Goal: Task Accomplishment & Management: Manage account settings

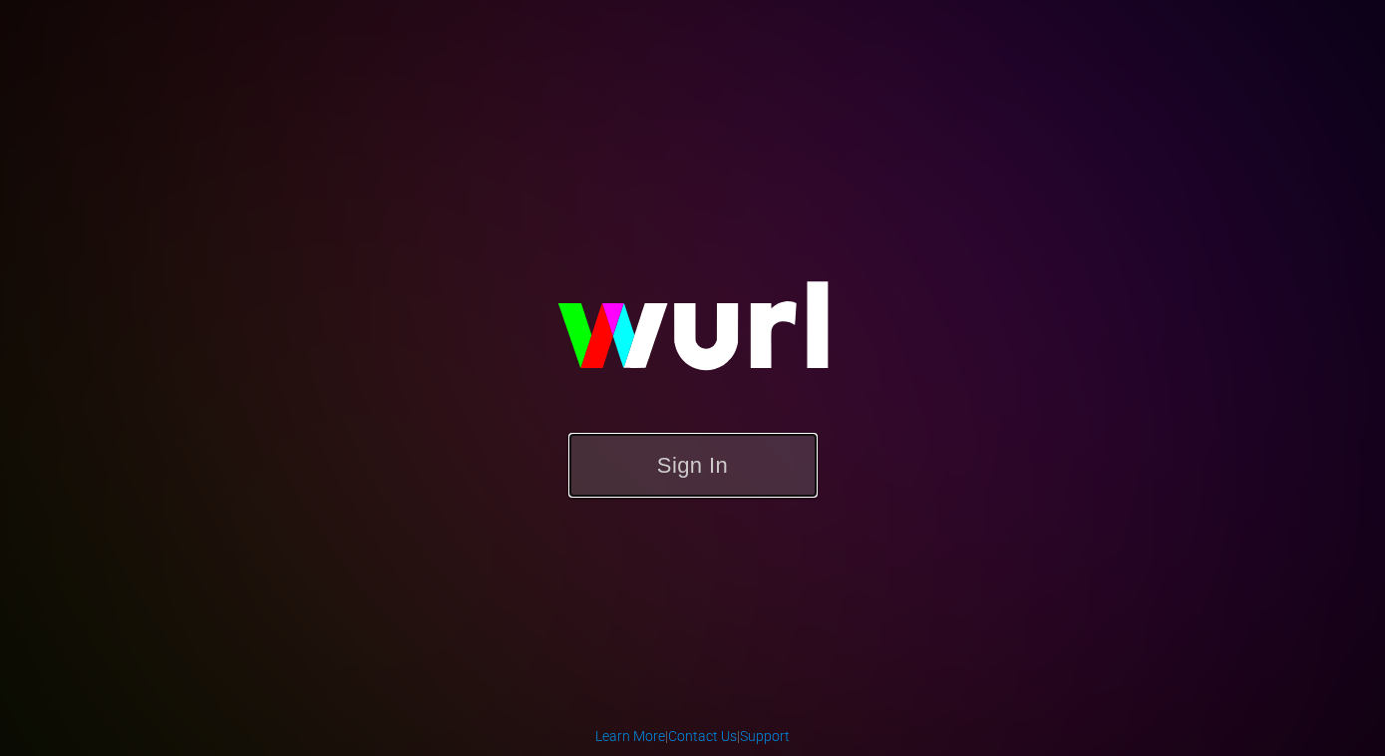
click at [681, 485] on button "Sign In" at bounding box center [692, 465] width 249 height 65
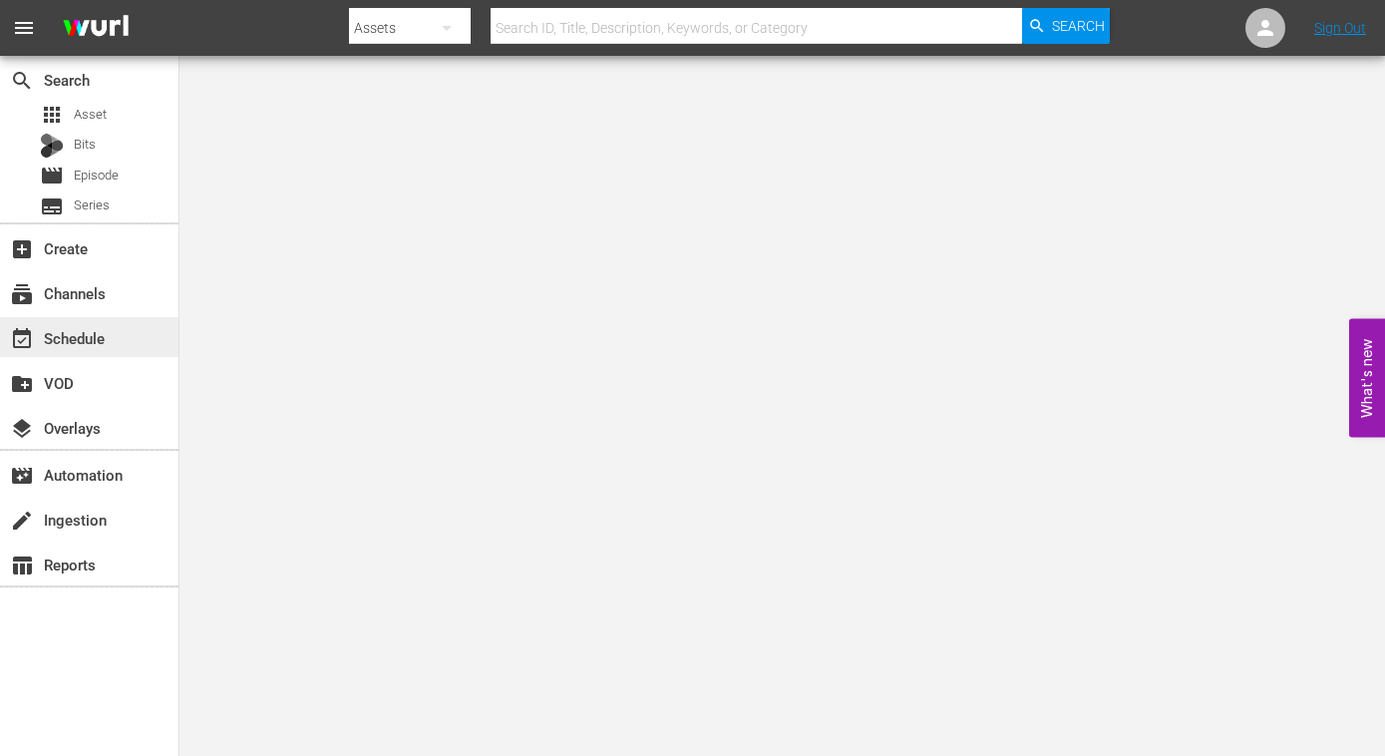
click at [61, 340] on div "event_available Schedule" at bounding box center [56, 335] width 112 height 18
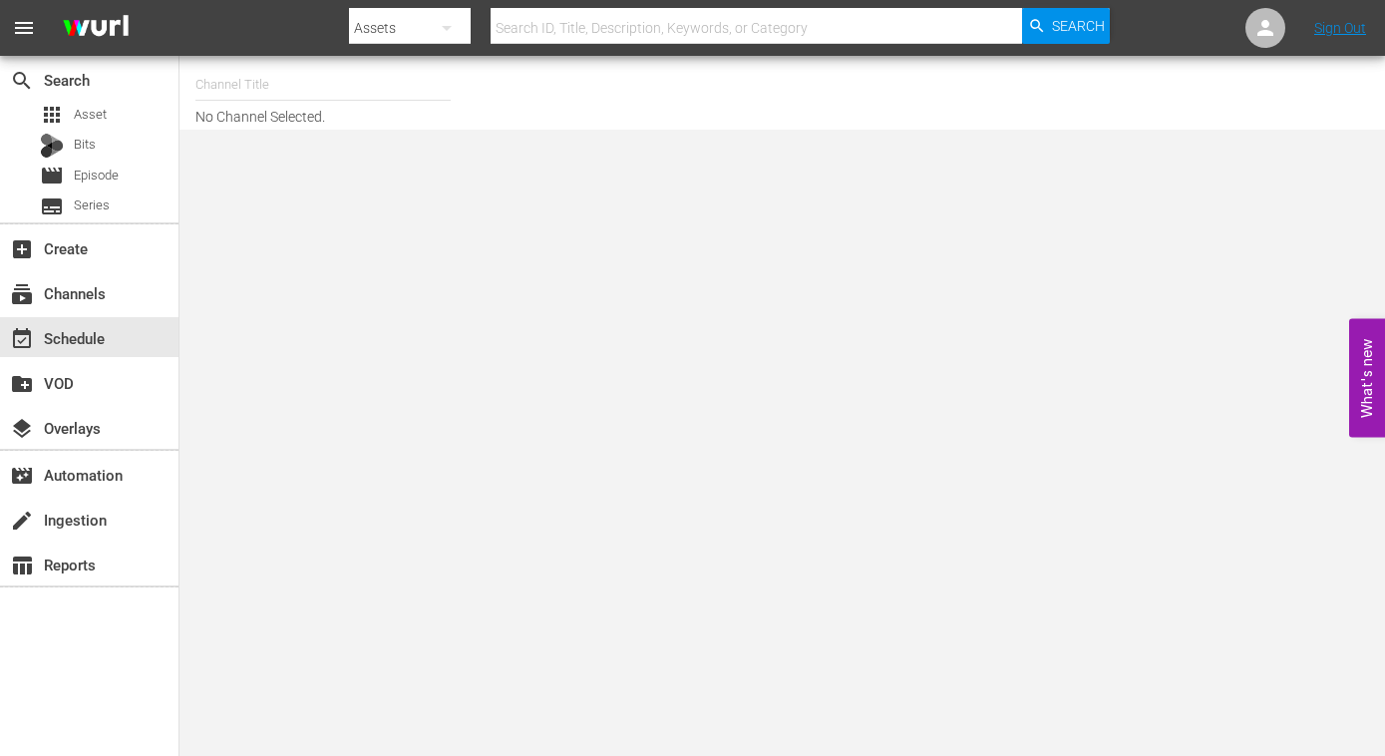
drag, startPoint x: 278, startPoint y: 85, endPoint x: 393, endPoint y: 86, distance: 114.7
click at [278, 85] on input "text" at bounding box center [322, 85] width 255 height 48
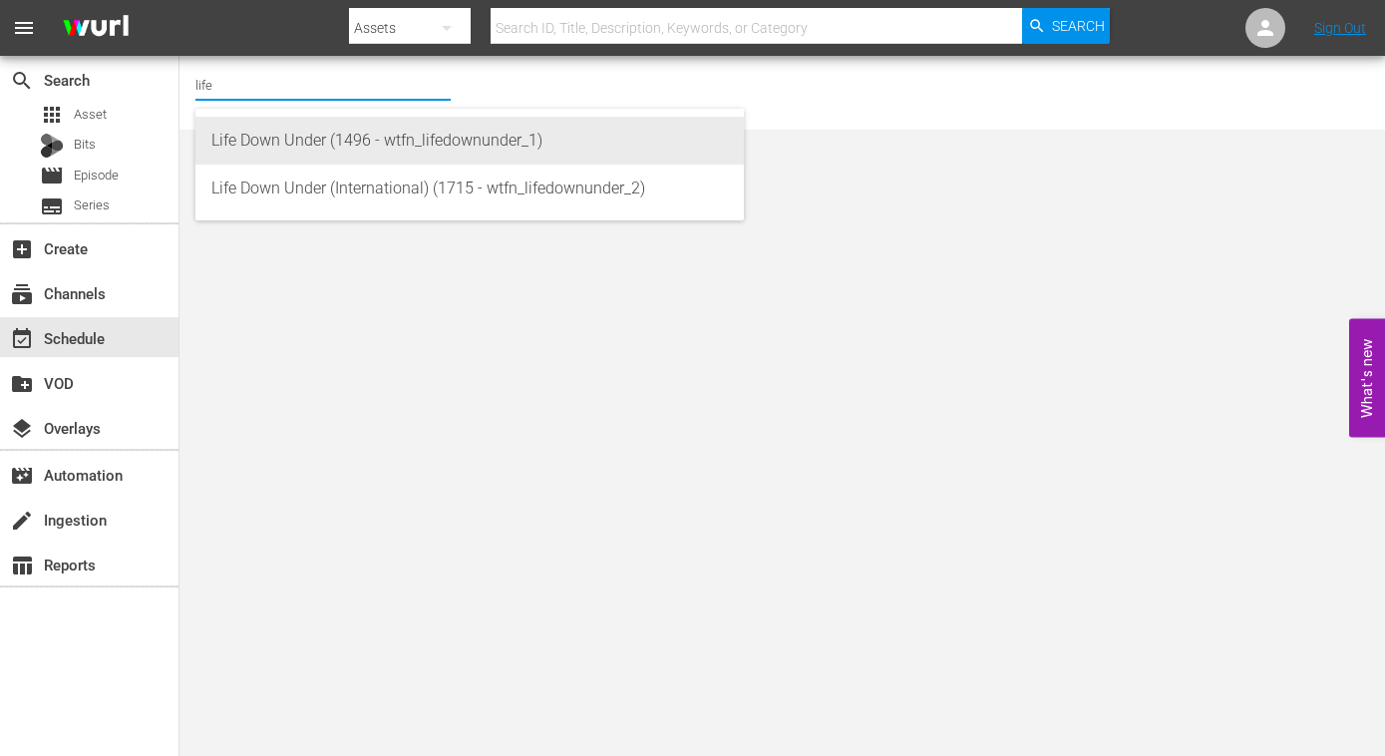
click at [431, 145] on div "Life Down Under (1496 - wtfn_lifedownunder_1)" at bounding box center [469, 141] width 516 height 48
type input "Life Down Under (1496 - wtfn_lifedownunder_1)"
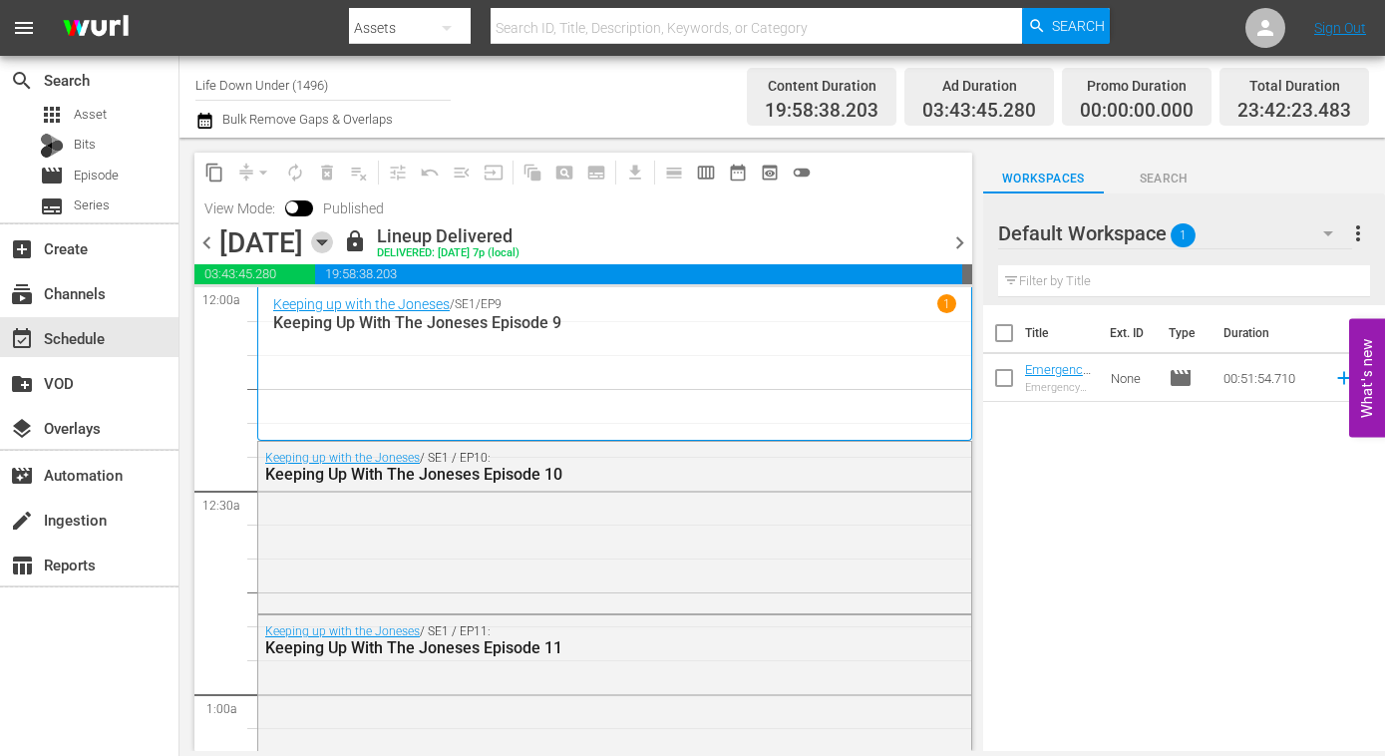
click at [333, 235] on icon "button" at bounding box center [322, 242] width 22 height 22
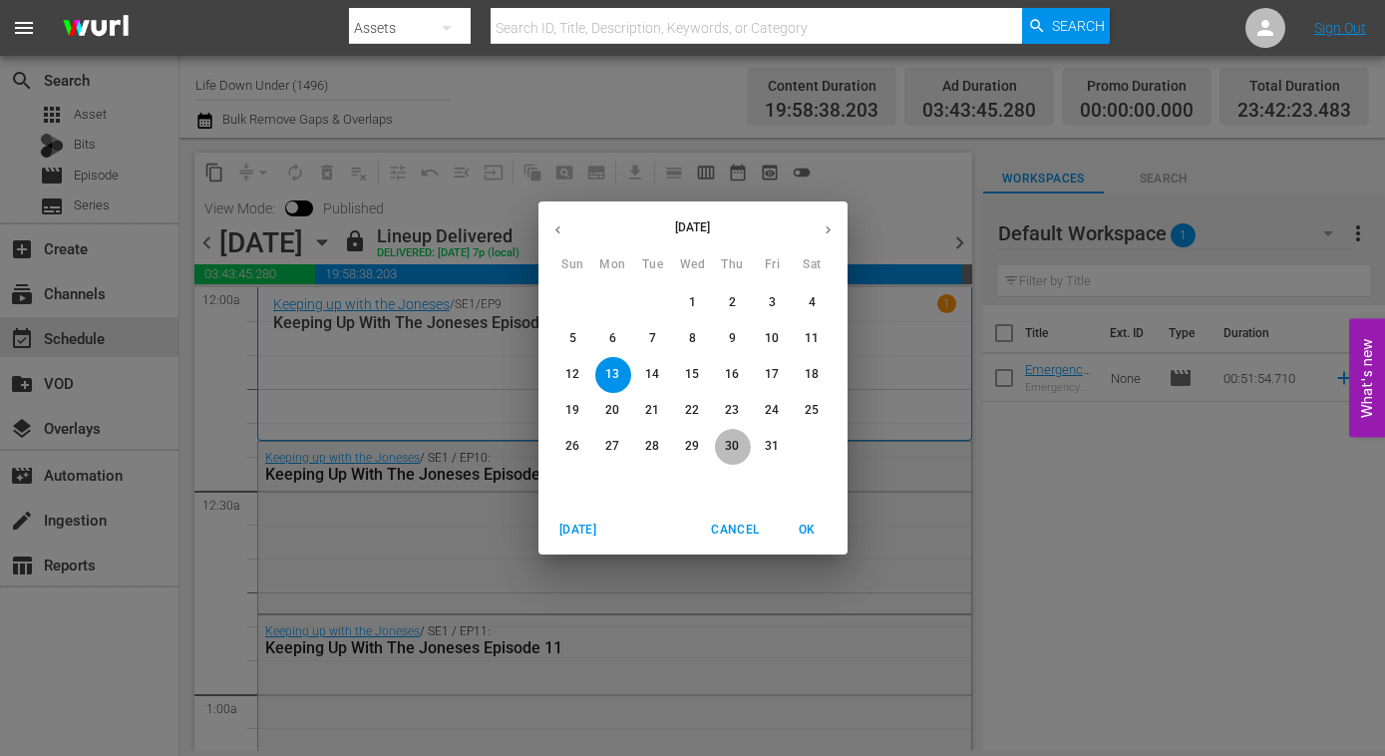
click at [723, 445] on span "30" at bounding box center [733, 446] width 36 height 17
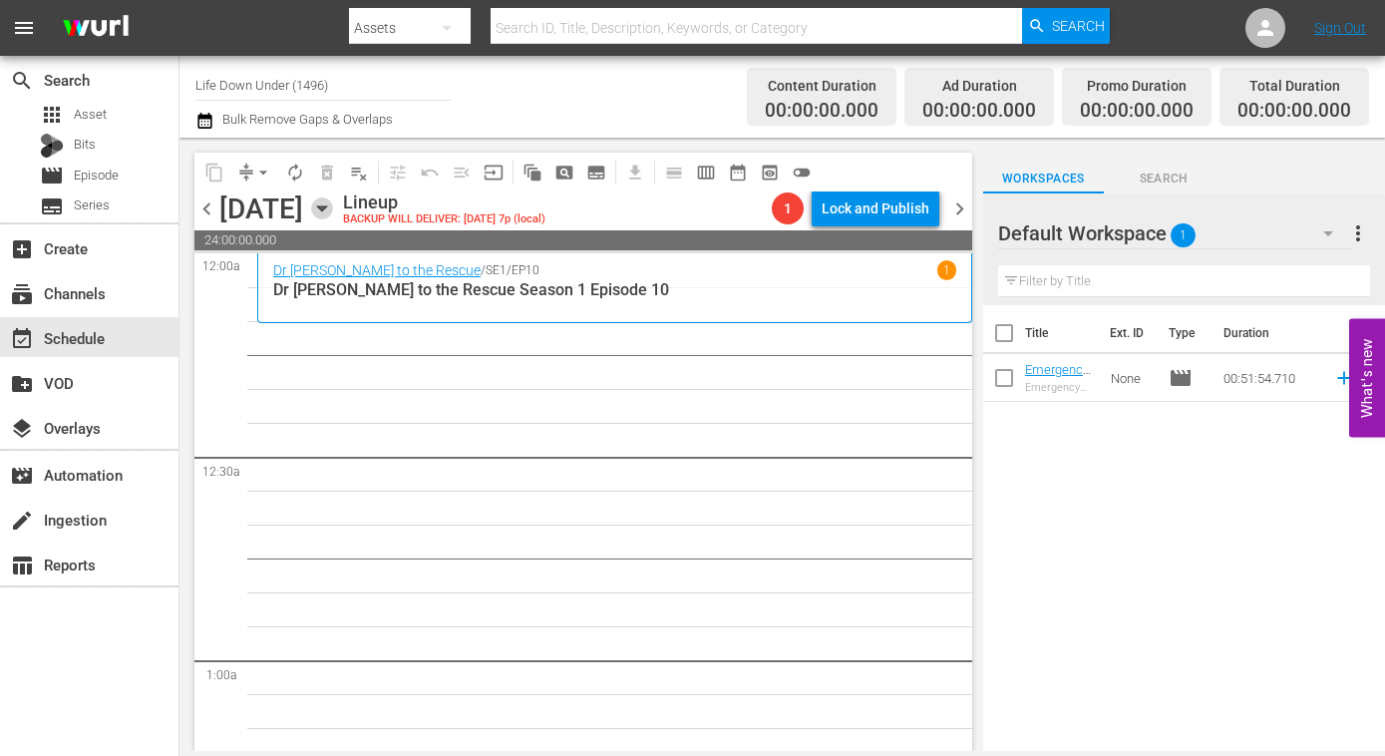
click at [333, 205] on icon "button" at bounding box center [322, 208] width 22 height 22
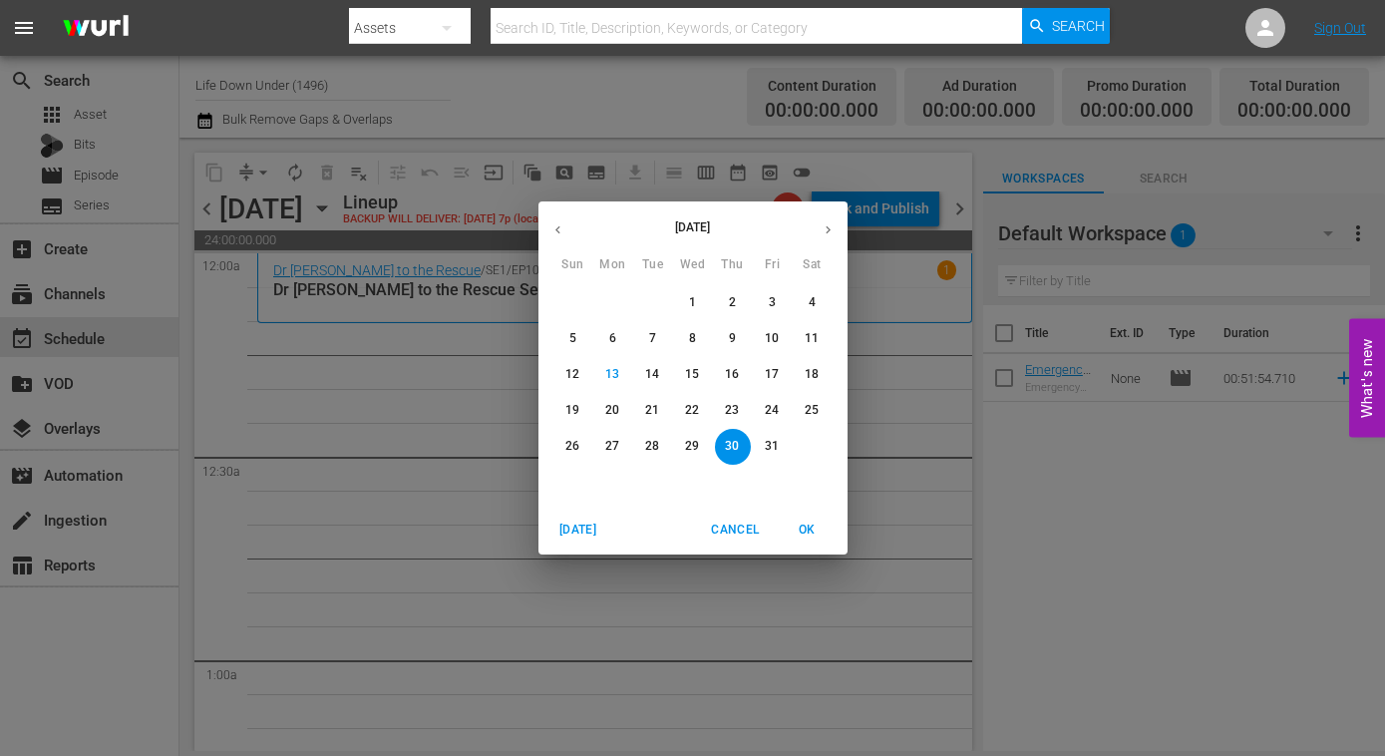
drag, startPoint x: 772, startPoint y: 373, endPoint x: 718, endPoint y: 368, distance: 54.1
click at [772, 373] on p "17" at bounding box center [772, 374] width 14 height 17
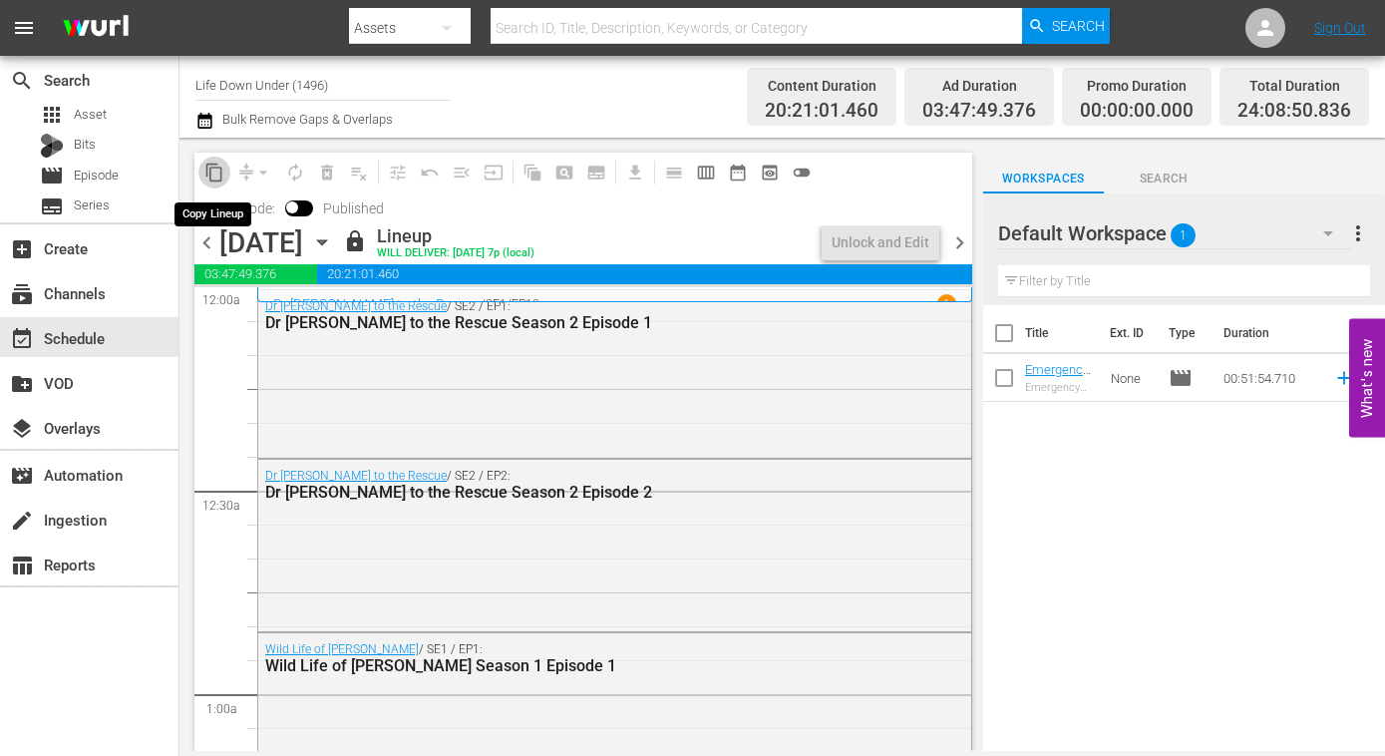
click at [217, 172] on span "content_copy" at bounding box center [214, 173] width 20 height 20
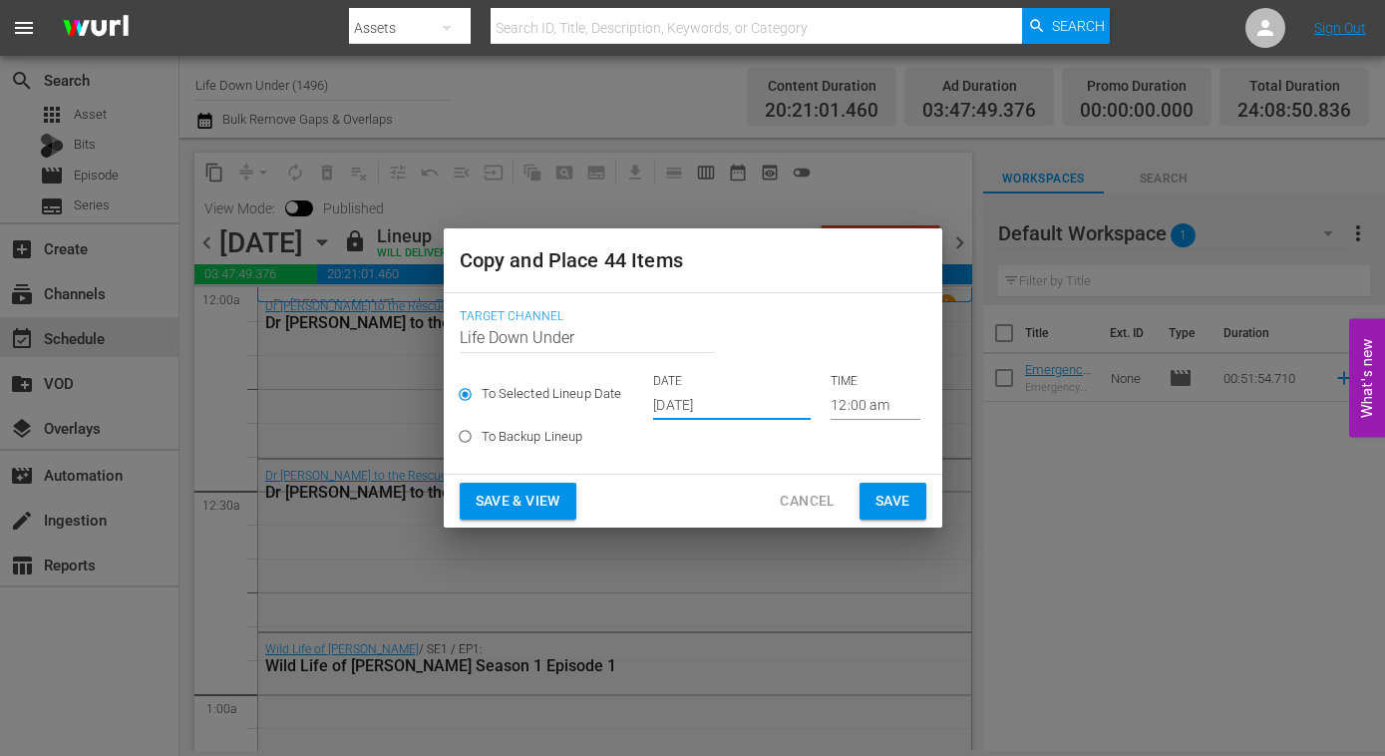
click at [762, 405] on input "[DATE]" at bounding box center [732, 405] width 158 height 30
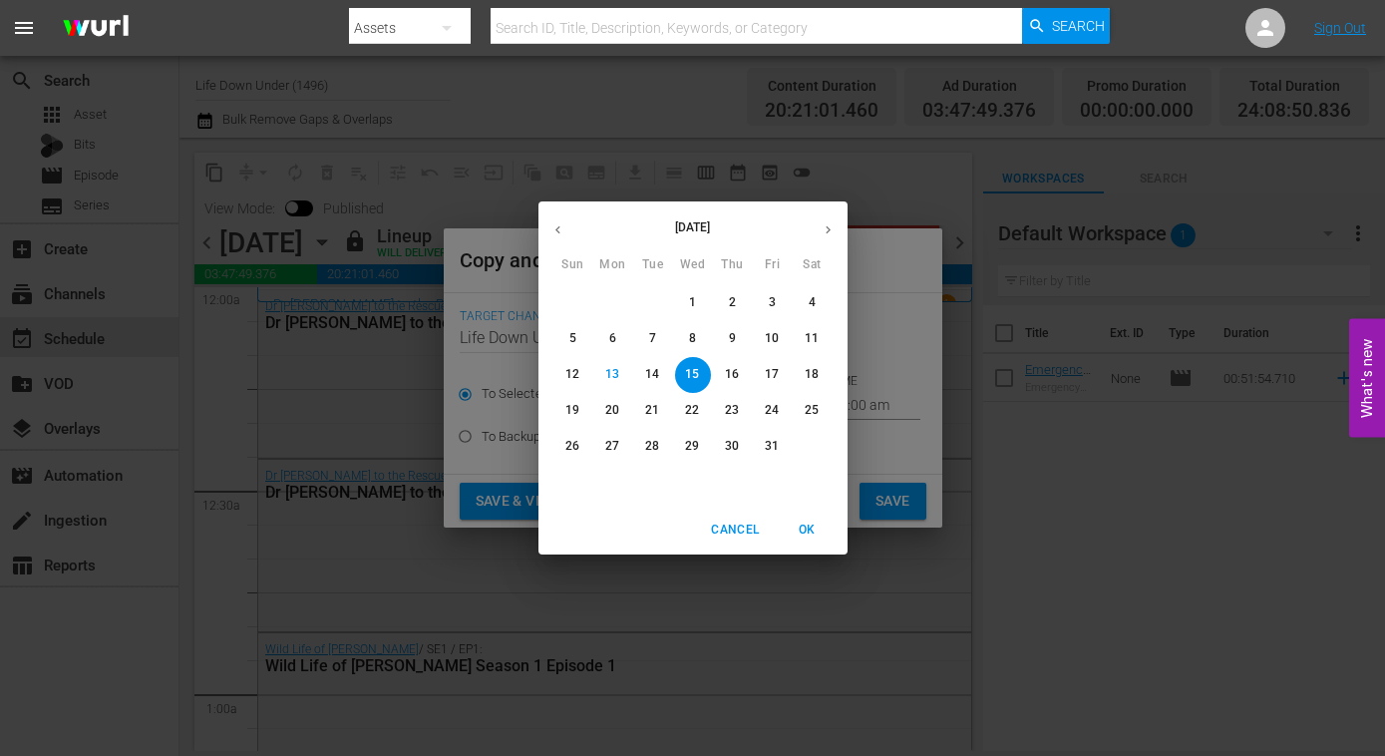
drag, startPoint x: 738, startPoint y: 440, endPoint x: 731, endPoint y: 455, distance: 16.5
click at [738, 441] on p "30" at bounding box center [732, 446] width 14 height 17
type input "[DATE]"
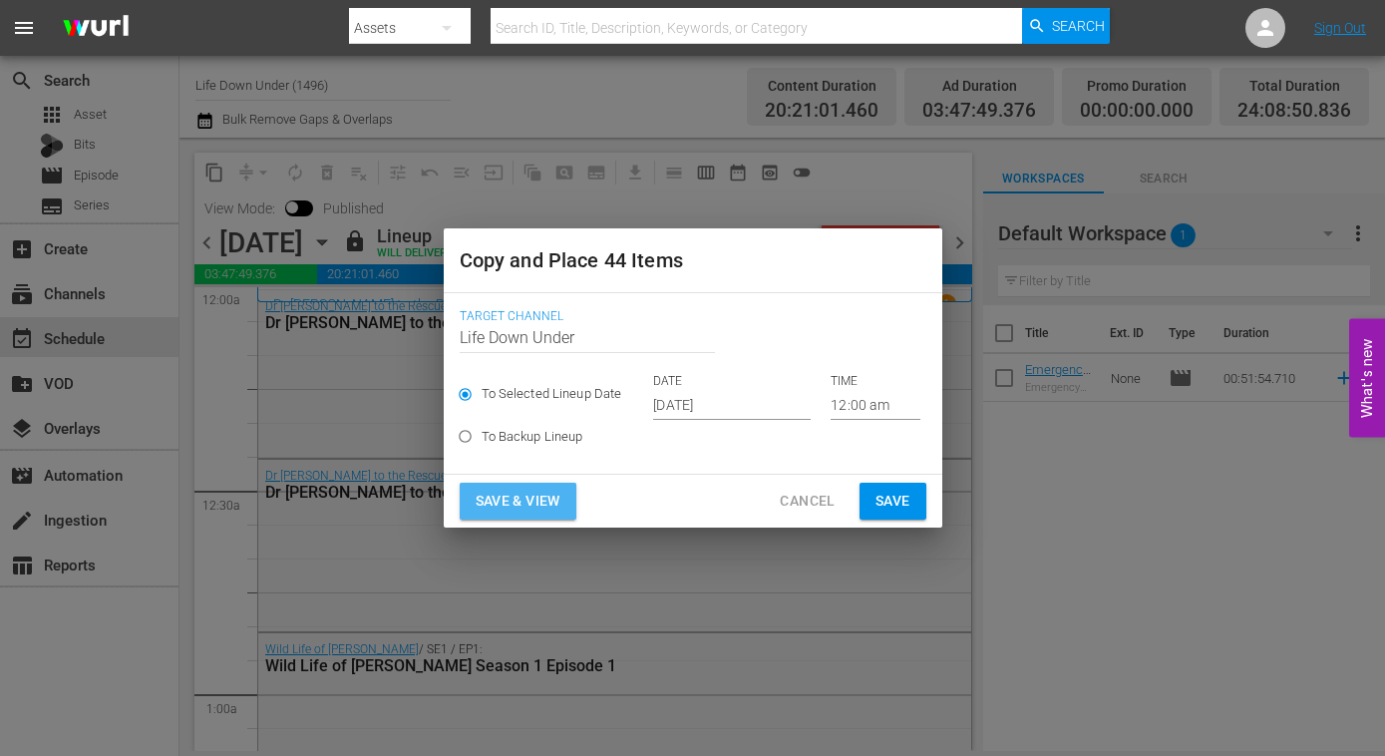
click at [538, 507] on span "Save & View" at bounding box center [518, 501] width 85 height 25
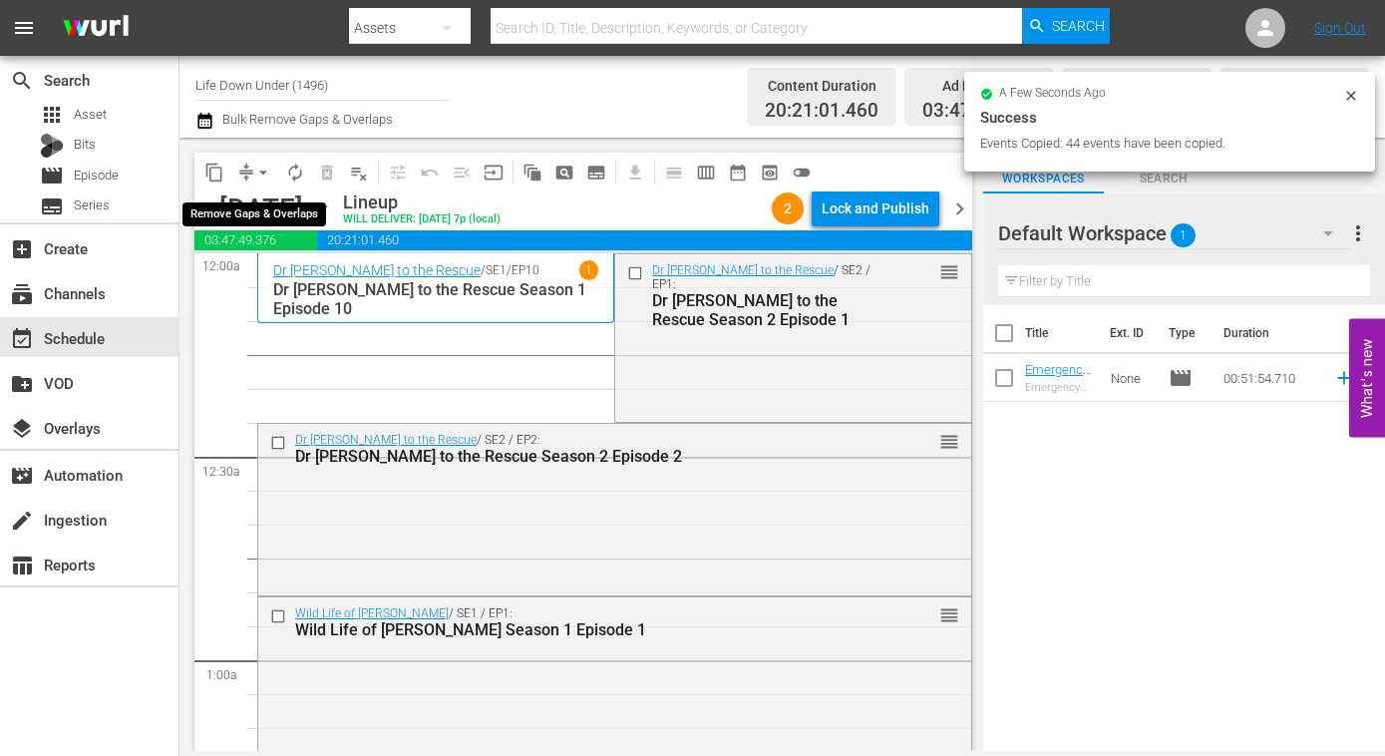
click at [266, 174] on span "arrow_drop_down" at bounding box center [263, 173] width 20 height 20
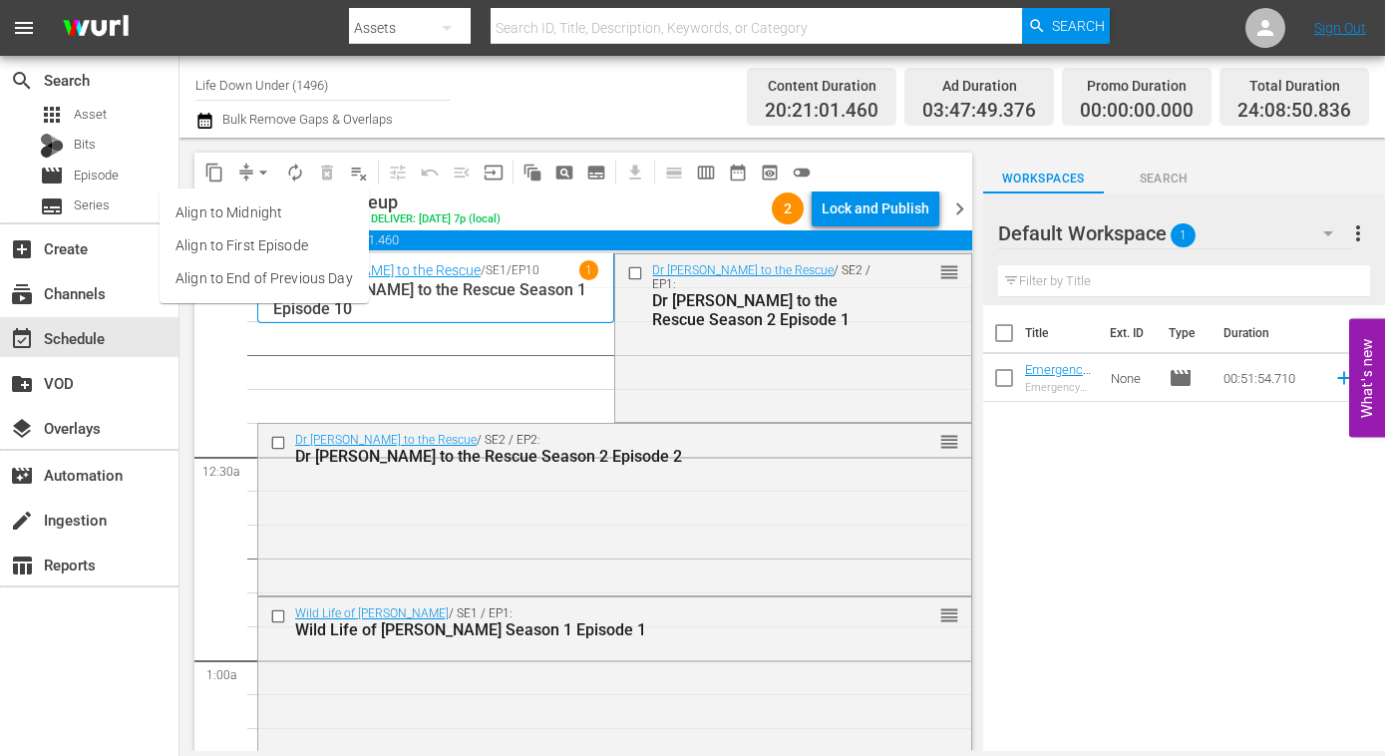
click at [235, 273] on li "Align to End of Previous Day" at bounding box center [264, 278] width 209 height 33
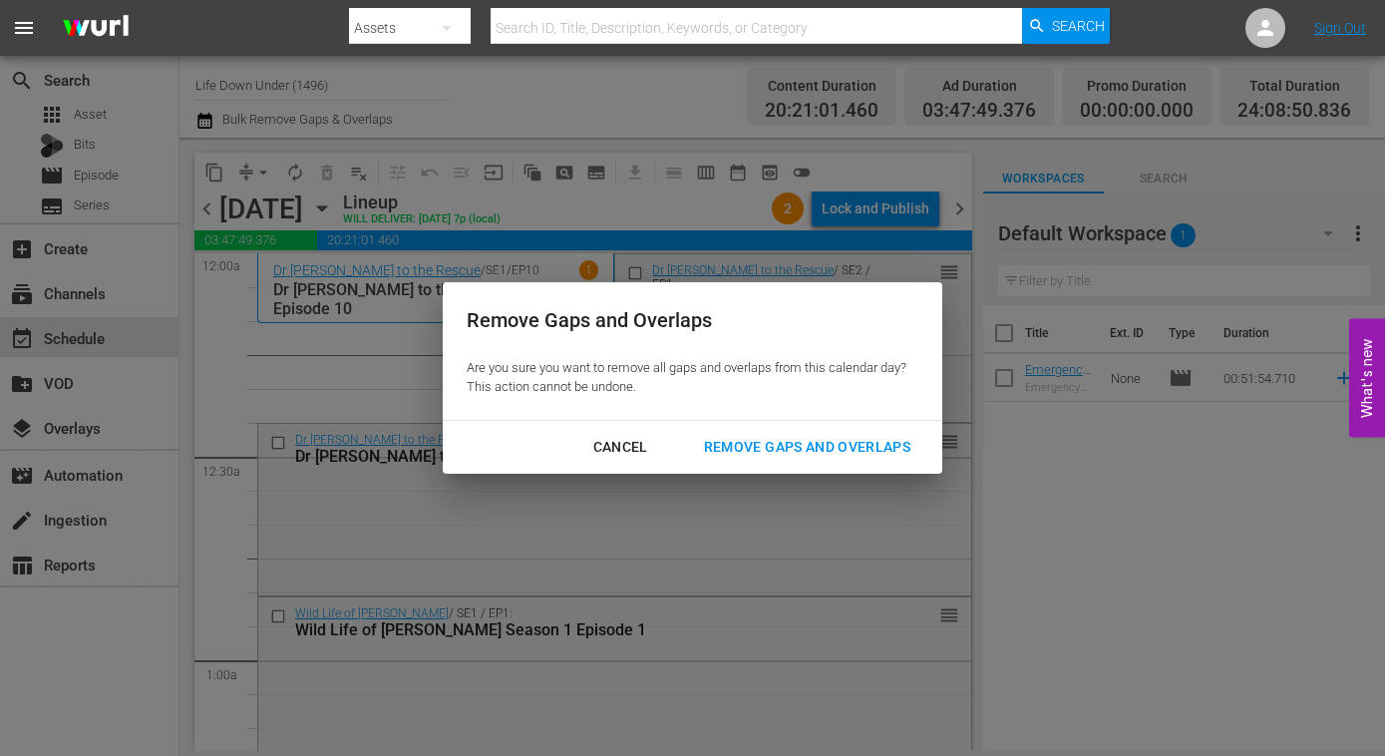
drag, startPoint x: 865, startPoint y: 451, endPoint x: 792, endPoint y: 449, distance: 73.8
click at [864, 451] on div "Remove Gaps and Overlaps" at bounding box center [807, 447] width 238 height 25
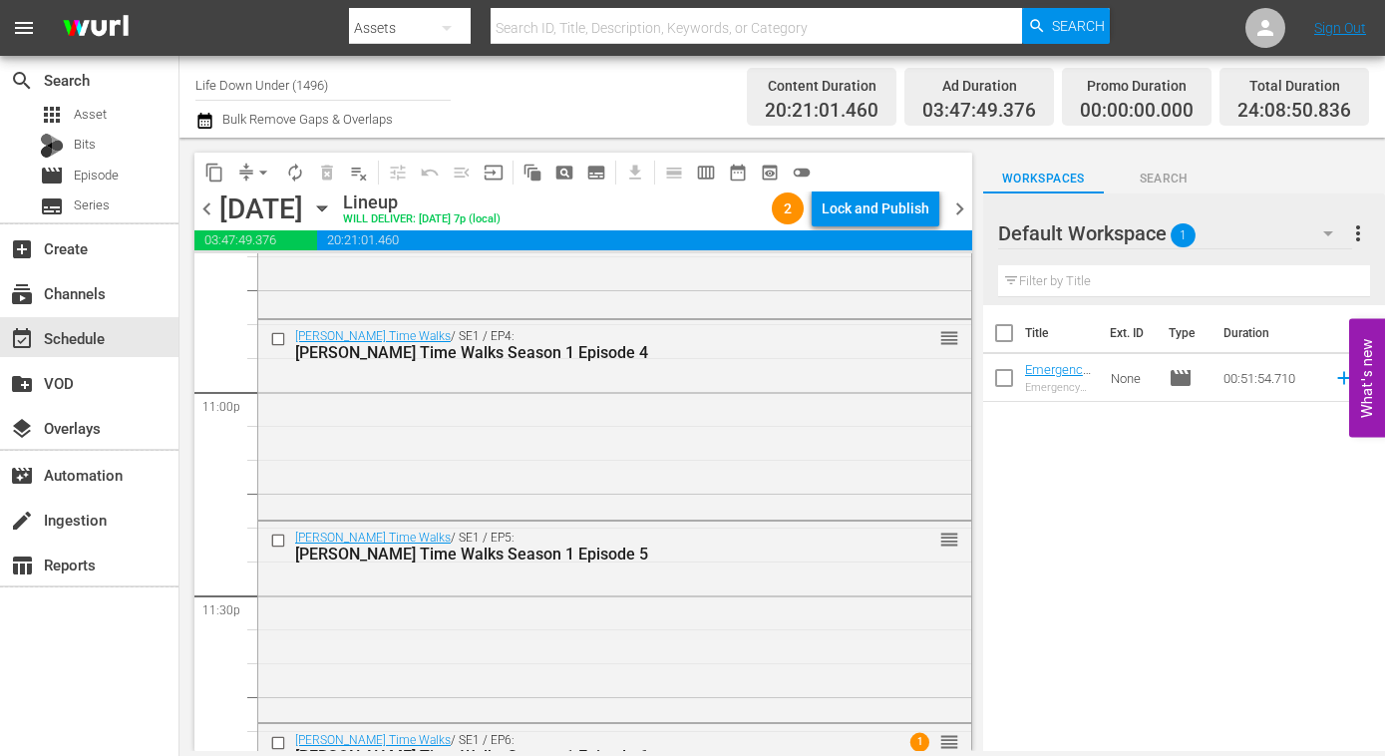
scroll to position [9394, 0]
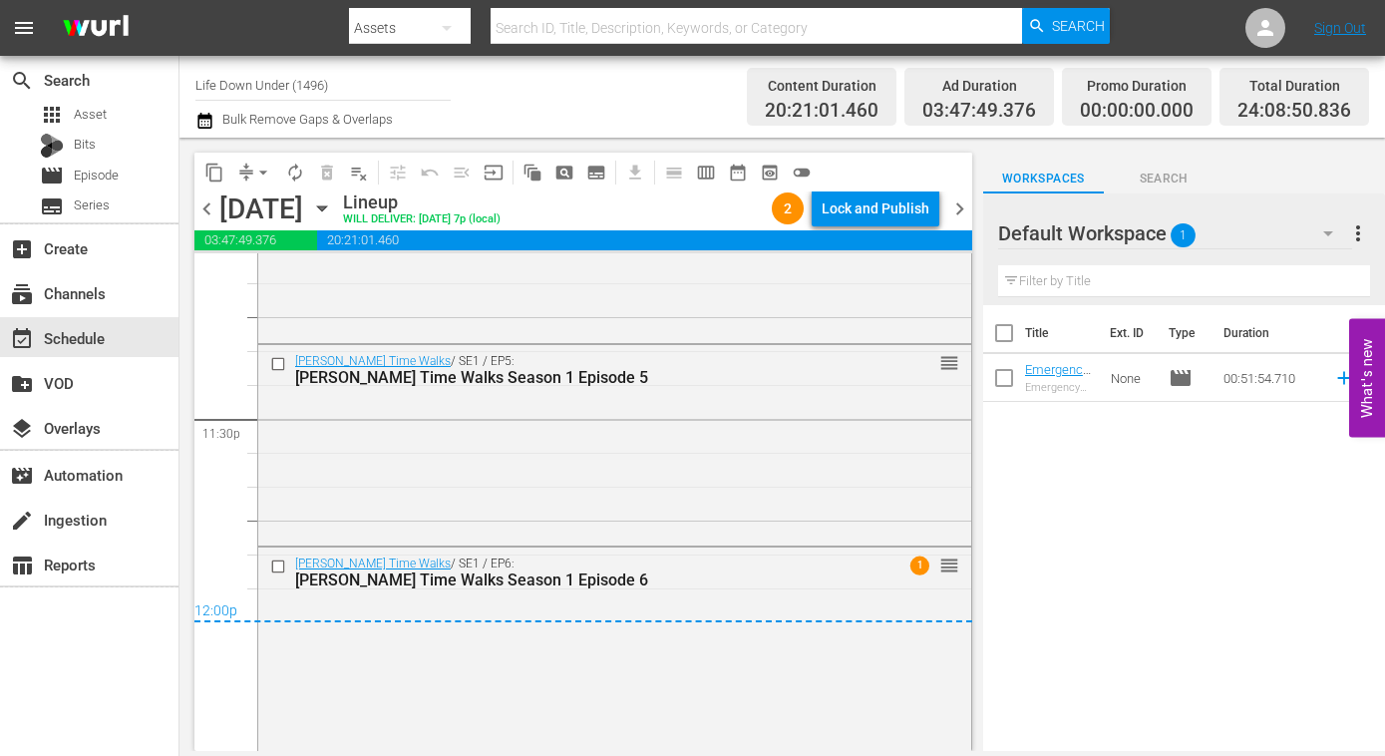
drag, startPoint x: 967, startPoint y: 206, endPoint x: 889, endPoint y: 247, distance: 87.9
click at [967, 206] on span "chevron_right" at bounding box center [959, 208] width 25 height 25
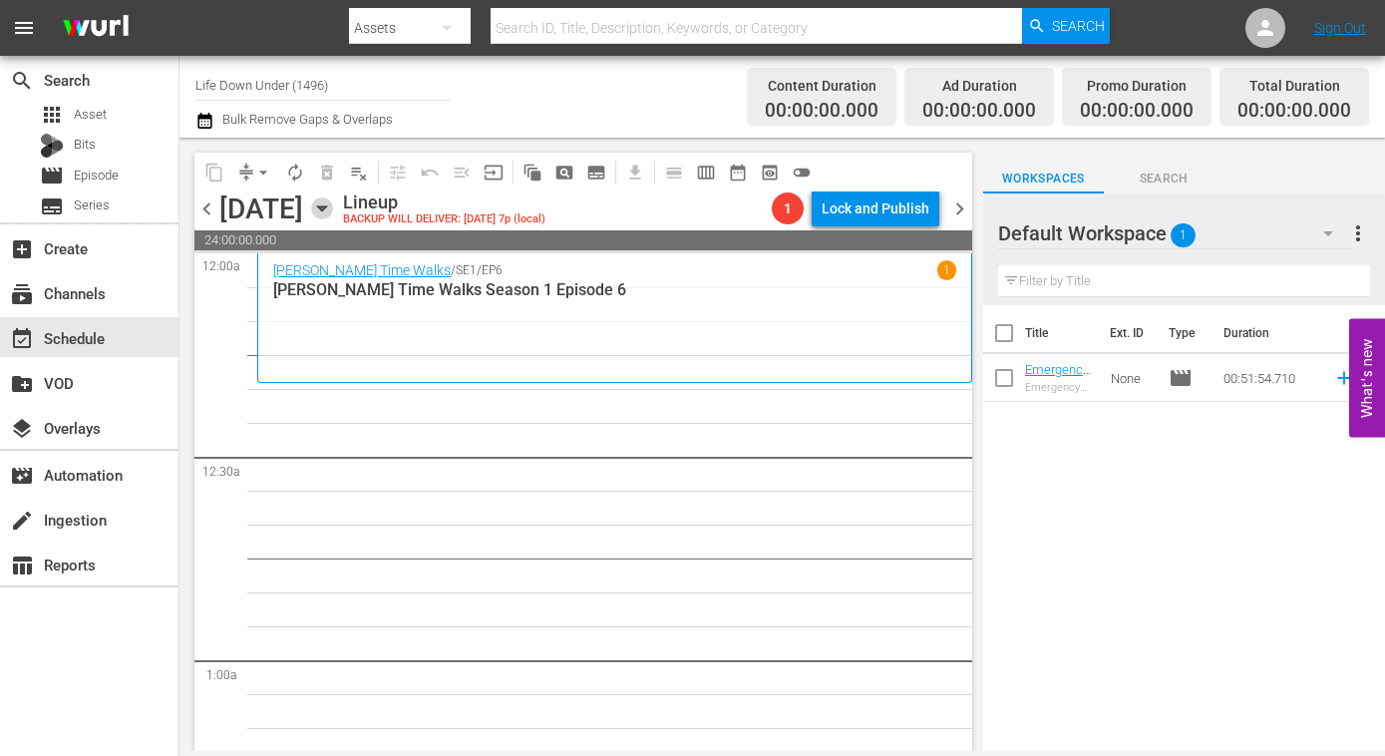
click at [333, 204] on icon "button" at bounding box center [322, 208] width 22 height 22
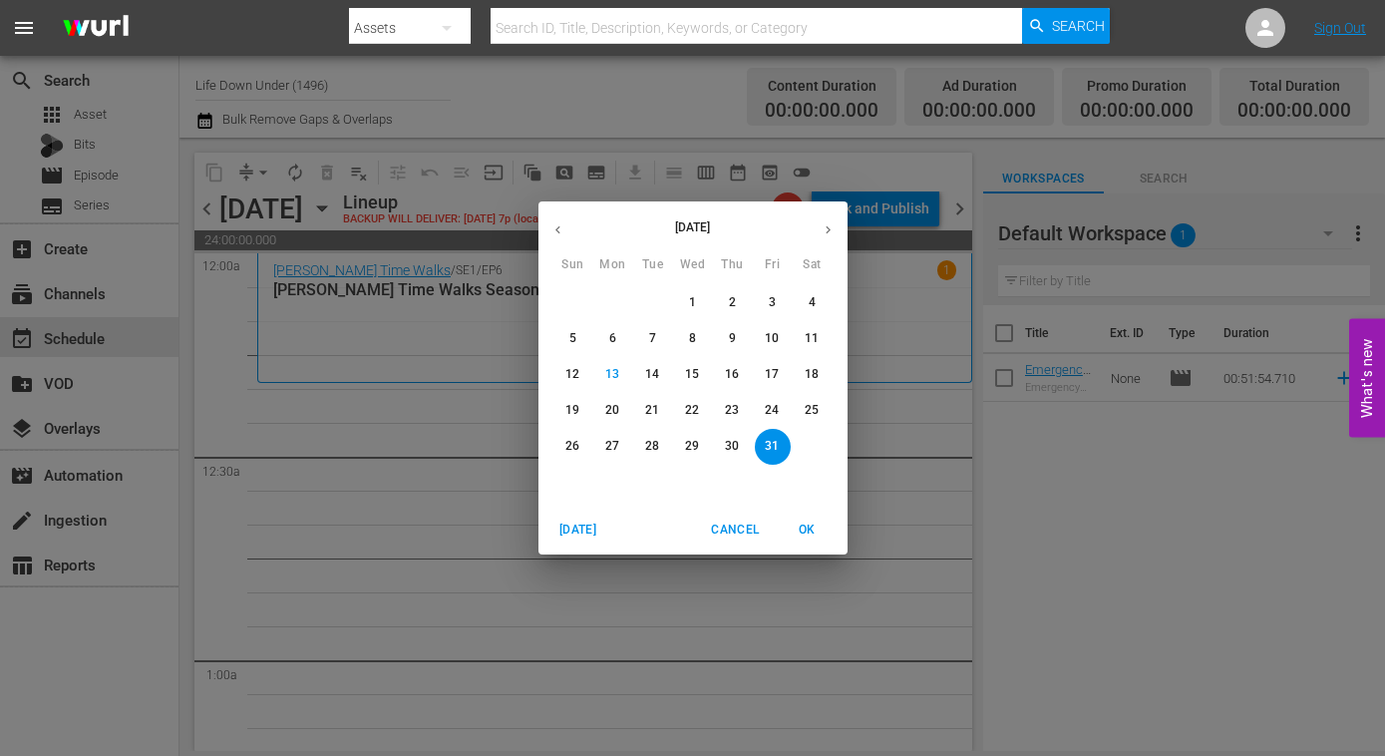
drag, startPoint x: 822, startPoint y: 372, endPoint x: 722, endPoint y: 368, distance: 99.8
click at [821, 372] on span "18" at bounding box center [813, 374] width 36 height 17
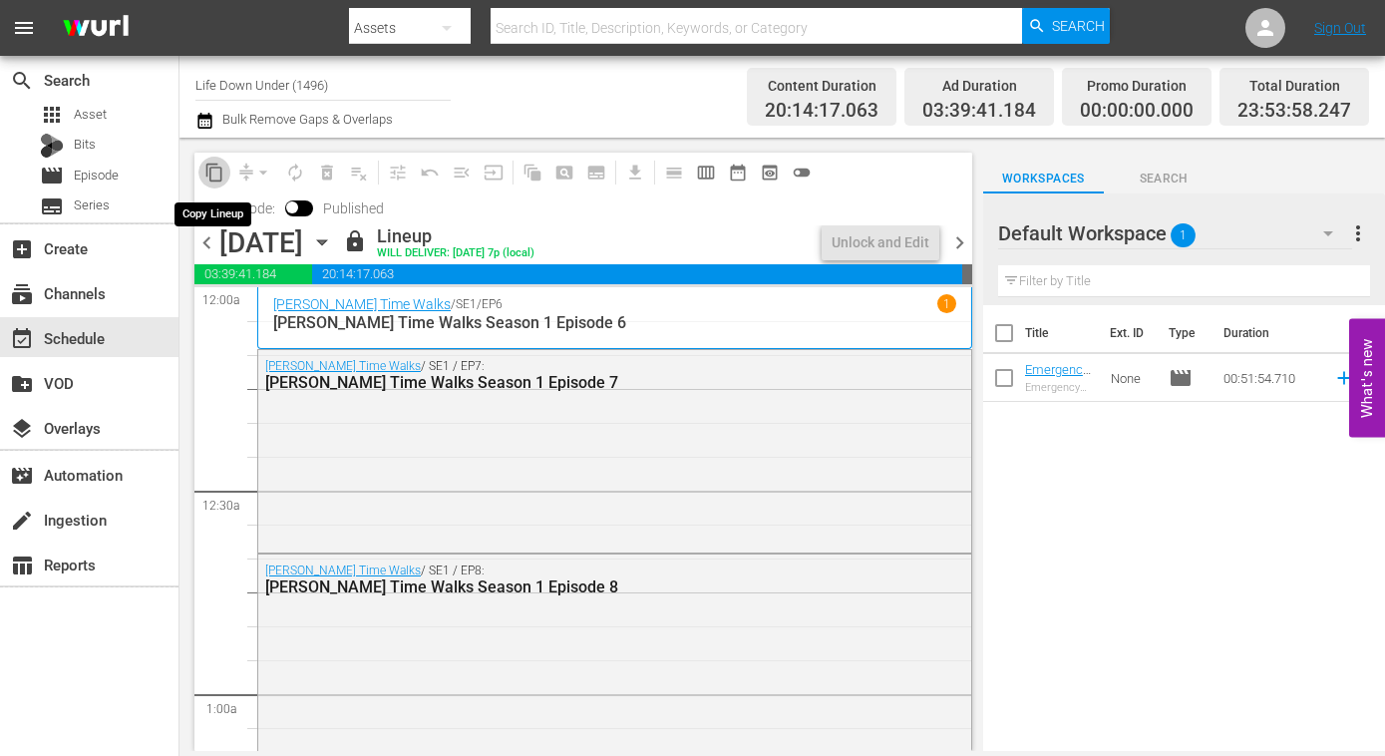
click at [212, 173] on span "content_copy" at bounding box center [214, 173] width 20 height 20
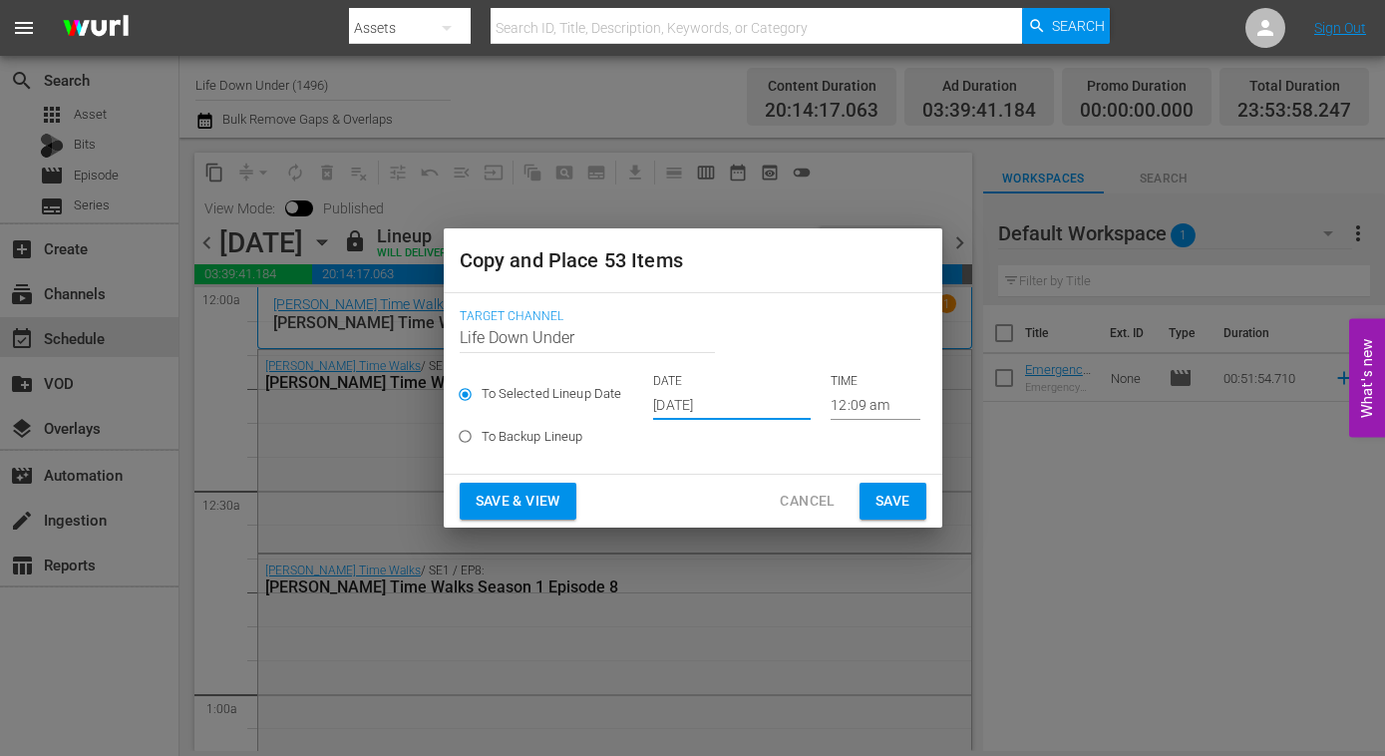
click at [741, 404] on input "Oct 15th 2025" at bounding box center [732, 405] width 158 height 30
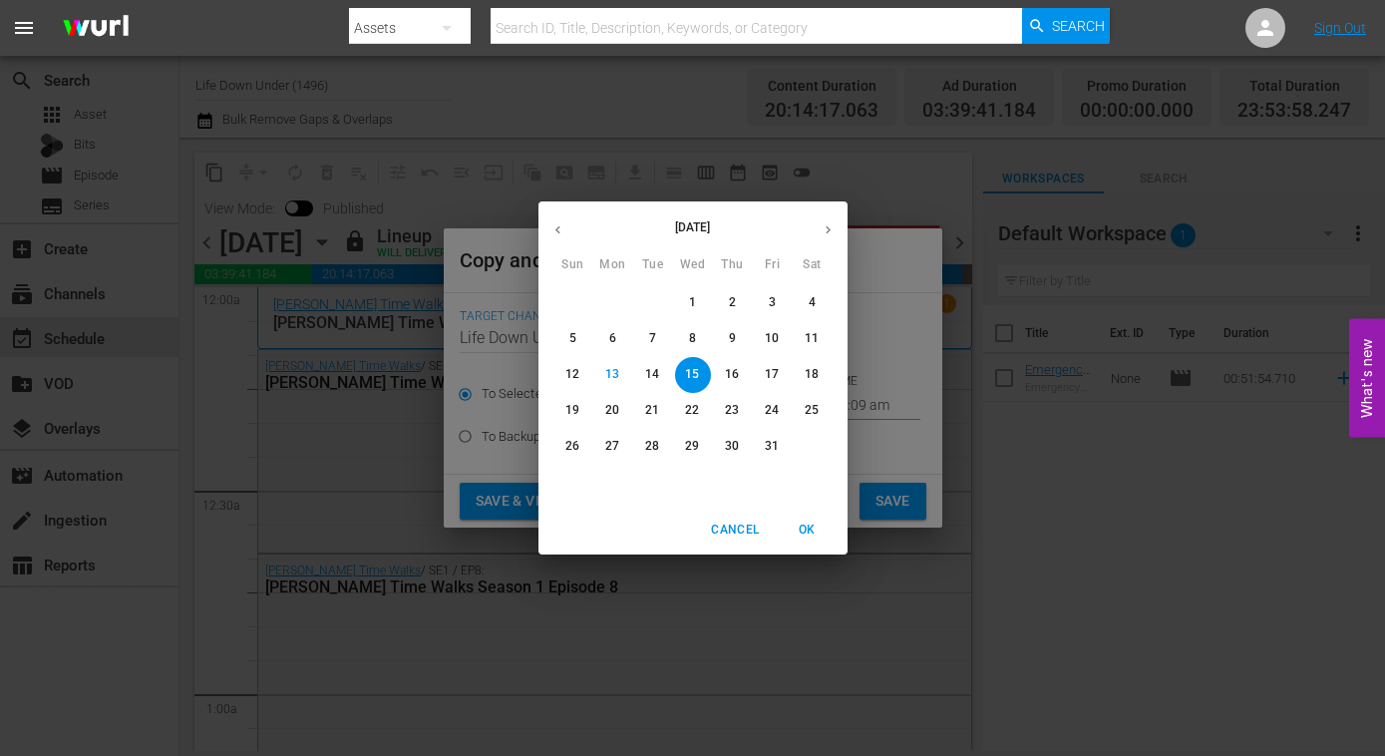
click at [762, 442] on span "31" at bounding box center [773, 446] width 36 height 17
type input "Oct 31st 2025"
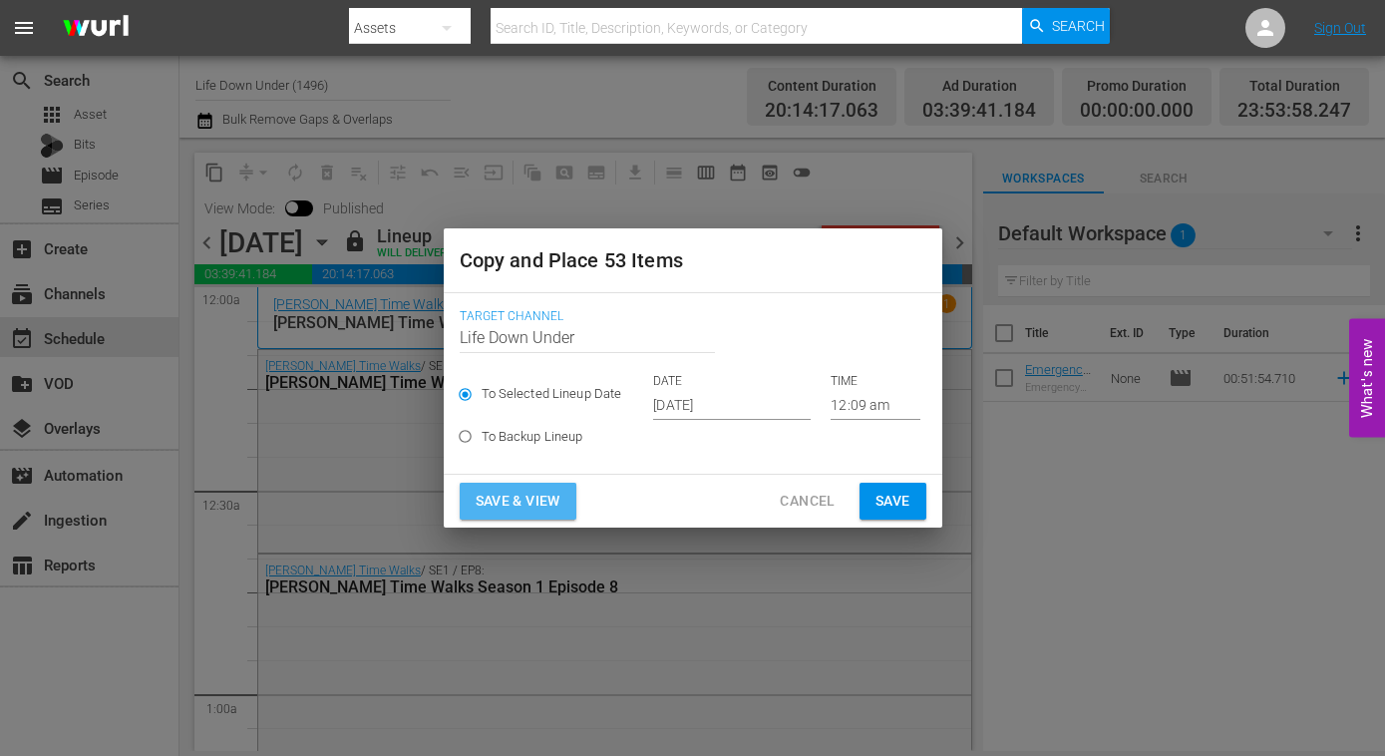
click at [505, 504] on span "Save & View" at bounding box center [518, 501] width 85 height 25
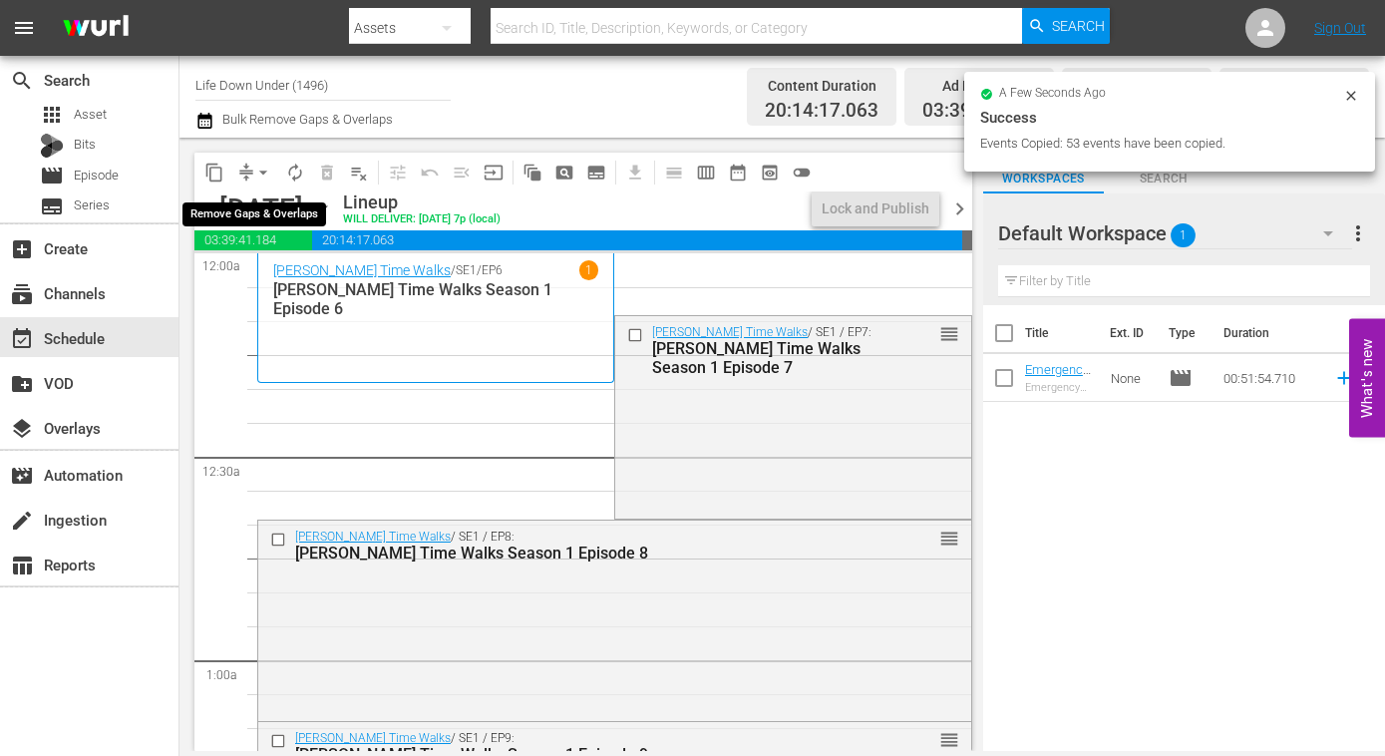
click at [264, 169] on span "arrow_drop_down" at bounding box center [263, 173] width 20 height 20
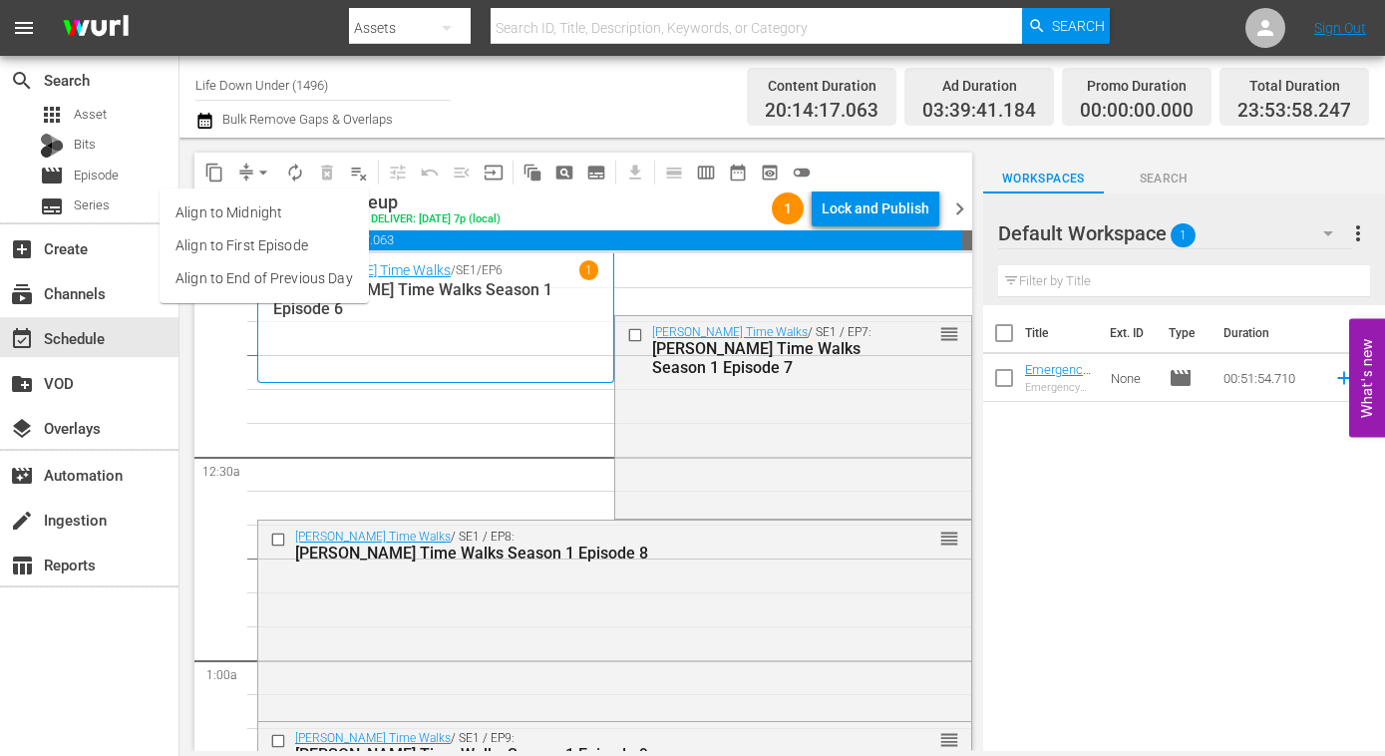
click at [283, 277] on li "Align to End of Previous Day" at bounding box center [264, 278] width 209 height 33
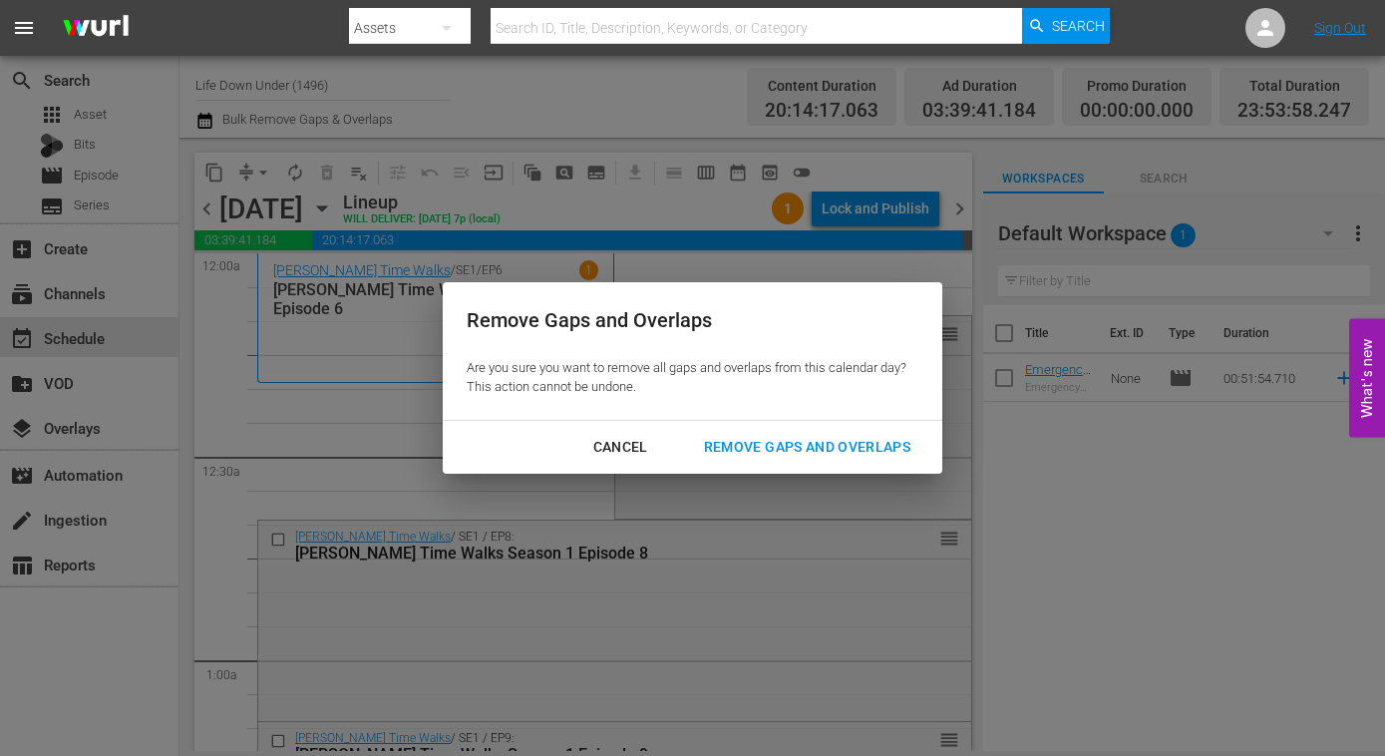
drag, startPoint x: 797, startPoint y: 446, endPoint x: 593, endPoint y: 451, distance: 203.5
click at [797, 446] on div "Remove Gaps and Overlaps" at bounding box center [807, 447] width 238 height 25
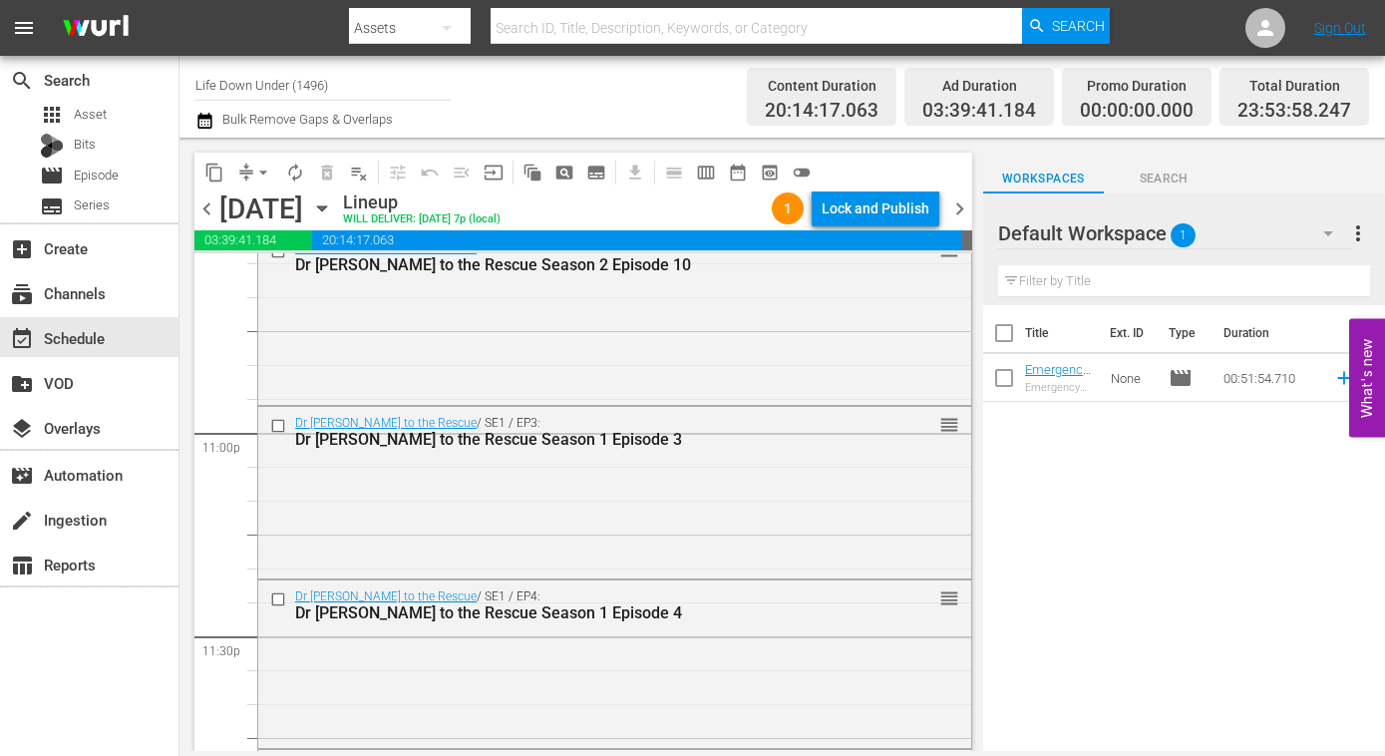
scroll to position [9353, 0]
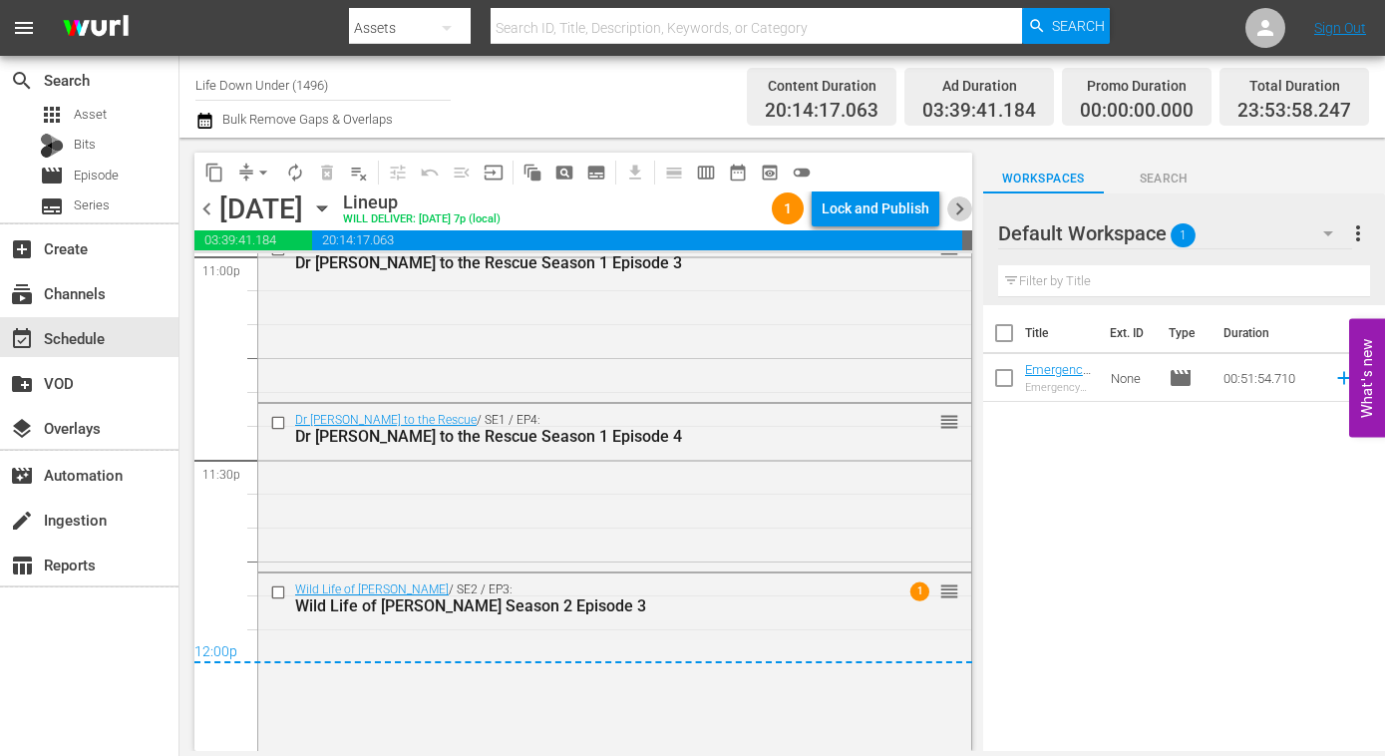
click at [955, 211] on span "chevron_right" at bounding box center [959, 208] width 25 height 25
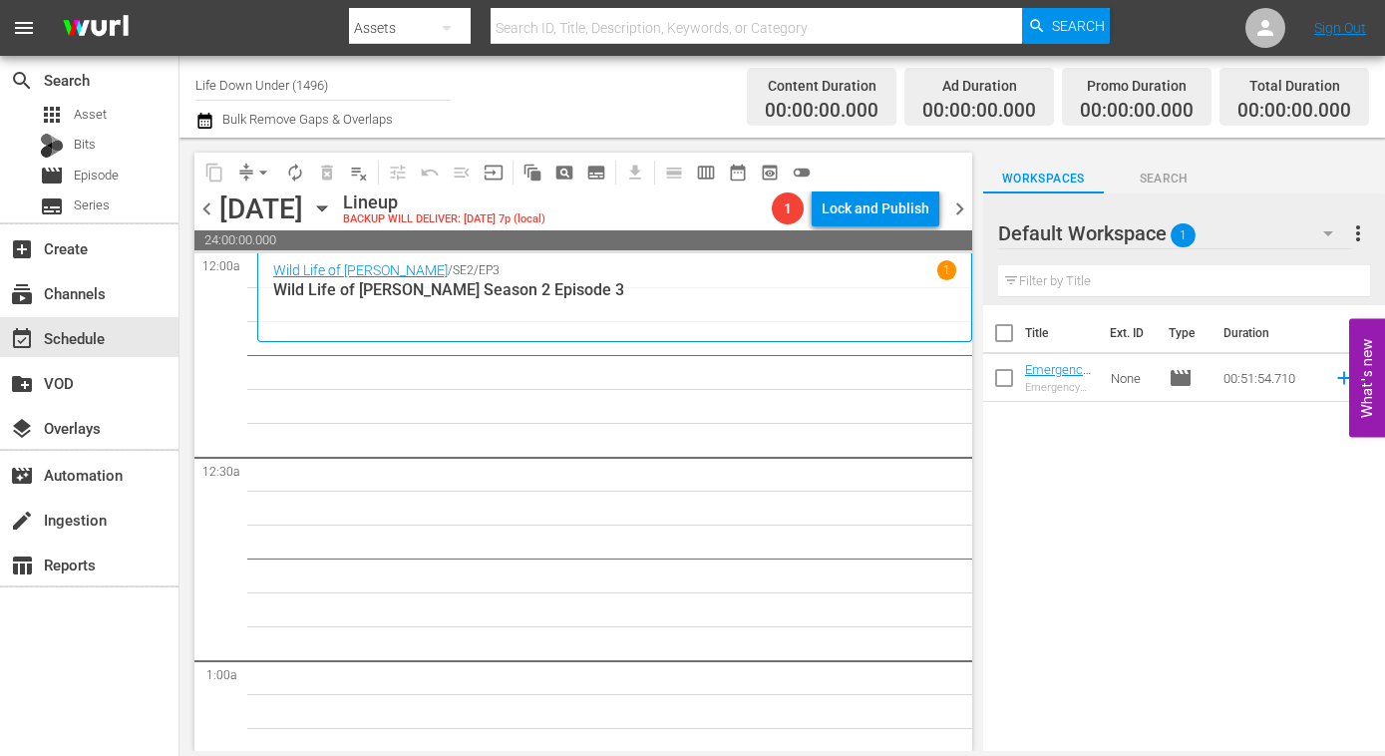
click at [333, 208] on icon "button" at bounding box center [322, 208] width 22 height 22
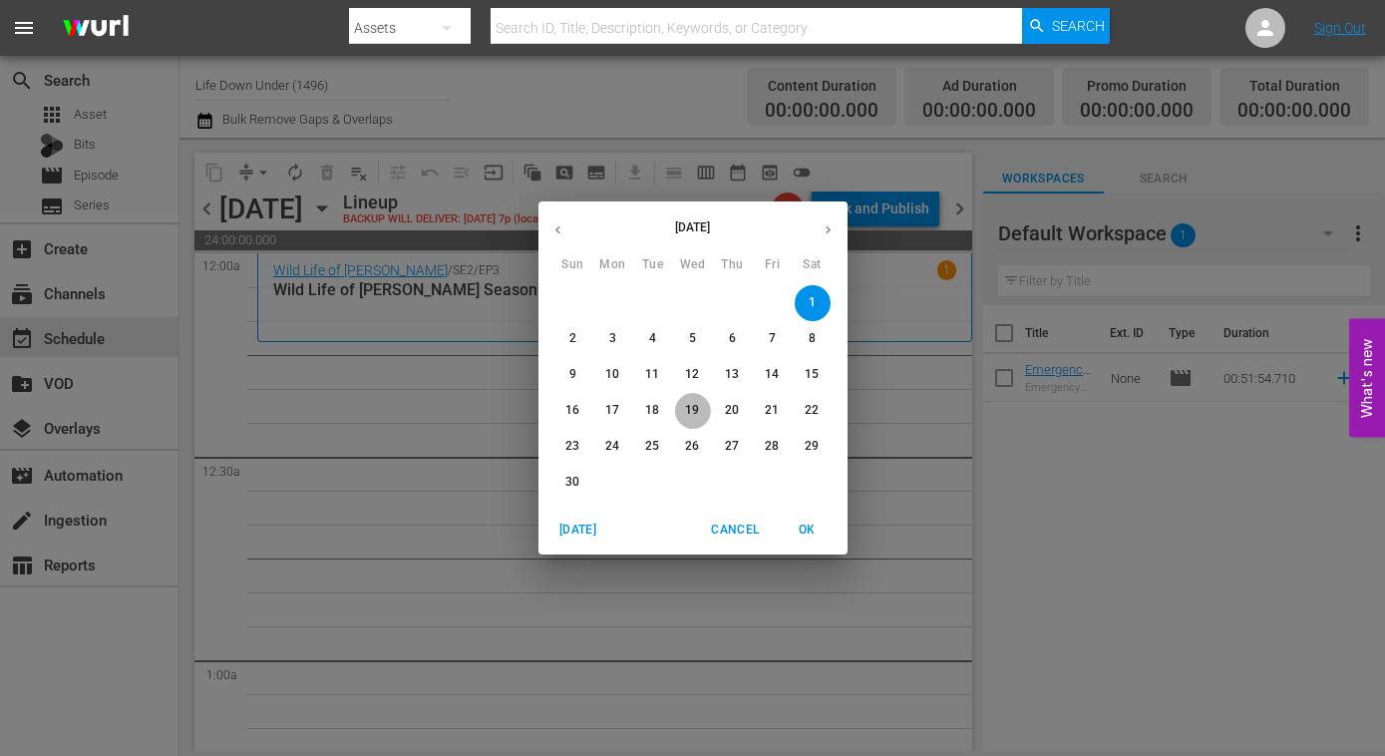
drag, startPoint x: 678, startPoint y: 410, endPoint x: 677, endPoint y: 420, distance: 10.0
click at [678, 411] on span "19" at bounding box center [693, 410] width 36 height 17
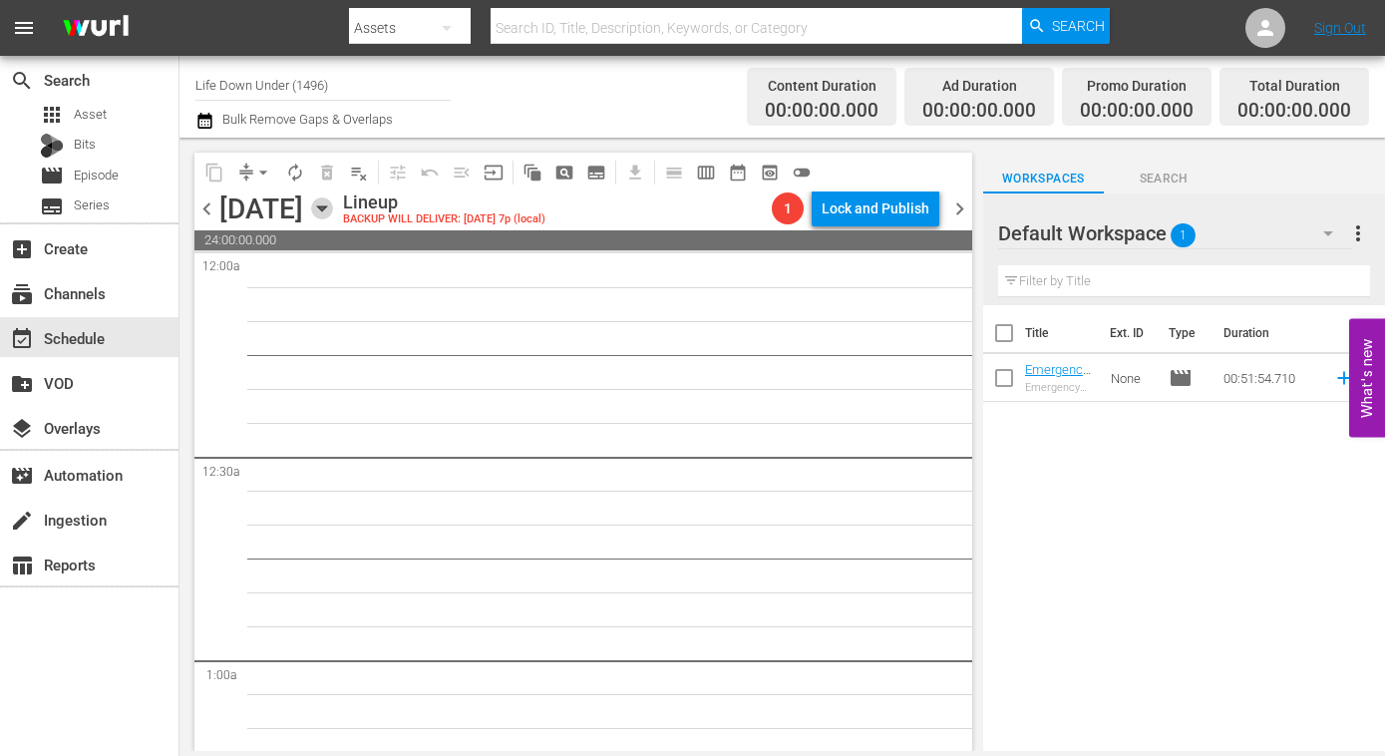
click at [326, 209] on icon "button" at bounding box center [321, 208] width 9 height 5
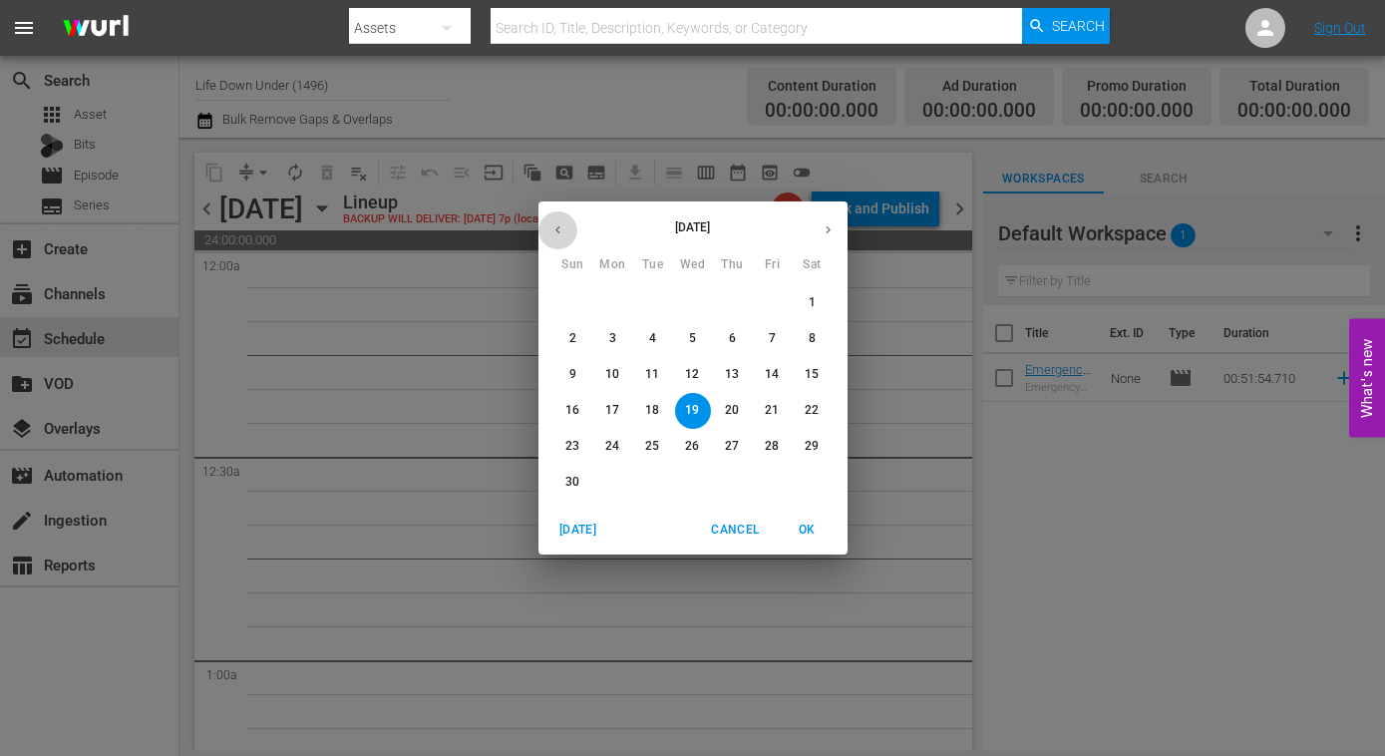
drag, startPoint x: 563, startPoint y: 232, endPoint x: 585, endPoint y: 248, distance: 27.1
click at [563, 232] on icon "button" at bounding box center [557, 229] width 15 height 15
click at [579, 409] on p "19" at bounding box center [572, 410] width 14 height 17
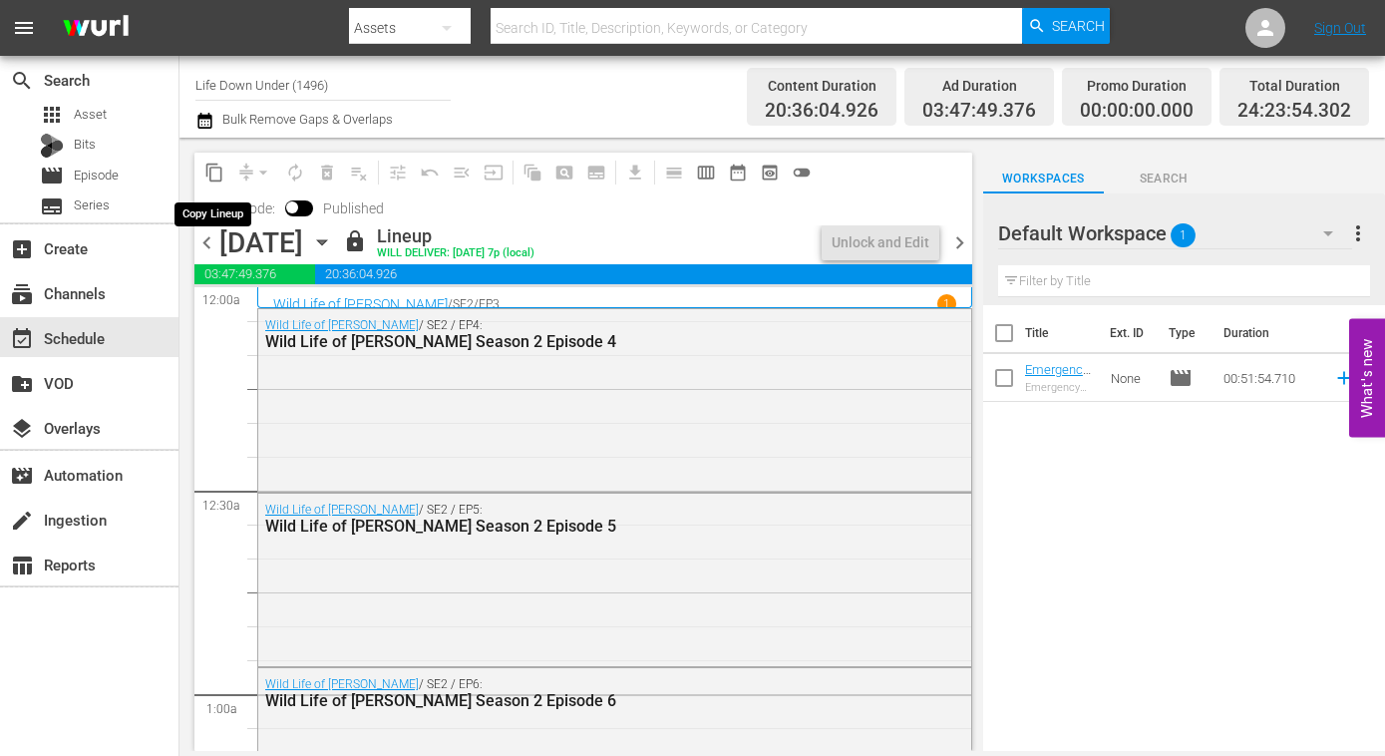
click at [217, 176] on span "content_copy" at bounding box center [214, 173] width 20 height 20
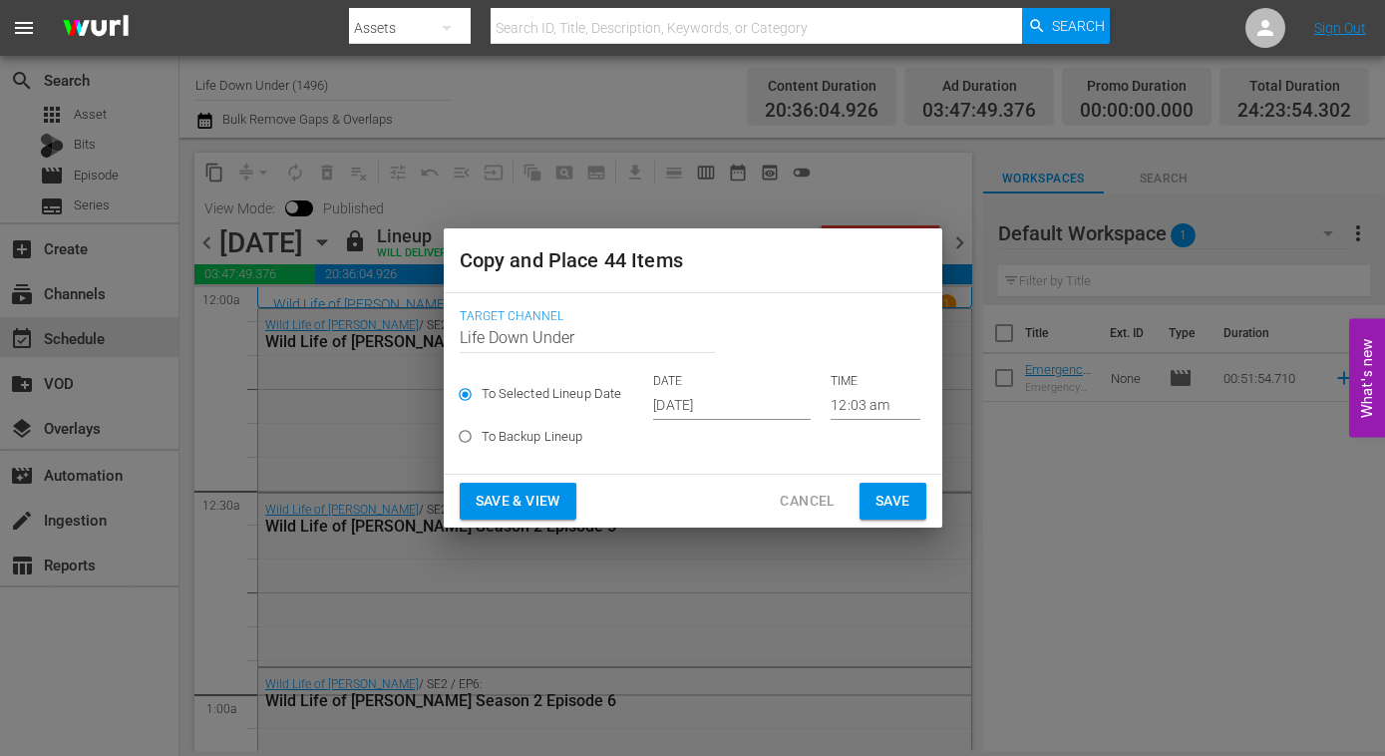
click at [749, 405] on input "Oct 15th 2025" at bounding box center [732, 405] width 158 height 30
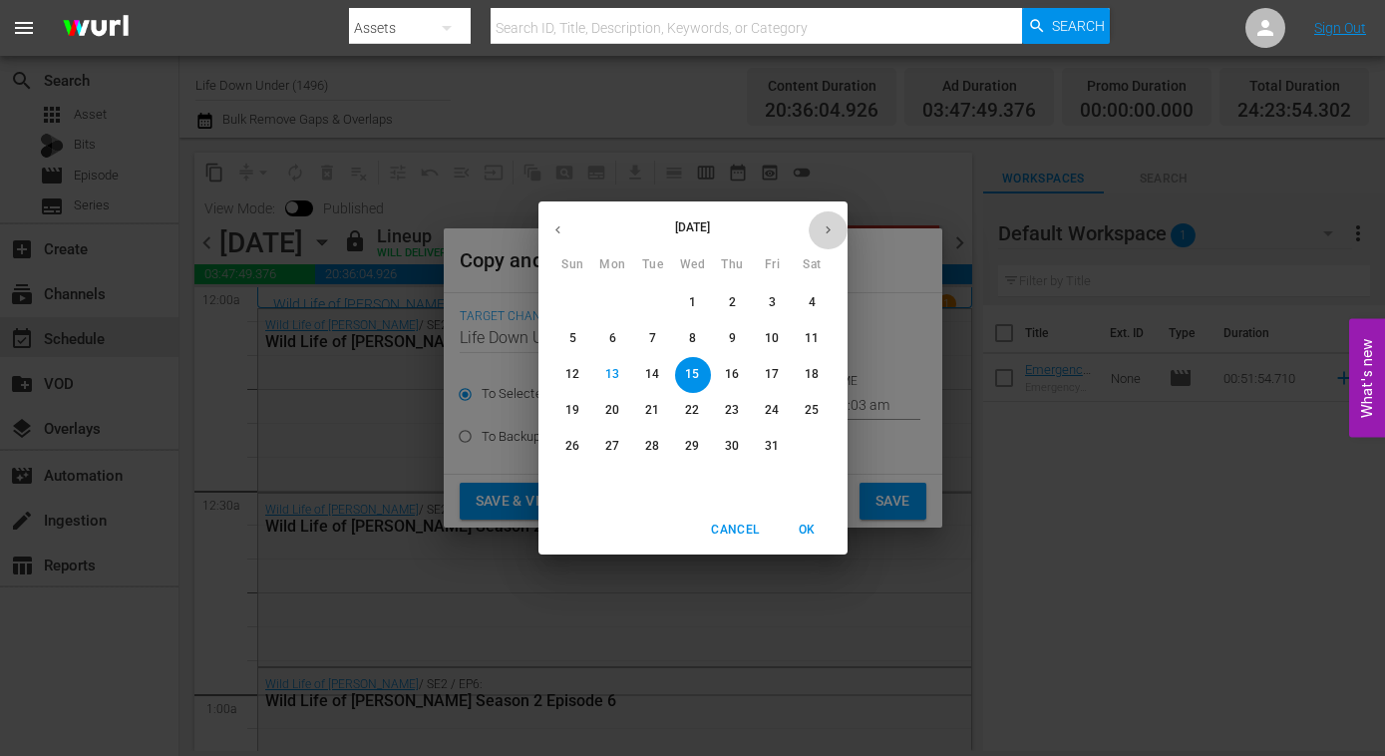
drag, startPoint x: 821, startPoint y: 236, endPoint x: 785, endPoint y: 268, distance: 48.0
click at [821, 237] on button "button" at bounding box center [828, 229] width 39 height 39
drag, startPoint x: 815, startPoint y: 299, endPoint x: 804, endPoint y: 319, distance: 22.8
click at [814, 300] on p "1" at bounding box center [812, 302] width 7 height 17
type input "Nov 1st 2025"
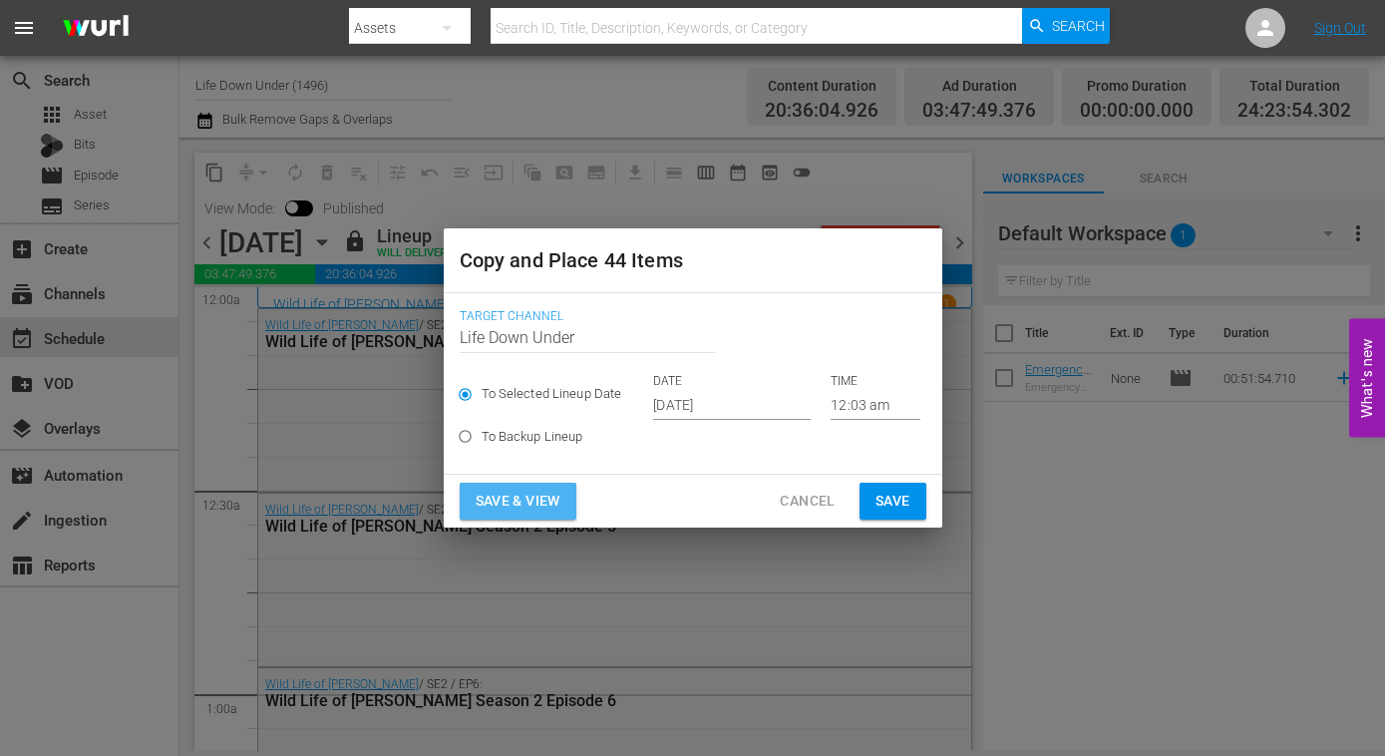
click at [496, 505] on span "Save & View" at bounding box center [518, 501] width 85 height 25
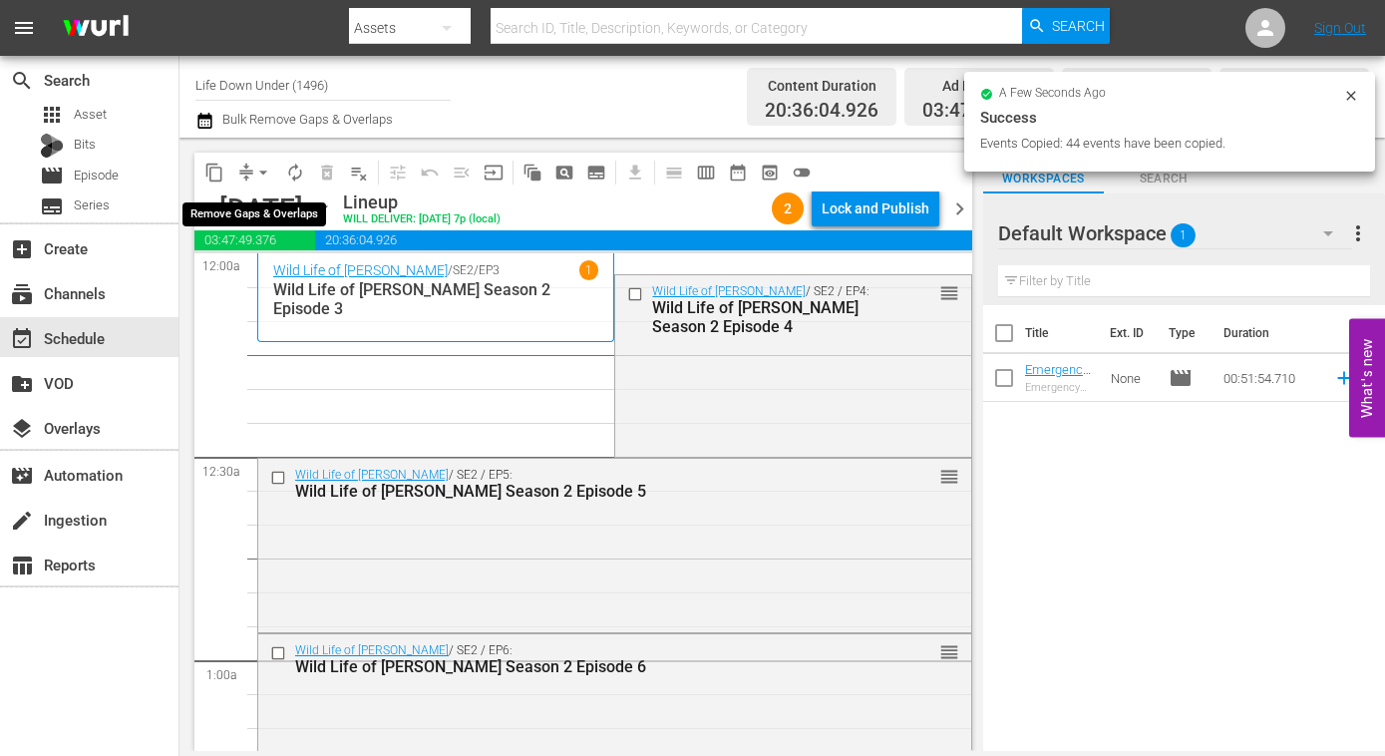
click at [256, 170] on span "arrow_drop_down" at bounding box center [263, 173] width 20 height 20
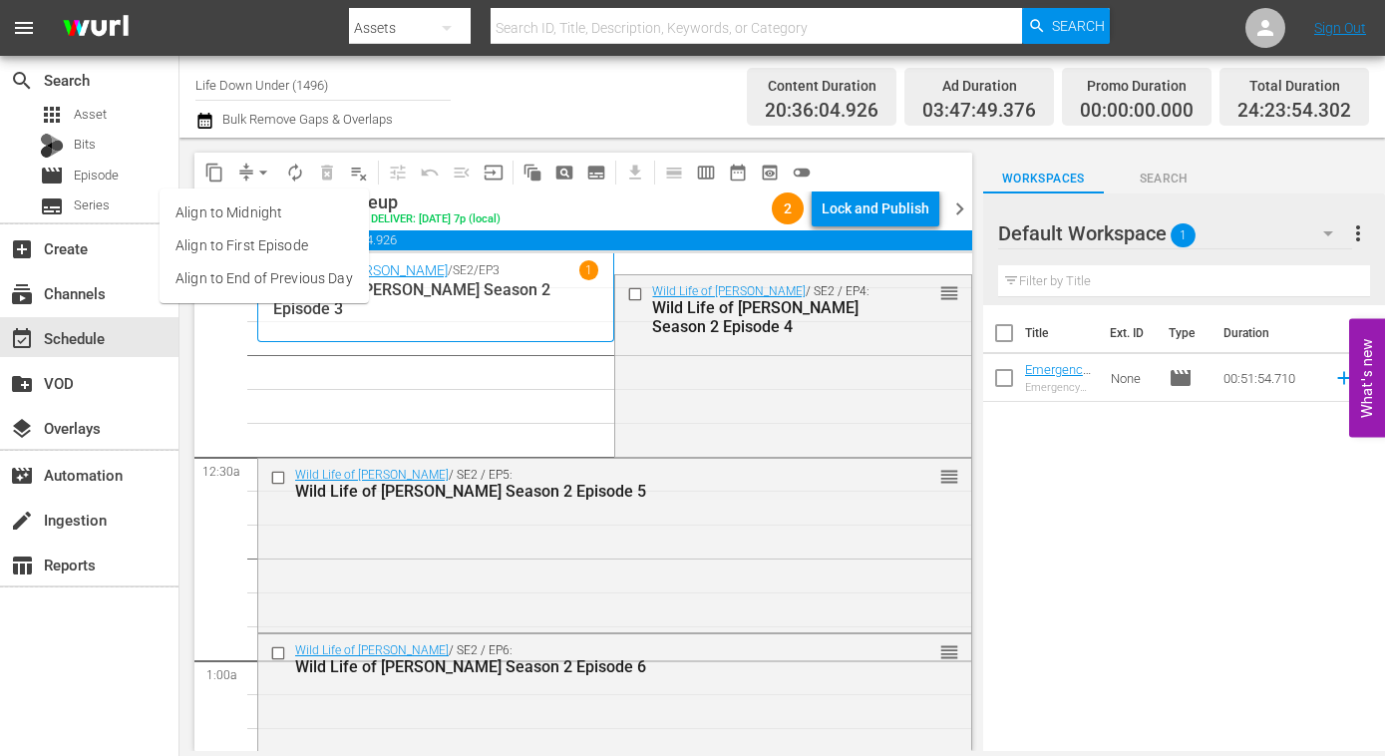
click at [254, 275] on li "Align to End of Previous Day" at bounding box center [264, 278] width 209 height 33
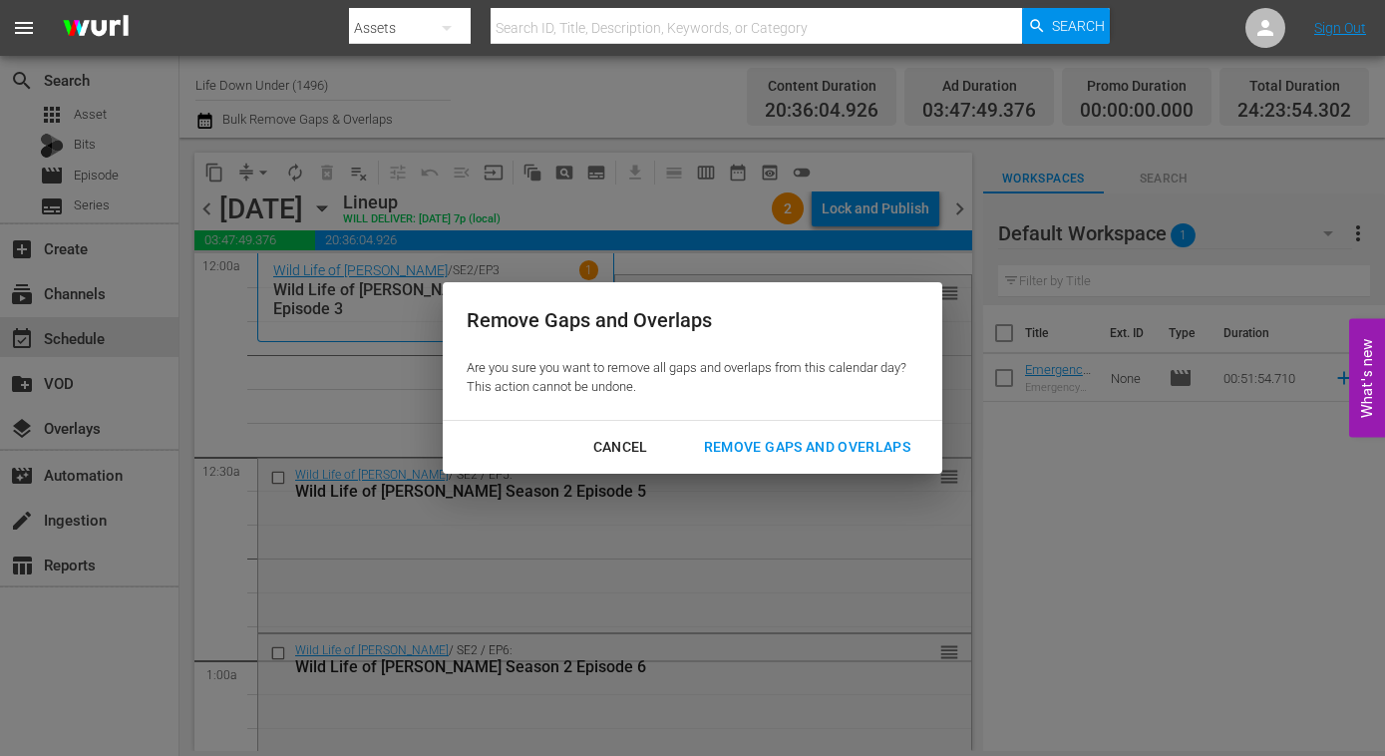
drag, startPoint x: 808, startPoint y: 439, endPoint x: 770, endPoint y: 454, distance: 40.7
click at [808, 439] on div "Remove Gaps and Overlaps" at bounding box center [807, 447] width 238 height 25
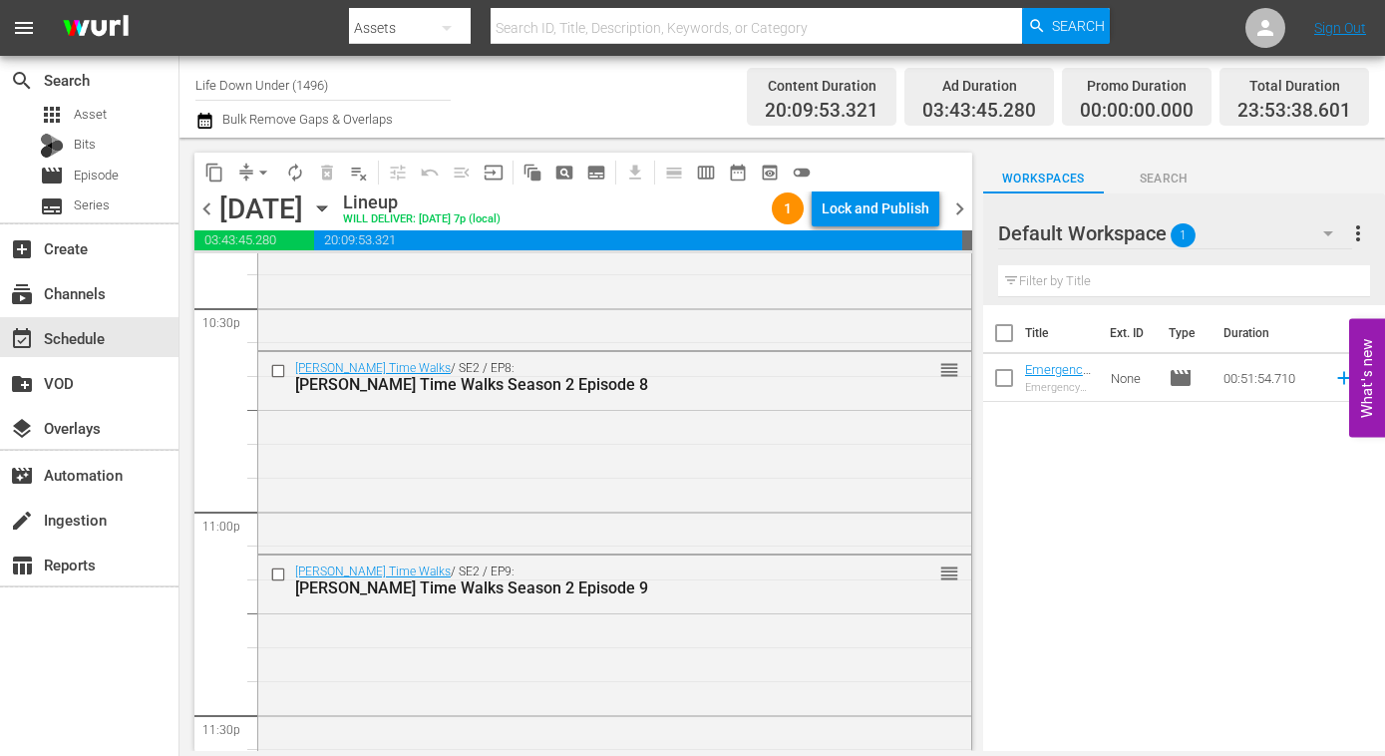
scroll to position [9310, 0]
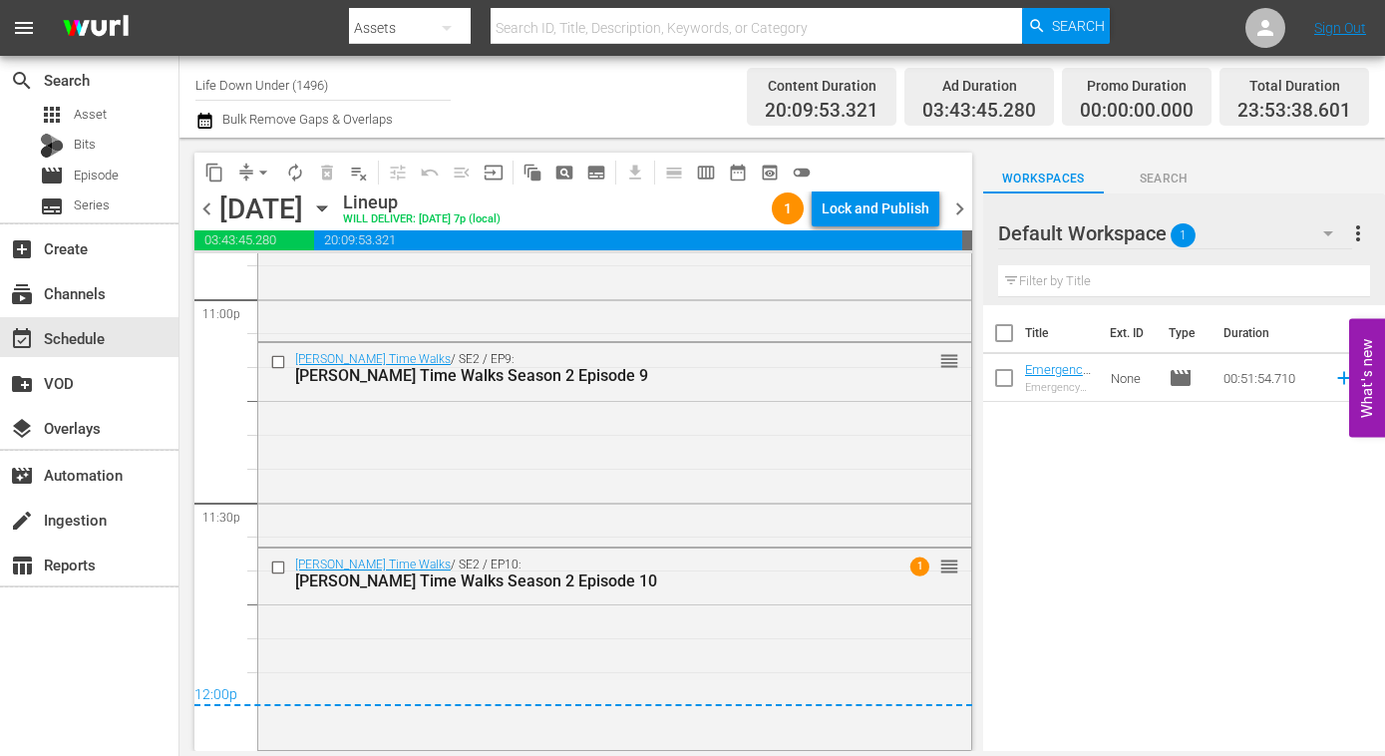
drag, startPoint x: 952, startPoint y: 202, endPoint x: 958, endPoint y: 222, distance: 20.8
click at [952, 202] on span "chevron_right" at bounding box center [959, 208] width 25 height 25
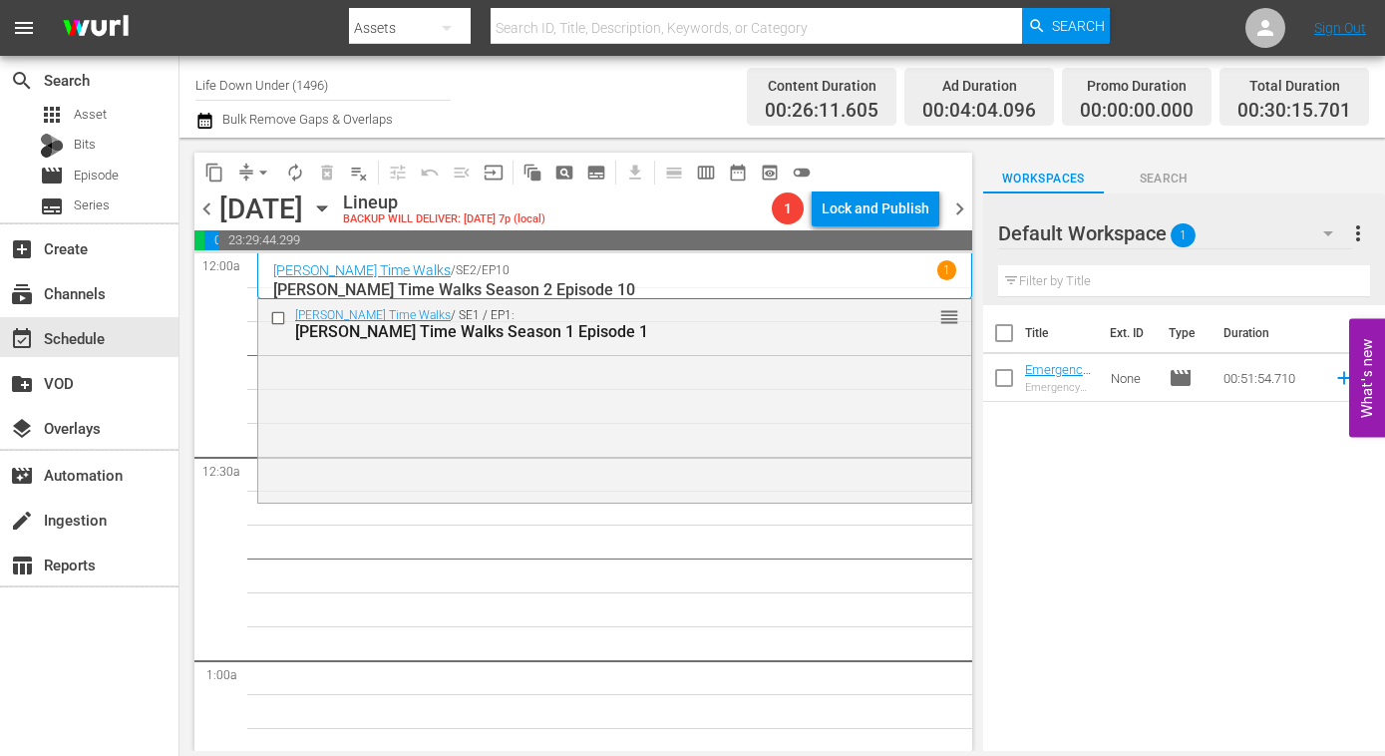
click at [208, 213] on span "chevron_left" at bounding box center [206, 208] width 25 height 25
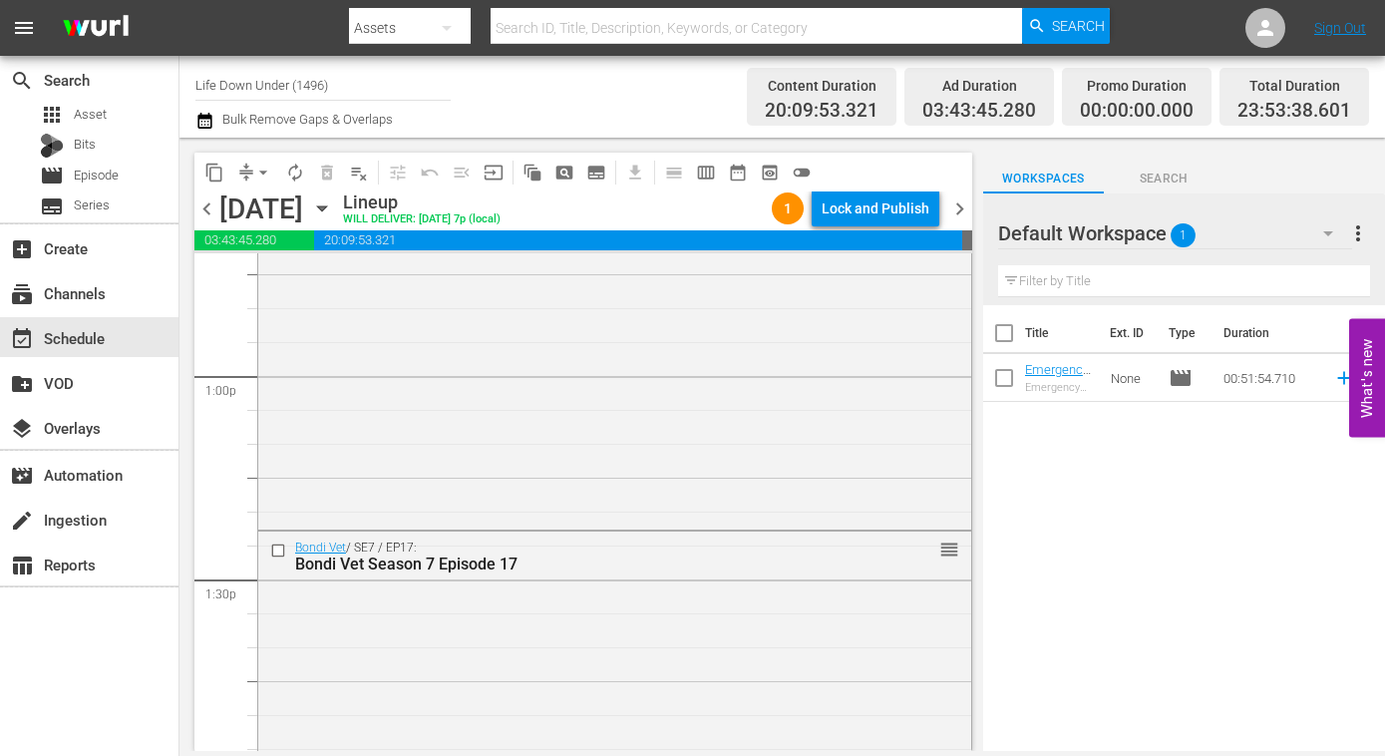
click at [962, 211] on span "chevron_right" at bounding box center [959, 208] width 25 height 25
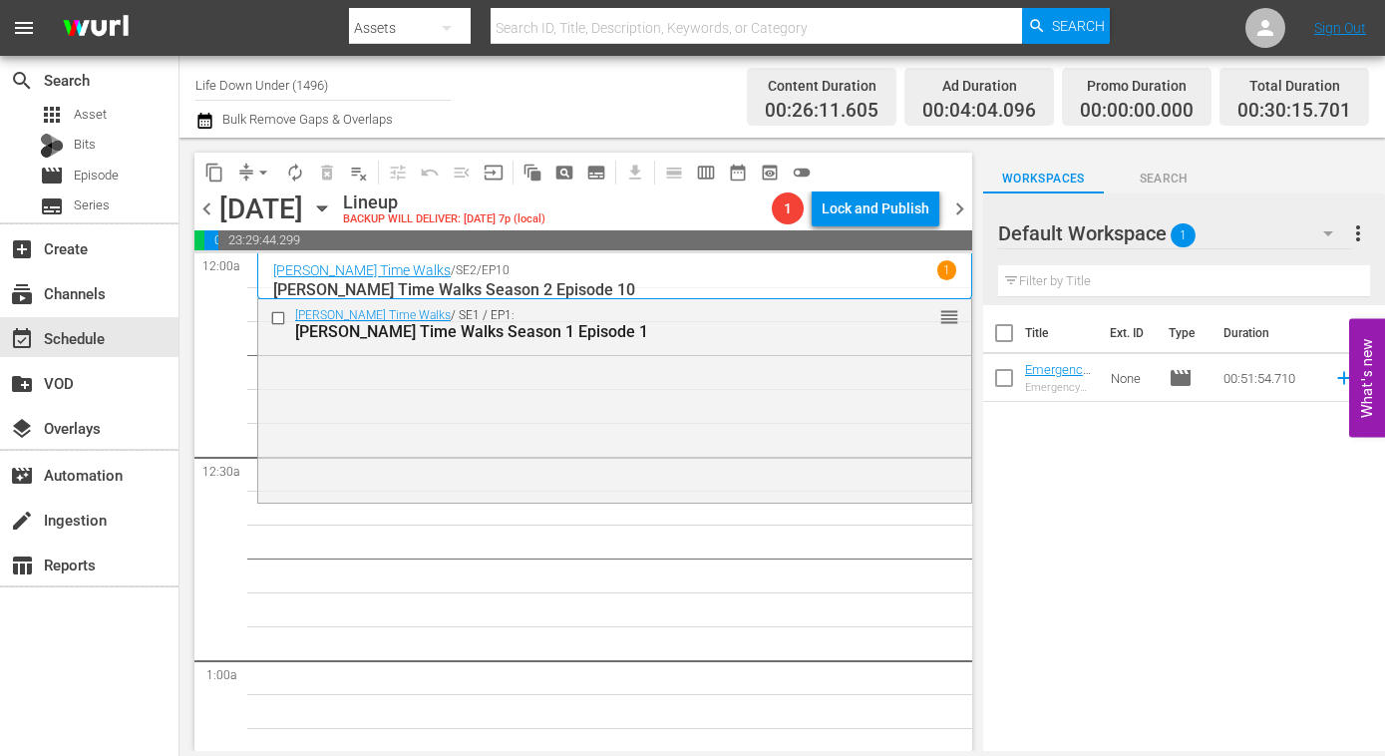
click at [333, 214] on icon "button" at bounding box center [322, 208] width 22 height 22
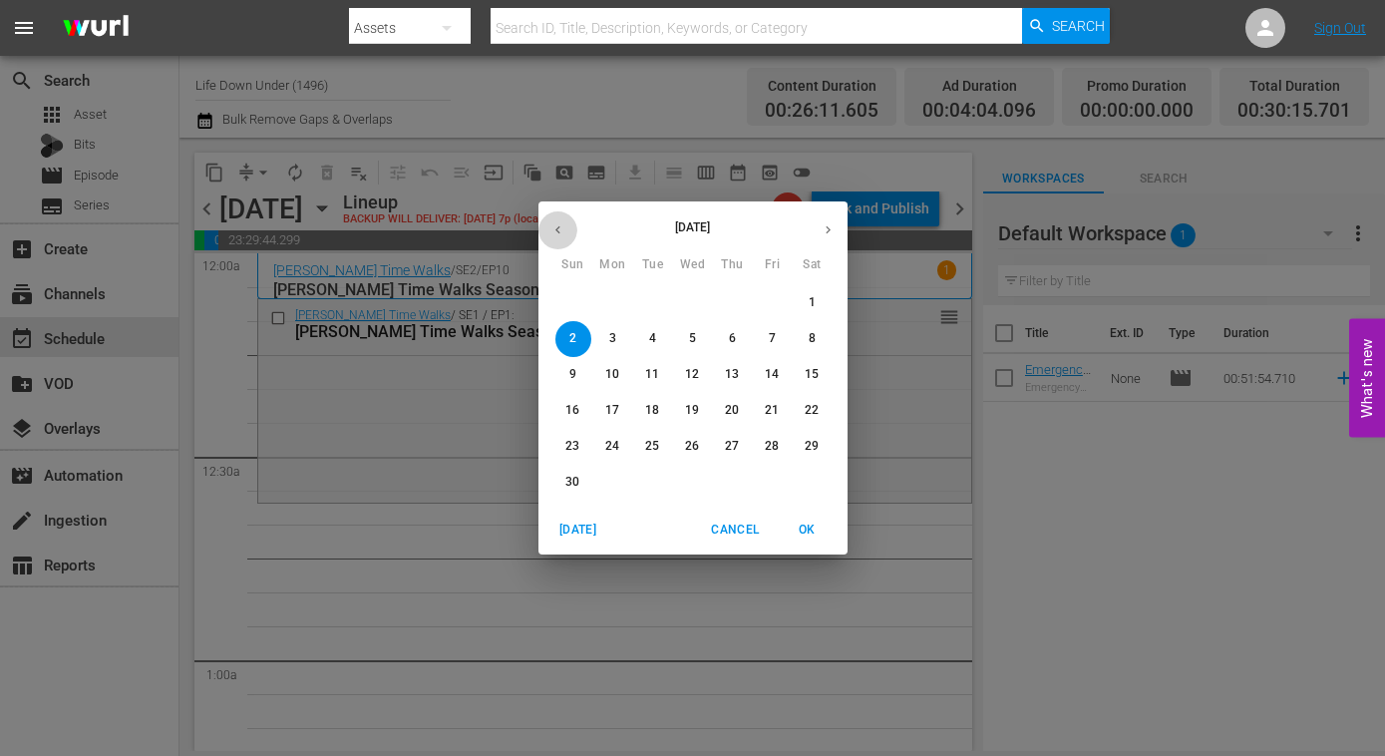
drag, startPoint x: 554, startPoint y: 226, endPoint x: 654, endPoint y: 272, distance: 109.7
click at [554, 226] on icon "button" at bounding box center [557, 229] width 15 height 15
click at [618, 404] on p "20" at bounding box center [612, 410] width 14 height 17
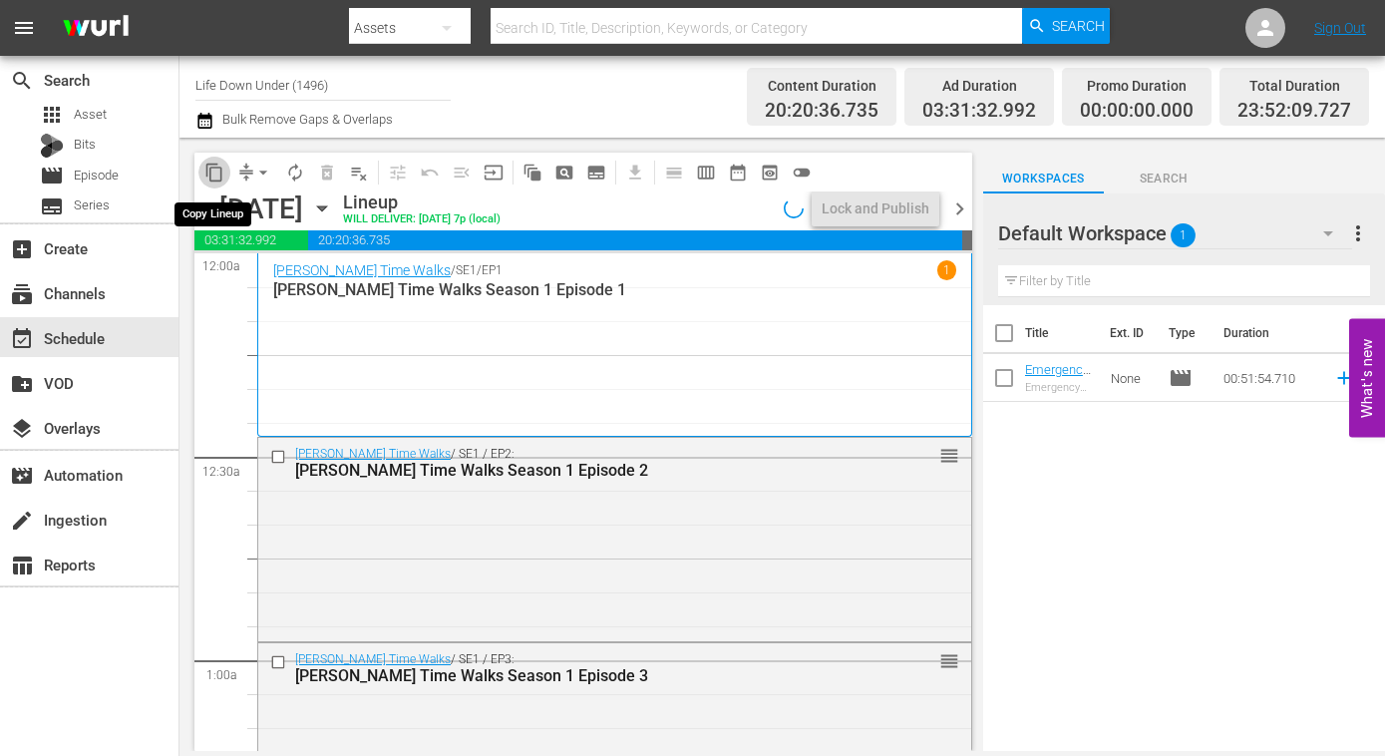
click at [215, 175] on span "content_copy" at bounding box center [214, 173] width 20 height 20
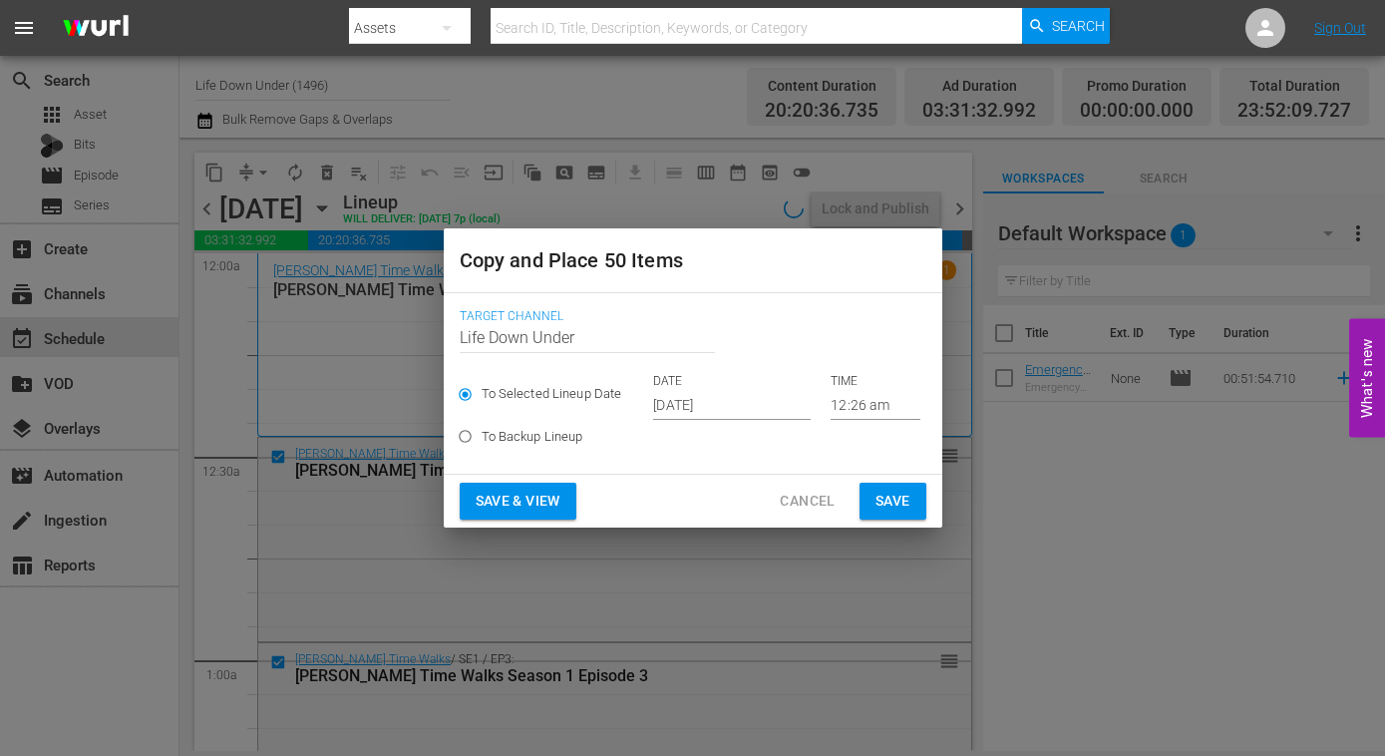
click at [761, 406] on input "Oct 15th 2025" at bounding box center [732, 405] width 158 height 30
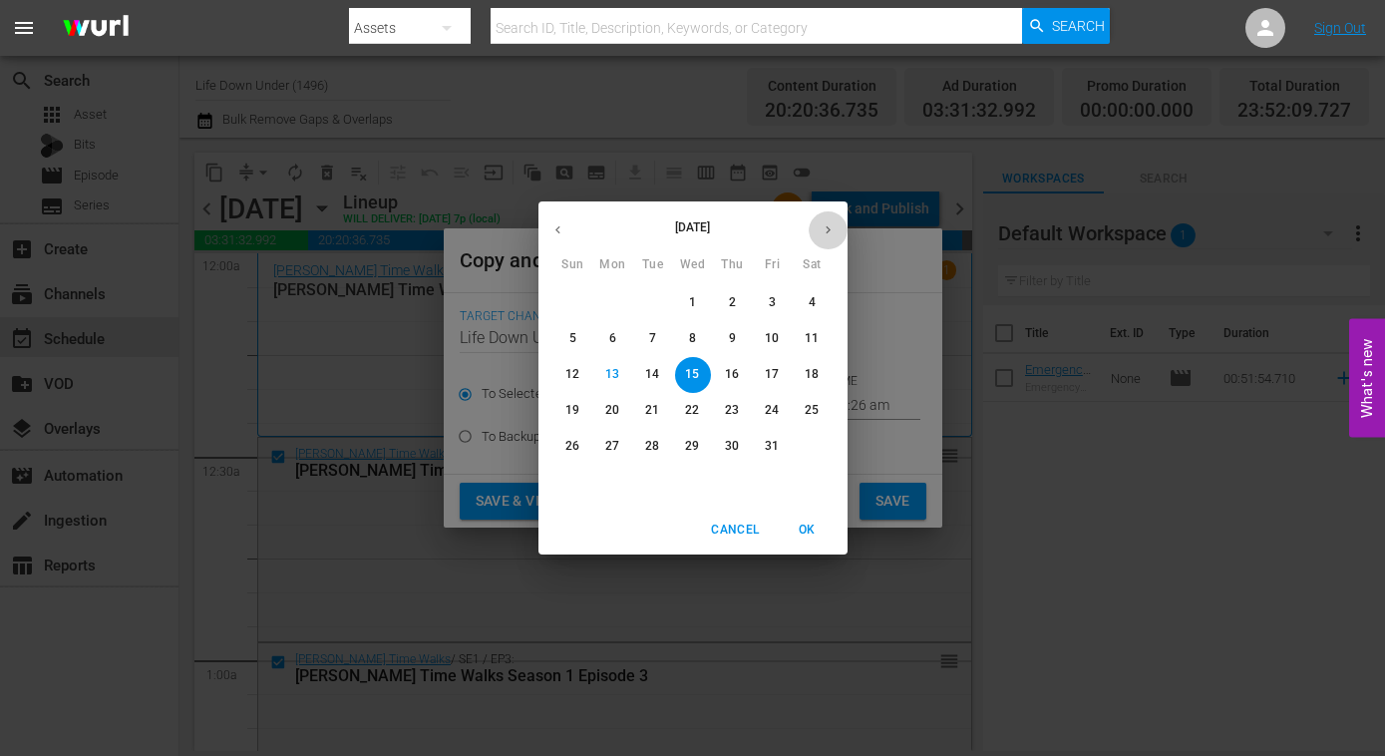
drag, startPoint x: 824, startPoint y: 236, endPoint x: 791, endPoint y: 276, distance: 51.7
click at [824, 236] on icon "button" at bounding box center [828, 229] width 15 height 15
drag, startPoint x: 576, startPoint y: 337, endPoint x: 593, endPoint y: 368, distance: 35.3
click at [576, 337] on span "2" at bounding box center [573, 338] width 36 height 17
type input "Nov 2nd 2025"
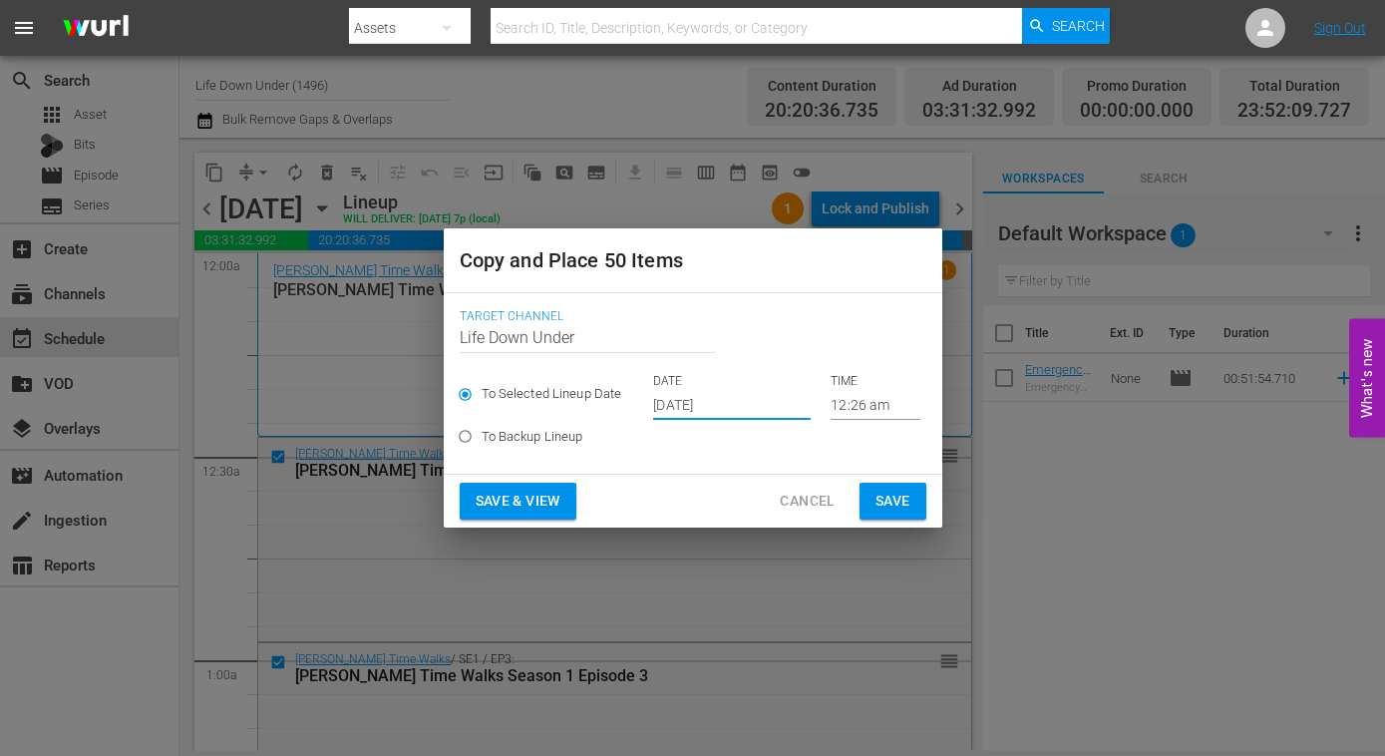
click at [519, 504] on span "Save & View" at bounding box center [518, 501] width 85 height 25
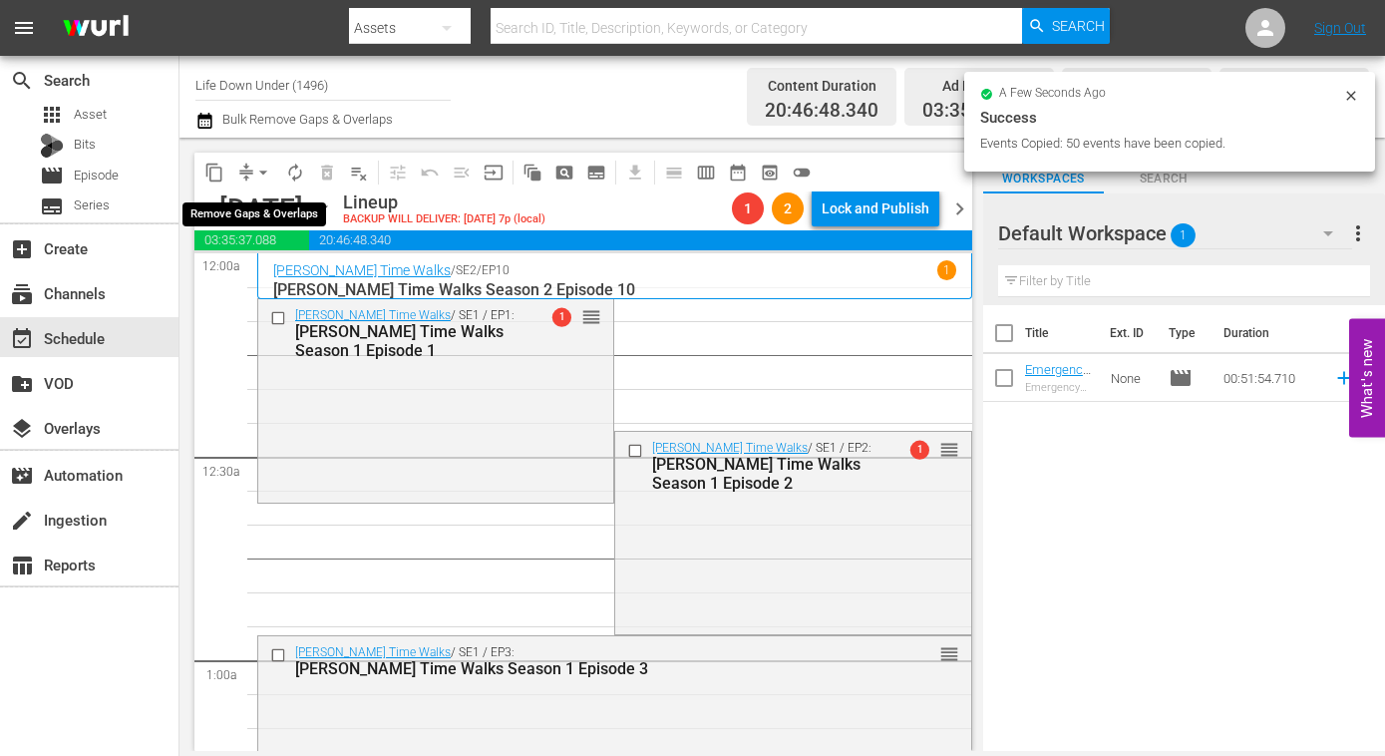
click at [263, 170] on span "arrow_drop_down" at bounding box center [263, 173] width 20 height 20
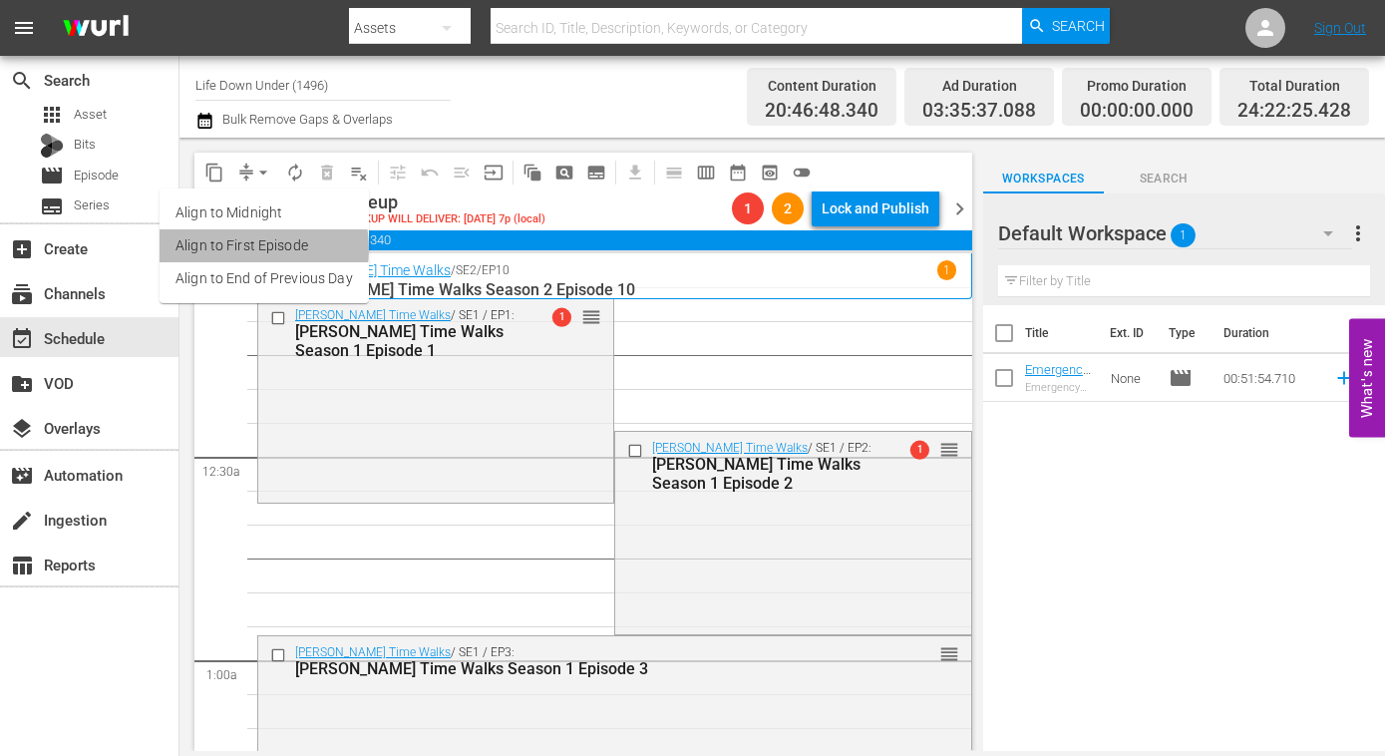
click at [233, 248] on li "Align to First Episode" at bounding box center [264, 245] width 209 height 33
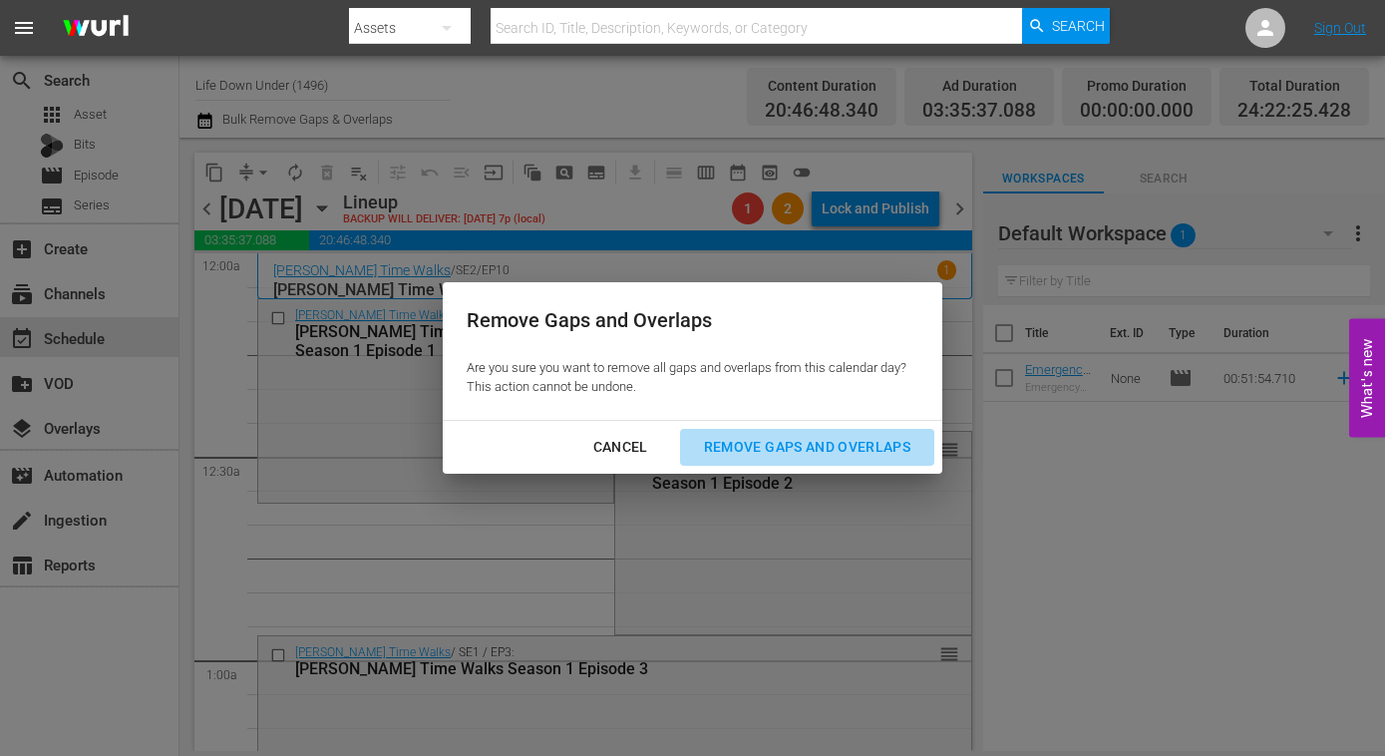
click at [781, 441] on div "Remove Gaps and Overlaps" at bounding box center [807, 447] width 238 height 25
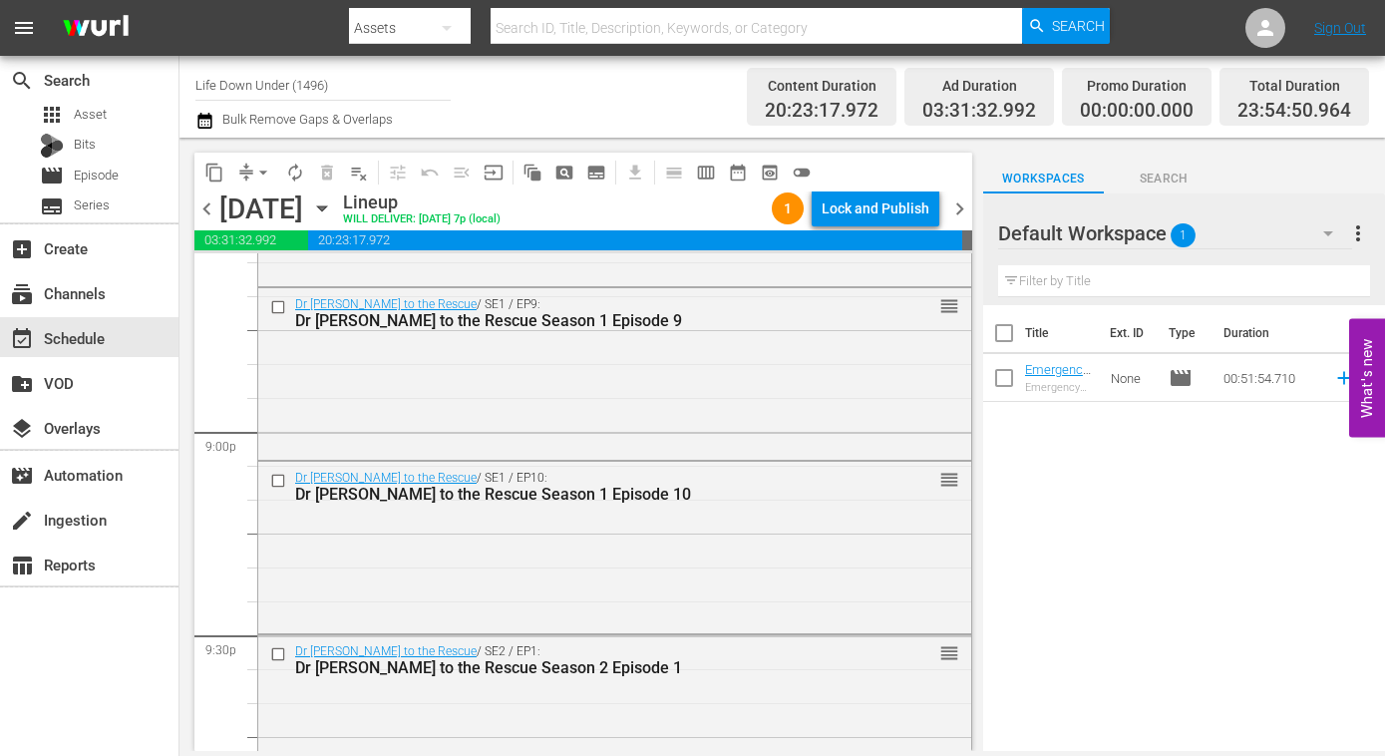
scroll to position [9277, 0]
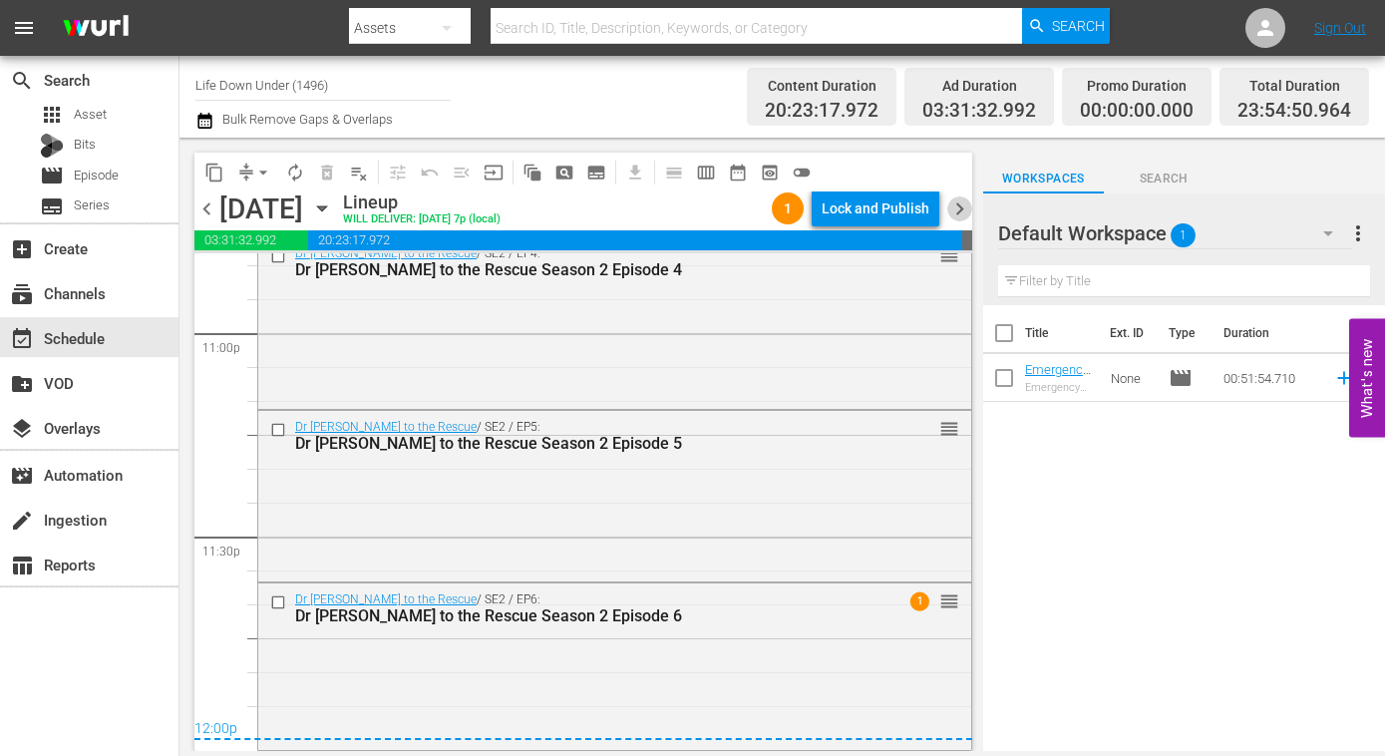
click at [960, 214] on span "chevron_right" at bounding box center [959, 208] width 25 height 25
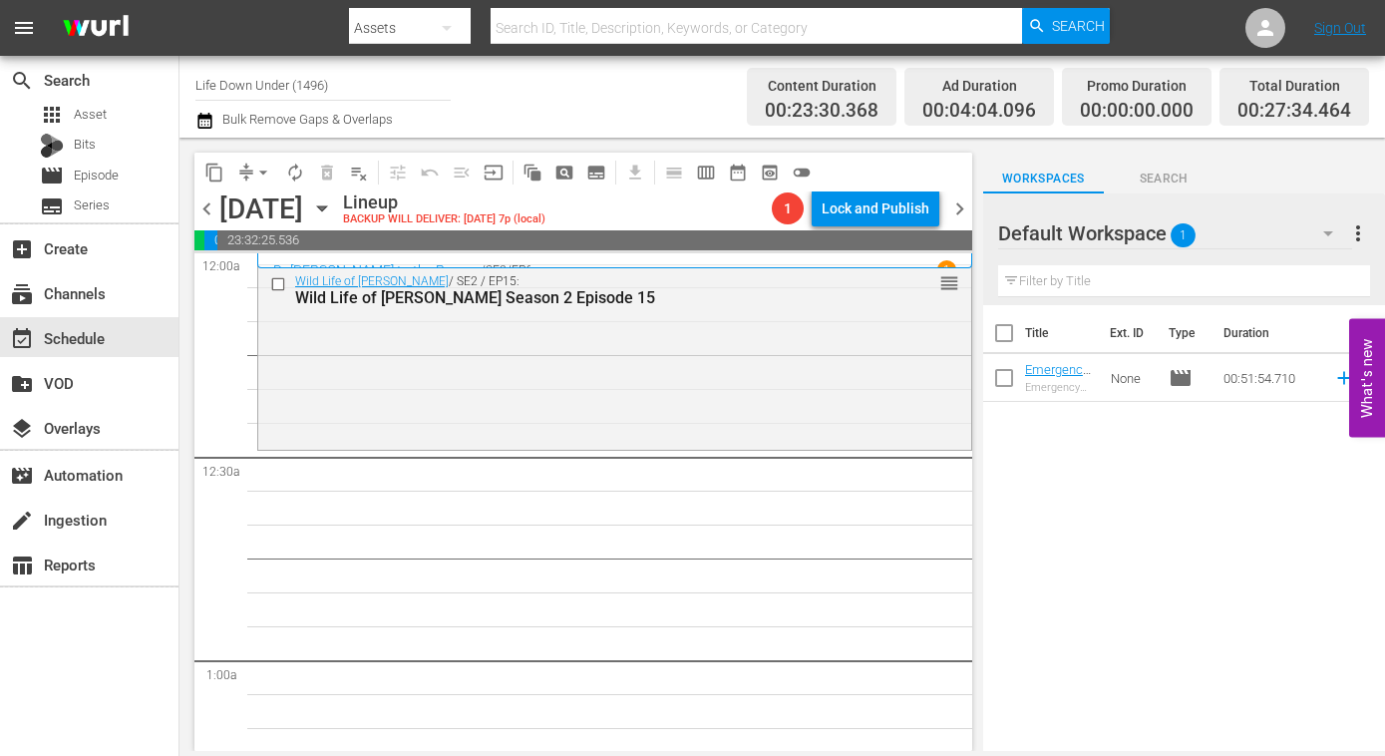
click at [207, 203] on span "chevron_left" at bounding box center [206, 208] width 25 height 25
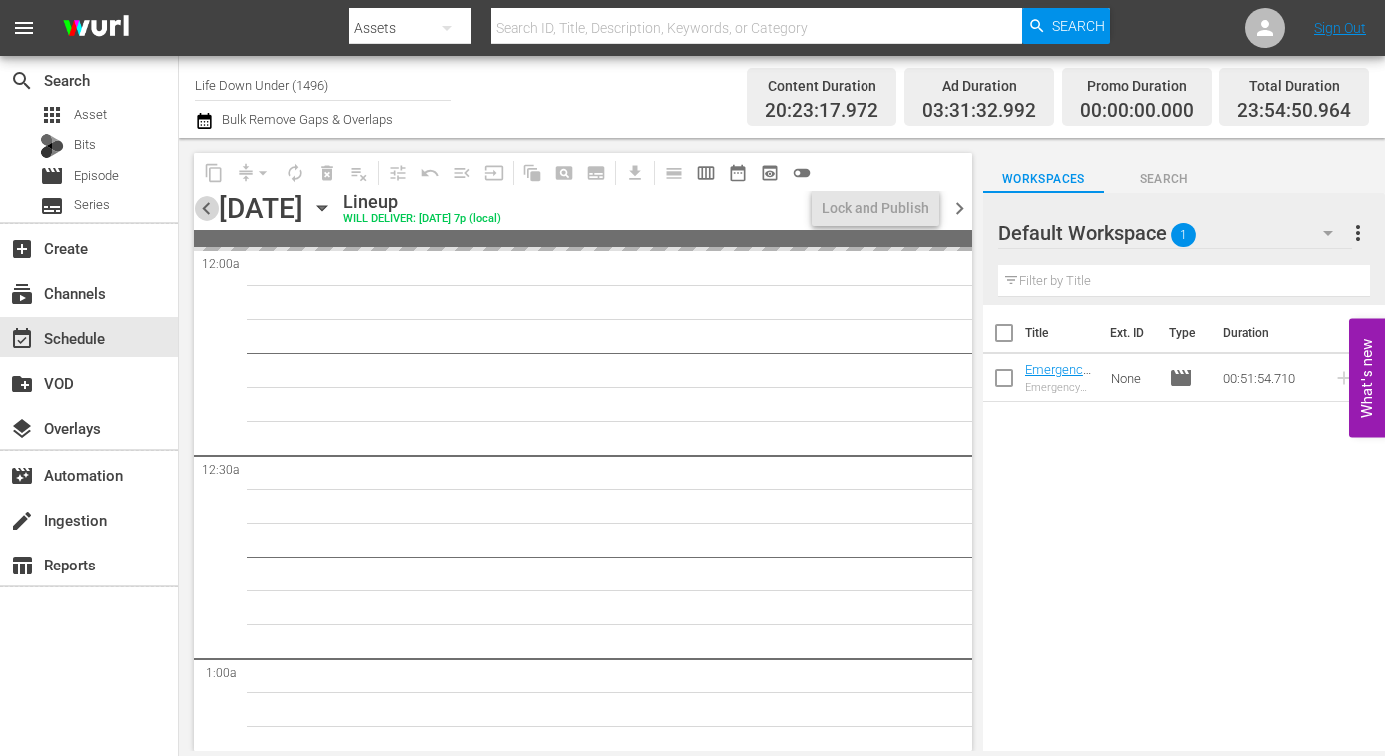
click at [207, 203] on span "chevron_left" at bounding box center [206, 208] width 25 height 25
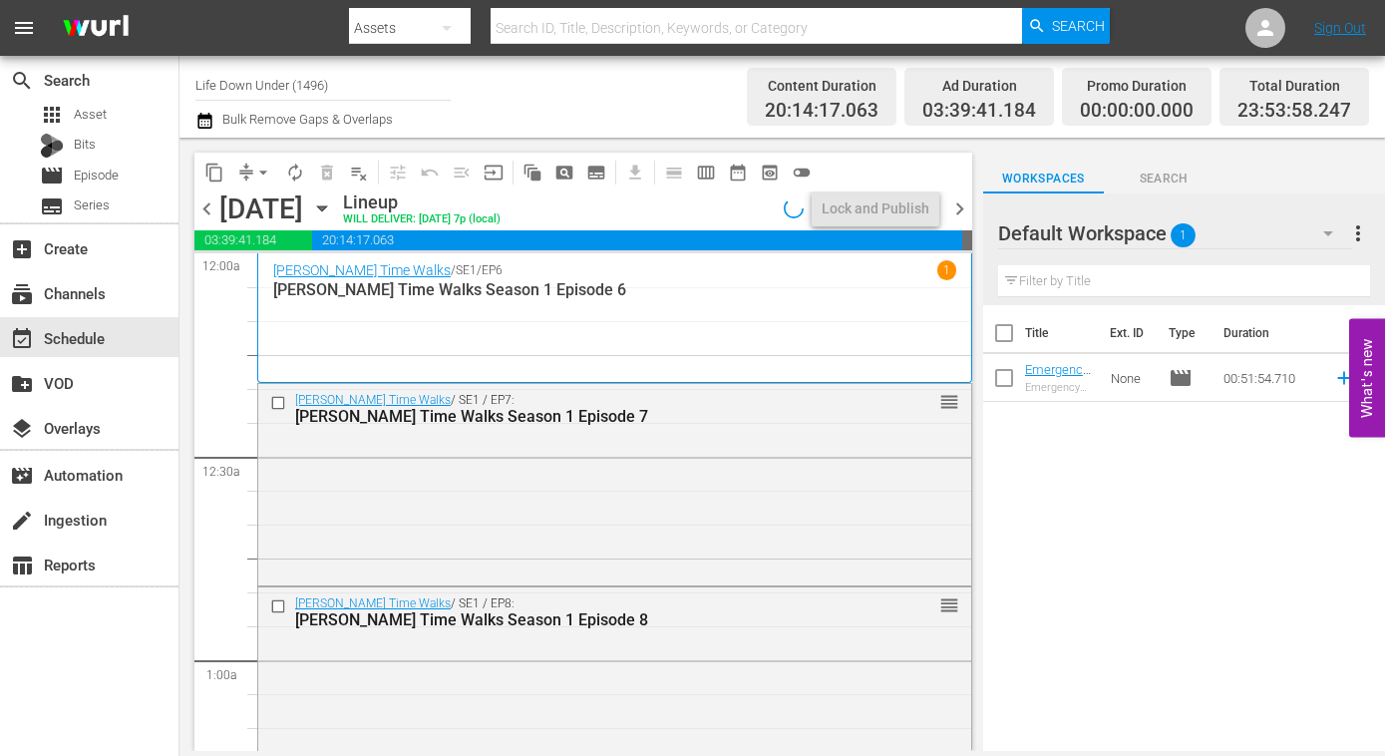
click at [203, 209] on span "chevron_left" at bounding box center [206, 208] width 25 height 25
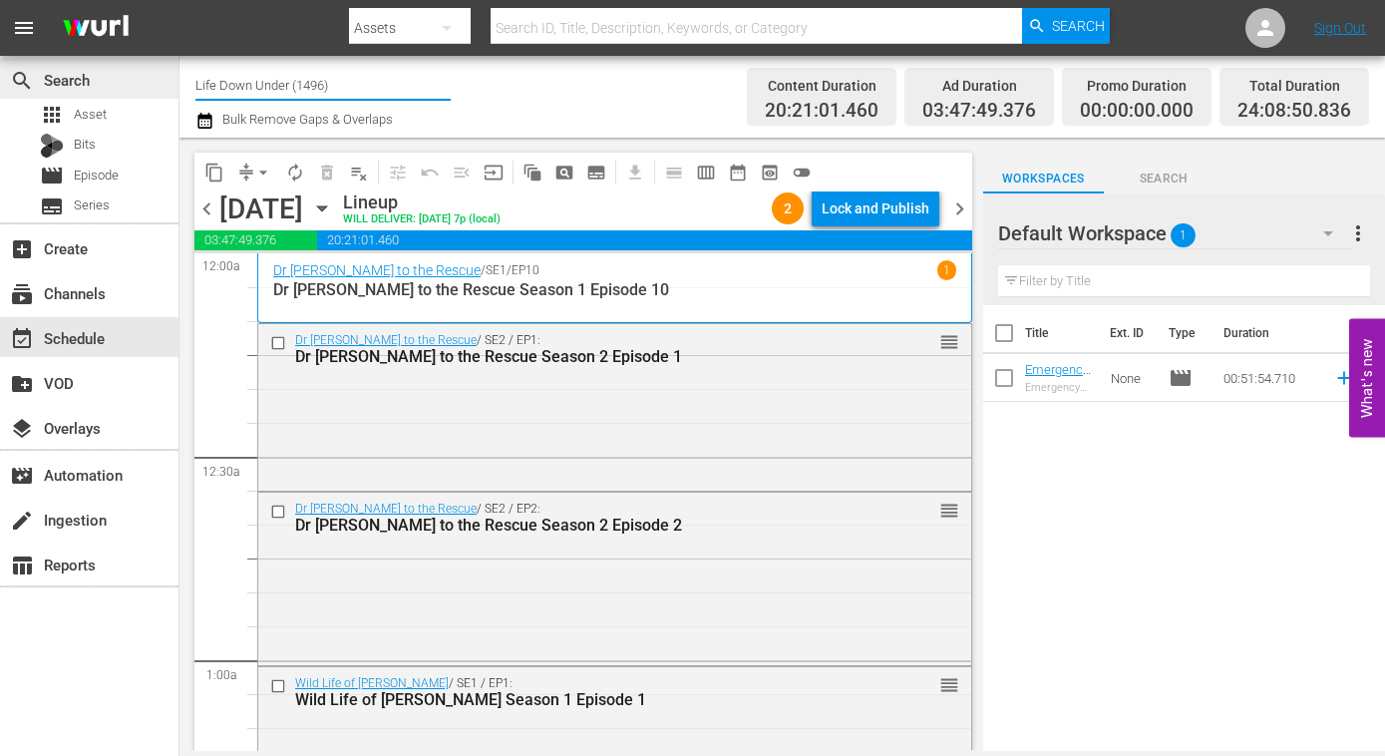
drag, startPoint x: 360, startPoint y: 90, endPoint x: 177, endPoint y: 82, distance: 182.6
click at [179, 0] on div "search Search apps Asset Bits movie Episode subtitles Series add_box Create sub…" at bounding box center [781, 0] width 1205 height 0
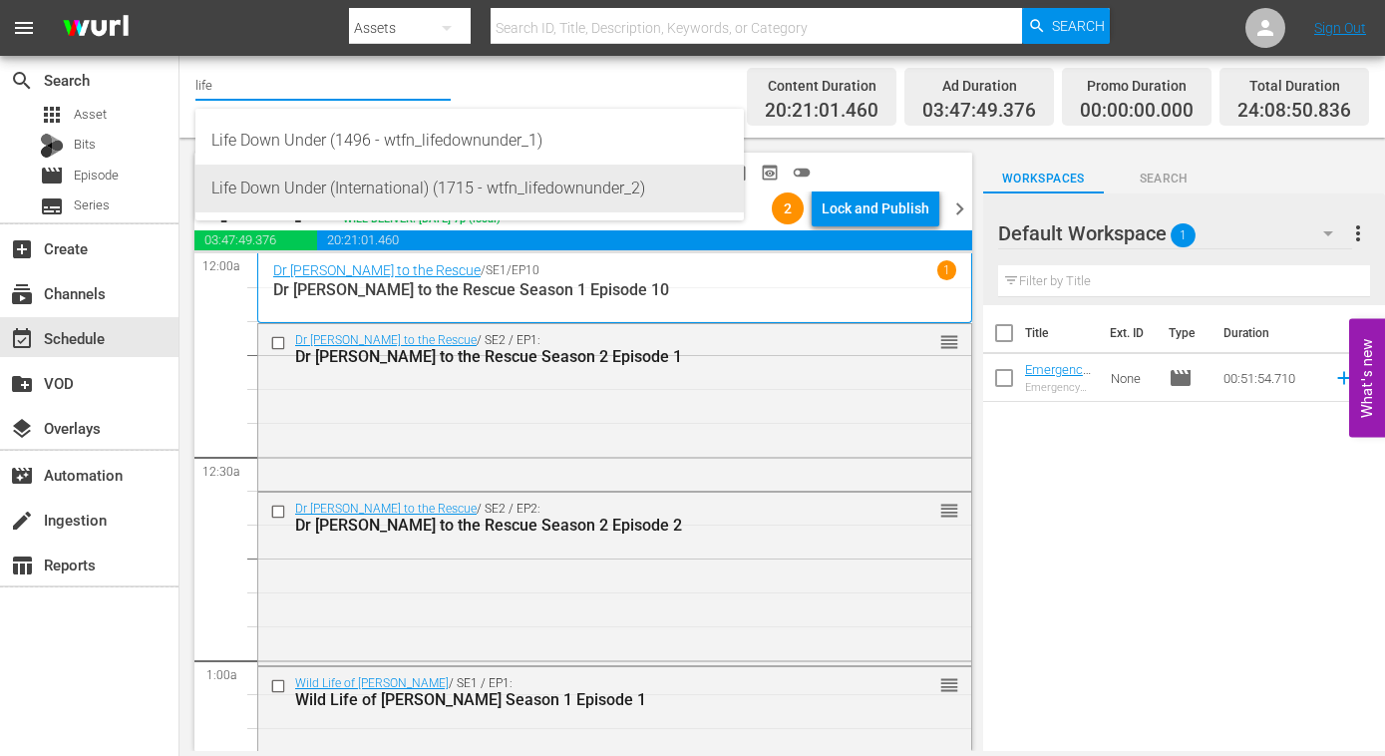
click at [365, 185] on div "Life Down Under (International) (1715 - wtfn_lifedownunder_2)" at bounding box center [469, 189] width 516 height 48
type input "Life Down Under (International) (1715 - wtfn_lifedownunder_2)"
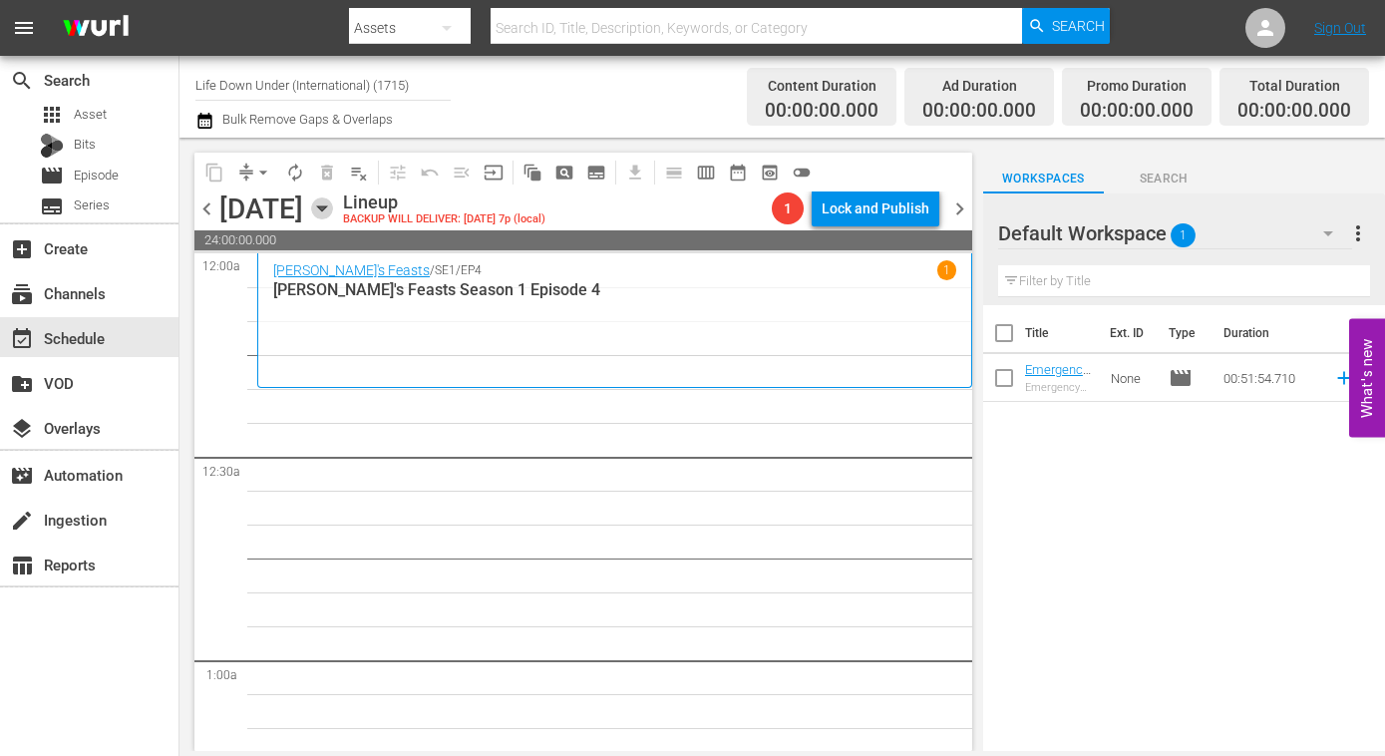
click at [326, 208] on icon "button" at bounding box center [321, 208] width 9 height 5
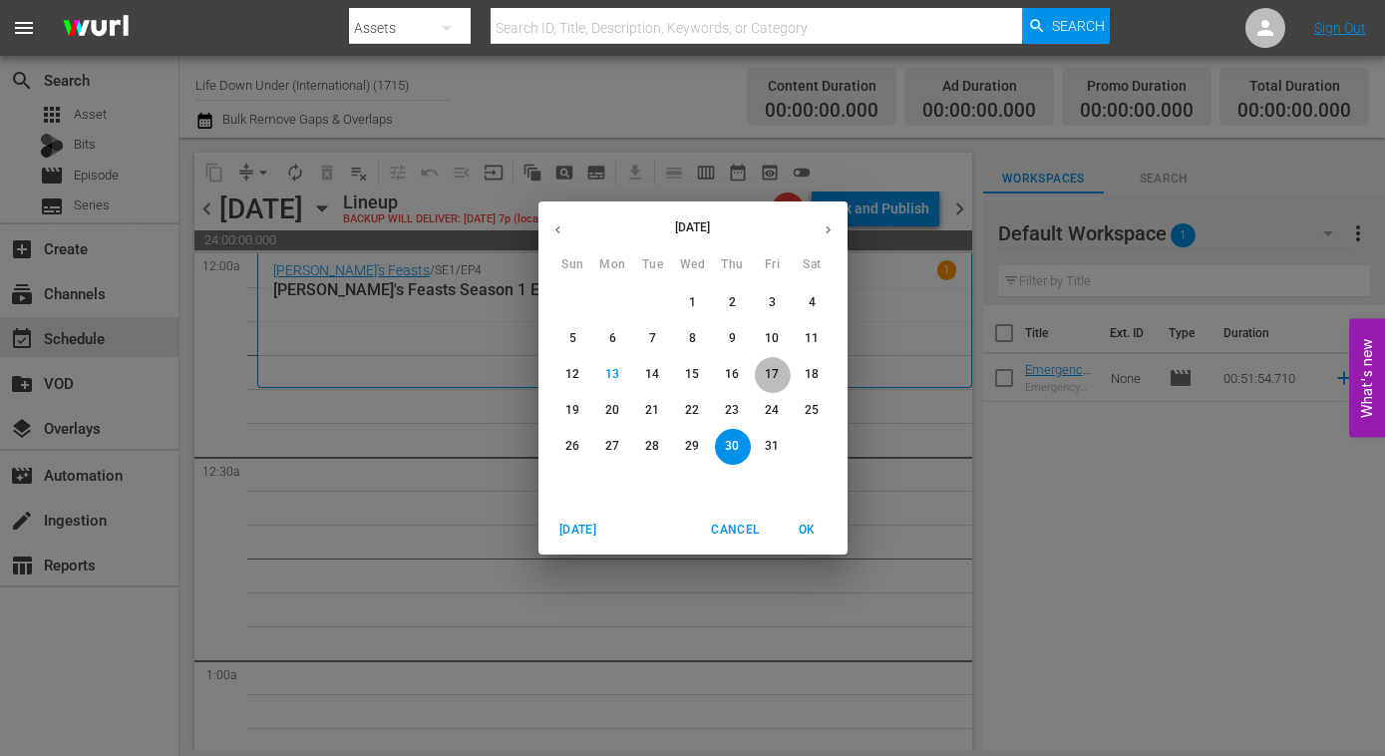
drag, startPoint x: 770, startPoint y: 367, endPoint x: 709, endPoint y: 371, distance: 61.0
click at [768, 368] on p "17" at bounding box center [772, 374] width 14 height 17
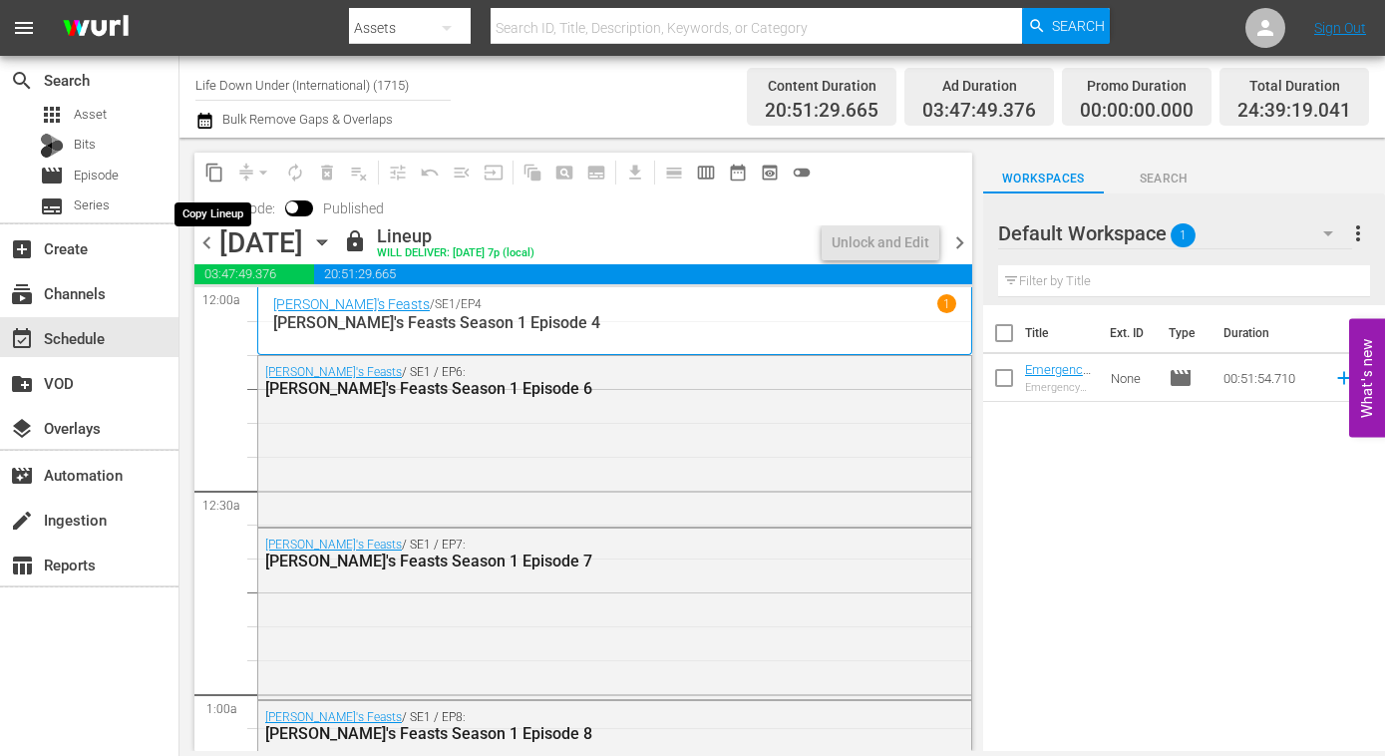
click at [214, 171] on span "content_copy" at bounding box center [214, 173] width 20 height 20
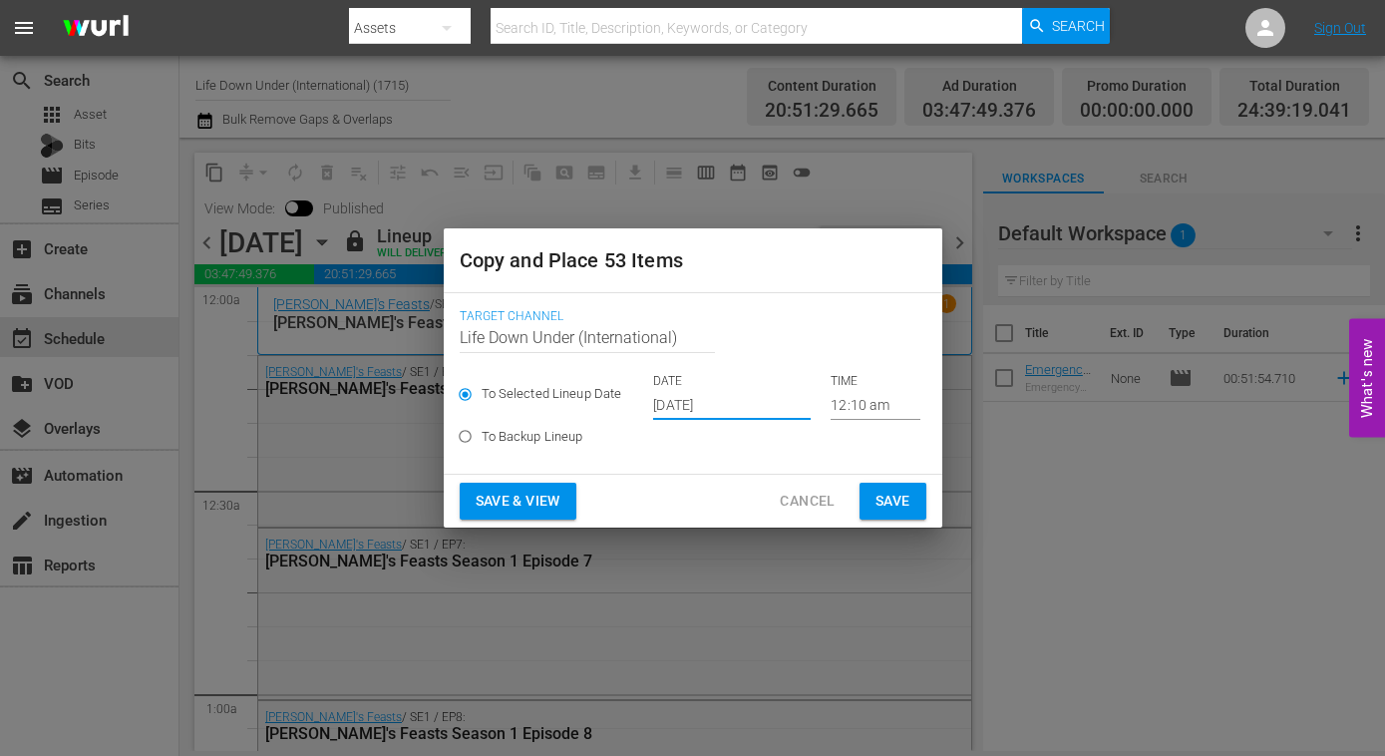
click at [752, 401] on input "Oct 15th 2025" at bounding box center [732, 405] width 158 height 30
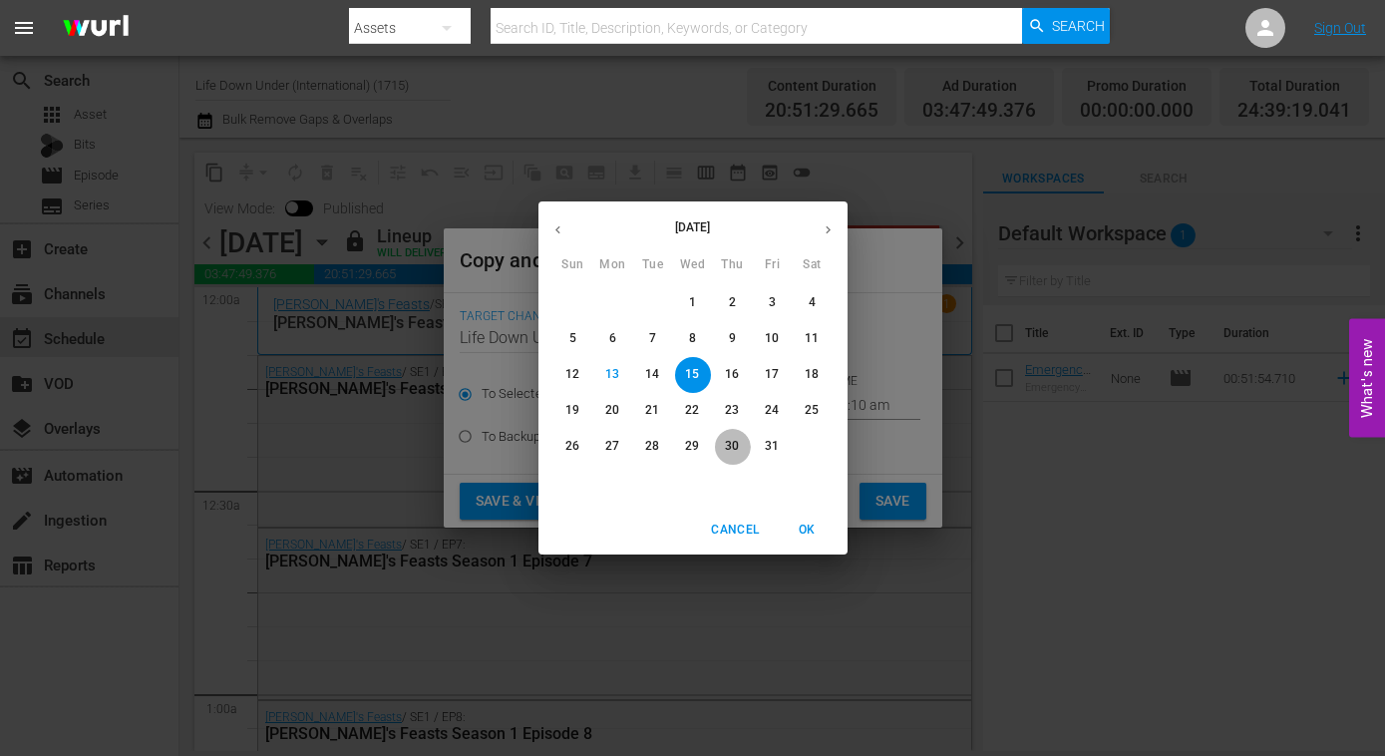
click at [729, 449] on p "30" at bounding box center [732, 446] width 14 height 17
type input "Oct 30th 2025"
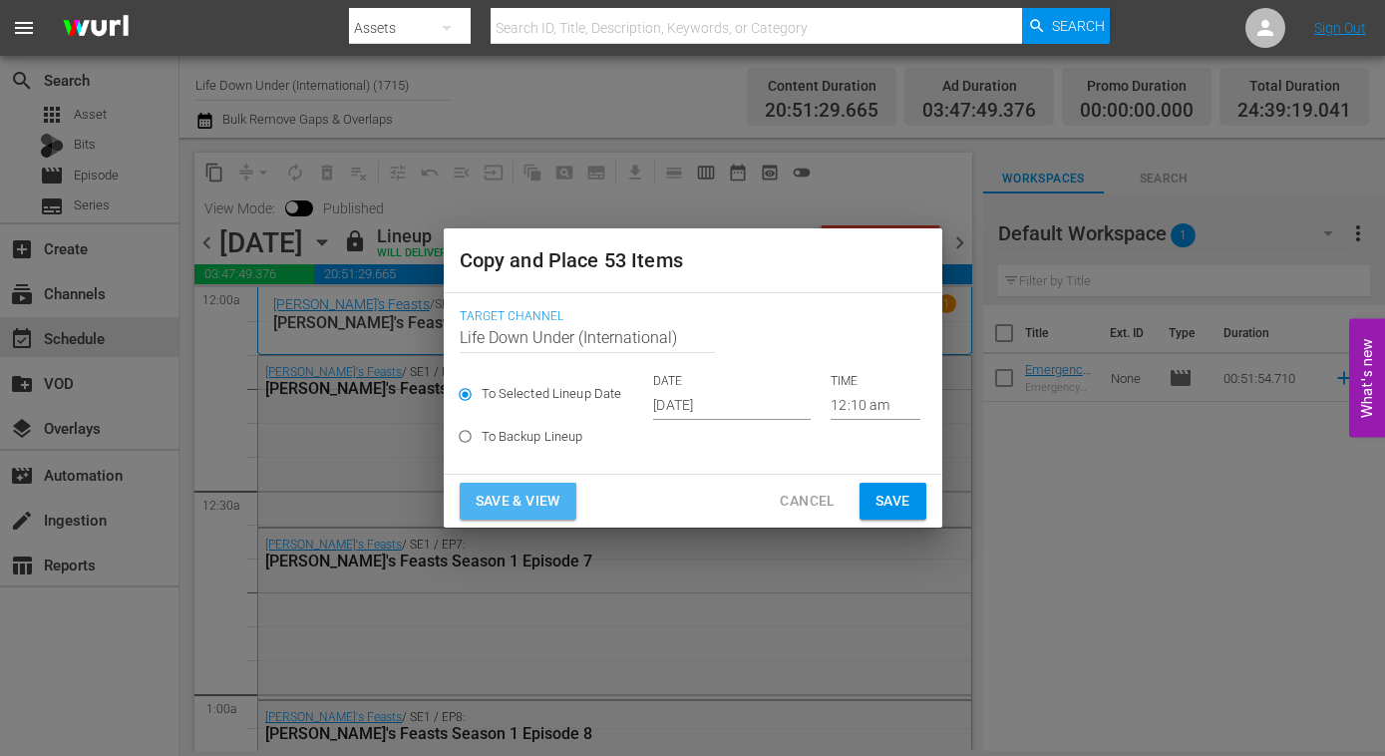
click at [547, 501] on span "Save & View" at bounding box center [518, 501] width 85 height 25
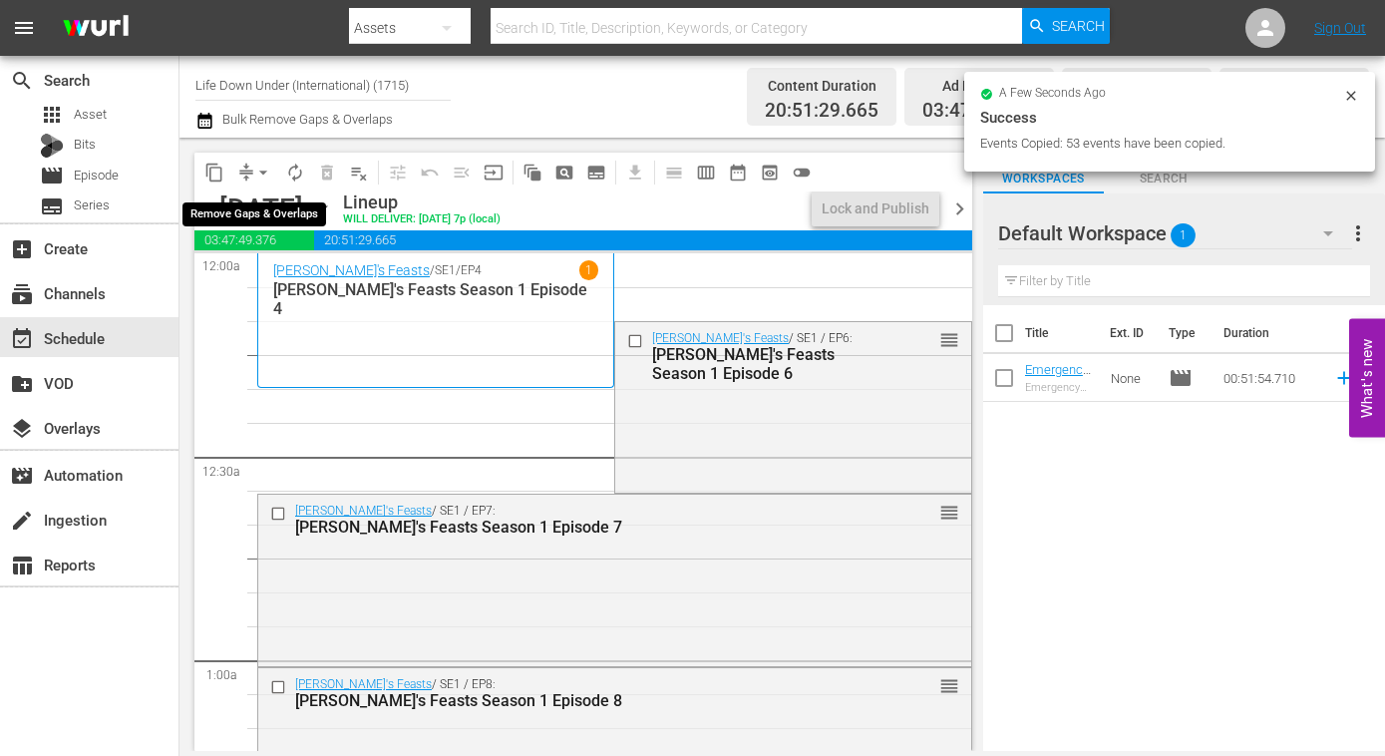
click at [262, 169] on span "arrow_drop_down" at bounding box center [263, 173] width 20 height 20
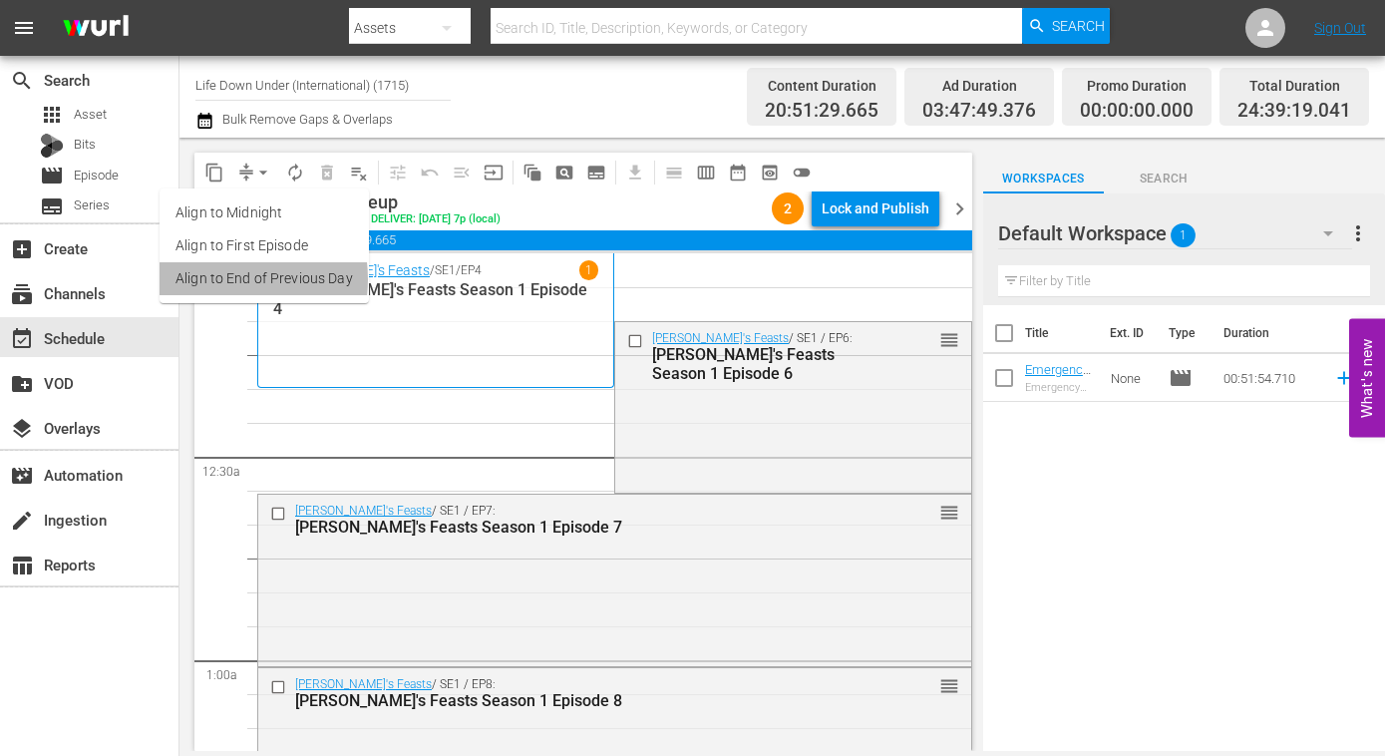
click at [219, 279] on li "Align to End of Previous Day" at bounding box center [264, 278] width 209 height 33
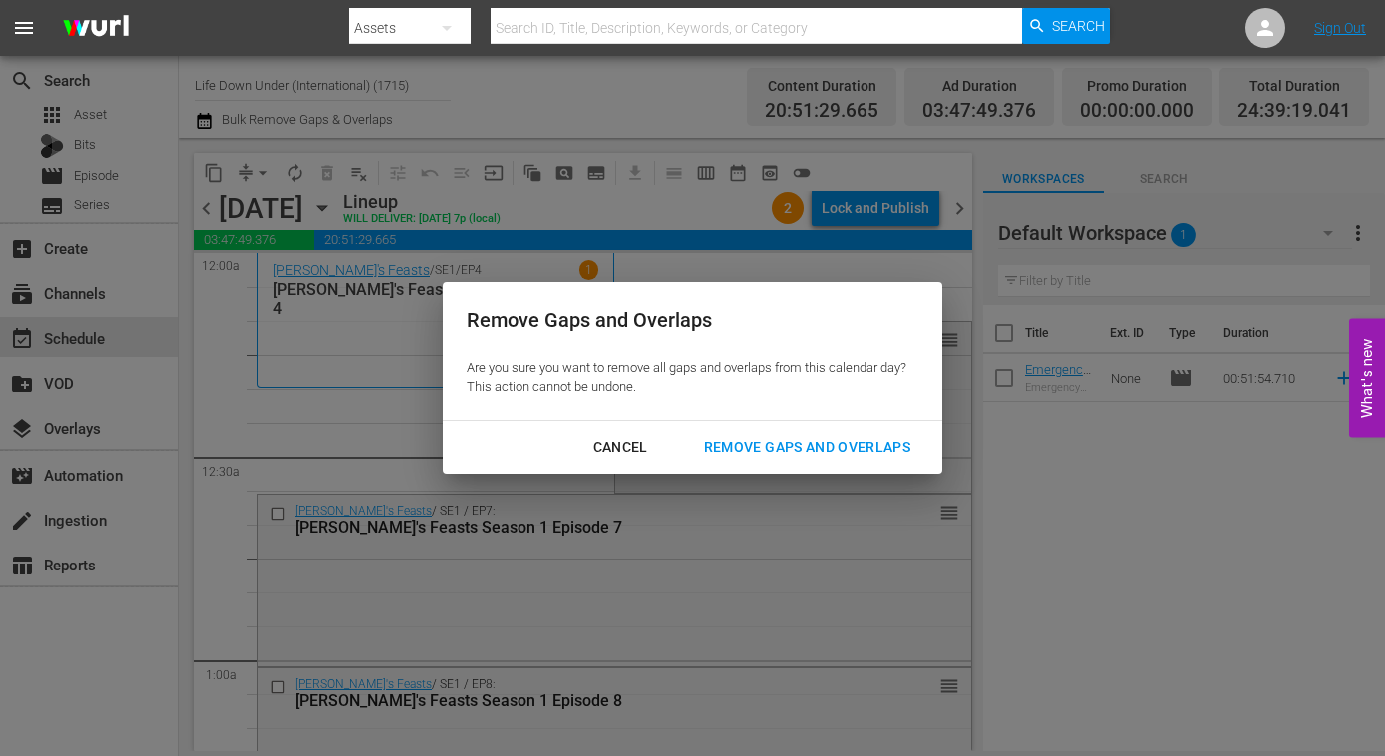
drag, startPoint x: 807, startPoint y: 447, endPoint x: 662, endPoint y: 467, distance: 145.9
click at [806, 447] on div "Remove Gaps and Overlaps" at bounding box center [807, 447] width 238 height 25
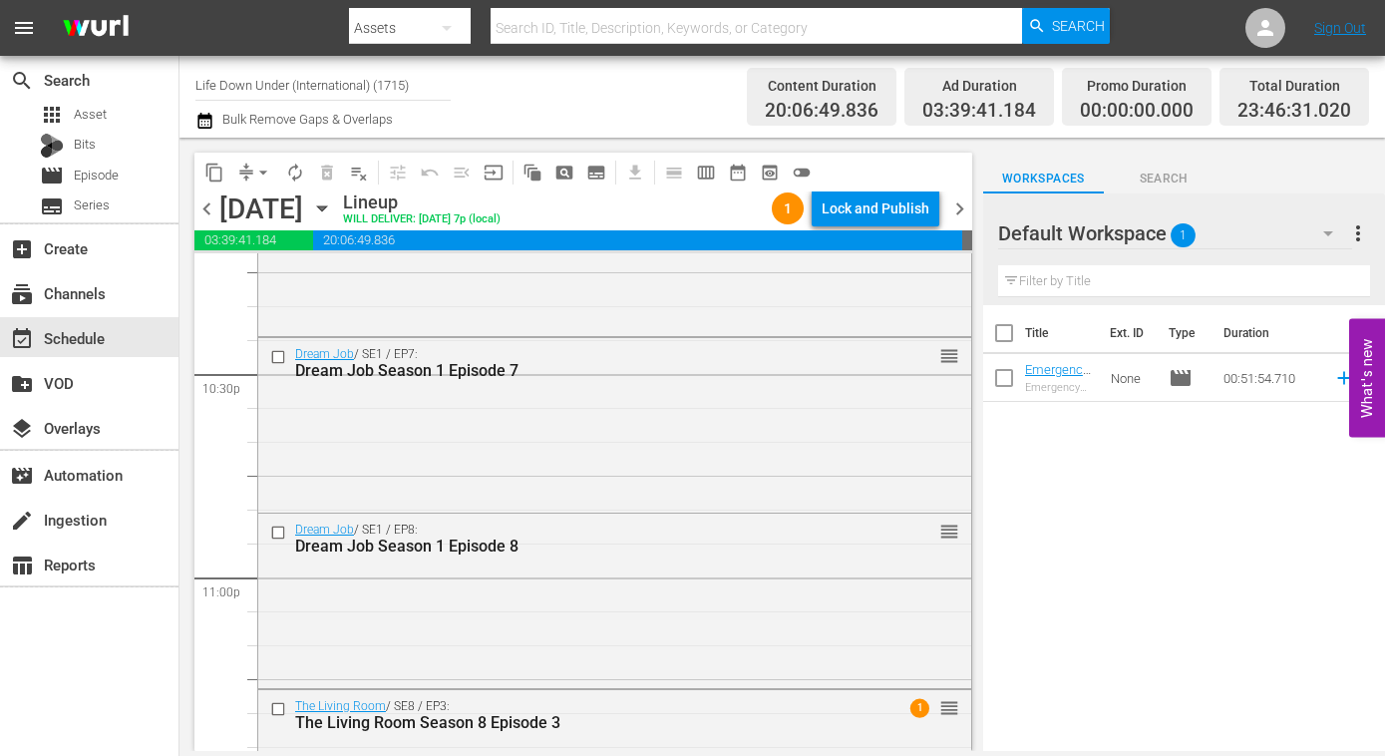
scroll to position [9307, 0]
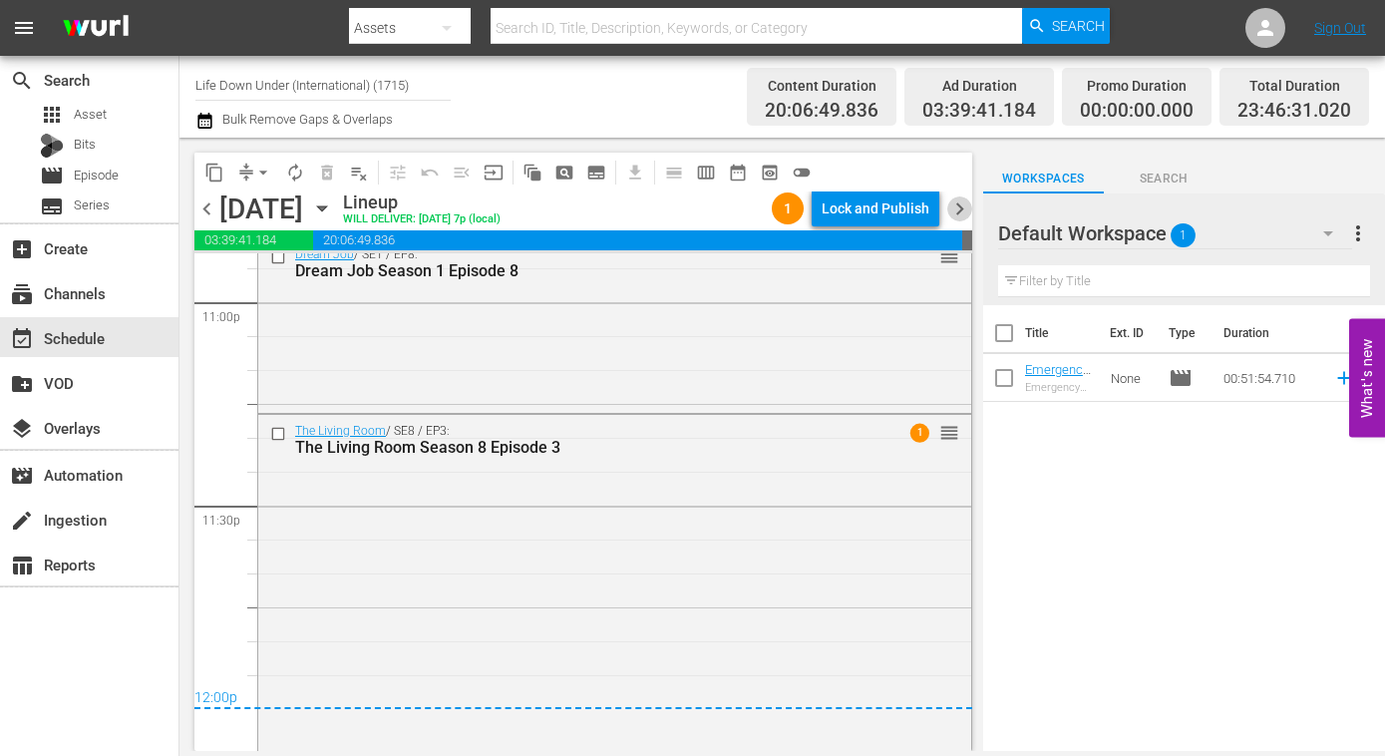
click at [963, 205] on span "chevron_right" at bounding box center [959, 208] width 25 height 25
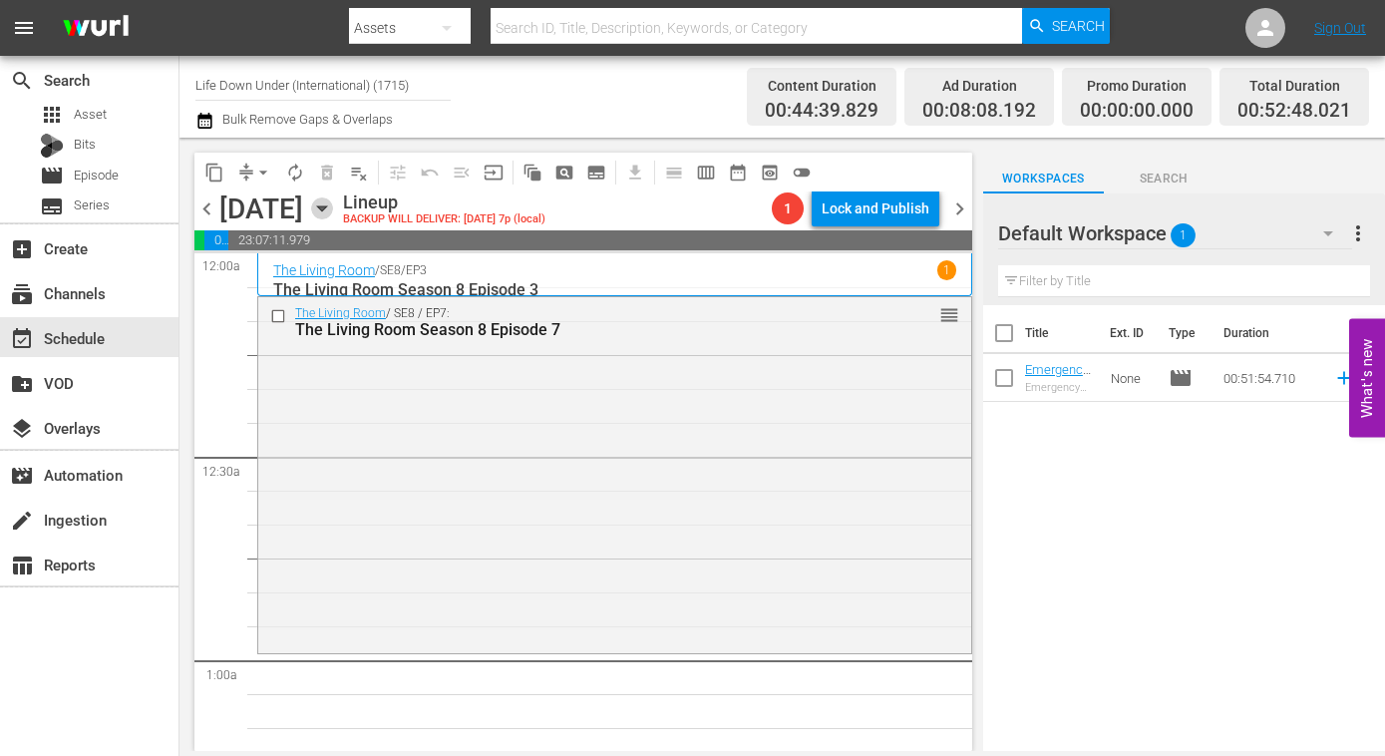
click at [326, 209] on icon "button" at bounding box center [321, 208] width 9 height 5
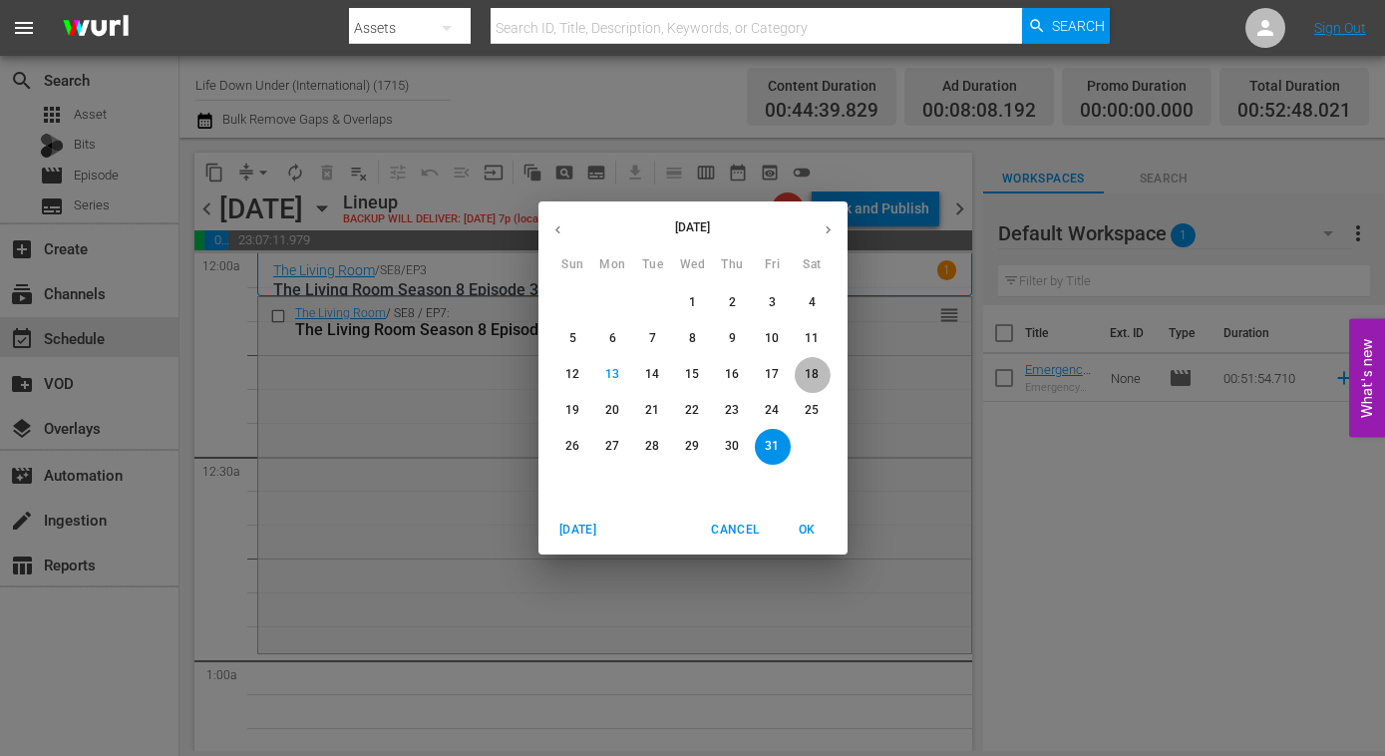
drag, startPoint x: 820, startPoint y: 372, endPoint x: 759, endPoint y: 396, distance: 65.4
click at [819, 373] on span "18" at bounding box center [813, 374] width 36 height 17
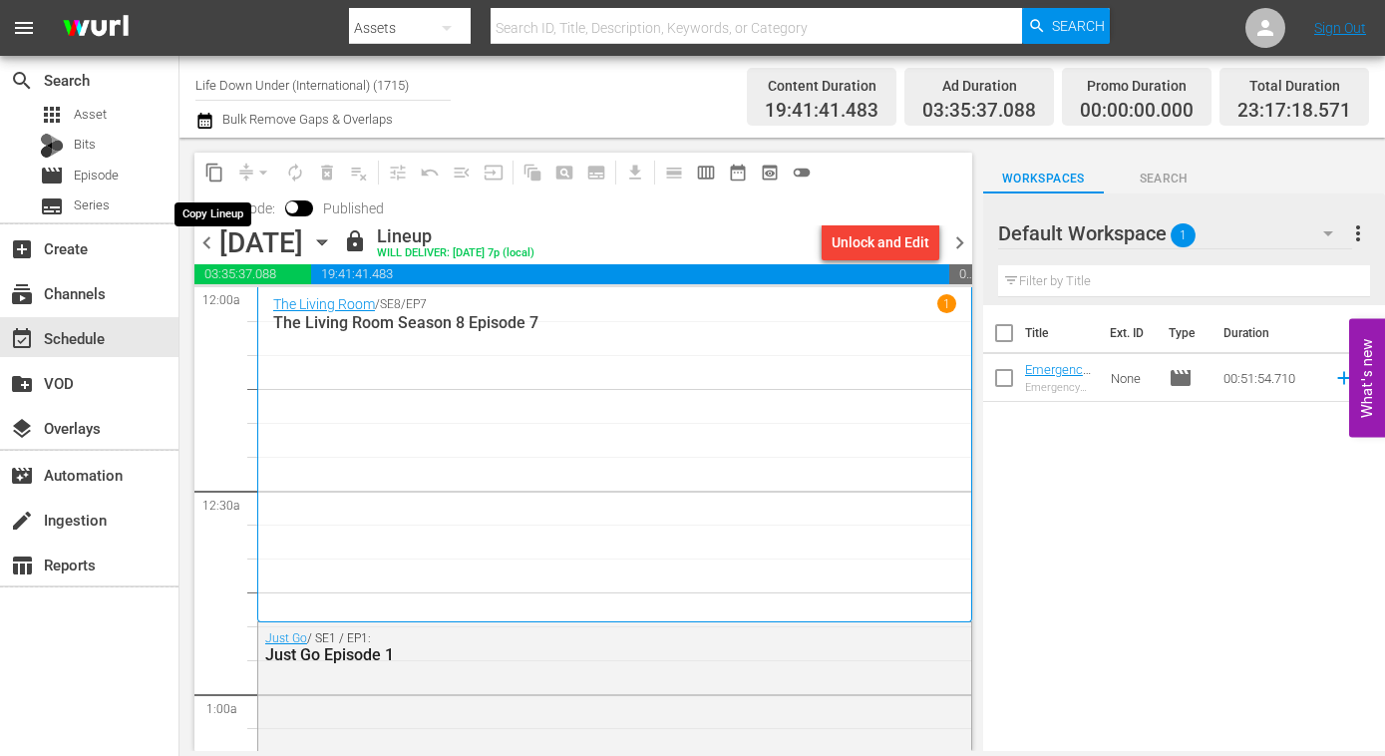
click at [217, 173] on span "content_copy" at bounding box center [214, 173] width 20 height 20
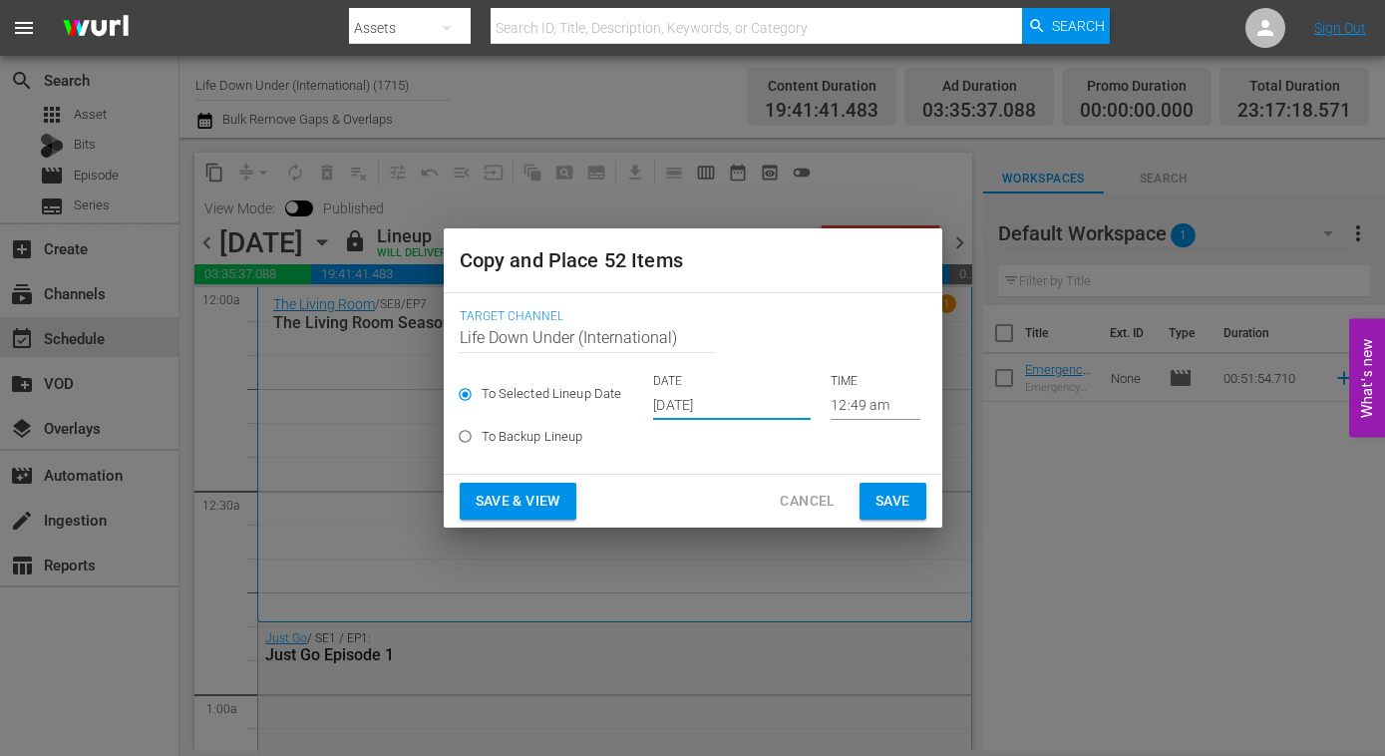
click at [759, 410] on input "Oct 15th 2025" at bounding box center [732, 405] width 158 height 30
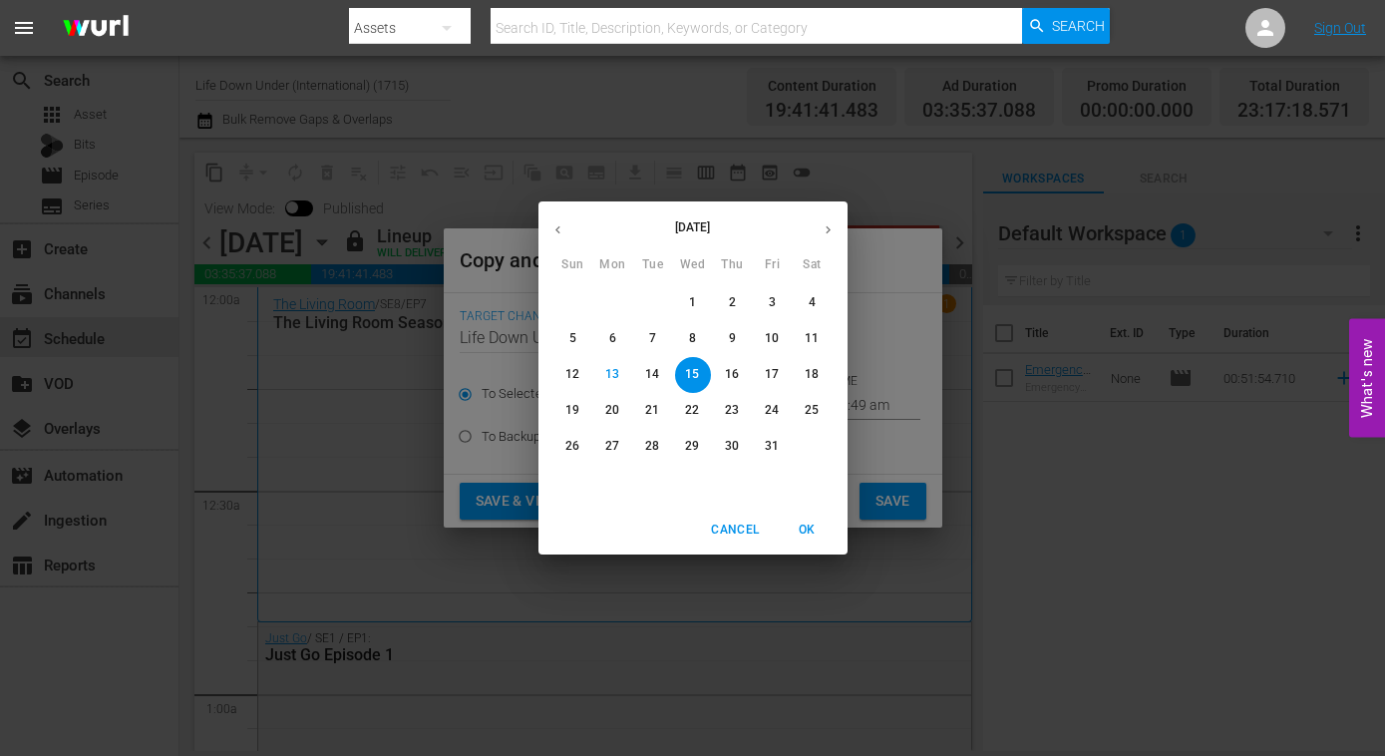
drag, startPoint x: 770, startPoint y: 451, endPoint x: 732, endPoint y: 464, distance: 40.0
click at [770, 451] on p "31" at bounding box center [772, 446] width 14 height 17
type input "Oct 31st 2025"
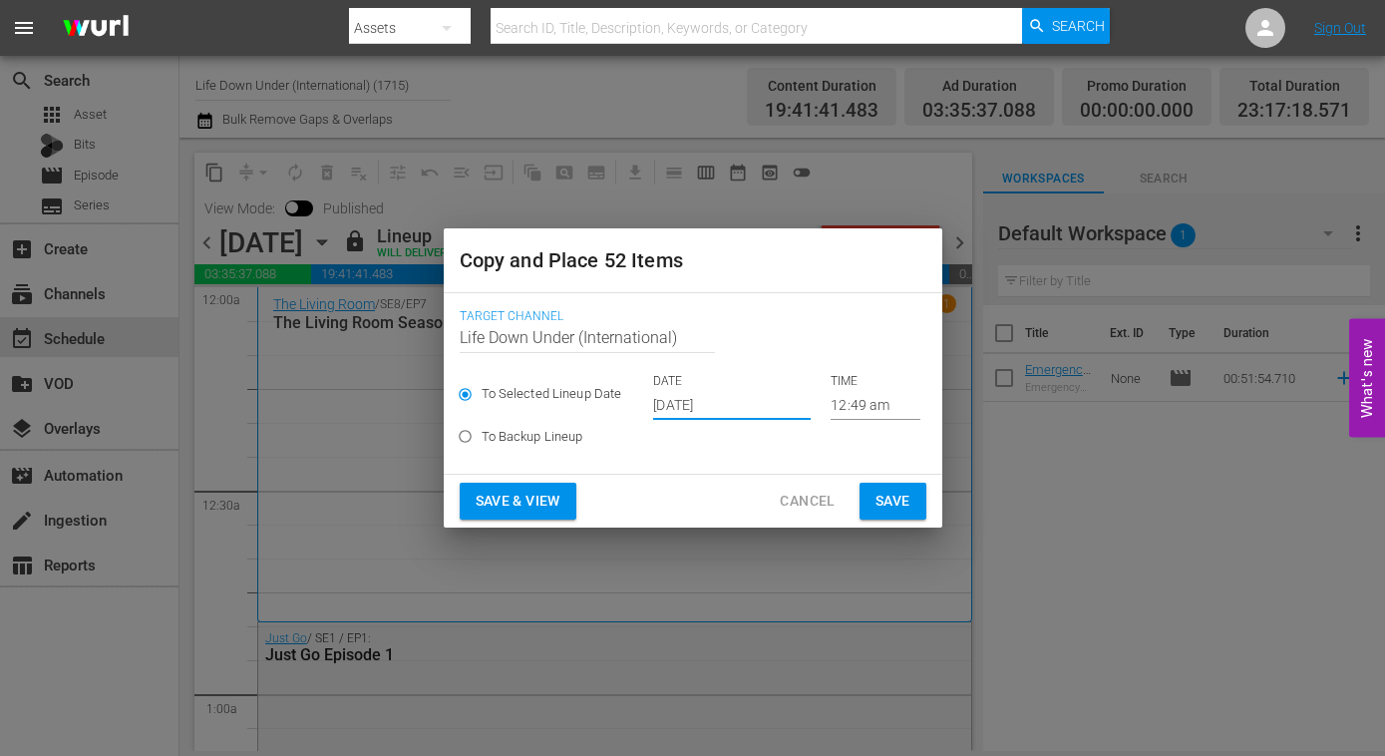
click at [512, 495] on span "Save & View" at bounding box center [518, 501] width 85 height 25
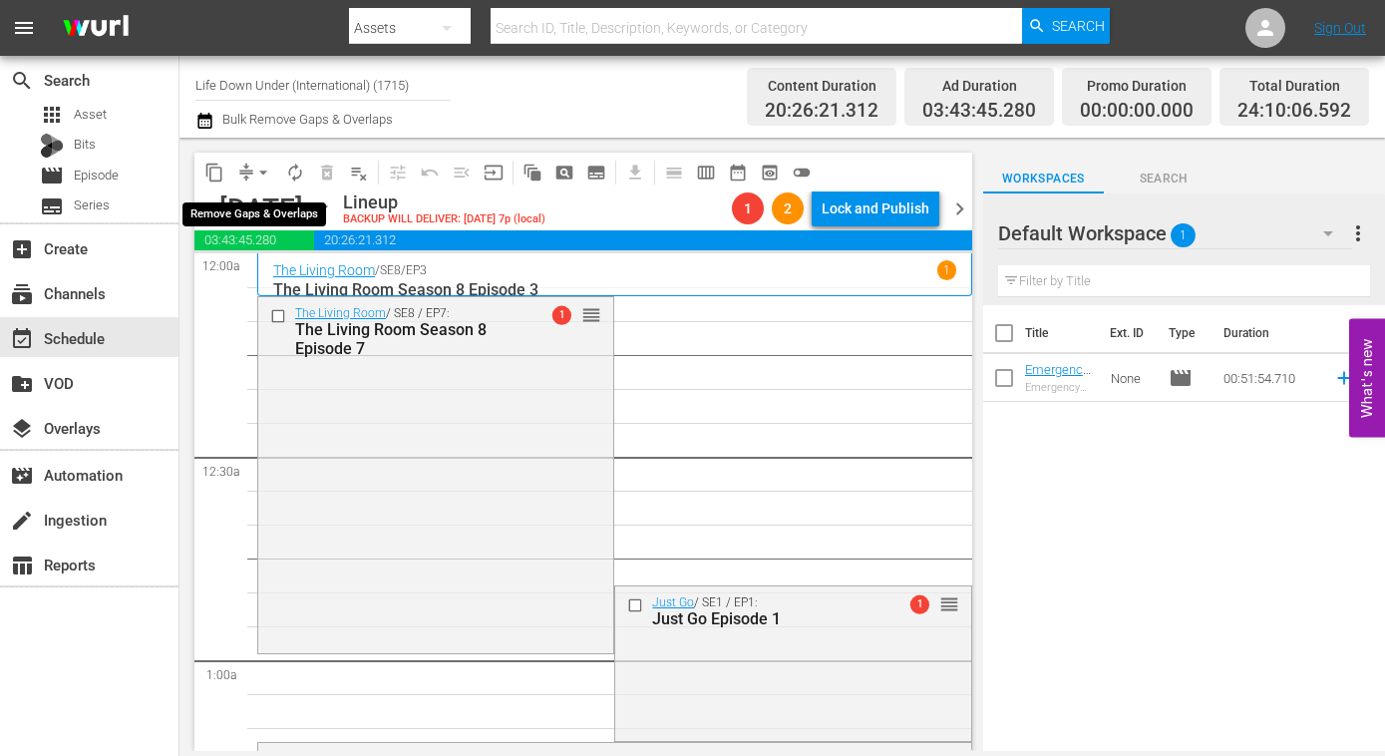
click at [259, 168] on span "arrow_drop_down" at bounding box center [263, 173] width 20 height 20
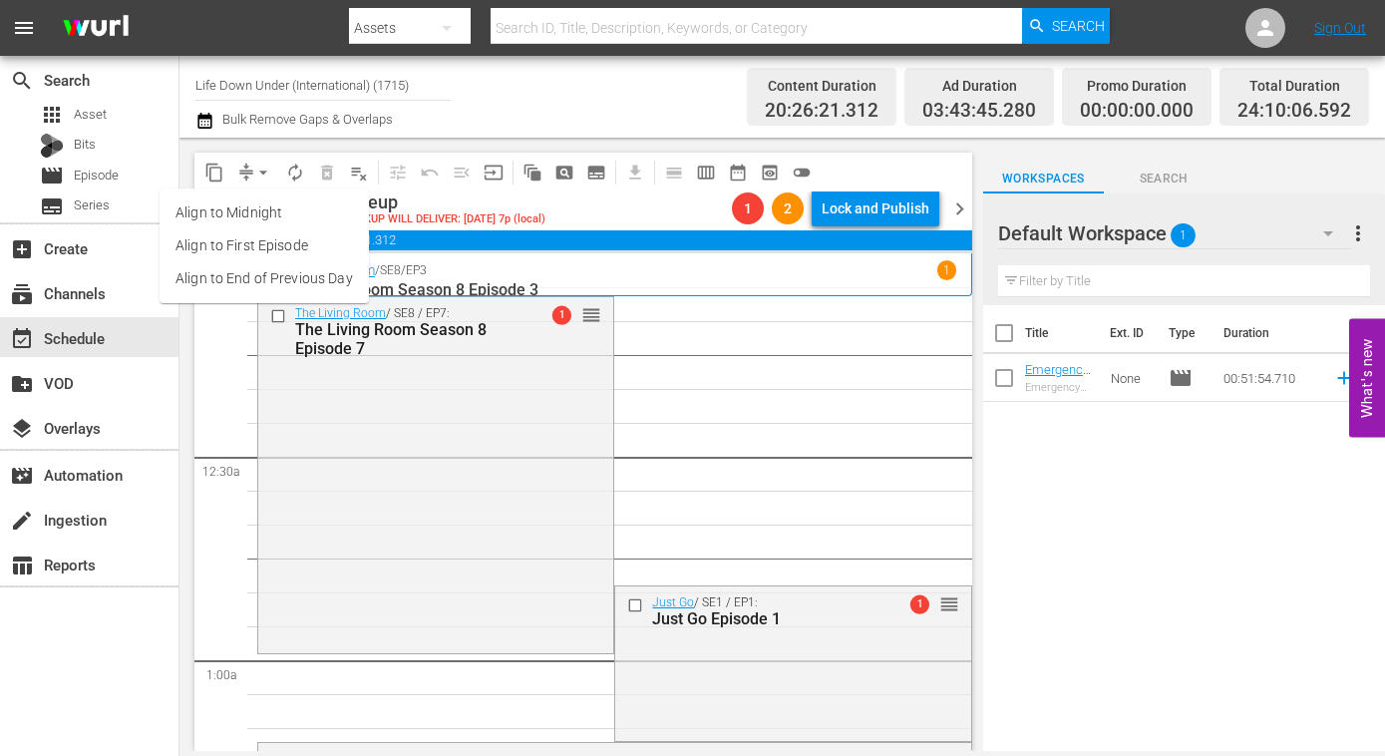
click at [242, 244] on li "Align to First Episode" at bounding box center [264, 245] width 209 height 33
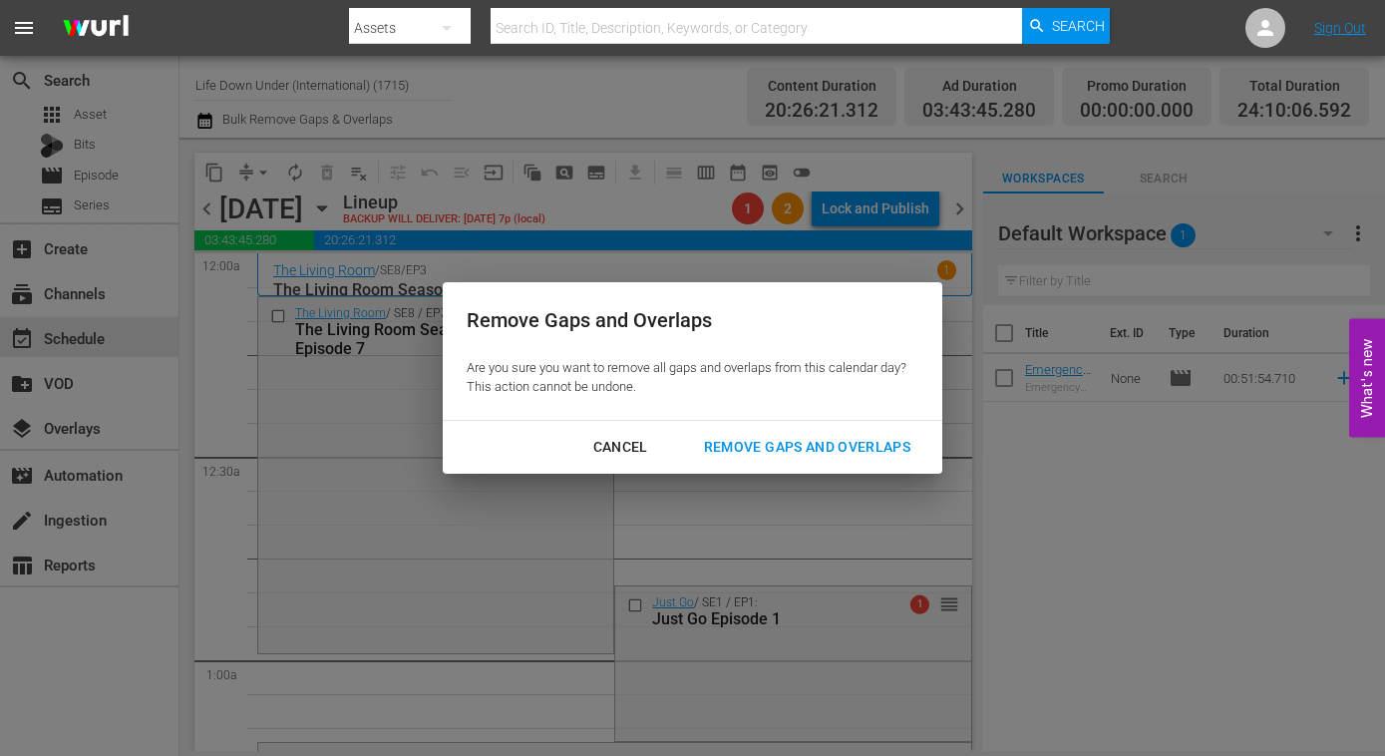
drag, startPoint x: 771, startPoint y: 439, endPoint x: 746, endPoint y: 457, distance: 30.7
click at [771, 439] on div "Remove Gaps and Overlaps" at bounding box center [807, 447] width 238 height 25
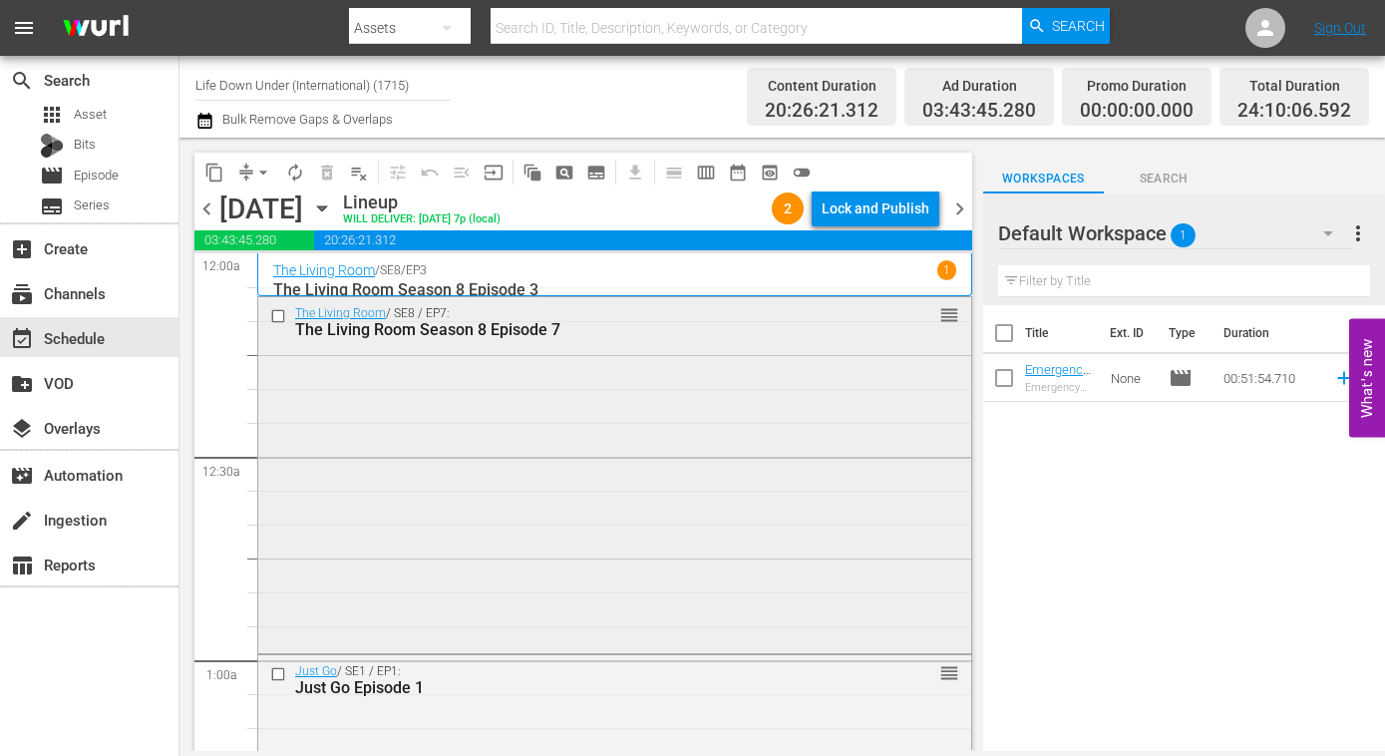
scroll to position [1, 0]
click at [214, 215] on span "chevron_left" at bounding box center [206, 208] width 25 height 25
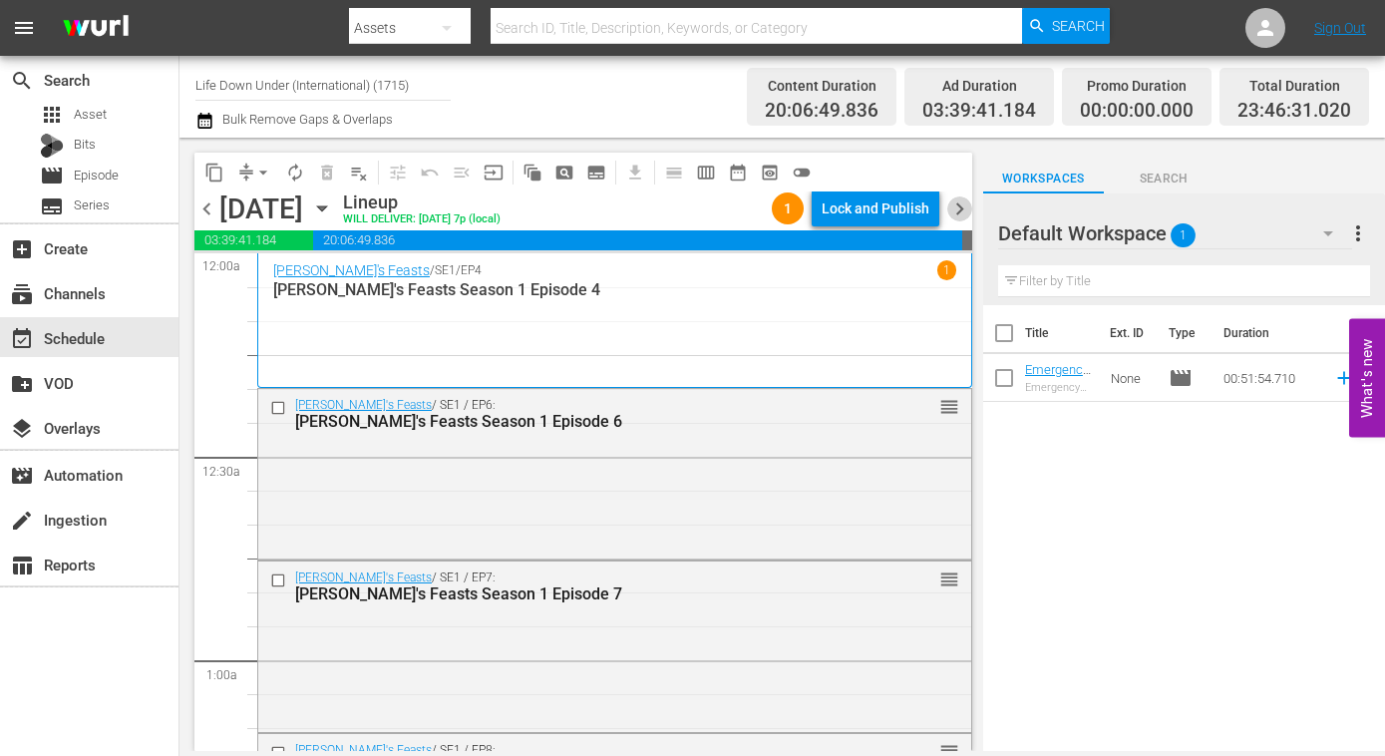
click at [961, 216] on span "chevron_right" at bounding box center [959, 208] width 25 height 25
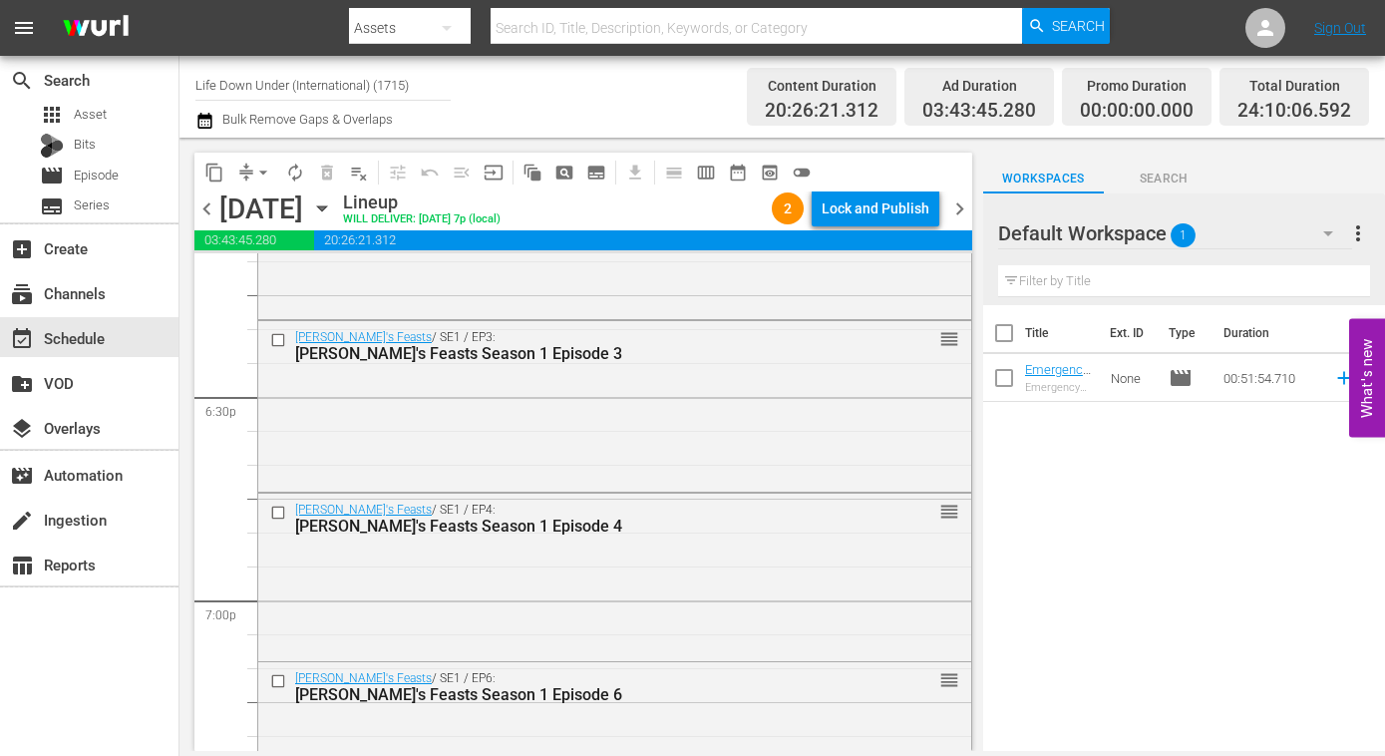
scroll to position [7648, 0]
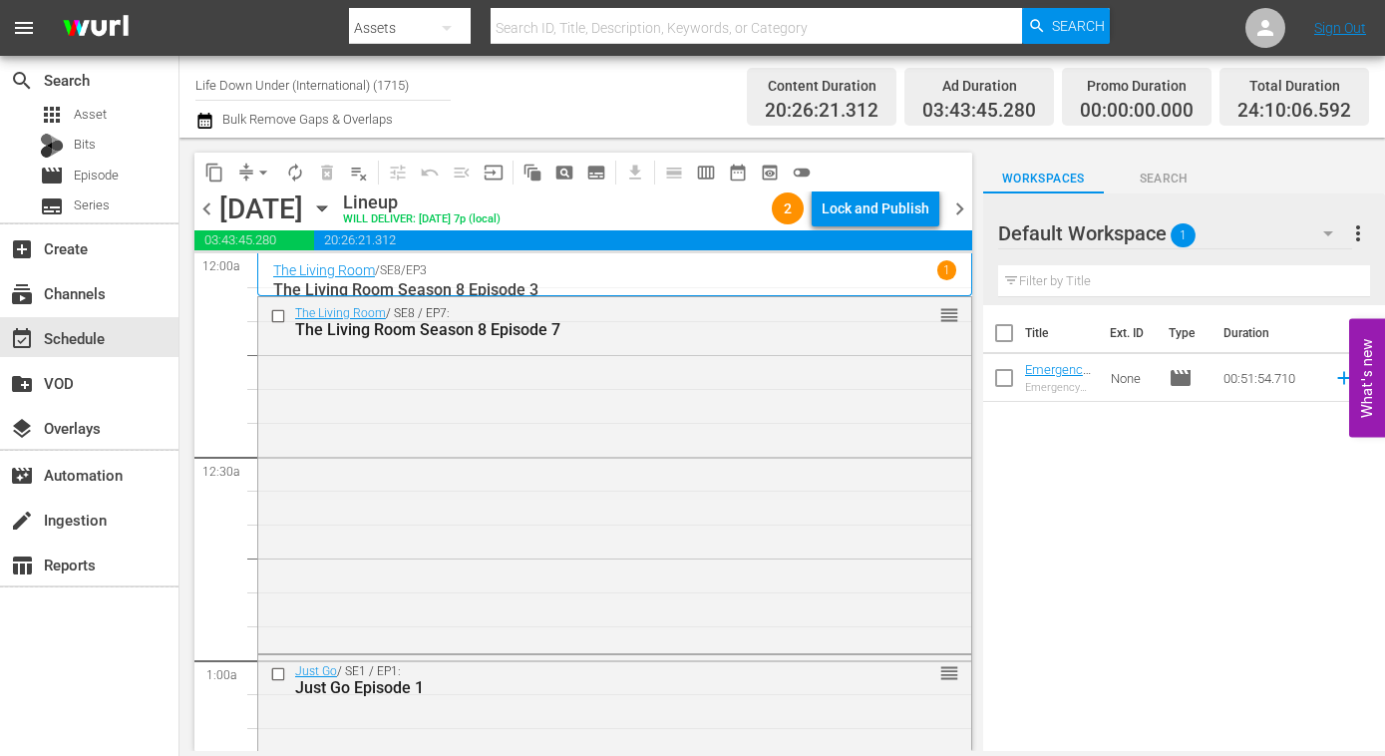
scroll to position [9377, 0]
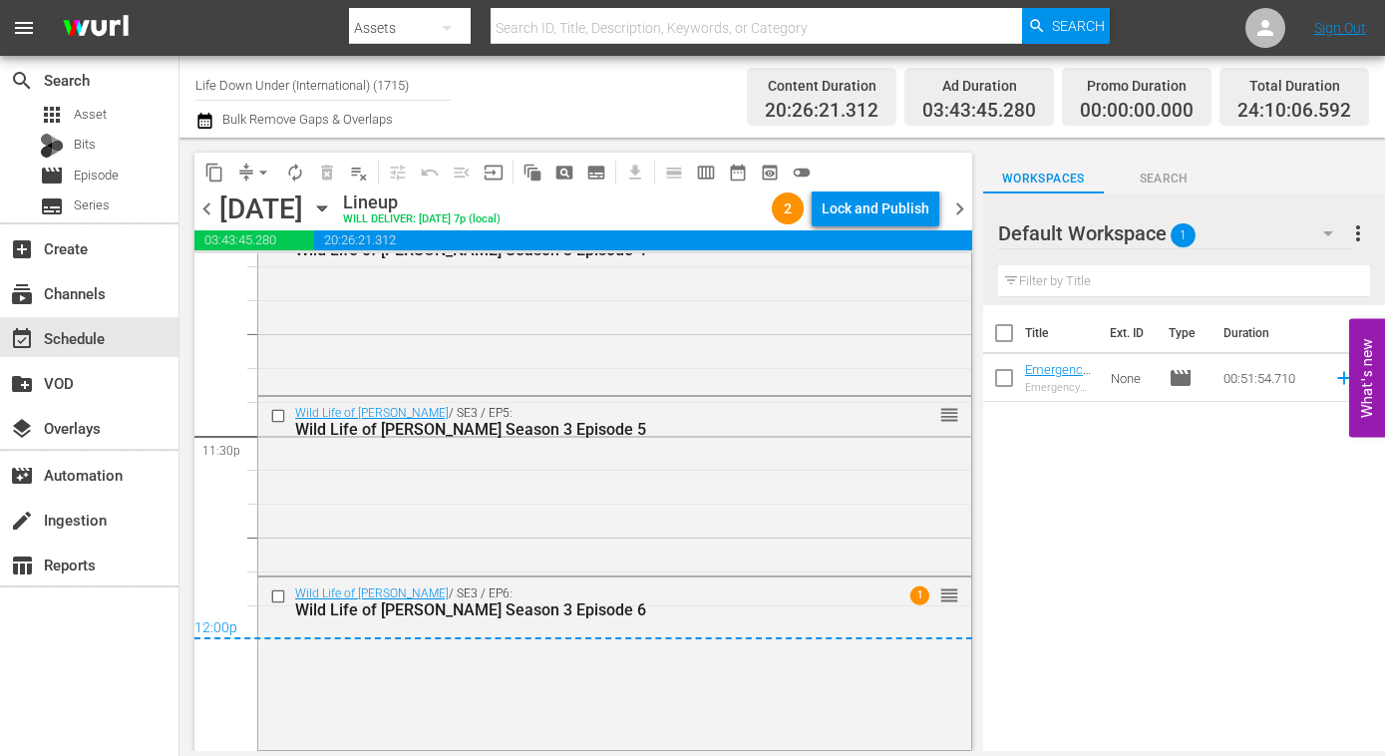
click at [961, 204] on span "chevron_right" at bounding box center [959, 208] width 25 height 25
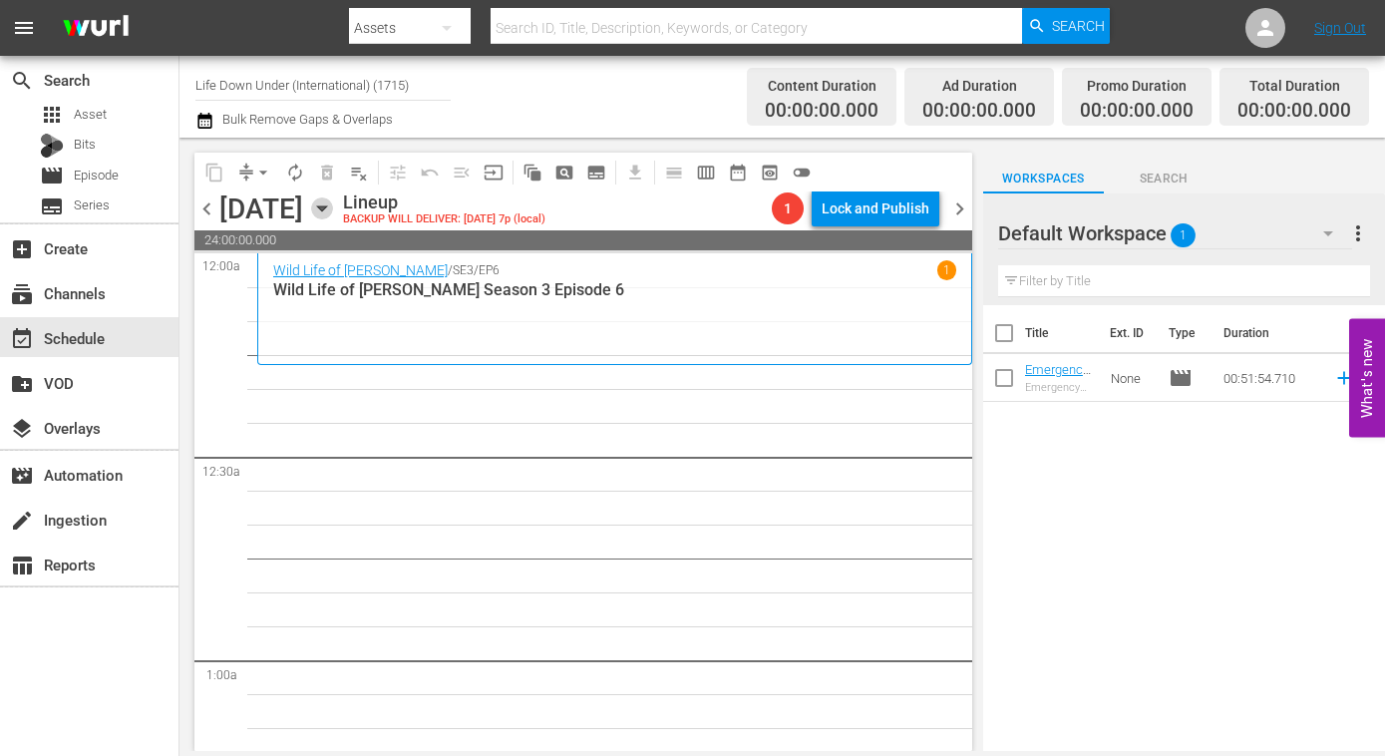
click at [333, 205] on icon "button" at bounding box center [322, 208] width 22 height 22
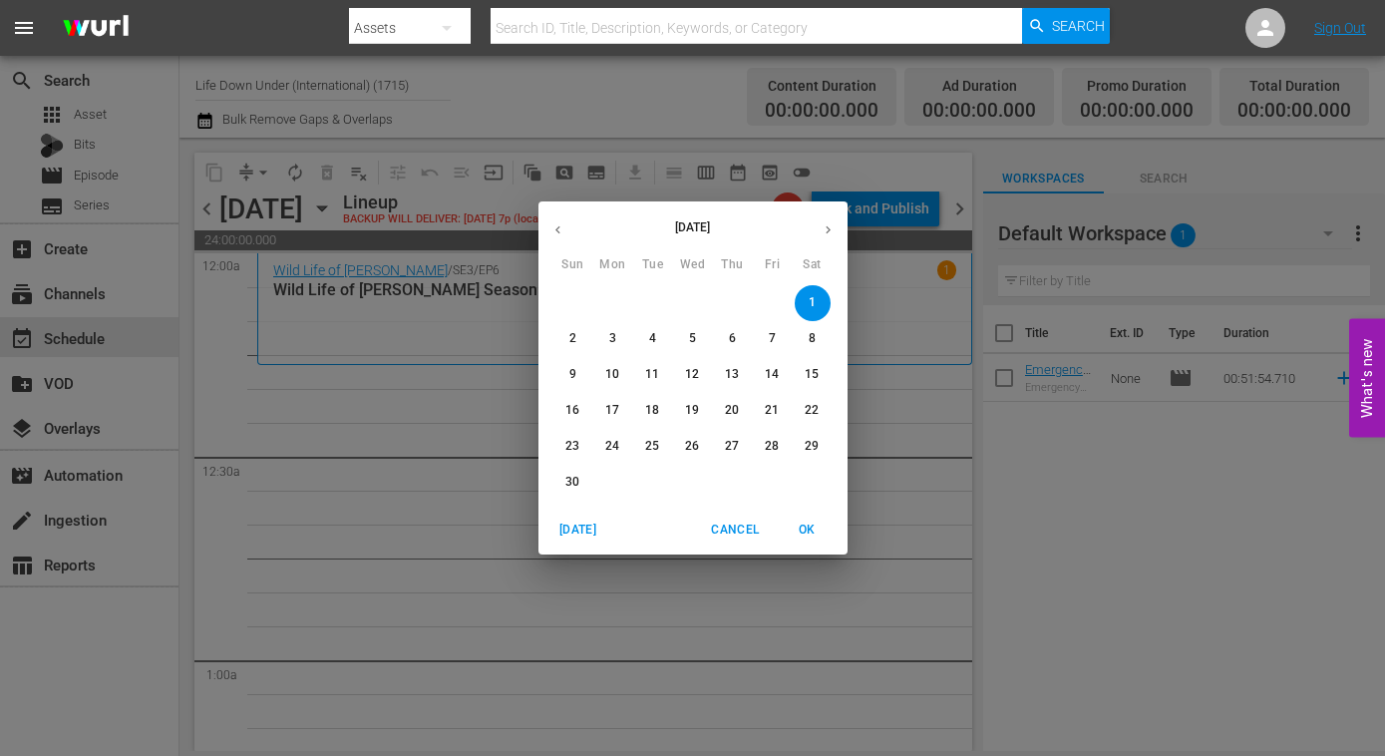
drag, startPoint x: 688, startPoint y: 407, endPoint x: 580, endPoint y: 254, distance: 186.7
click at [581, 259] on div "[DATE] Sun Mon Tue Wed Thu Fri Sat 26 27 28 29 30 31 1 2 3 4 5 6 7 8 9 10 11 12…" at bounding box center [692, 353] width 309 height 304
click at [563, 233] on icon "button" at bounding box center [557, 229] width 15 height 15
click at [571, 411] on p "19" at bounding box center [572, 410] width 14 height 17
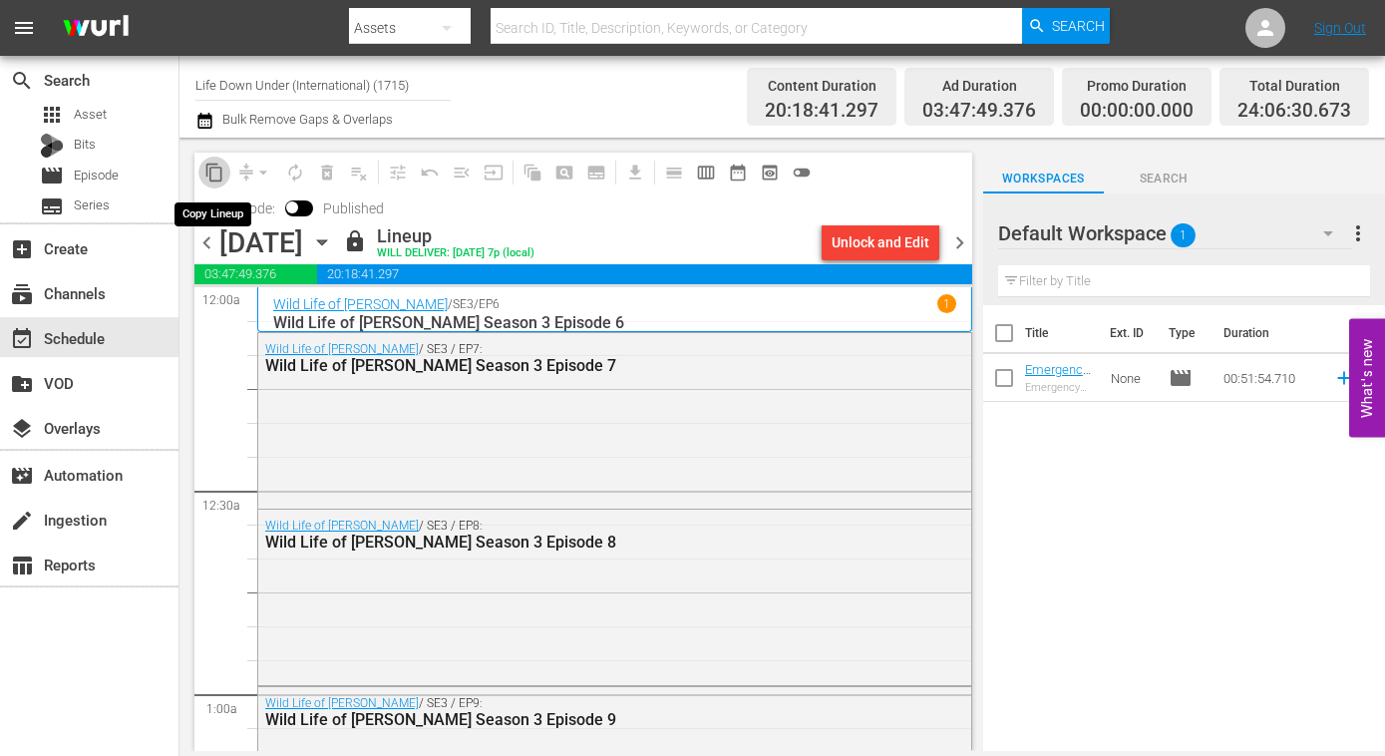
click at [214, 169] on span "content_copy" at bounding box center [214, 173] width 20 height 20
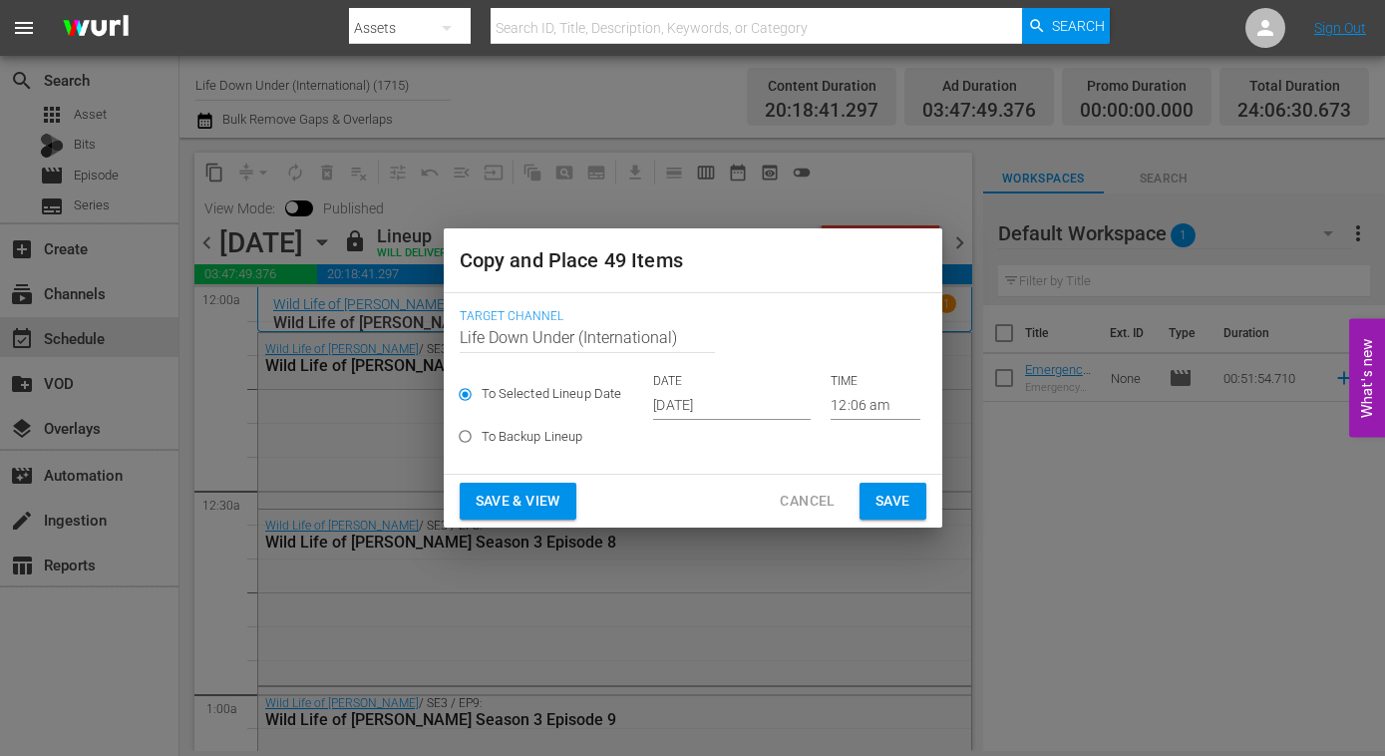
click at [752, 400] on input "Oct 15th 2025" at bounding box center [732, 405] width 158 height 30
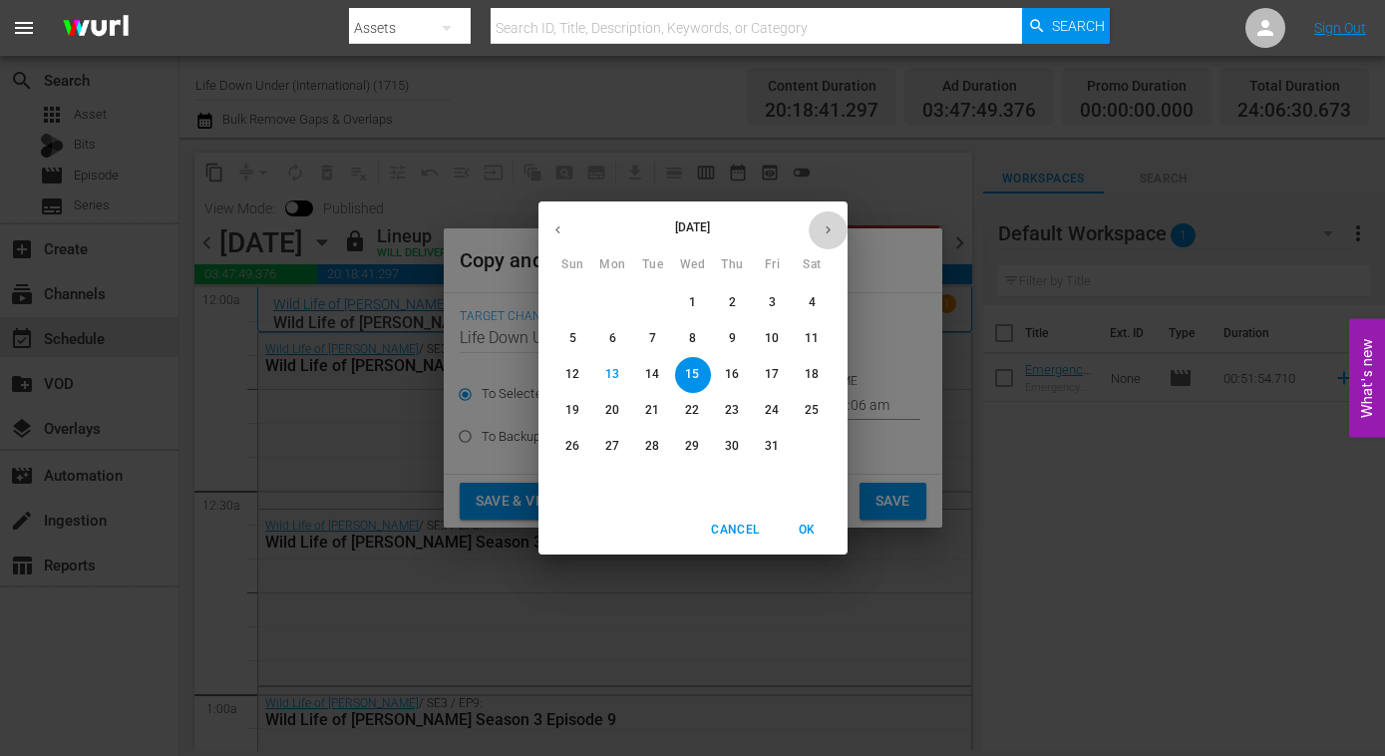
drag, startPoint x: 830, startPoint y: 219, endPoint x: 825, endPoint y: 240, distance: 21.5
click at [830, 220] on button "button" at bounding box center [828, 229] width 39 height 39
drag, startPoint x: 808, startPoint y: 300, endPoint x: 792, endPoint y: 329, distance: 33.0
click at [807, 303] on span "1" at bounding box center [813, 302] width 36 height 17
type input "Nov 1st 2025"
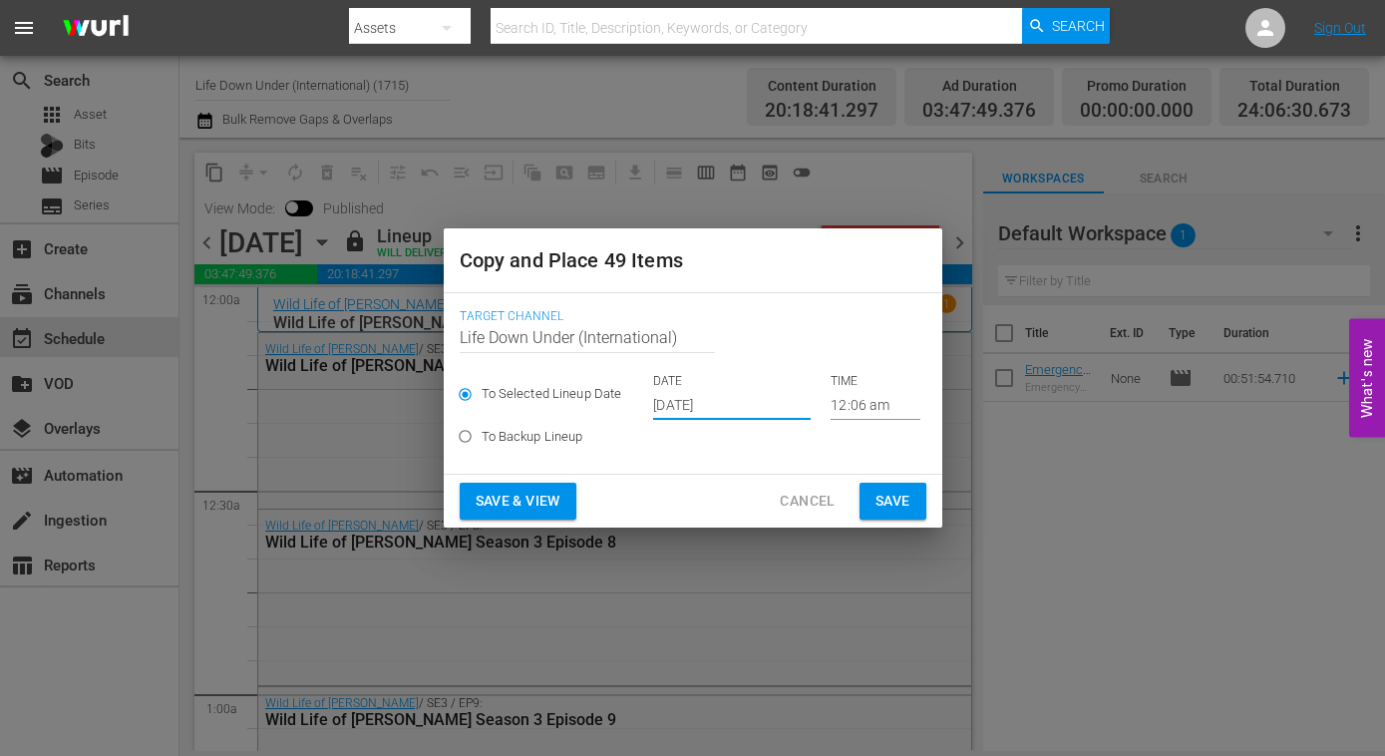
click at [552, 491] on span "Save & View" at bounding box center [518, 501] width 85 height 25
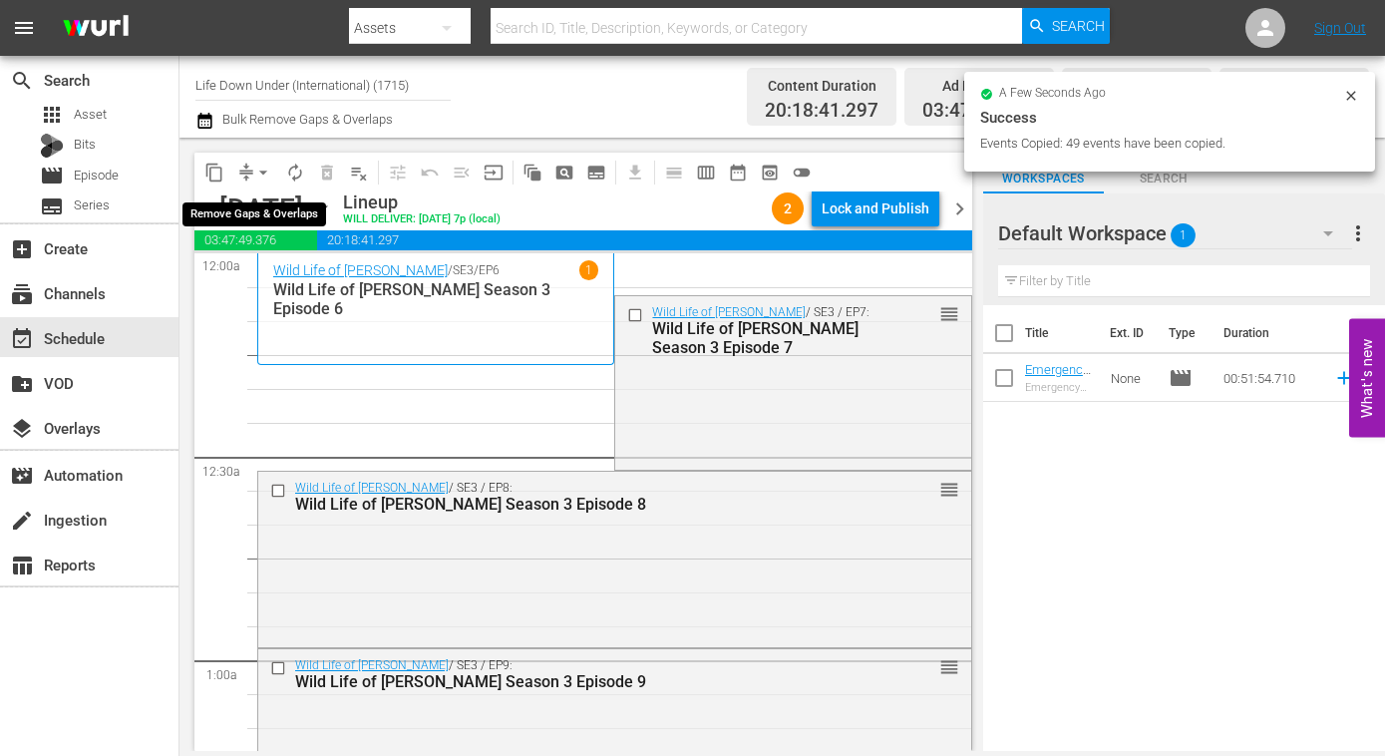
click at [263, 168] on span "arrow_drop_down" at bounding box center [263, 173] width 20 height 20
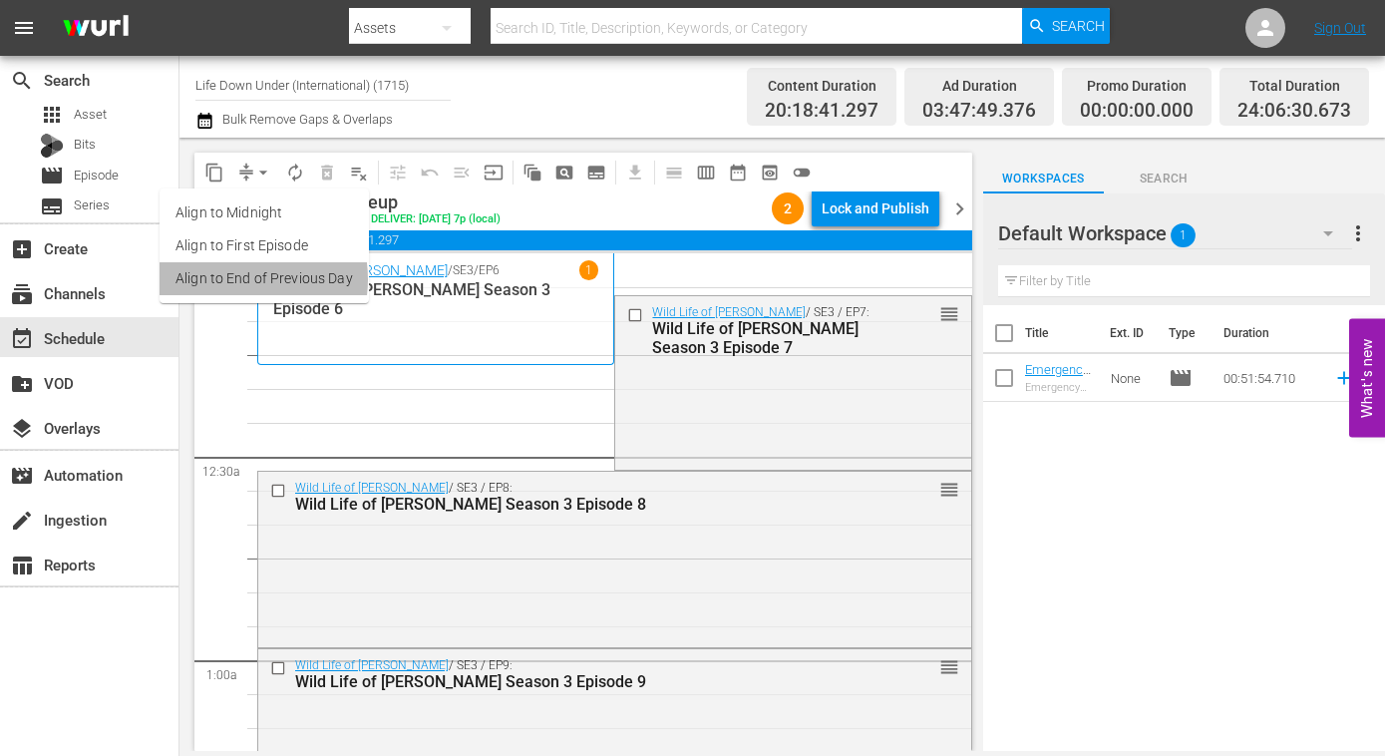
click at [234, 279] on li "Align to End of Previous Day" at bounding box center [264, 278] width 209 height 33
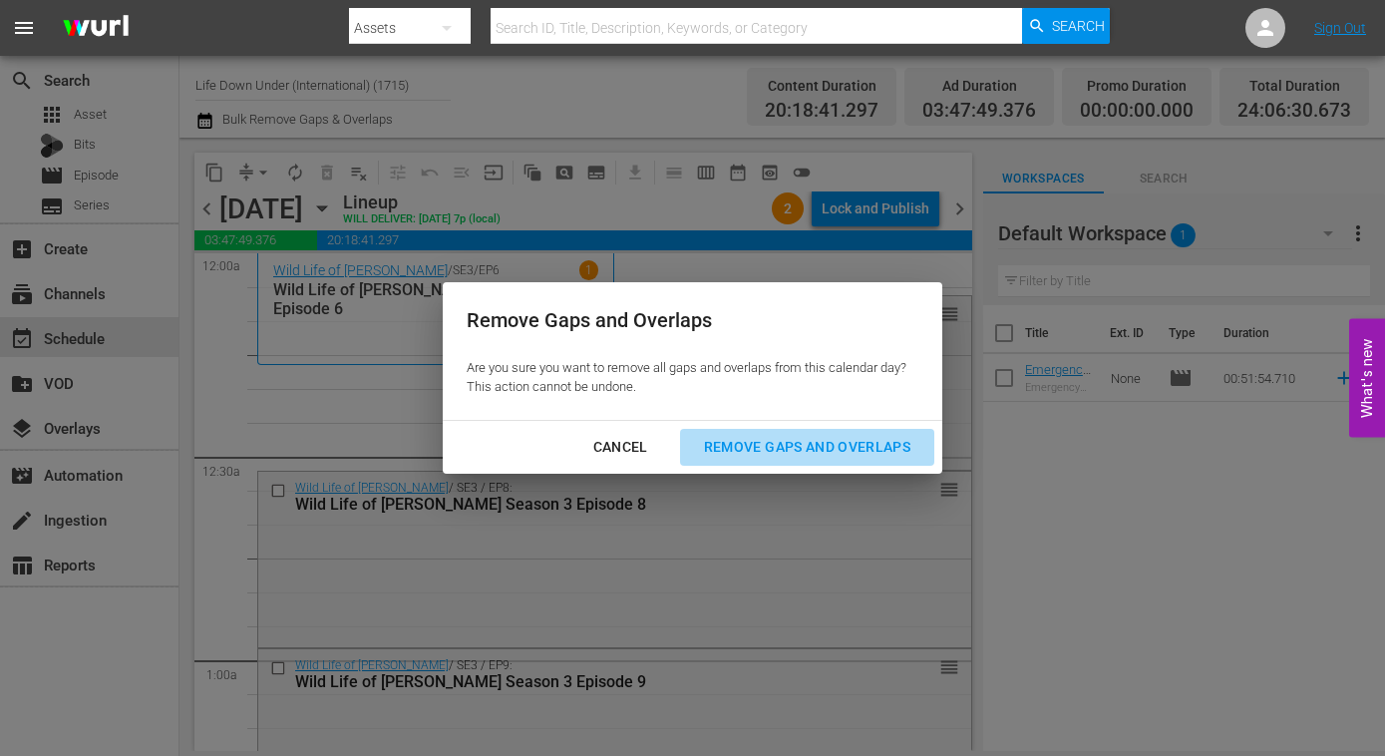
drag, startPoint x: 744, startPoint y: 443, endPoint x: 600, endPoint y: 466, distance: 145.4
click at [744, 444] on div "Remove Gaps and Overlaps" at bounding box center [807, 447] width 238 height 25
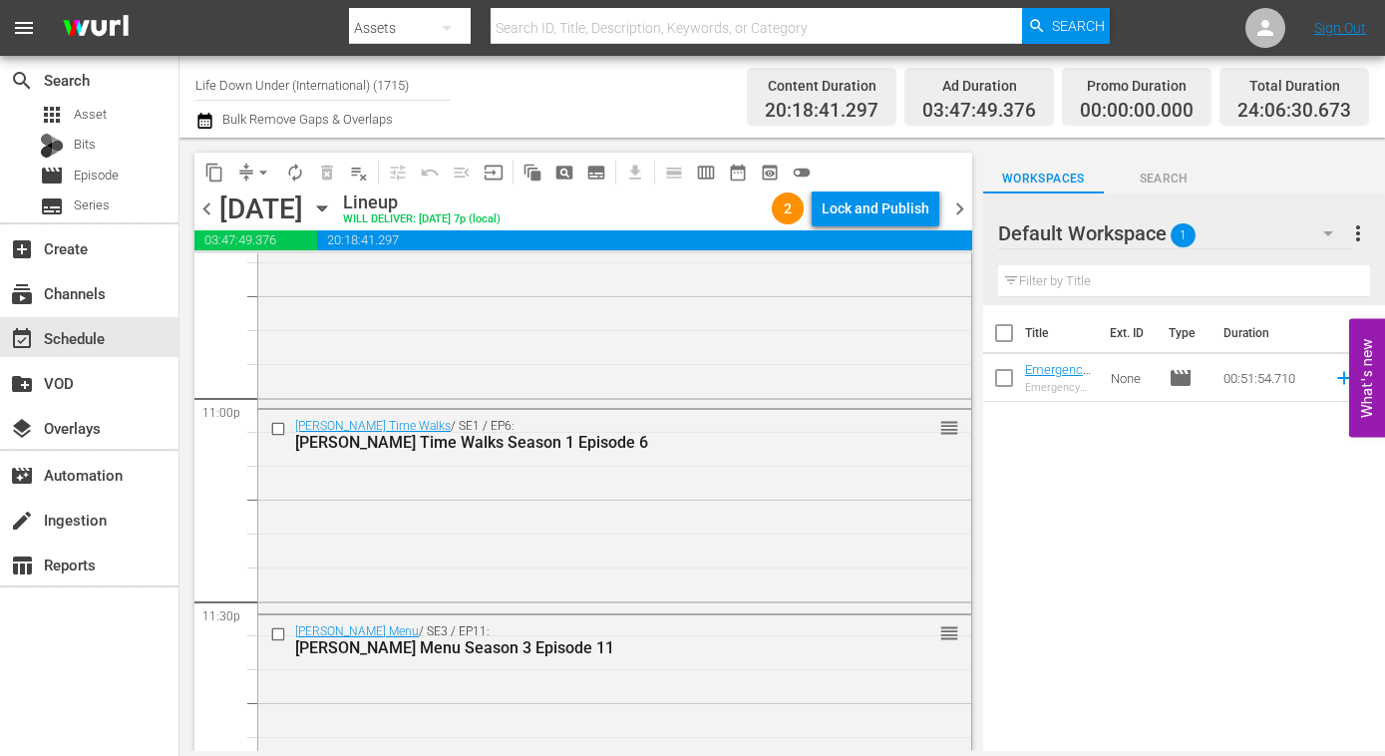
scroll to position [9421, 0]
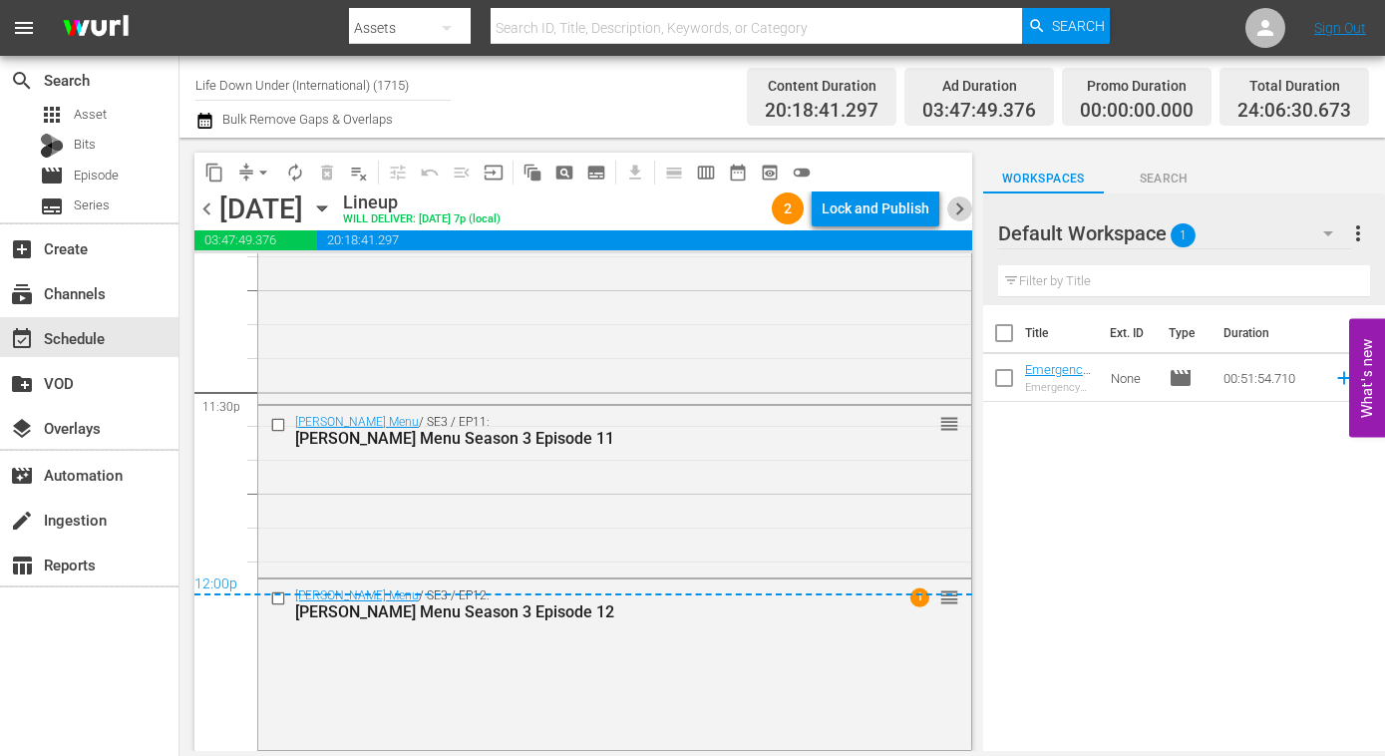
click at [960, 202] on span "chevron_right" at bounding box center [959, 208] width 25 height 25
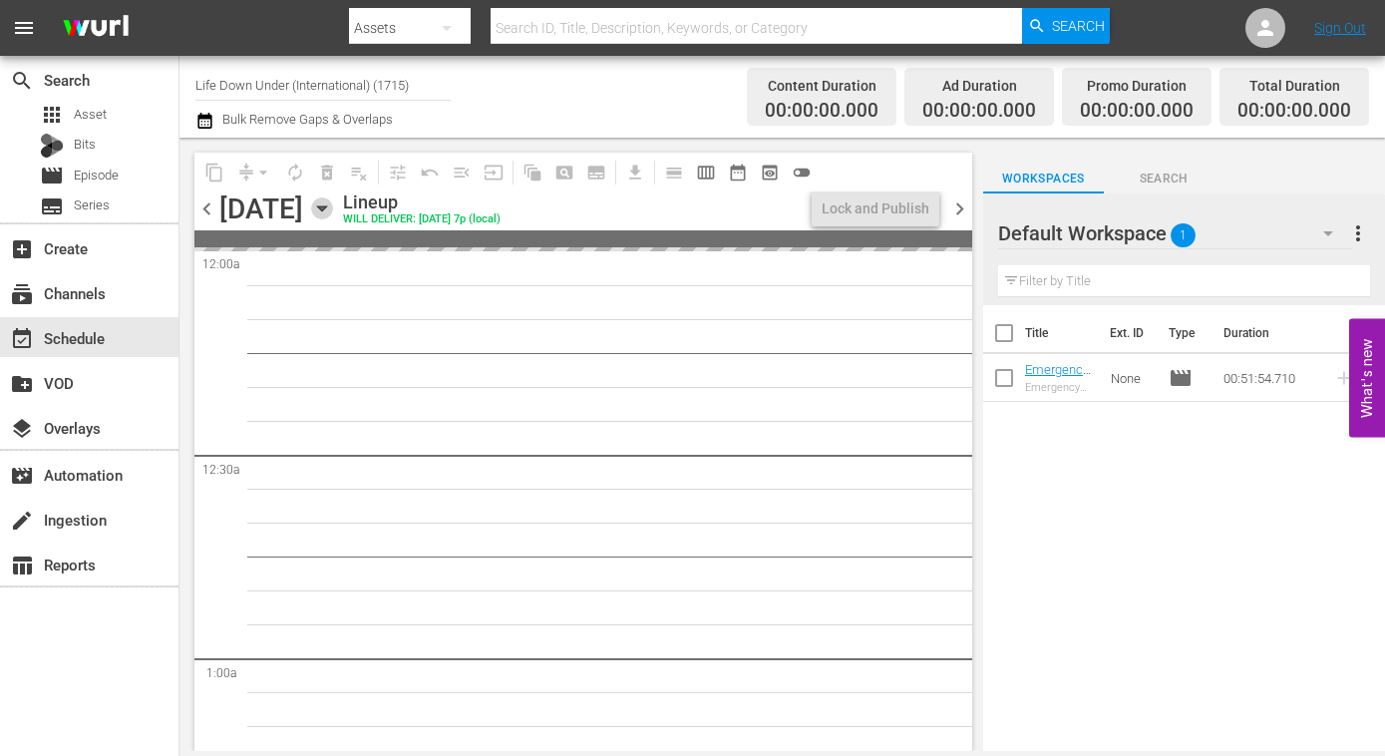
click at [333, 204] on icon "button" at bounding box center [322, 208] width 22 height 22
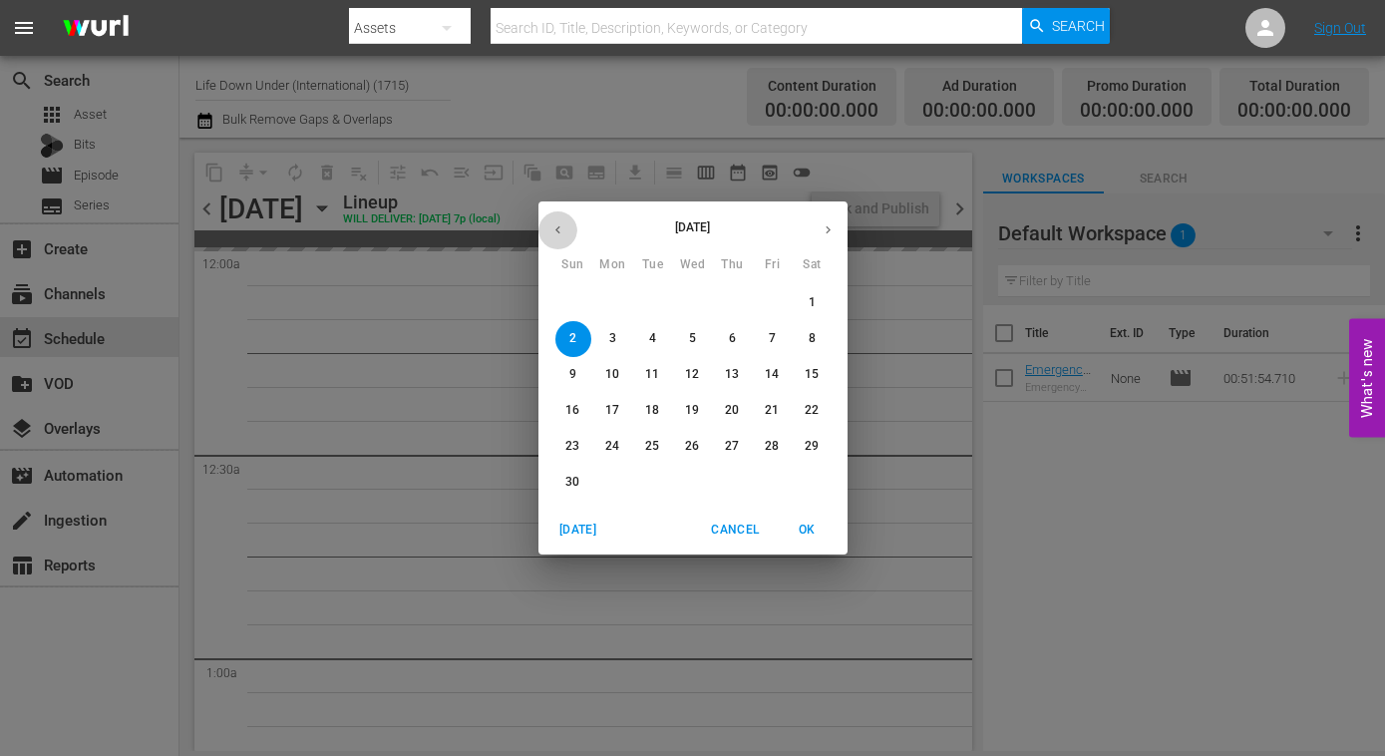
drag, startPoint x: 556, startPoint y: 228, endPoint x: 582, endPoint y: 252, distance: 35.3
click at [556, 228] on icon "button" at bounding box center [557, 230] width 5 height 8
click at [607, 412] on p "20" at bounding box center [612, 410] width 14 height 17
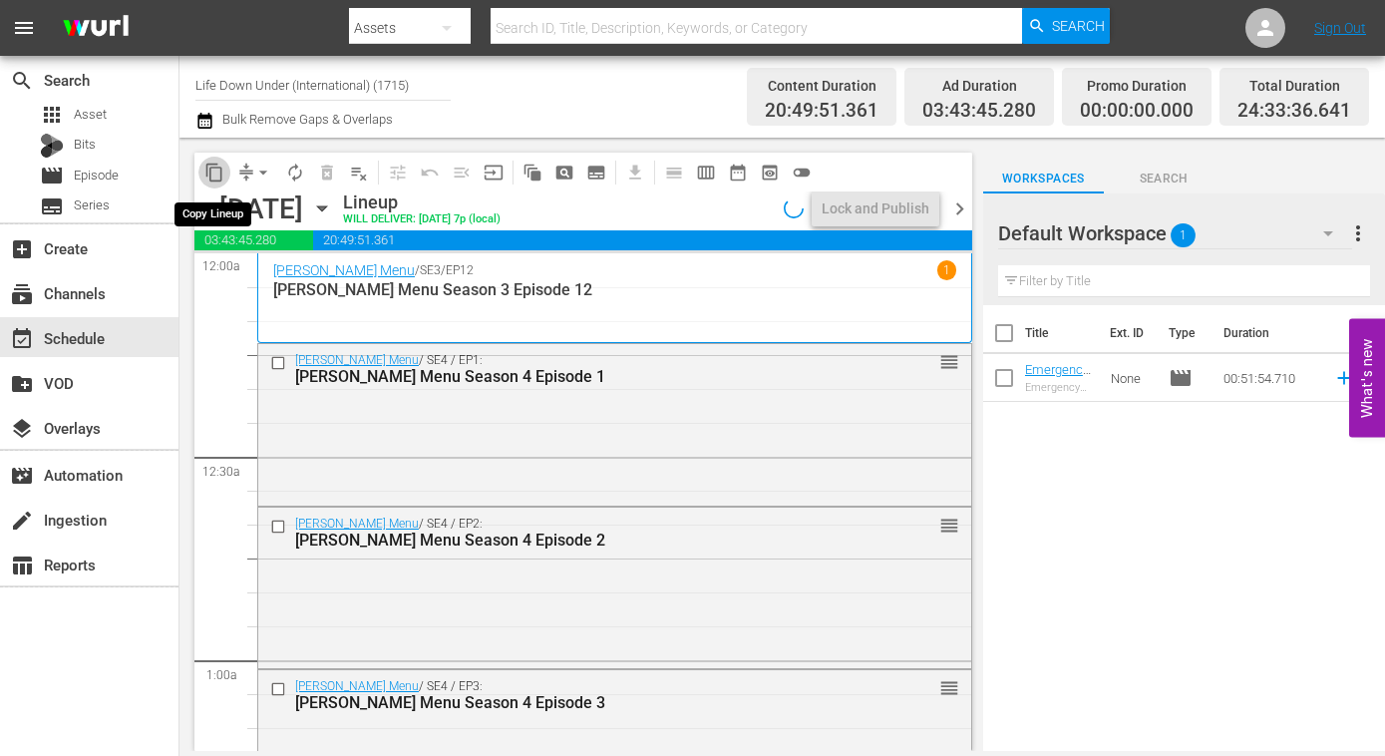
click at [214, 169] on span "content_copy" at bounding box center [214, 173] width 20 height 20
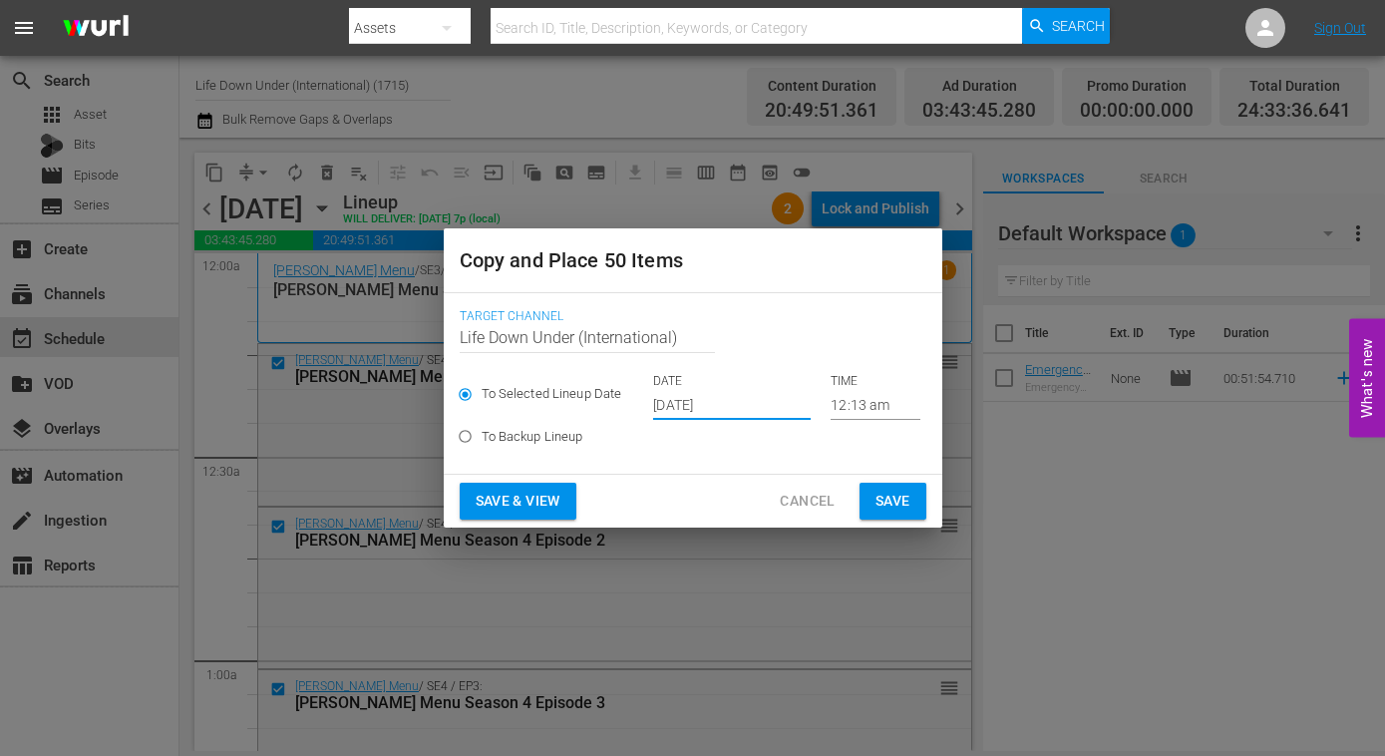
click at [754, 400] on input "Oct 15th 2025" at bounding box center [732, 405] width 158 height 30
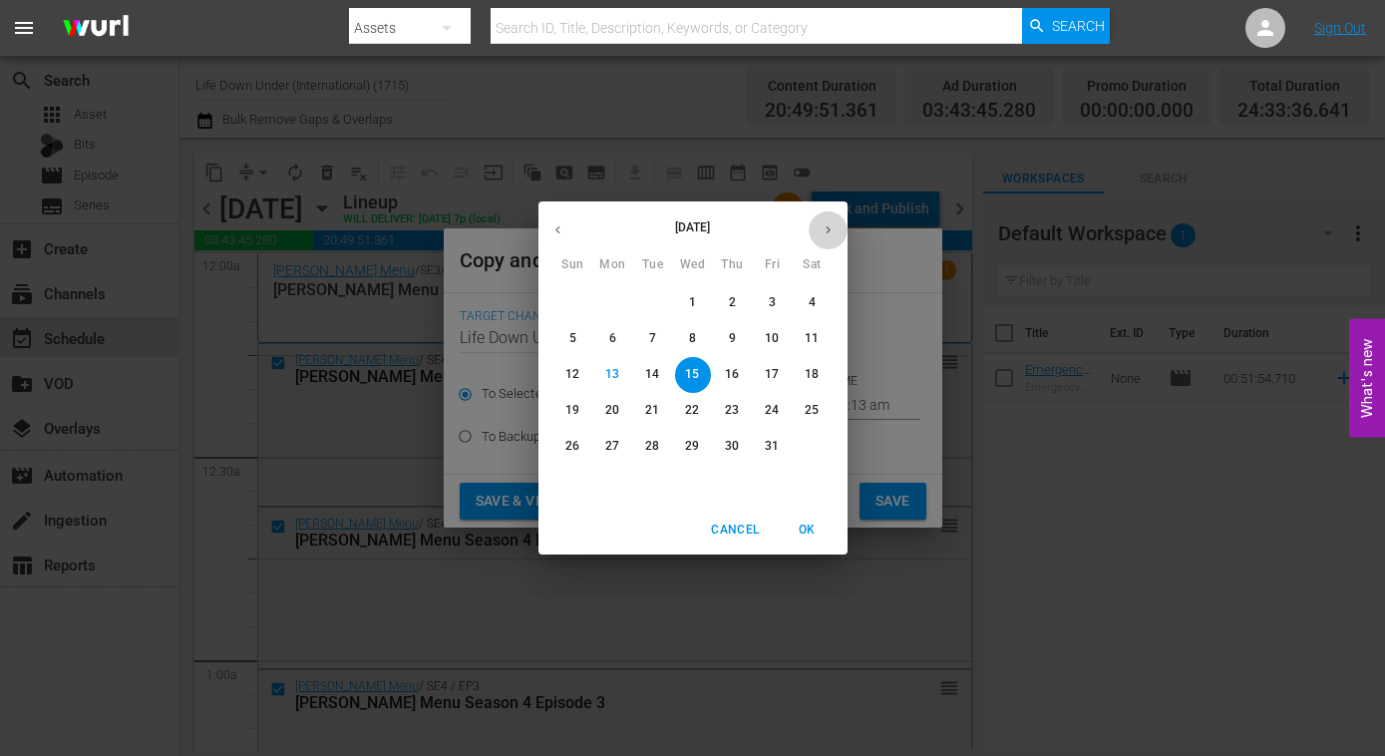
drag, startPoint x: 824, startPoint y: 231, endPoint x: 797, endPoint y: 276, distance: 52.3
click at [824, 233] on icon "button" at bounding box center [828, 229] width 15 height 15
drag, startPoint x: 574, startPoint y: 342, endPoint x: 589, endPoint y: 372, distance: 33.4
click at [574, 342] on p "2" at bounding box center [572, 338] width 7 height 17
type input "Nov 2nd 2025"
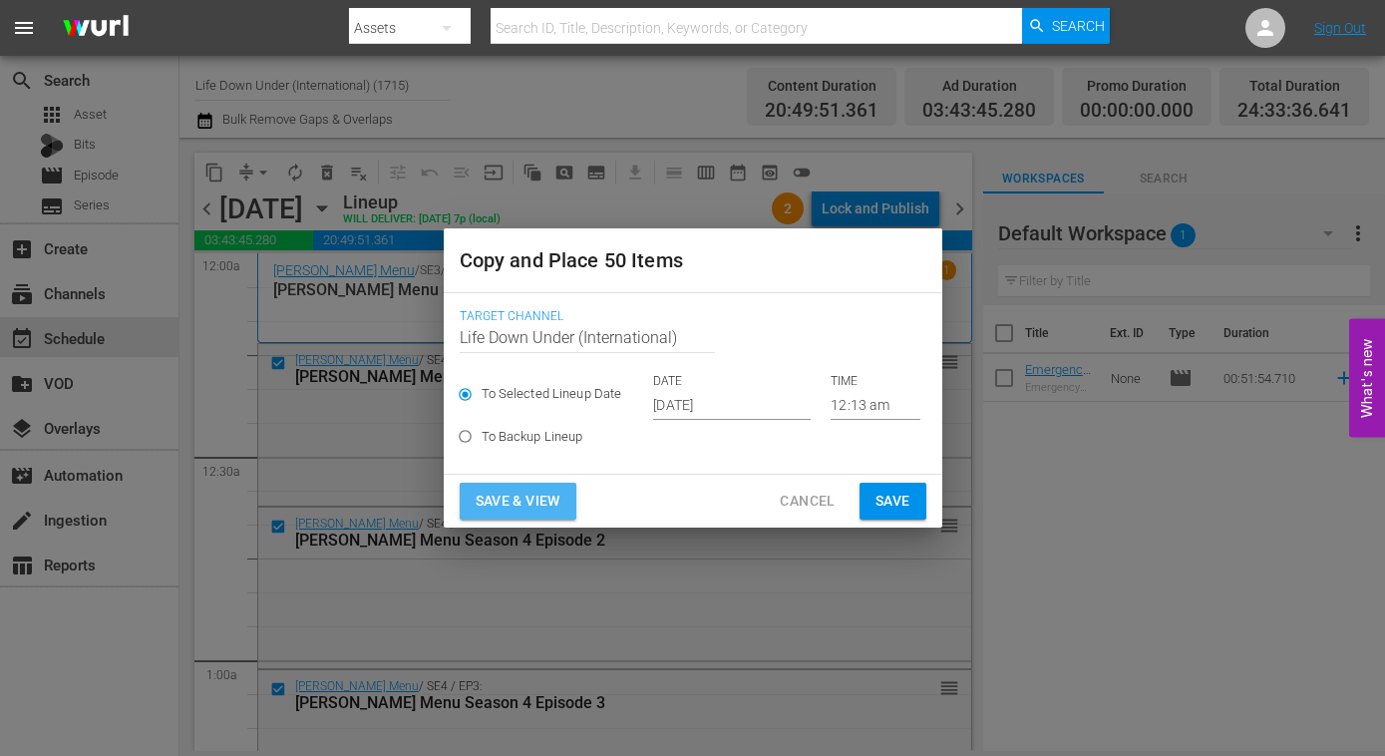
click at [512, 504] on span "Save & View" at bounding box center [518, 501] width 85 height 25
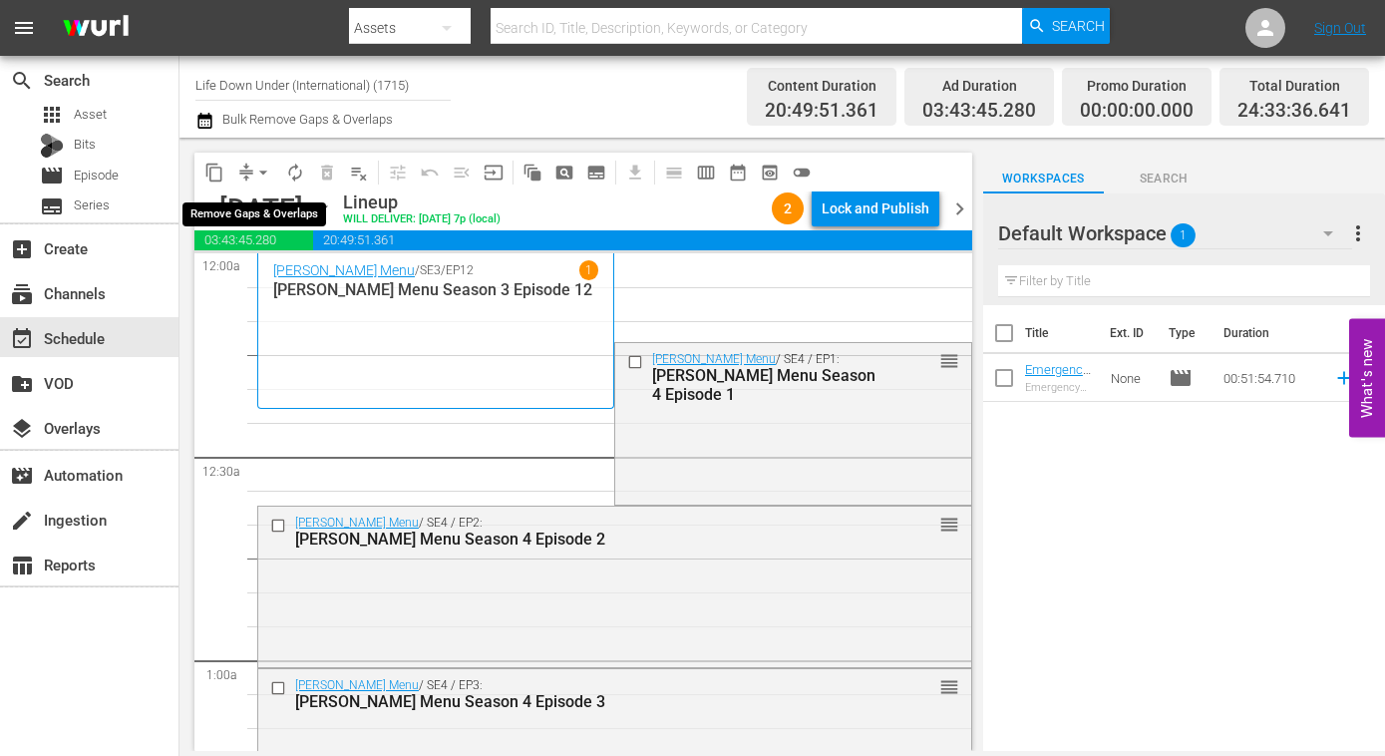
click at [267, 168] on span "arrow_drop_down" at bounding box center [263, 173] width 20 height 20
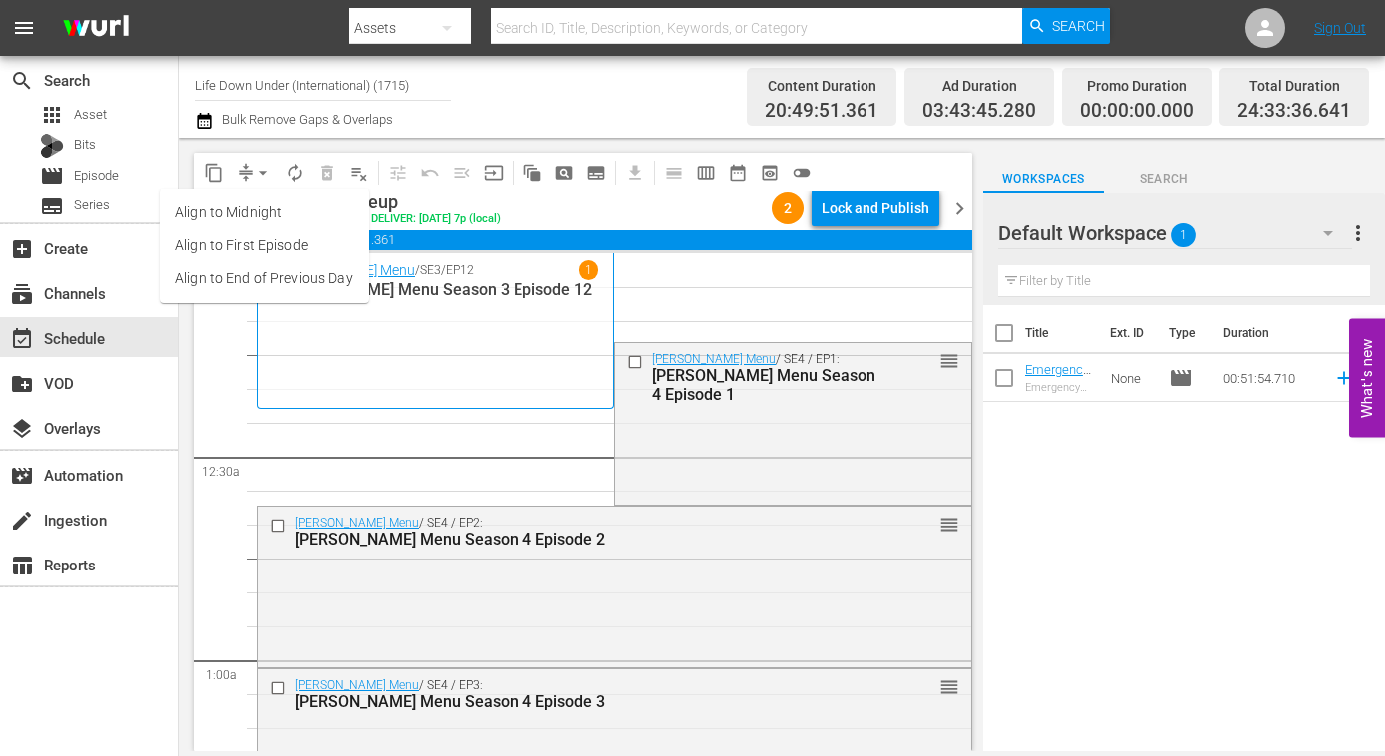
click at [208, 279] on li "Align to End of Previous Day" at bounding box center [264, 278] width 209 height 33
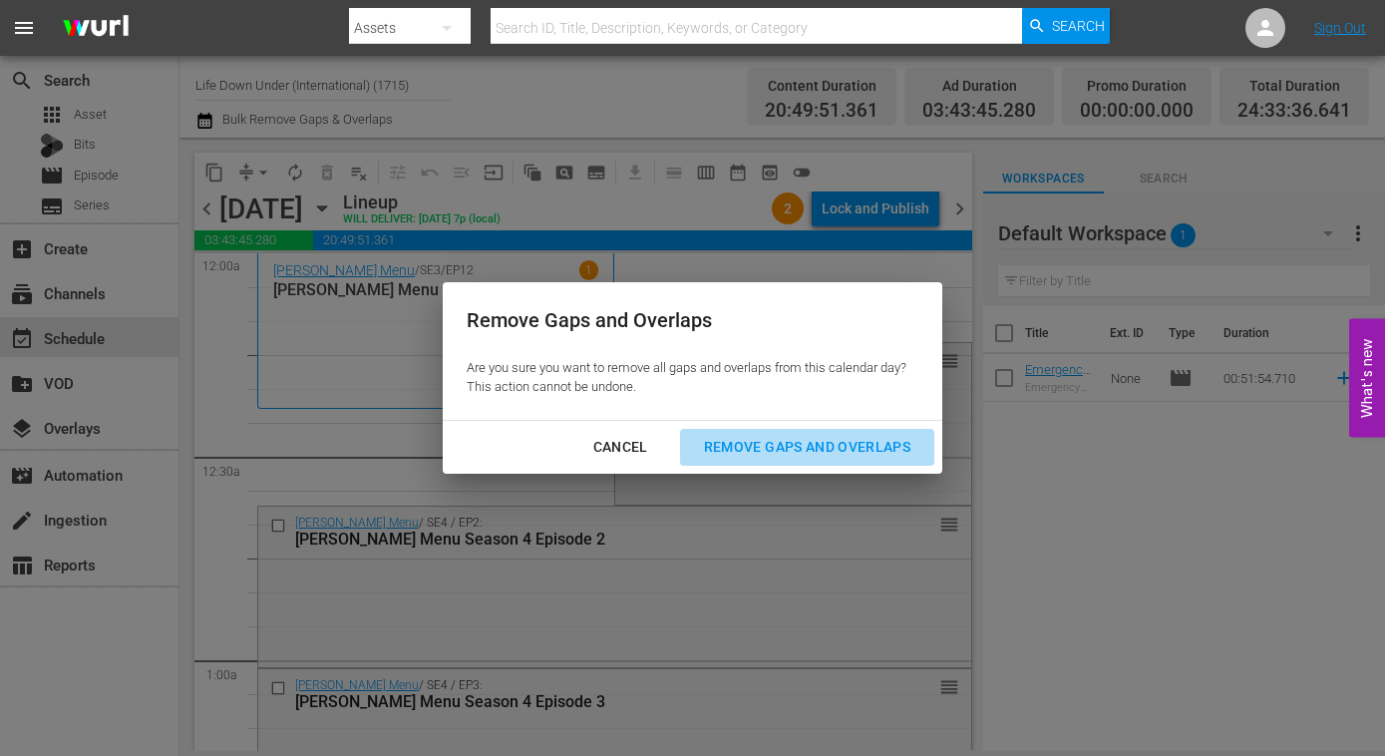
drag, startPoint x: 838, startPoint y: 444, endPoint x: 775, endPoint y: 443, distance: 62.8
click at [837, 444] on div "Remove Gaps and Overlaps" at bounding box center [807, 447] width 238 height 25
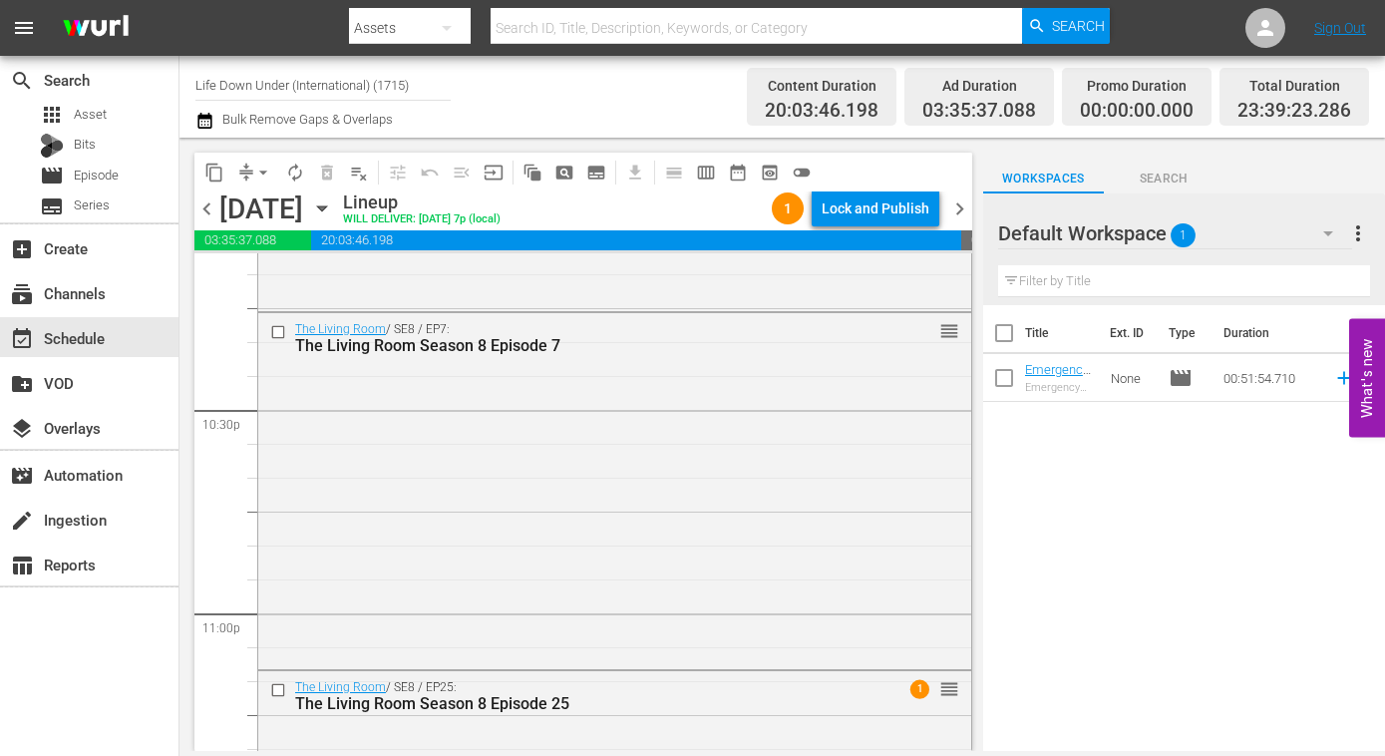
scroll to position [9282, 0]
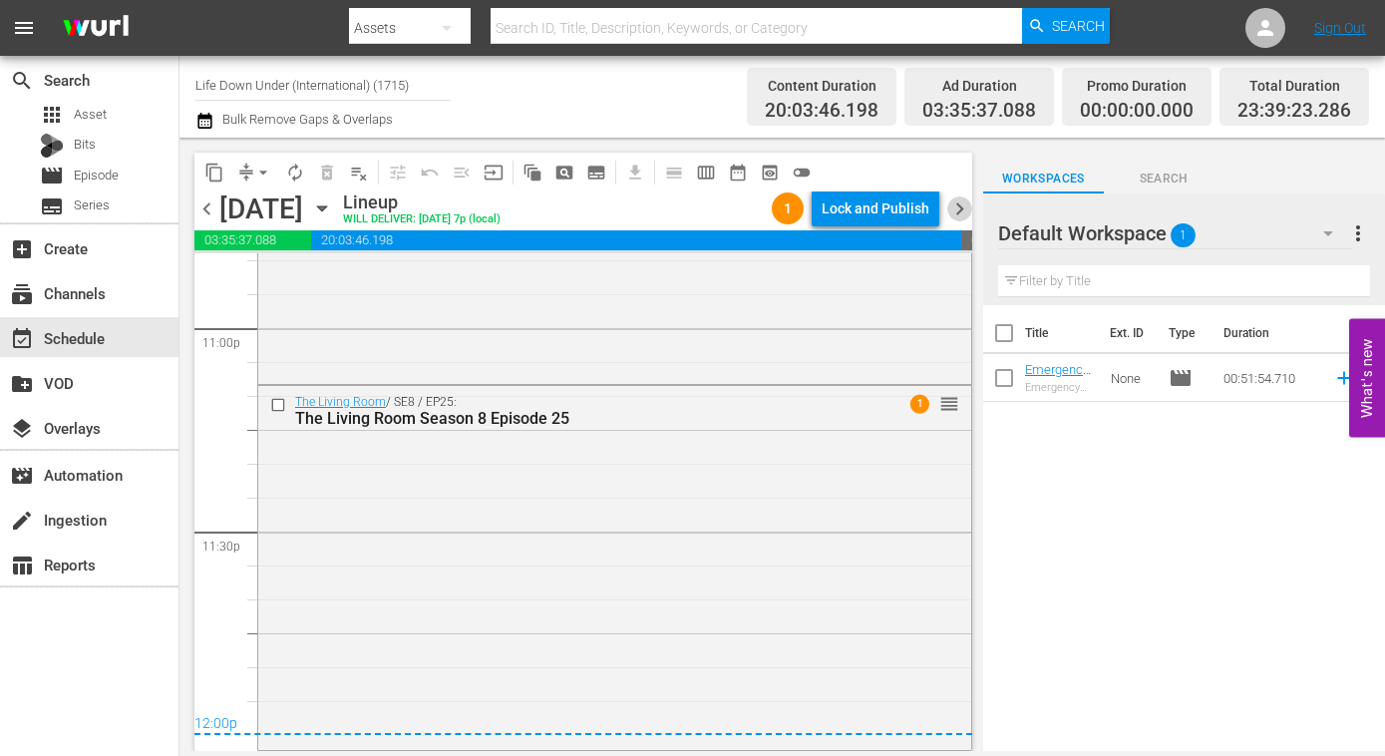
click at [959, 215] on span "chevron_right" at bounding box center [959, 208] width 25 height 25
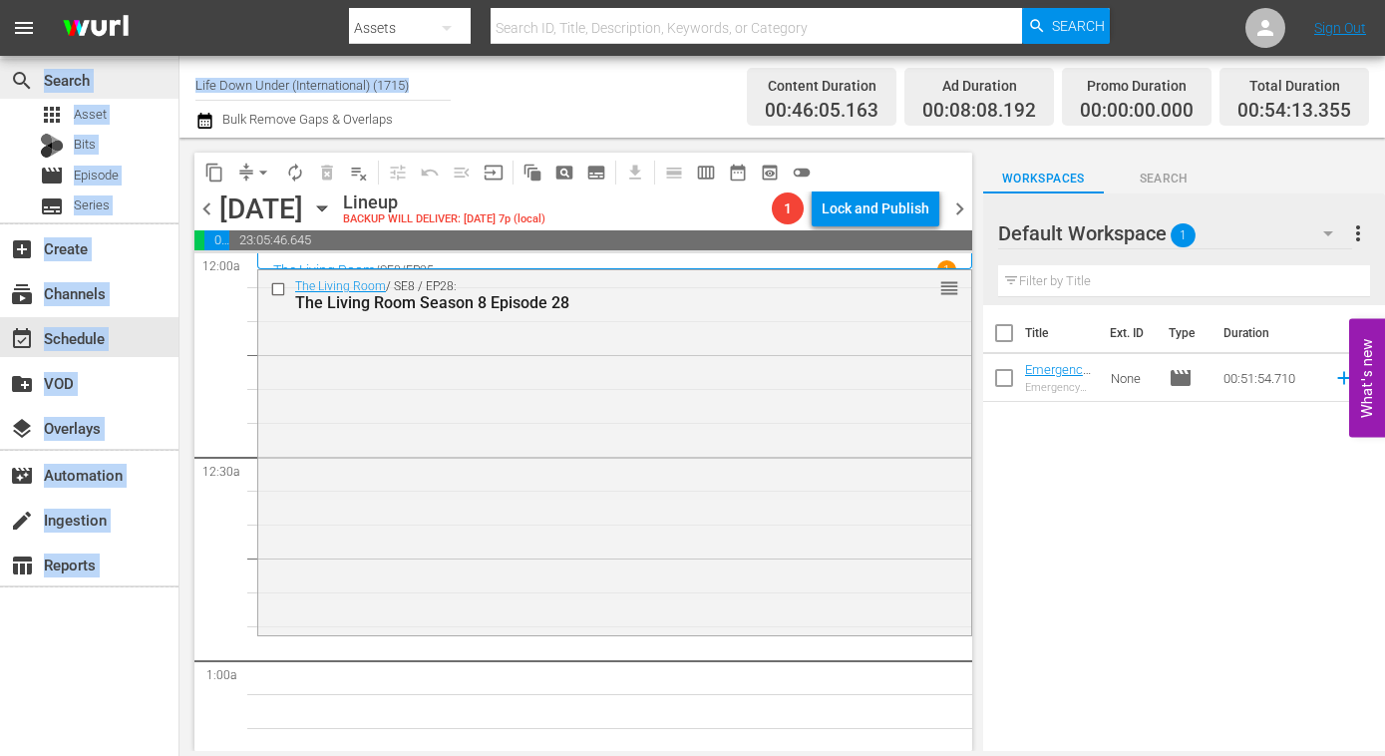
drag, startPoint x: 458, startPoint y: 82, endPoint x: 140, endPoint y: 68, distance: 318.4
click at [179, 0] on div "search Search apps Asset Bits movie Episode subtitles Series add_box Create sub…" at bounding box center [781, 0] width 1205 height 0
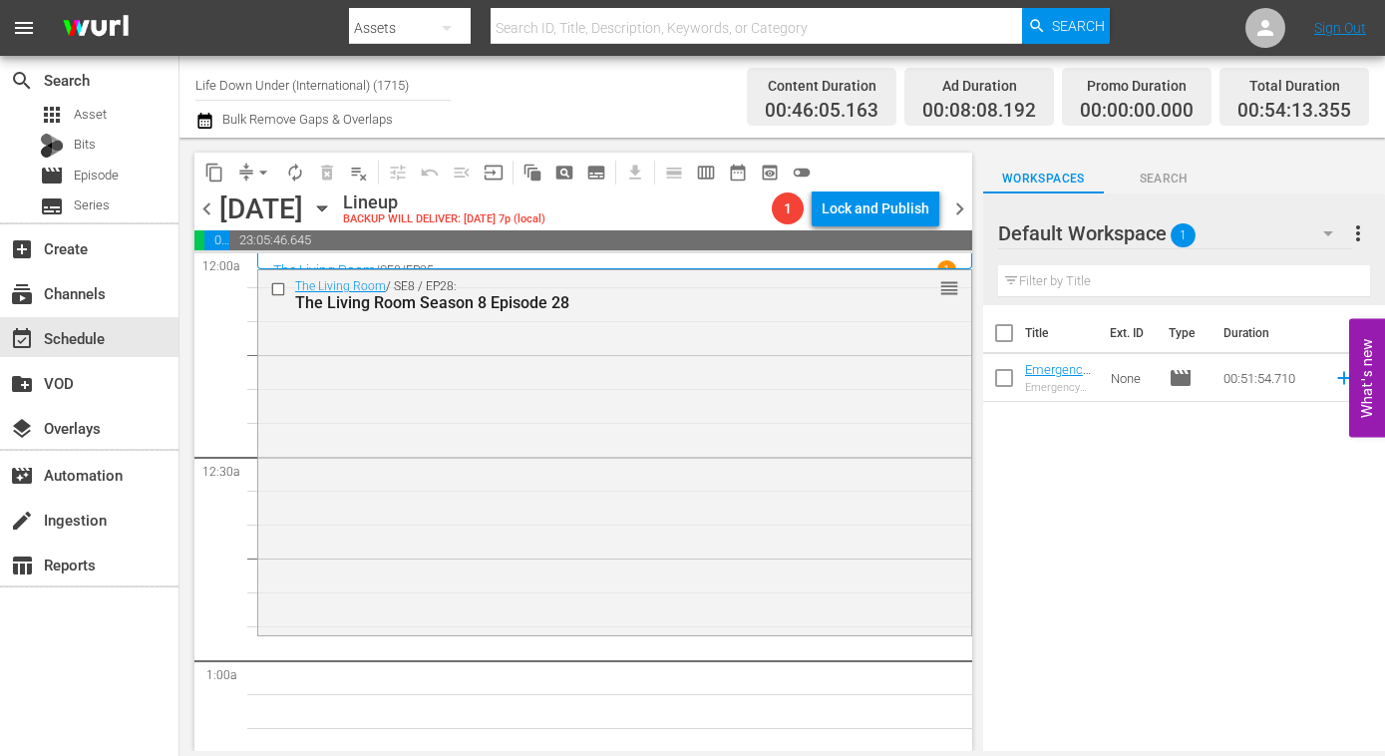
drag, startPoint x: 368, startPoint y: 115, endPoint x: 379, endPoint y: 103, distance: 16.2
click at [366, 115] on span "Bulk Remove Gaps & Overlaps" at bounding box center [305, 119] width 173 height 15
drag, startPoint x: 256, startPoint y: 80, endPoint x: 183, endPoint y: 80, distance: 72.8
click at [184, 81] on div "Channel Title Life Down Under (International) (1715) Bulk Remove Gaps & Overlap…" at bounding box center [781, 97] width 1205 height 82
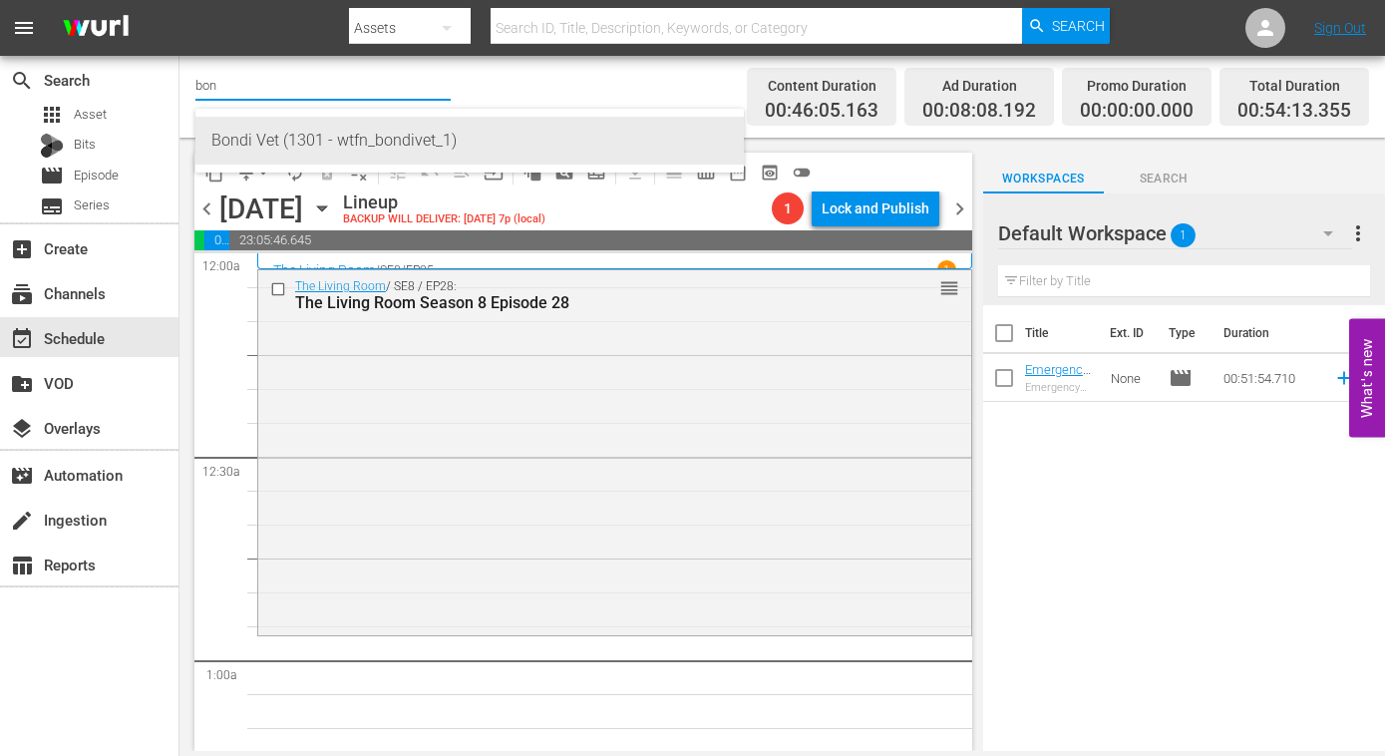
click at [261, 145] on div "Bondi Vet (1301 - wtfn_bondivet_1)" at bounding box center [469, 141] width 516 height 48
type input "Bondi Vet (1301 - wtfn_bondivet_1)"
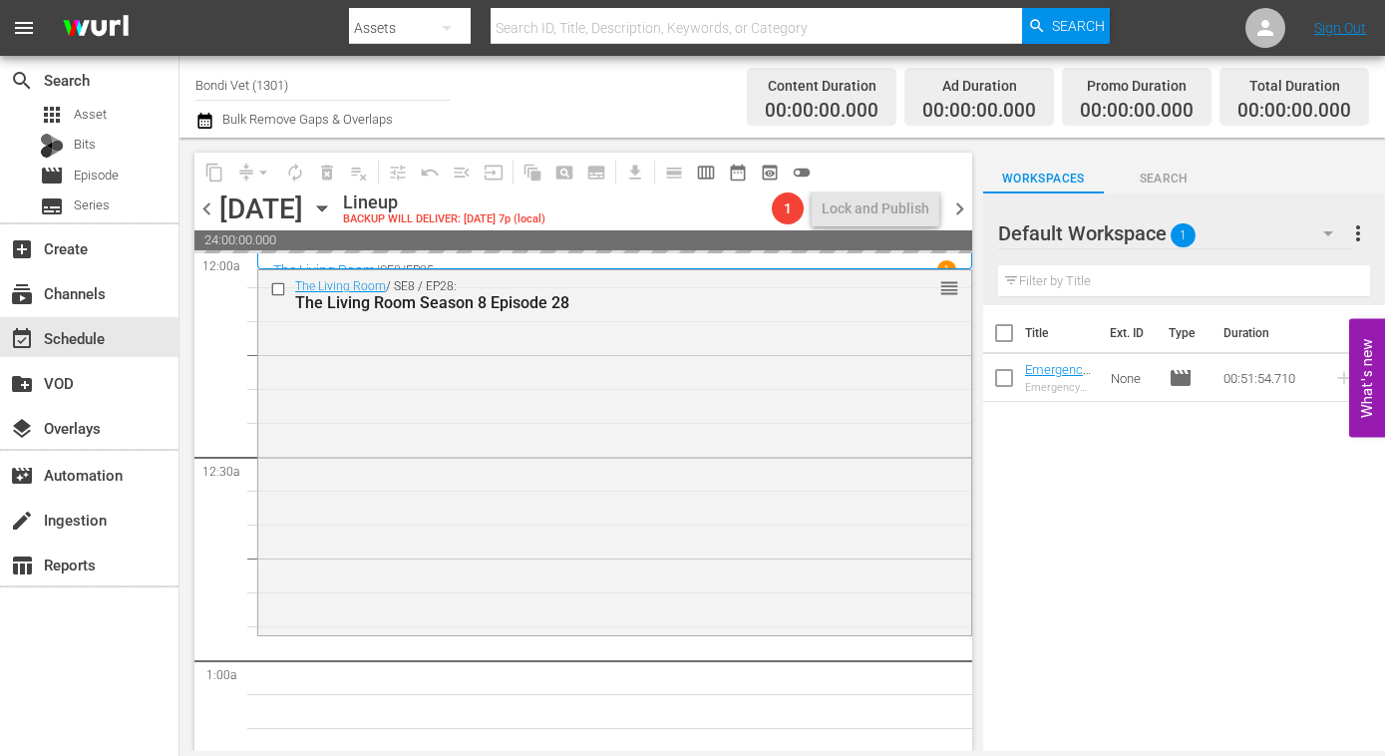
click at [210, 210] on span "chevron_left" at bounding box center [206, 208] width 25 height 25
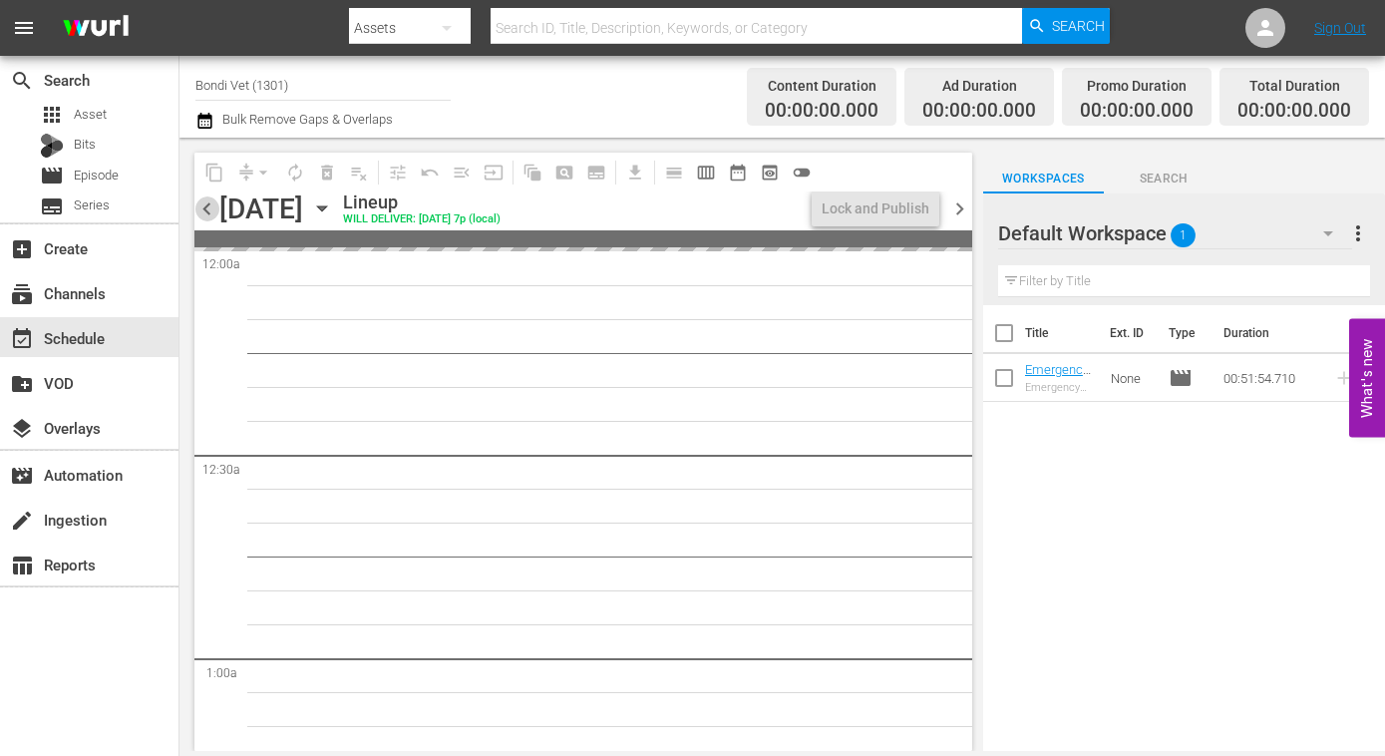
click at [210, 210] on span "chevron_left" at bounding box center [206, 208] width 25 height 25
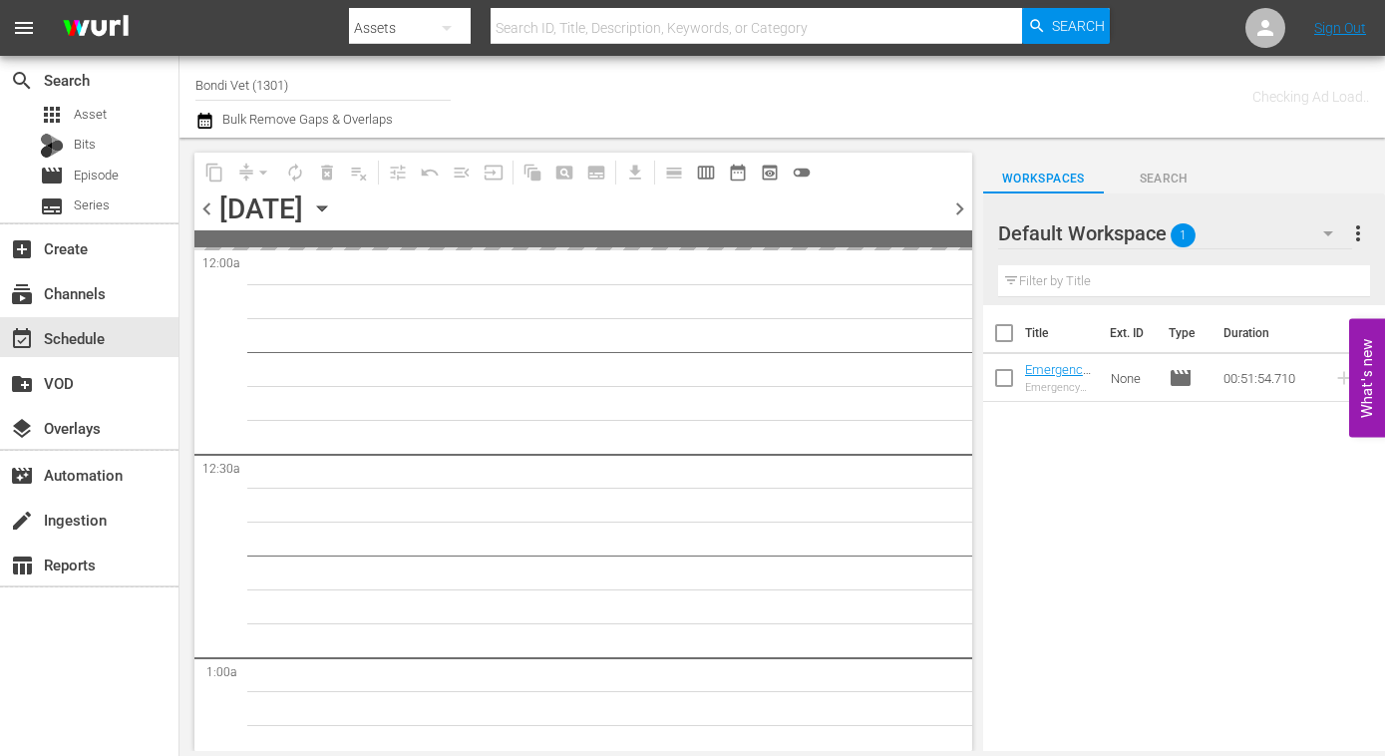
click at [210, 210] on span "chevron_left" at bounding box center [206, 208] width 25 height 25
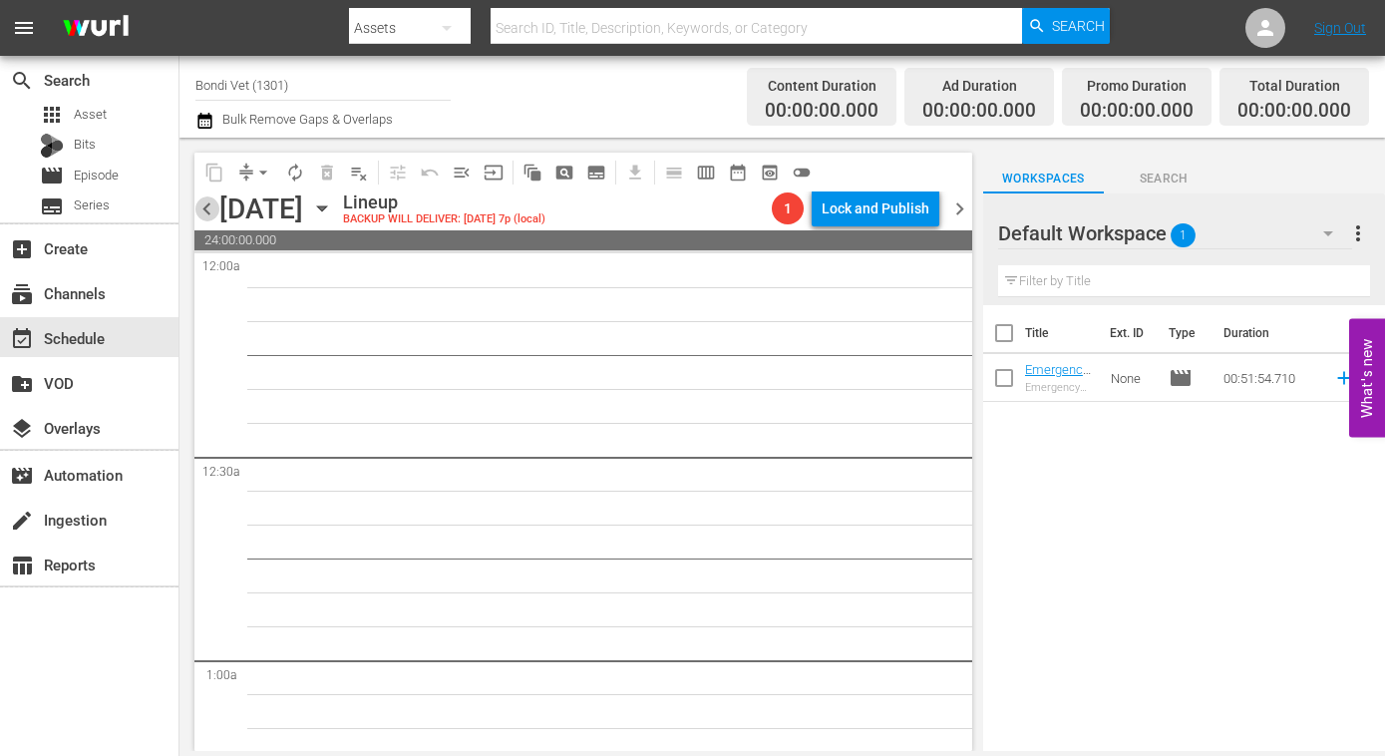
click at [210, 210] on span "chevron_left" at bounding box center [206, 208] width 25 height 25
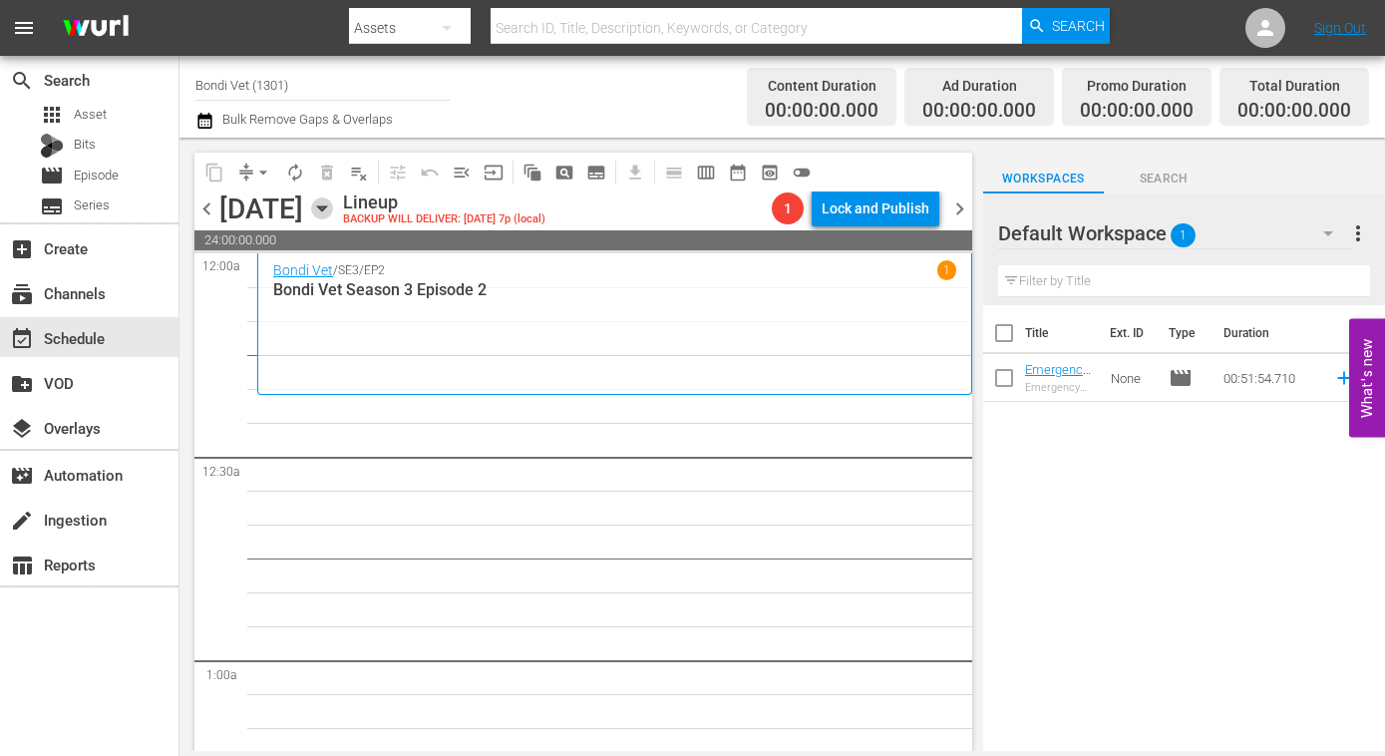
click at [333, 204] on icon "button" at bounding box center [322, 208] width 22 height 22
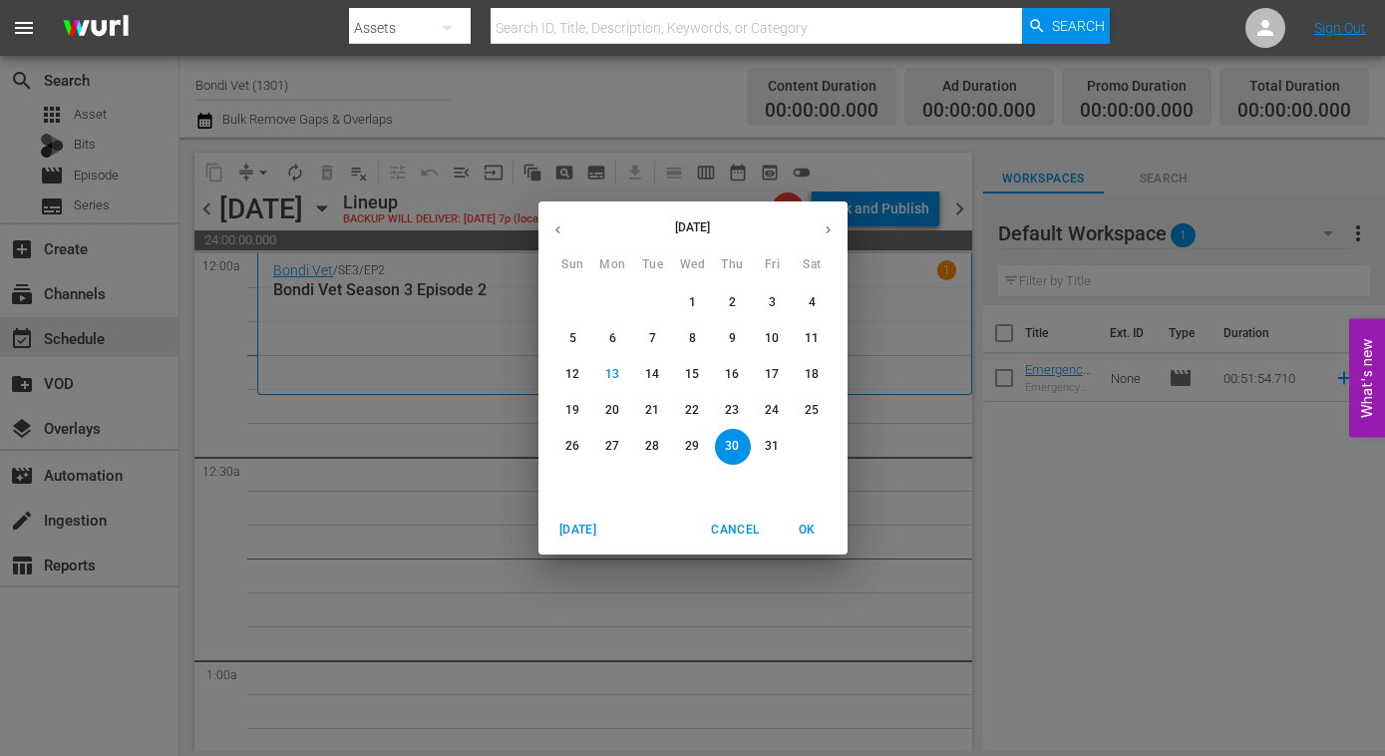
drag, startPoint x: 729, startPoint y: 370, endPoint x: 711, endPoint y: 393, distance: 29.1
click at [729, 371] on p "16" at bounding box center [732, 374] width 14 height 17
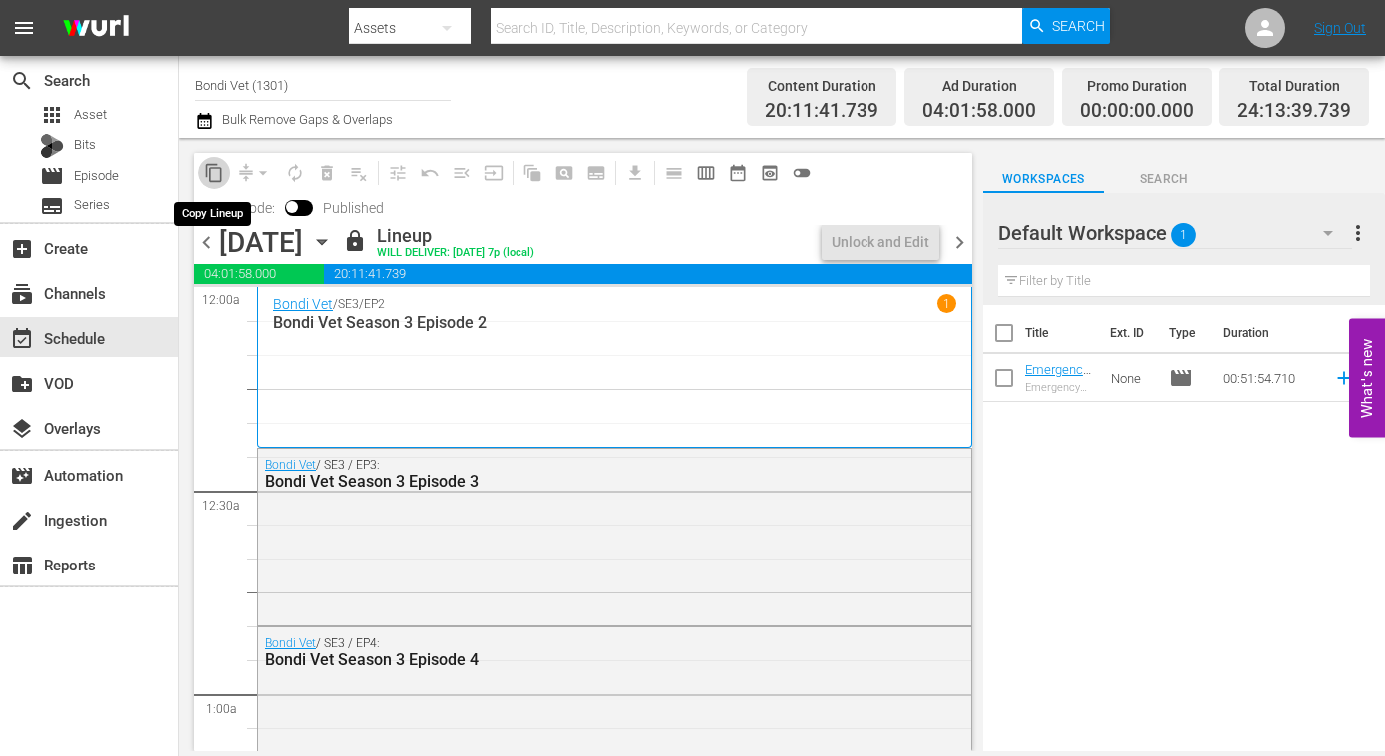
click at [213, 176] on span "content_copy" at bounding box center [214, 173] width 20 height 20
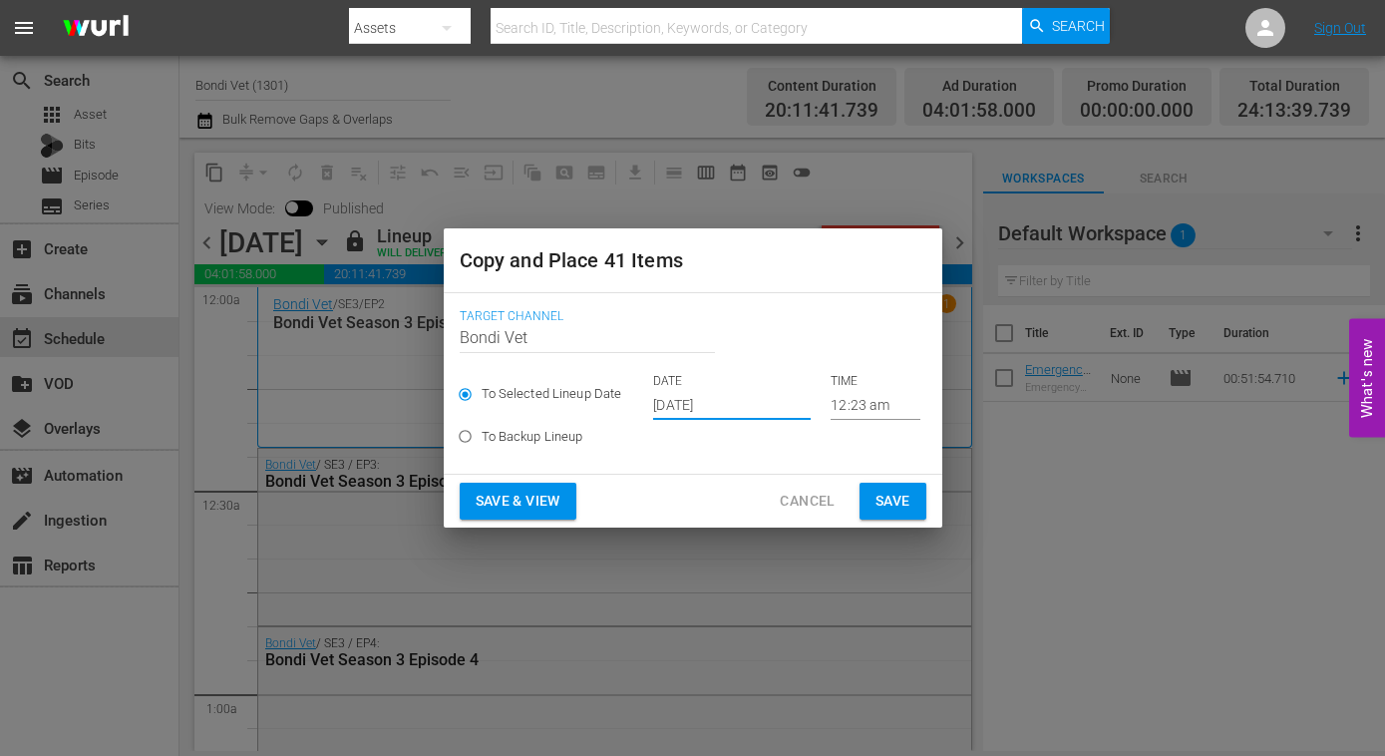
click at [752, 405] on input "Oct 15th 2025" at bounding box center [732, 405] width 158 height 30
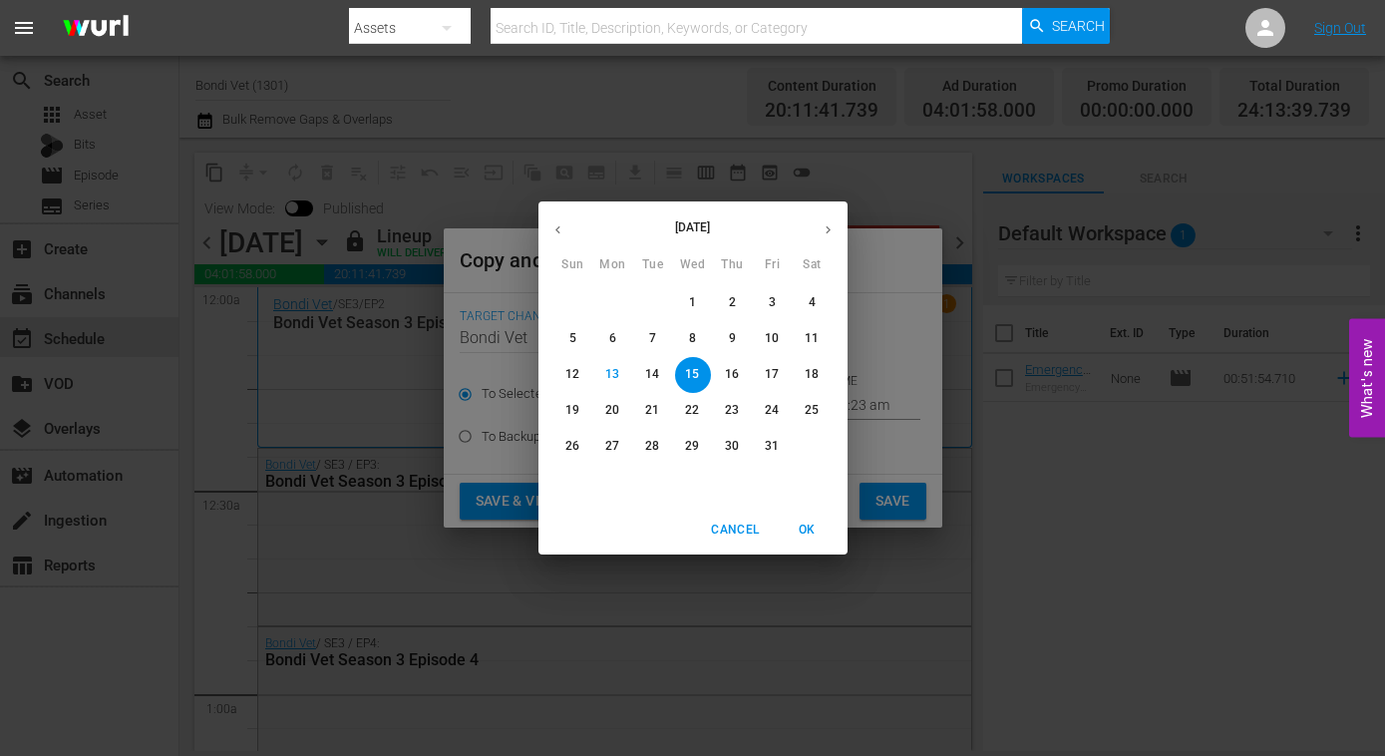
click at [730, 442] on p "30" at bounding box center [732, 446] width 14 height 17
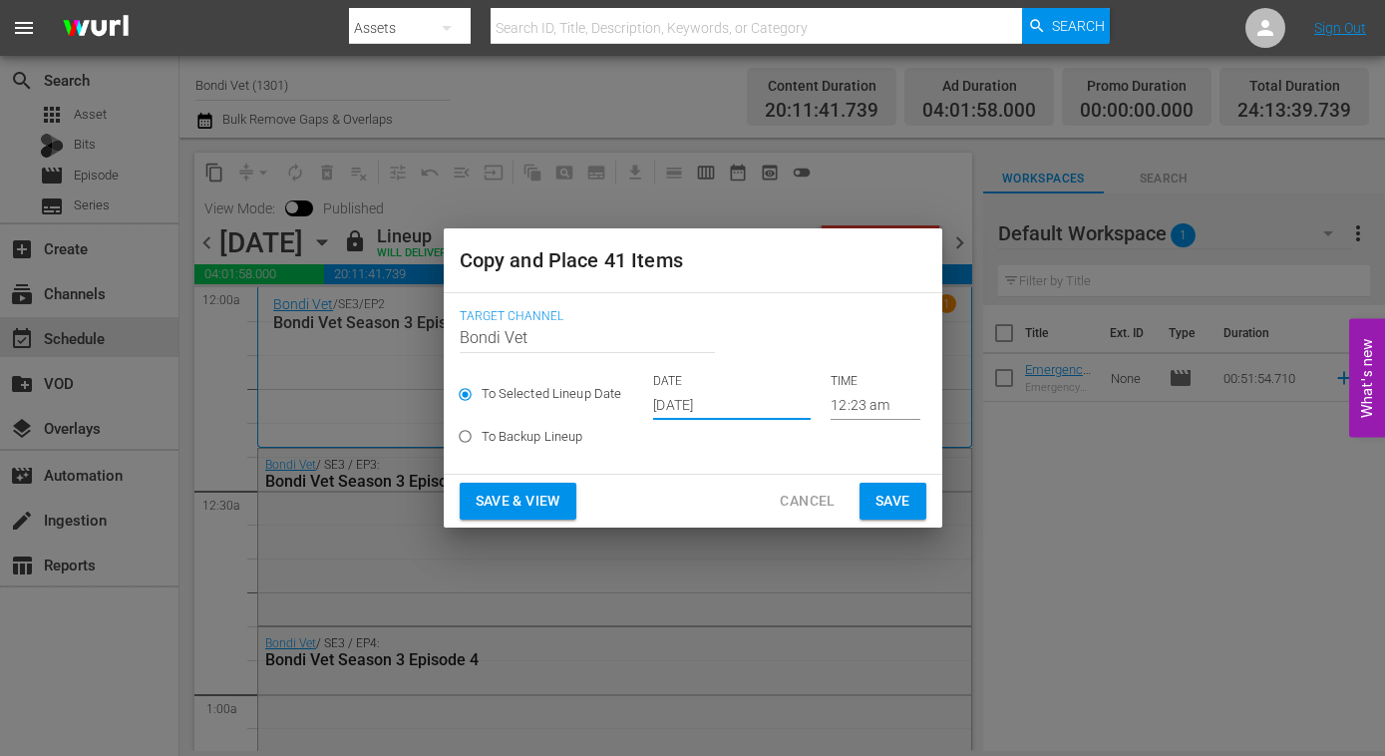
type input "Oct 30th 2025"
click at [511, 509] on span "Save & View" at bounding box center [518, 501] width 85 height 25
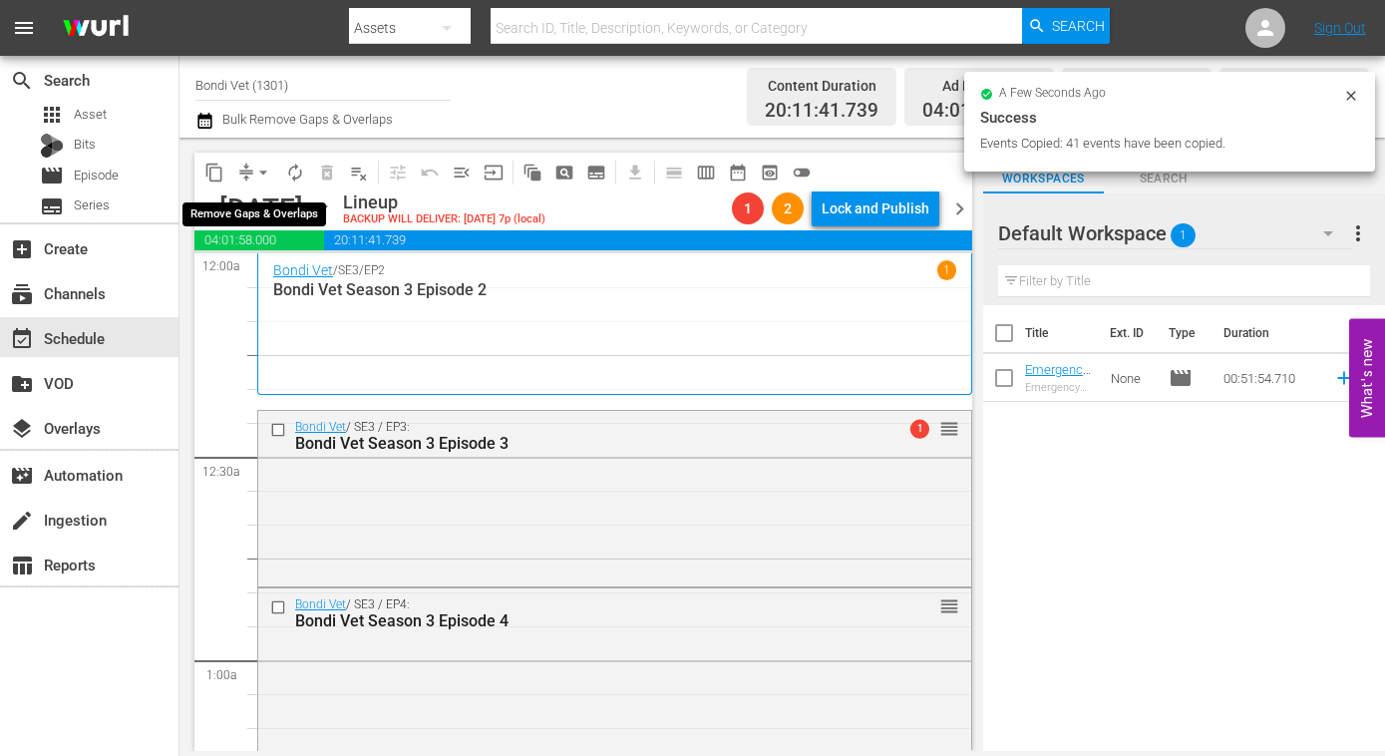
click at [262, 171] on span "arrow_drop_down" at bounding box center [263, 173] width 20 height 20
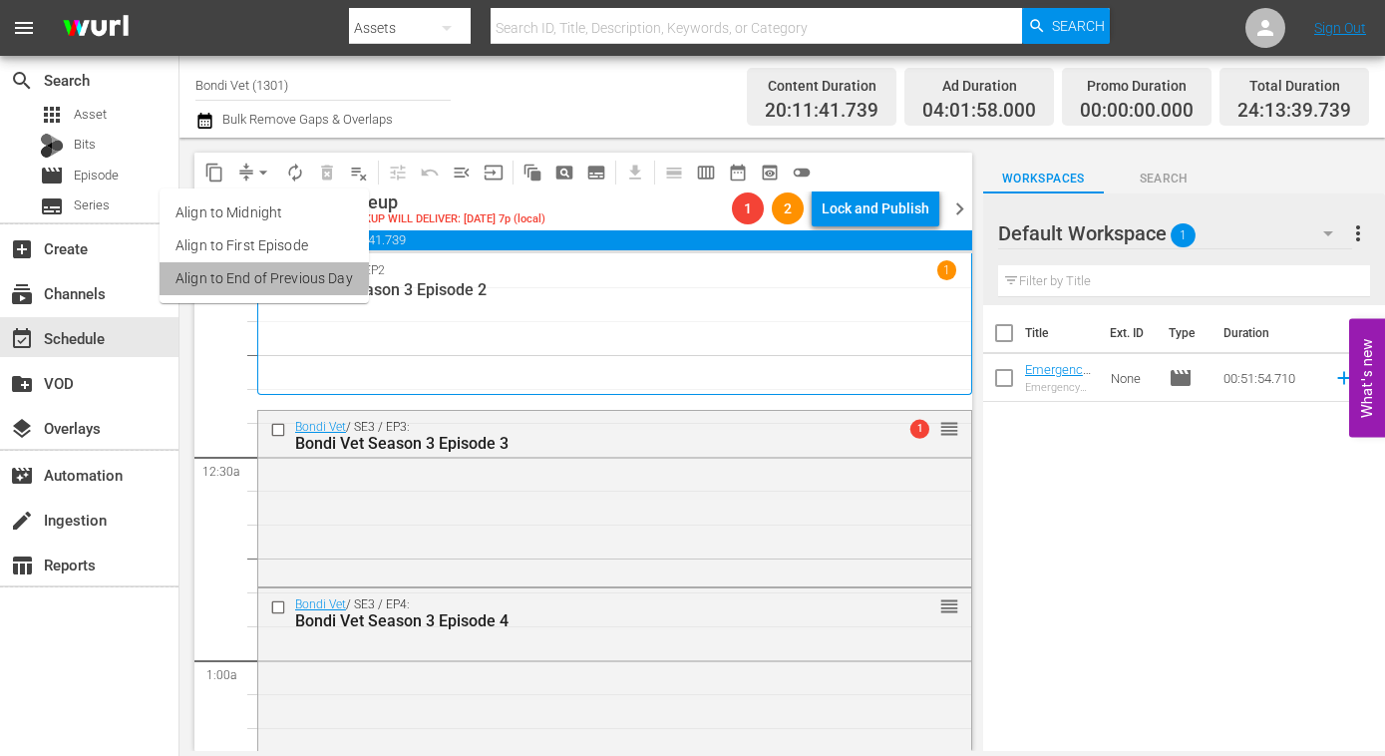
click at [226, 269] on li "Align to End of Previous Day" at bounding box center [264, 278] width 209 height 33
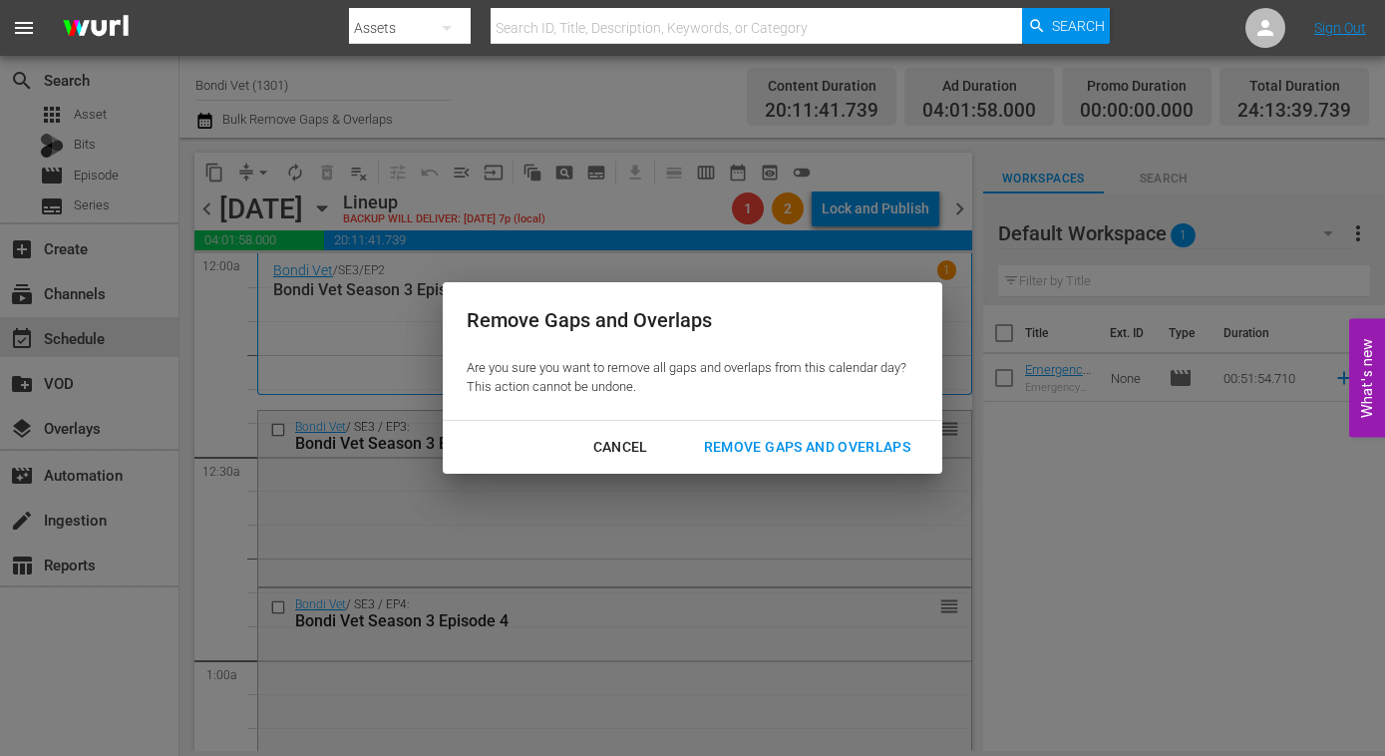
drag, startPoint x: 848, startPoint y: 447, endPoint x: 648, endPoint y: 489, distance: 204.7
click at [847, 448] on div "Remove Gaps and Overlaps" at bounding box center [807, 447] width 238 height 25
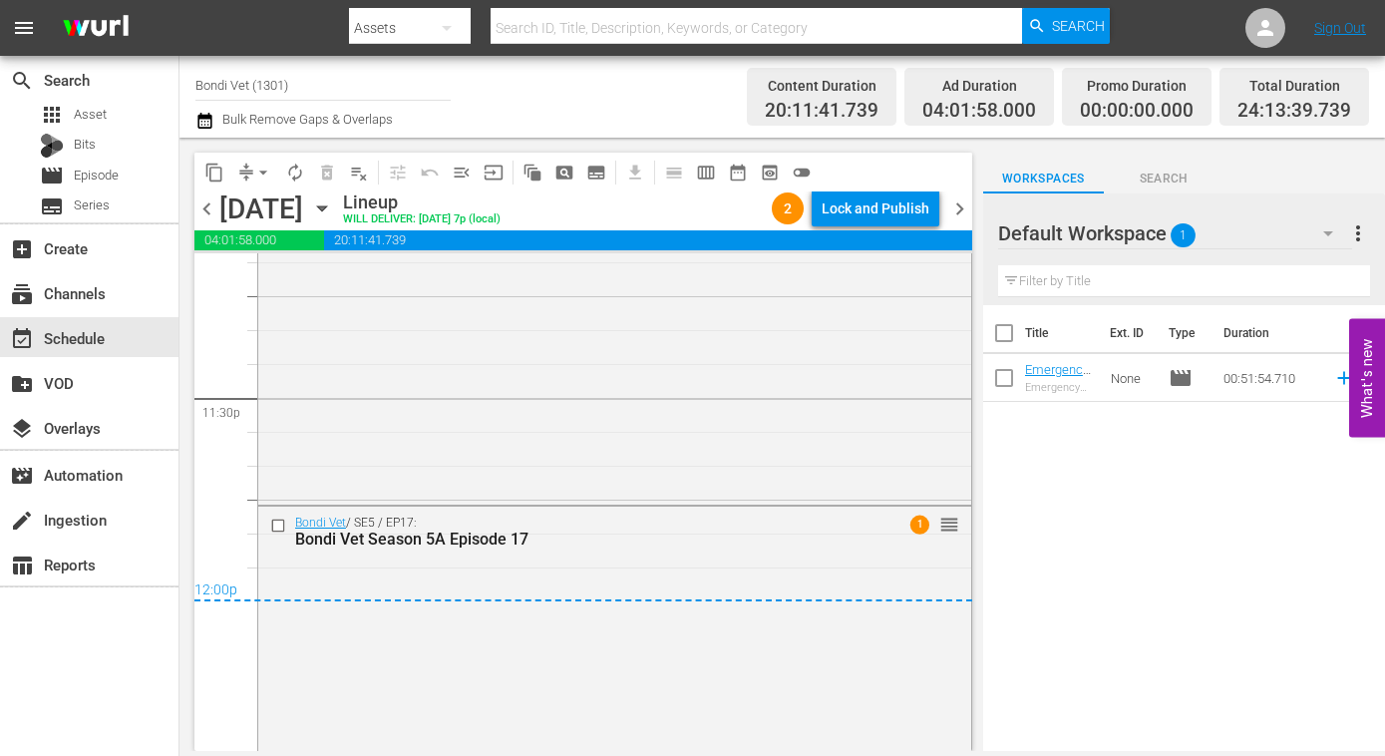
scroll to position [9499, 0]
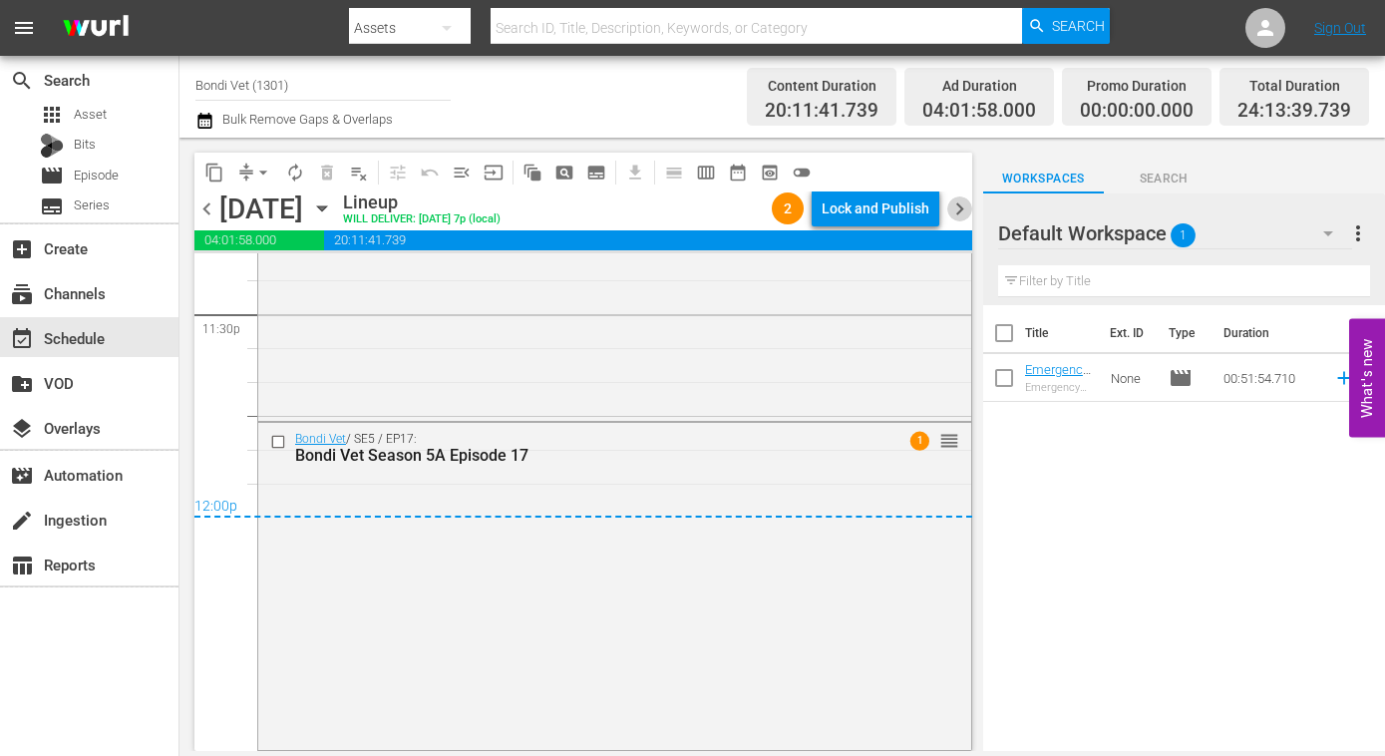
click at [961, 208] on span "chevron_right" at bounding box center [959, 208] width 25 height 25
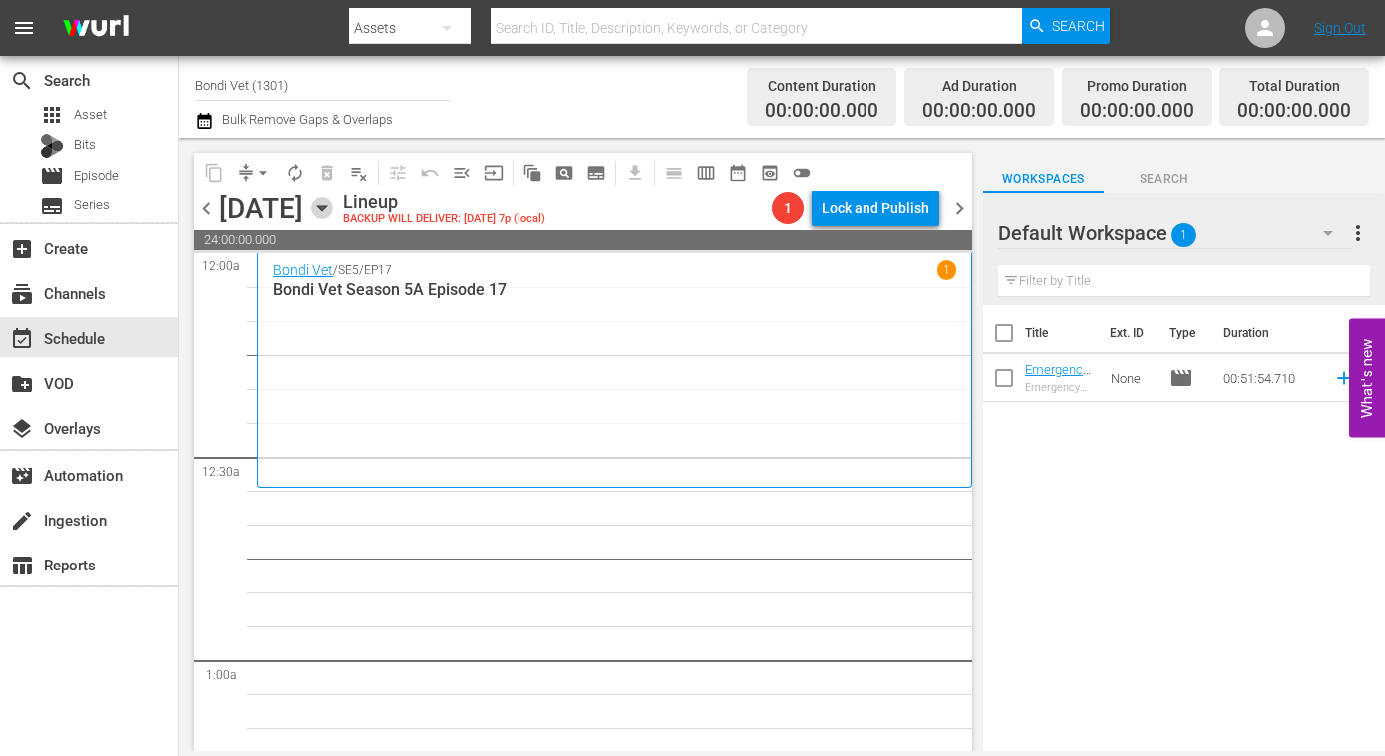
click at [326, 207] on icon "button" at bounding box center [321, 208] width 9 height 5
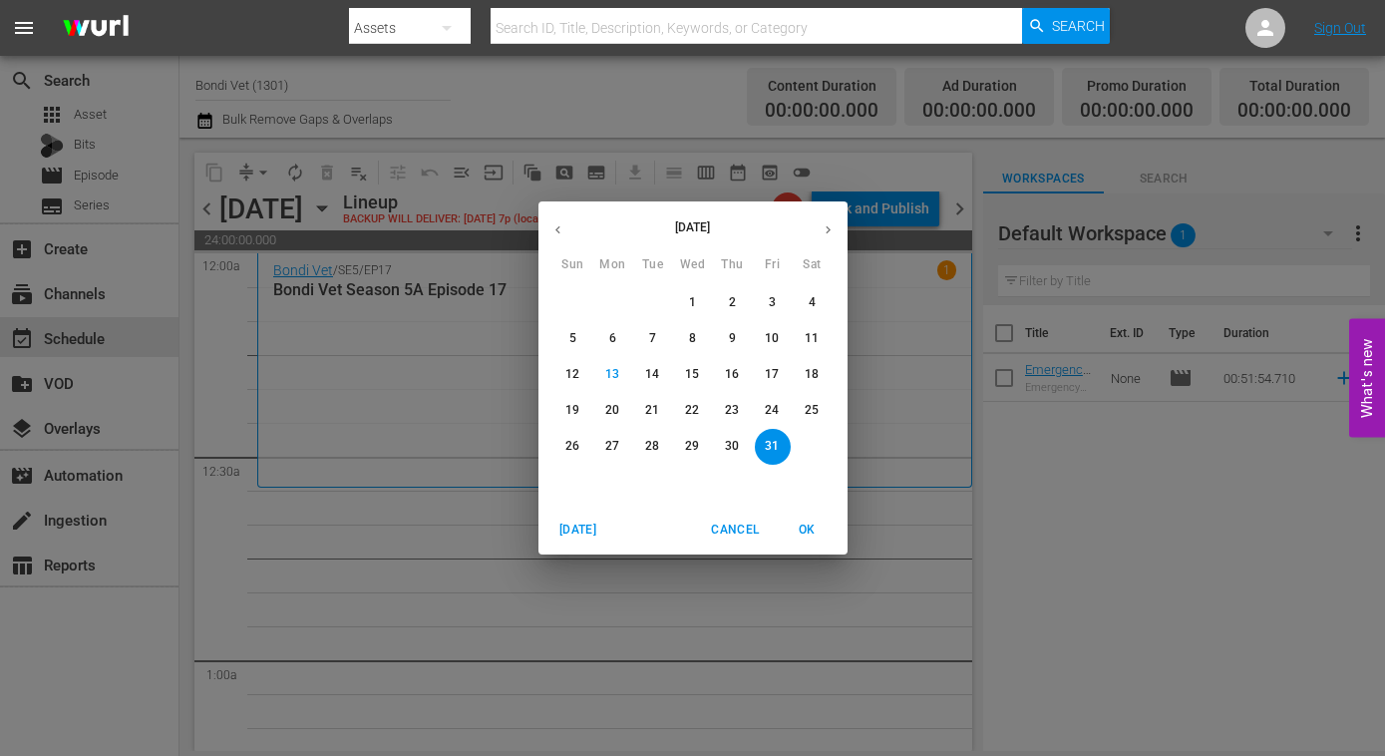
drag, startPoint x: 767, startPoint y: 374, endPoint x: 730, endPoint y: 381, distance: 37.5
click at [766, 375] on p "17" at bounding box center [772, 374] width 14 height 17
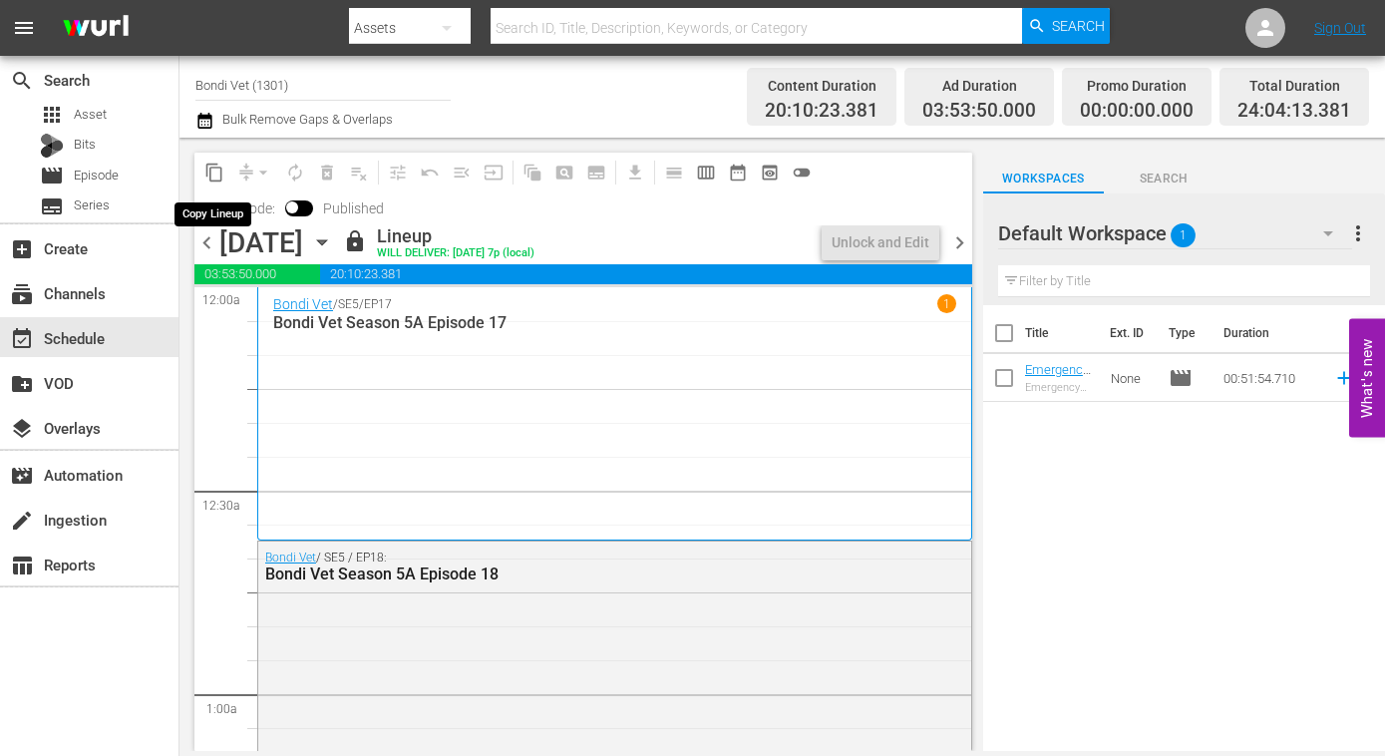
click at [216, 179] on span "content_copy" at bounding box center [214, 173] width 20 height 20
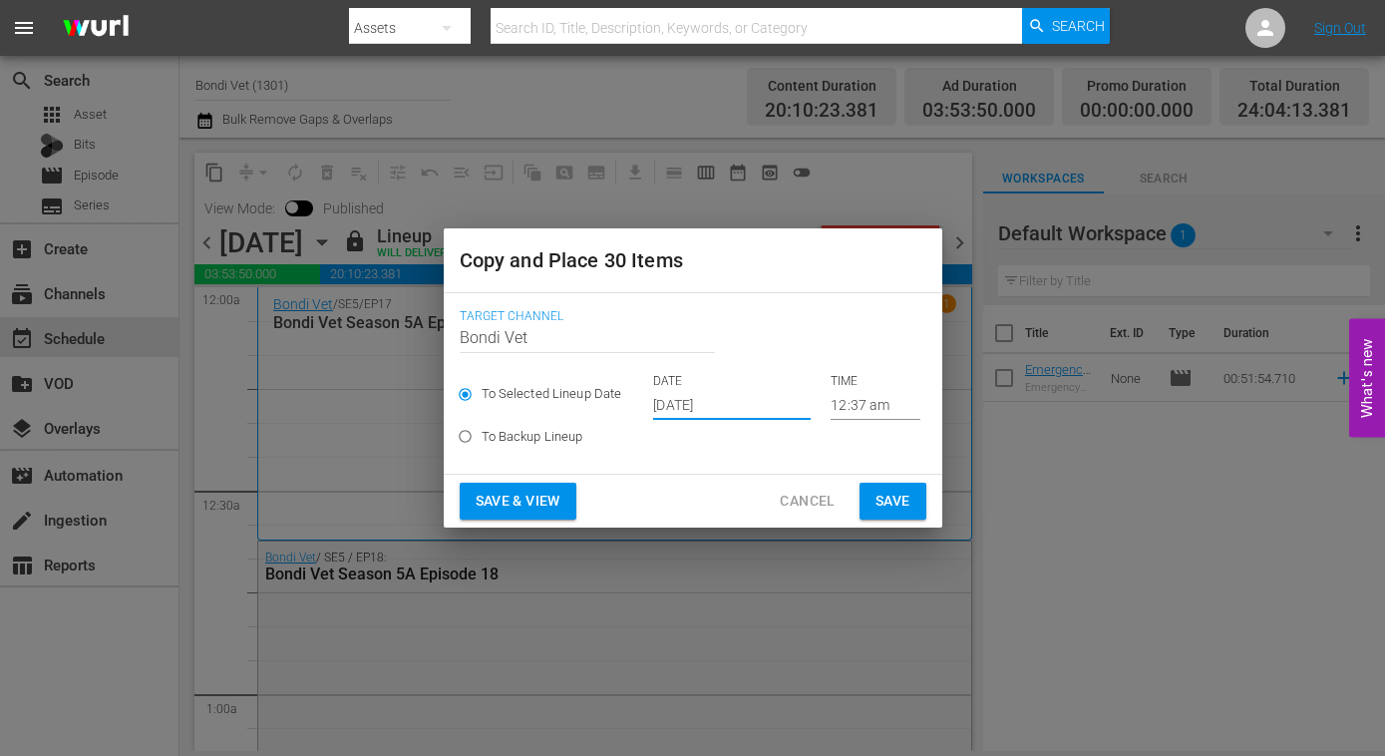
click at [756, 405] on input "Oct 15th 2025" at bounding box center [732, 405] width 158 height 30
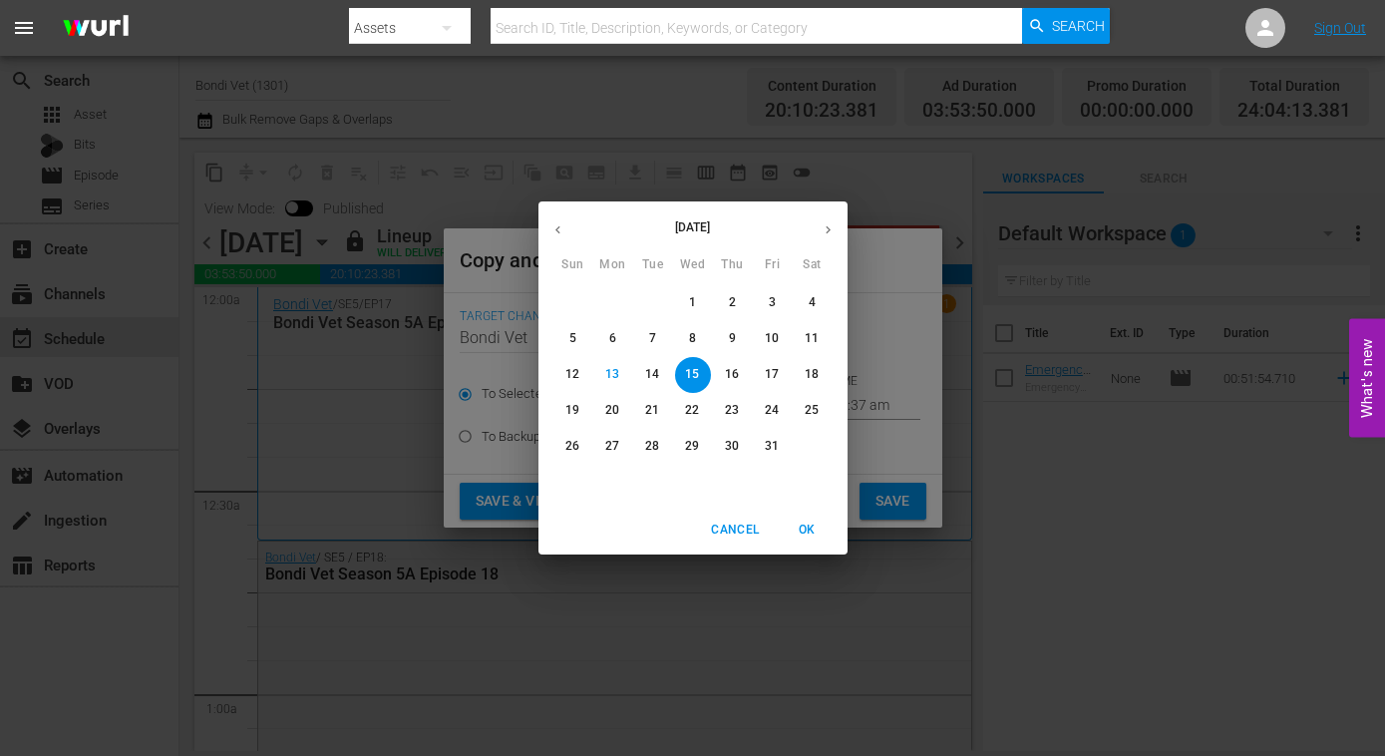
click at [771, 451] on p "31" at bounding box center [772, 446] width 14 height 17
type input "Oct 31st 2025"
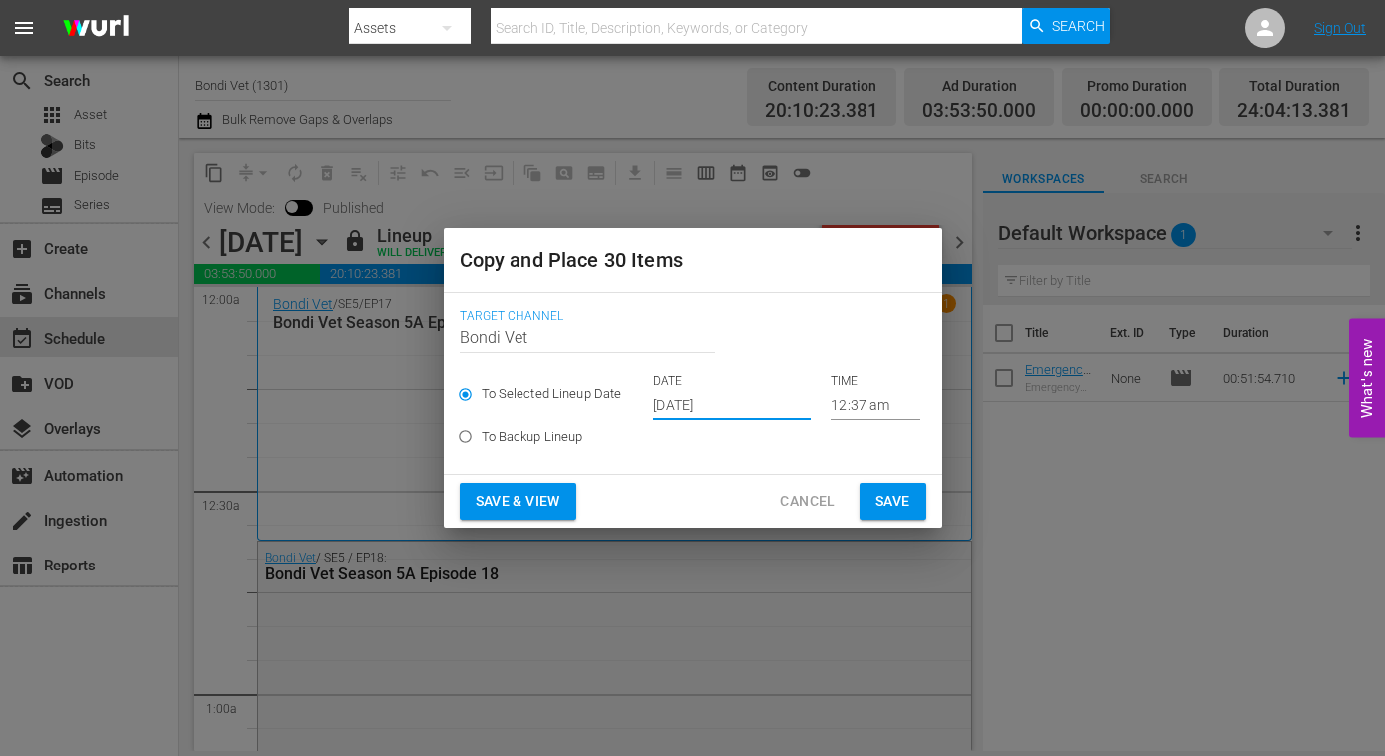
click at [538, 501] on span "Save & View" at bounding box center [518, 501] width 85 height 25
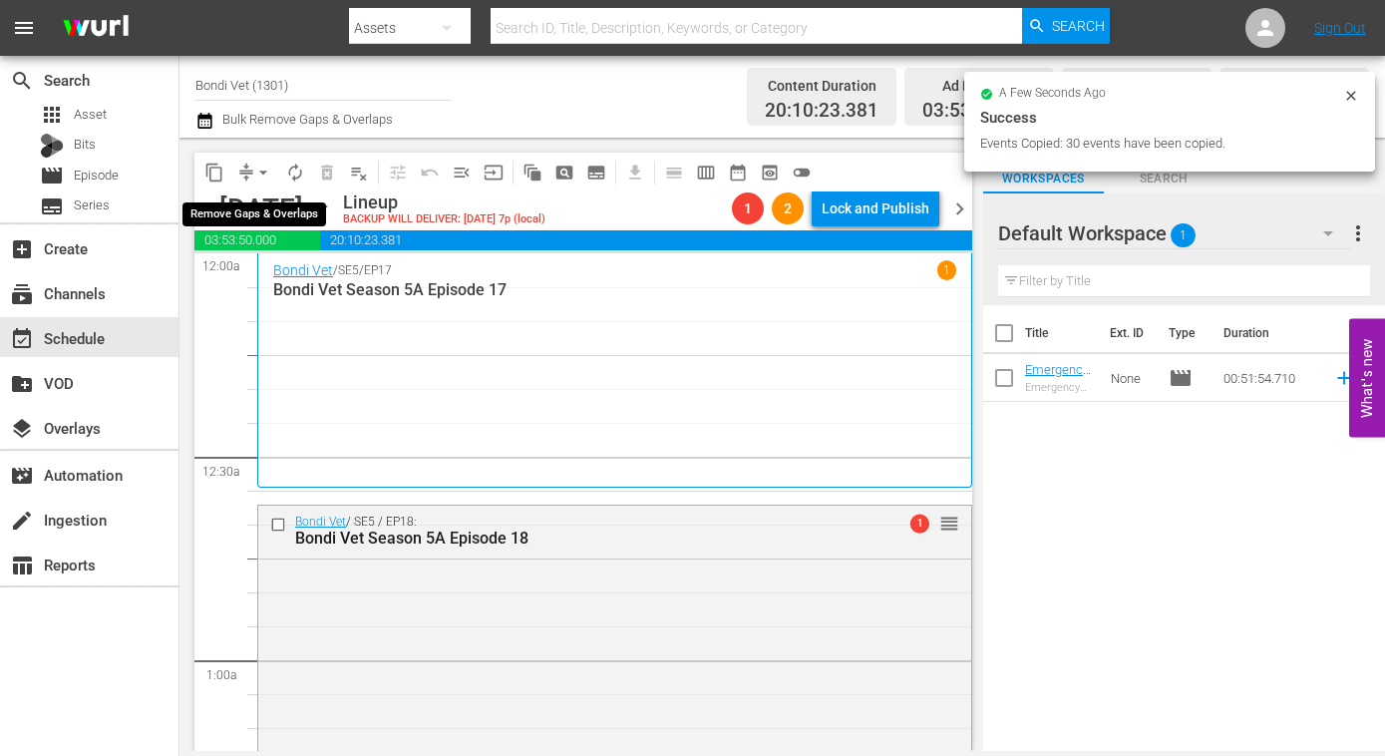
click at [263, 174] on span "arrow_drop_down" at bounding box center [263, 173] width 20 height 20
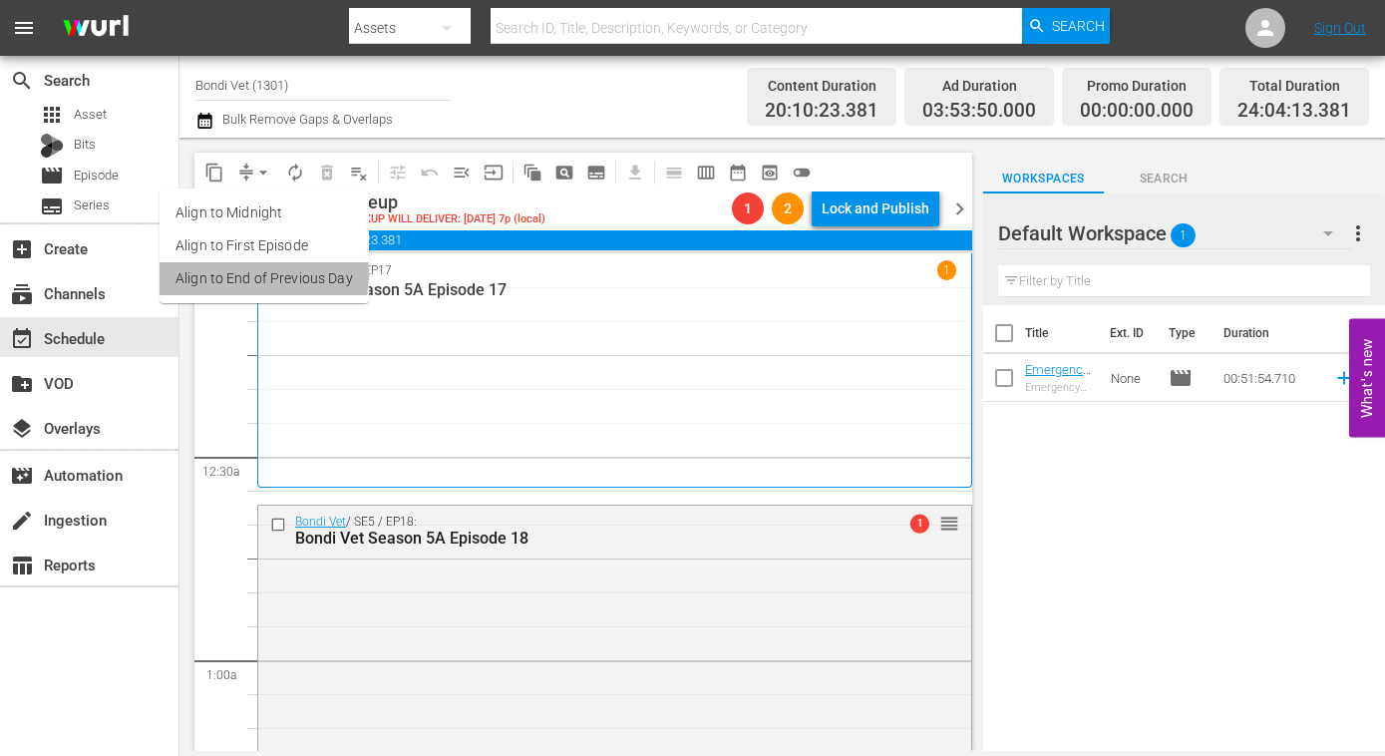
click at [241, 274] on li "Align to End of Previous Day" at bounding box center [264, 278] width 209 height 33
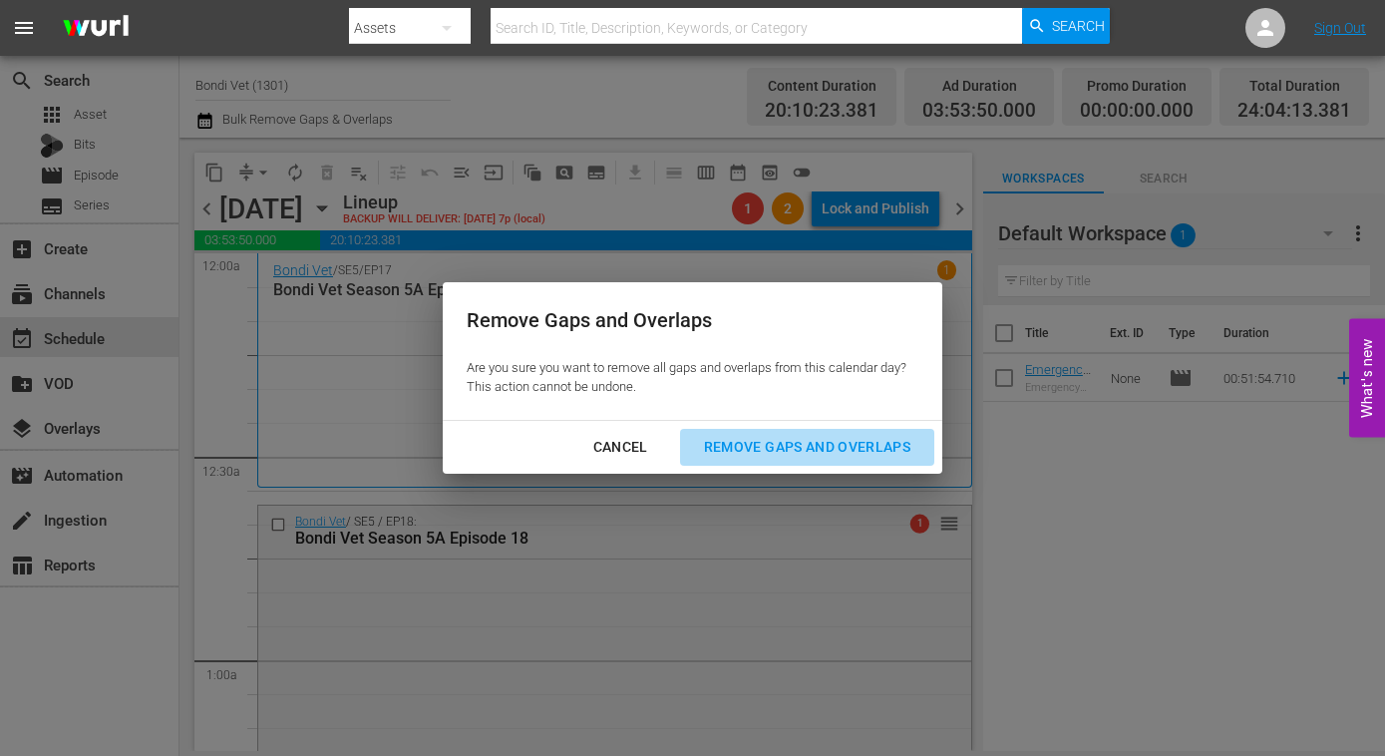
drag, startPoint x: 824, startPoint y: 447, endPoint x: 715, endPoint y: 479, distance: 113.3
click at [824, 448] on div "Remove Gaps and Overlaps" at bounding box center [807, 447] width 238 height 25
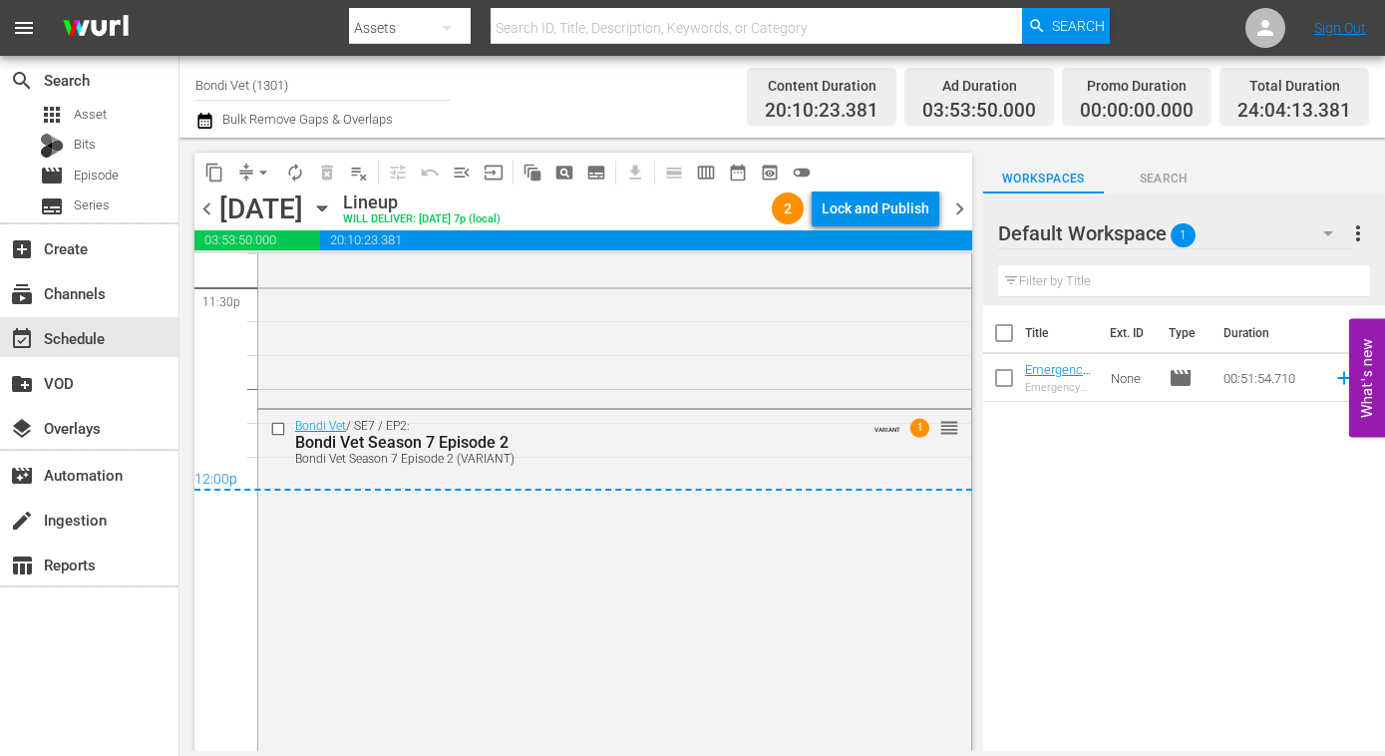
scroll to position [9529, 0]
click at [958, 208] on span "chevron_right" at bounding box center [959, 208] width 25 height 25
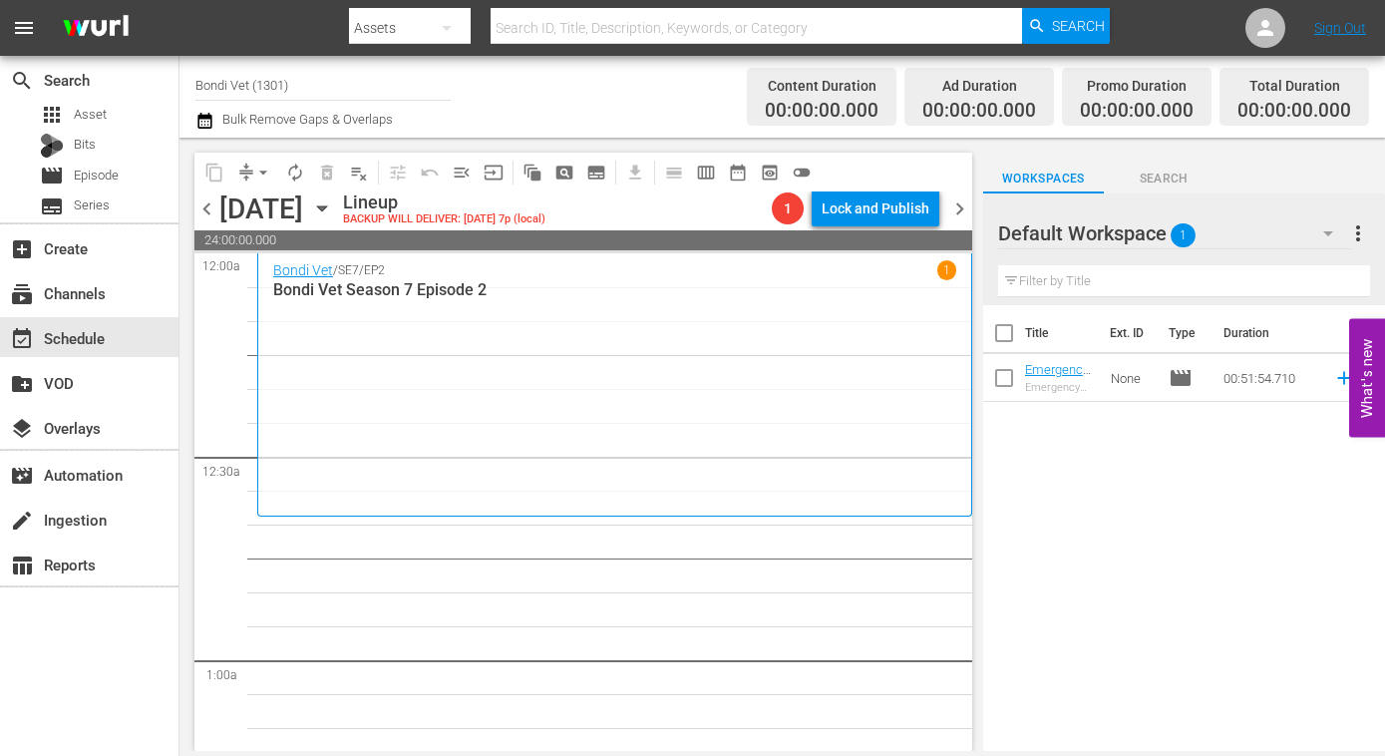
click at [326, 209] on icon "button" at bounding box center [321, 208] width 9 height 5
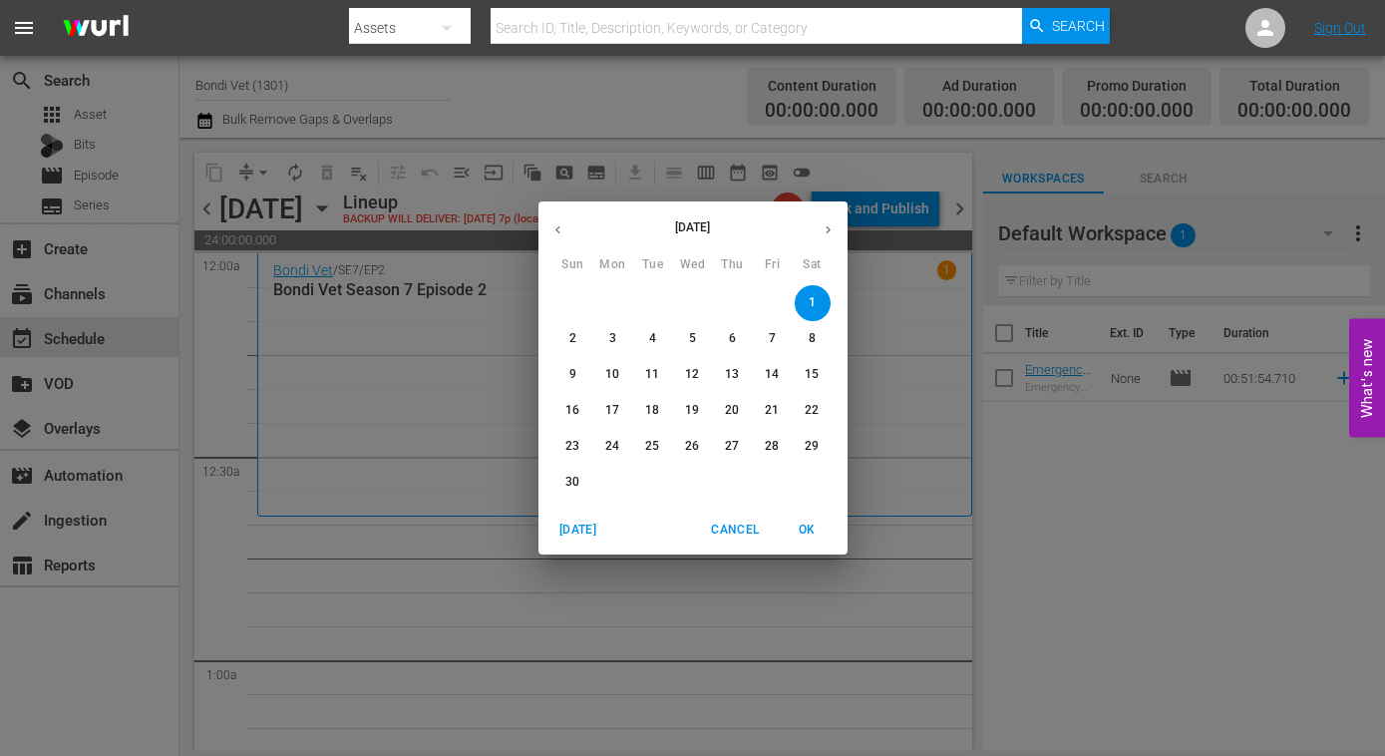
click at [558, 231] on icon "button" at bounding box center [557, 230] width 5 height 8
click at [817, 377] on p "18" at bounding box center [812, 374] width 14 height 17
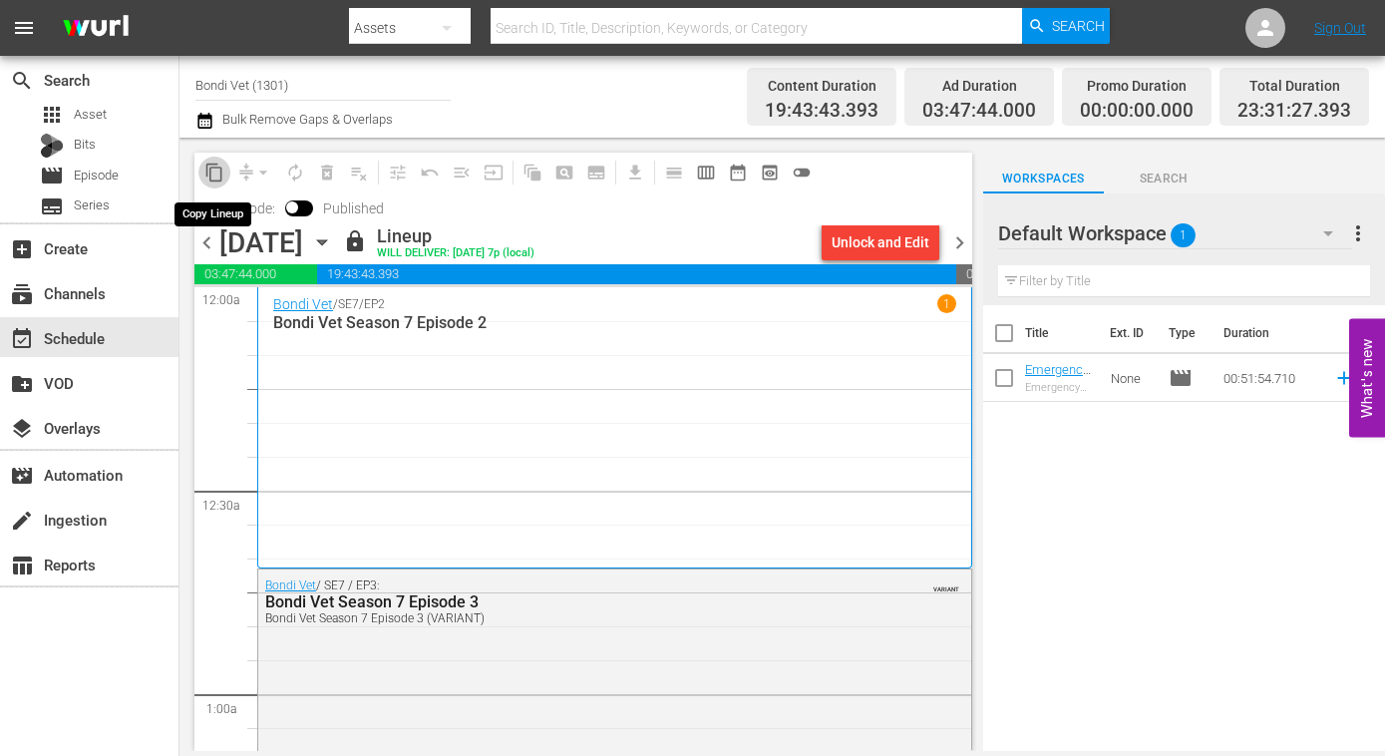
click at [216, 173] on span "content_copy" at bounding box center [214, 173] width 20 height 20
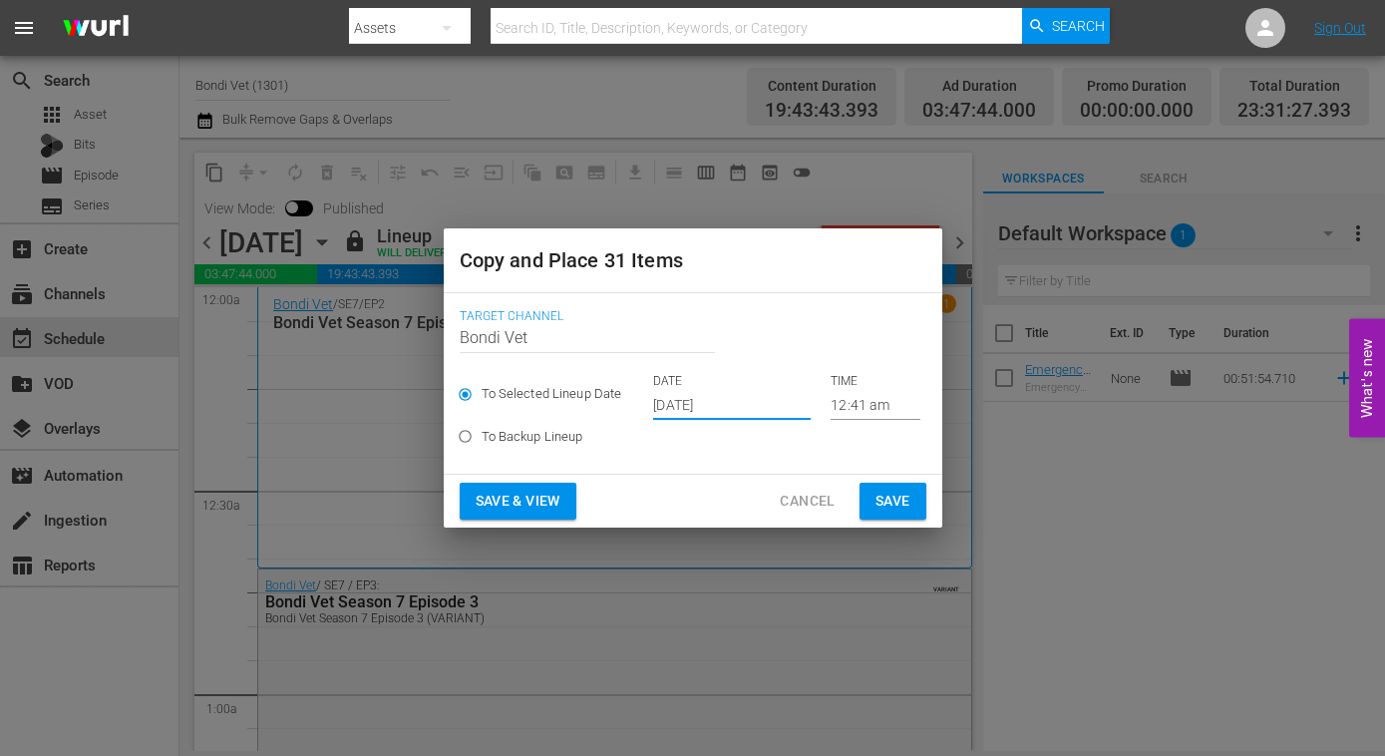
click at [763, 404] on input "Oct 15th 2025" at bounding box center [732, 405] width 158 height 30
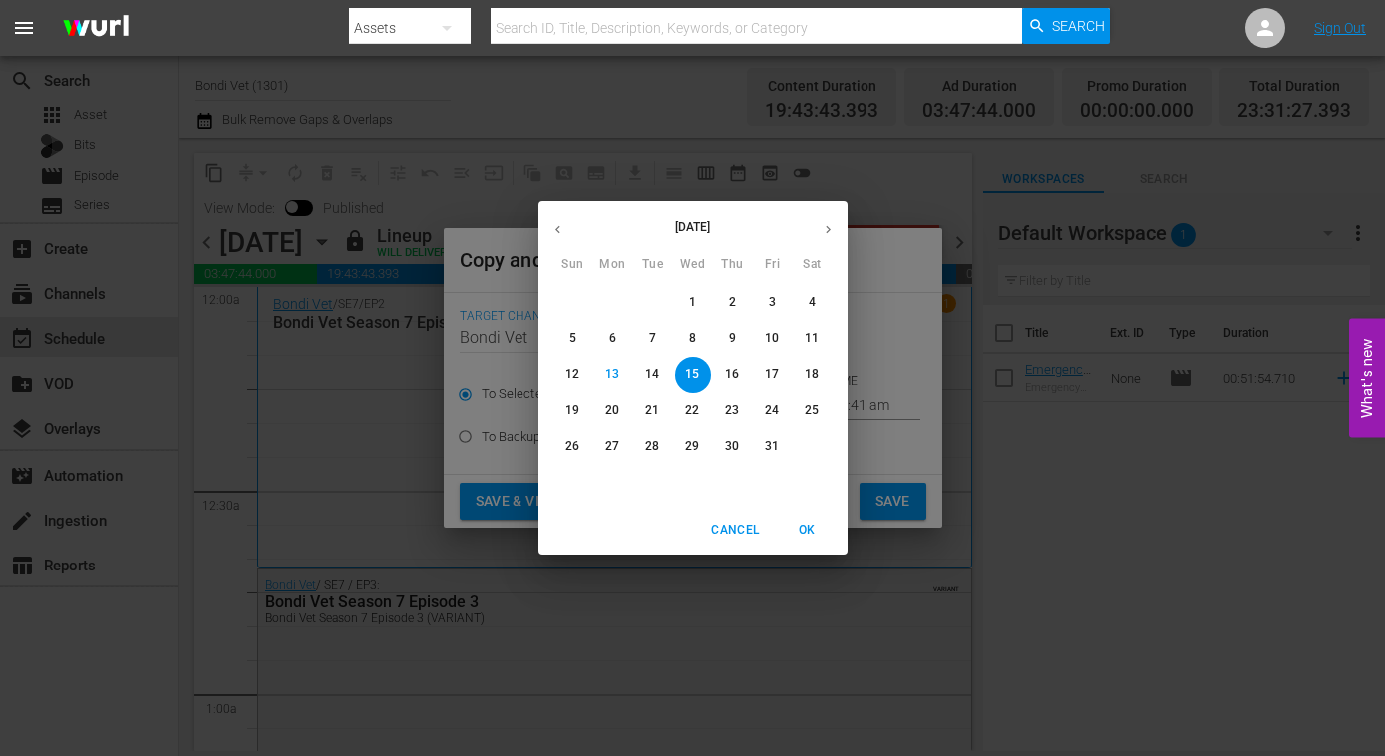
click at [834, 224] on icon "button" at bounding box center [828, 229] width 15 height 15
drag, startPoint x: 813, startPoint y: 303, endPoint x: 776, endPoint y: 355, distance: 63.6
click at [813, 305] on p "1" at bounding box center [812, 302] width 7 height 17
type input "Nov 1st 2025"
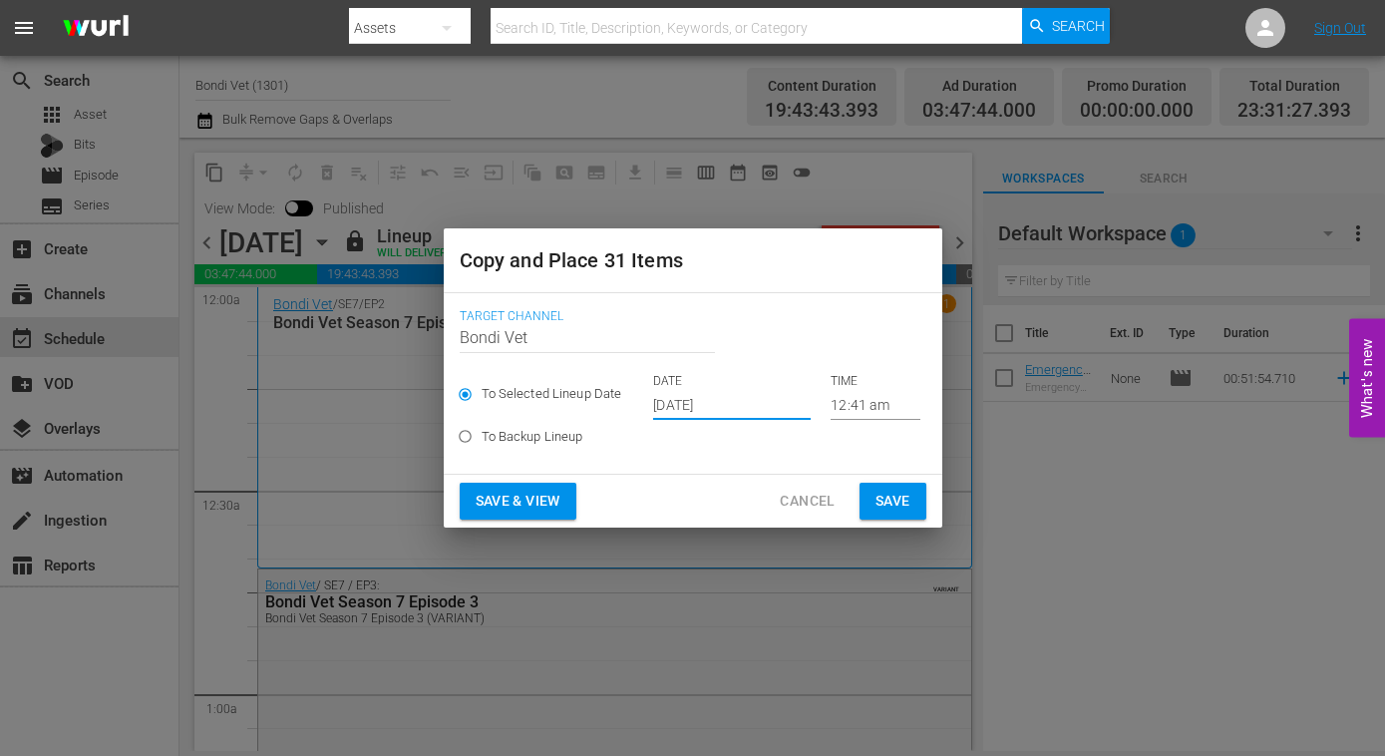
click at [498, 500] on span "Save & View" at bounding box center [518, 501] width 85 height 25
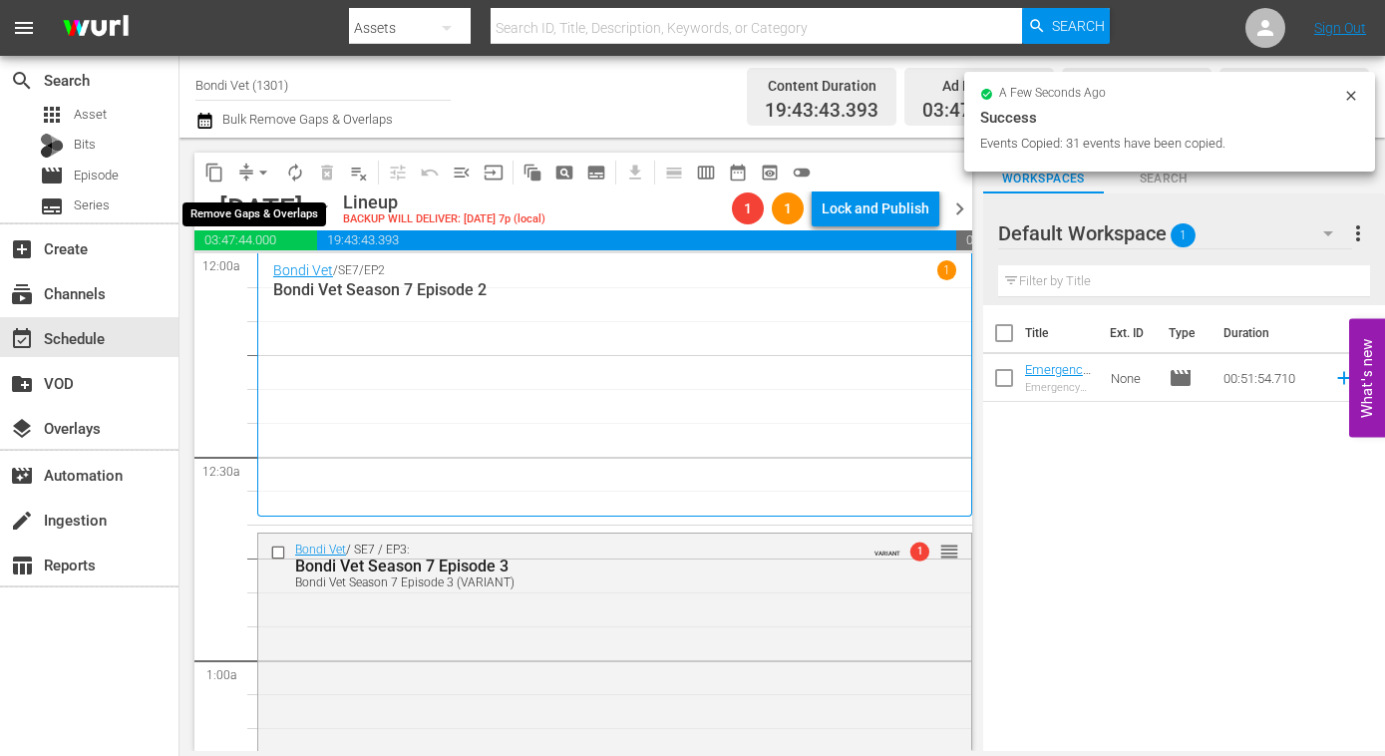
click at [259, 171] on span "arrow_drop_down" at bounding box center [263, 173] width 20 height 20
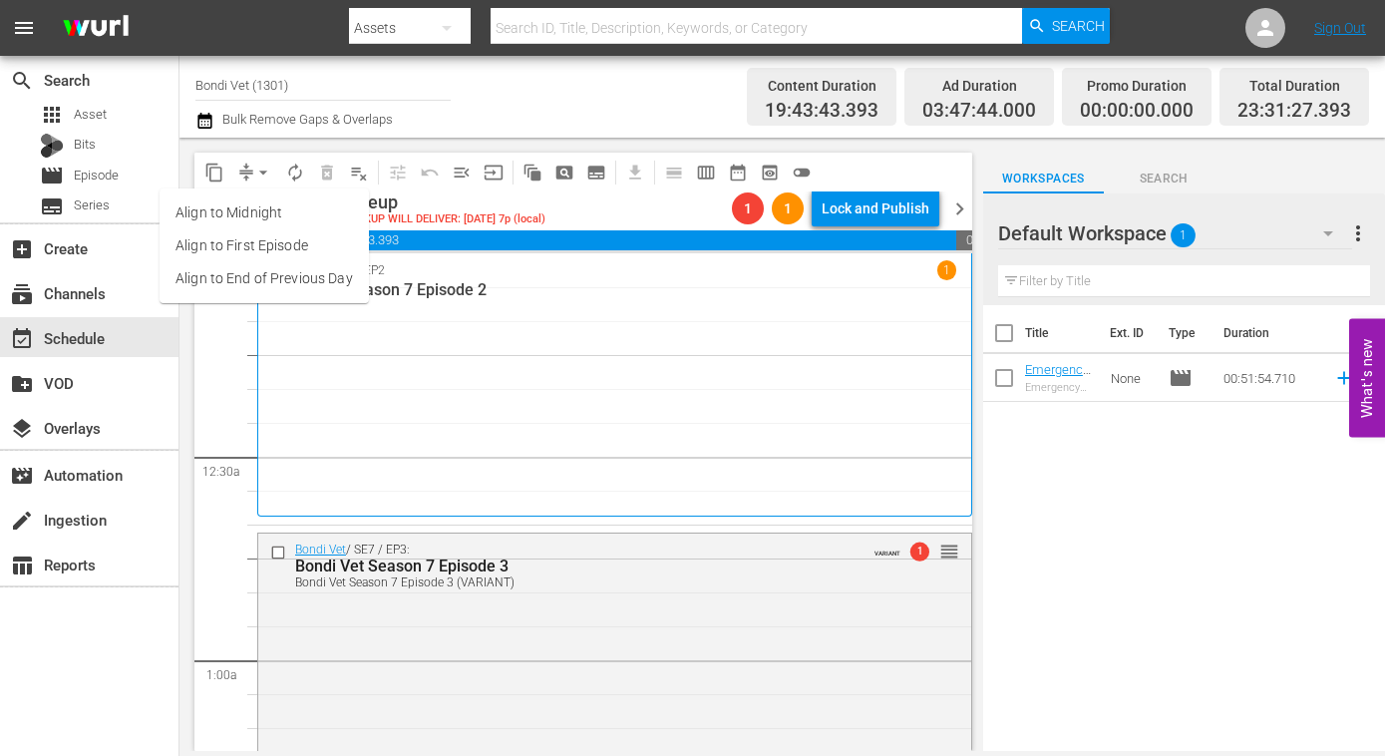
click at [247, 277] on li "Align to End of Previous Day" at bounding box center [264, 278] width 209 height 33
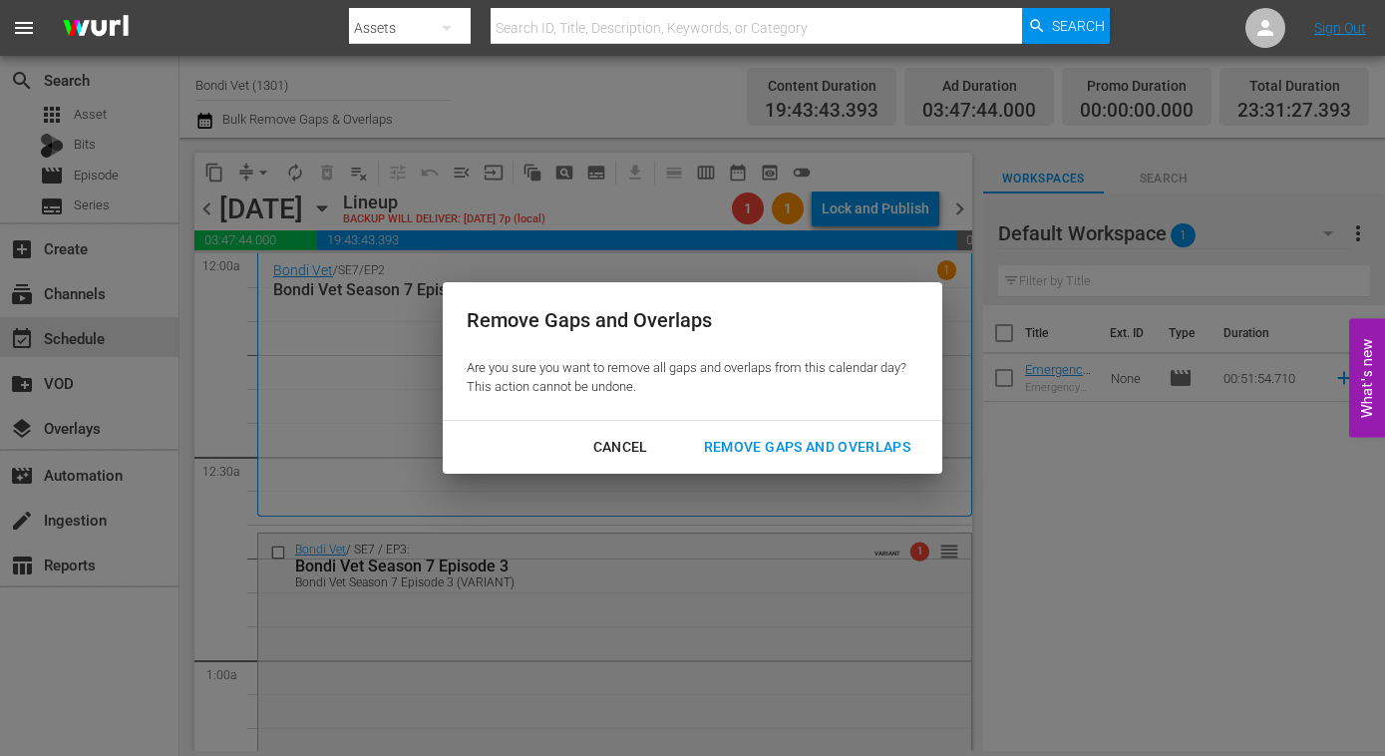
drag, startPoint x: 842, startPoint y: 439, endPoint x: 831, endPoint y: 447, distance: 13.6
click at [842, 439] on div "Remove Gaps and Overlaps" at bounding box center [807, 447] width 238 height 25
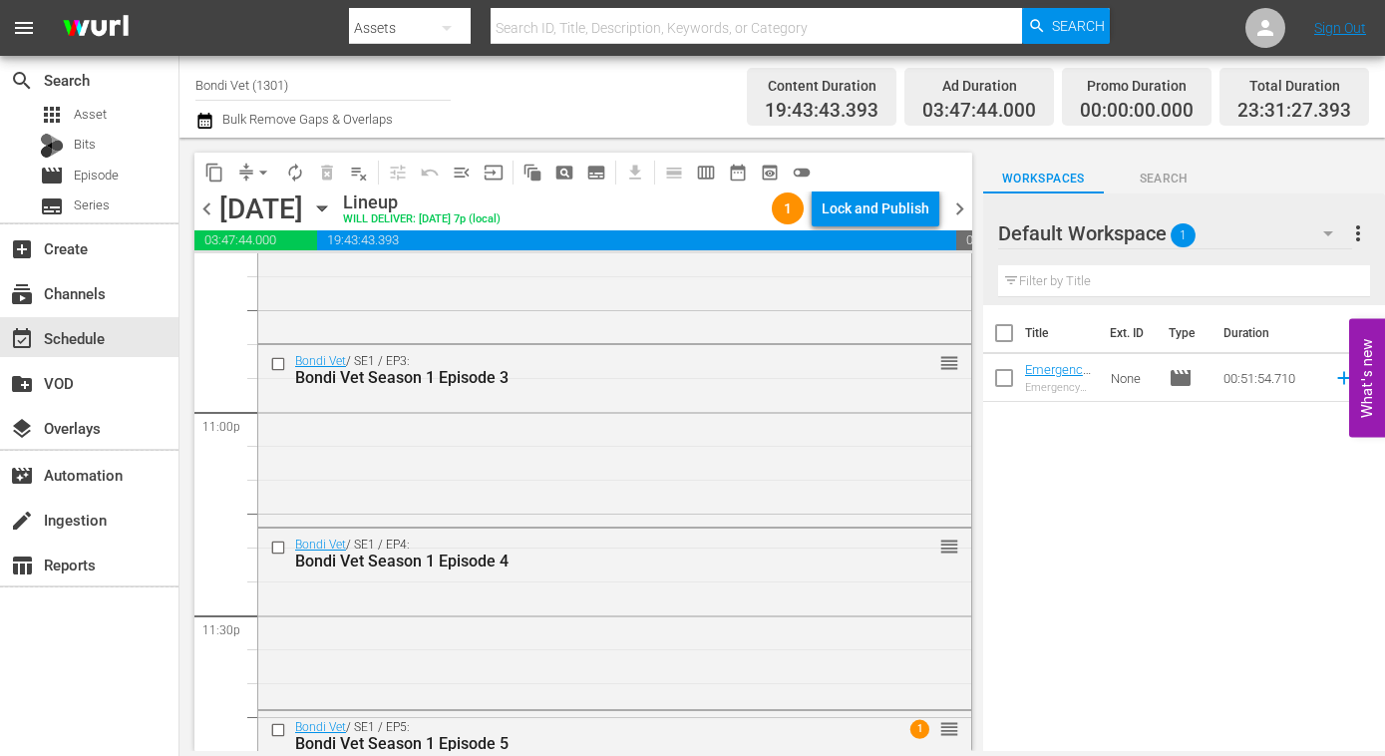
scroll to position [9334, 0]
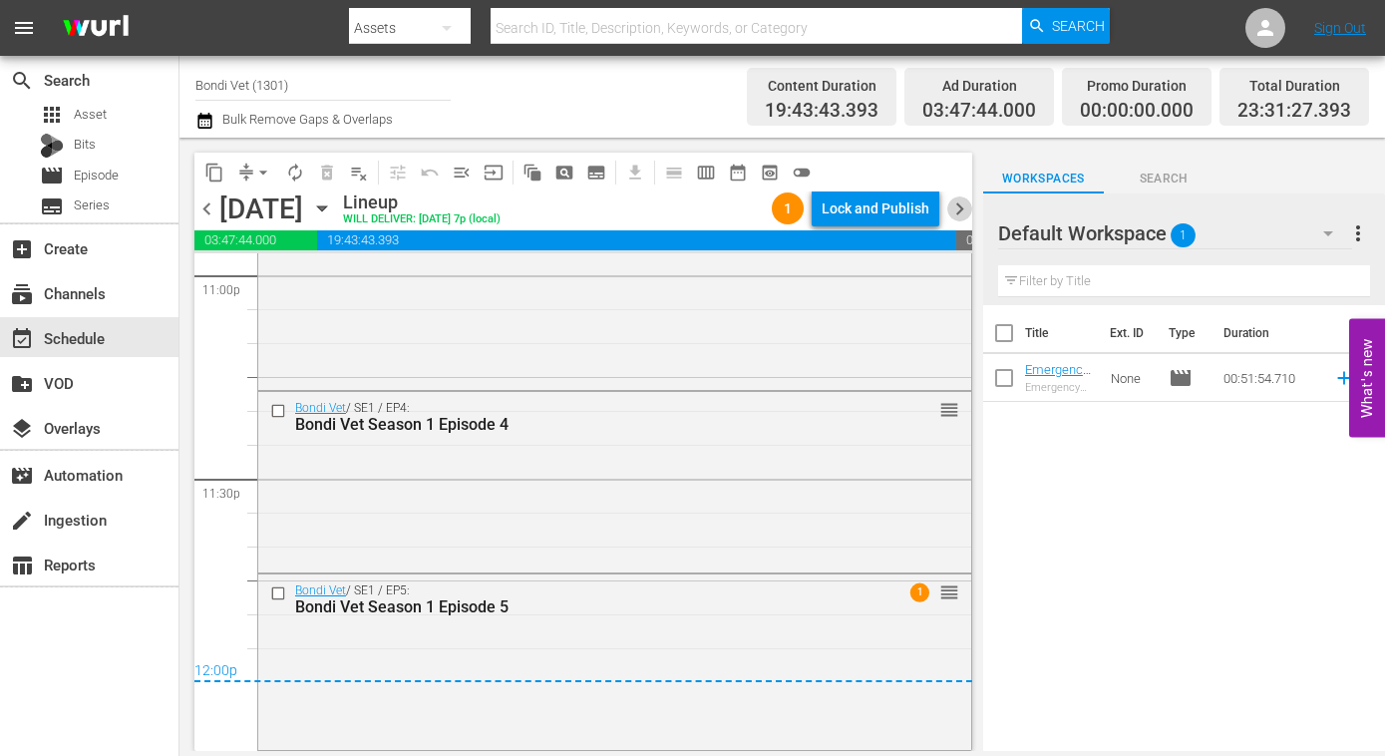
click at [961, 209] on span "chevron_right" at bounding box center [959, 208] width 25 height 25
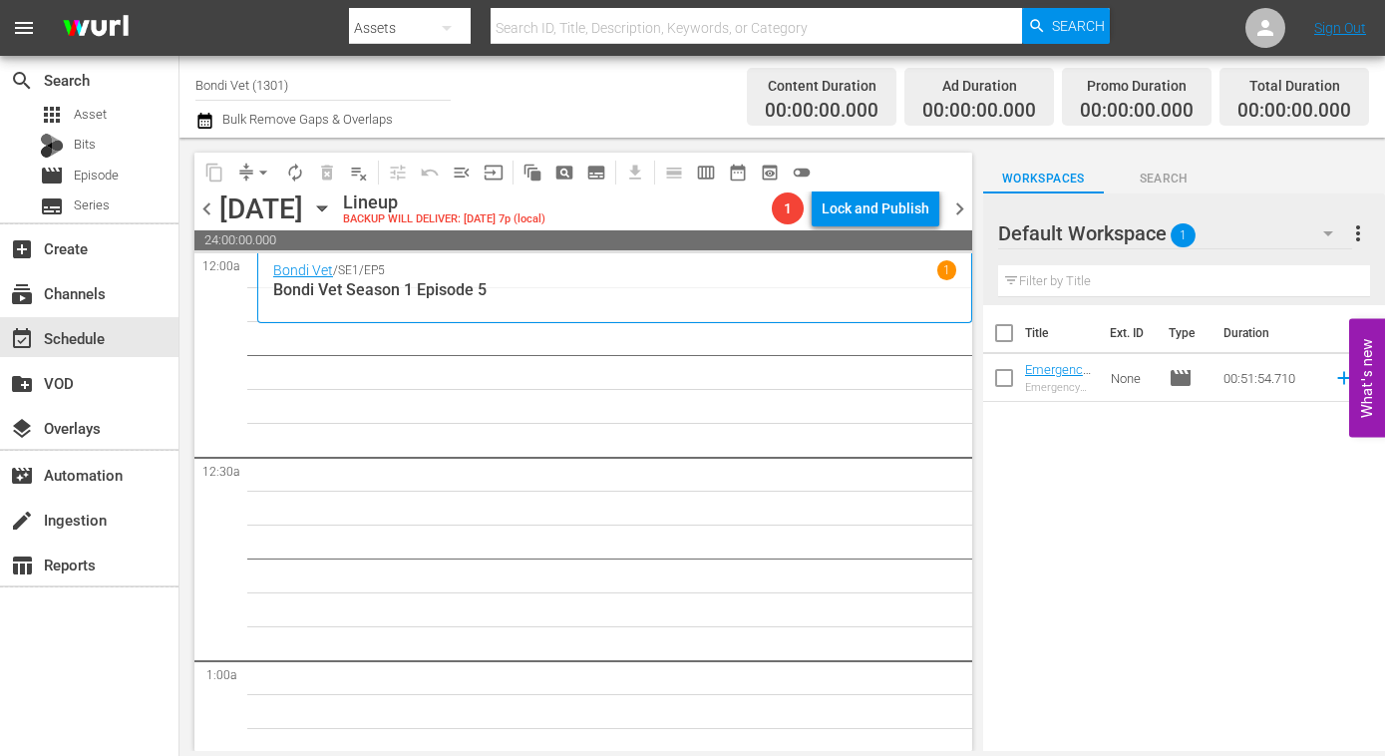
click at [333, 208] on icon "button" at bounding box center [322, 208] width 22 height 22
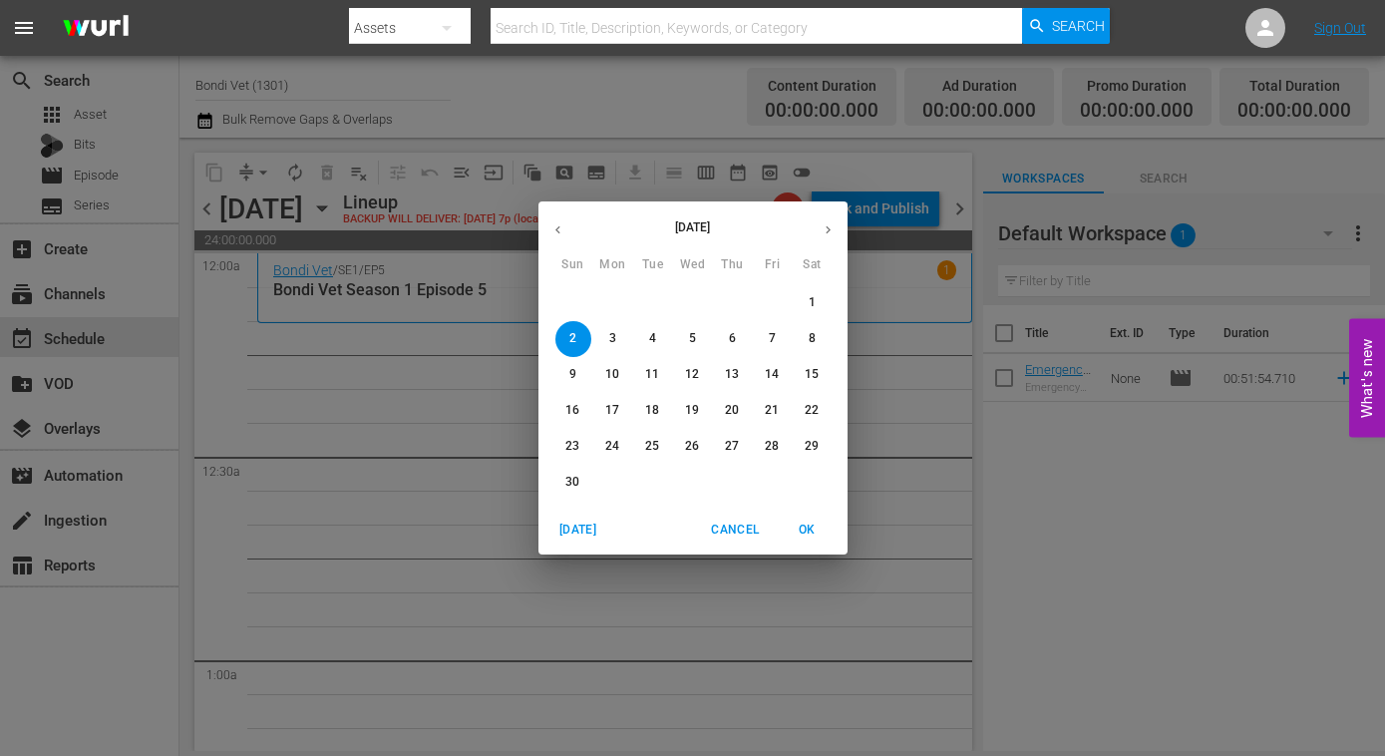
click at [558, 234] on icon "button" at bounding box center [557, 229] width 15 height 15
click at [577, 412] on p "19" at bounding box center [572, 410] width 14 height 17
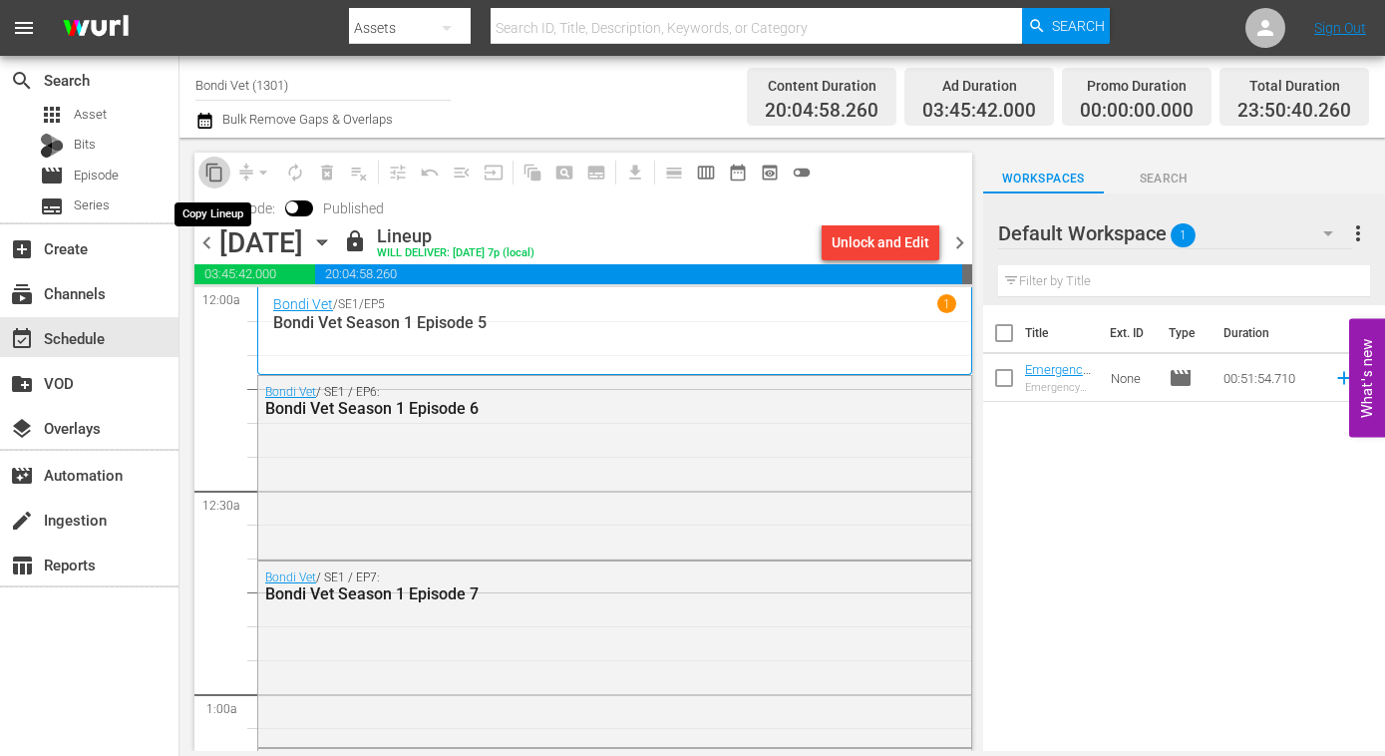
click at [214, 173] on span "content_copy" at bounding box center [214, 173] width 20 height 20
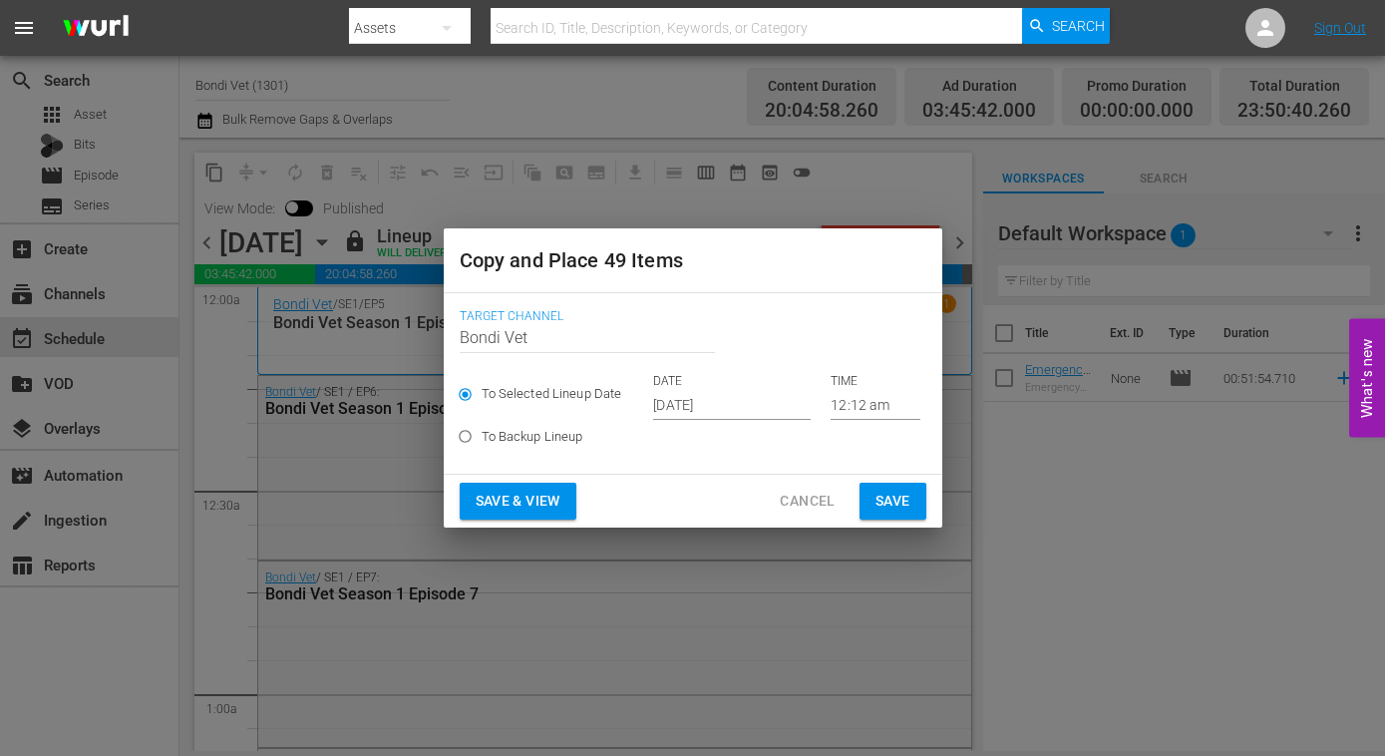
click at [778, 404] on input "Oct 15th 2025" at bounding box center [732, 405] width 158 height 30
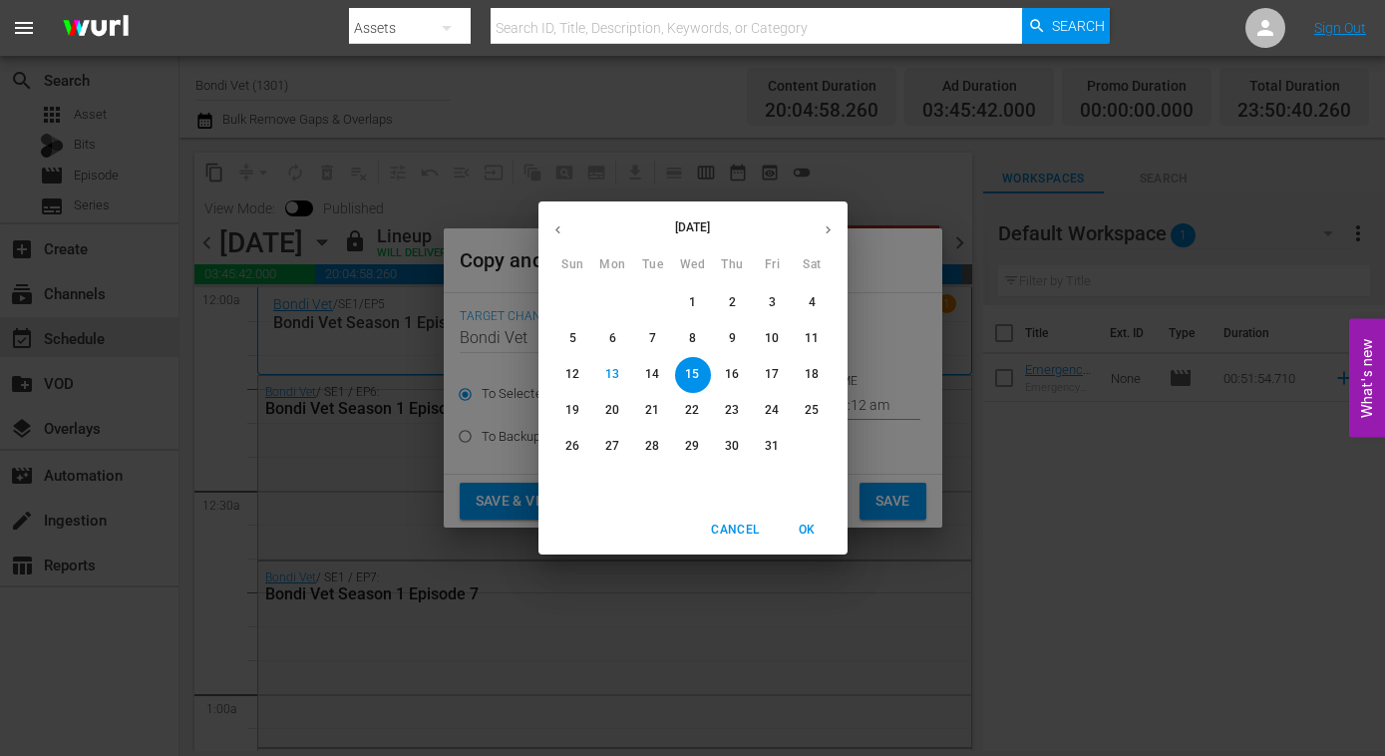
click at [826, 226] on icon "button" at bounding box center [828, 229] width 15 height 15
click at [571, 340] on p "2" at bounding box center [572, 338] width 7 height 17
type input "Nov 2nd 2025"
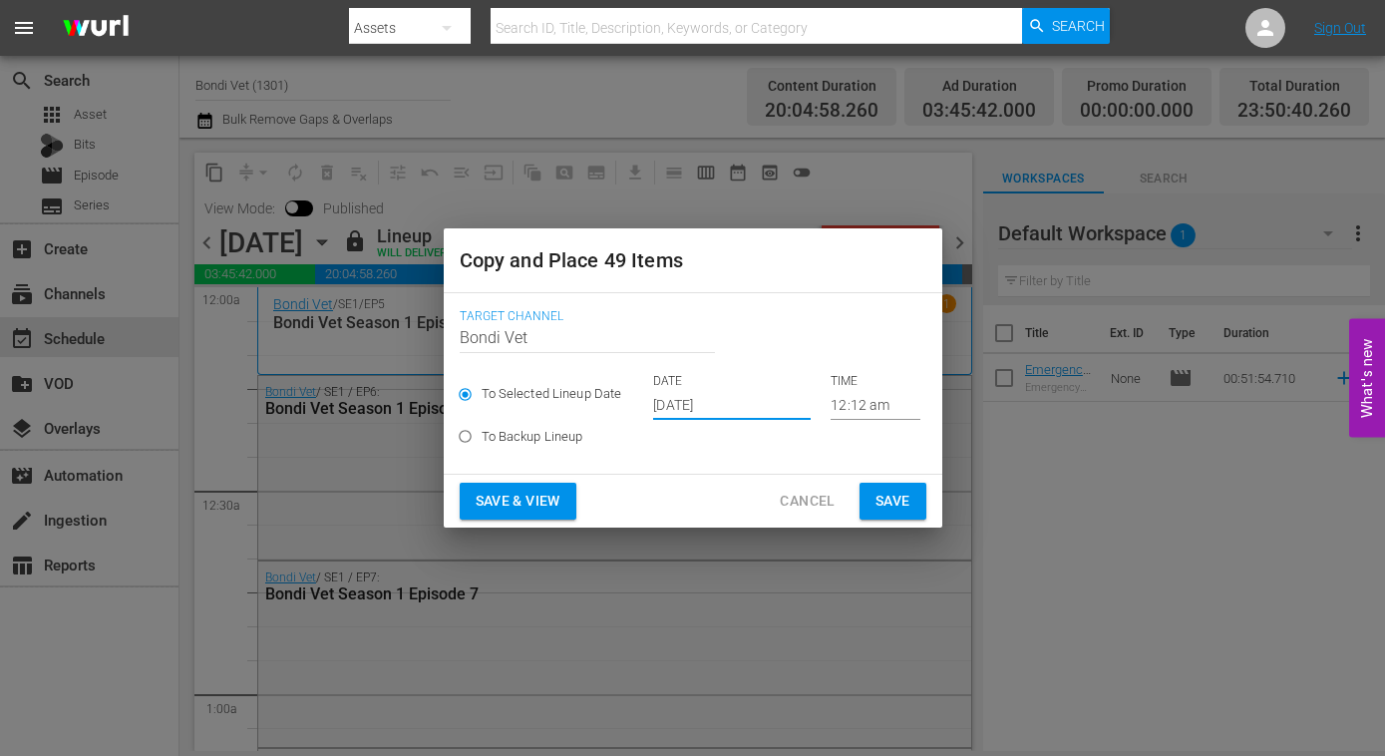
click at [506, 504] on span "Save & View" at bounding box center [518, 501] width 85 height 25
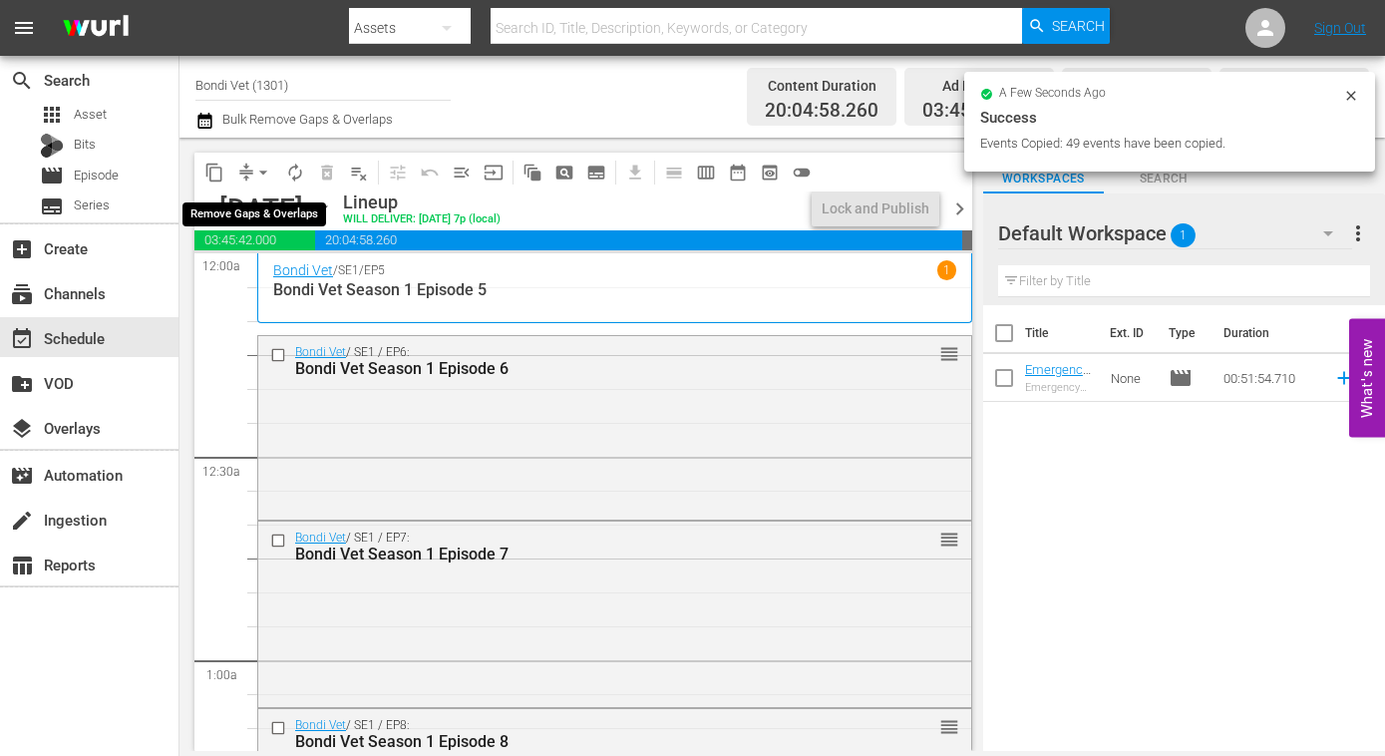
click at [265, 169] on span "arrow_drop_down" at bounding box center [263, 173] width 20 height 20
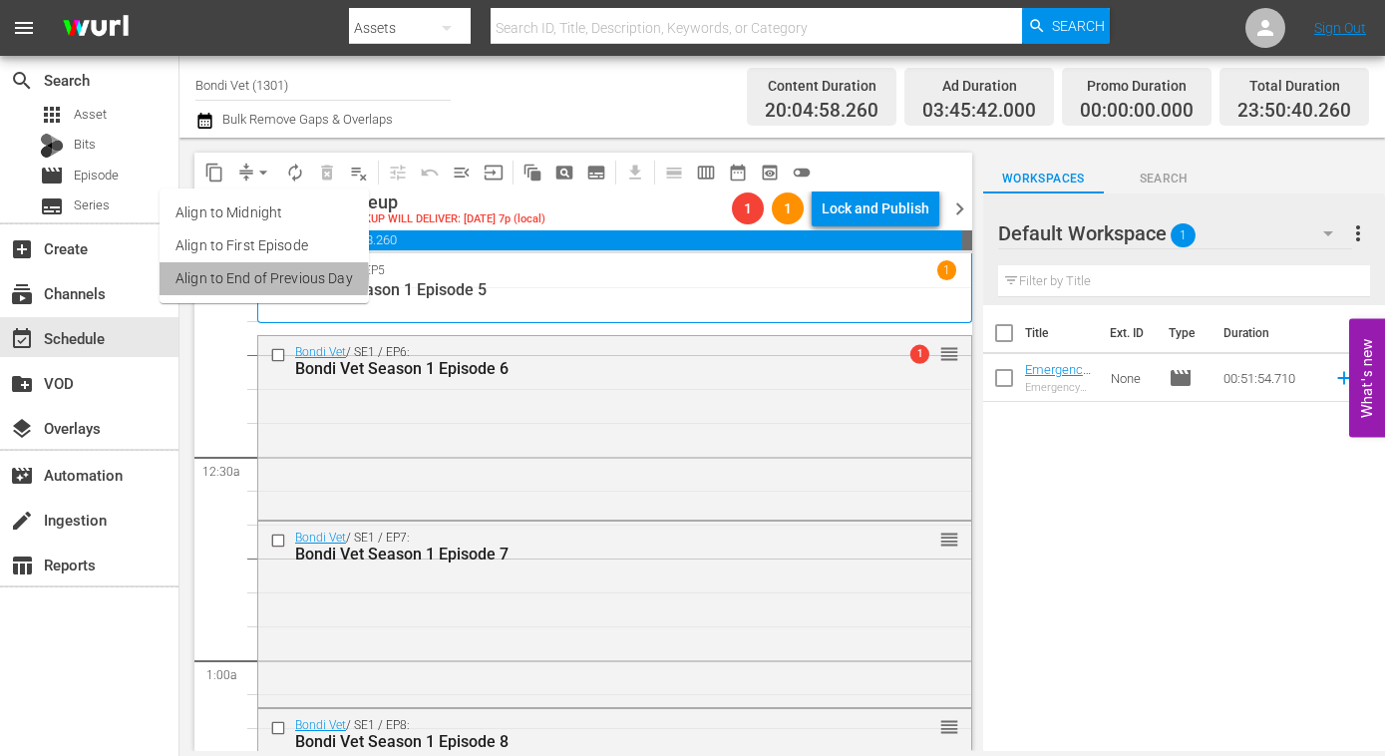
click at [250, 276] on li "Align to End of Previous Day" at bounding box center [264, 278] width 209 height 33
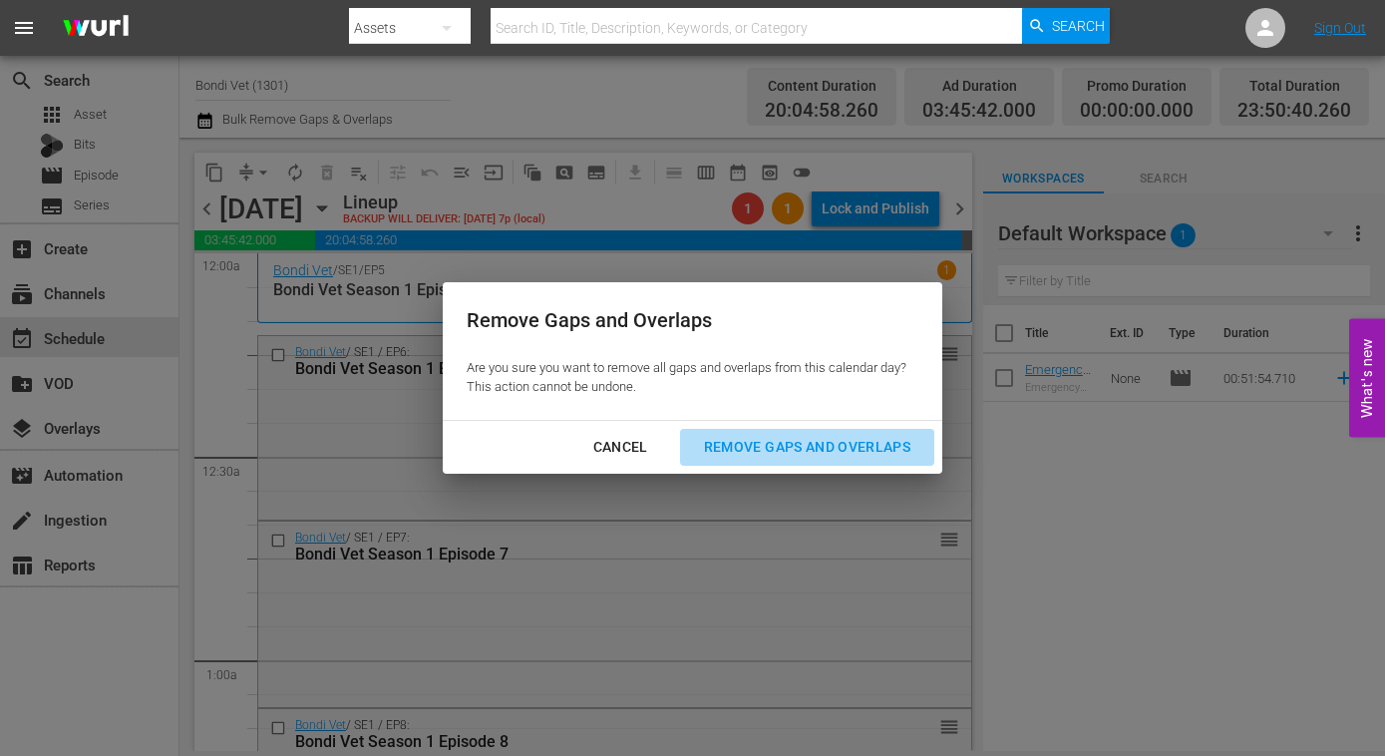
drag, startPoint x: 742, startPoint y: 449, endPoint x: 477, endPoint y: 481, distance: 267.1
click at [740, 450] on div "Remove Gaps and Overlaps" at bounding box center [807, 447] width 238 height 25
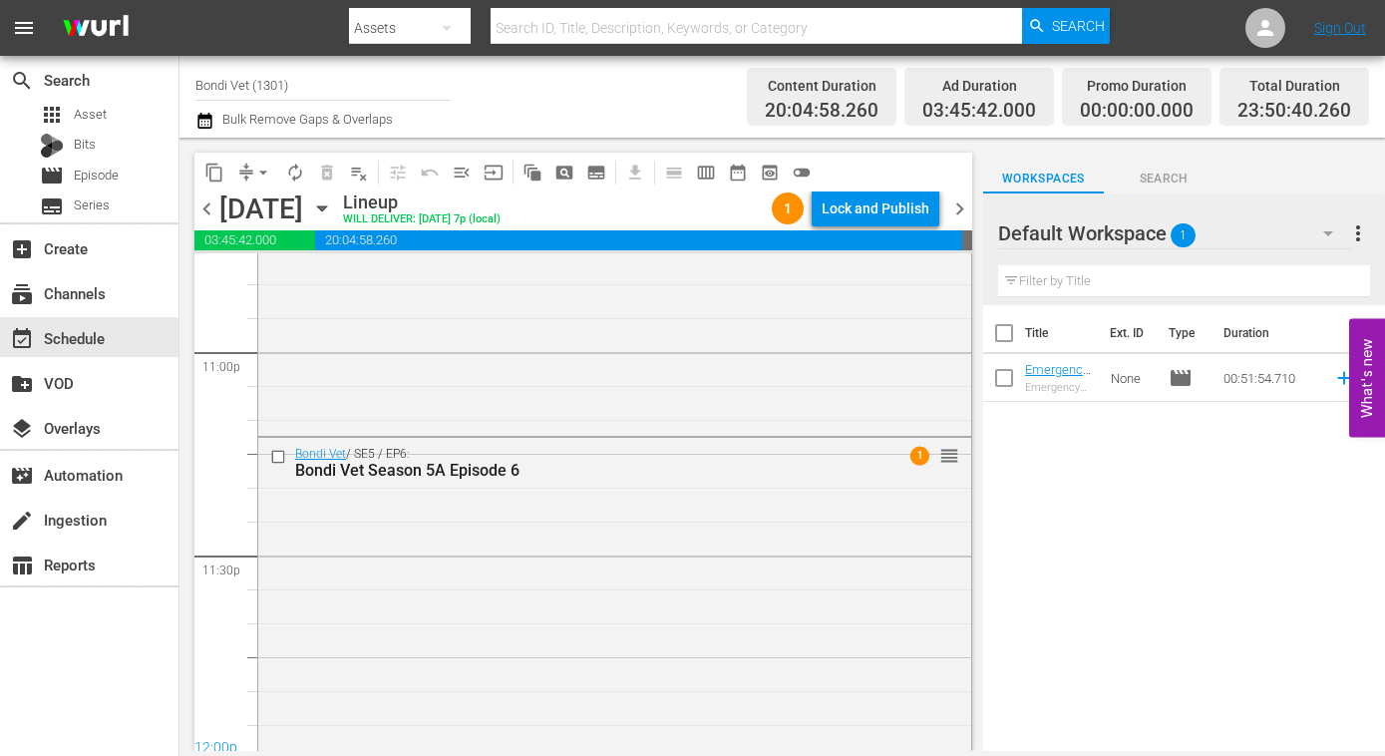
scroll to position [9272, 0]
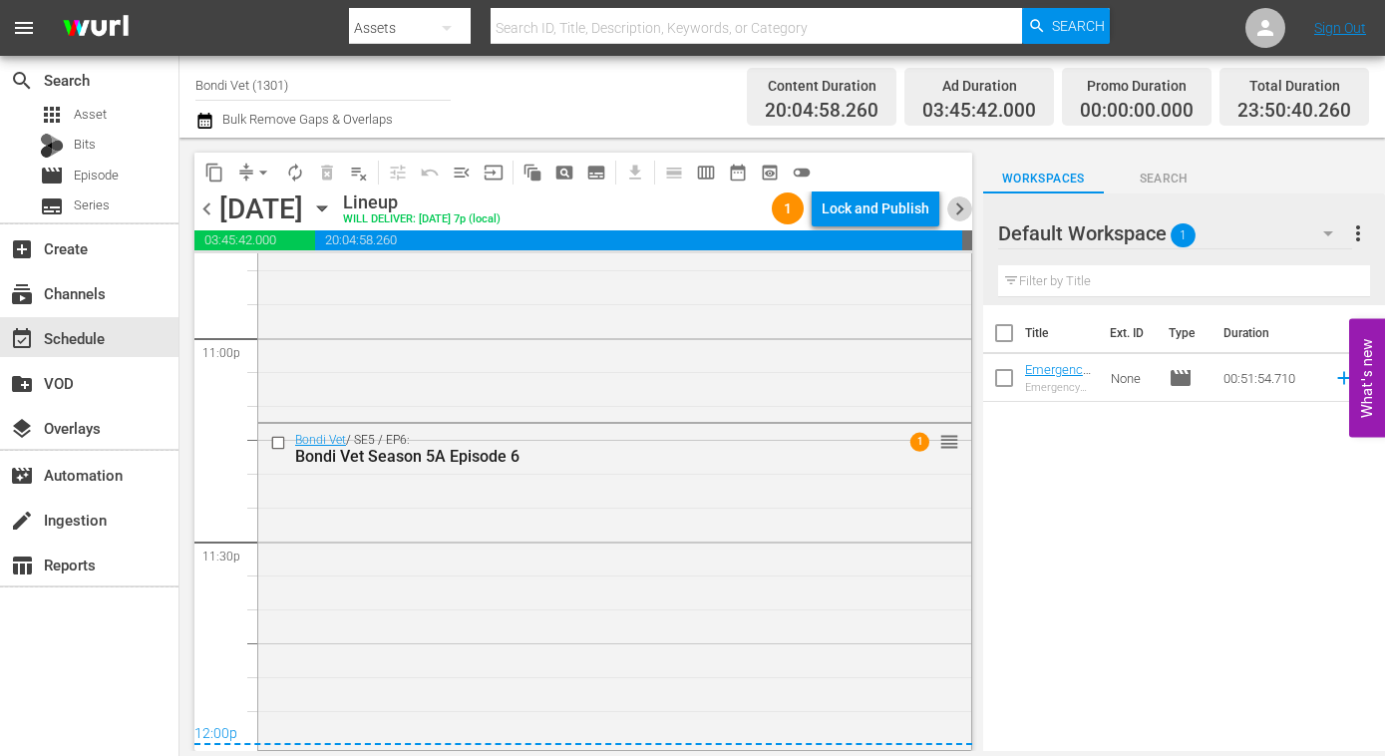
click at [959, 208] on span "chevron_right" at bounding box center [959, 208] width 25 height 25
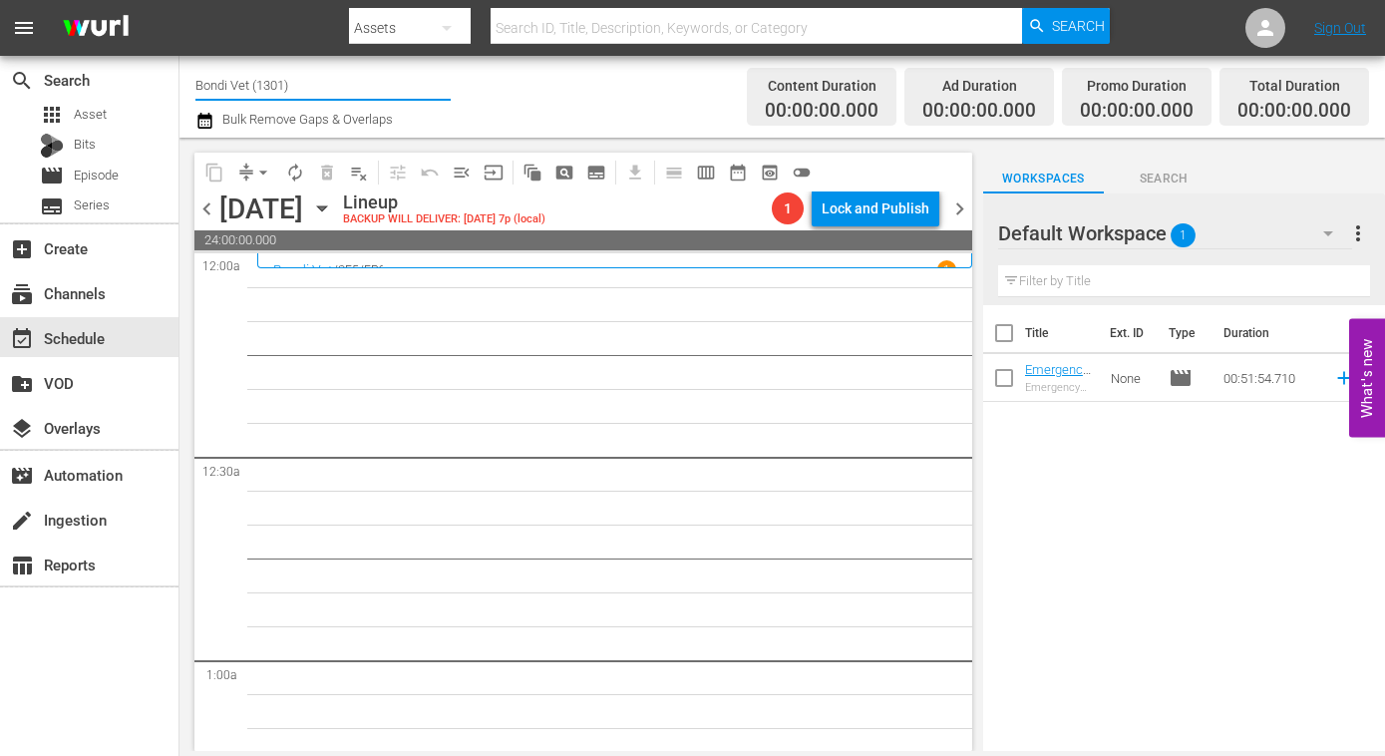
drag, startPoint x: 337, startPoint y: 85, endPoint x: 186, endPoint y: 80, distance: 150.6
click at [187, 80] on div "Channel Title Bondi Vet (1301) Bulk Remove Gaps & Overlaps Content Duration 00:…" at bounding box center [781, 97] width 1205 height 82
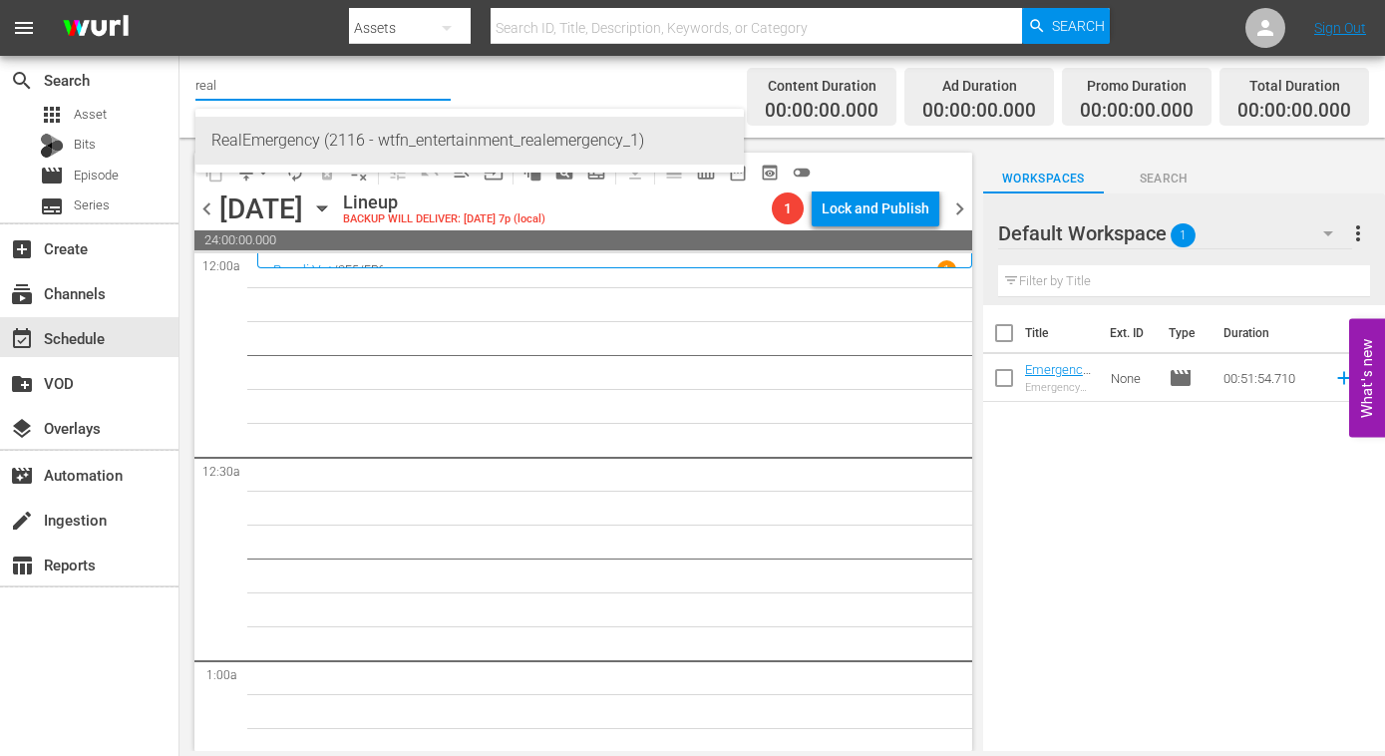
click at [246, 132] on div "RealEmergency (2116 - wtfn_entertainment_realemergency_1)" at bounding box center [469, 141] width 516 height 48
type input "RealEmergency (2116 - wtfn_entertainment_realemergency_1)"
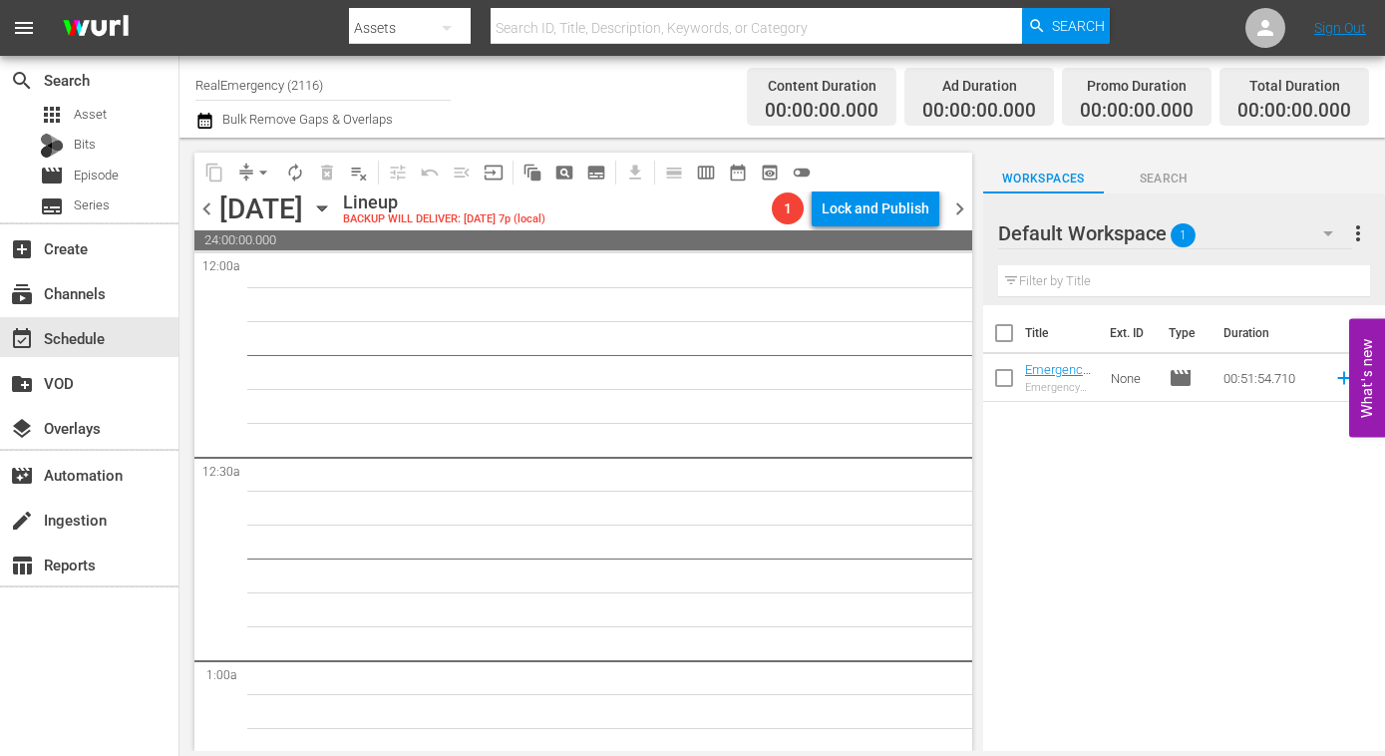
click at [209, 212] on span "chevron_left" at bounding box center [206, 208] width 25 height 25
click at [208, 212] on span "chevron_left" at bounding box center [206, 208] width 25 height 25
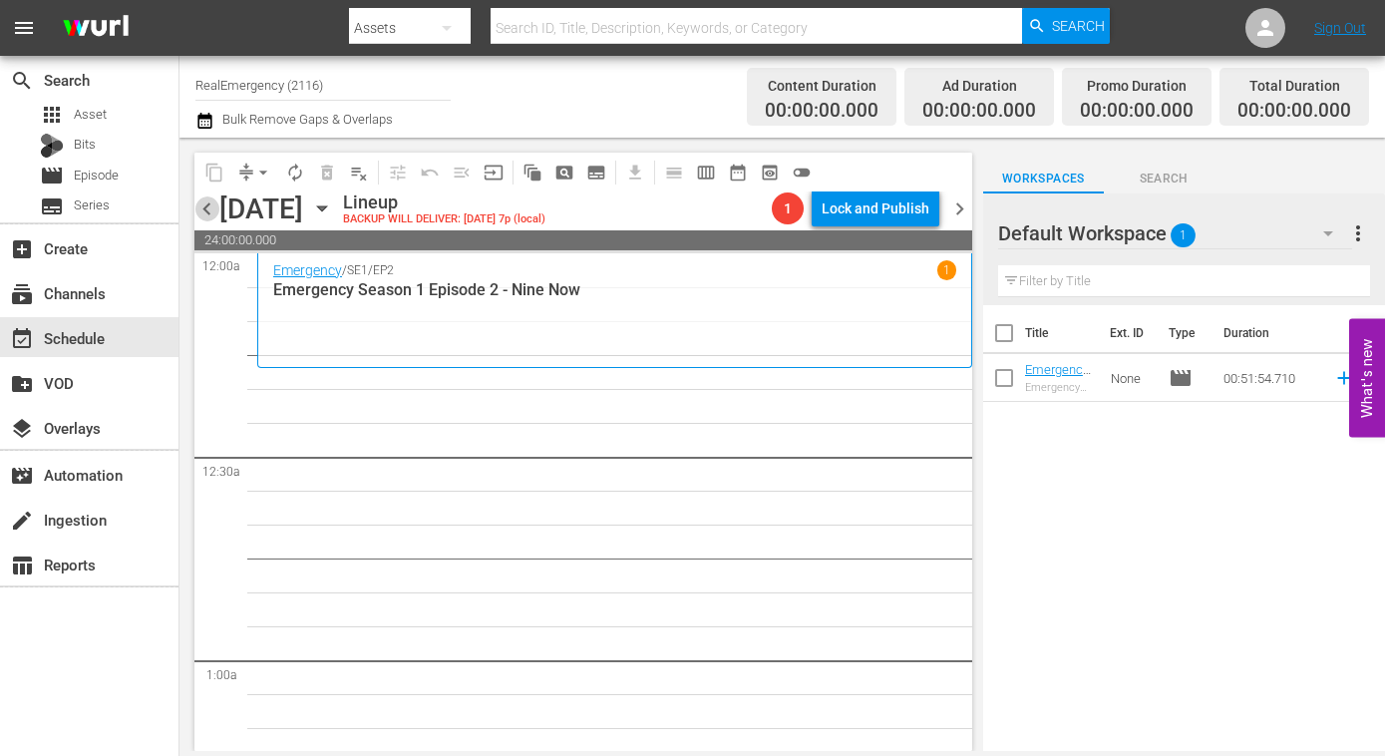
click at [208, 212] on span "chevron_left" at bounding box center [206, 208] width 25 height 25
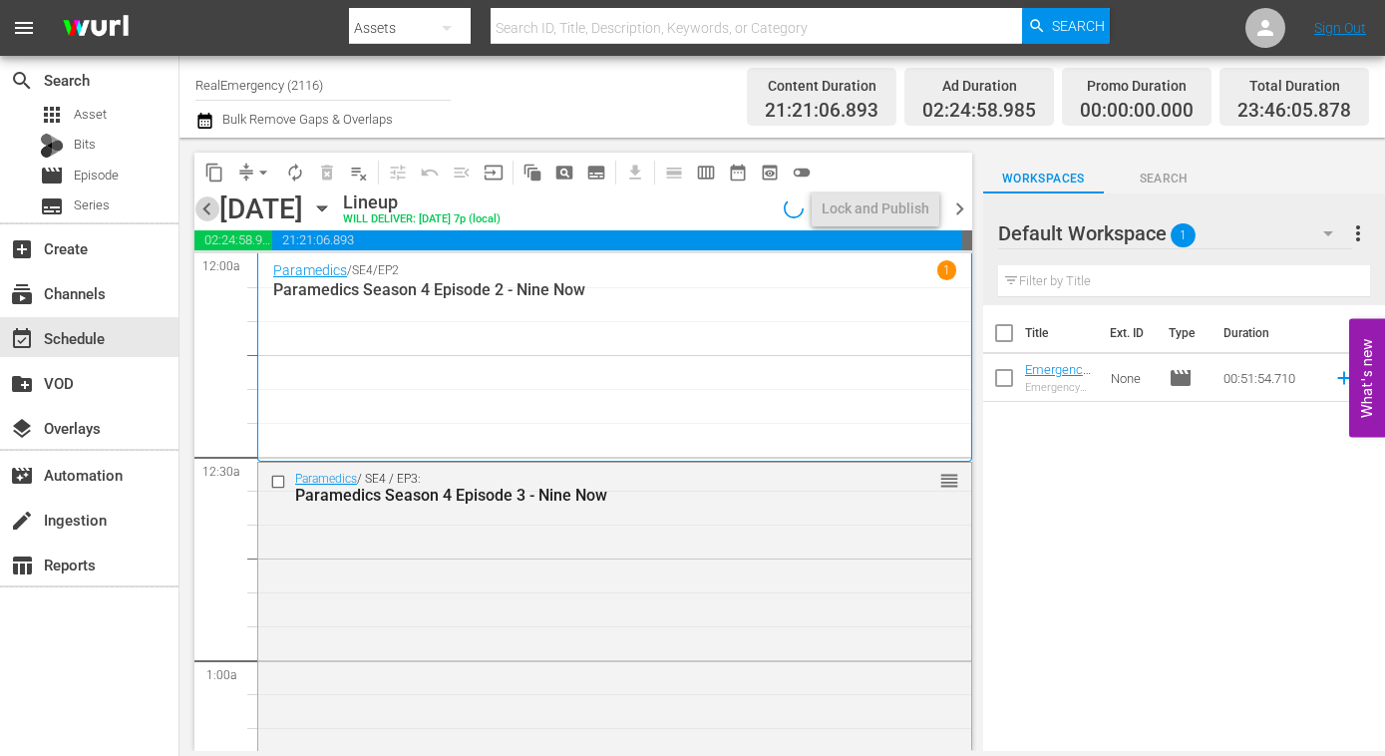
click at [208, 212] on span "chevron_left" at bounding box center [206, 208] width 25 height 25
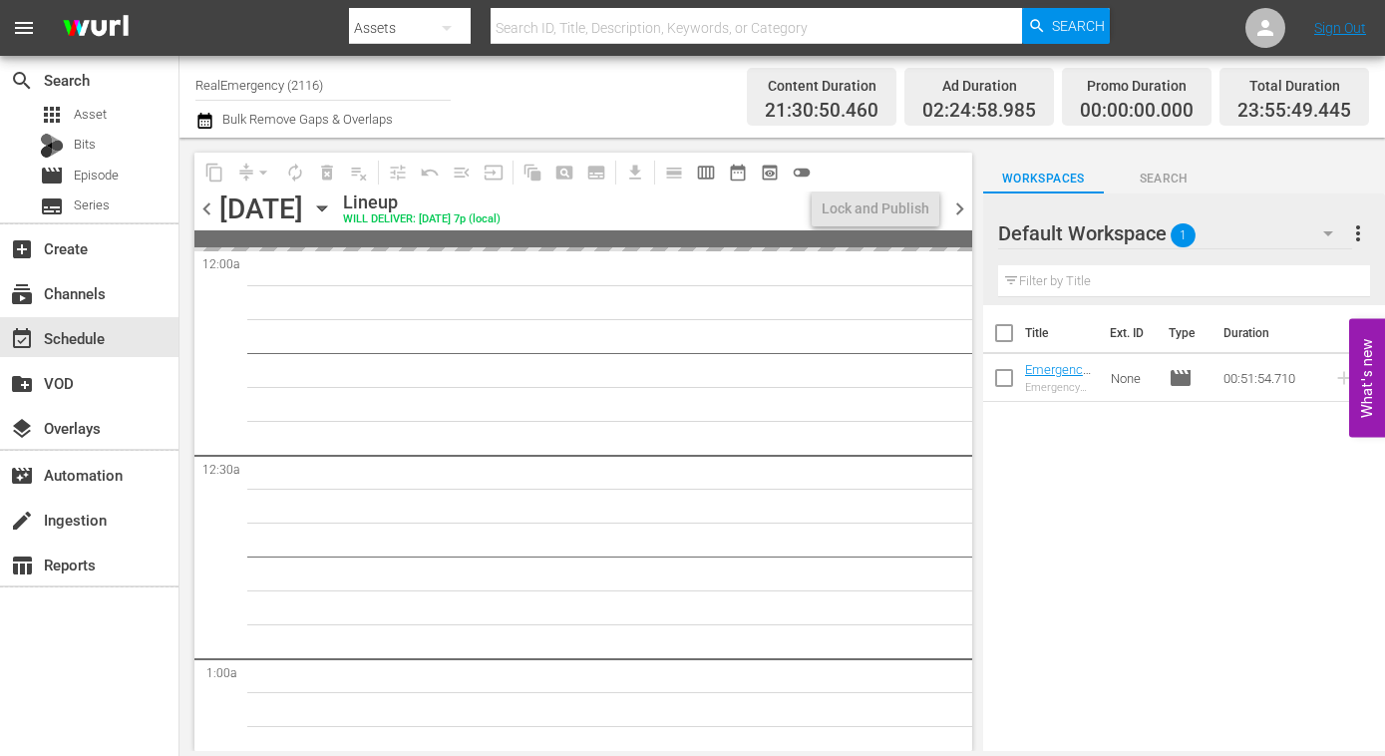
click at [208, 212] on span "chevron_left" at bounding box center [206, 208] width 25 height 25
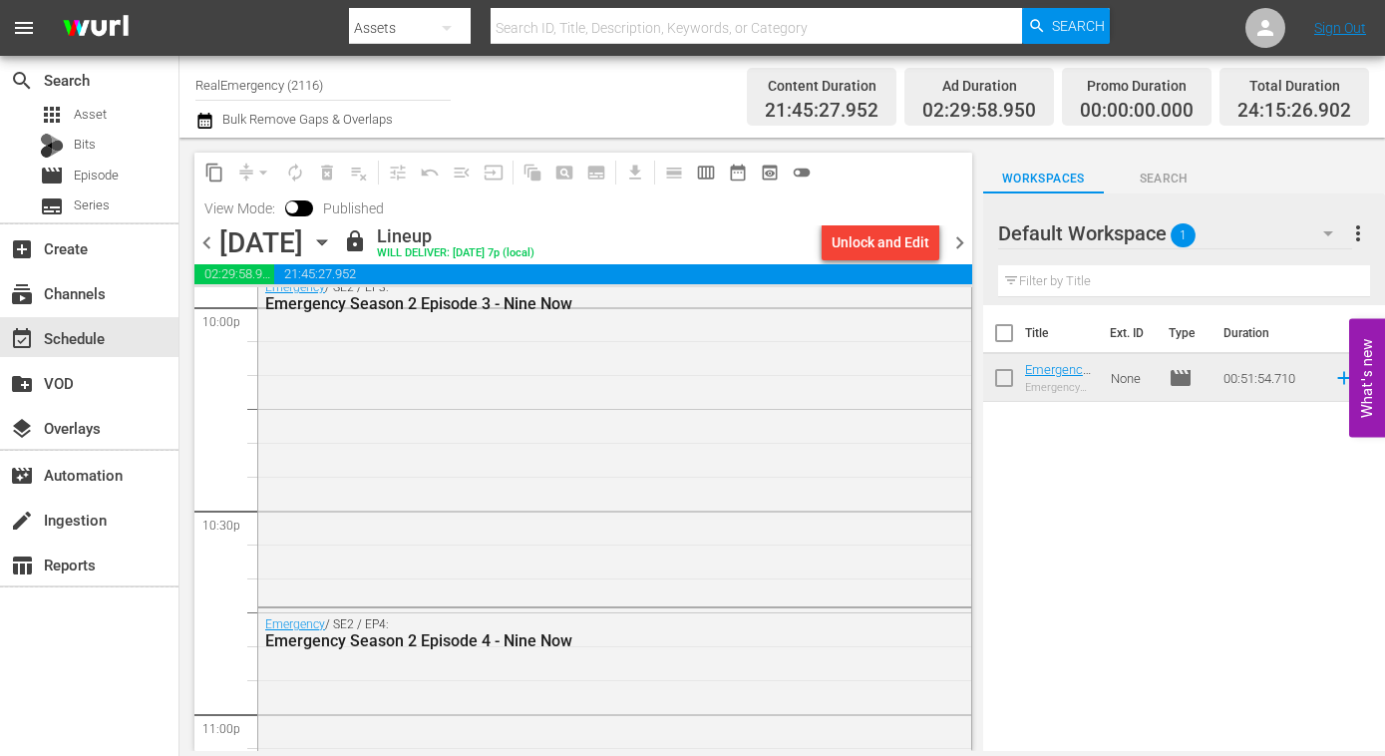
scroll to position [9449, 0]
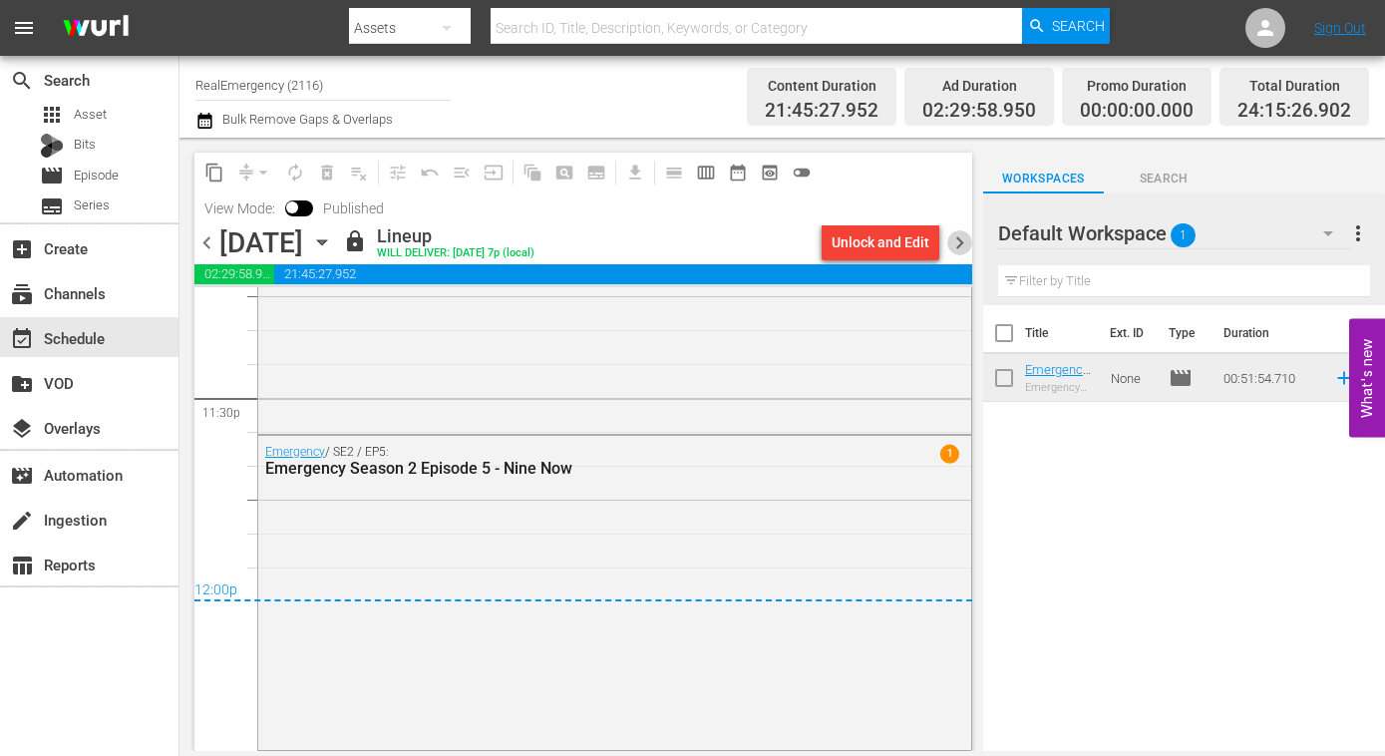
click at [959, 241] on span "chevron_right" at bounding box center [959, 242] width 25 height 25
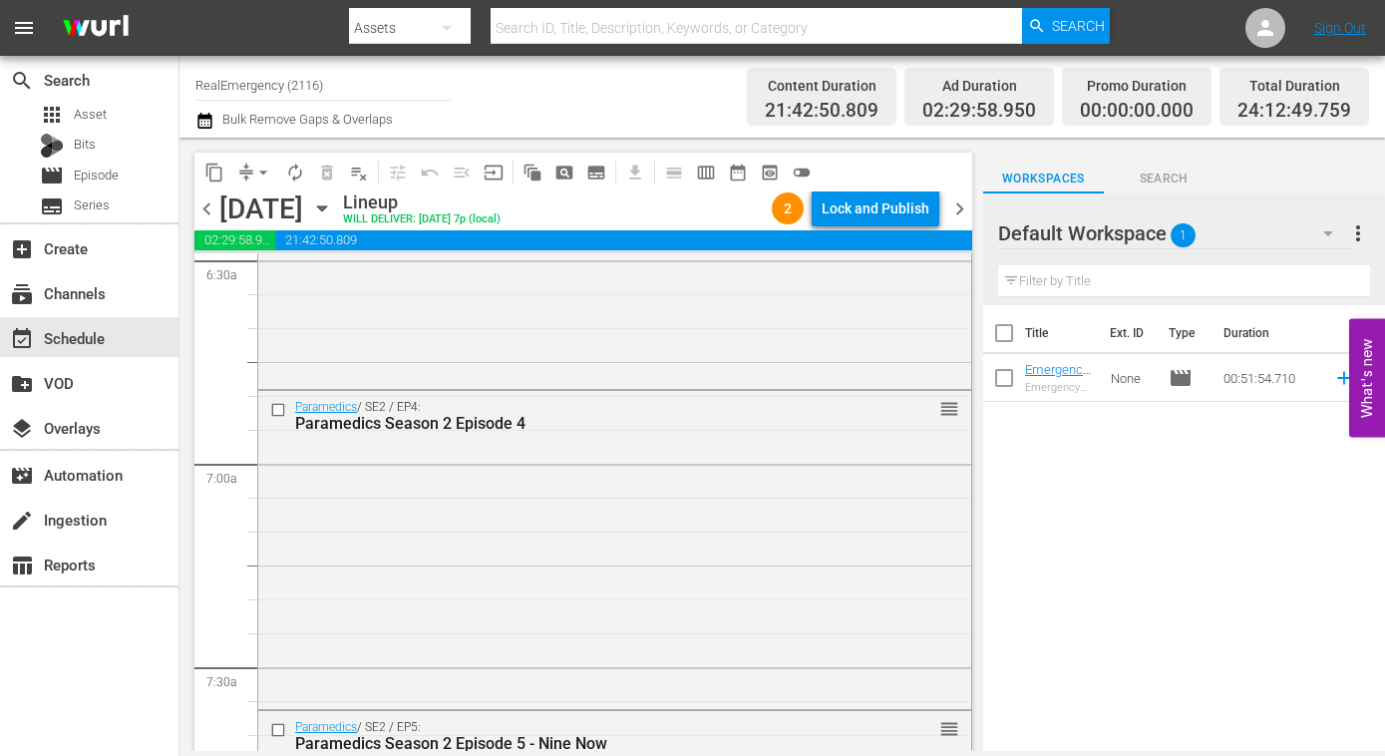
scroll to position [2635, 0]
click at [454, 449] on div "Paramedics / SE2 / EP4: Paramedics Season 2 Episode 4 reorder" at bounding box center [614, 550] width 713 height 314
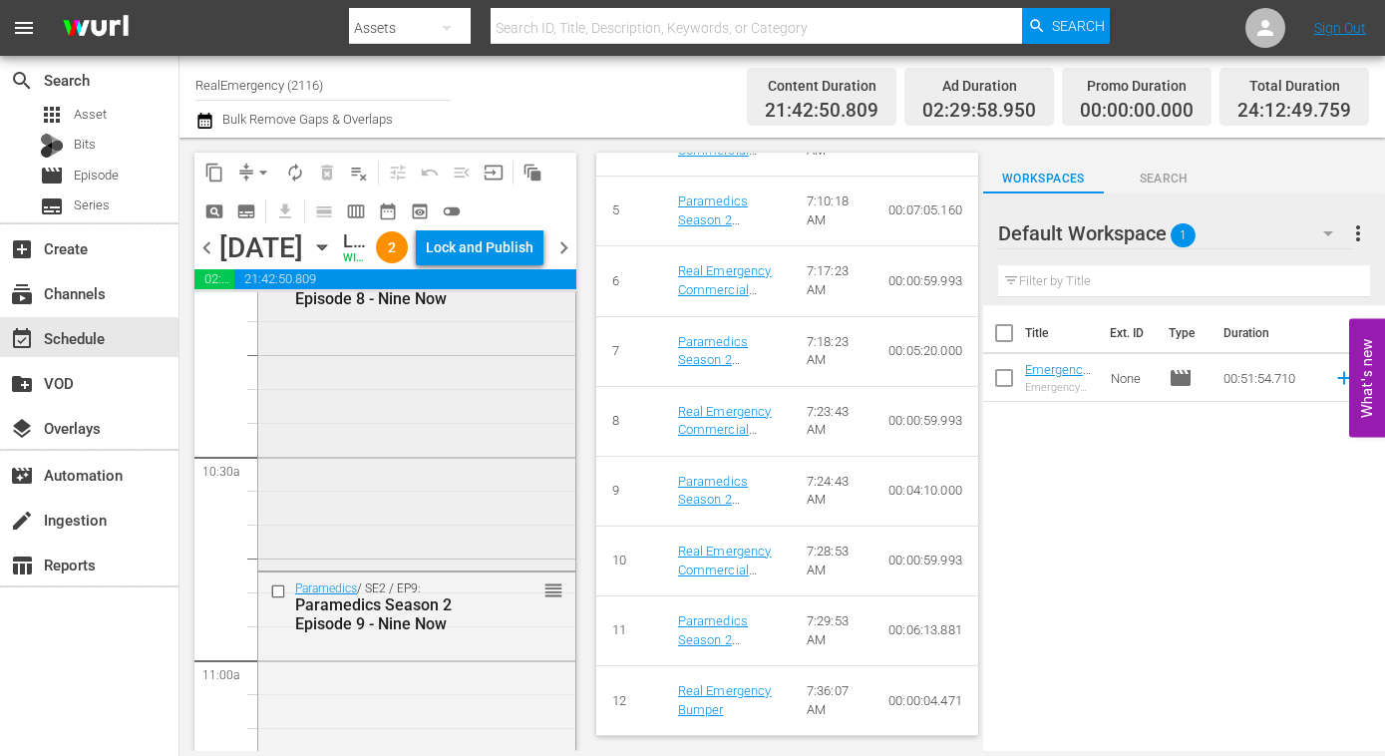
scroll to position [4113, 0]
click at [414, 542] on div "Paramedics / SE2 / EP8: Paramedics Season 2 Episode 8 - Nine Now reorder" at bounding box center [416, 400] width 317 height 319
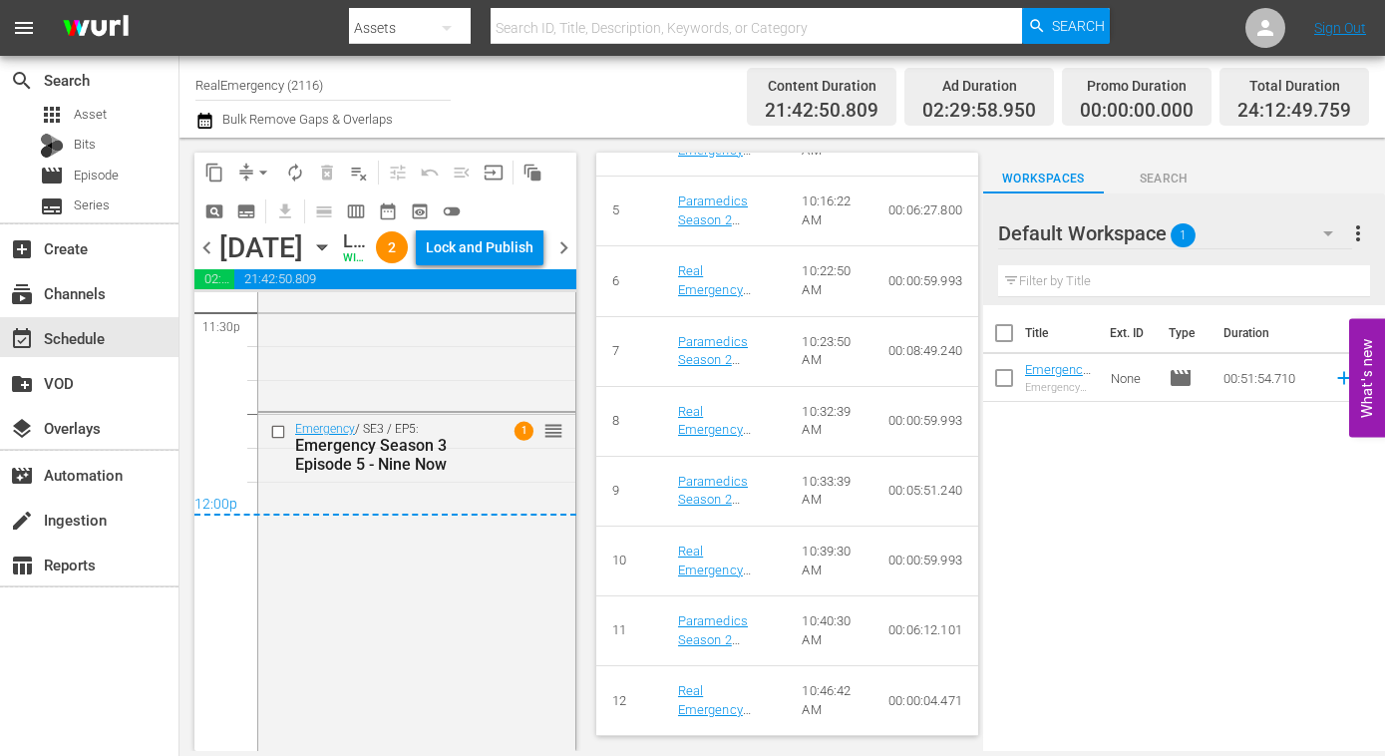
scroll to position [9573, 0]
click at [209, 260] on span "chevron_left" at bounding box center [206, 247] width 25 height 25
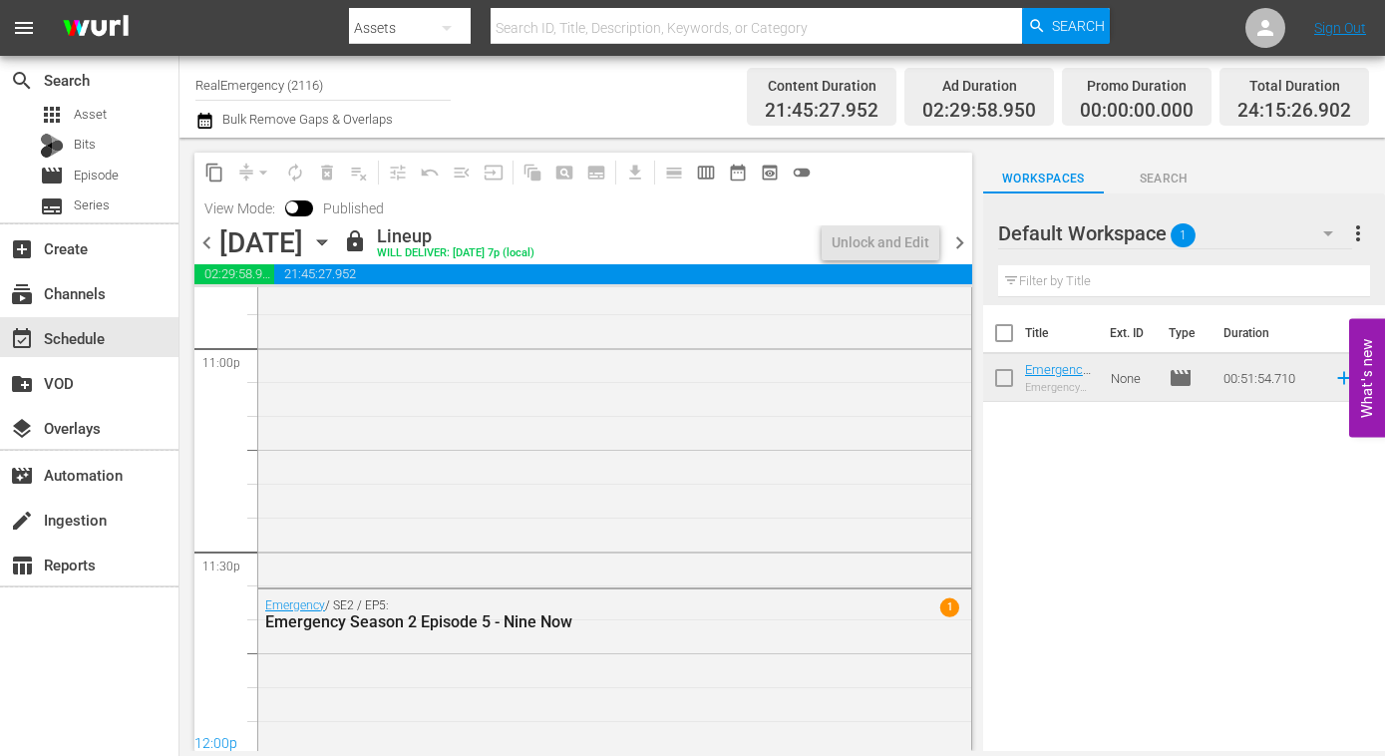
scroll to position [9449, 0]
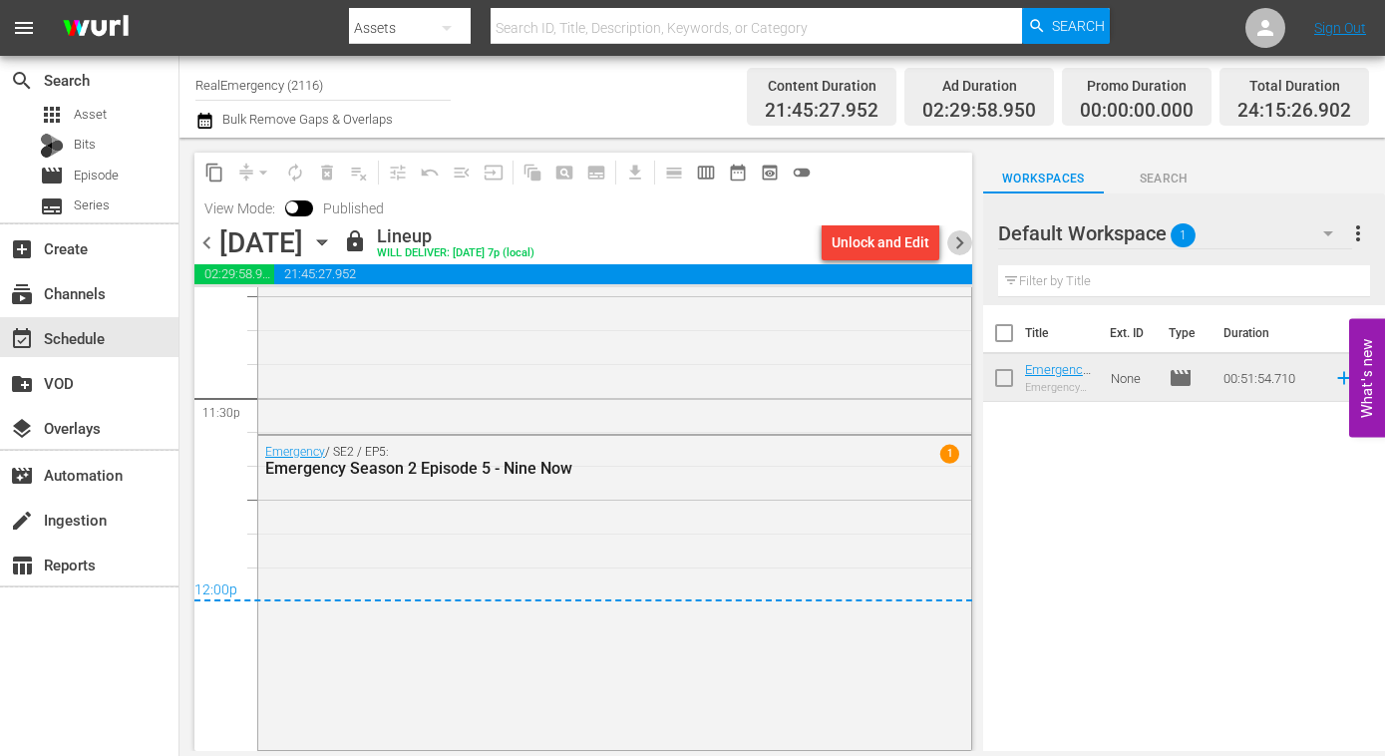
click at [963, 246] on span "chevron_right" at bounding box center [959, 242] width 25 height 25
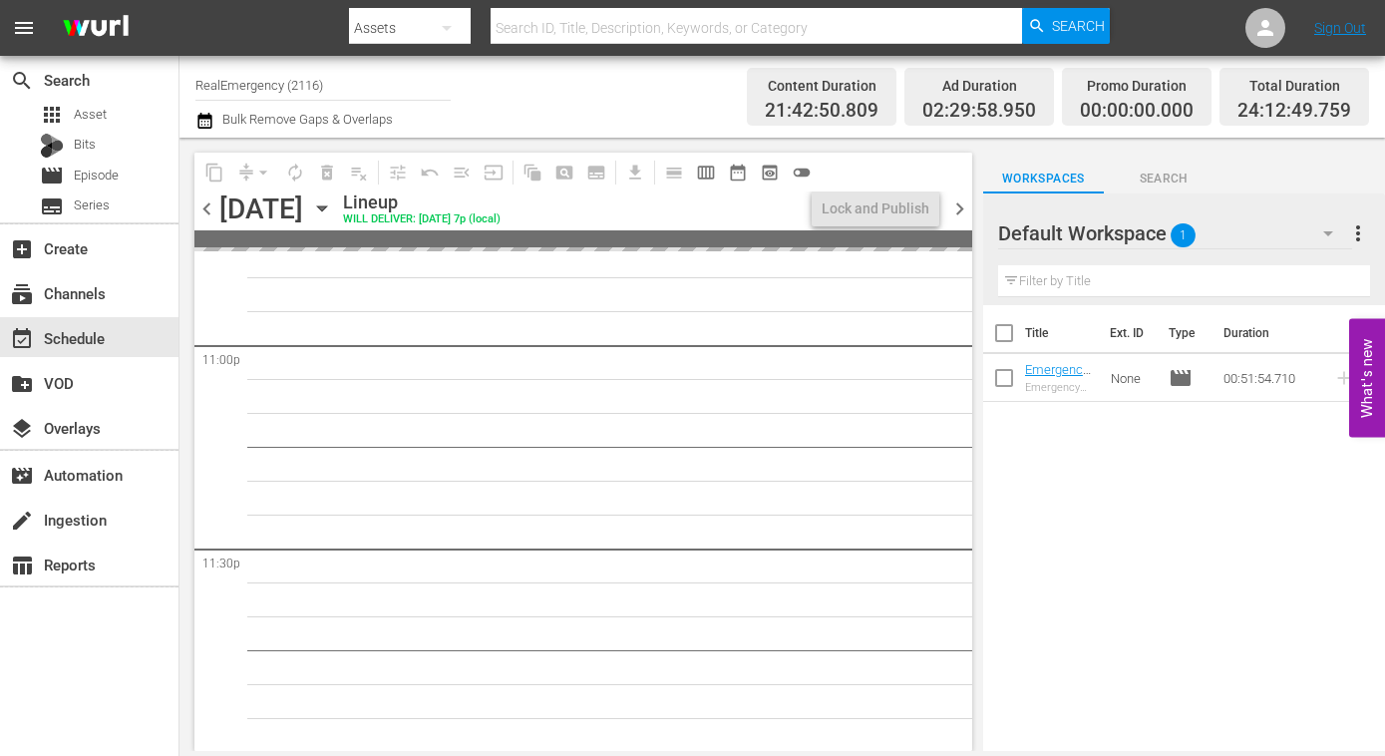
scroll to position [9502, 0]
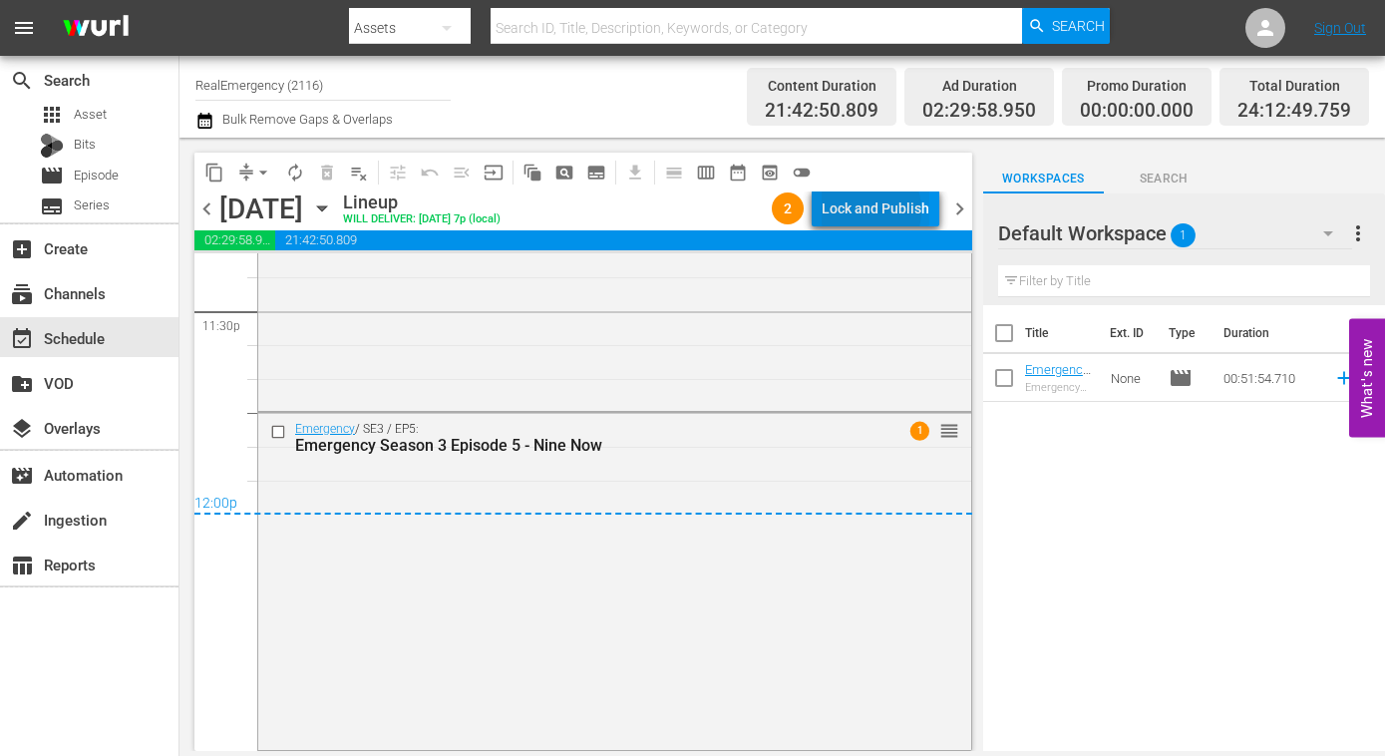
click at [862, 210] on div "Lock and Publish" at bounding box center [876, 208] width 108 height 36
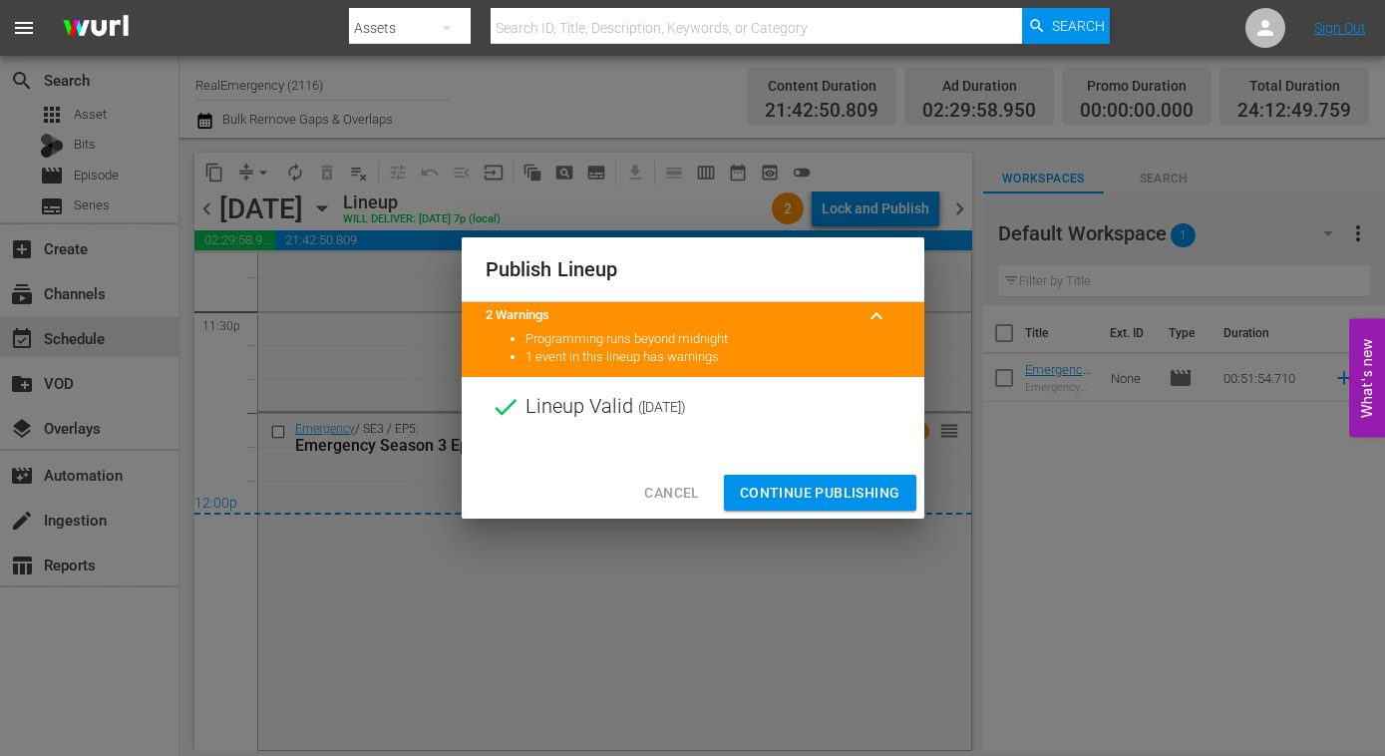
click at [793, 490] on span "Continue Publishing" at bounding box center [820, 493] width 161 height 25
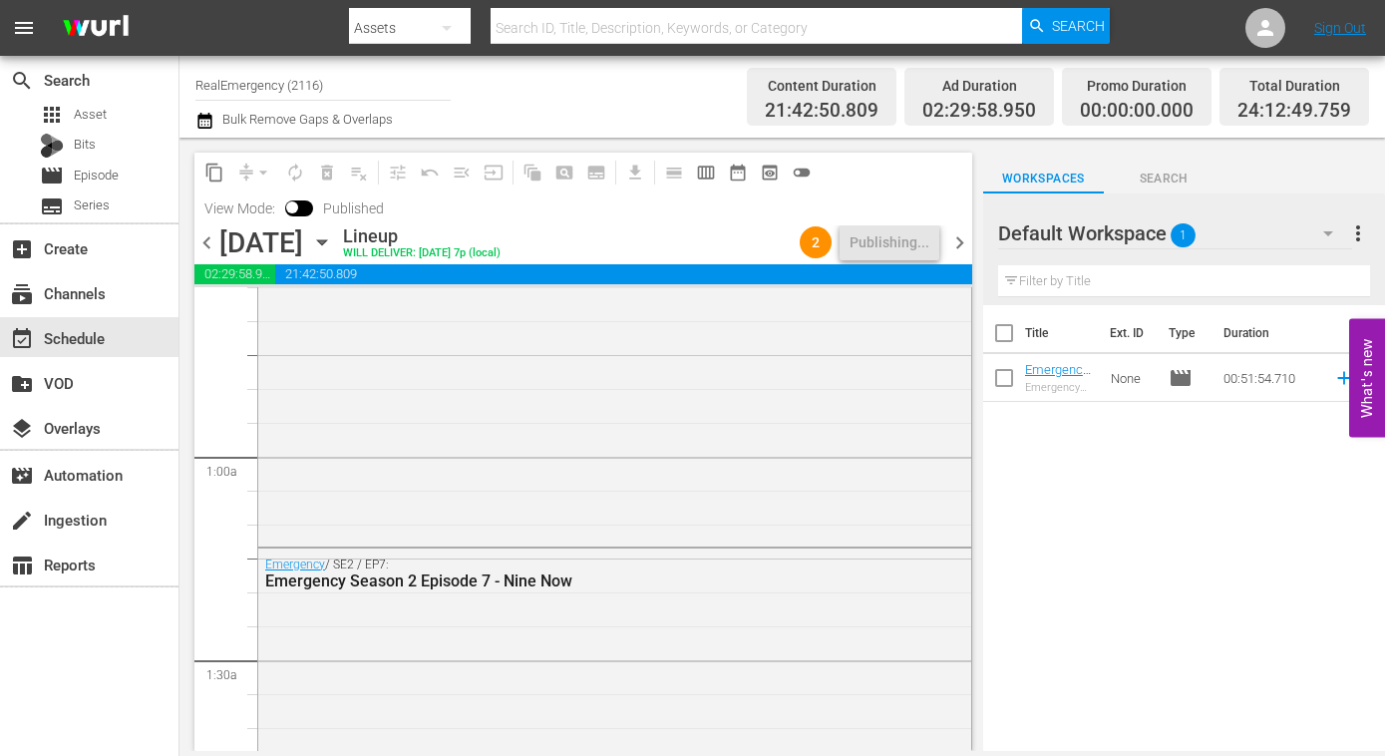
scroll to position [0, 0]
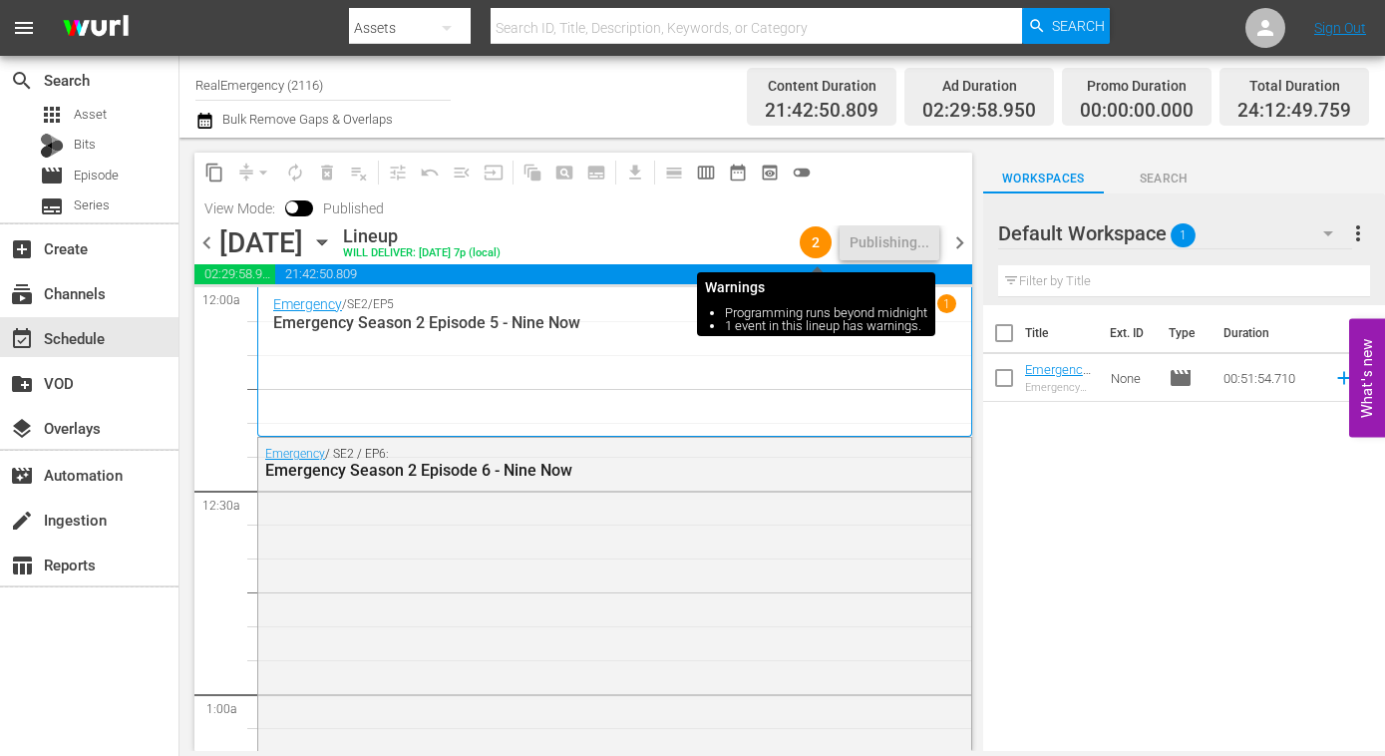
click at [815, 244] on span "2" at bounding box center [816, 242] width 32 height 16
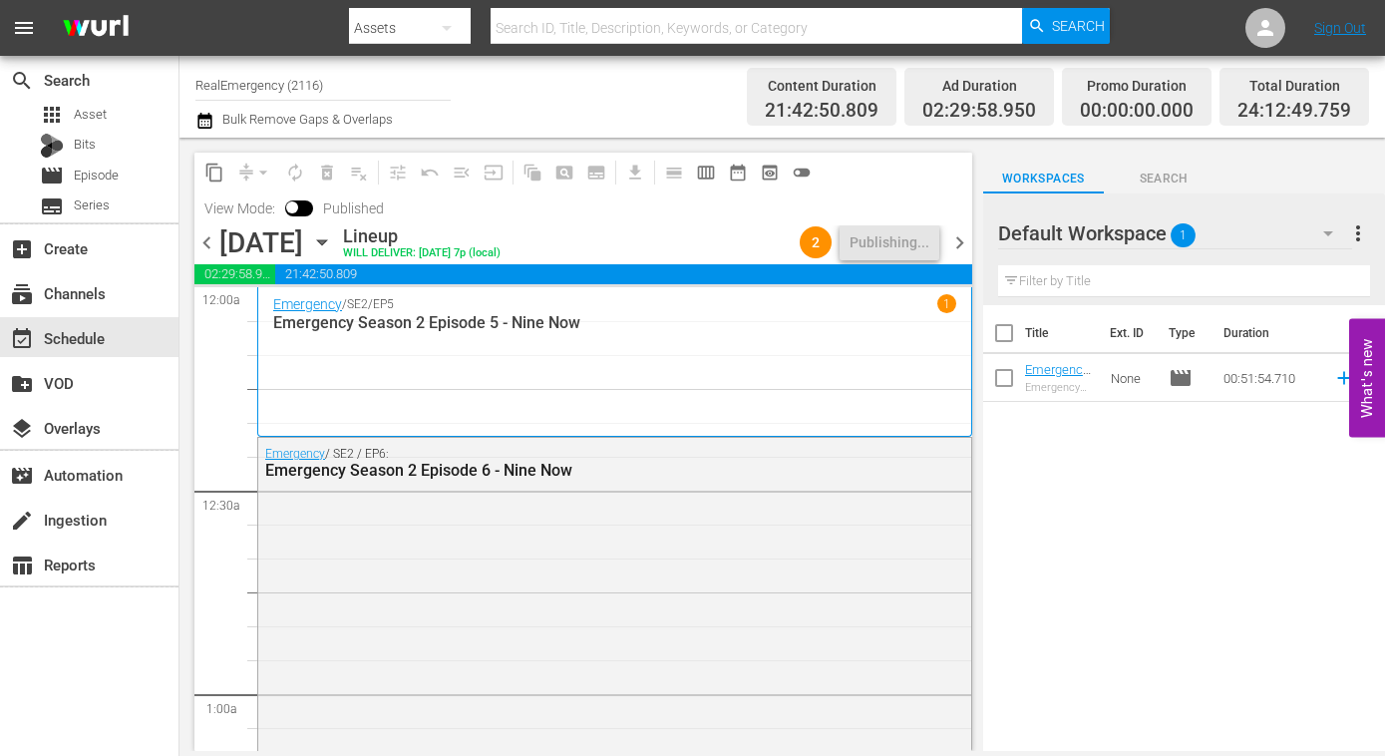
click at [949, 300] on div "1" at bounding box center [946, 303] width 19 height 19
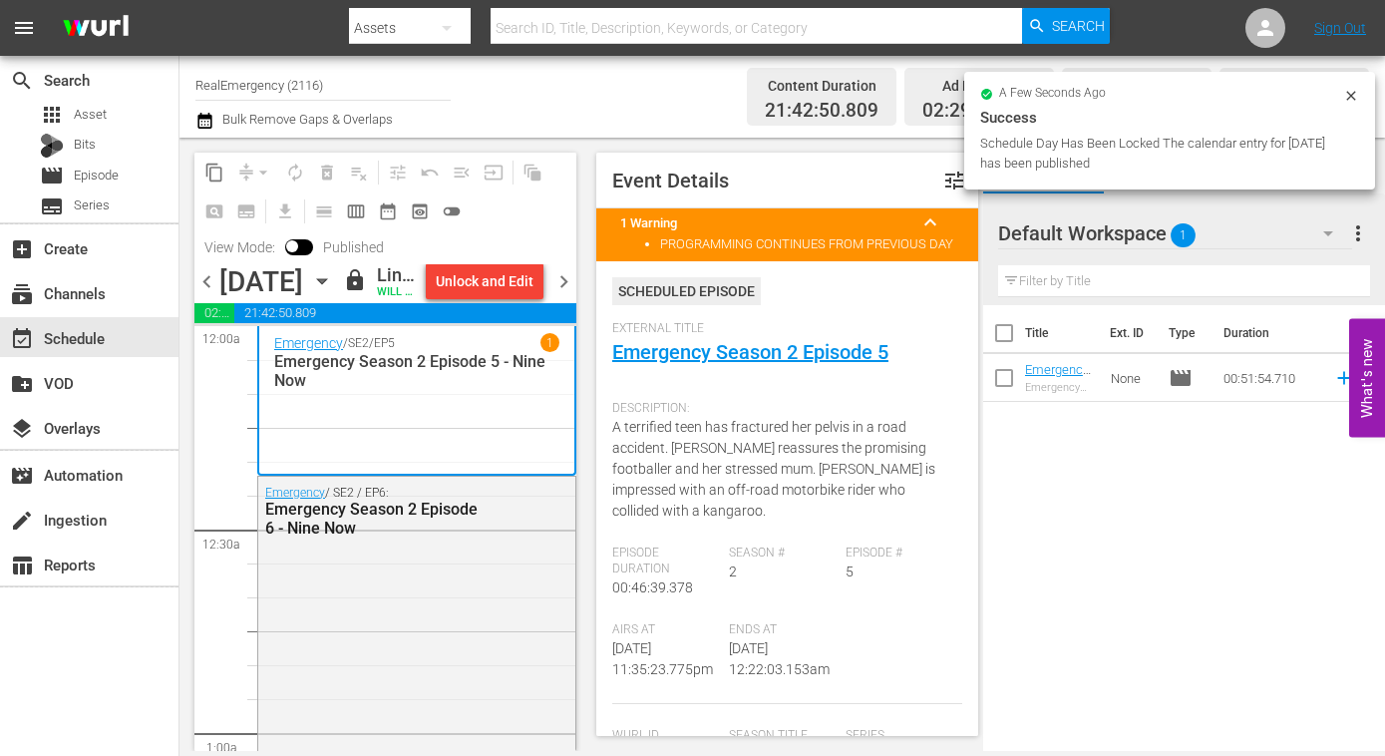
click at [207, 294] on span "chevron_left" at bounding box center [206, 281] width 25 height 25
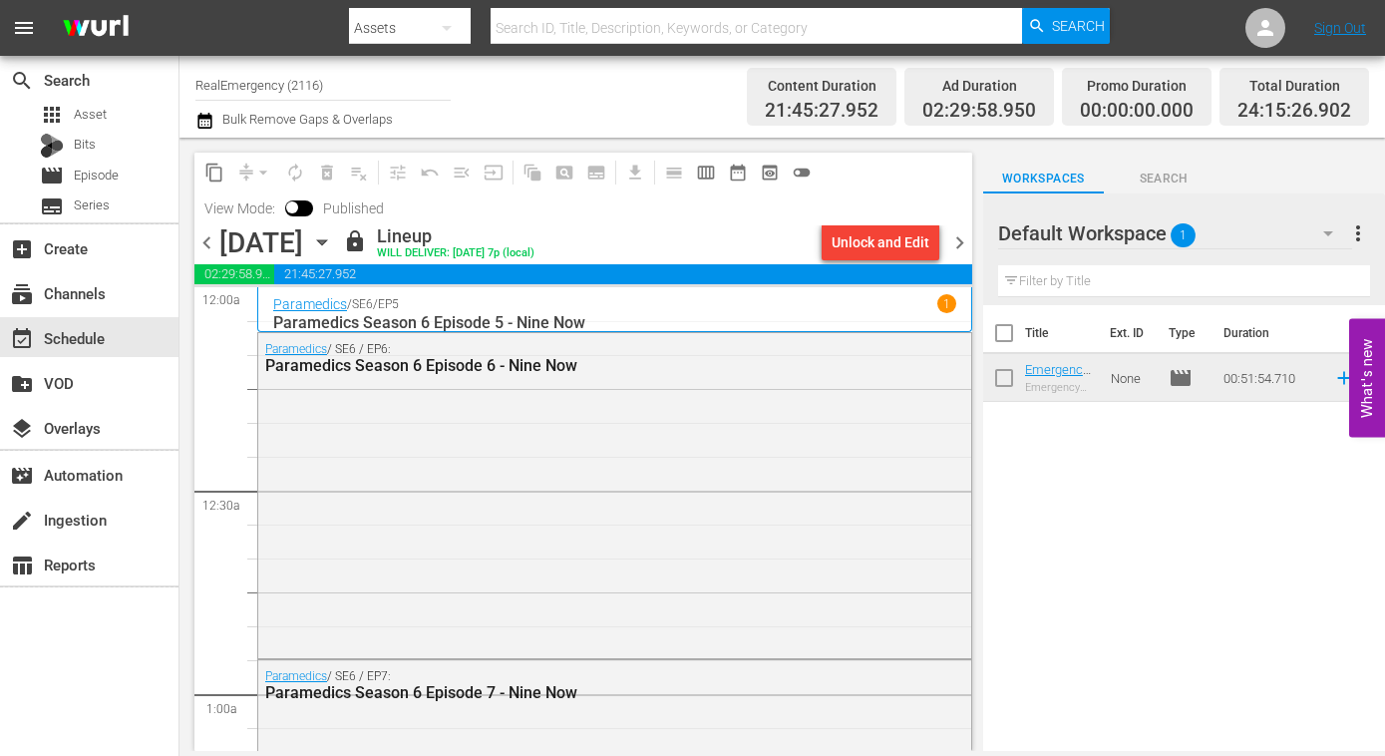
click at [960, 241] on span "chevron_right" at bounding box center [959, 242] width 25 height 25
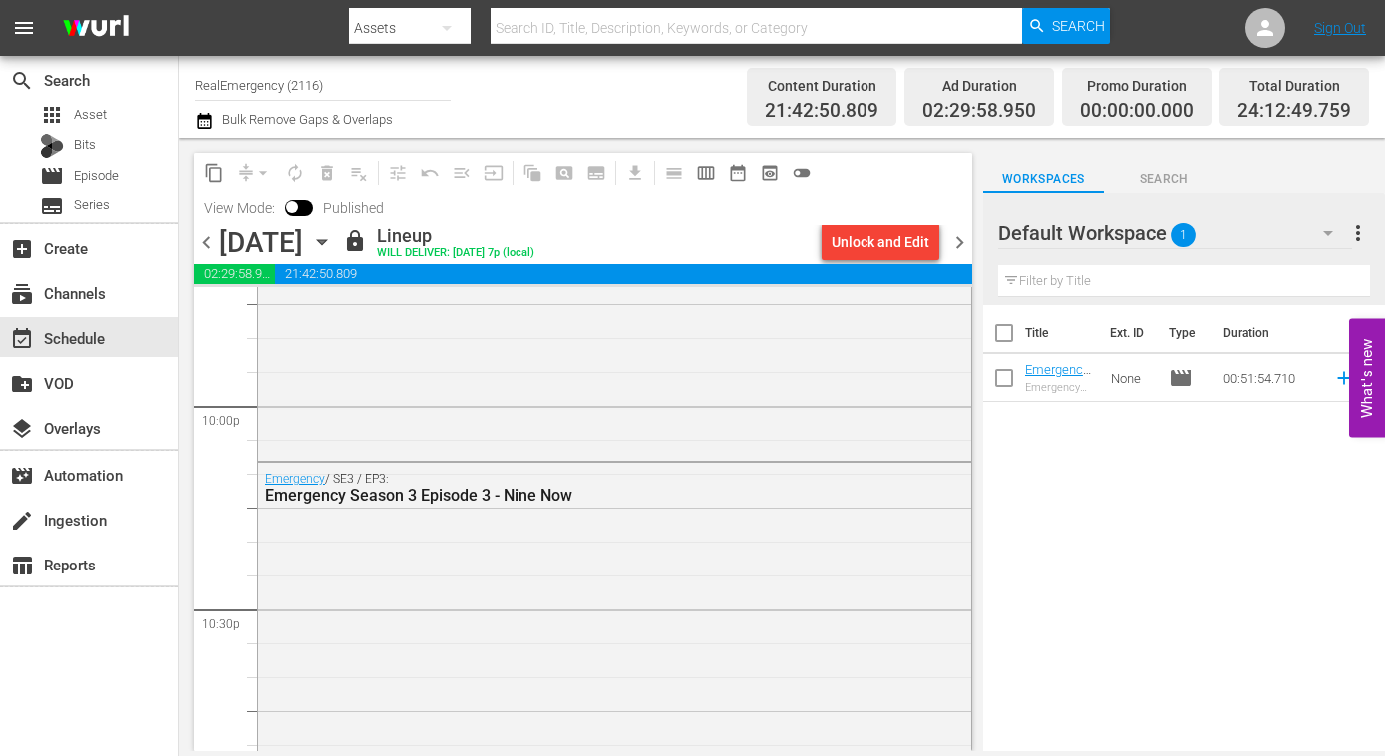
scroll to position [9536, 0]
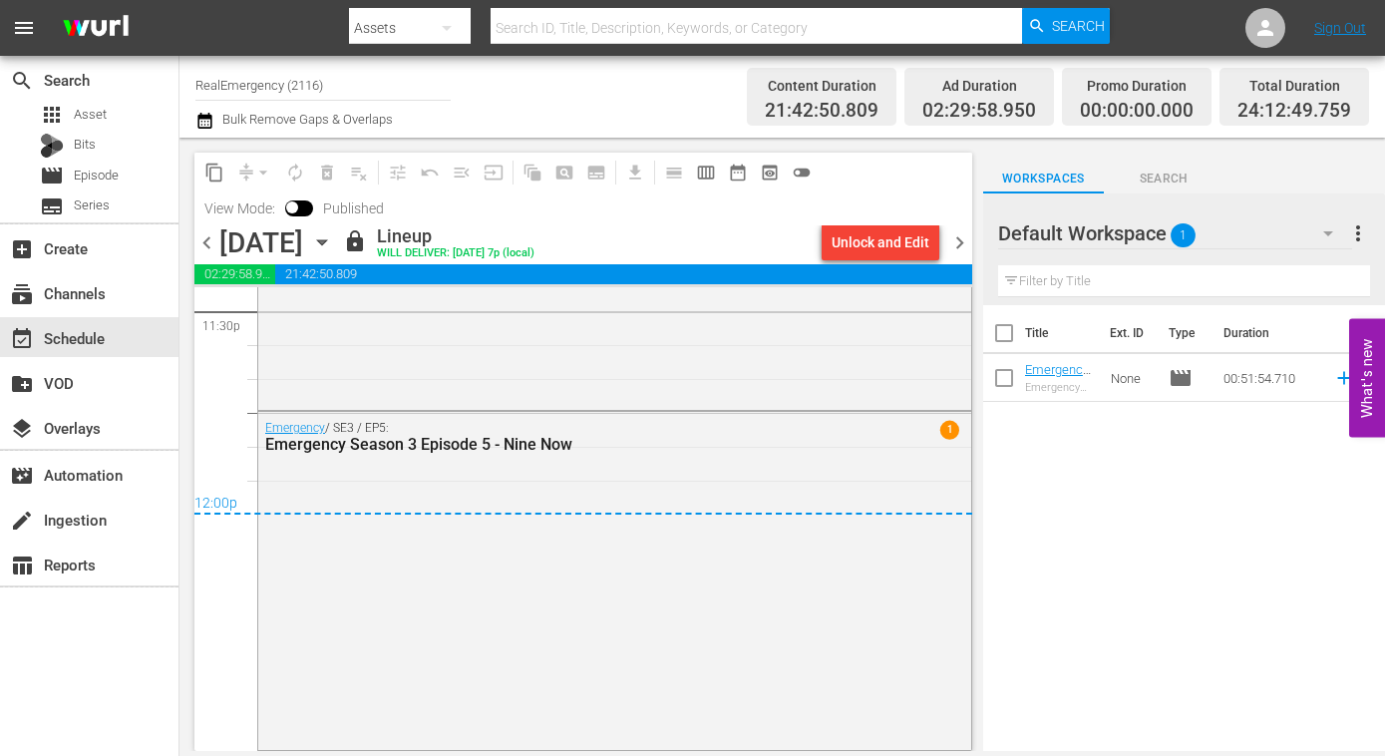
click at [960, 245] on span "chevron_right" at bounding box center [959, 242] width 25 height 25
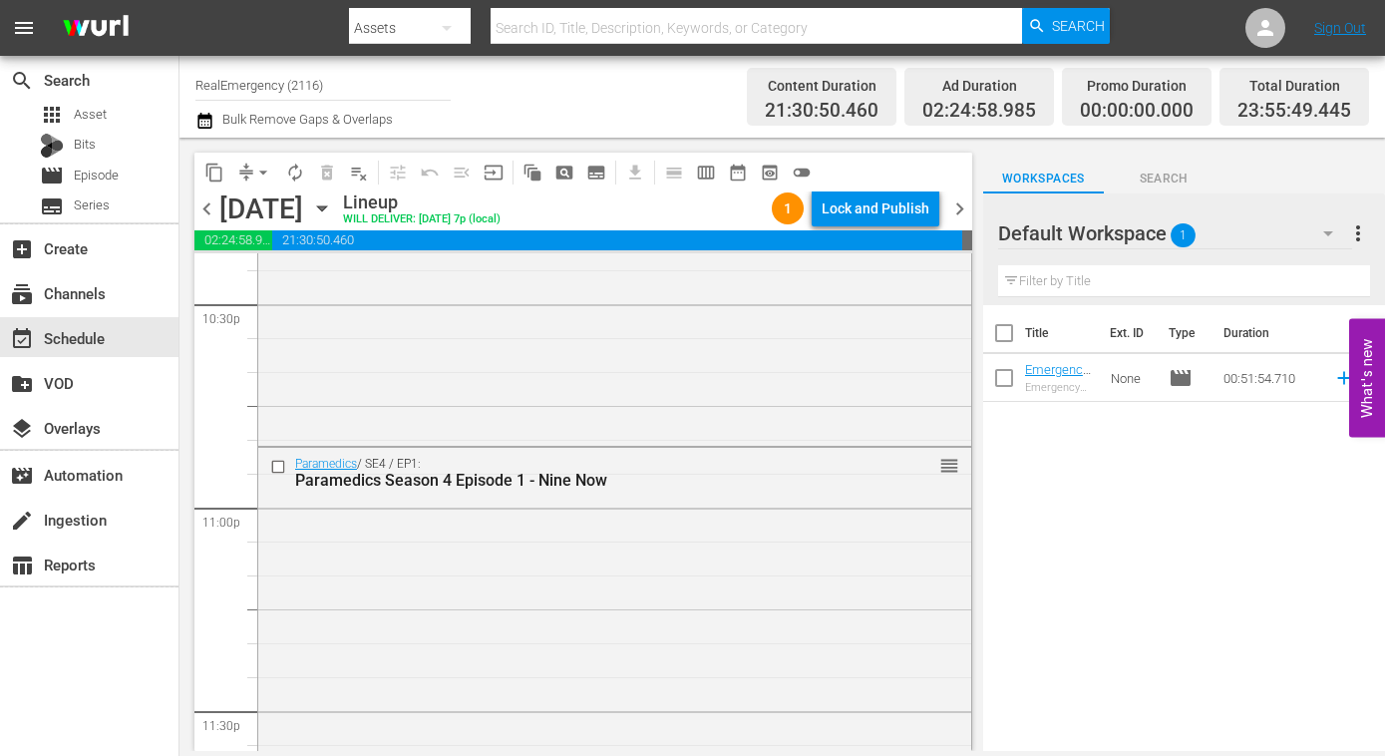
scroll to position [9474, 0]
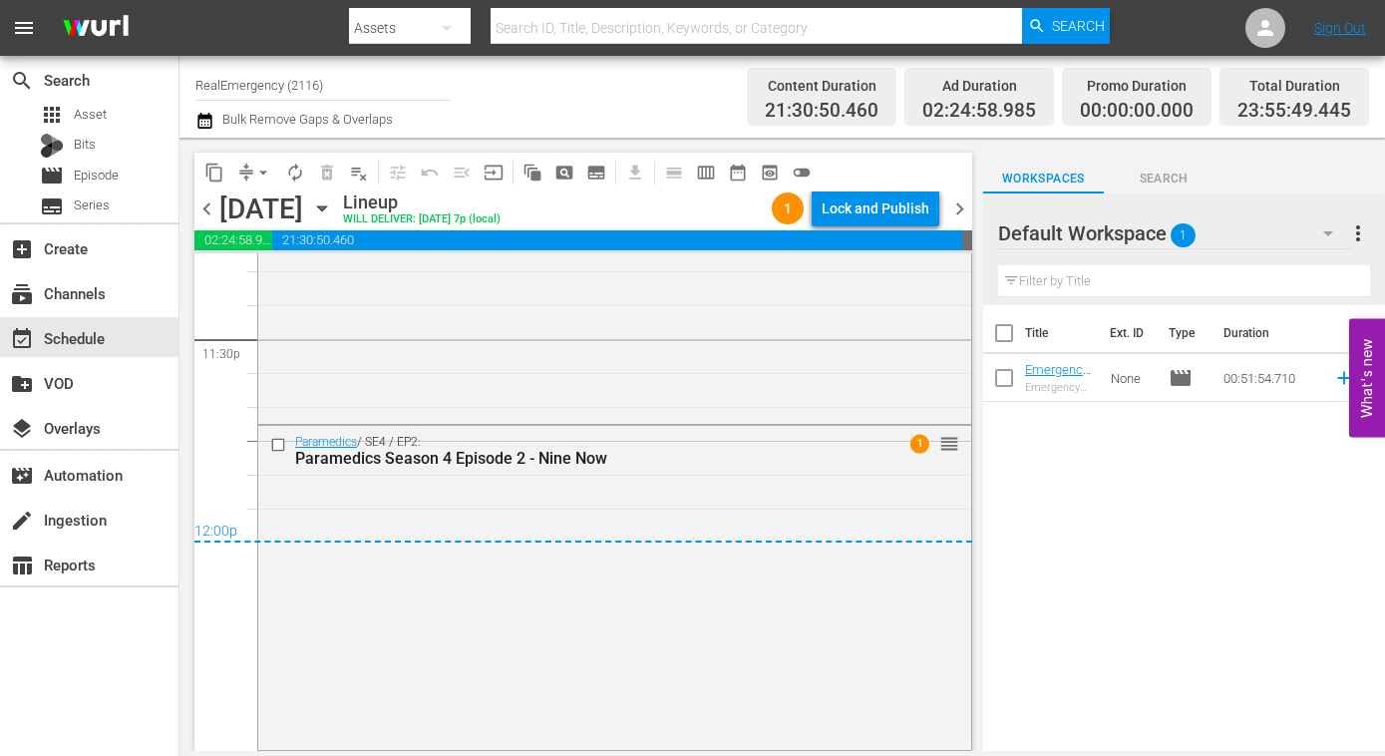
click at [963, 211] on span "chevron_right" at bounding box center [959, 208] width 25 height 25
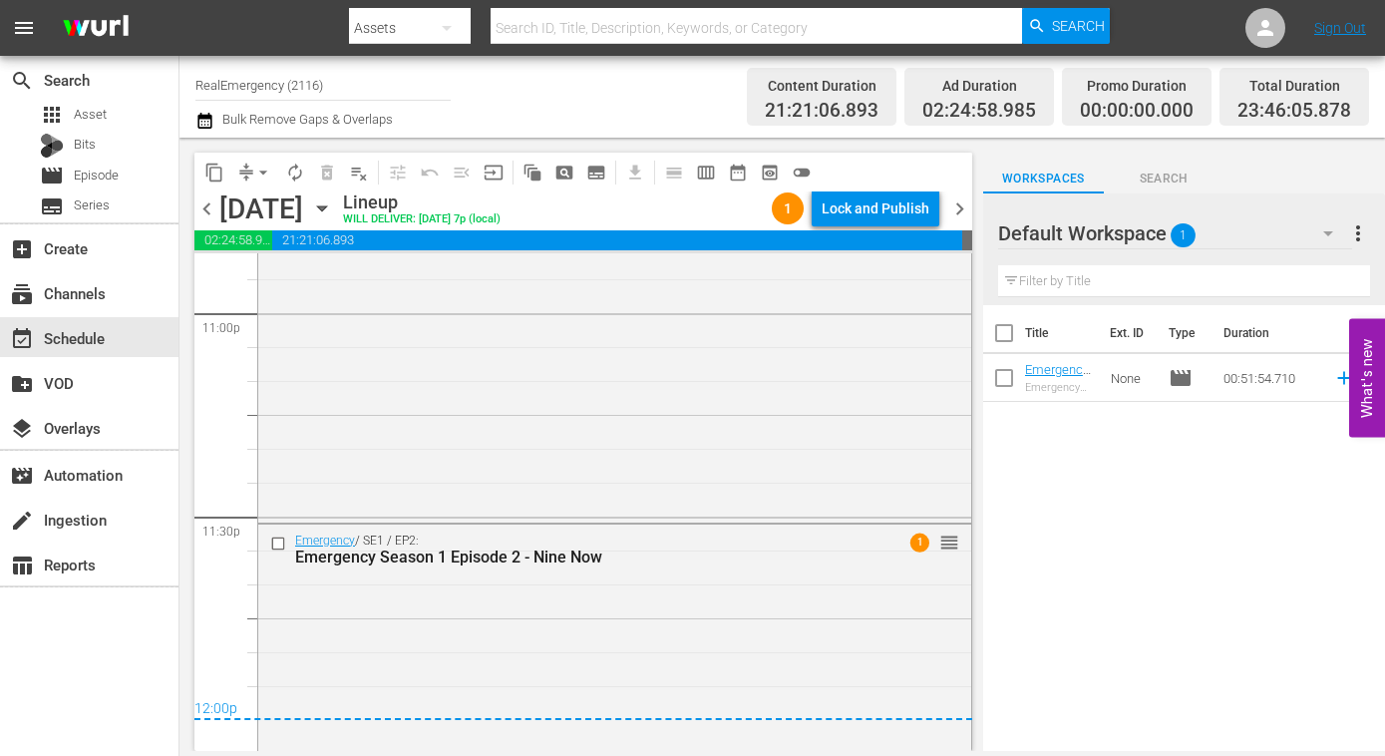
scroll to position [9380, 0]
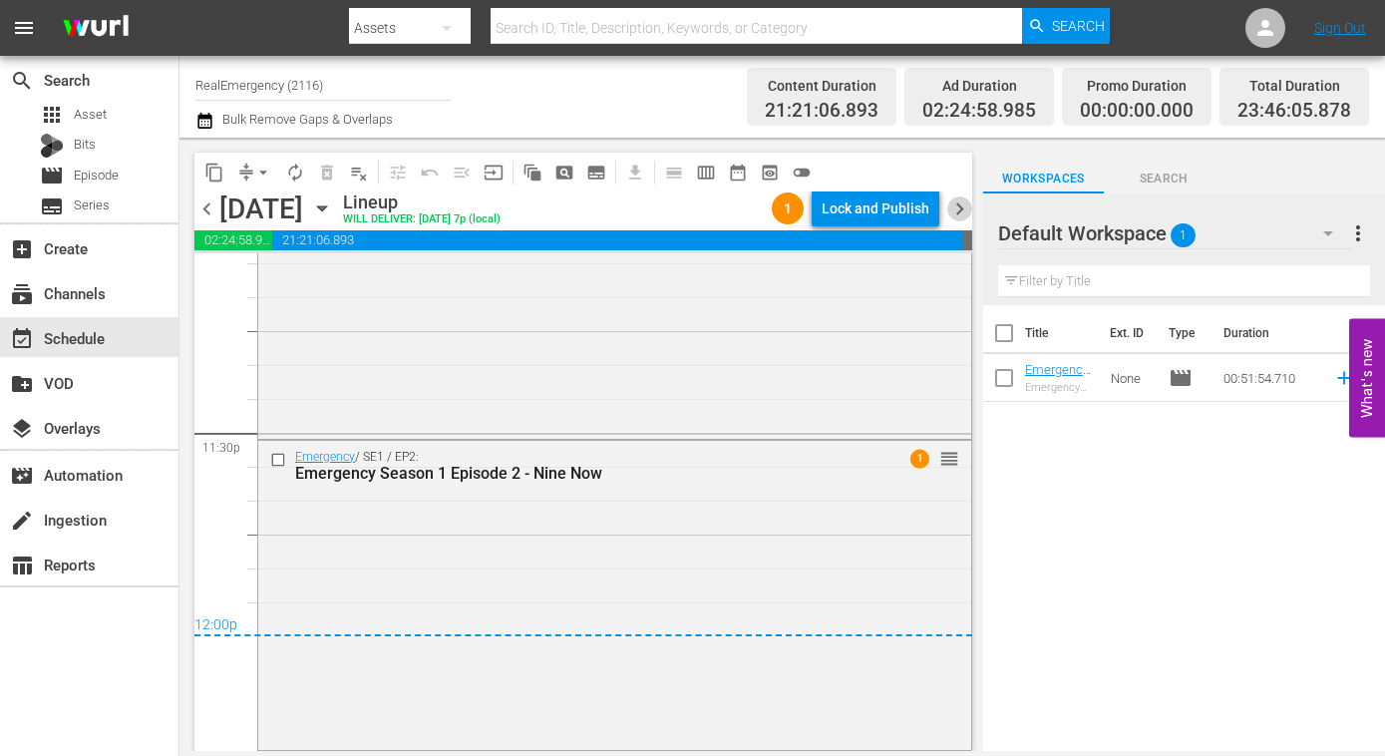
drag, startPoint x: 963, startPoint y: 206, endPoint x: 947, endPoint y: 217, distance: 19.4
click at [963, 206] on span "chevron_right" at bounding box center [959, 208] width 25 height 25
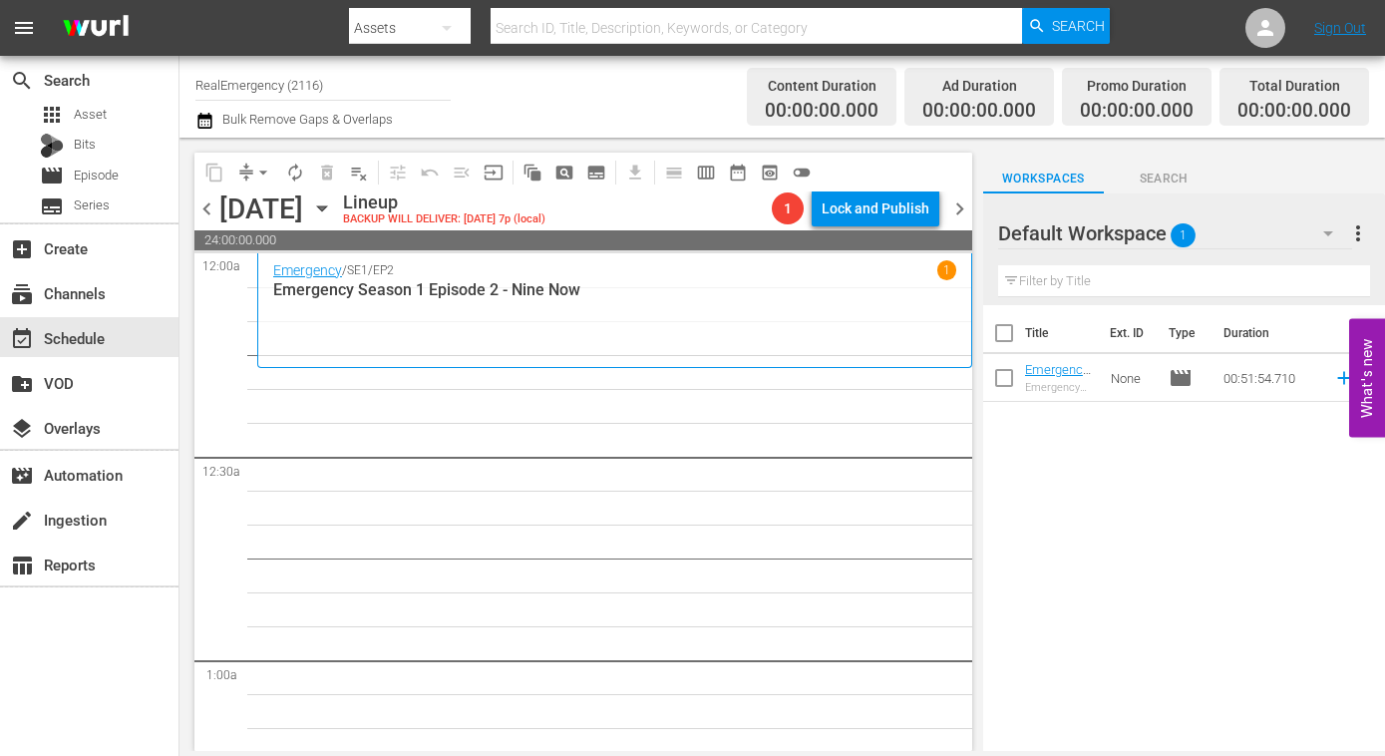
click at [208, 207] on span "chevron_left" at bounding box center [206, 208] width 25 height 25
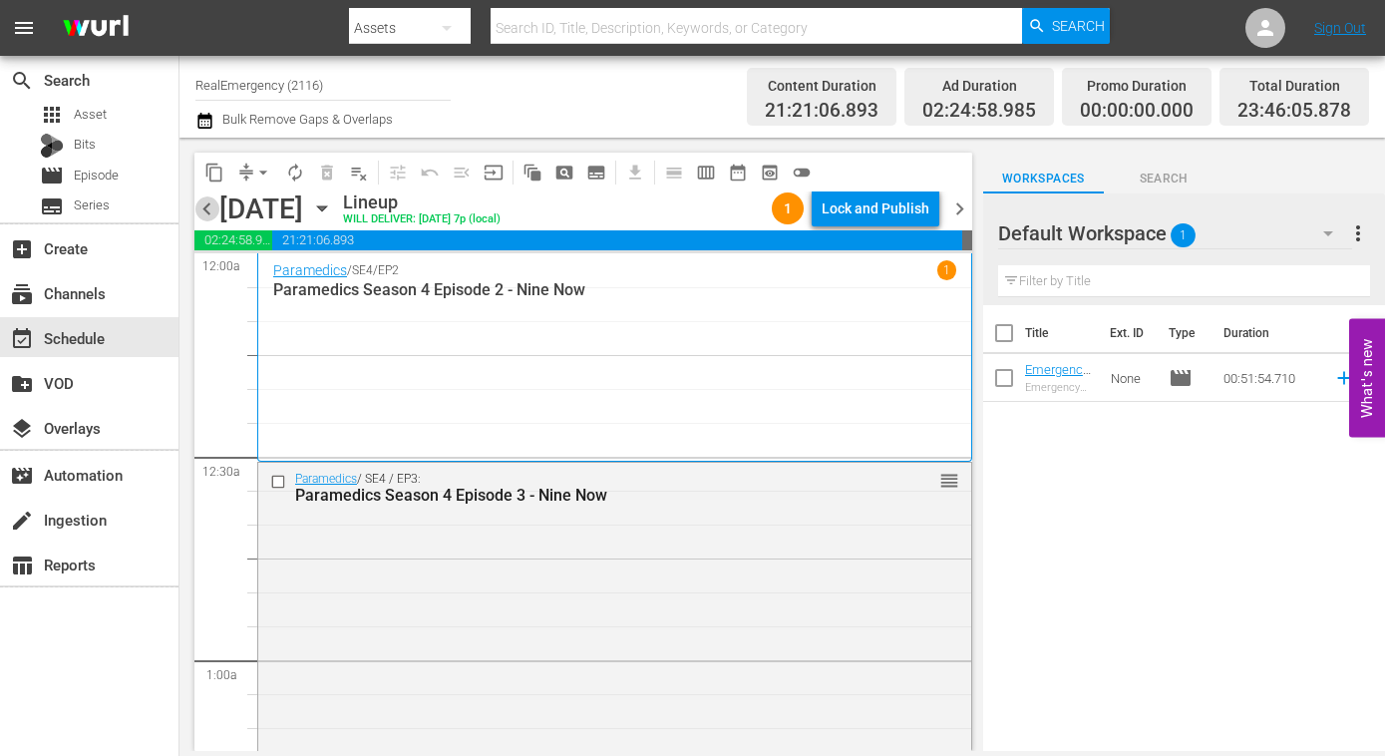
click at [207, 207] on span "chevron_left" at bounding box center [206, 208] width 25 height 25
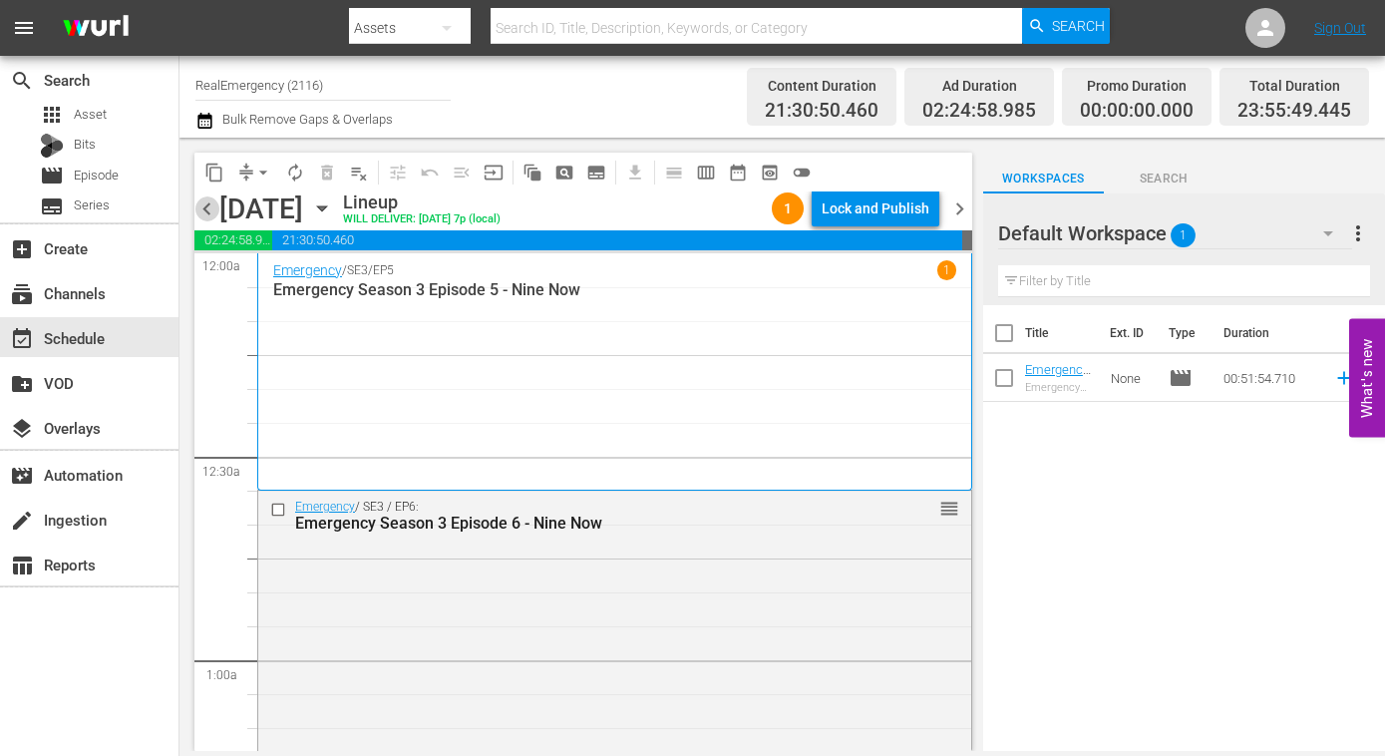
click at [206, 208] on span "chevron_left" at bounding box center [206, 208] width 25 height 25
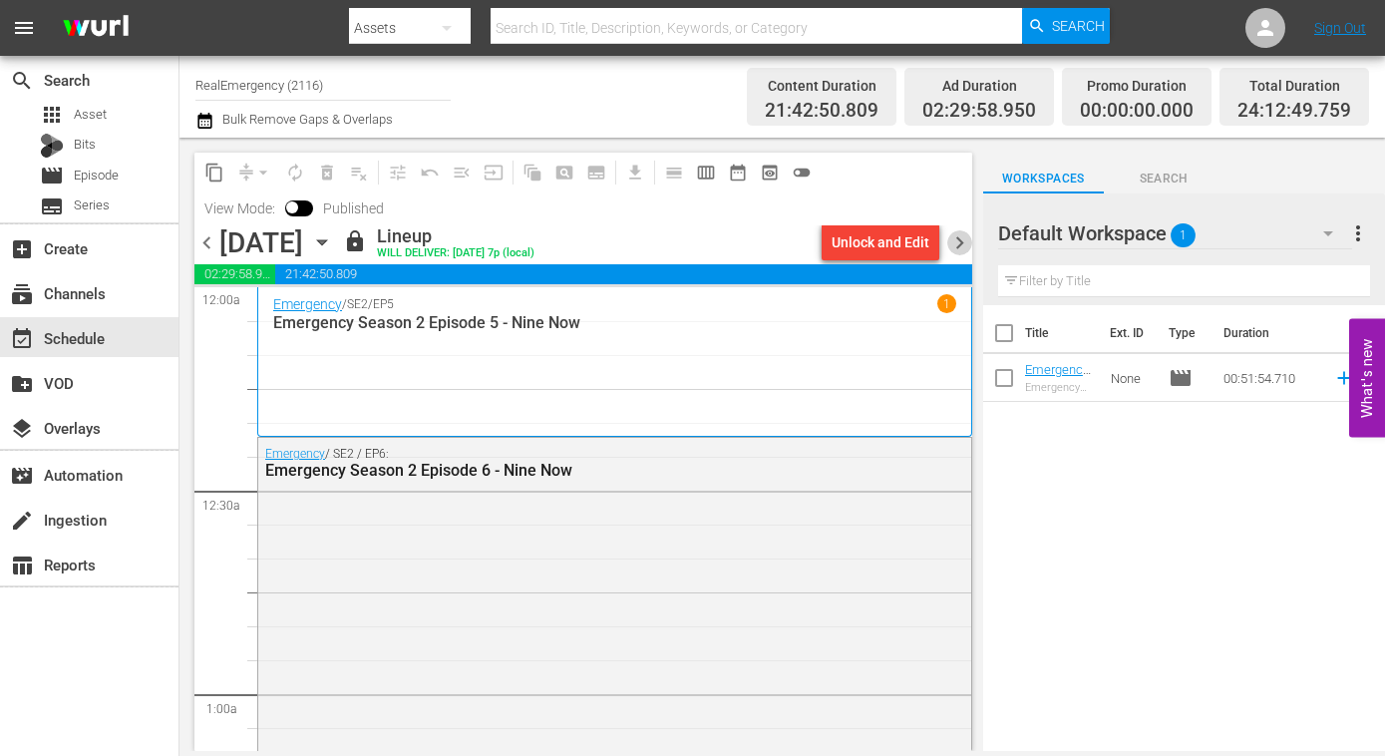
click at [961, 241] on span "chevron_right" at bounding box center [959, 242] width 25 height 25
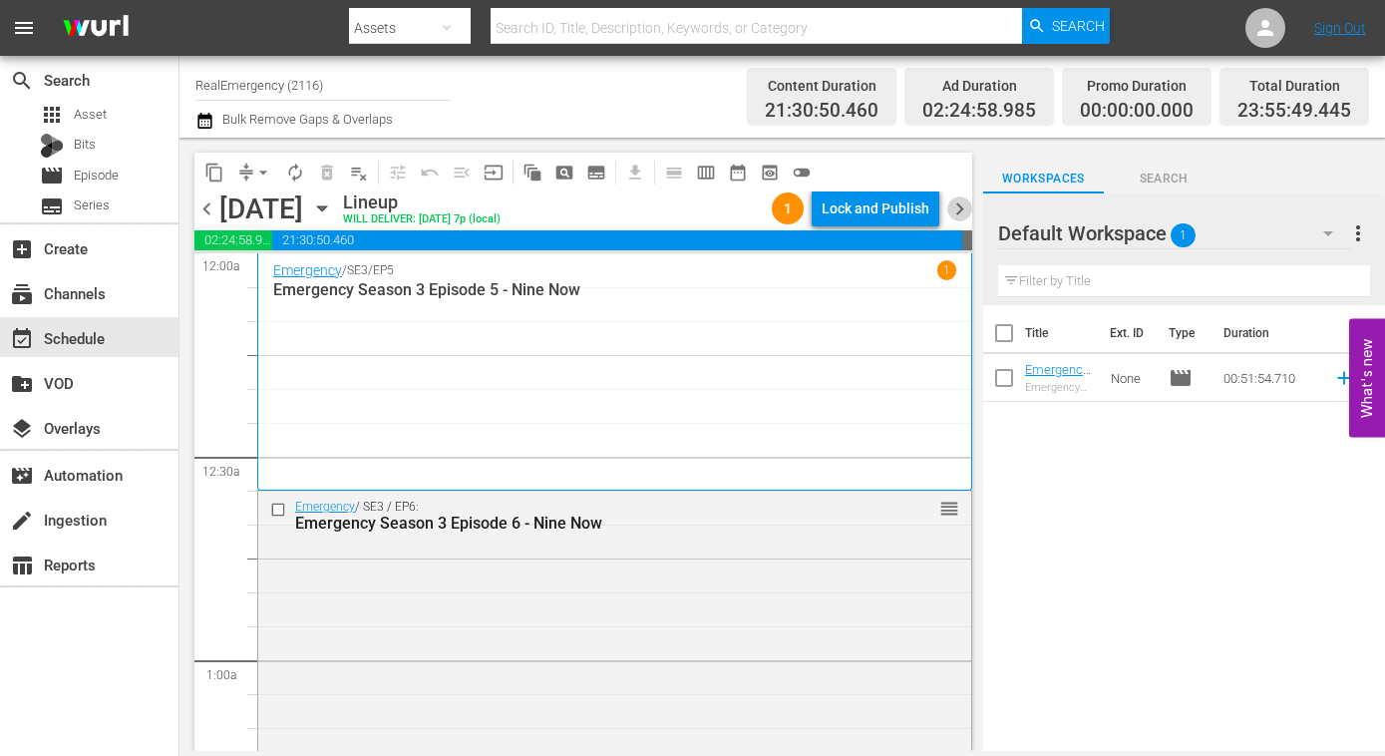
click at [960, 209] on span "chevron_right" at bounding box center [959, 208] width 25 height 25
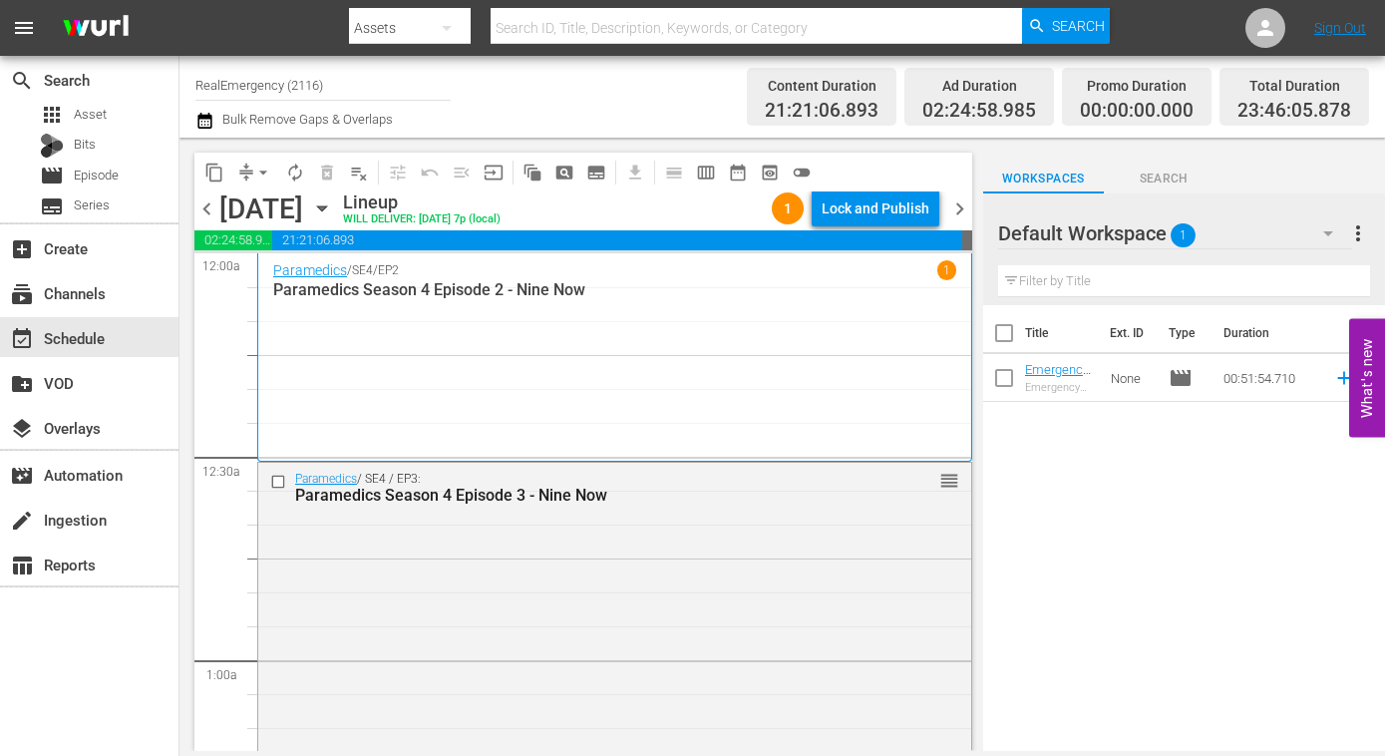
drag, startPoint x: 962, startPoint y: 209, endPoint x: 957, endPoint y: 218, distance: 10.3
click at [962, 209] on span "chevron_right" at bounding box center [959, 208] width 25 height 25
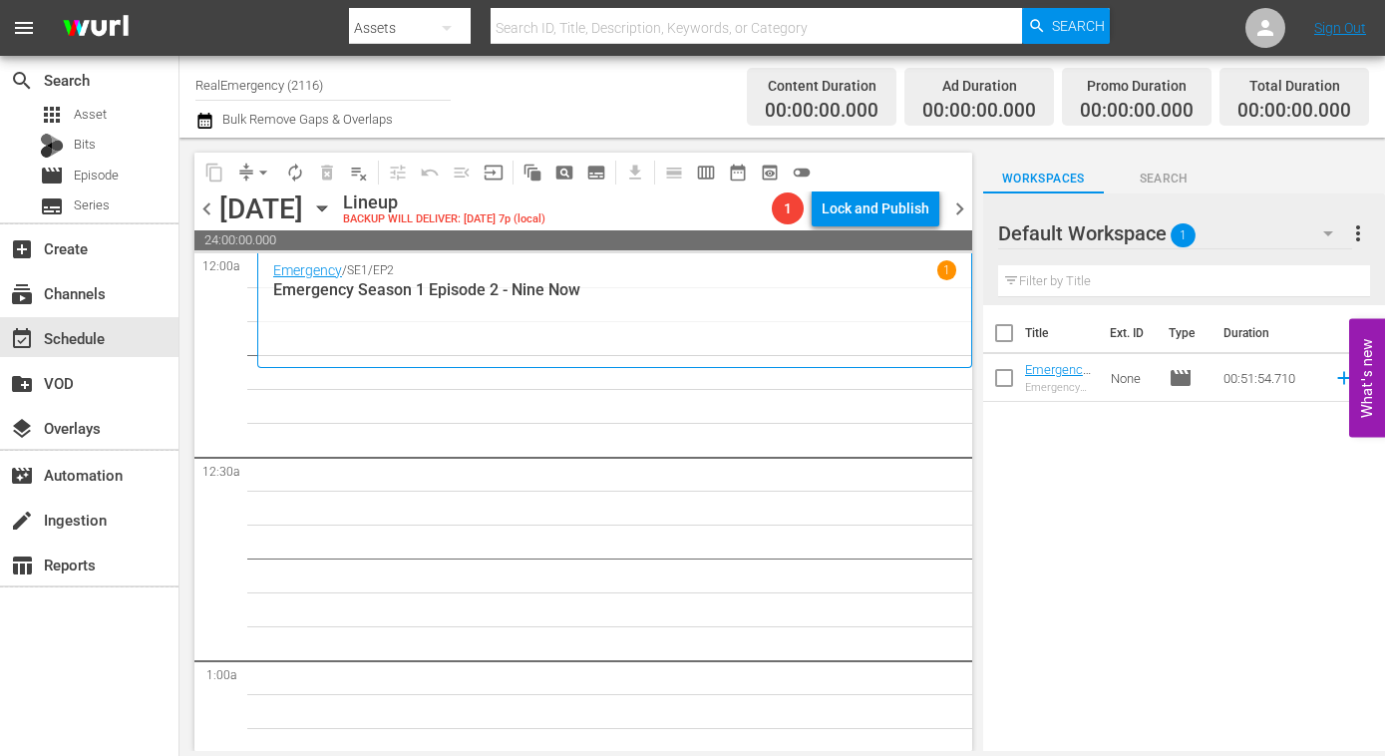
click at [333, 212] on icon "button" at bounding box center [322, 208] width 22 height 22
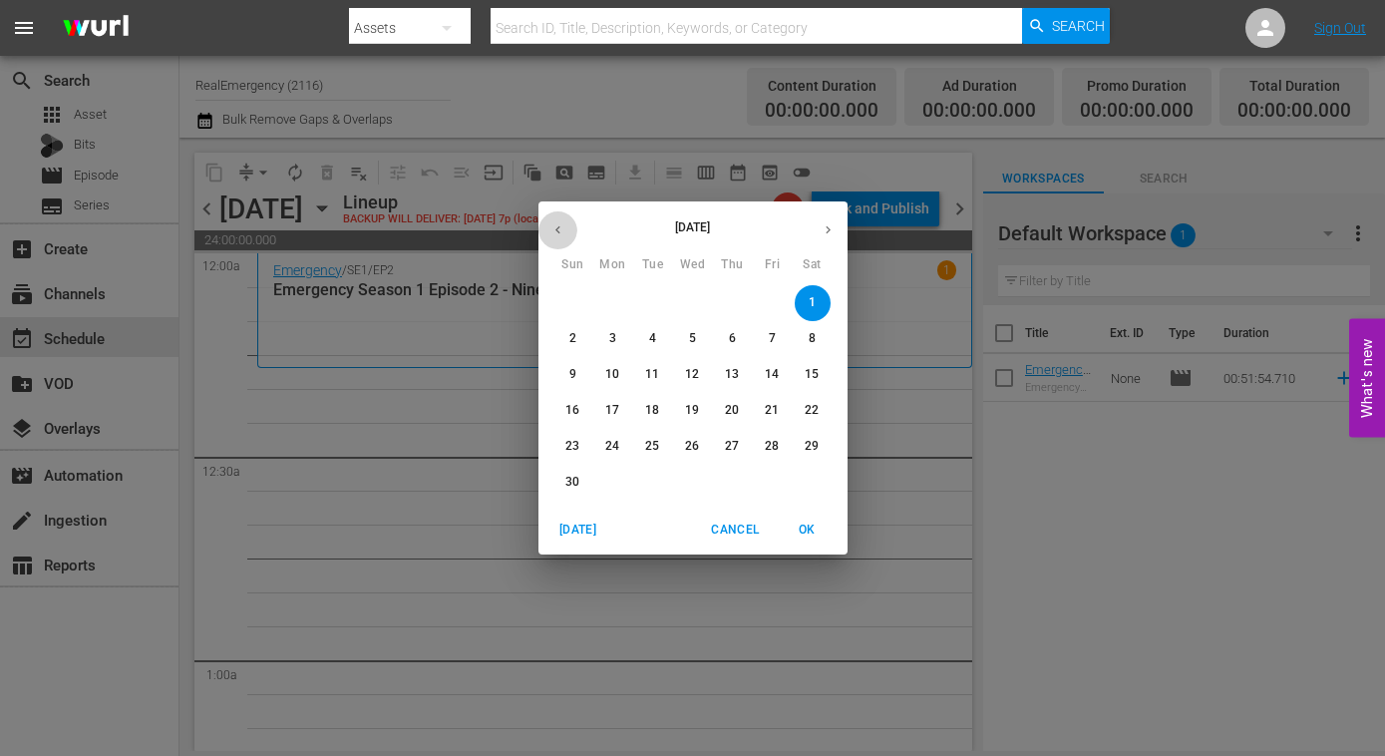
drag, startPoint x: 553, startPoint y: 227, endPoint x: 562, endPoint y: 232, distance: 10.3
click at [553, 227] on icon "button" at bounding box center [557, 229] width 15 height 15
click at [809, 372] on p "18" at bounding box center [812, 374] width 14 height 17
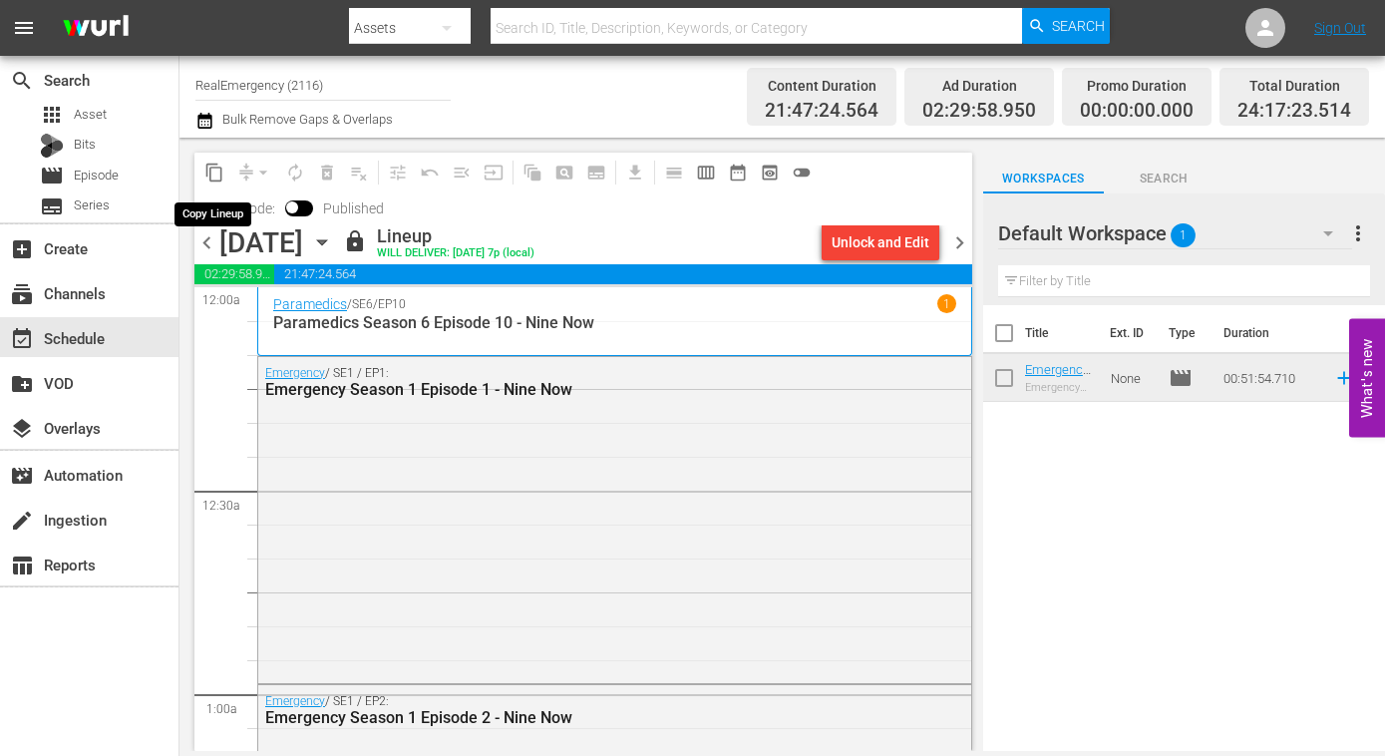
click at [214, 174] on span "content_copy" at bounding box center [214, 173] width 20 height 20
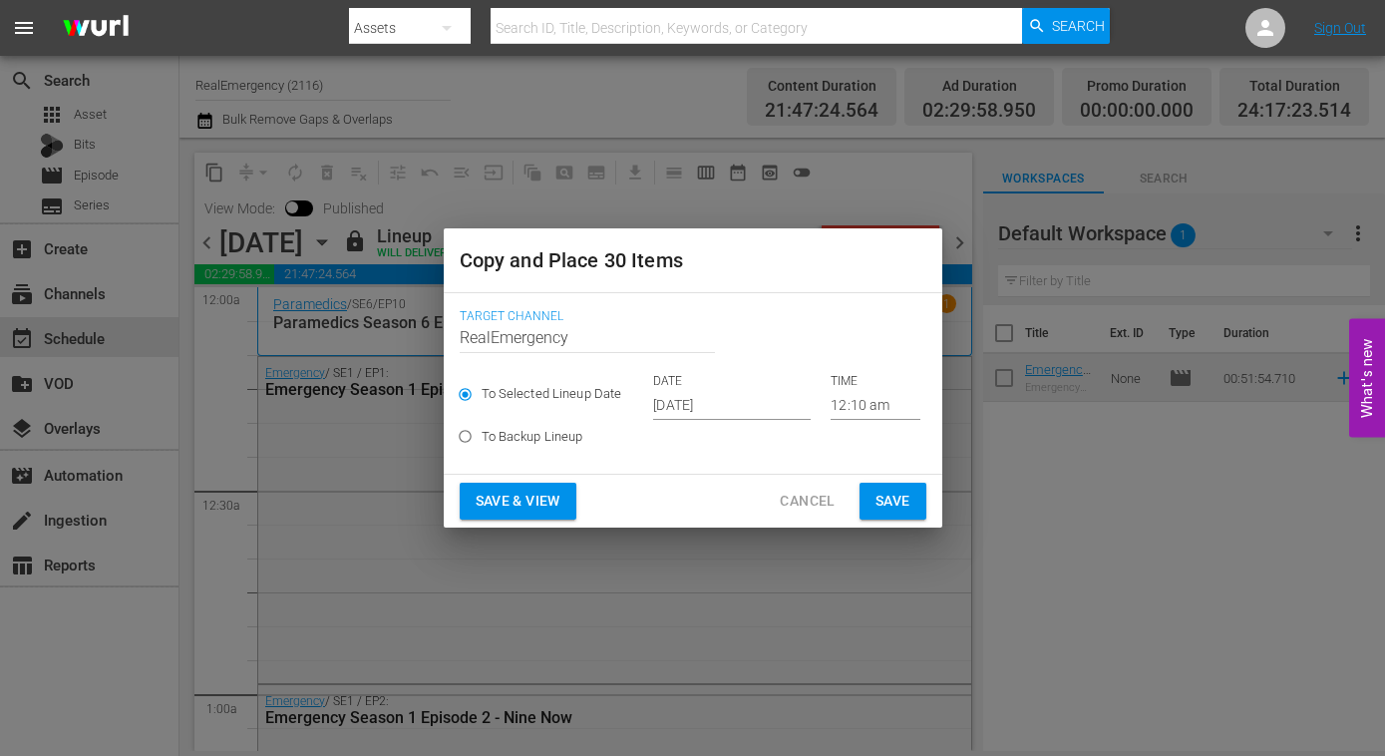
click at [747, 405] on input "Oct 15th 2025" at bounding box center [732, 405] width 158 height 30
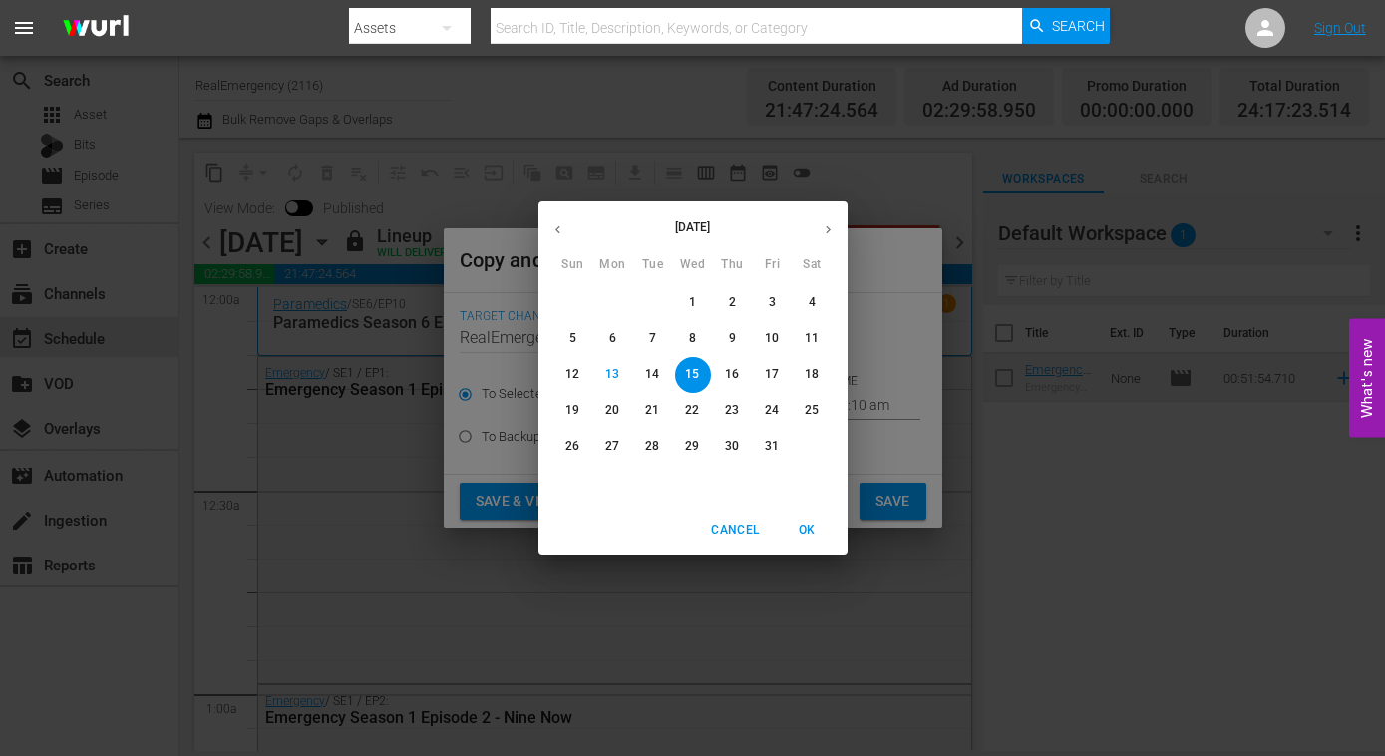
drag, startPoint x: 823, startPoint y: 228, endPoint x: 818, endPoint y: 240, distance: 13.0
click at [823, 229] on icon "button" at bounding box center [828, 229] width 15 height 15
drag, startPoint x: 810, startPoint y: 301, endPoint x: 779, endPoint y: 338, distance: 48.1
click at [810, 301] on p "1" at bounding box center [812, 302] width 7 height 17
type input "Nov 1st 2025"
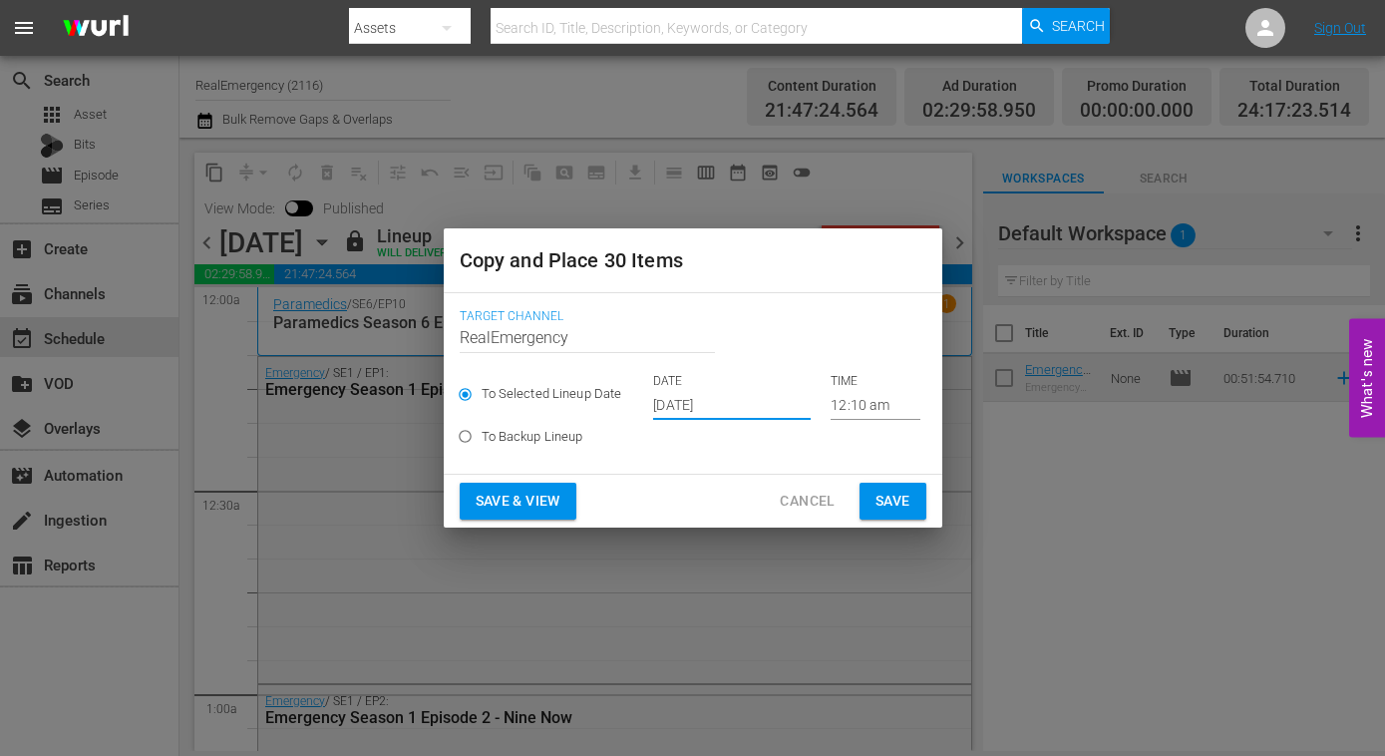
click at [497, 503] on span "Save & View" at bounding box center [518, 501] width 85 height 25
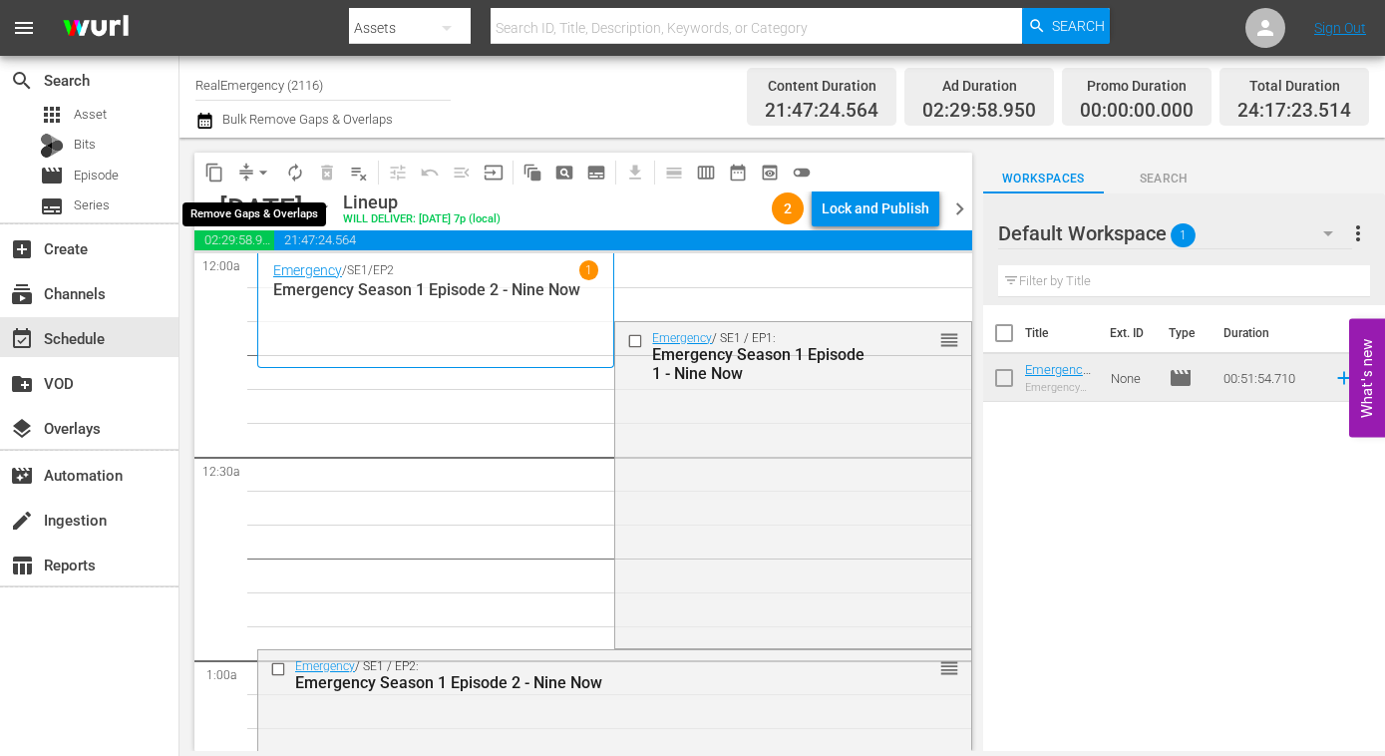
click at [270, 172] on span "arrow_drop_down" at bounding box center [263, 173] width 20 height 20
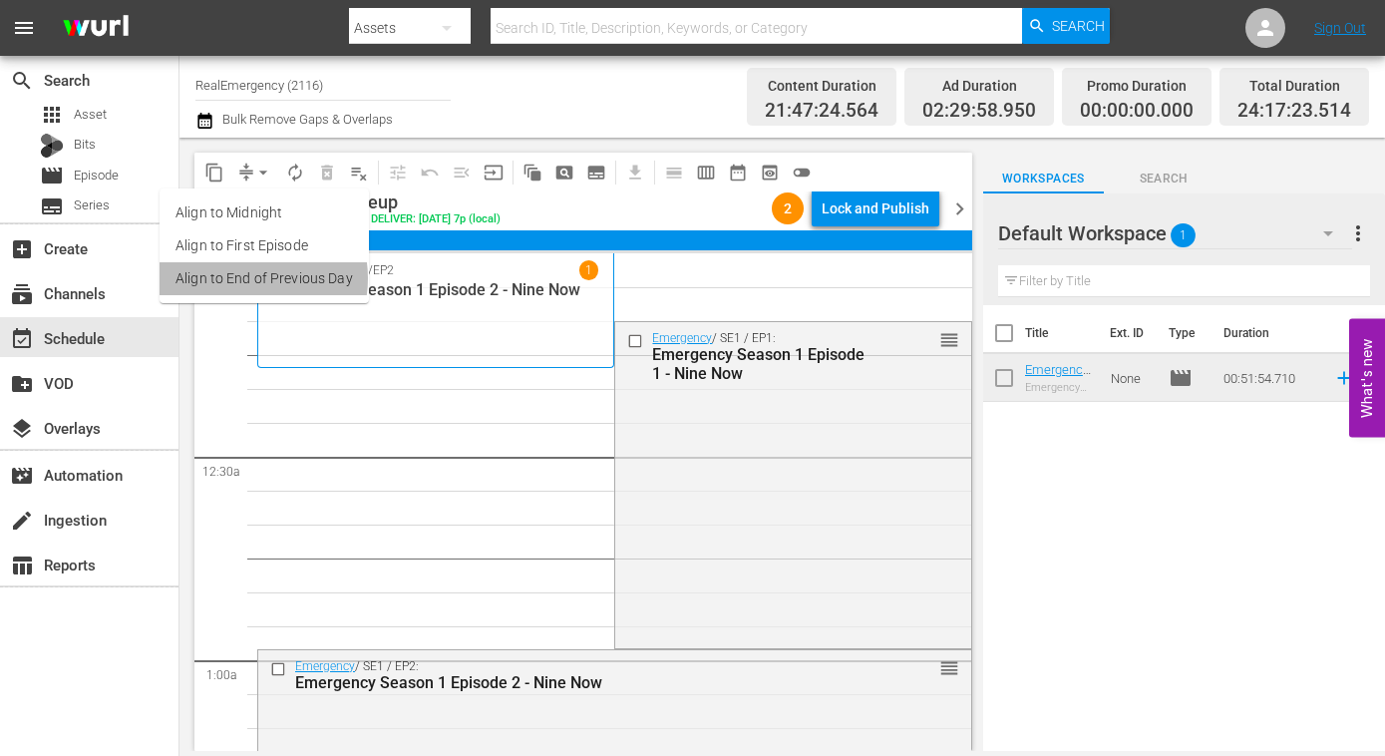
click at [244, 278] on li "Align to End of Previous Day" at bounding box center [264, 278] width 209 height 33
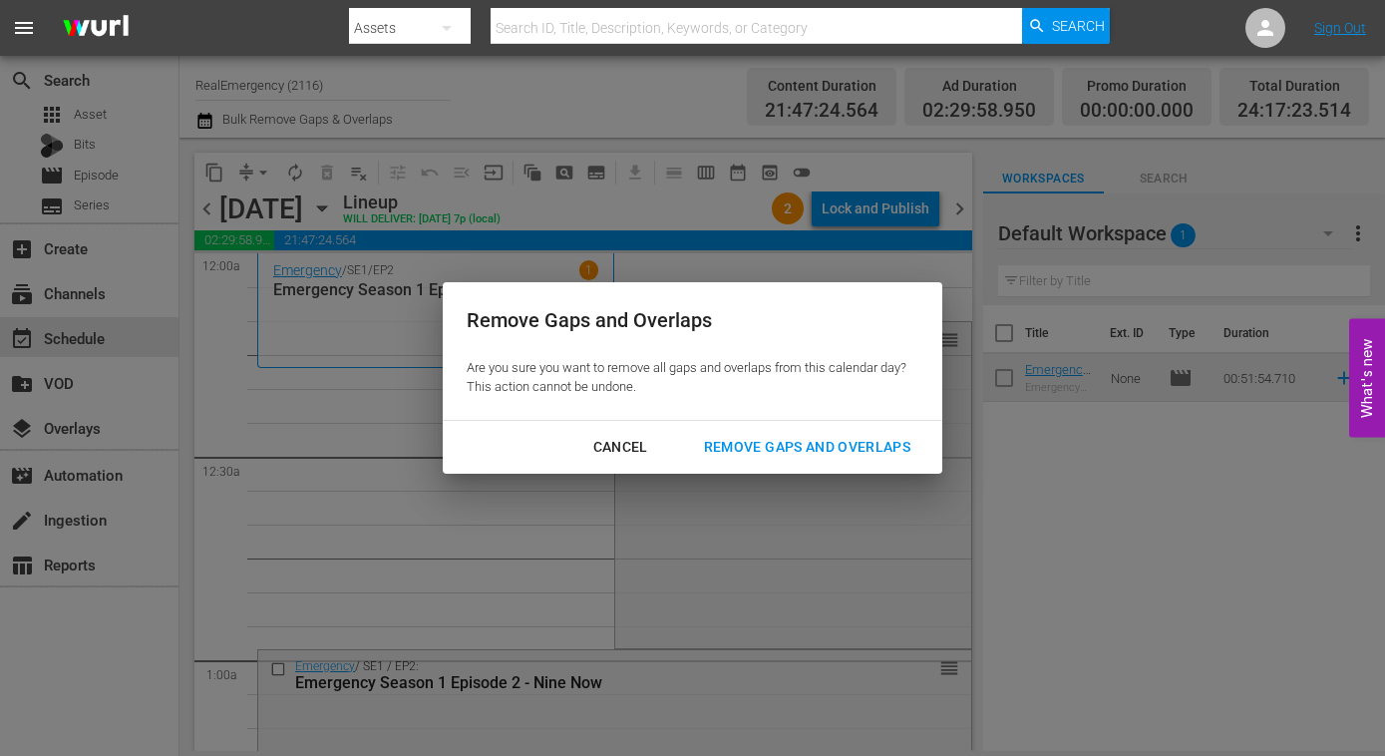
drag, startPoint x: 747, startPoint y: 443, endPoint x: 708, endPoint y: 455, distance: 40.7
click at [746, 443] on div "Remove Gaps and Overlaps" at bounding box center [807, 447] width 238 height 25
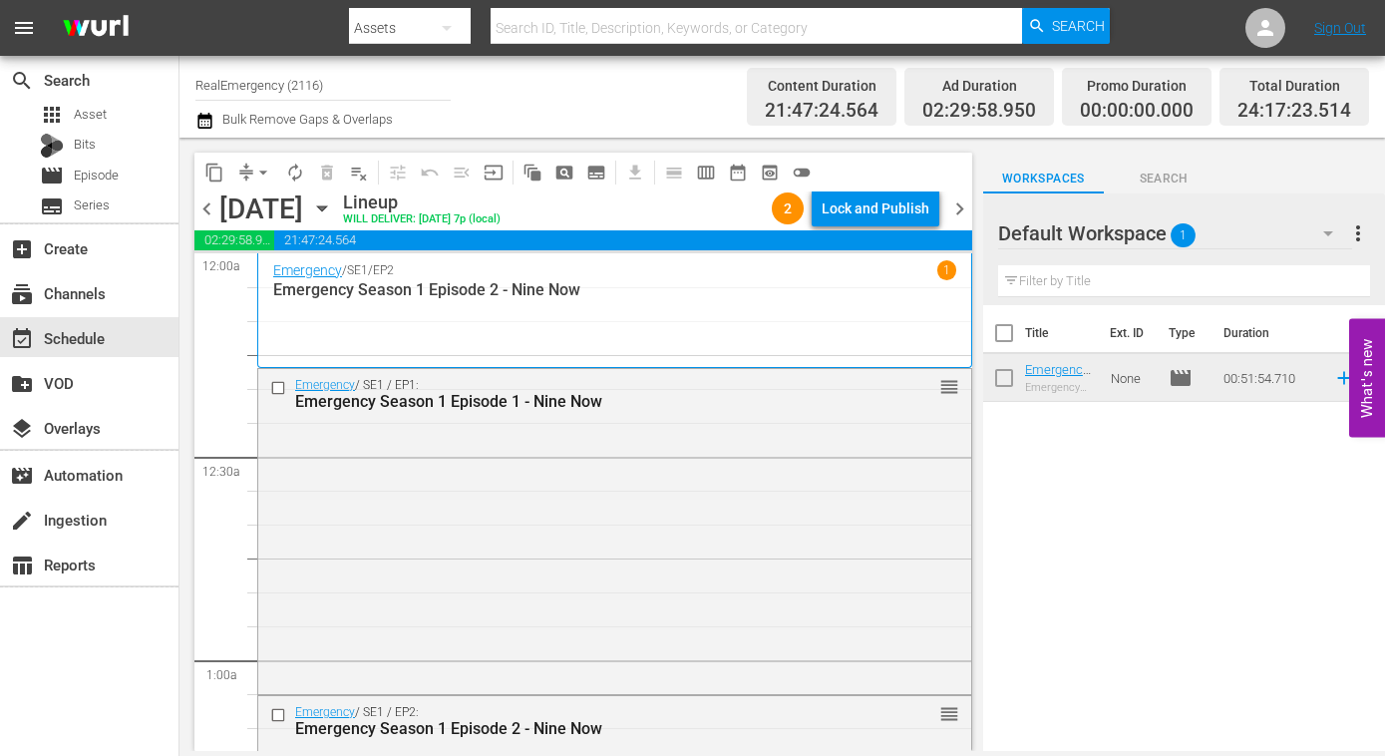
click at [326, 208] on icon "button" at bounding box center [321, 208] width 9 height 5
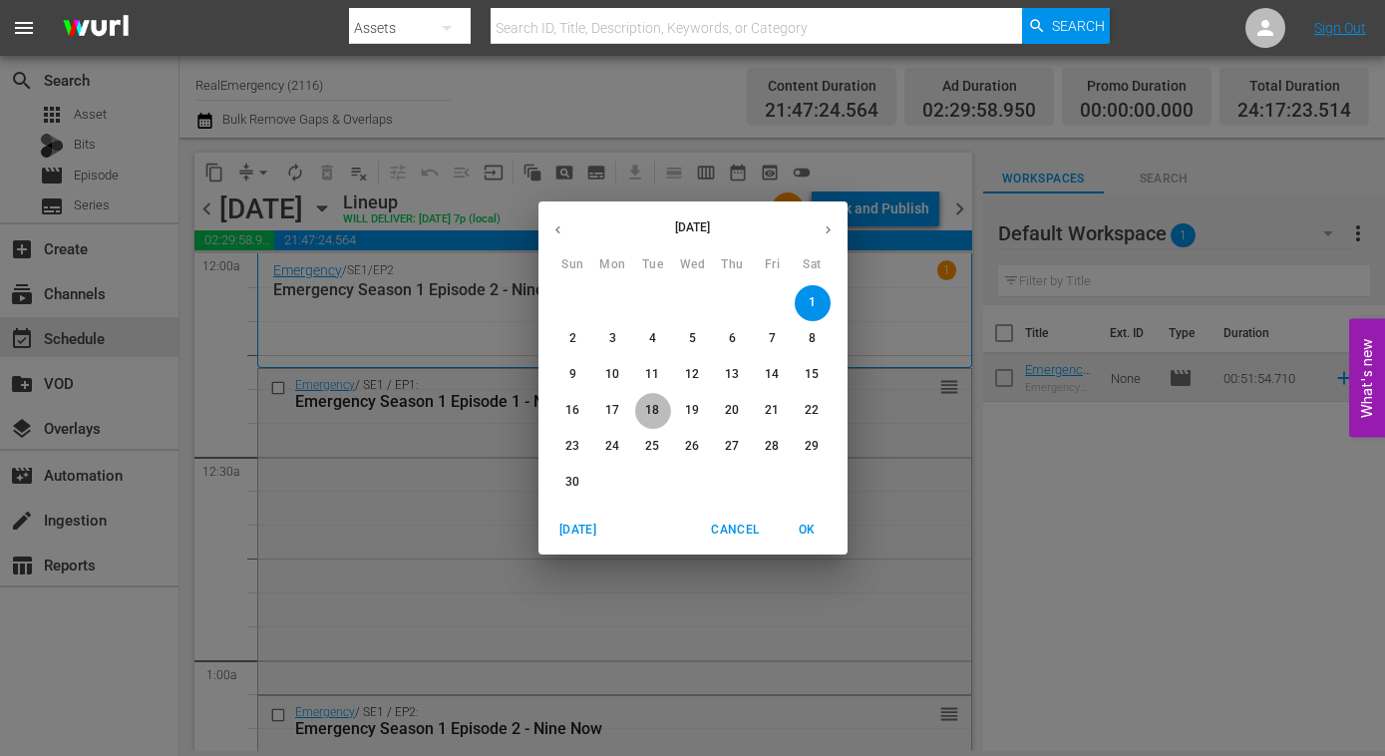
click at [649, 411] on p "18" at bounding box center [652, 410] width 14 height 17
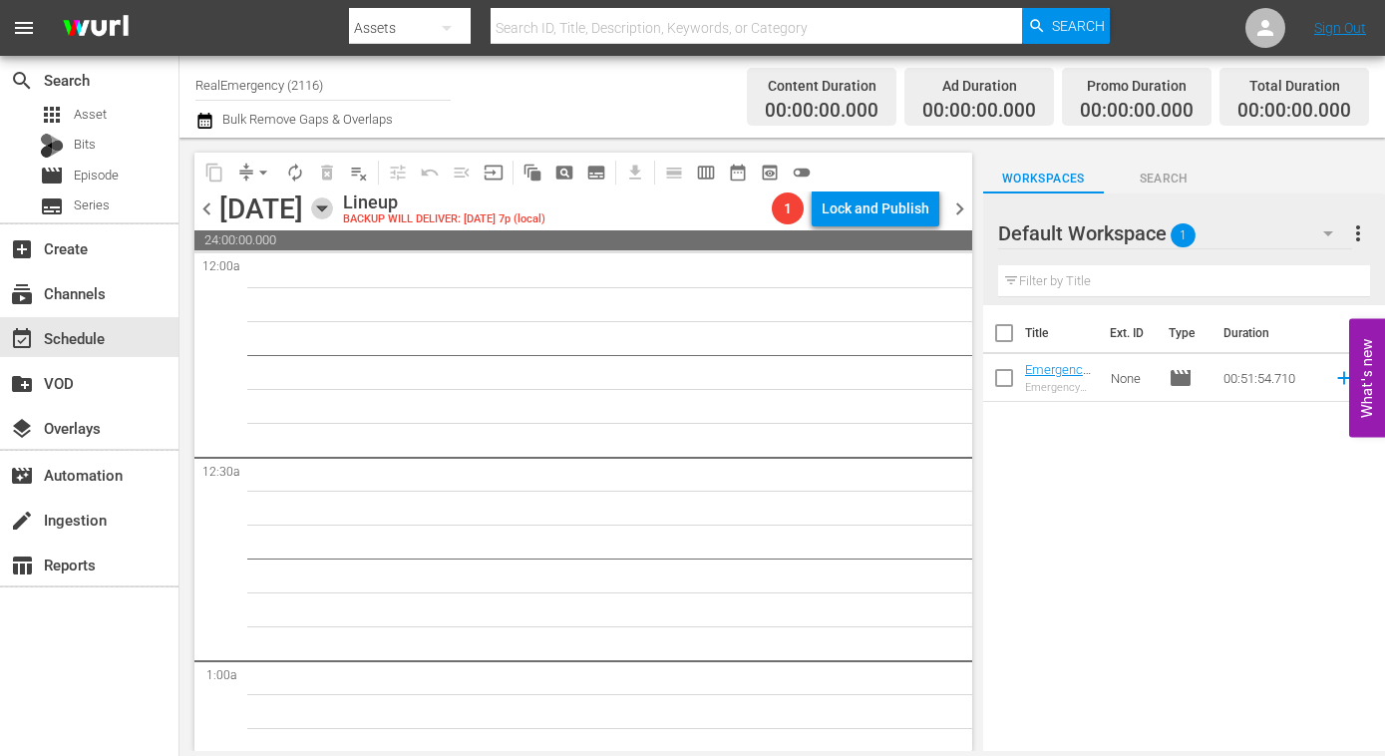
click at [333, 200] on icon "button" at bounding box center [322, 208] width 22 height 22
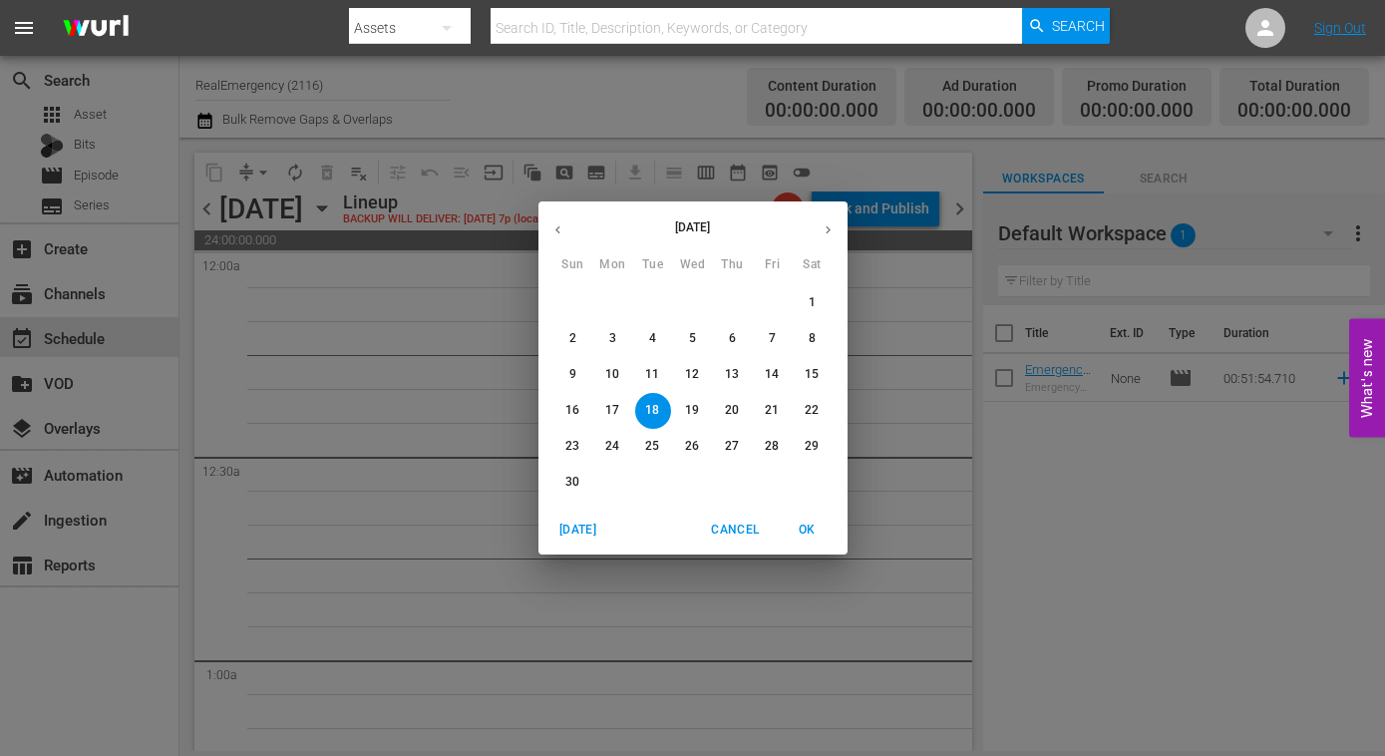
click at [550, 226] on icon "button" at bounding box center [557, 229] width 15 height 15
click at [815, 372] on p "18" at bounding box center [812, 374] width 14 height 17
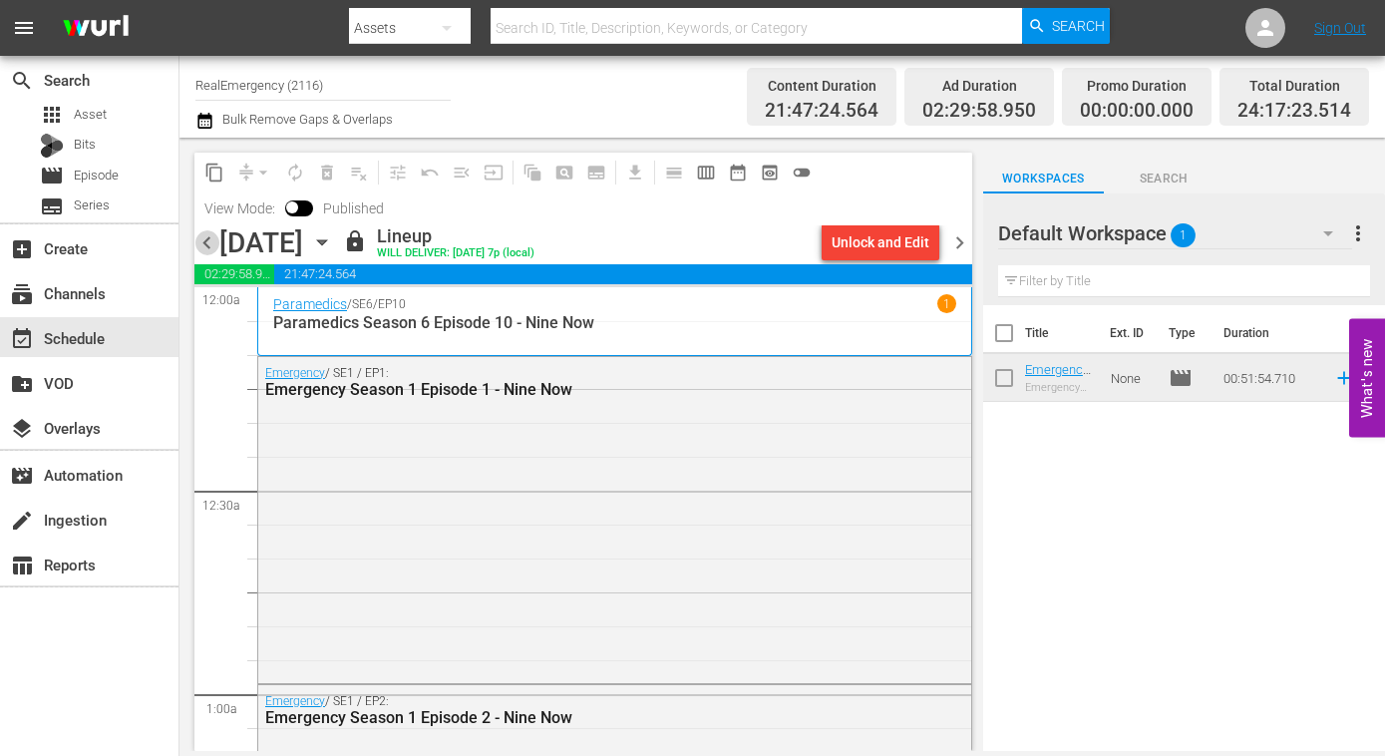
click at [203, 242] on span "chevron_left" at bounding box center [206, 242] width 25 height 25
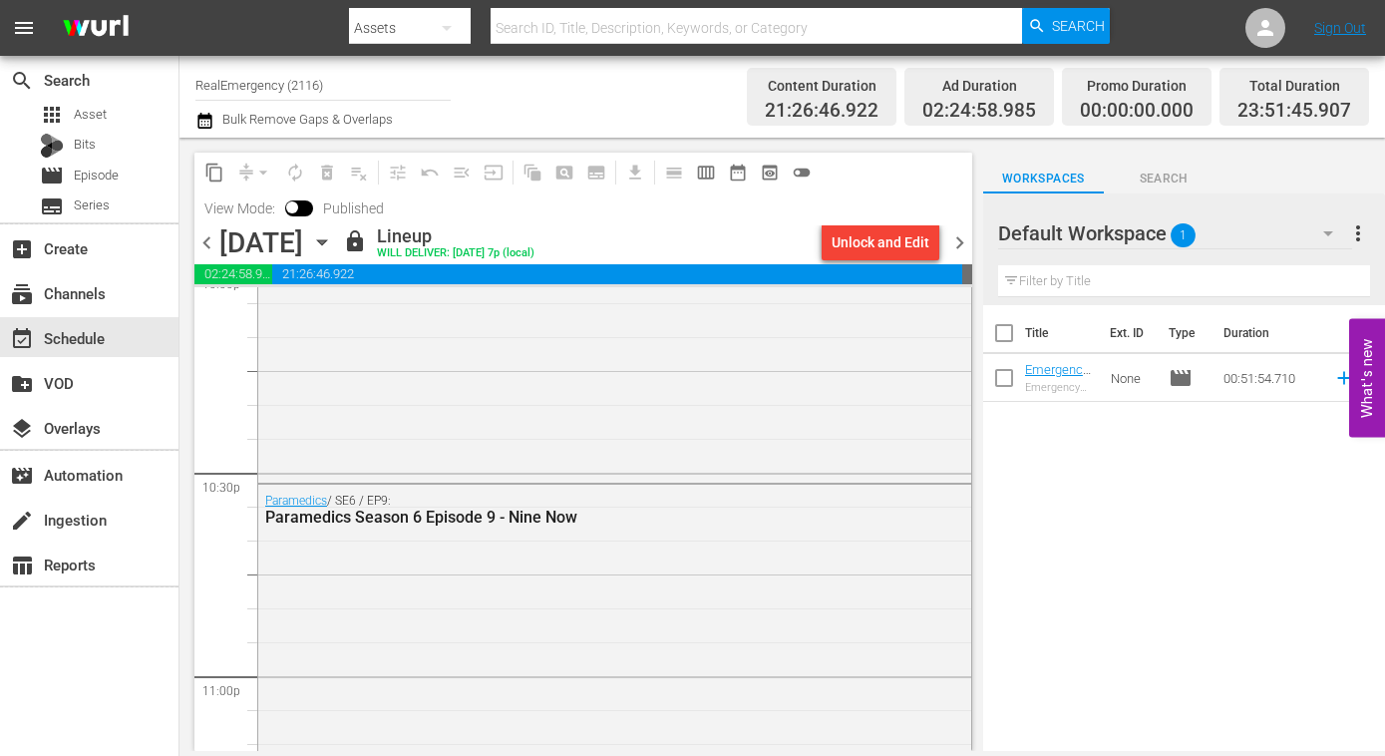
scroll to position [9367, 0]
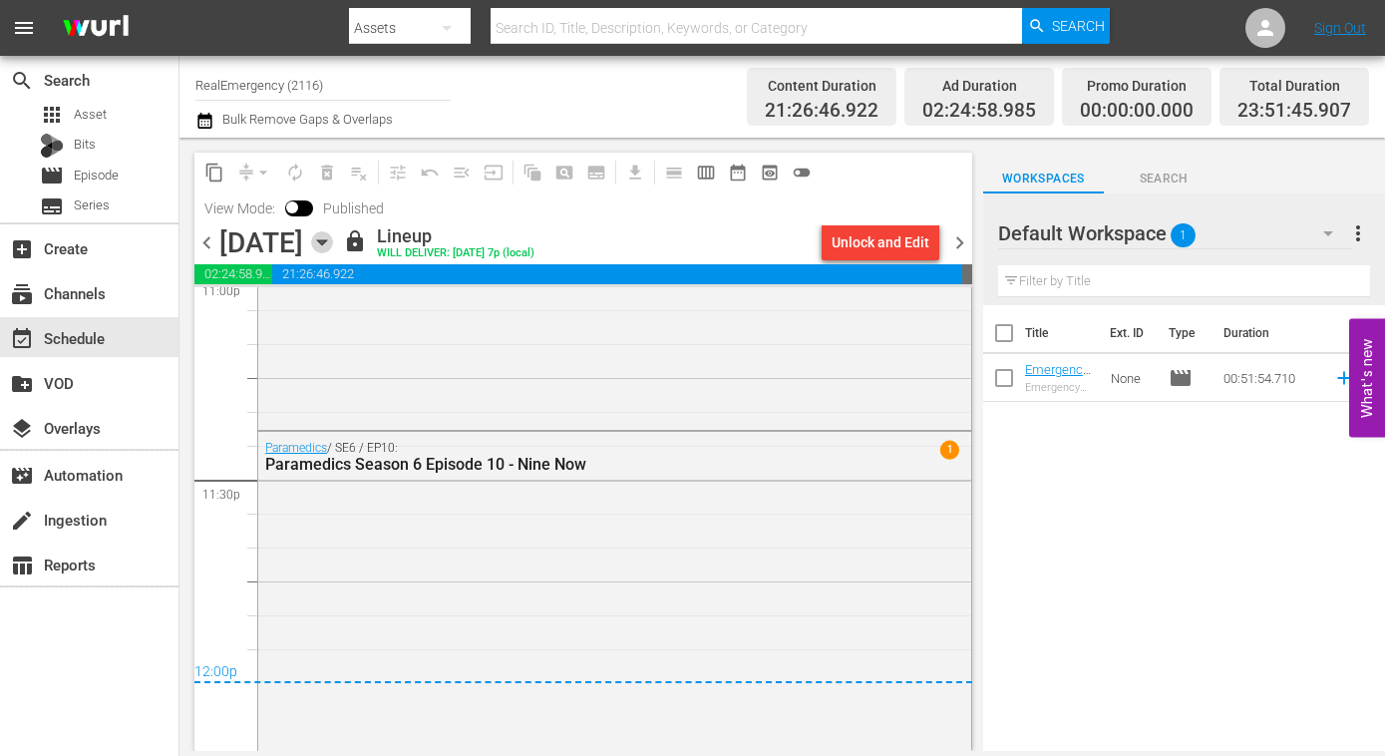
click at [333, 245] on icon "button" at bounding box center [322, 242] width 22 height 22
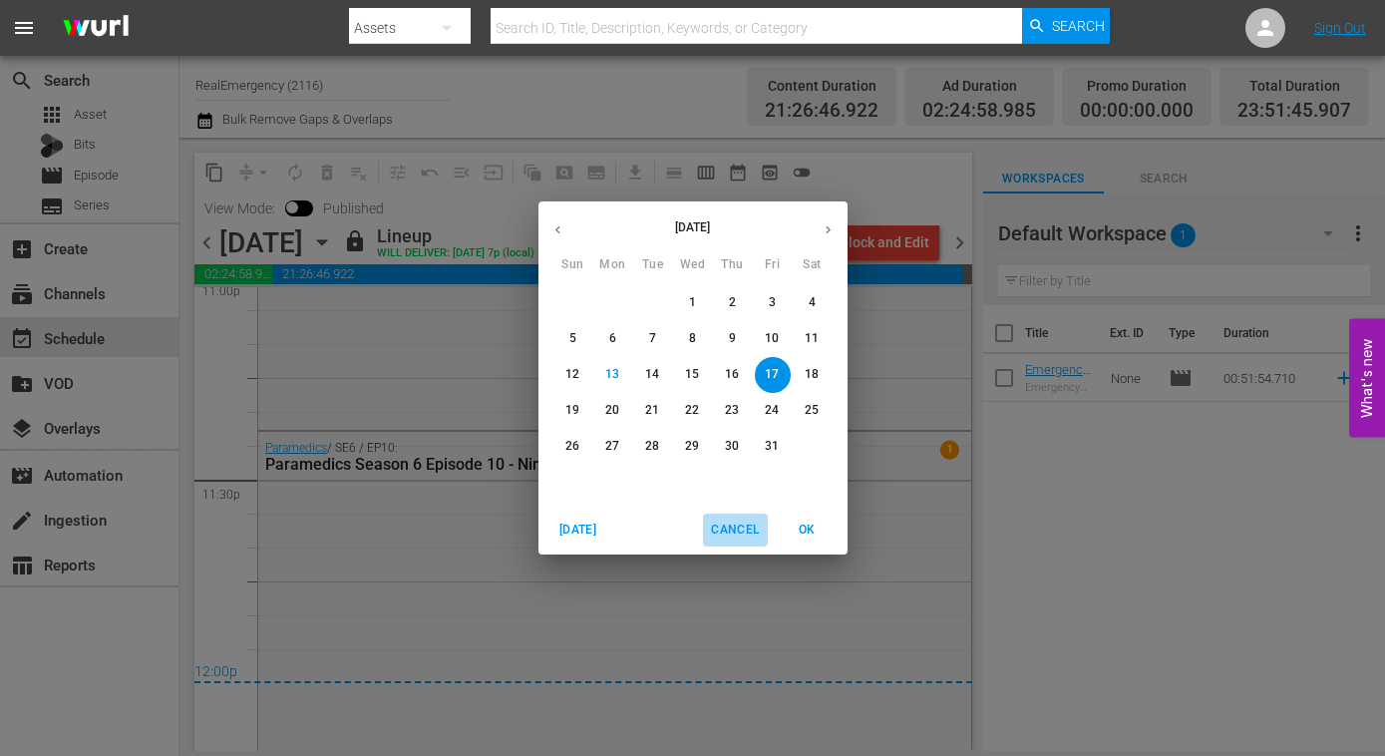
click at [733, 526] on span "Cancel" at bounding box center [735, 529] width 48 height 21
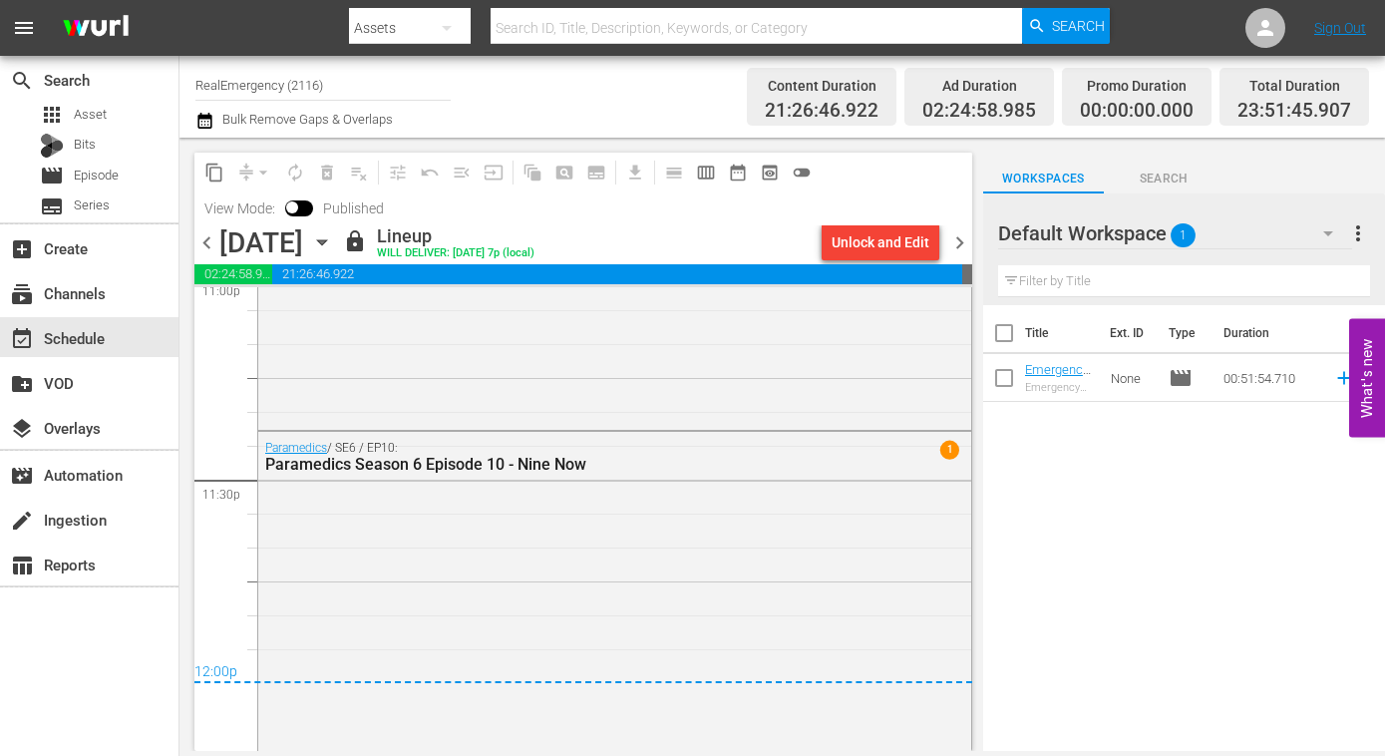
click at [208, 242] on span "chevron_left" at bounding box center [206, 242] width 25 height 25
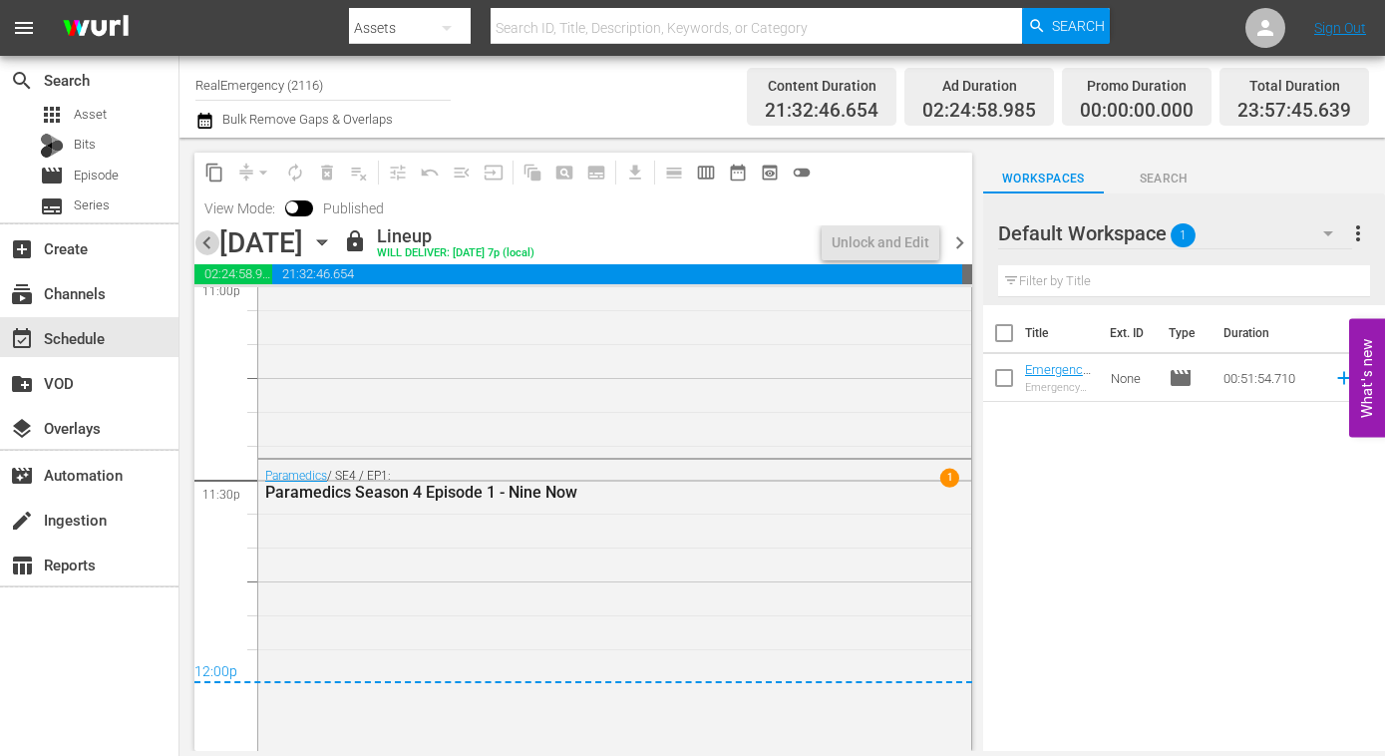
click at [206, 241] on span "chevron_left" at bounding box center [206, 242] width 25 height 25
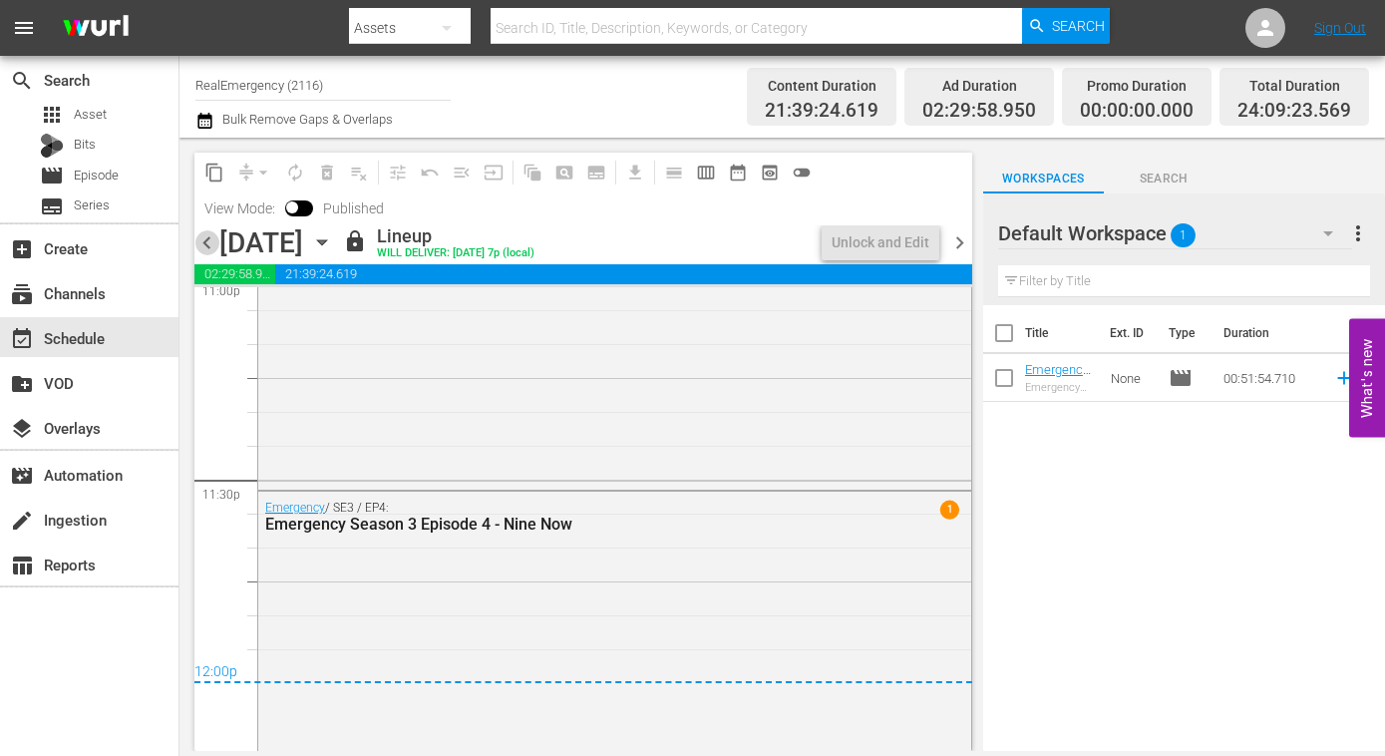
click at [207, 238] on span "chevron_left" at bounding box center [206, 242] width 25 height 25
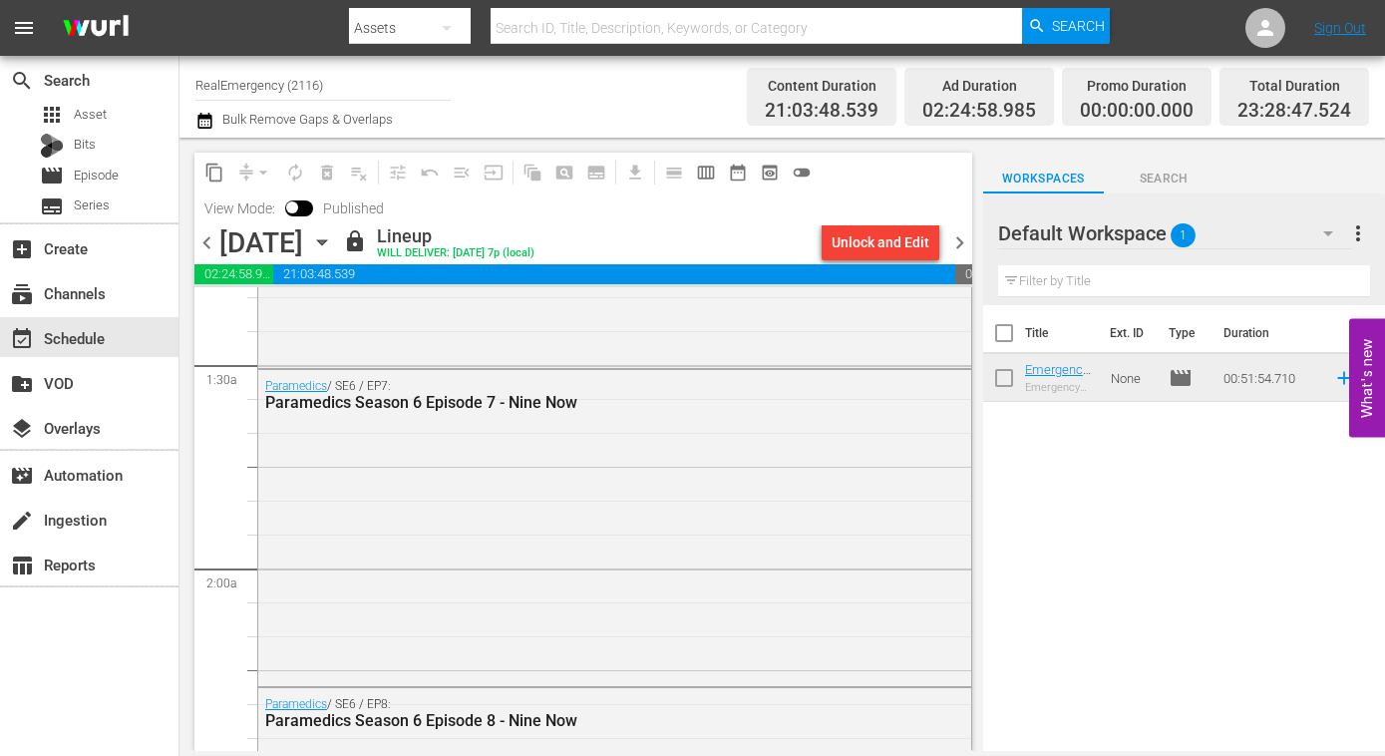
scroll to position [533, 0]
click at [738, 171] on span "date_range_outlined" at bounding box center [738, 173] width 20 height 20
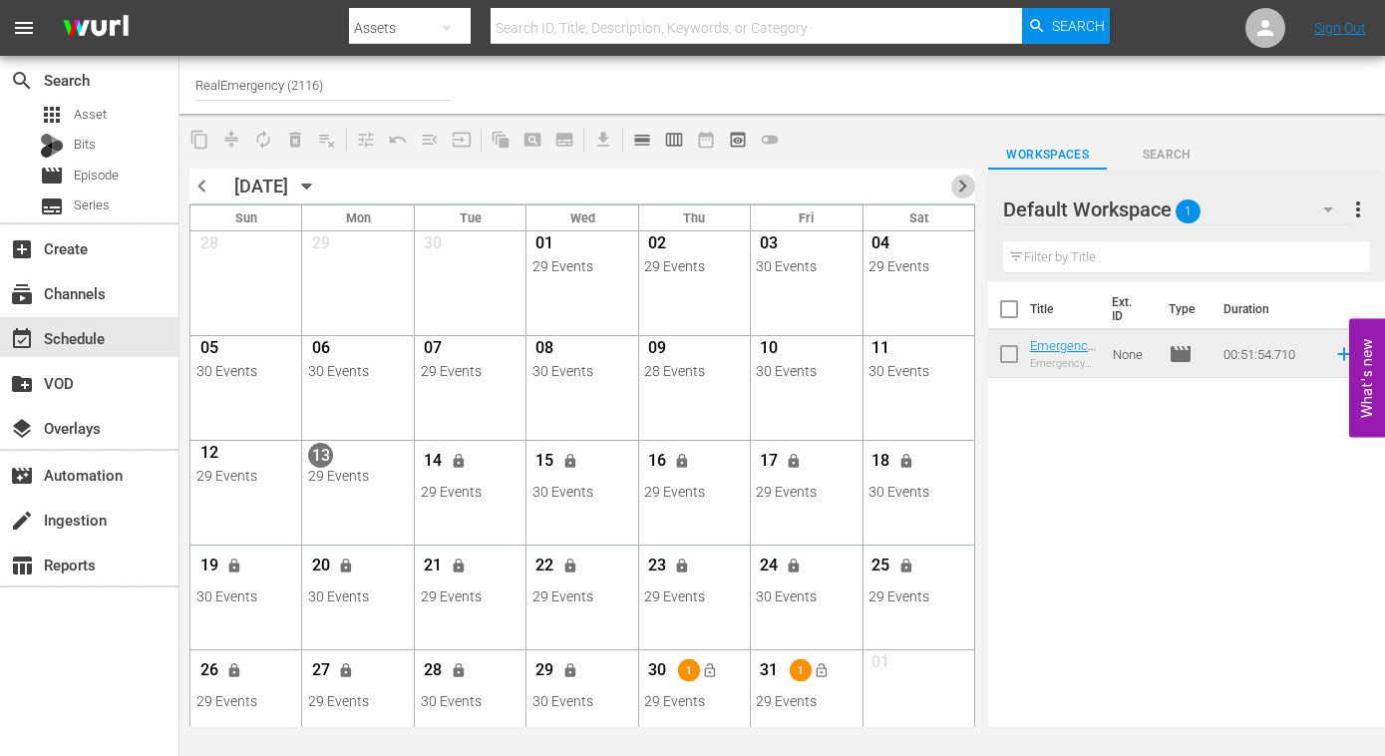
click at [959, 188] on span "chevron_right" at bounding box center [962, 185] width 25 height 25
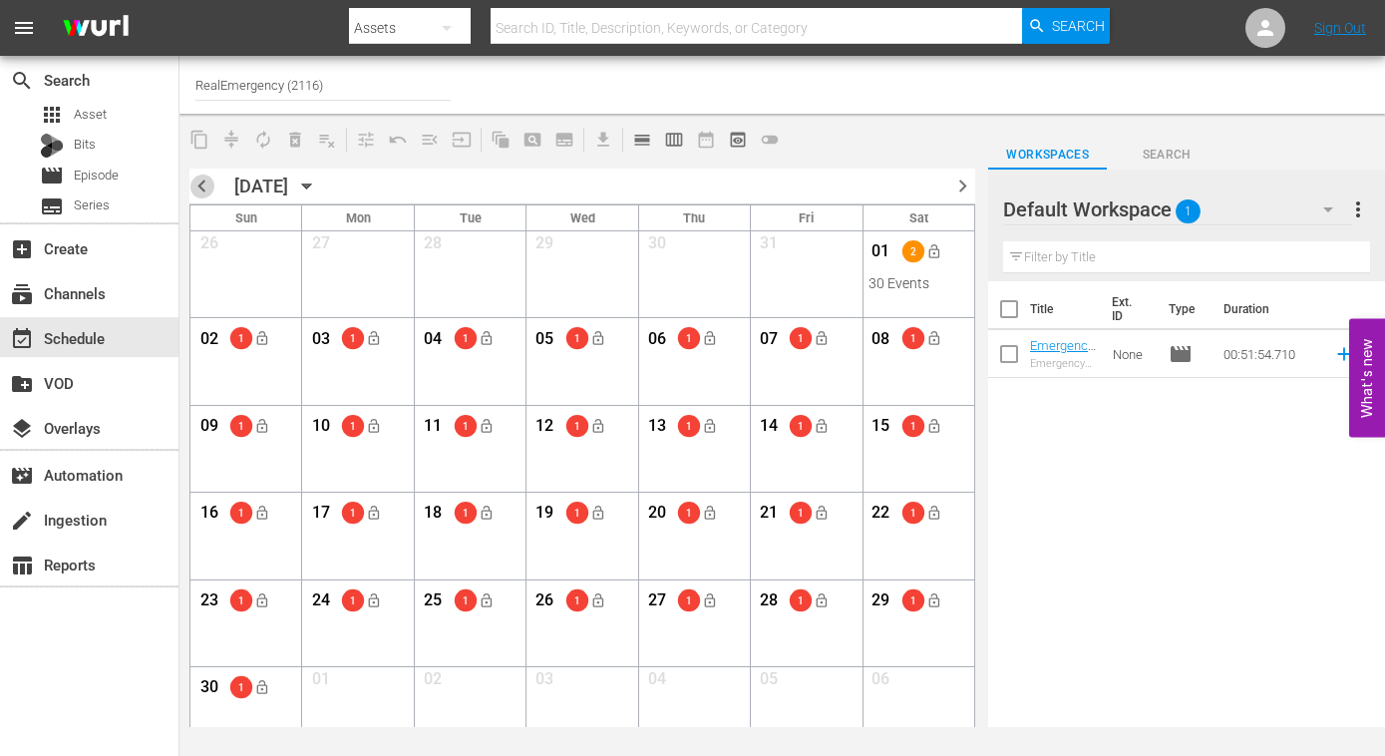
click at [196, 184] on span "chevron_left" at bounding box center [201, 185] width 25 height 25
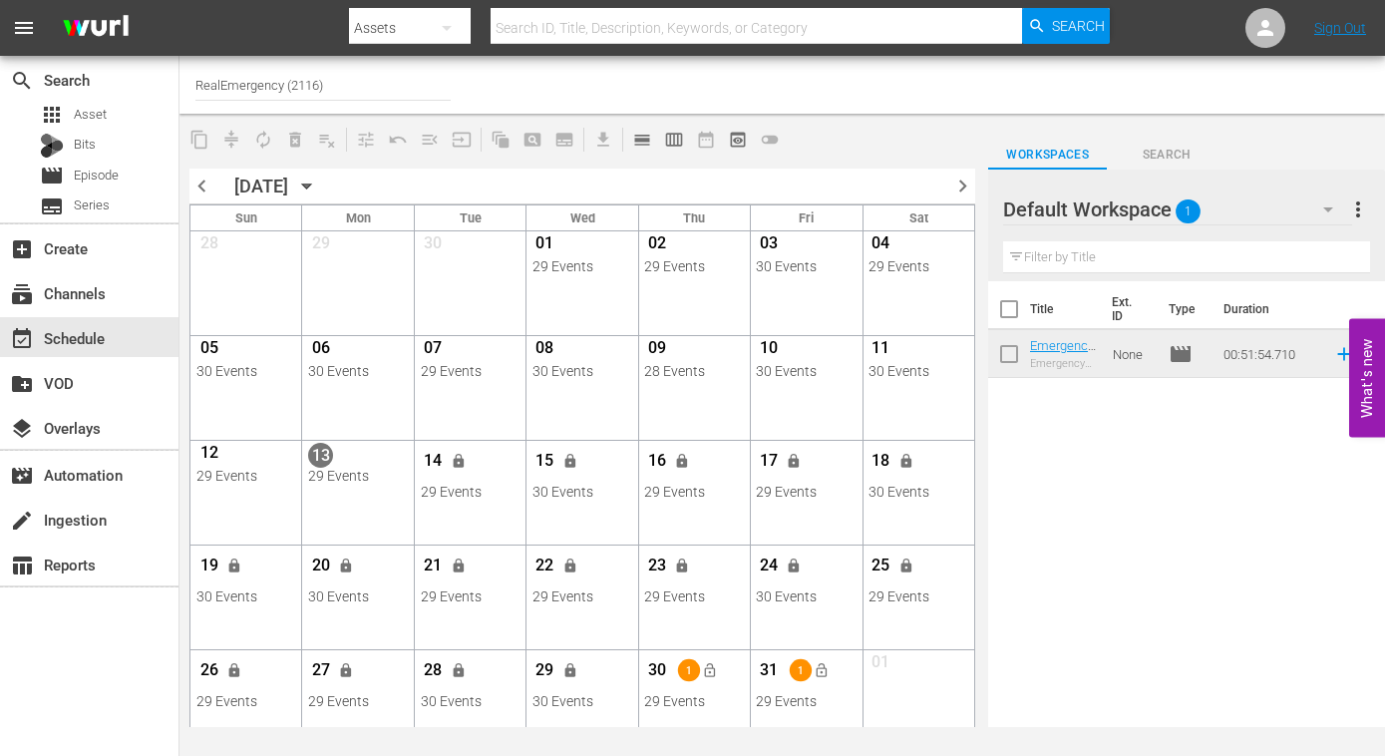
click at [962, 183] on span "chevron_right" at bounding box center [962, 185] width 25 height 25
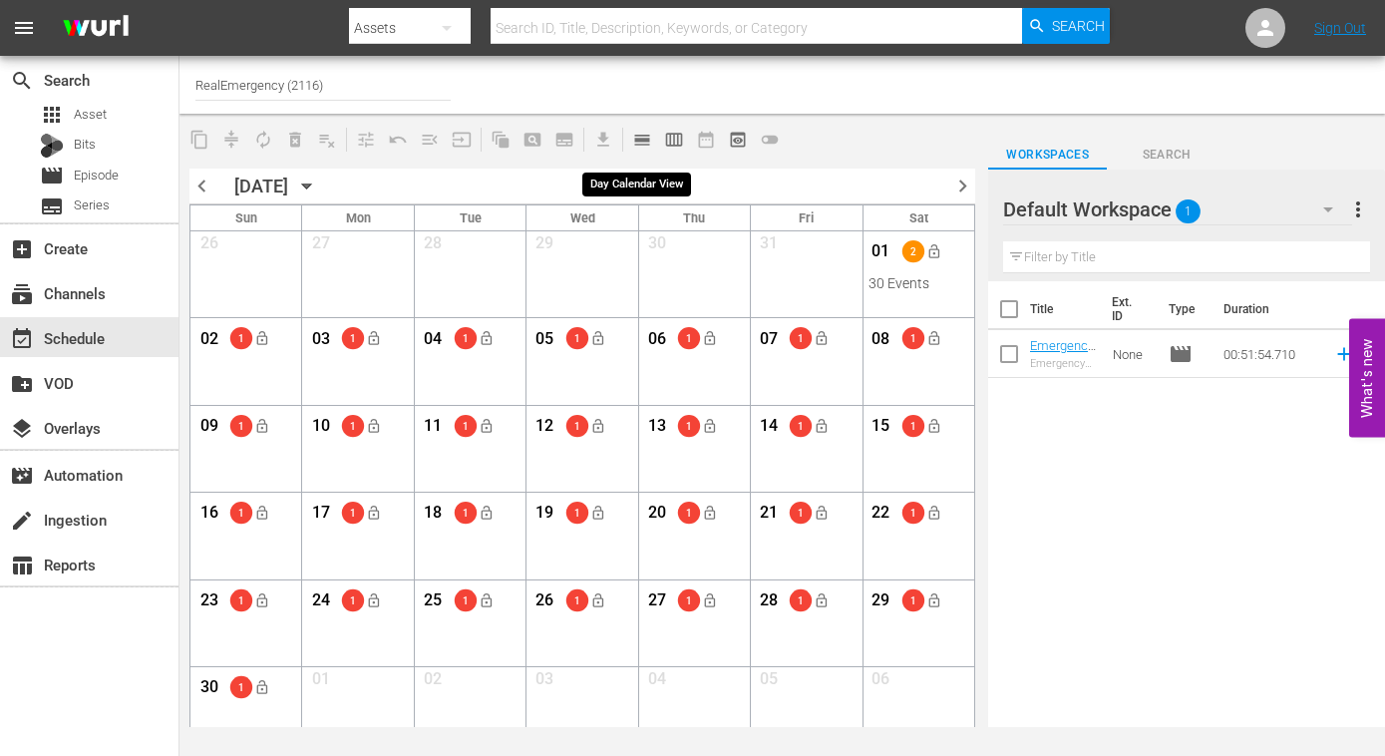
click at [641, 142] on span "calendar_view_day_outlined" at bounding box center [642, 140] width 20 height 20
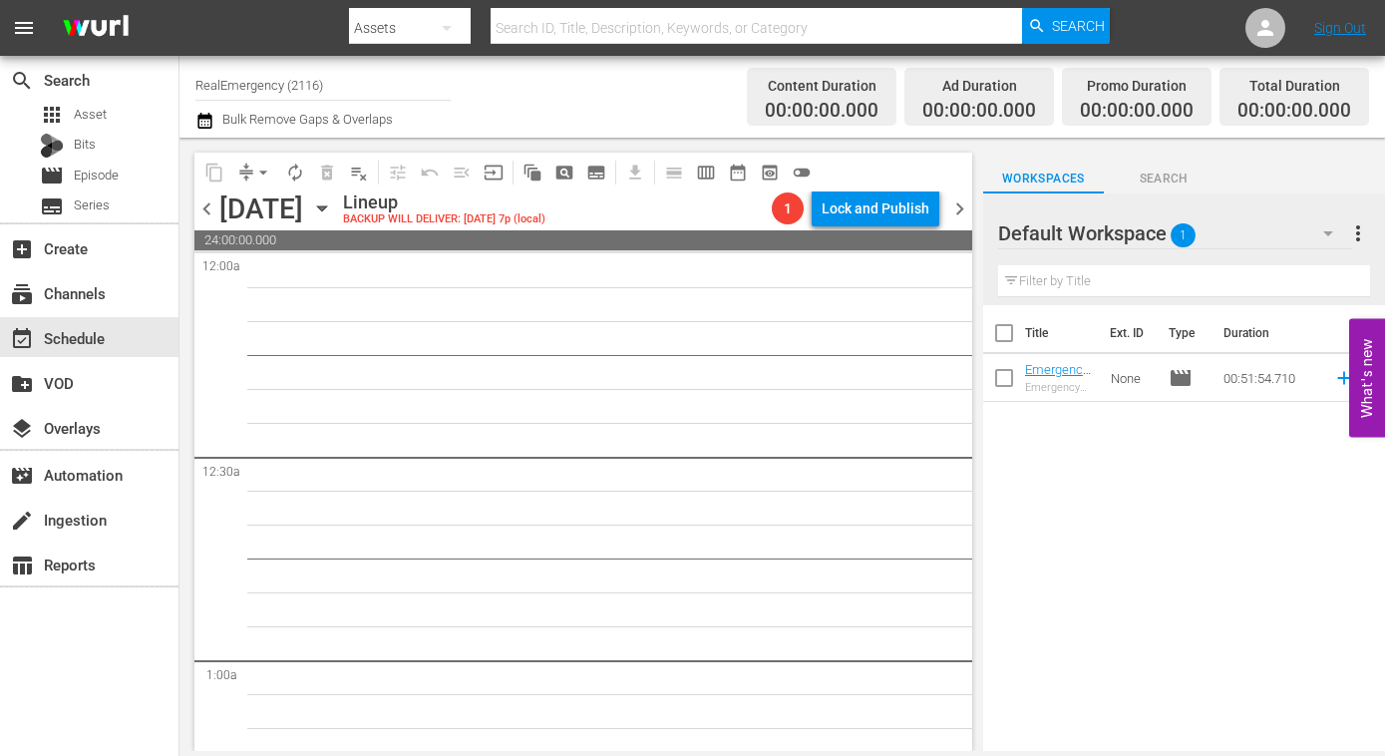
click at [333, 205] on icon "button" at bounding box center [322, 208] width 22 height 22
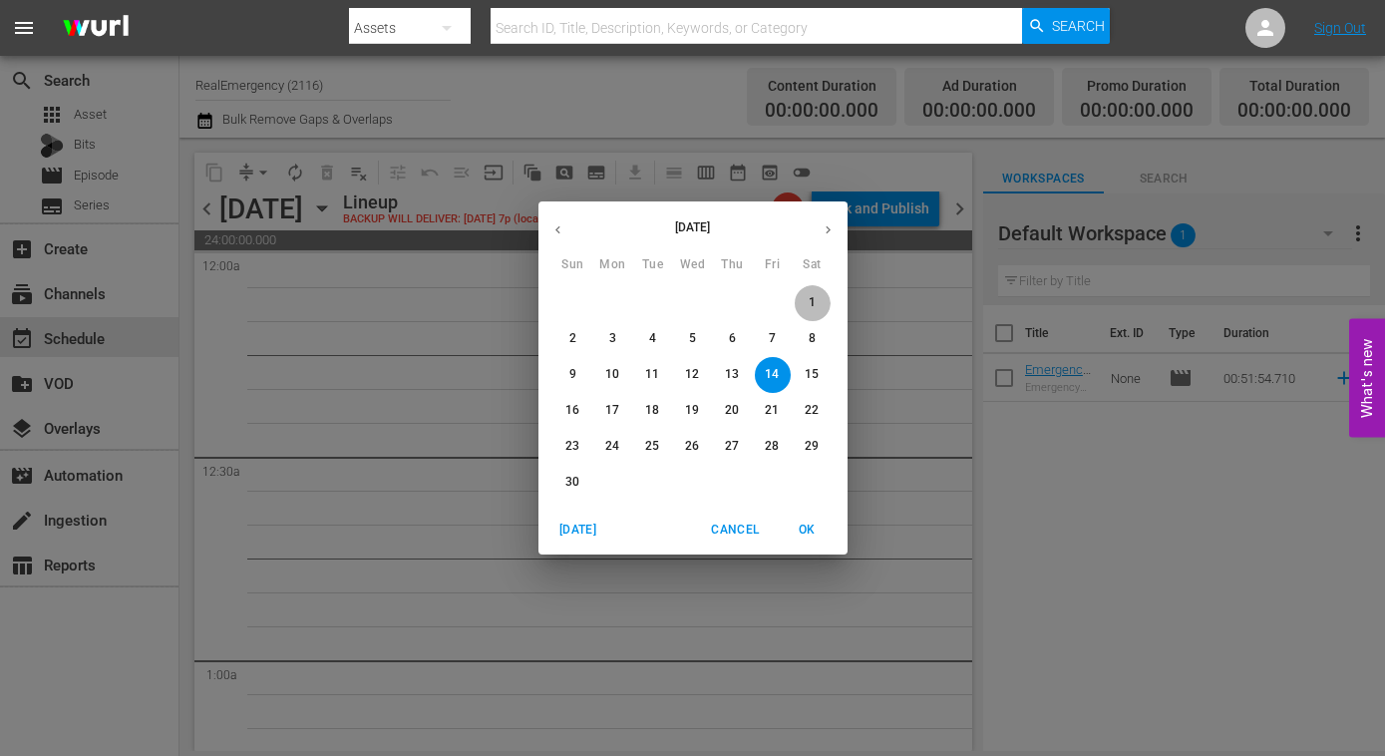
click at [814, 293] on button "1" at bounding box center [813, 303] width 36 height 36
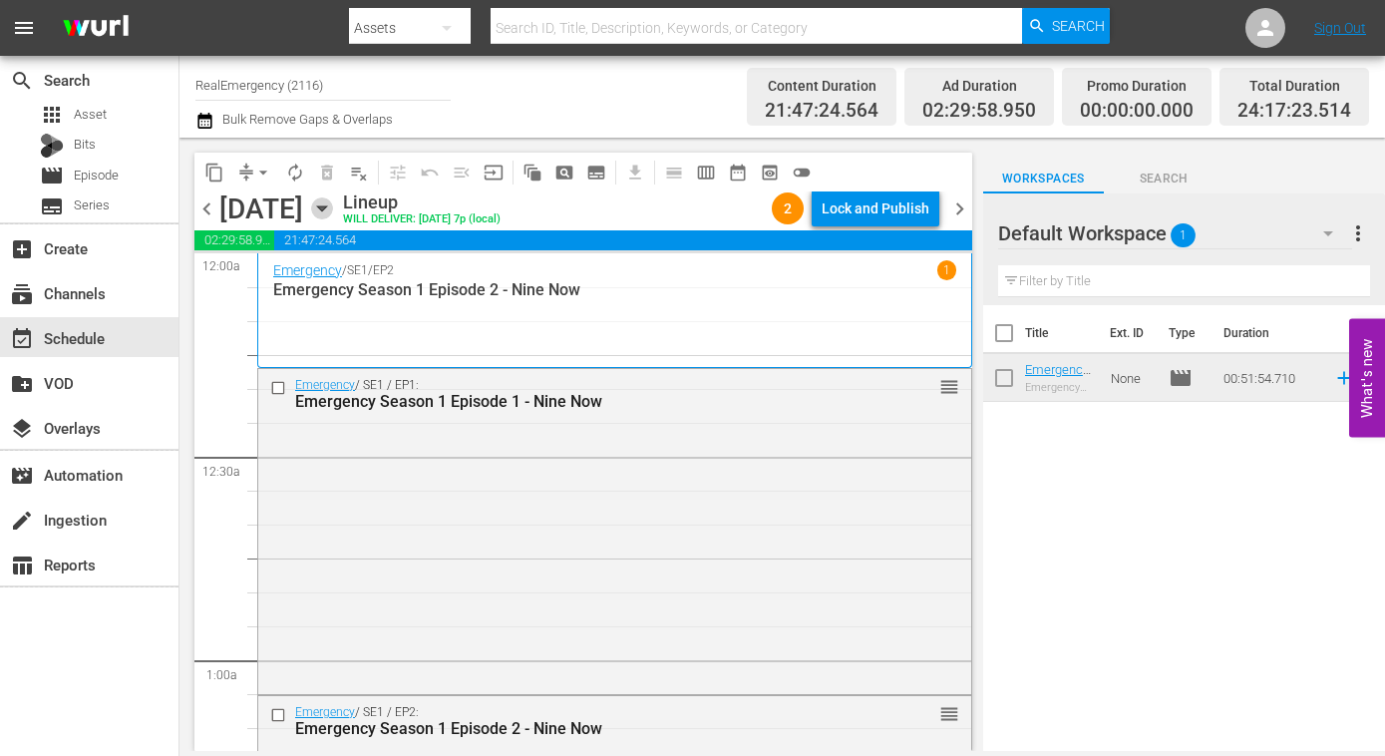
click at [326, 208] on icon "button" at bounding box center [321, 208] width 9 height 5
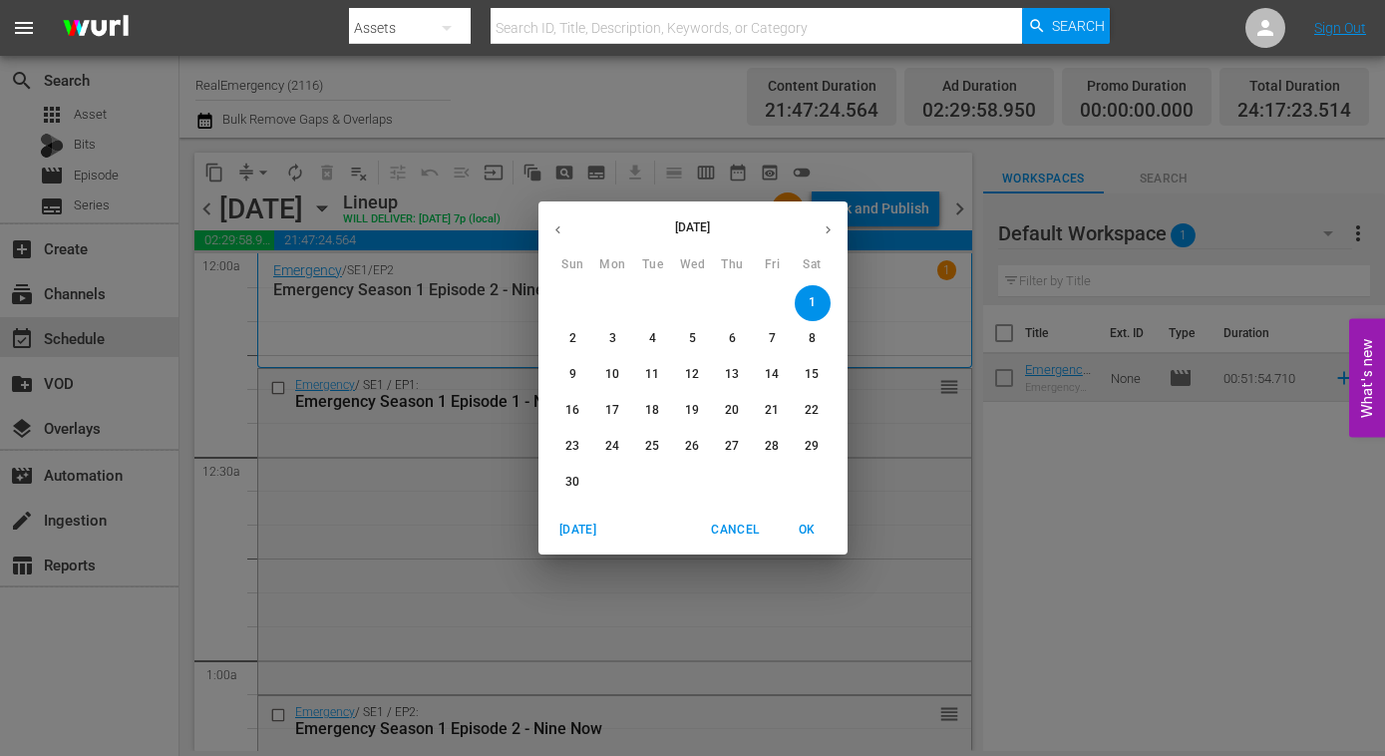
click at [660, 410] on span "18" at bounding box center [653, 410] width 36 height 17
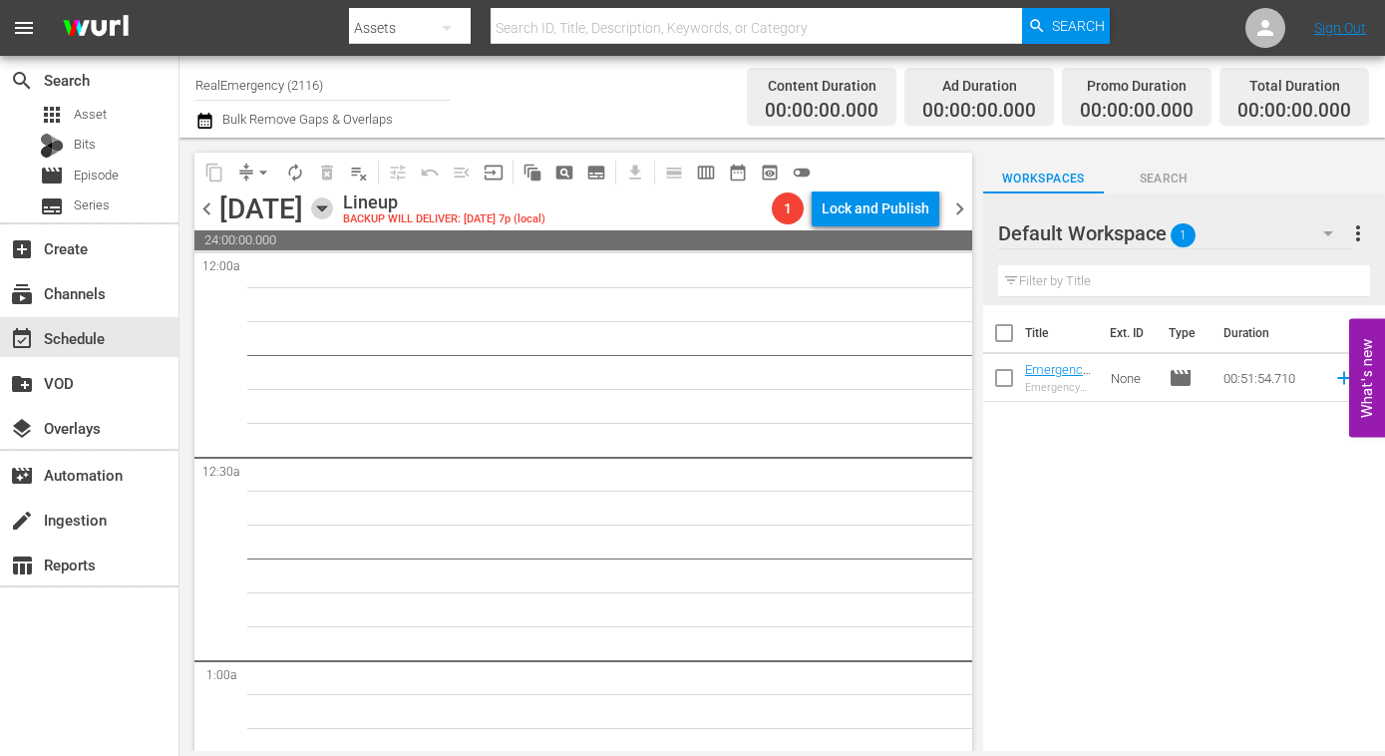
click at [333, 210] on icon "button" at bounding box center [322, 208] width 22 height 22
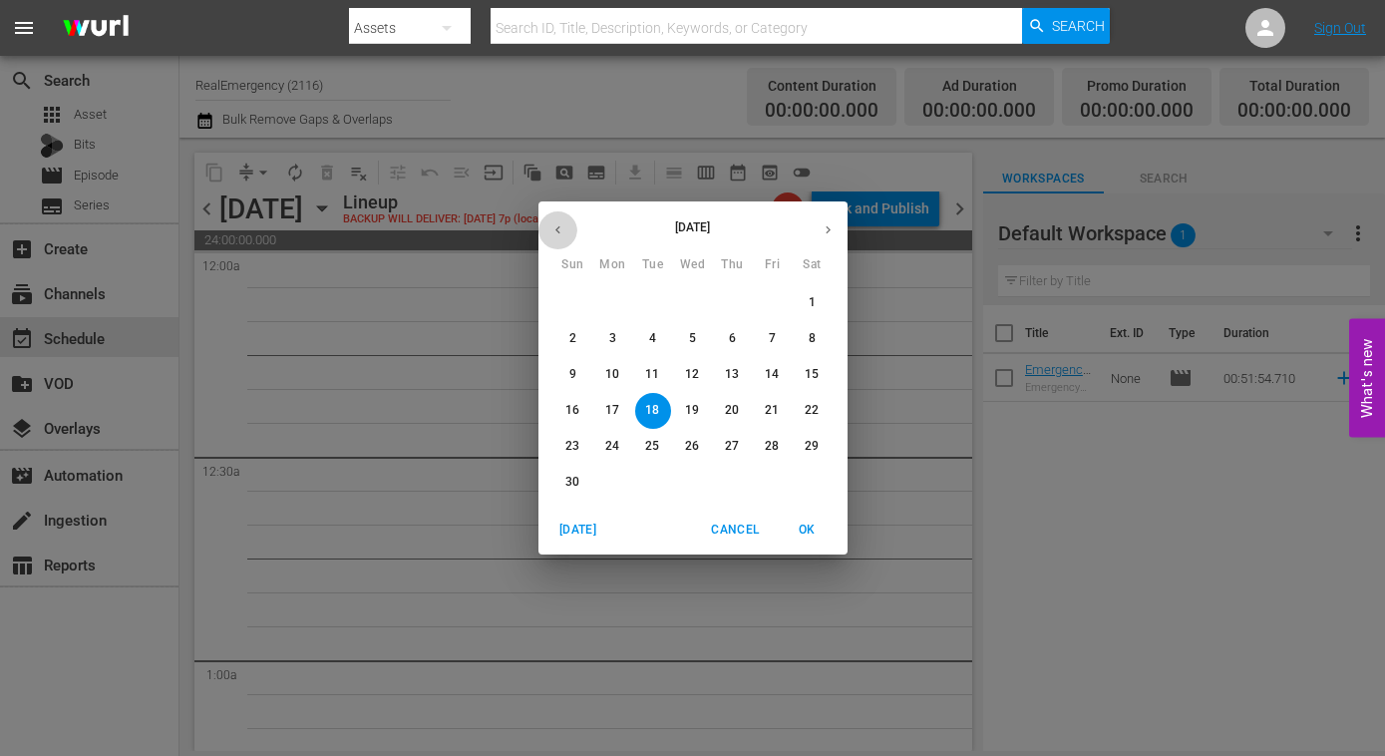
click at [555, 227] on icon "button" at bounding box center [557, 229] width 15 height 15
click at [819, 370] on span "18" at bounding box center [813, 374] width 36 height 17
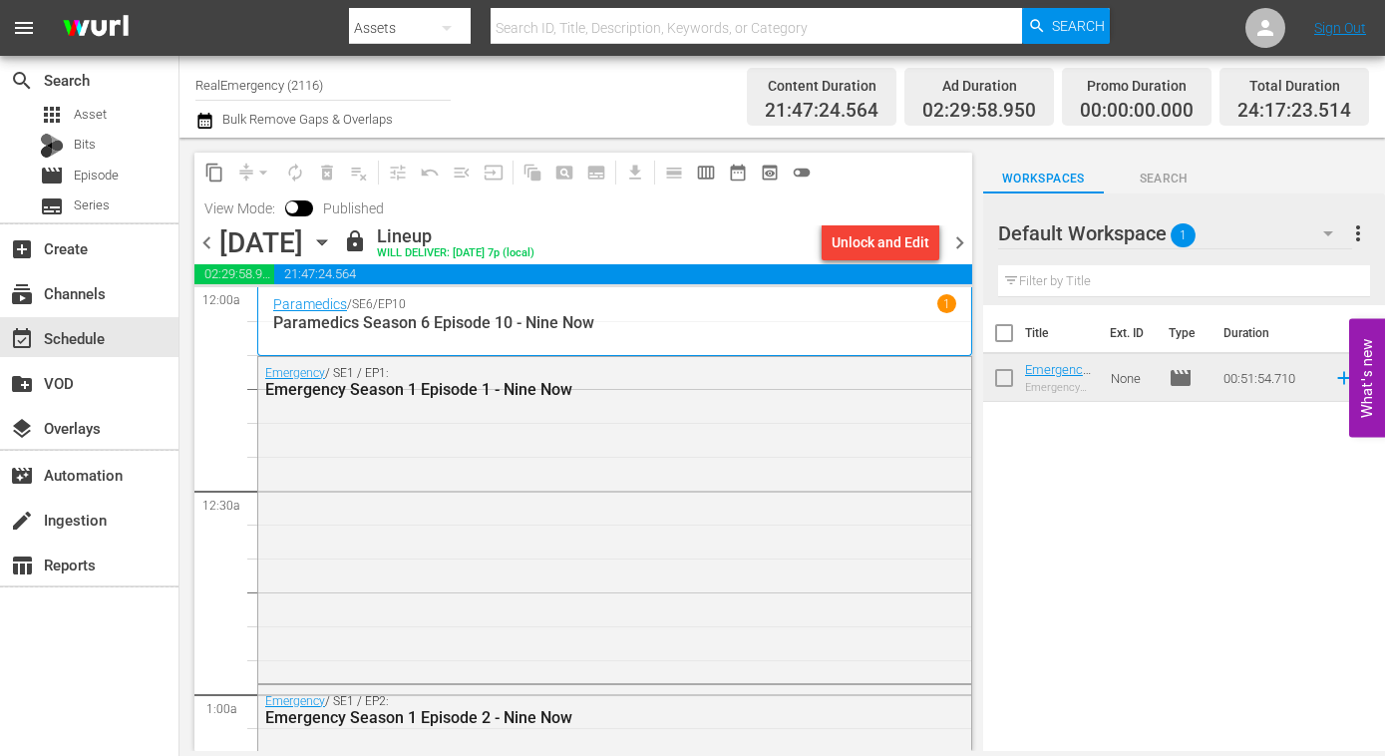
drag, startPoint x: 201, startPoint y: 240, endPoint x: 213, endPoint y: 249, distance: 15.0
click at [201, 240] on span "chevron_left" at bounding box center [206, 242] width 25 height 25
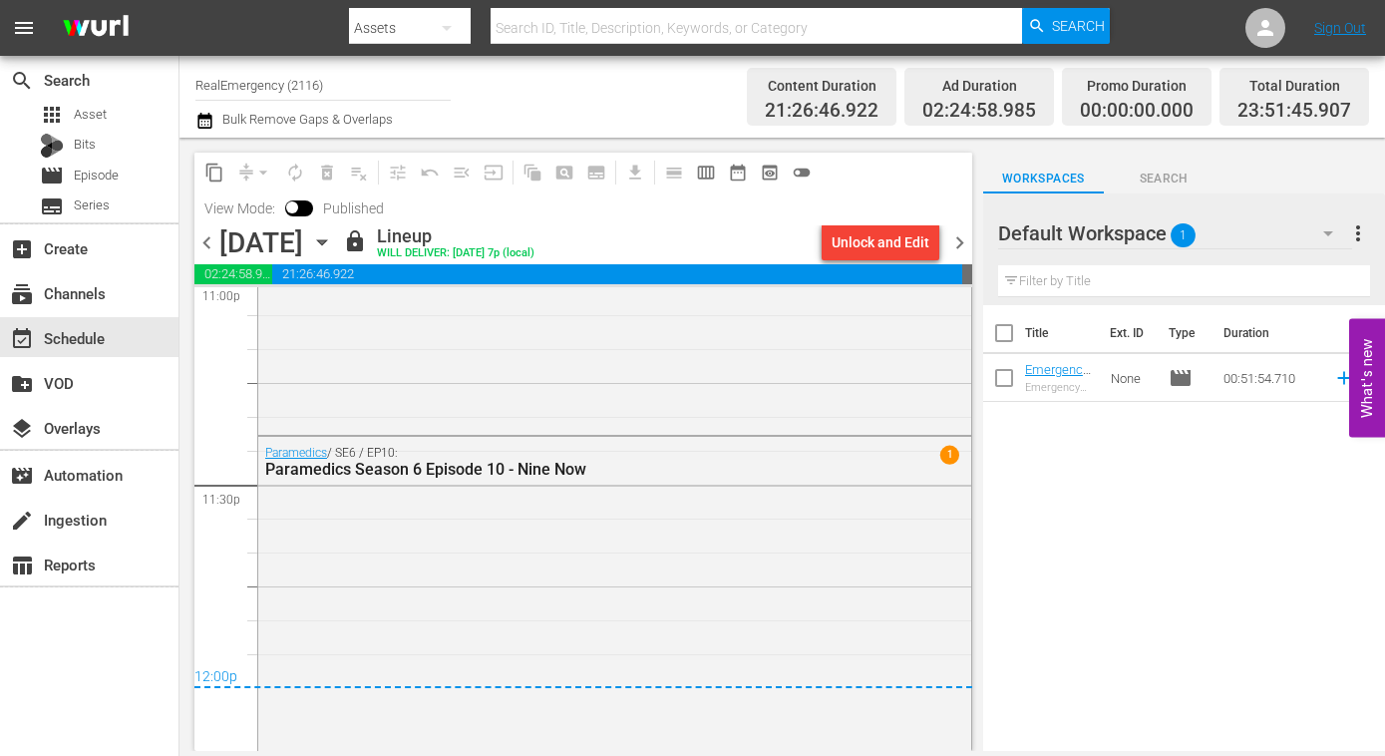
scroll to position [9367, 0]
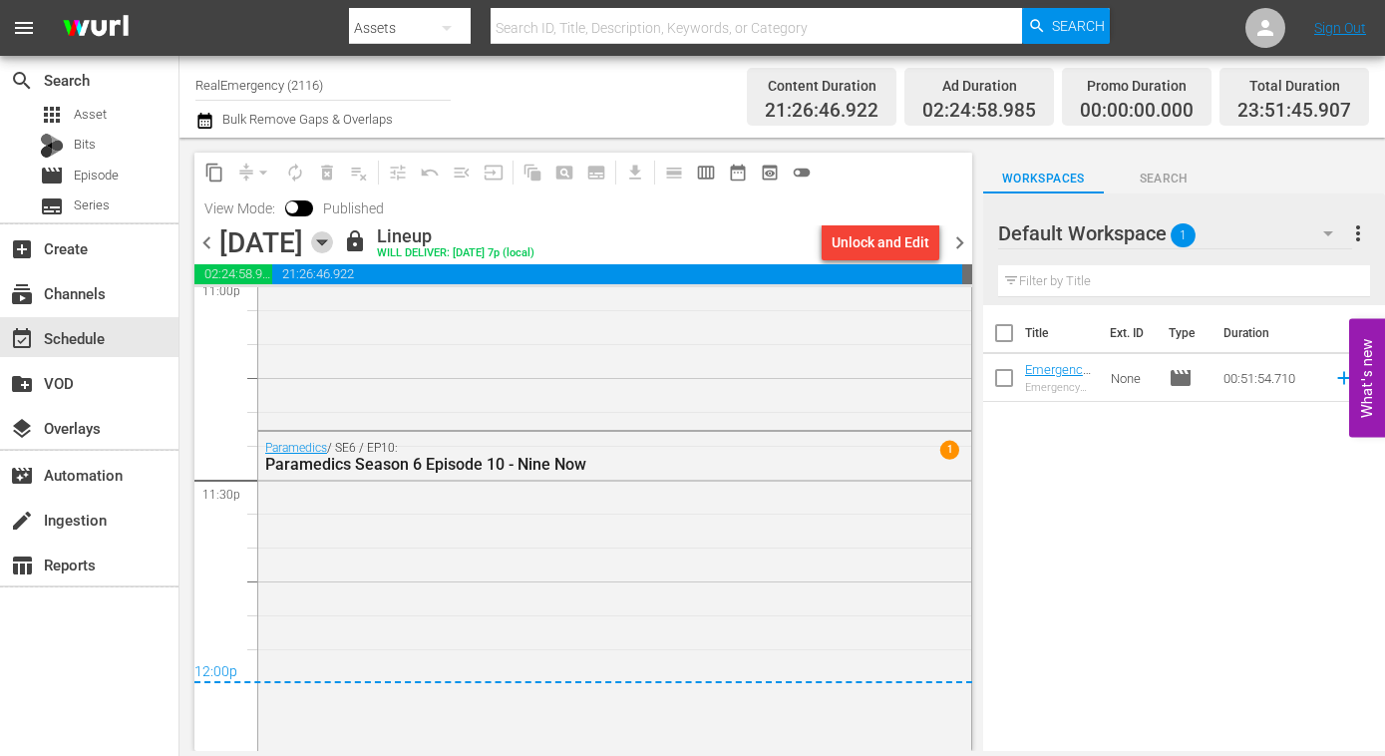
click at [333, 248] on icon "button" at bounding box center [322, 242] width 22 height 22
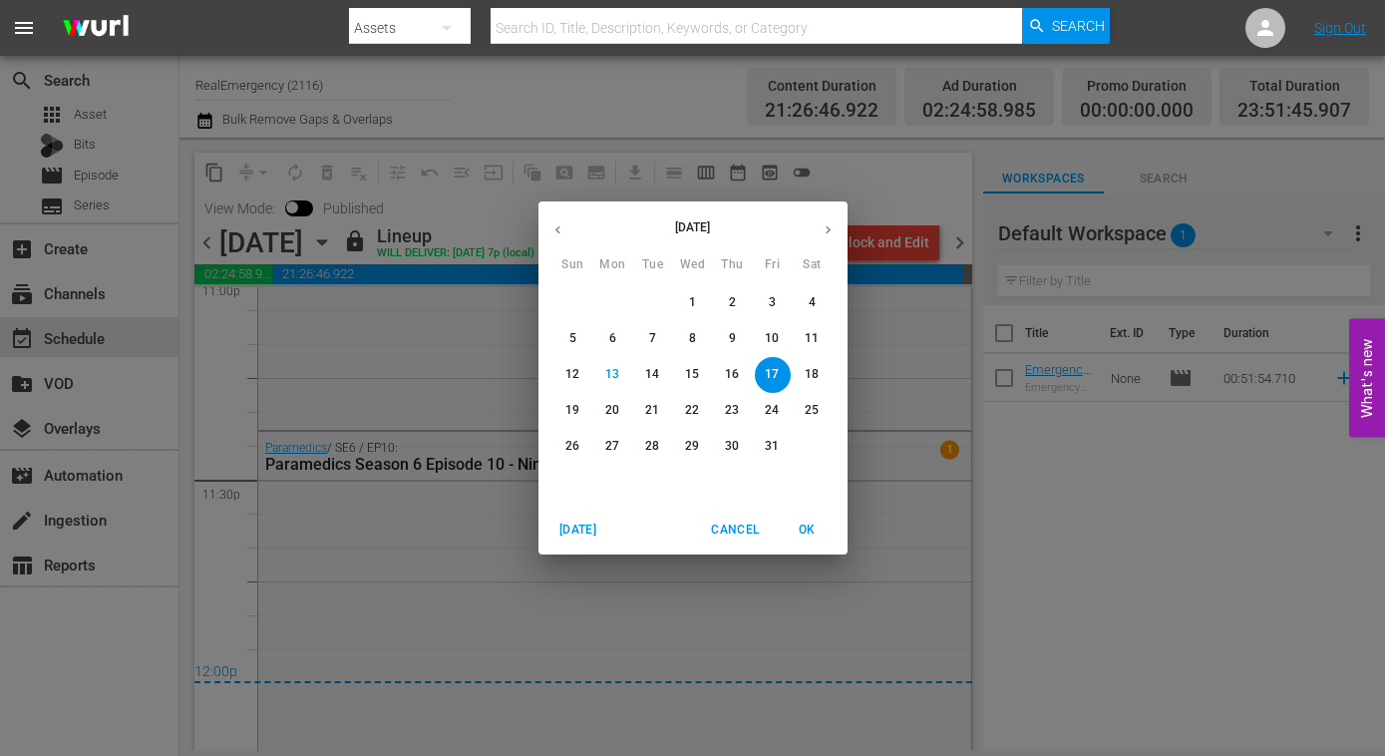
click at [770, 435] on button "31" at bounding box center [773, 447] width 36 height 36
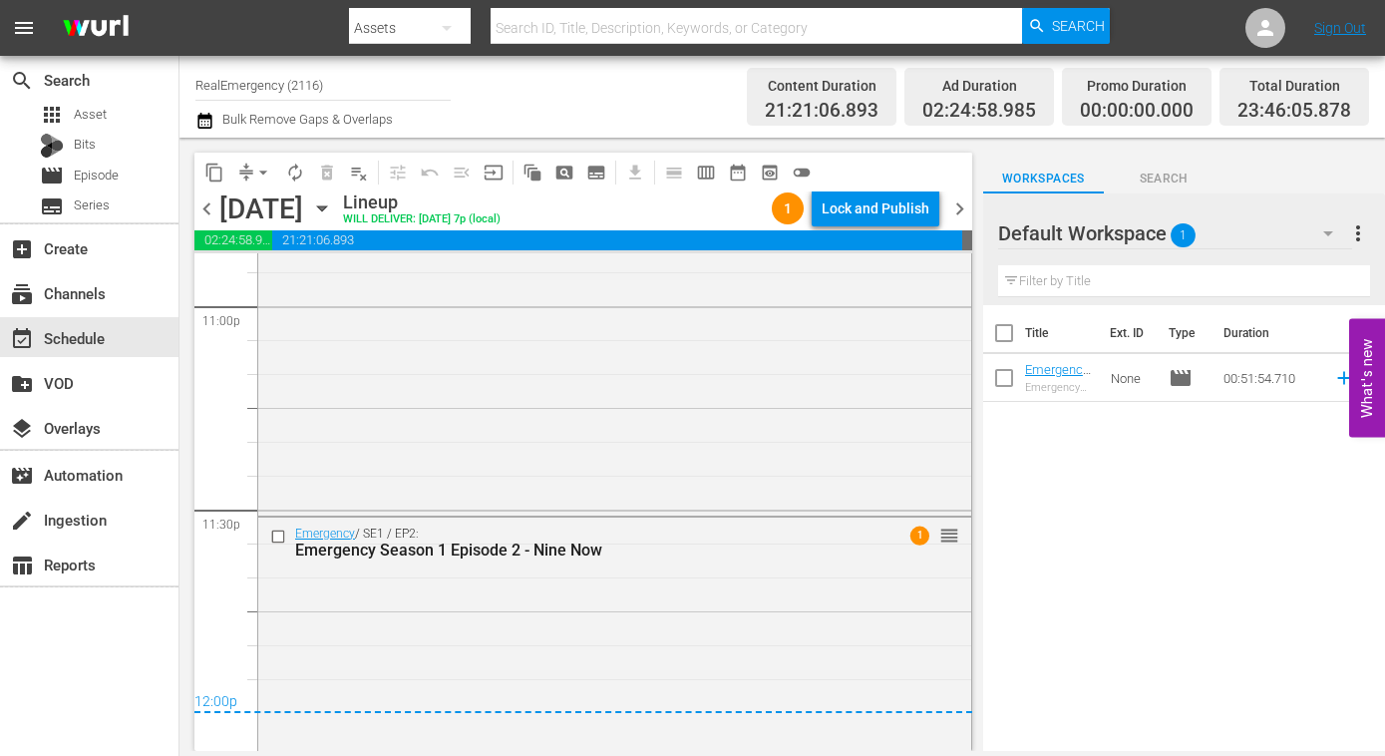
scroll to position [9380, 0]
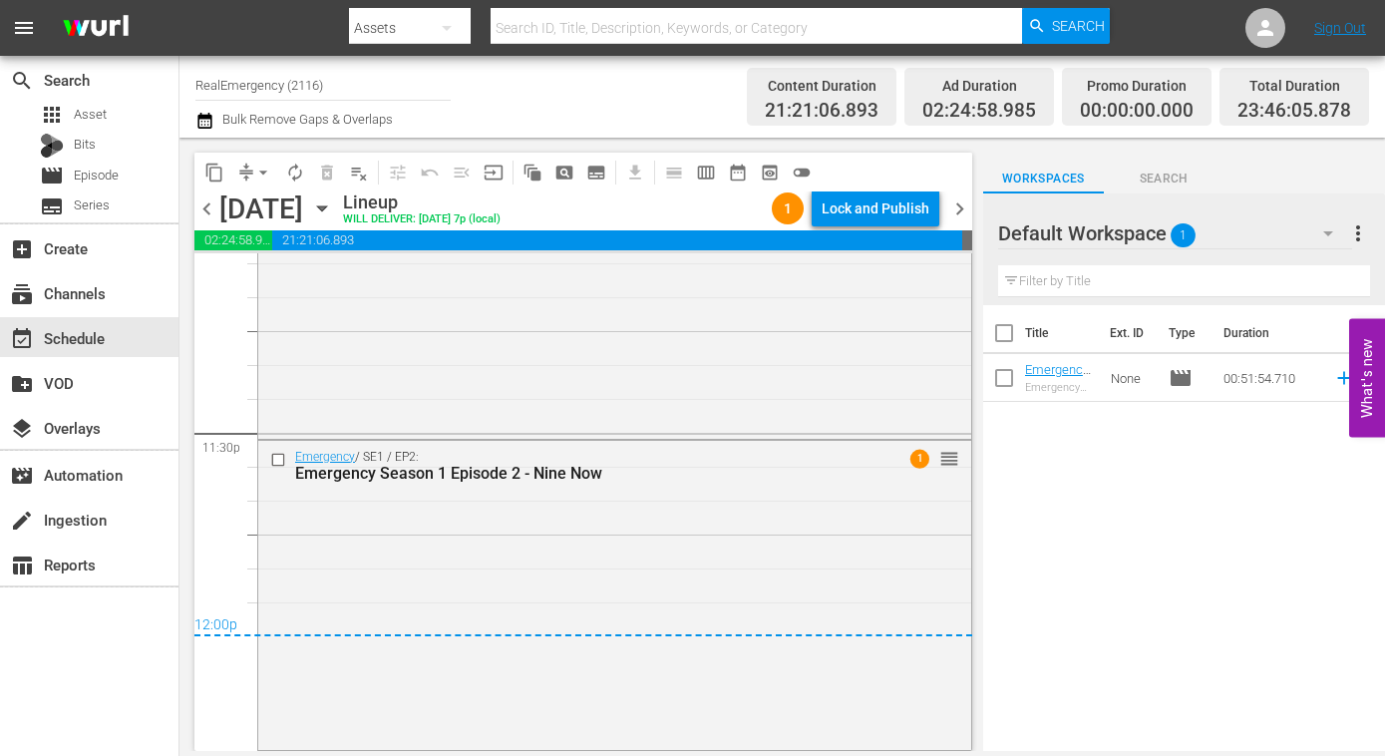
click at [957, 207] on span "chevron_right" at bounding box center [959, 208] width 25 height 25
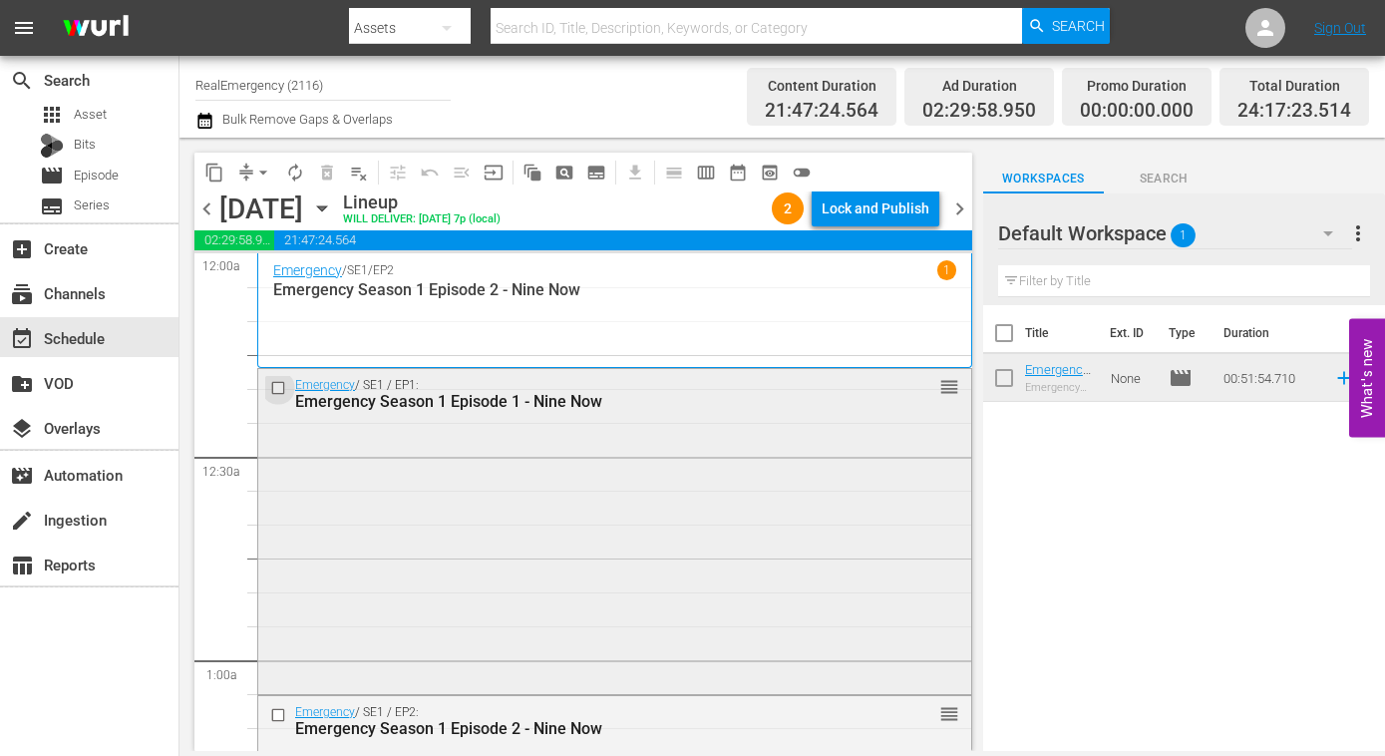
click at [280, 390] on input "checkbox" at bounding box center [280, 388] width 21 height 17
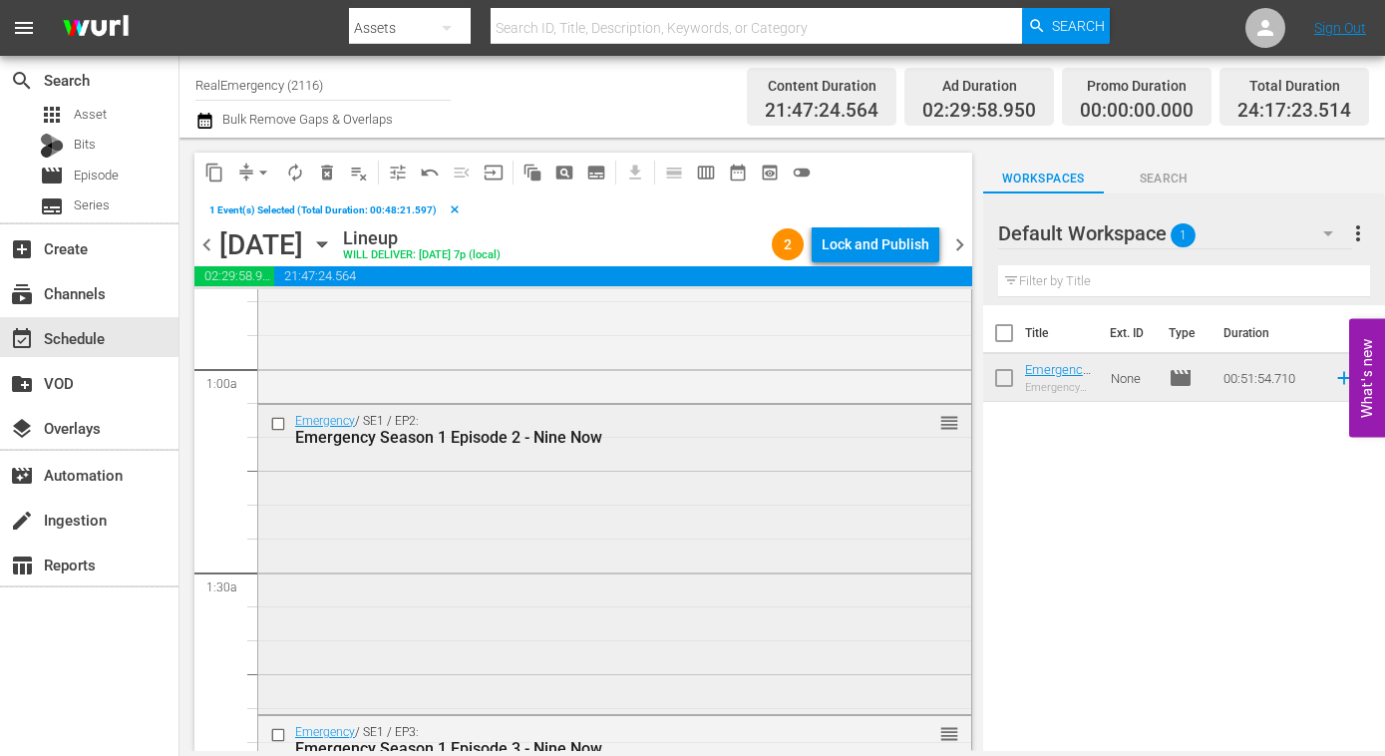
scroll to position [325, 0]
click at [279, 422] on input "checkbox" at bounding box center [280, 425] width 21 height 17
click at [326, 175] on span "delete_forever_outlined" at bounding box center [327, 173] width 20 height 20
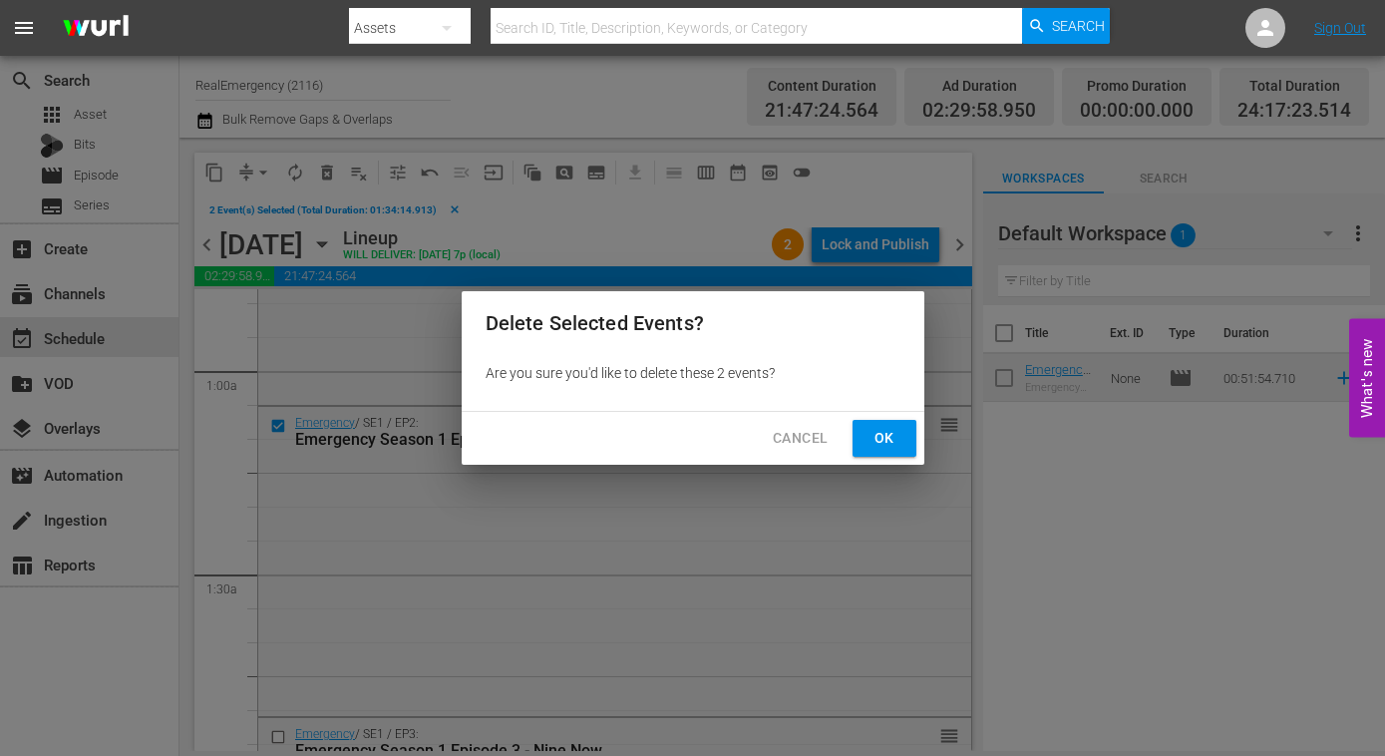
click at [888, 439] on span "Ok" at bounding box center [884, 438] width 32 height 25
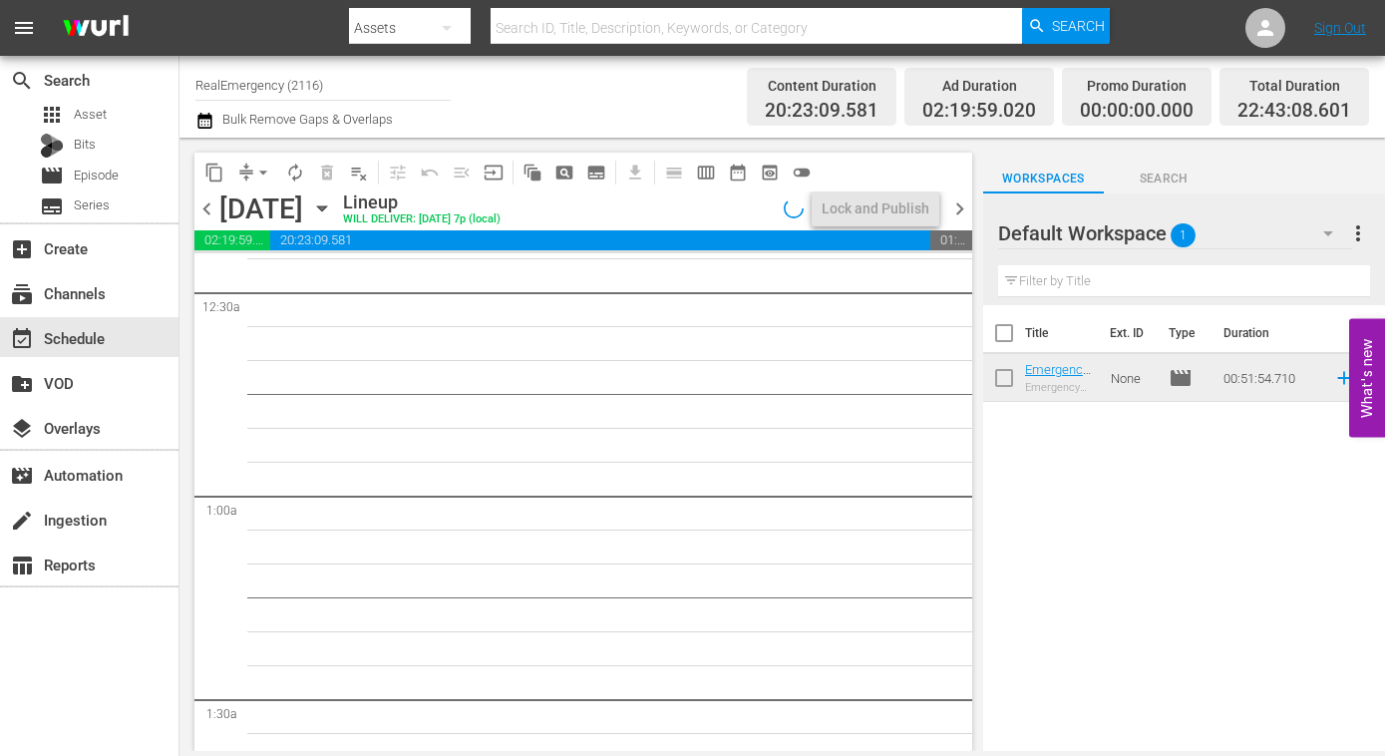
scroll to position [0, 0]
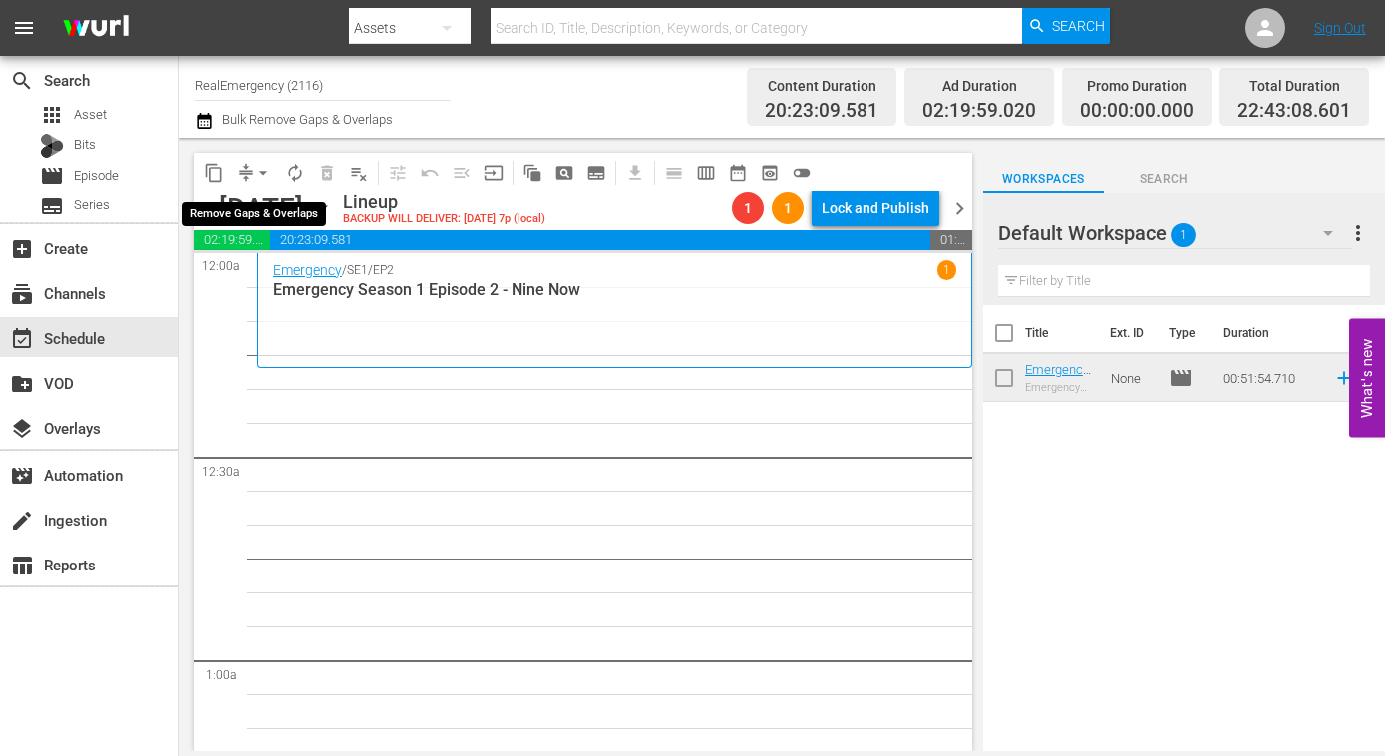
click at [259, 175] on span "arrow_drop_down" at bounding box center [263, 173] width 20 height 20
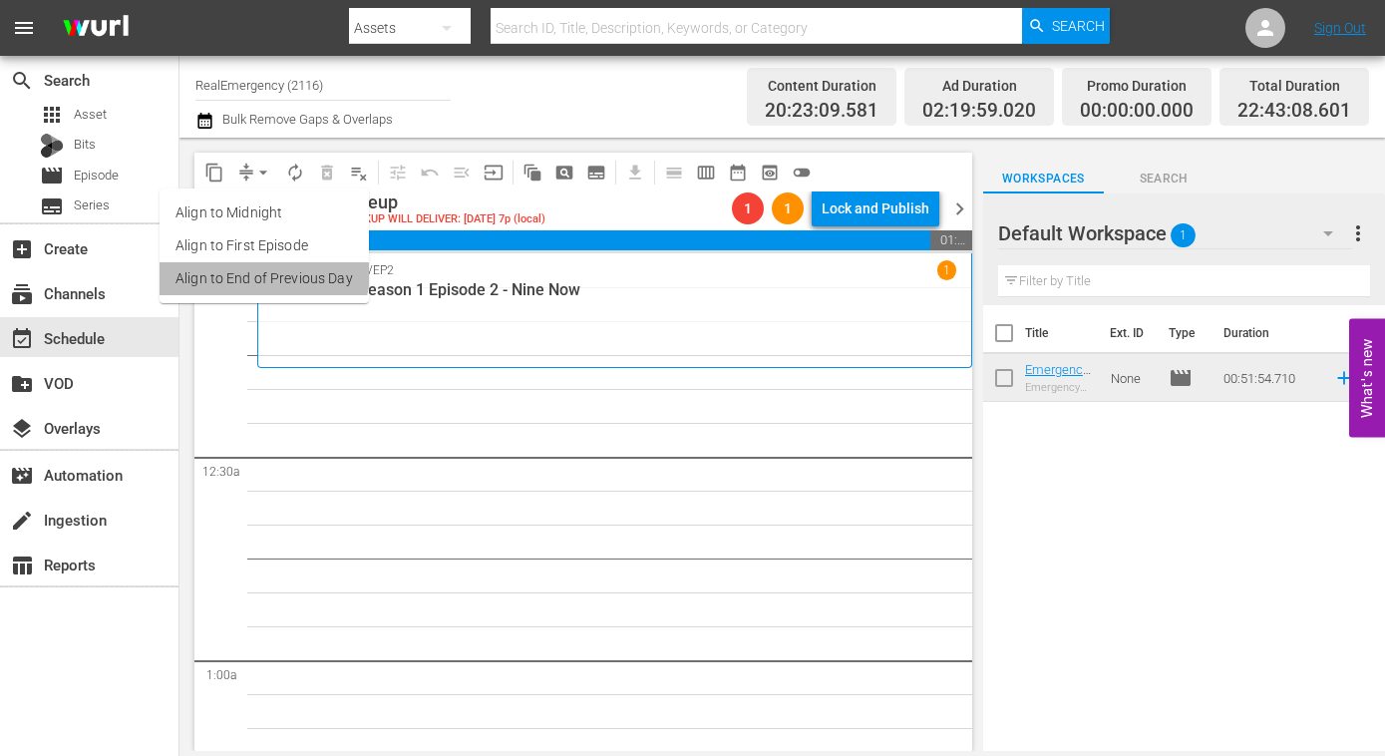
click at [262, 271] on li "Align to End of Previous Day" at bounding box center [264, 278] width 209 height 33
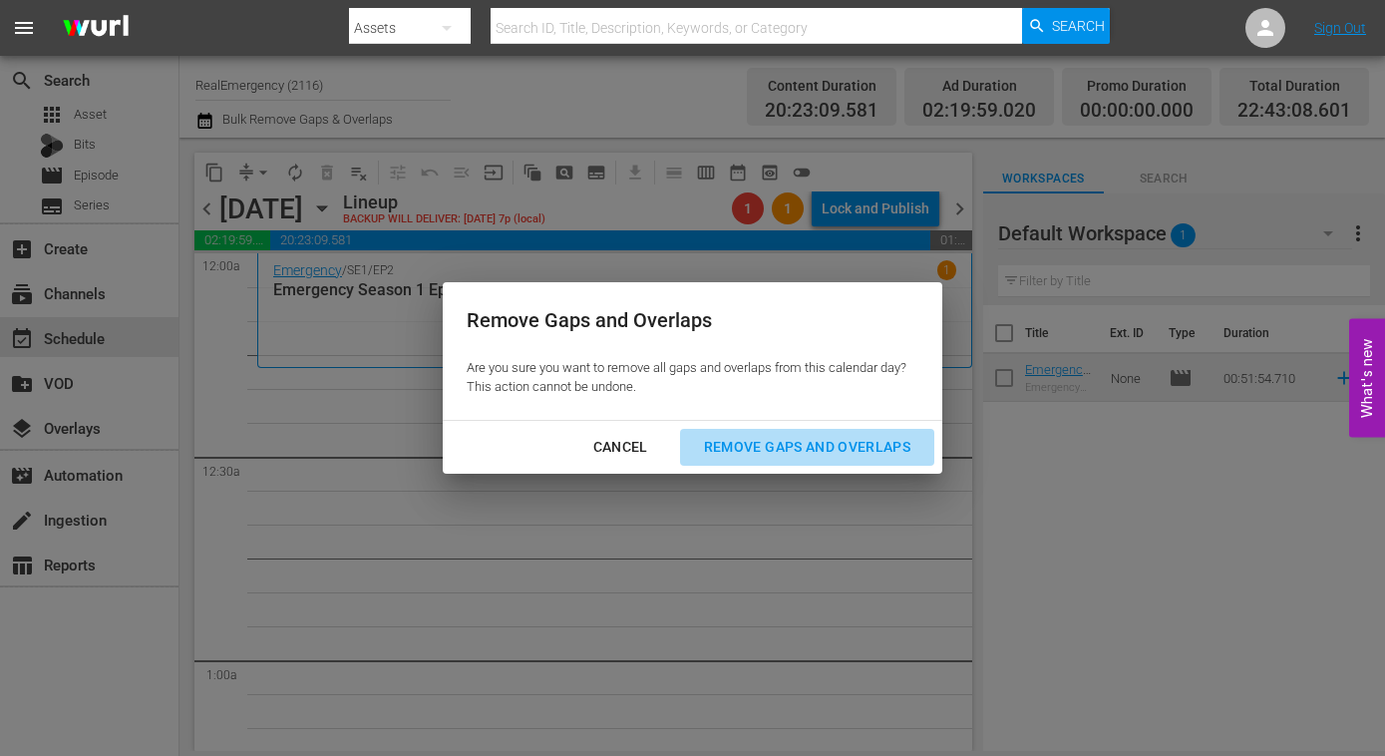
drag, startPoint x: 791, startPoint y: 444, endPoint x: 768, endPoint y: 454, distance: 25.0
click at [790, 444] on div "Remove Gaps and Overlaps" at bounding box center [807, 447] width 238 height 25
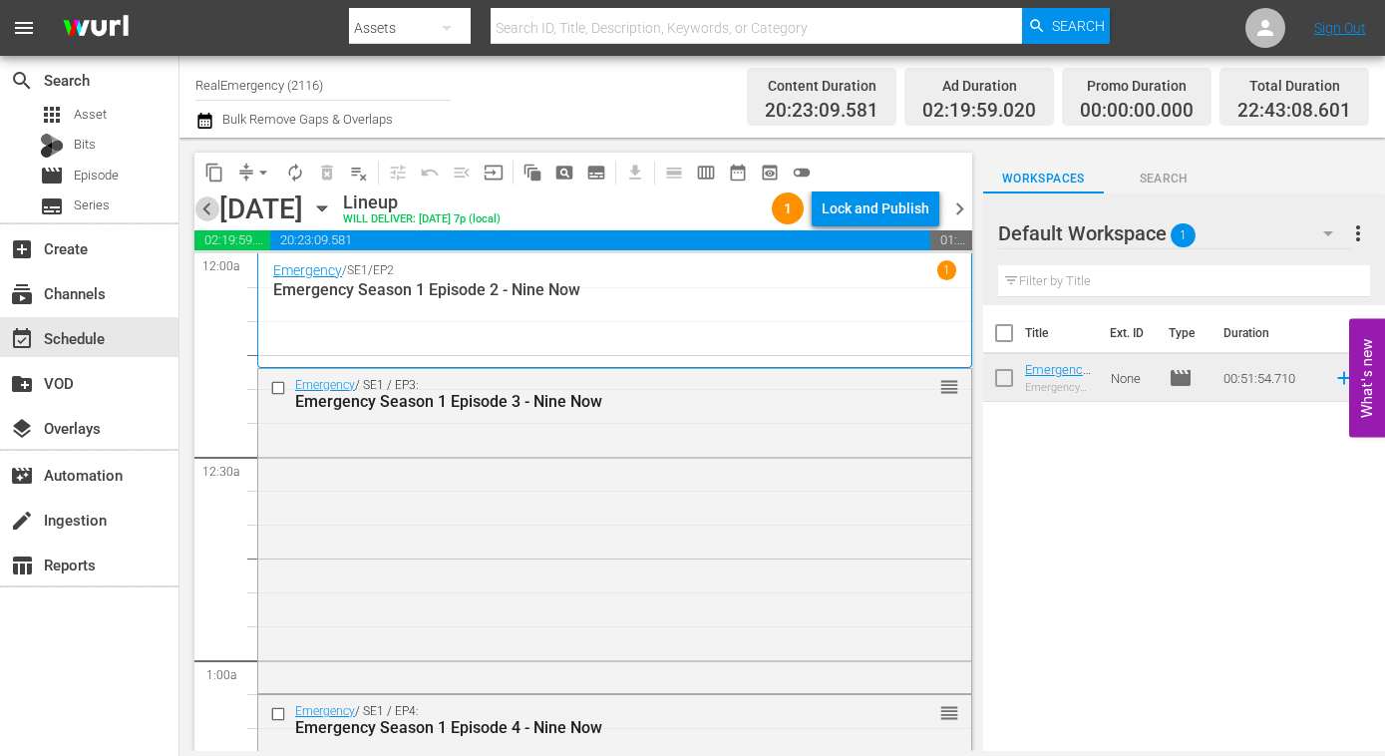
click at [203, 206] on span "chevron_left" at bounding box center [206, 208] width 25 height 25
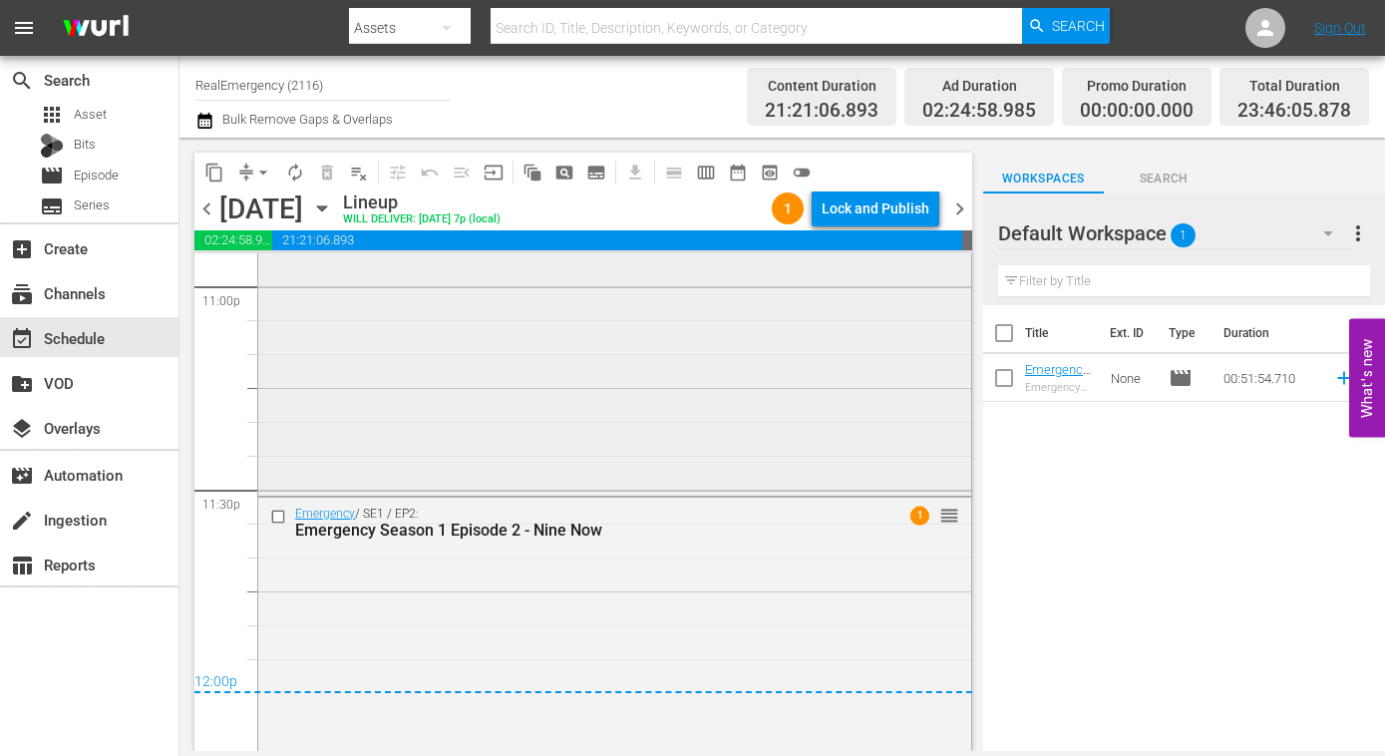
scroll to position [9380, 0]
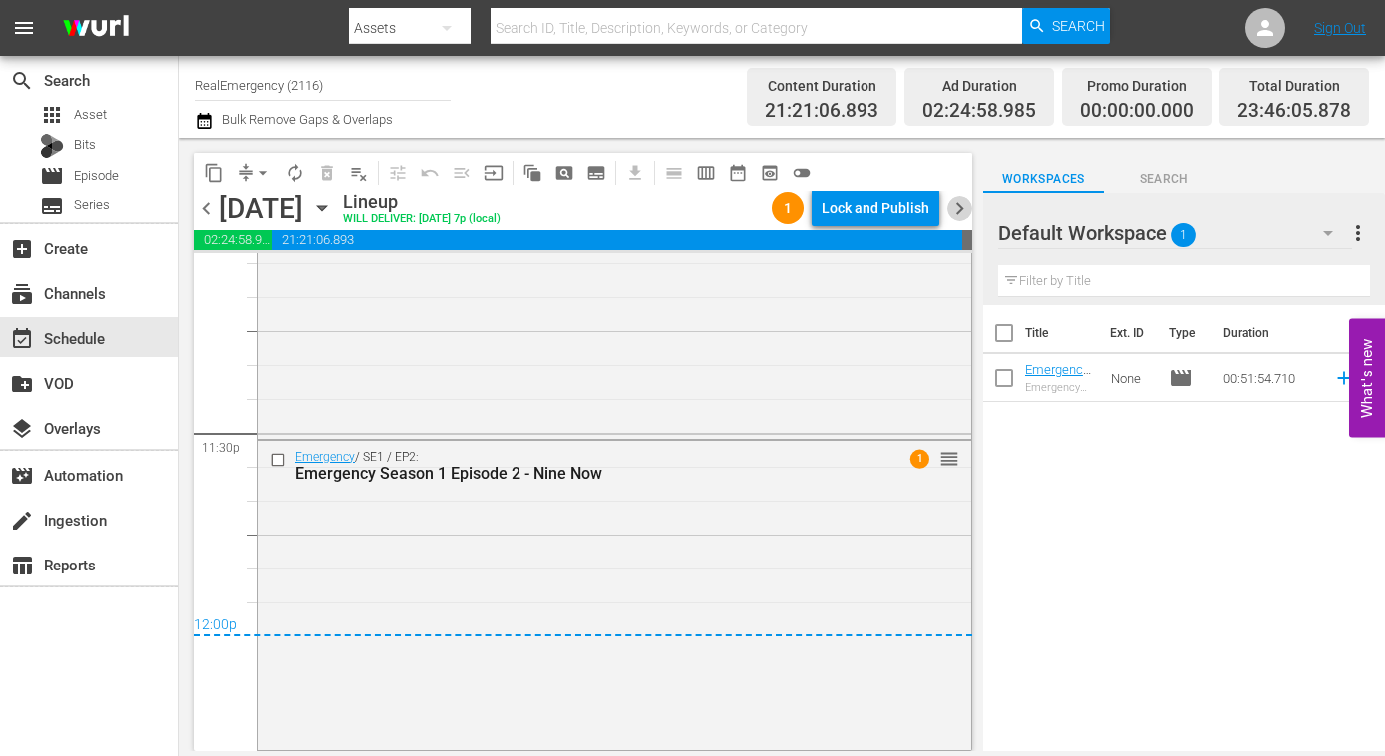
click at [963, 209] on span "chevron_right" at bounding box center [959, 208] width 25 height 25
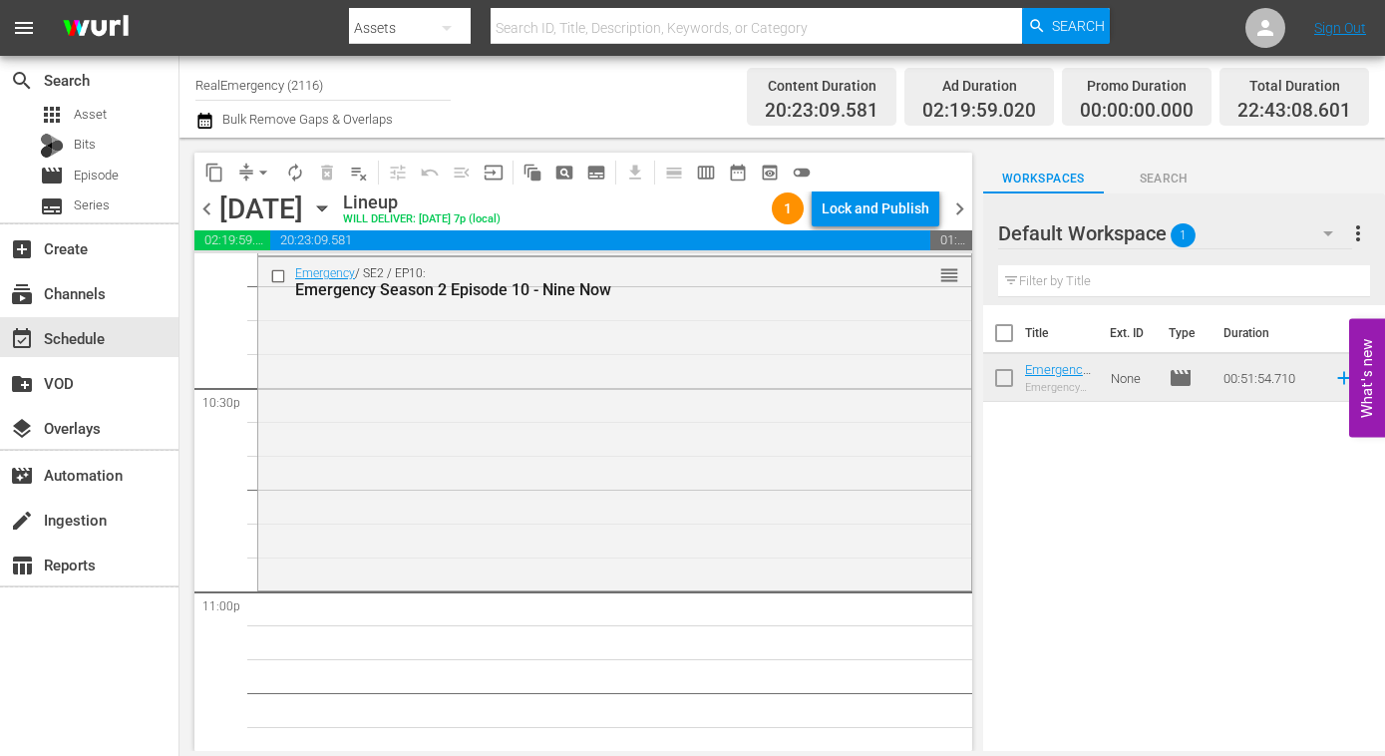
scroll to position [8986, 0]
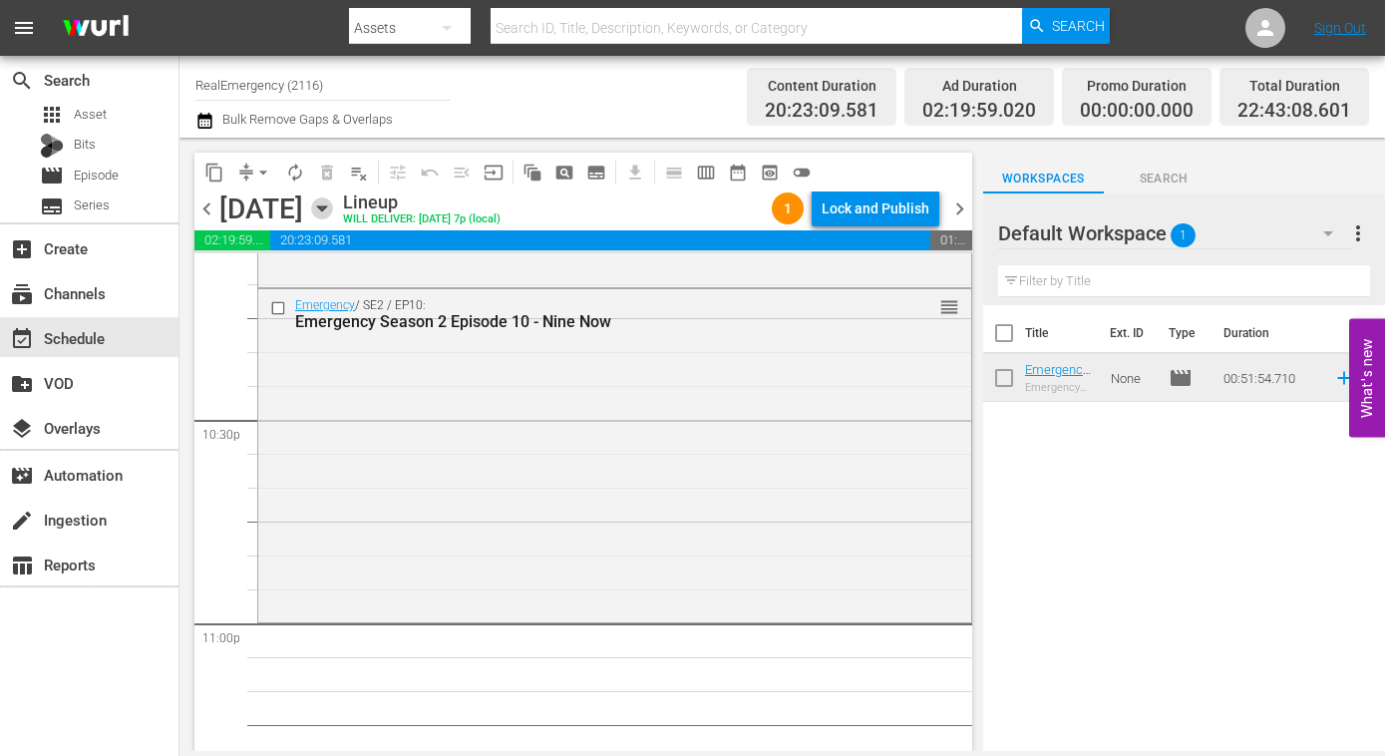
click at [333, 209] on icon "button" at bounding box center [322, 208] width 22 height 22
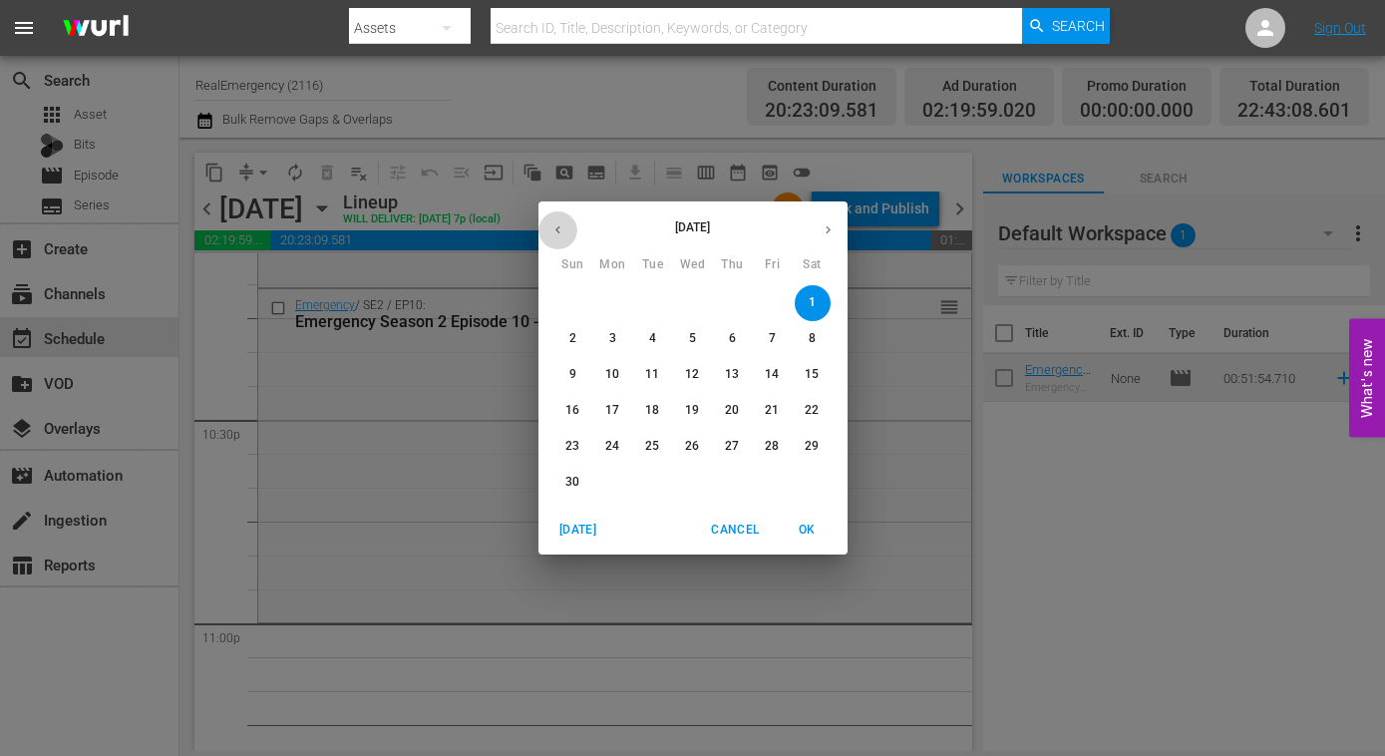
click at [561, 233] on icon "button" at bounding box center [557, 229] width 15 height 15
click at [573, 410] on p "19" at bounding box center [572, 410] width 14 height 17
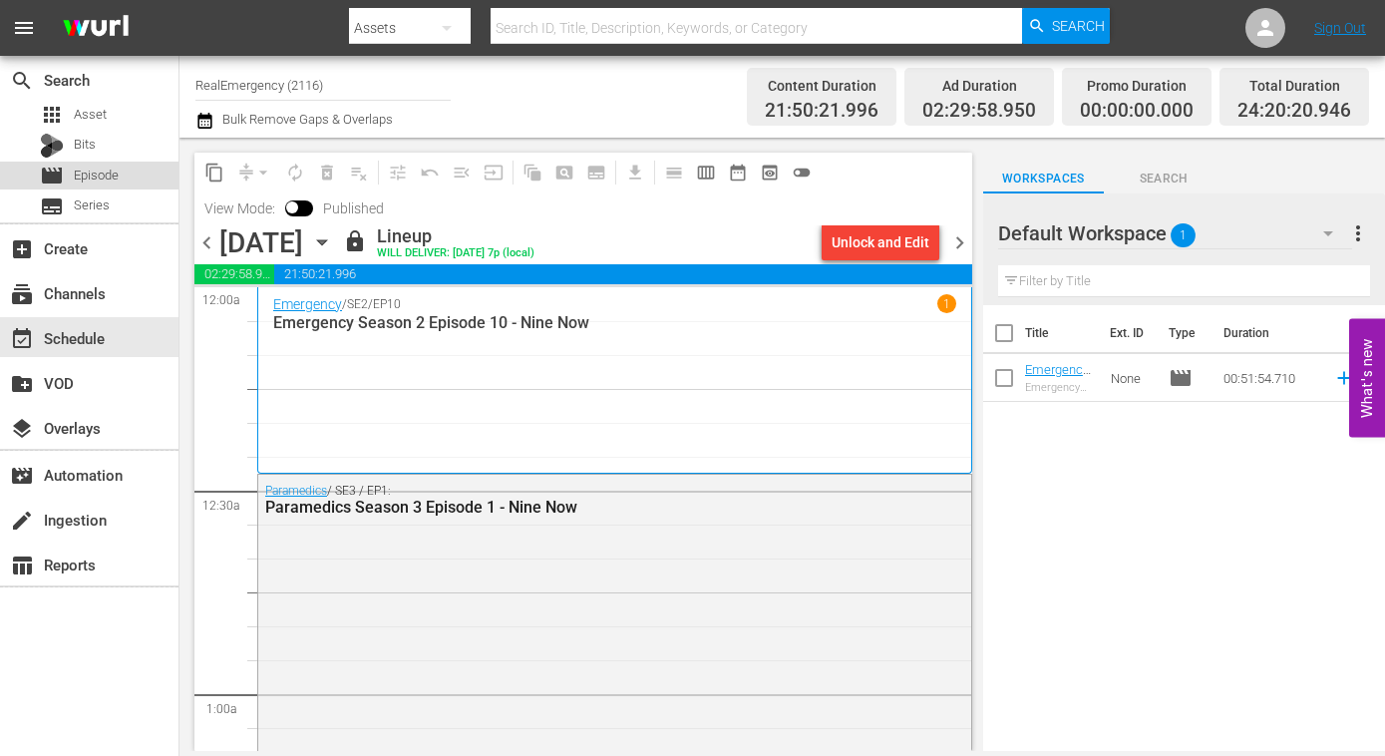
click at [80, 174] on span "Episode" at bounding box center [96, 176] width 45 height 20
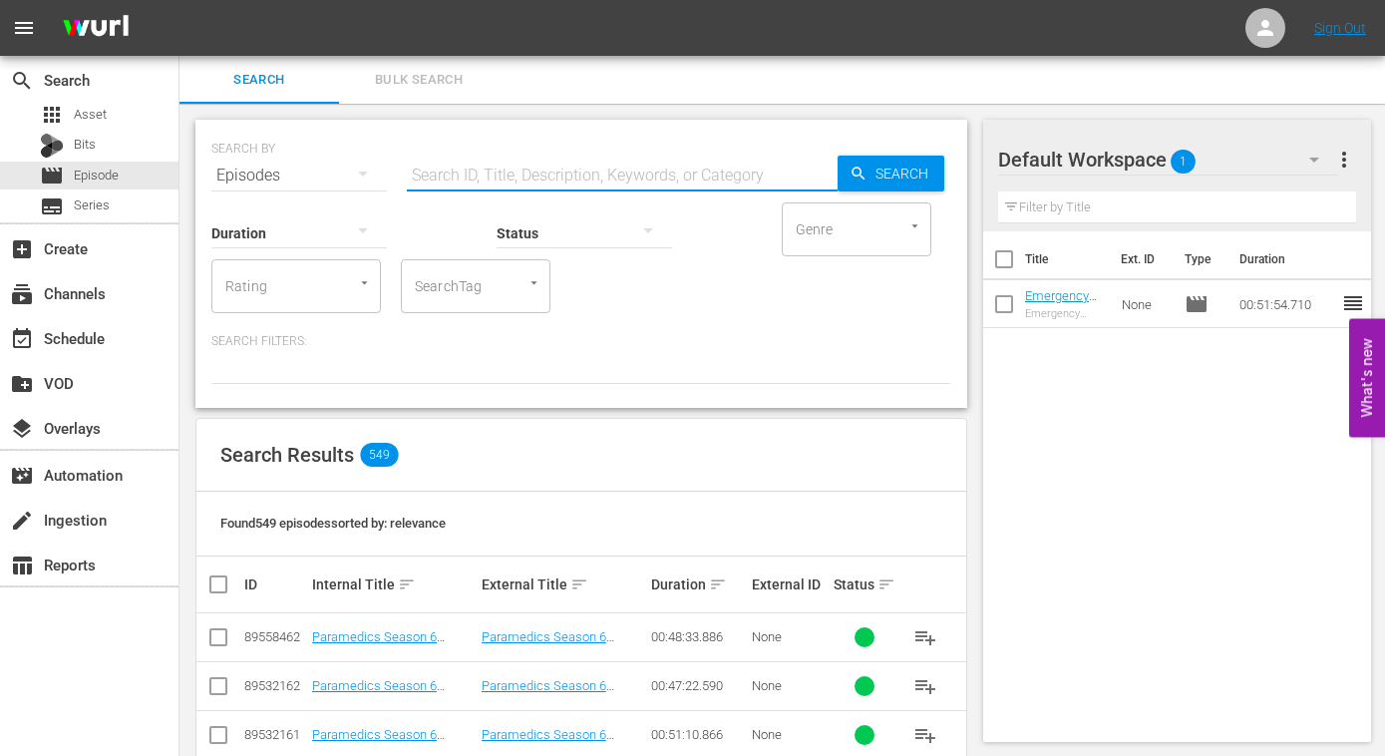
click at [571, 175] on input "text" at bounding box center [622, 176] width 431 height 48
type input "PARAMEDICS 3"
click at [889, 160] on span "Search" at bounding box center [905, 174] width 77 height 36
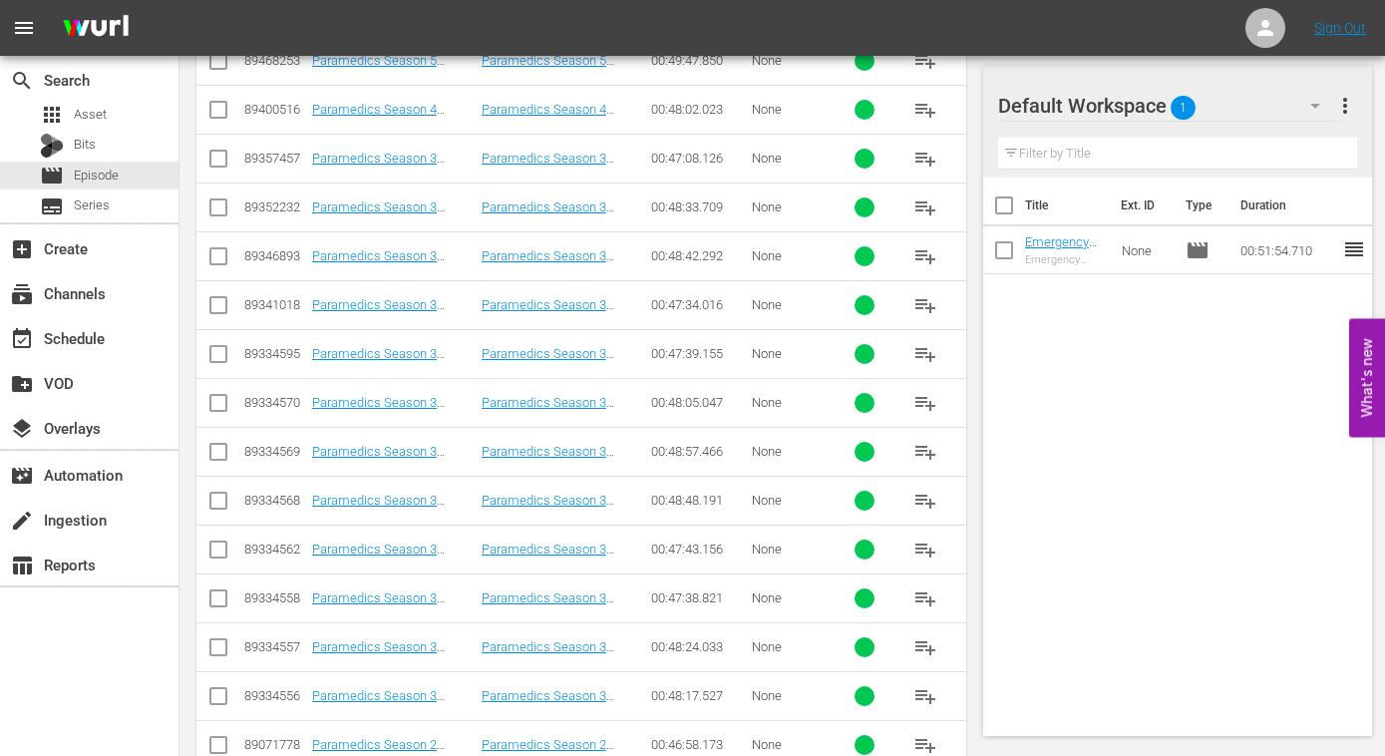
scroll to position [724, 0]
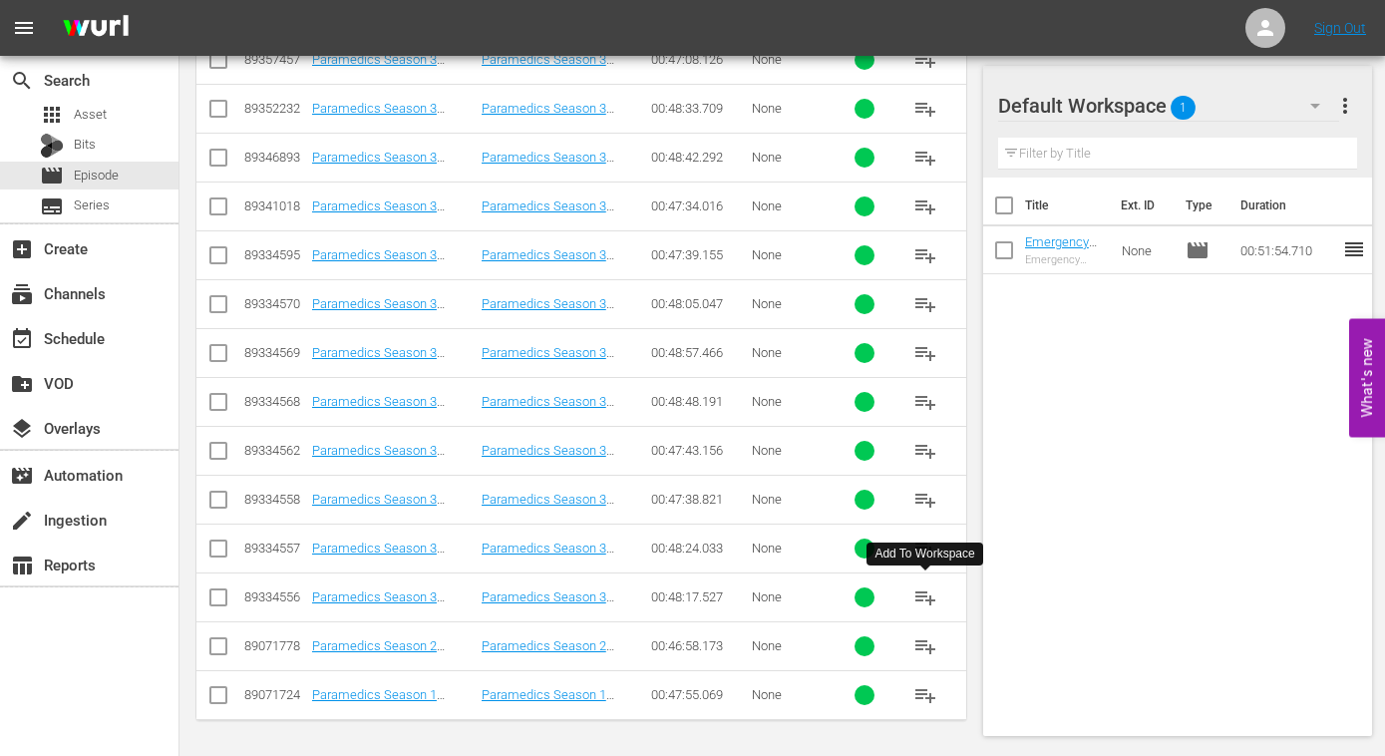
click at [925, 598] on span "playlist_add" at bounding box center [925, 597] width 24 height 24
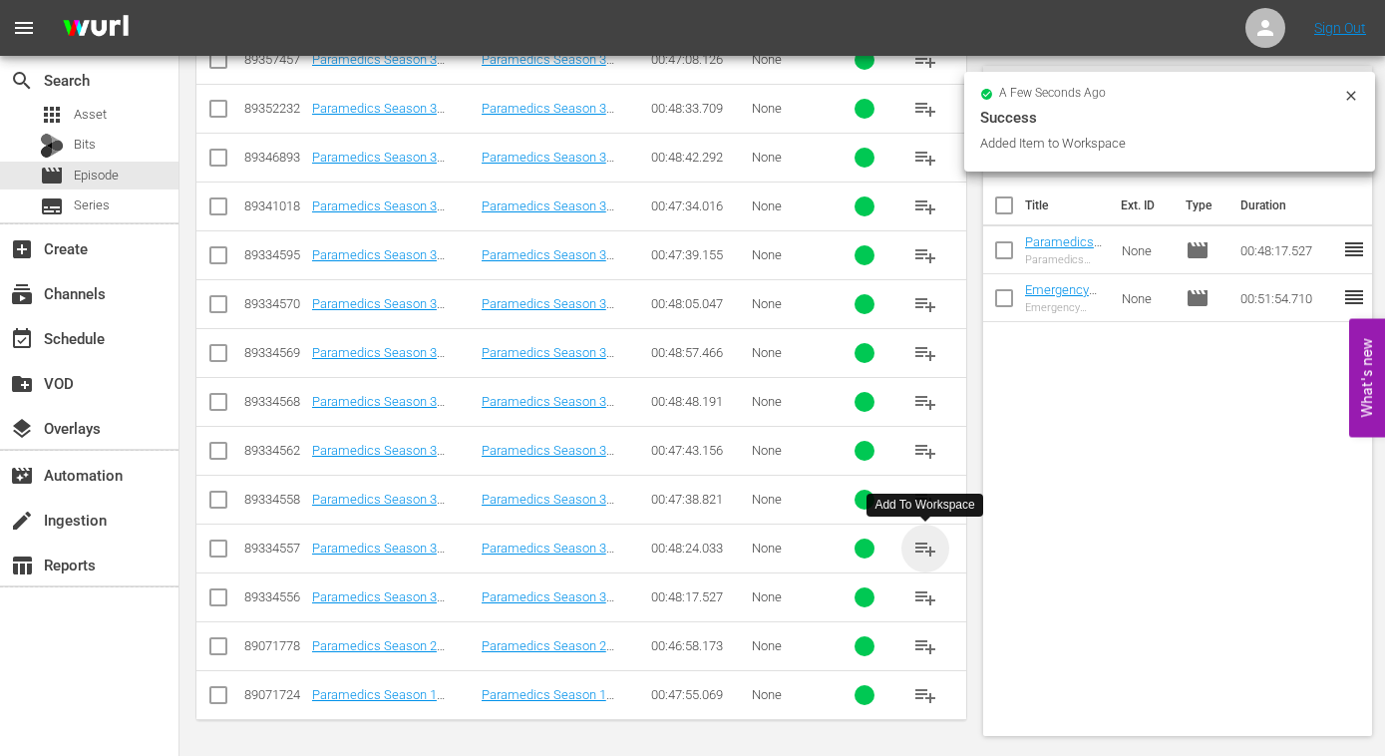
click at [924, 548] on span "playlist_add" at bounding box center [925, 548] width 24 height 24
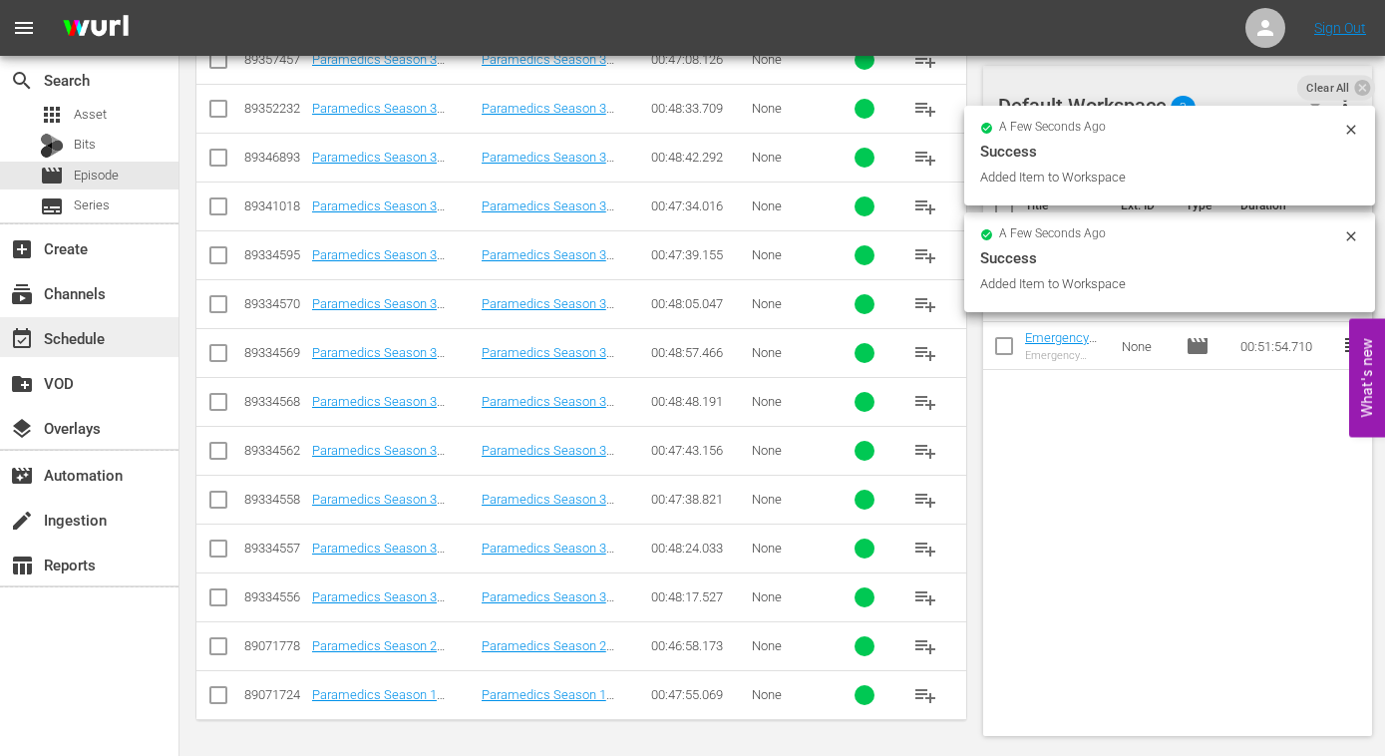
click at [80, 344] on div "event_available Schedule" at bounding box center [56, 335] width 112 height 18
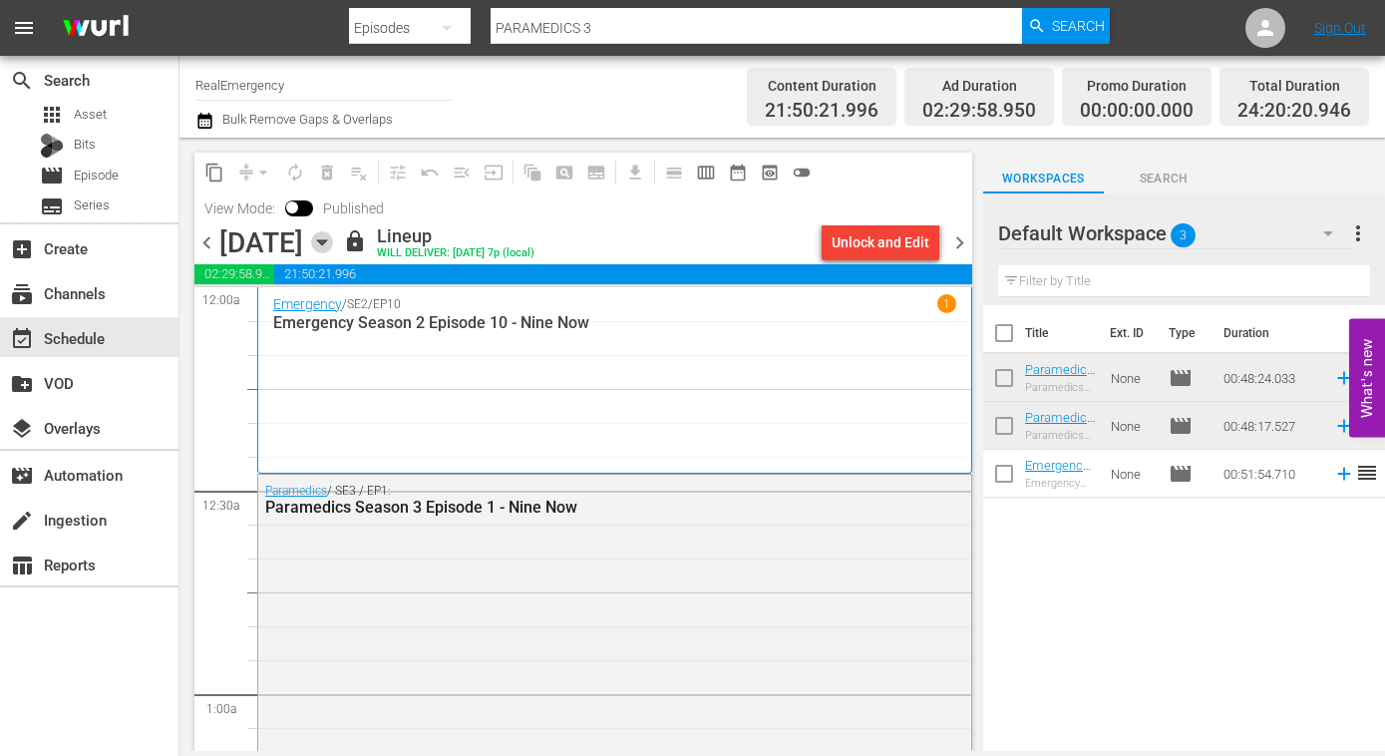
click at [333, 246] on icon "button" at bounding box center [322, 242] width 22 height 22
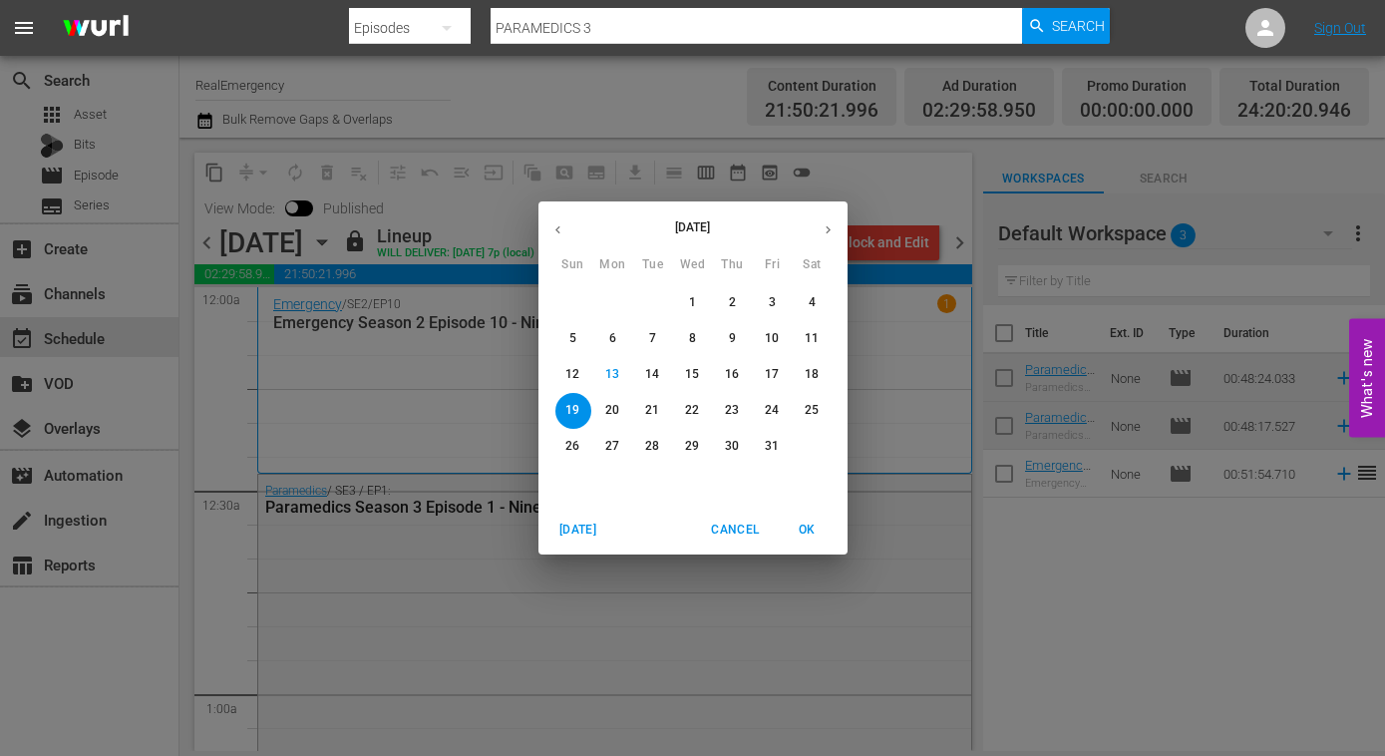
click at [834, 227] on icon "button" at bounding box center [828, 229] width 15 height 15
click at [815, 305] on p "1" at bounding box center [812, 302] width 7 height 17
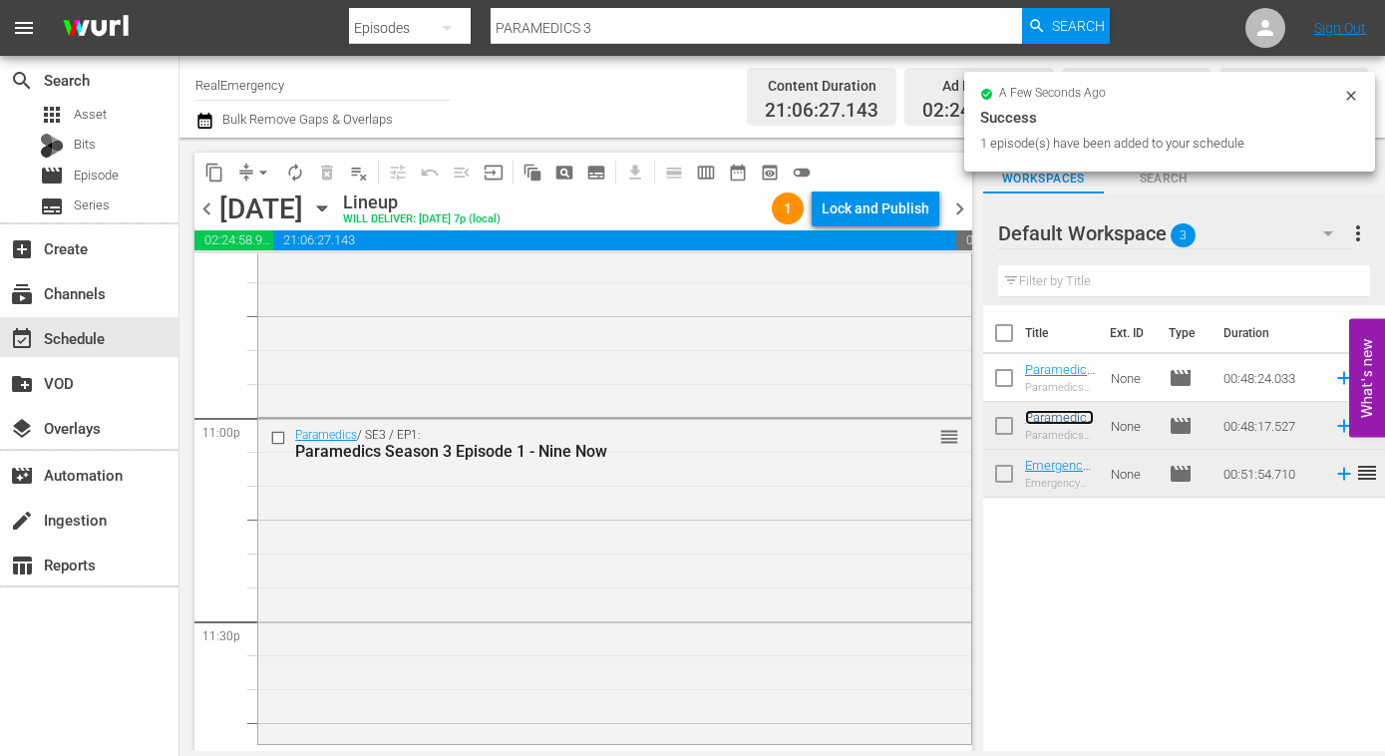
scroll to position [9266, 0]
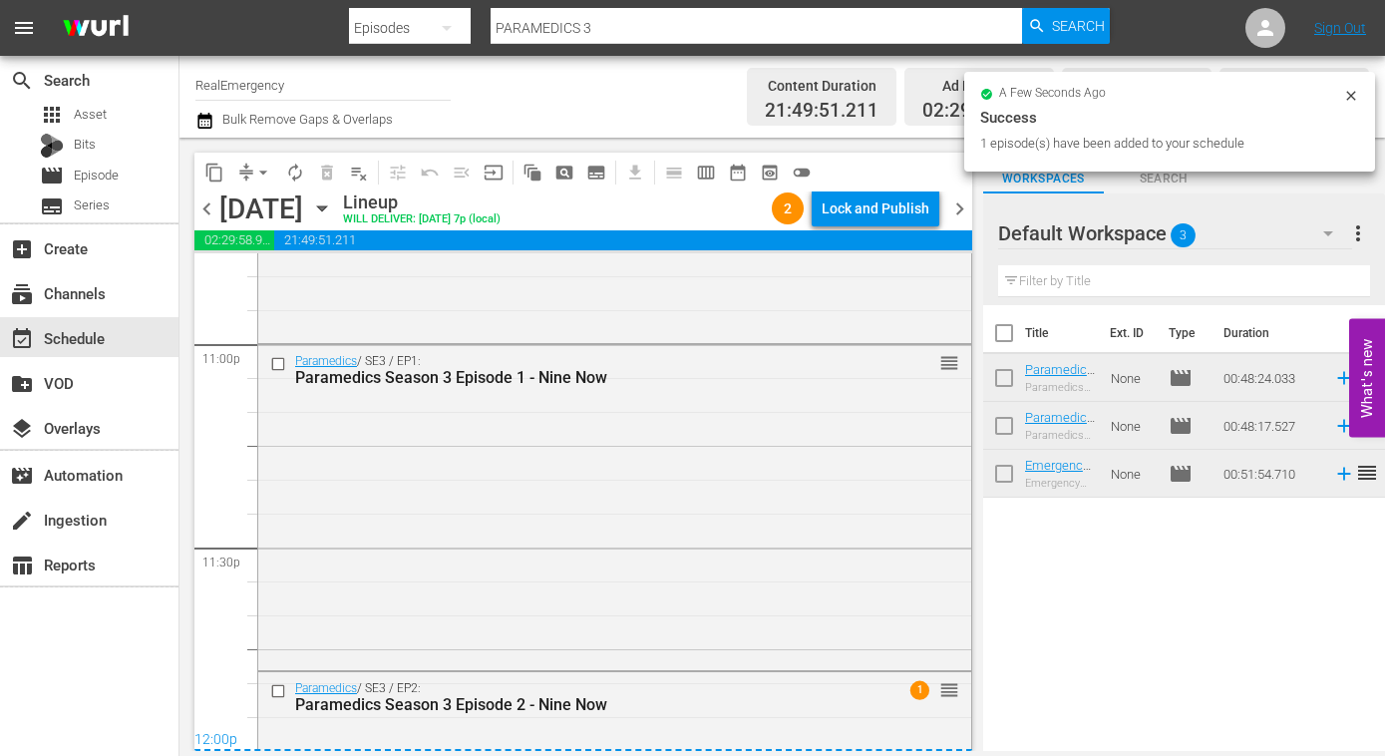
click at [574, 551] on div "Paramedics / SE3 / EP1: Paramedics Season 3 Episode 1 - Nine Now reorder" at bounding box center [614, 505] width 713 height 321
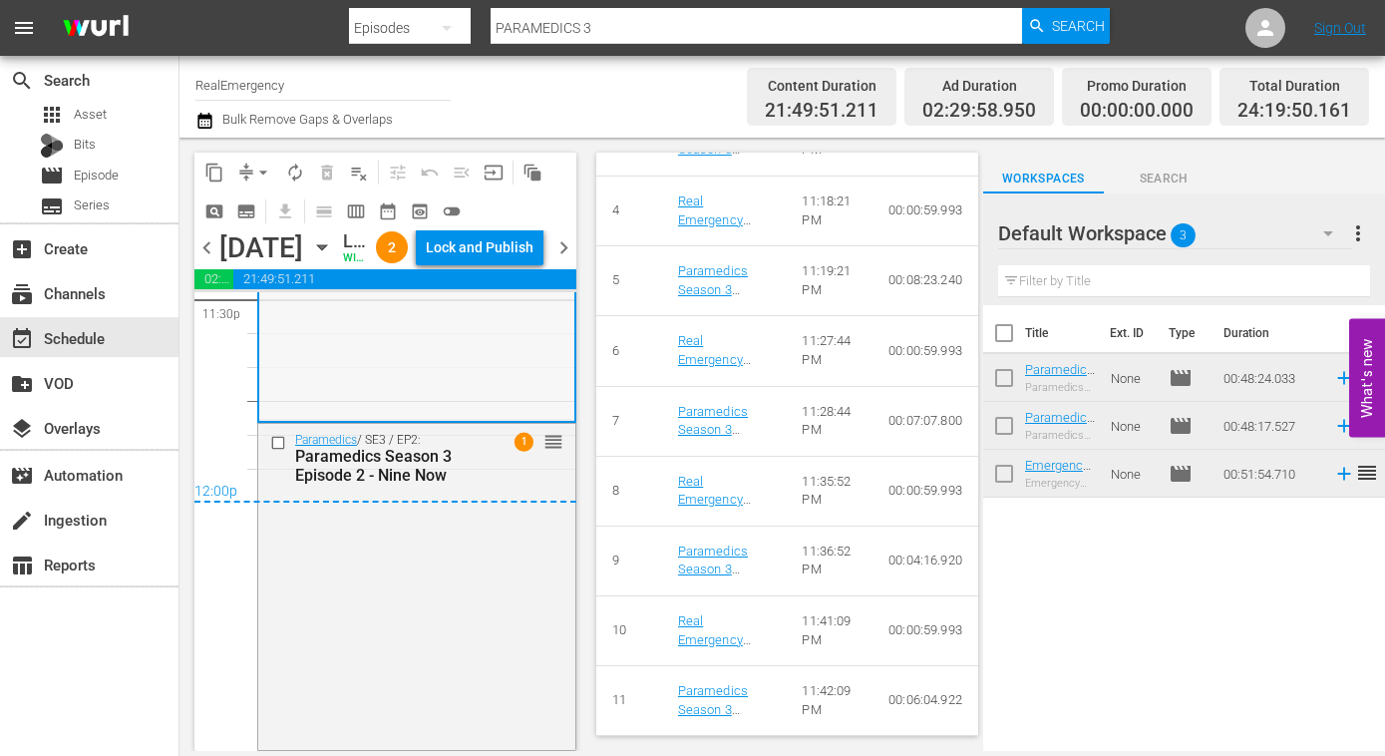
scroll to position [9617, 0]
click at [460, 562] on div "Paramedics / SE3 / EP2: Paramedics Season 3 Episode 2 - Nine Now 1 reorder" at bounding box center [416, 585] width 317 height 322
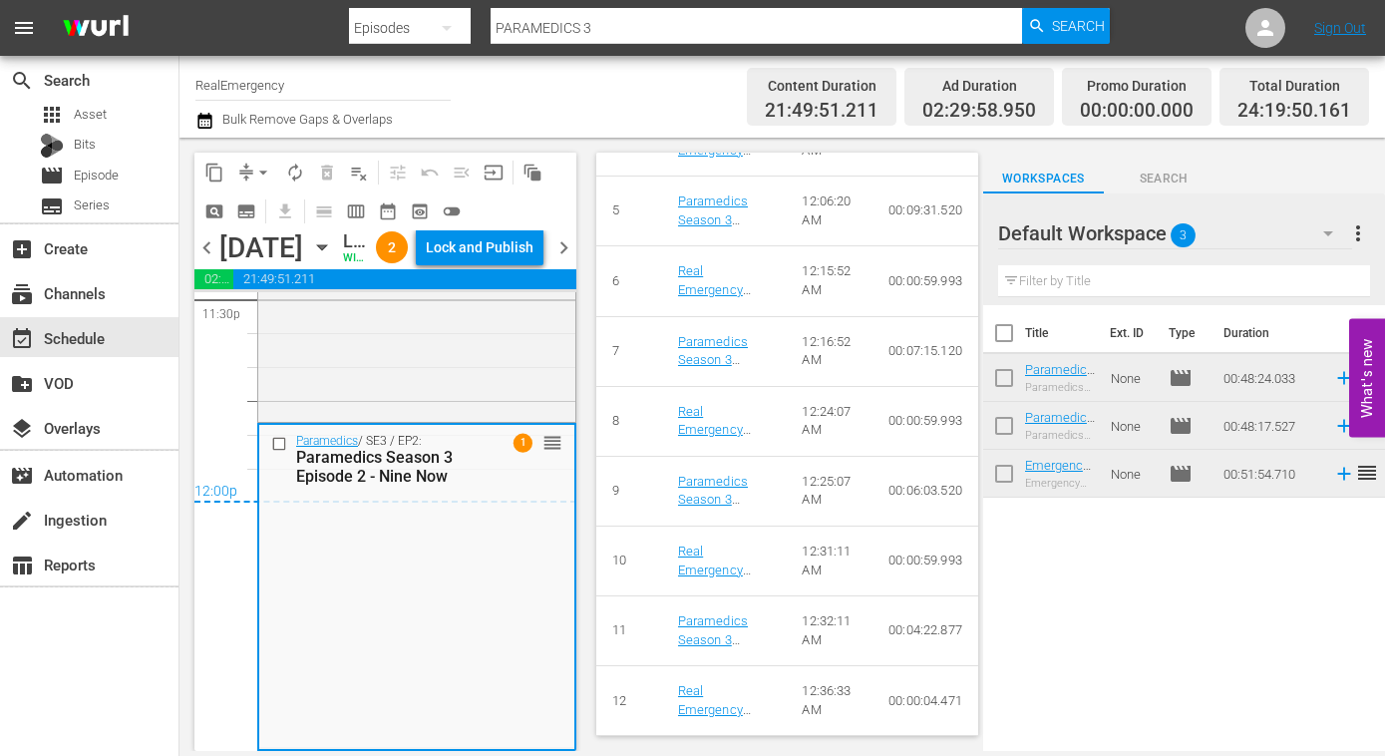
scroll to position [1235, 0]
click at [562, 260] on span "chevron_right" at bounding box center [563, 247] width 25 height 25
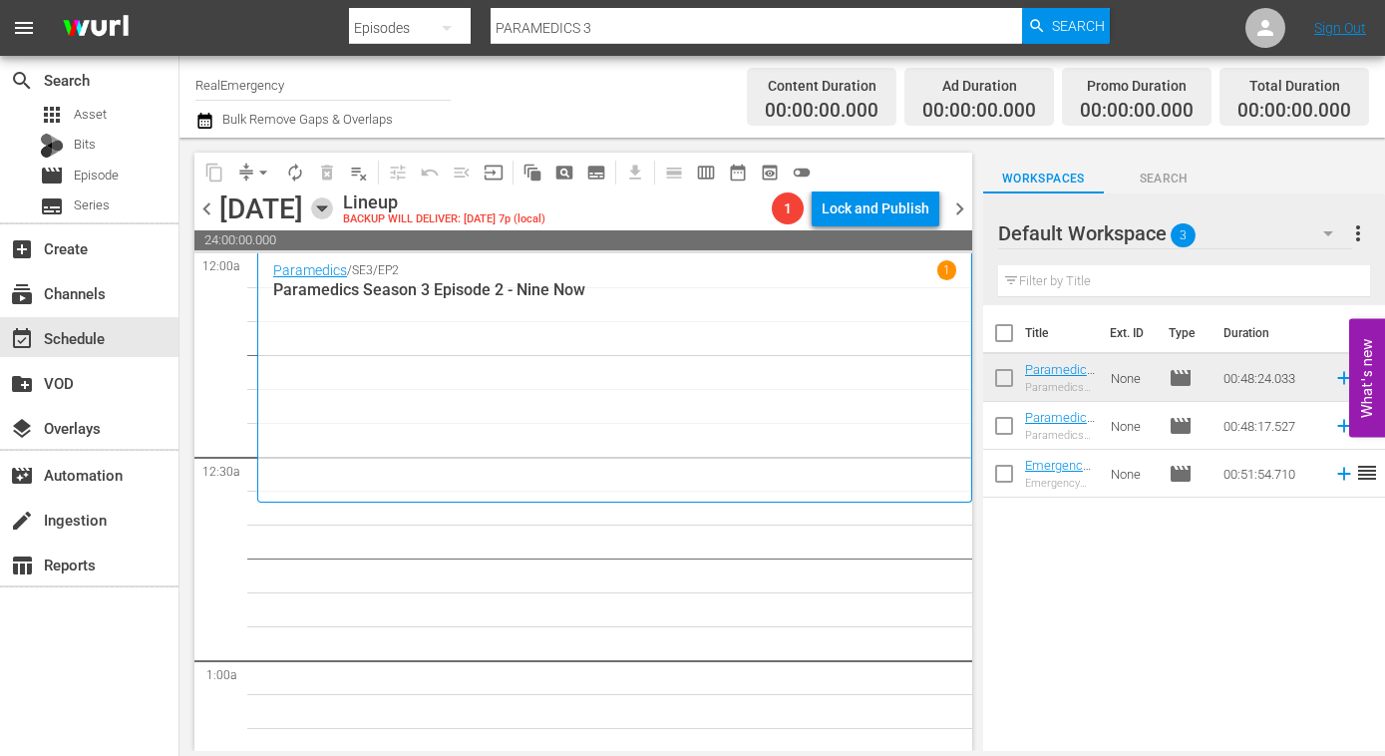
click at [333, 214] on icon "button" at bounding box center [322, 208] width 22 height 22
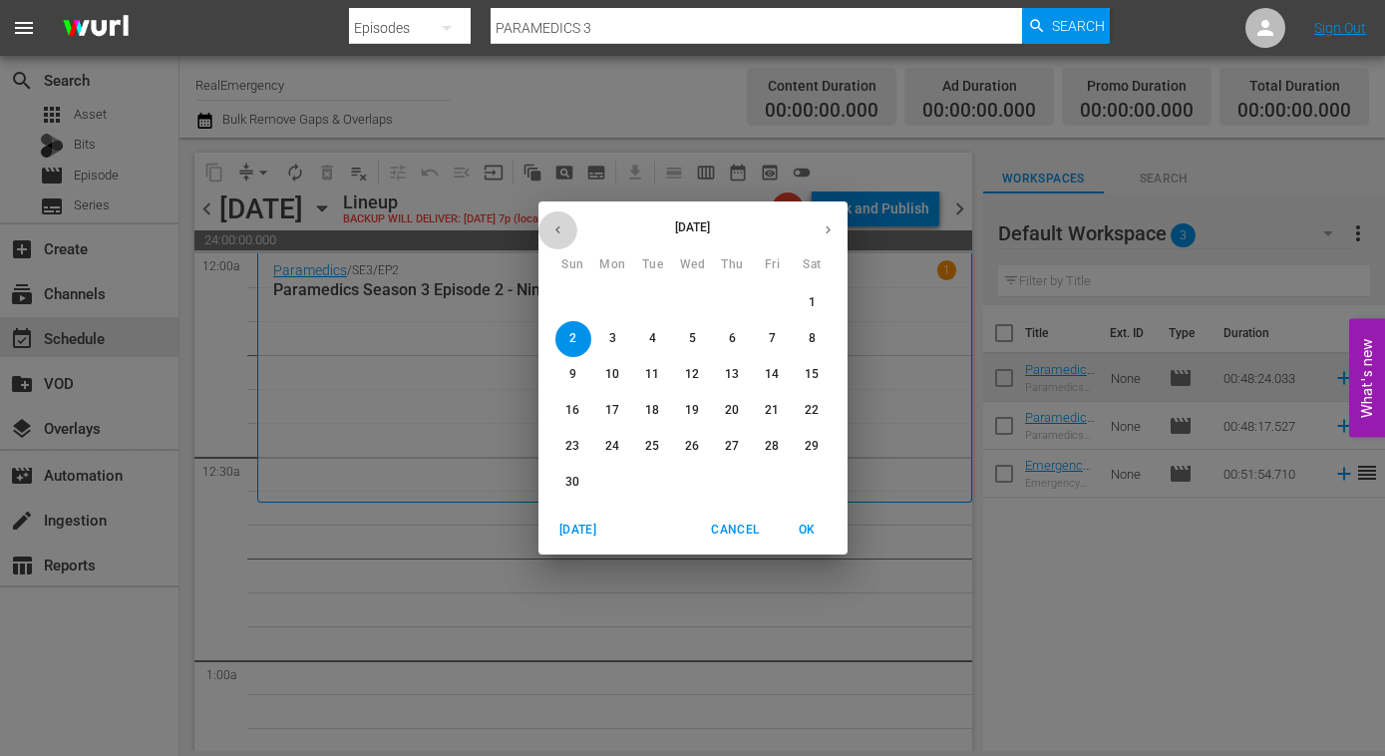
click at [546, 226] on button "button" at bounding box center [557, 229] width 39 height 39
click at [582, 407] on span "19" at bounding box center [573, 410] width 36 height 17
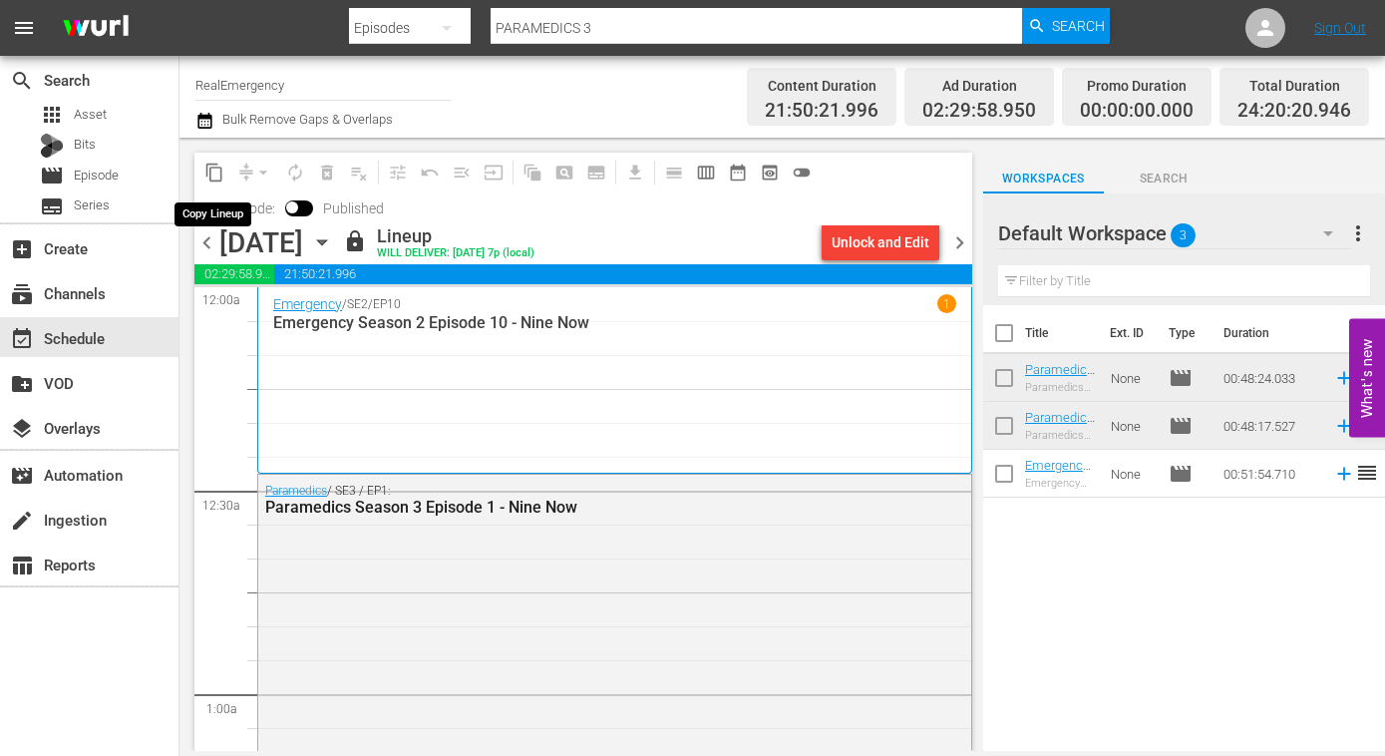
click at [217, 172] on span "content_copy" at bounding box center [214, 173] width 20 height 20
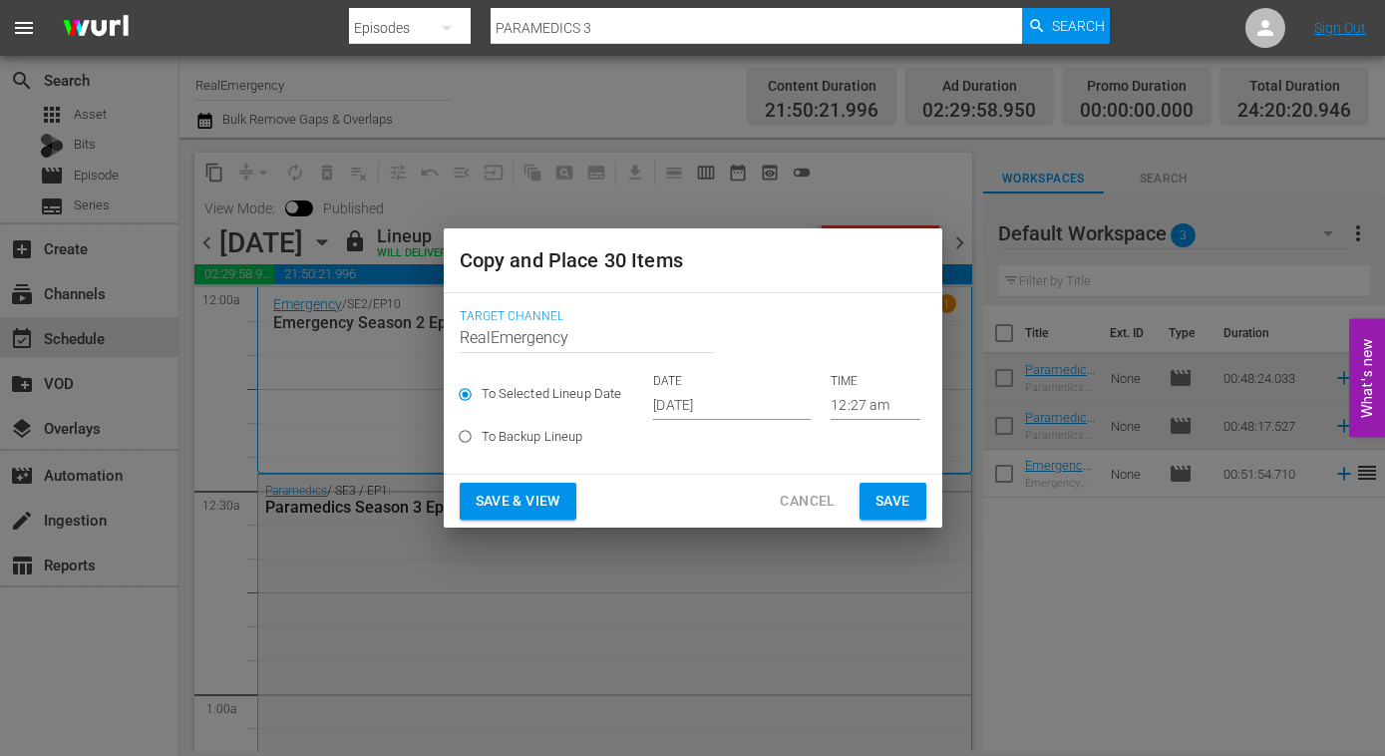
click at [757, 408] on input "Oct 15th 2025" at bounding box center [732, 405] width 158 height 30
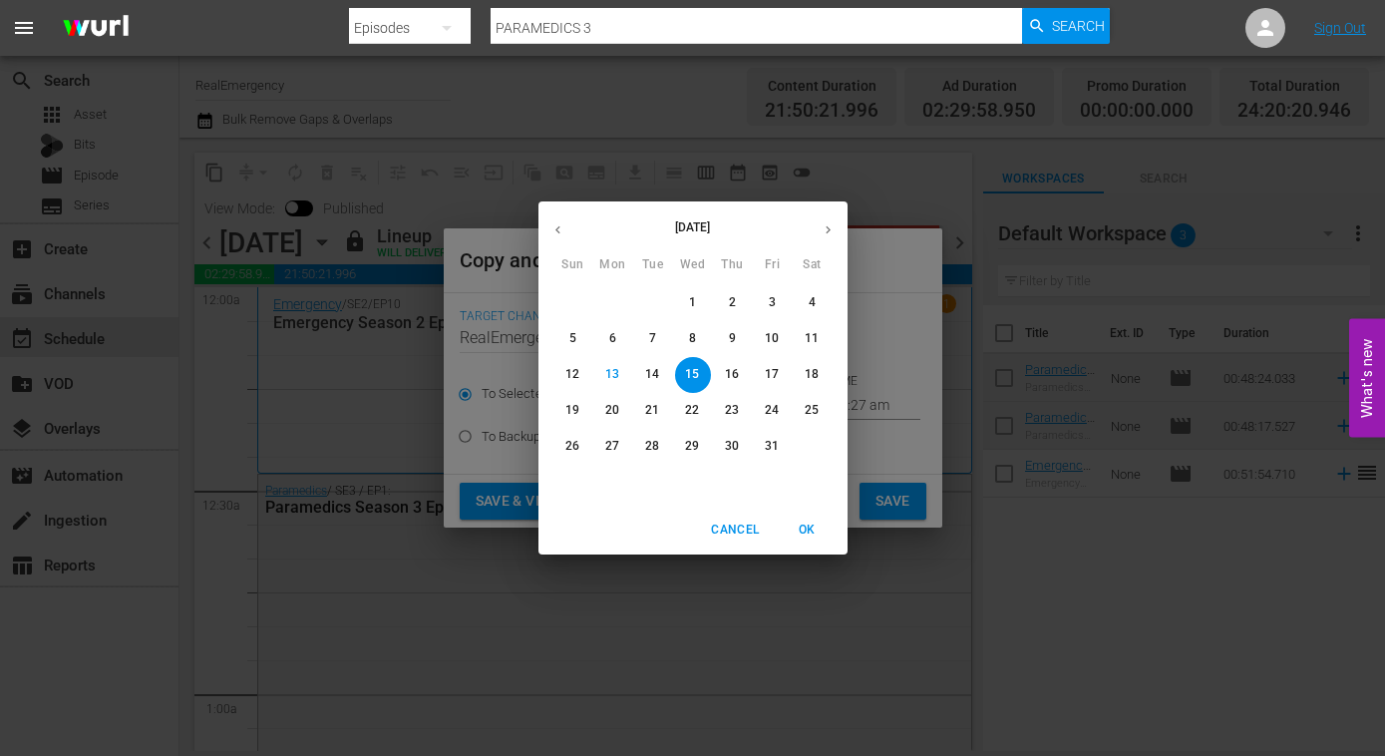
click at [825, 236] on icon "button" at bounding box center [828, 229] width 15 height 15
click at [578, 337] on span "2" at bounding box center [573, 338] width 36 height 17
type input "Nov 2nd 2025"
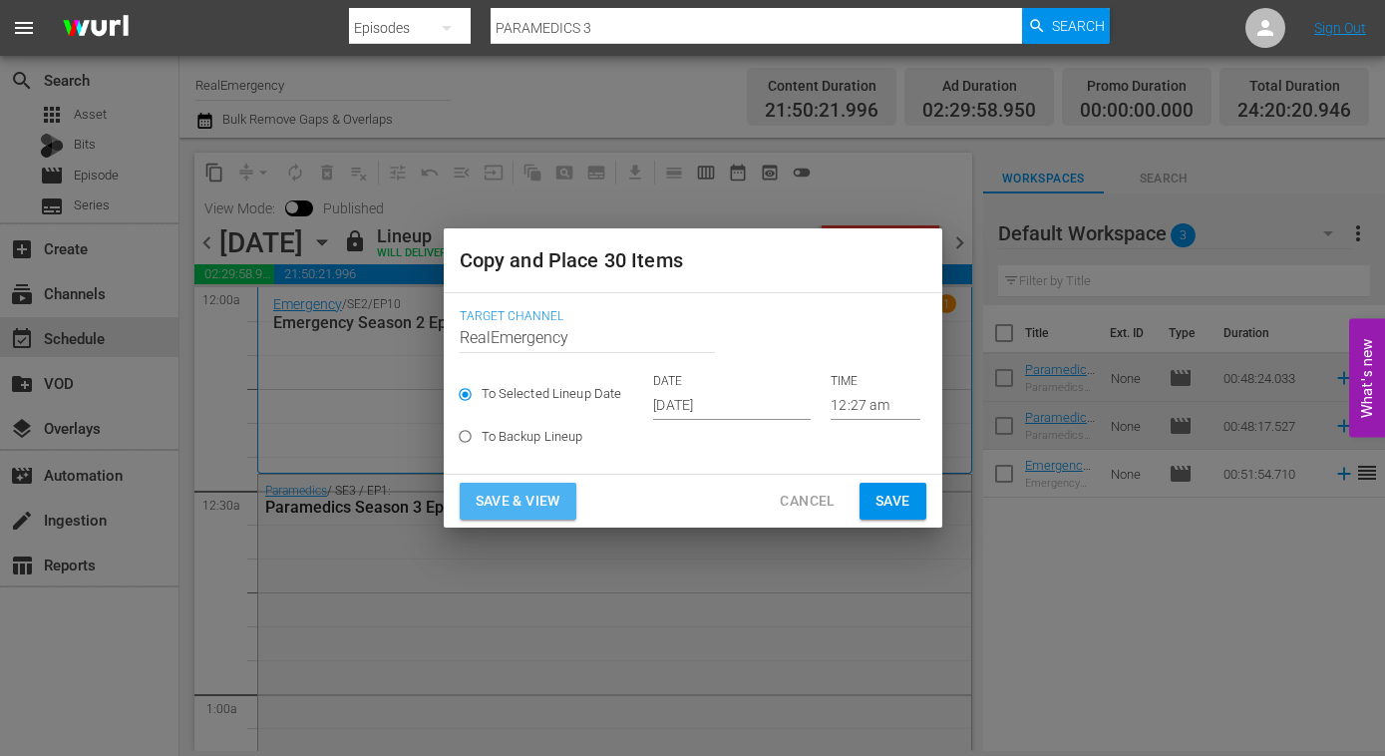
click at [509, 500] on span "Save & View" at bounding box center [518, 501] width 85 height 25
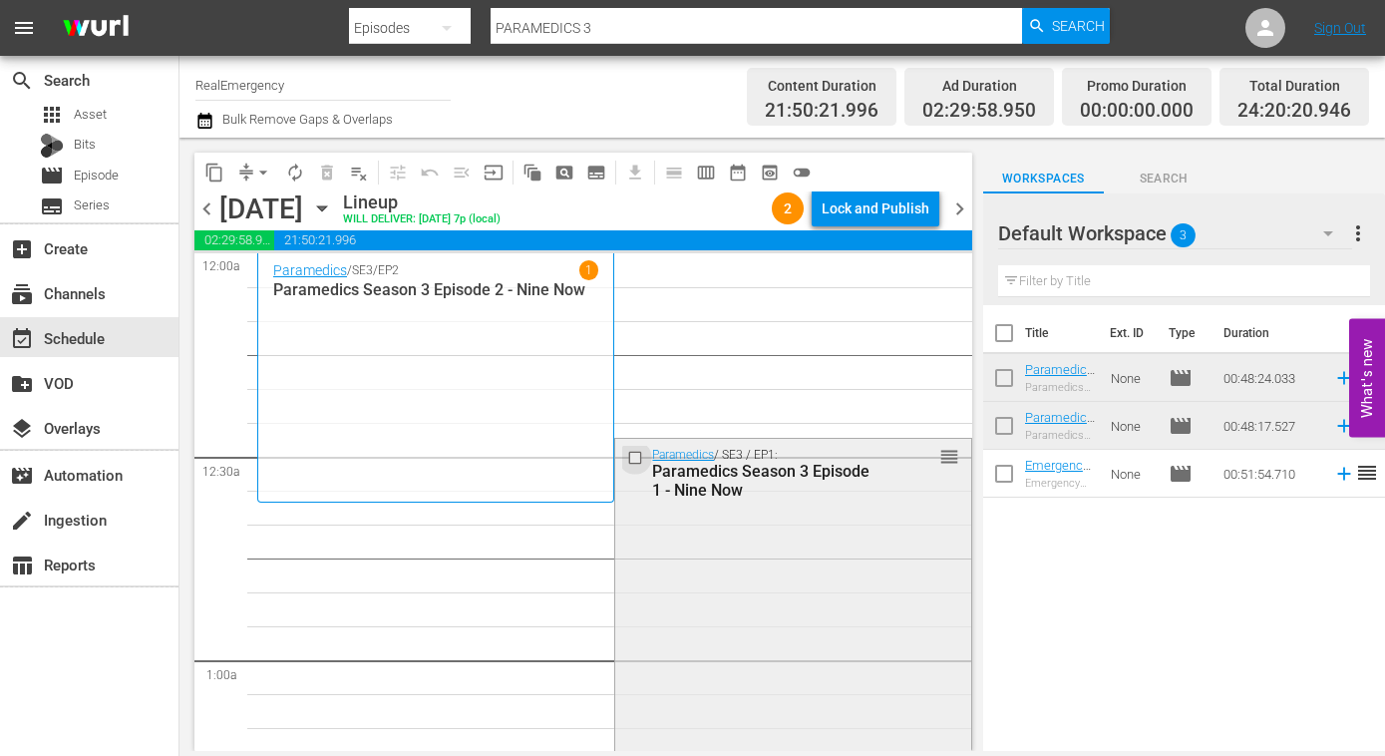
click at [635, 459] on input "checkbox" at bounding box center [637, 457] width 21 height 17
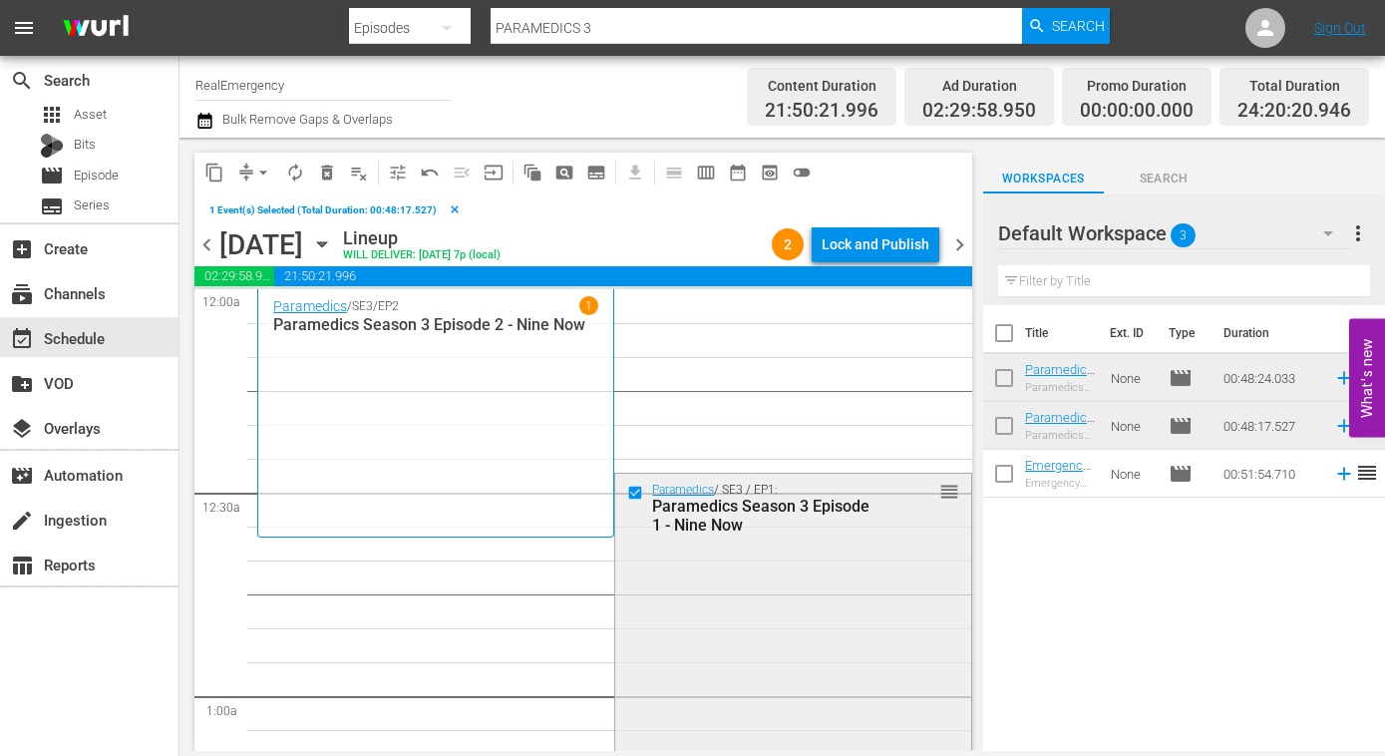
click at [636, 493] on input "checkbox" at bounding box center [637, 493] width 21 height 17
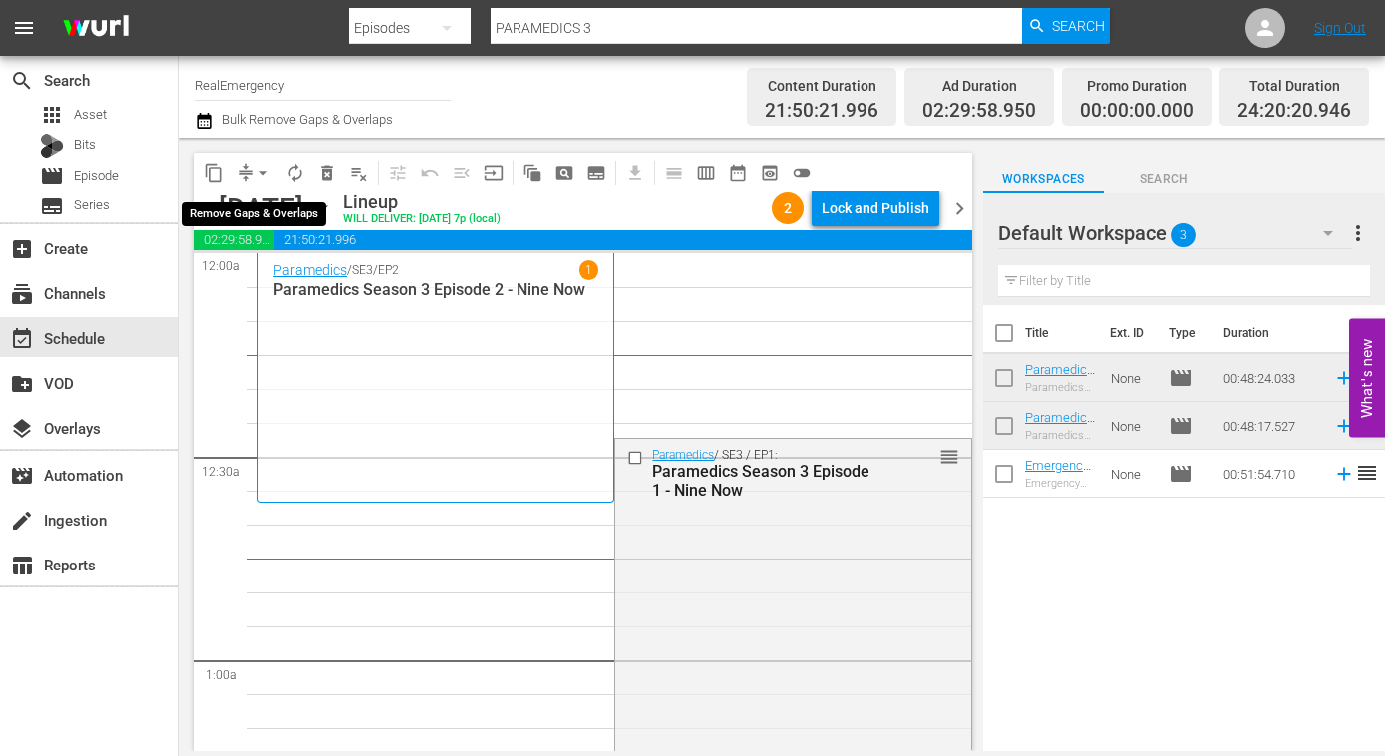
click at [256, 178] on span "arrow_drop_down" at bounding box center [263, 173] width 20 height 20
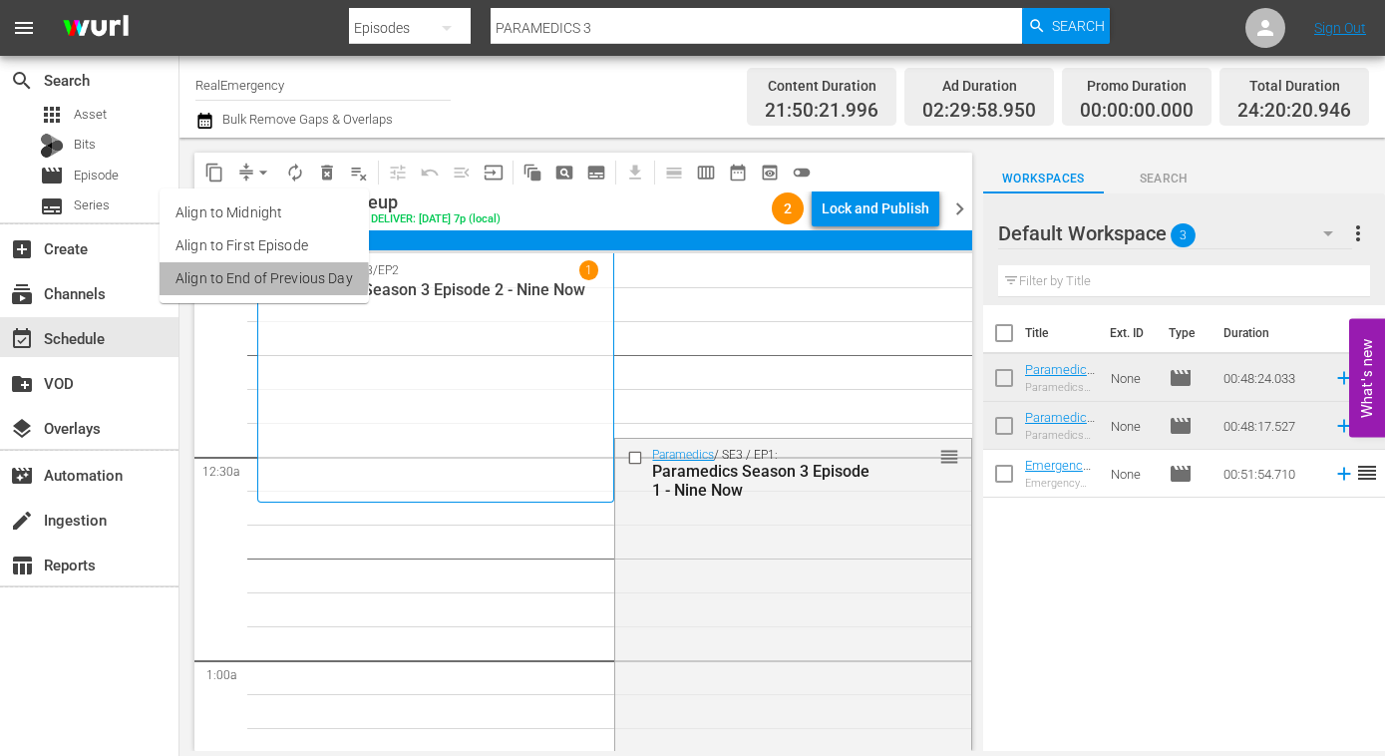
click at [238, 275] on li "Align to End of Previous Day" at bounding box center [264, 278] width 209 height 33
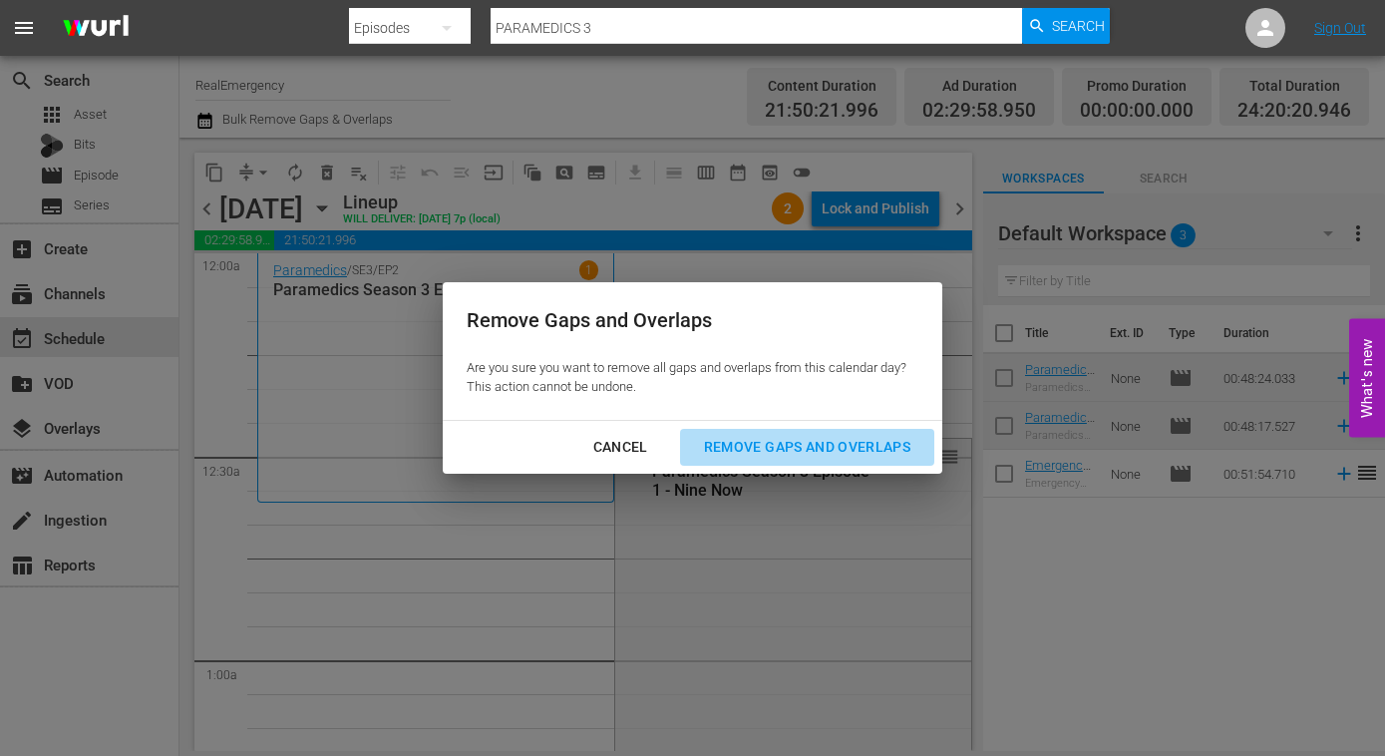
drag, startPoint x: 759, startPoint y: 452, endPoint x: 733, endPoint y: 451, distance: 25.9
click at [759, 452] on div "Remove Gaps and Overlaps" at bounding box center [807, 447] width 238 height 25
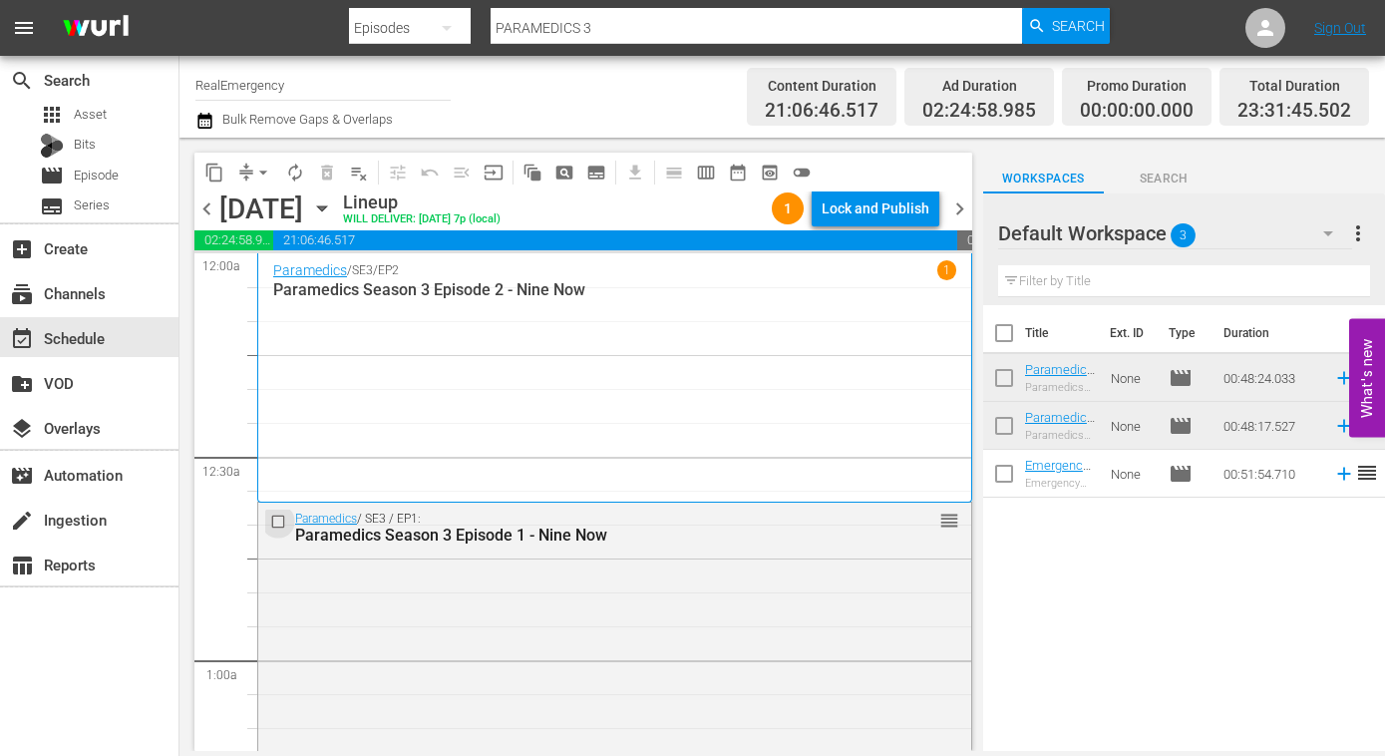
click at [280, 518] on input "checkbox" at bounding box center [280, 521] width 21 height 17
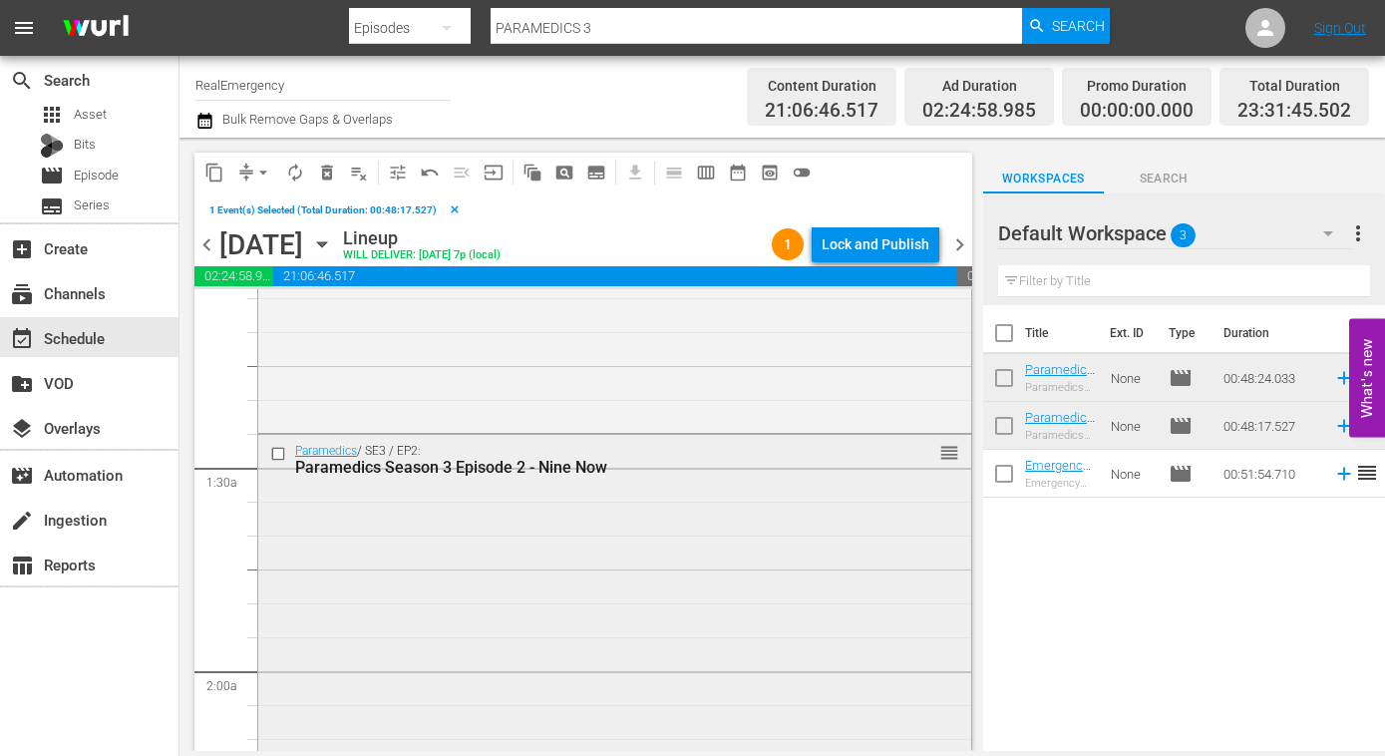
scroll to position [433, 0]
click at [279, 452] on input "checkbox" at bounding box center [280, 453] width 21 height 17
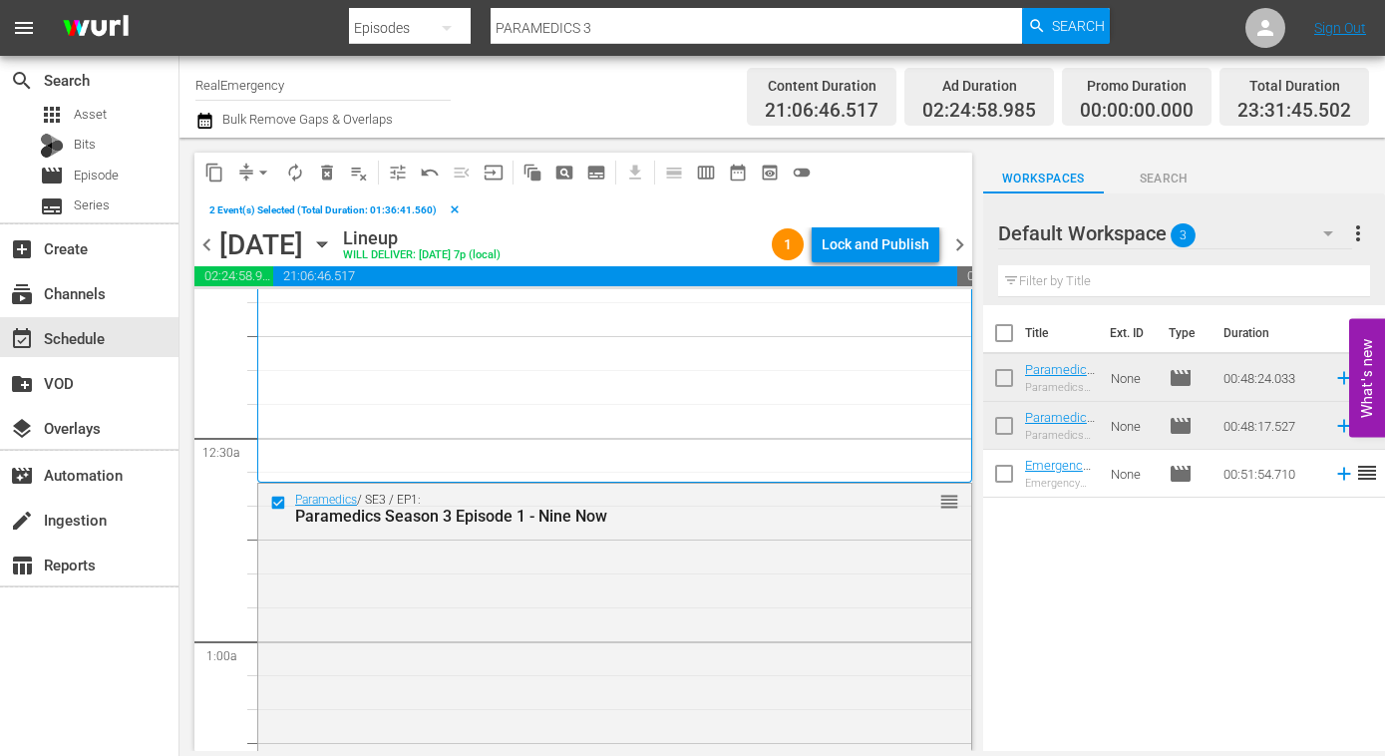
scroll to position [0, 0]
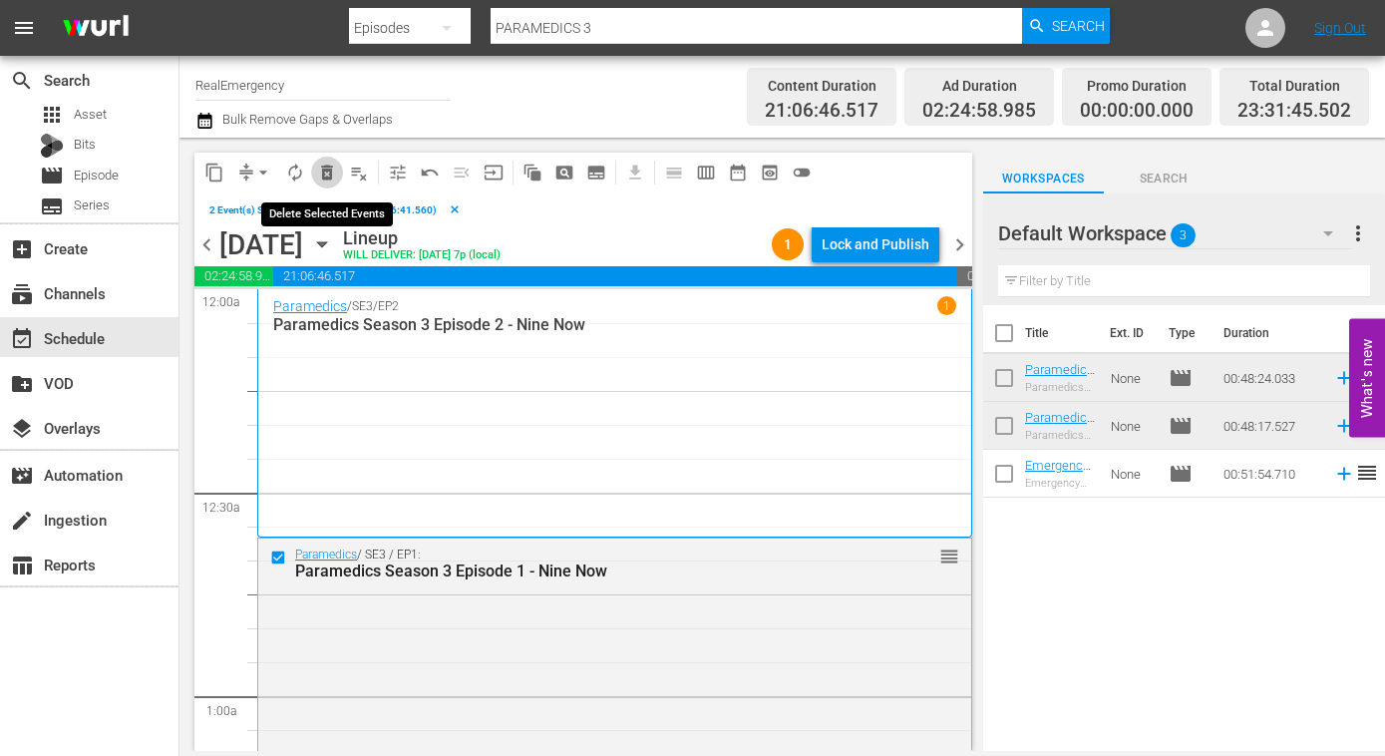
click at [326, 173] on span "delete_forever_outlined" at bounding box center [327, 173] width 20 height 20
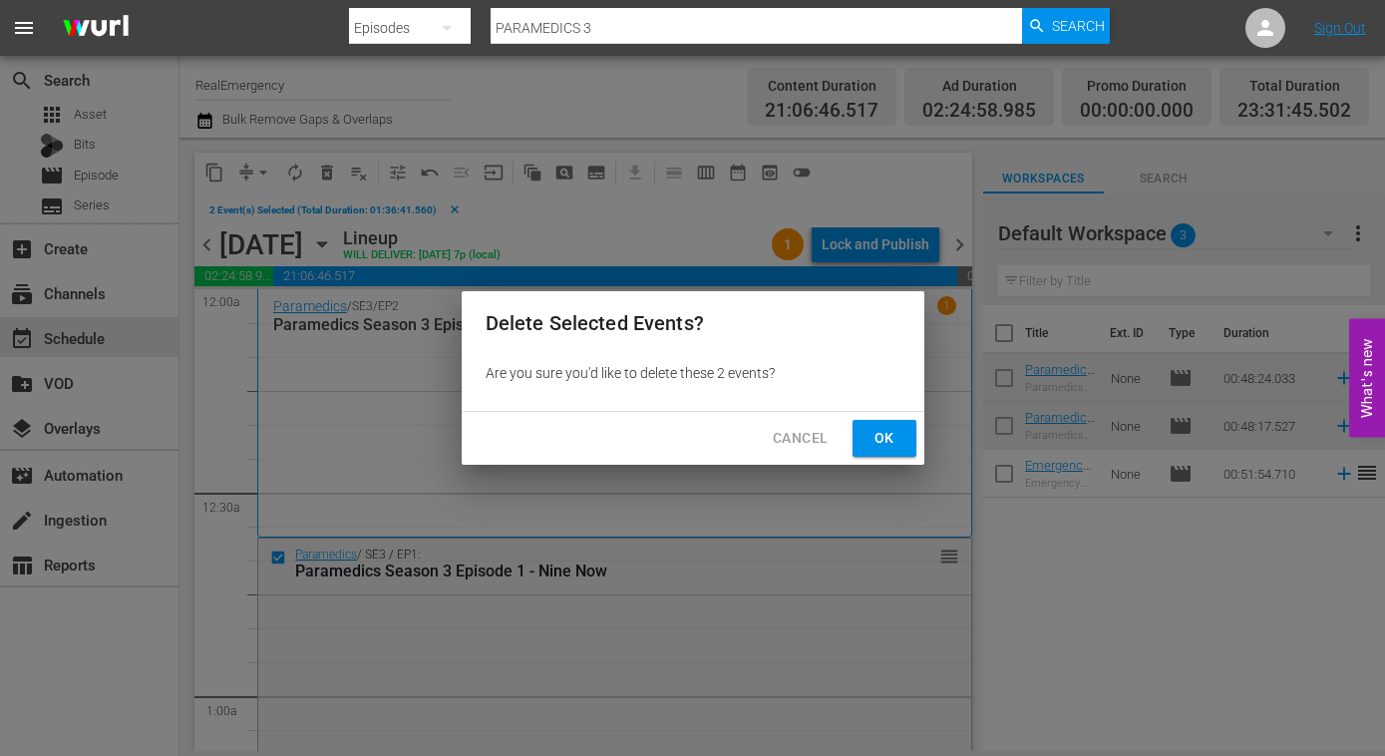
click at [892, 439] on span "Ok" at bounding box center [884, 438] width 32 height 25
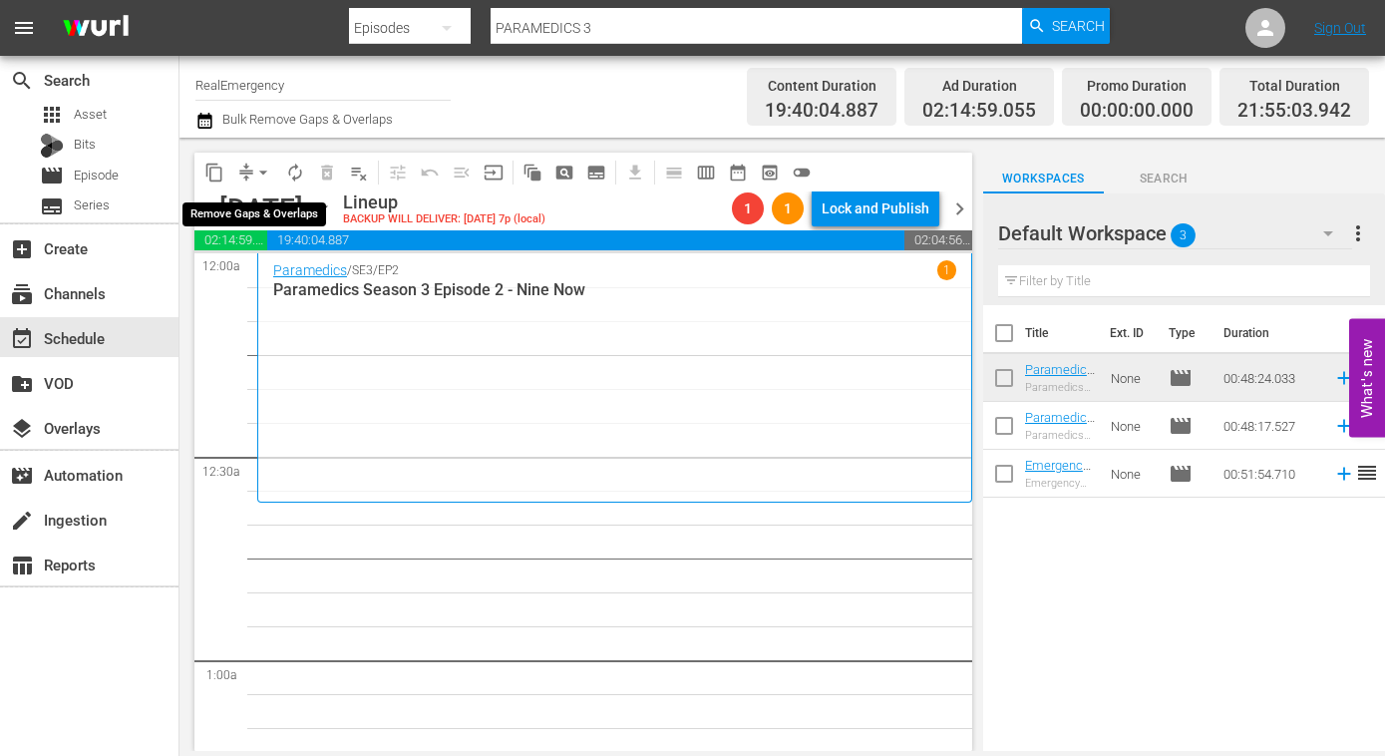
click at [261, 173] on span "arrow_drop_down" at bounding box center [263, 173] width 20 height 20
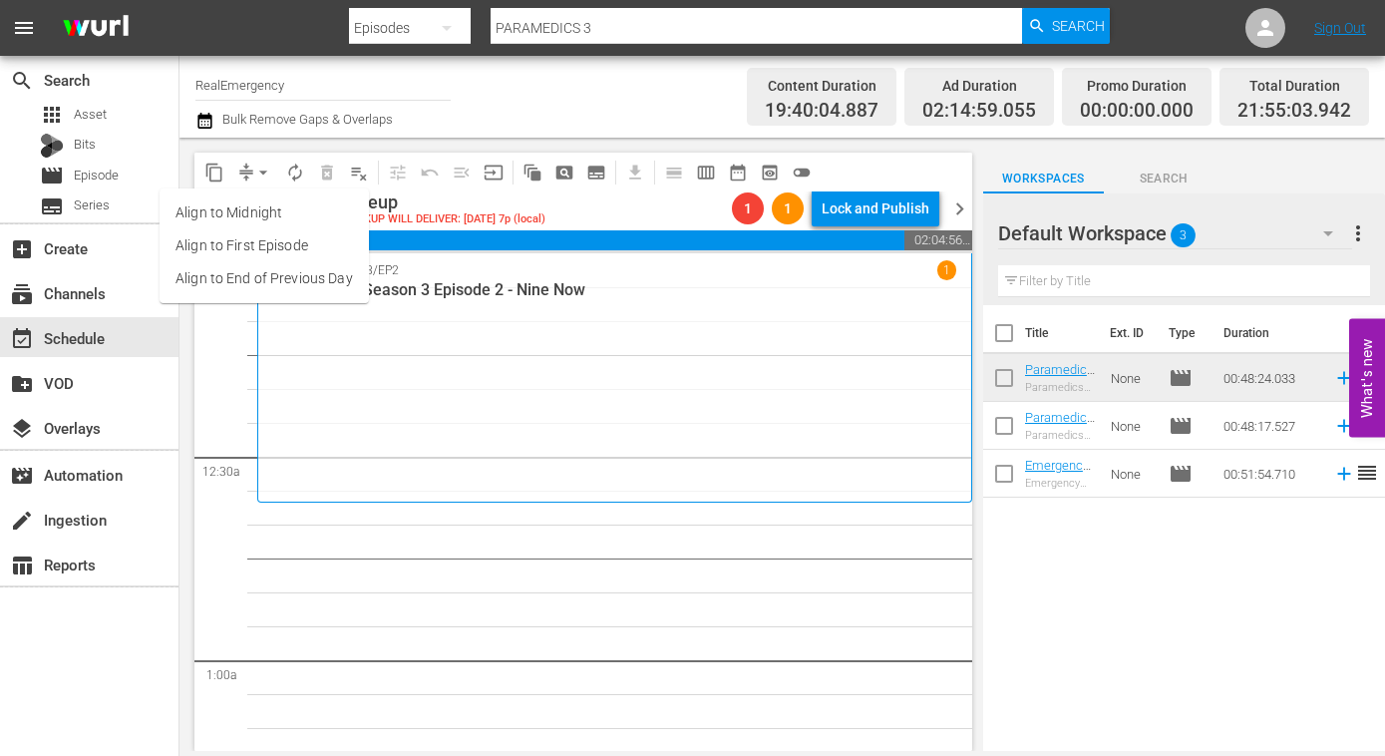
click at [258, 274] on li "Align to End of Previous Day" at bounding box center [264, 278] width 209 height 33
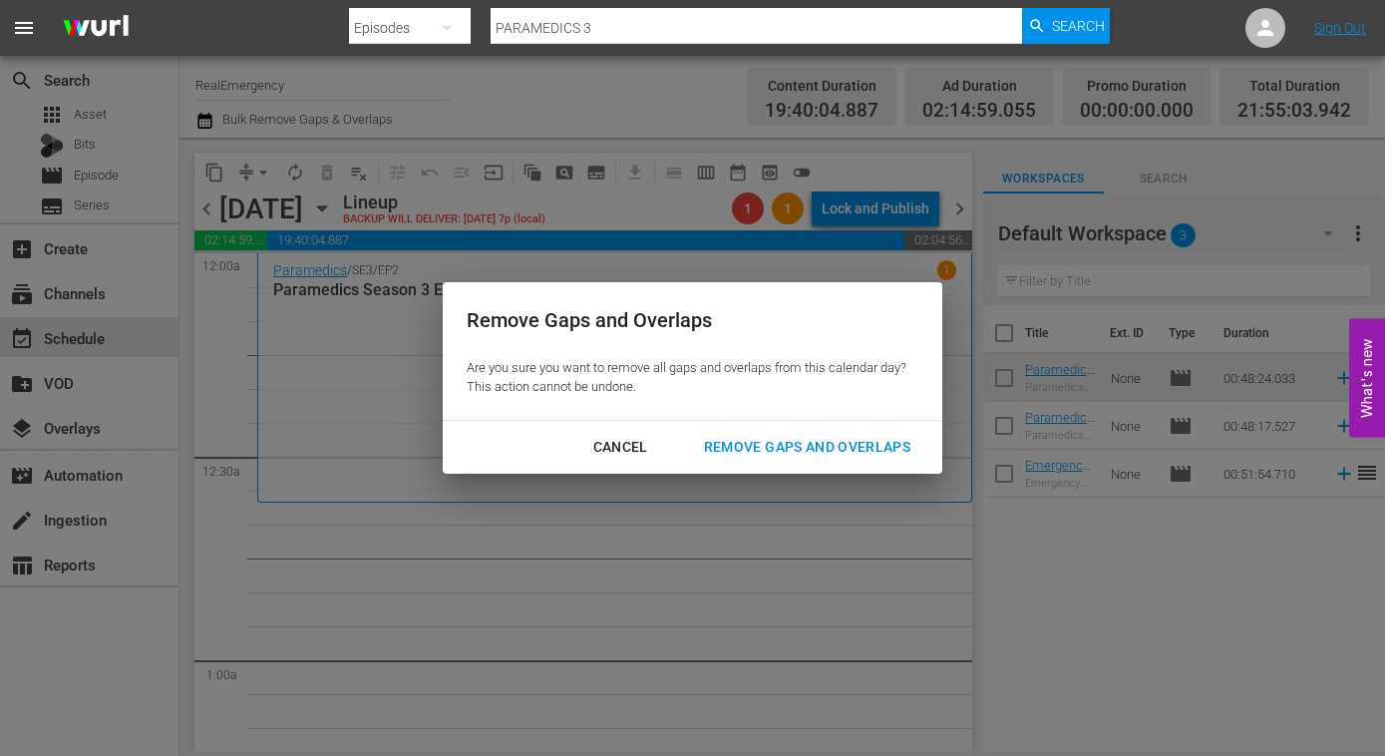
click at [829, 446] on div "Remove Gaps and Overlaps" at bounding box center [807, 447] width 238 height 25
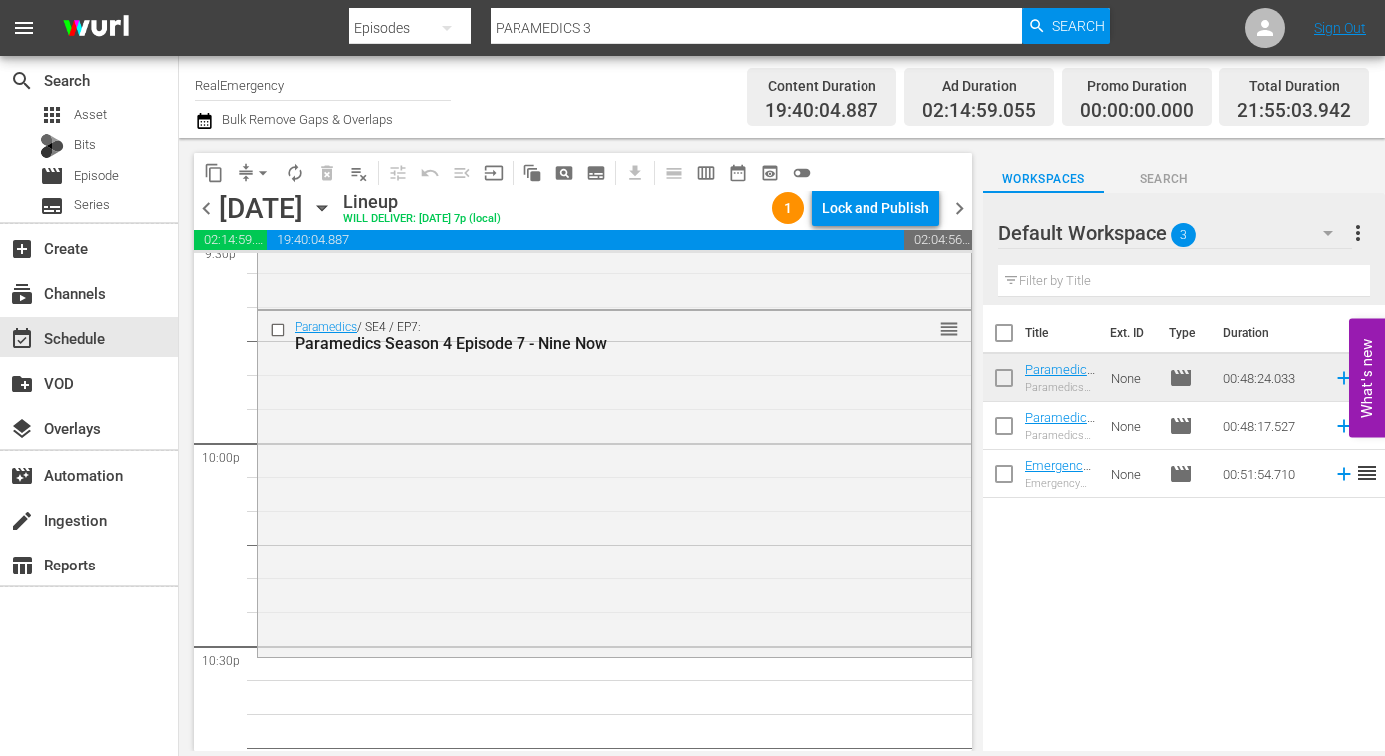
scroll to position [8766, 0]
click at [100, 177] on span "Episode" at bounding box center [96, 176] width 45 height 20
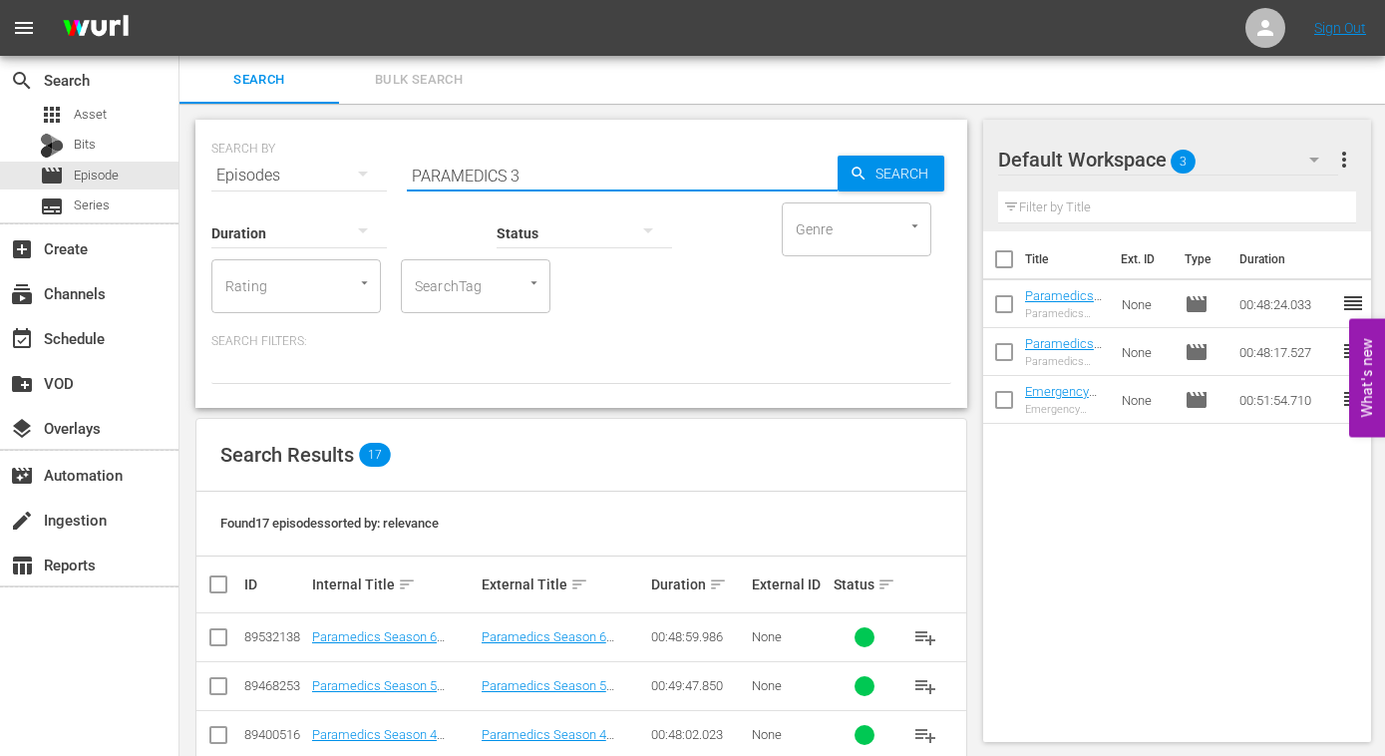
drag, startPoint x: 514, startPoint y: 172, endPoint x: 526, endPoint y: 172, distance: 12.0
click at [526, 172] on input "PARAMEDICS 3" at bounding box center [622, 176] width 431 height 48
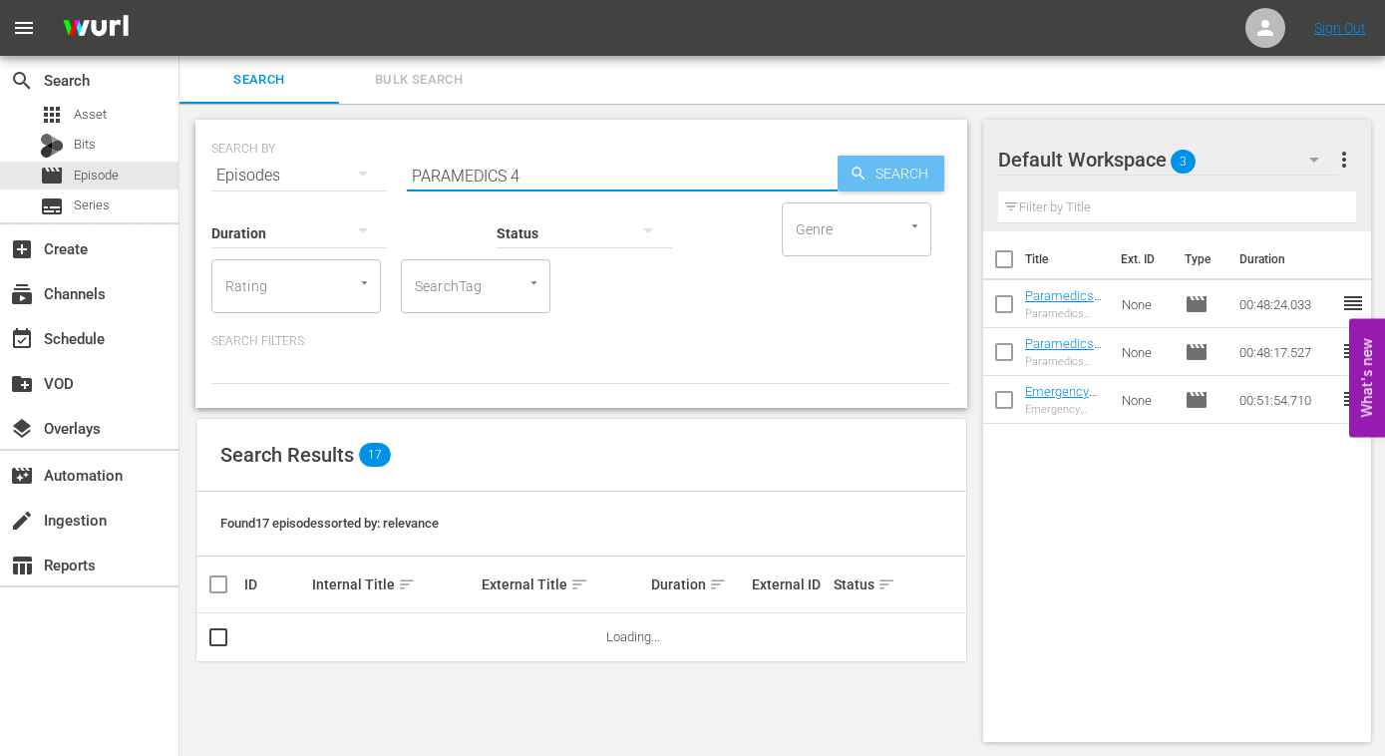
type input "PARAMEDICS 4"
click at [880, 171] on span "Search" at bounding box center [905, 174] width 77 height 36
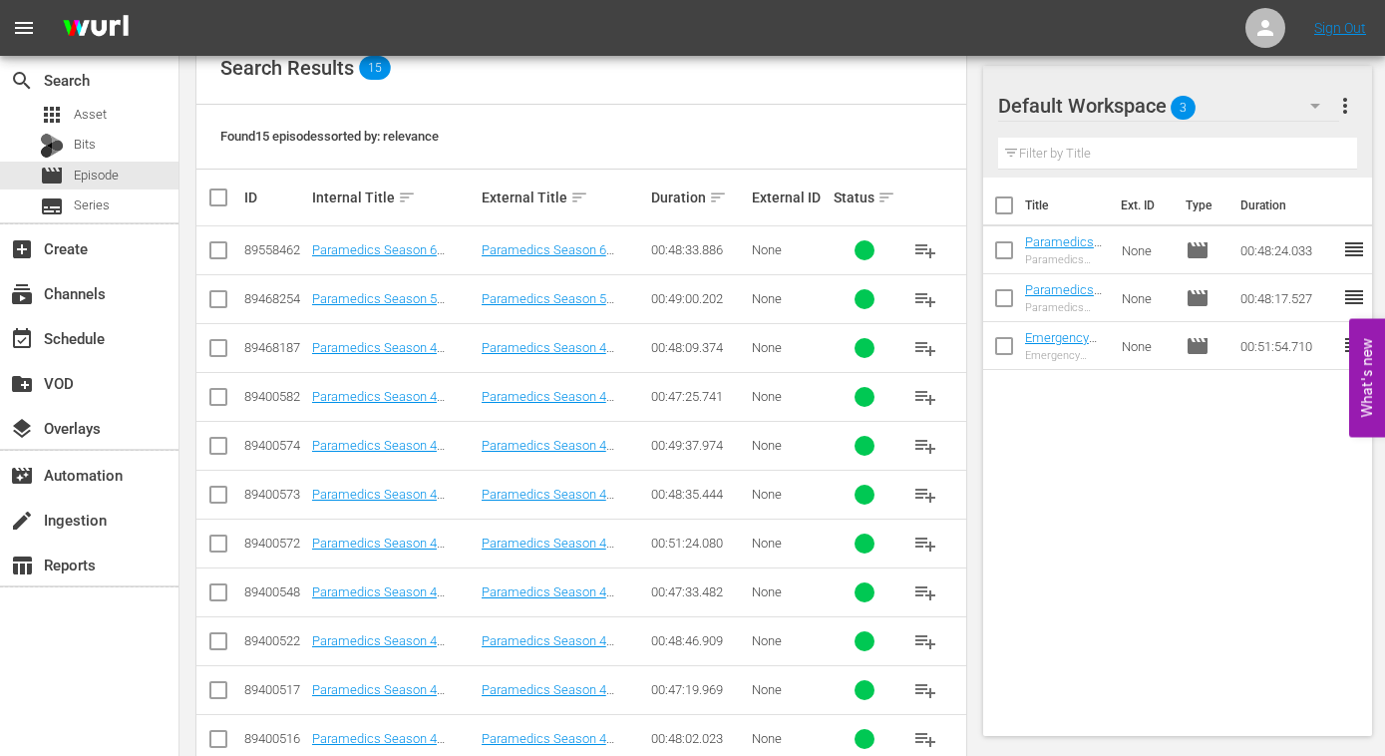
scroll to position [388, 0]
click at [923, 537] on span "playlist_add" at bounding box center [925, 542] width 24 height 24
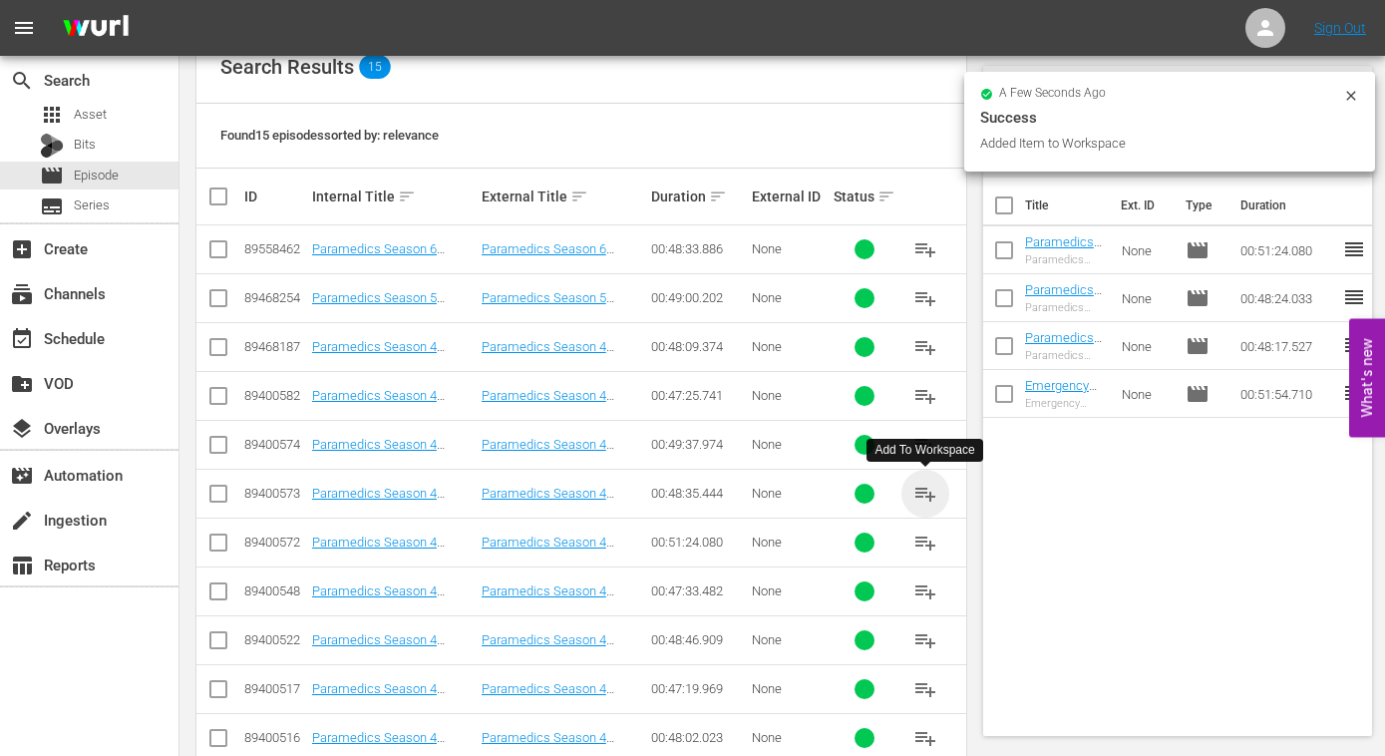
click at [921, 495] on span "playlist_add" at bounding box center [925, 494] width 24 height 24
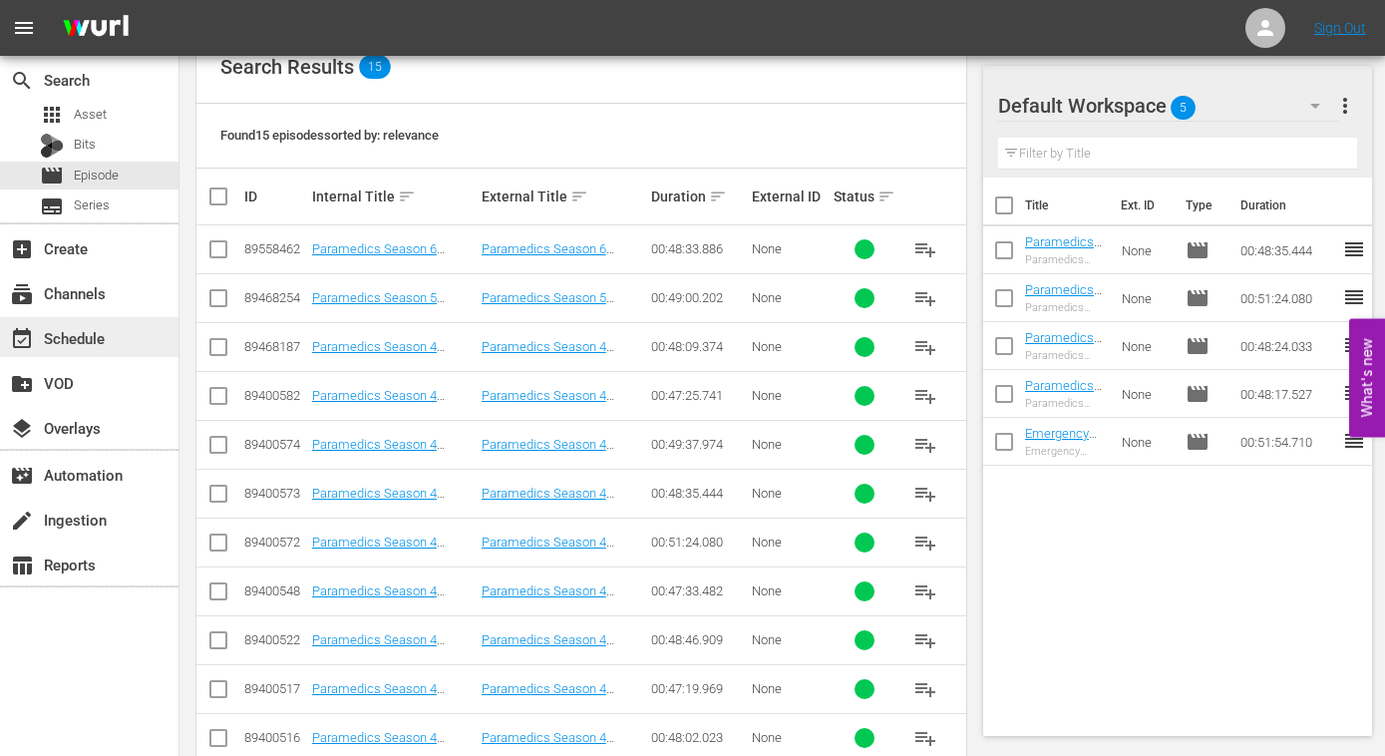
click at [68, 333] on div "event_available Schedule" at bounding box center [56, 335] width 112 height 18
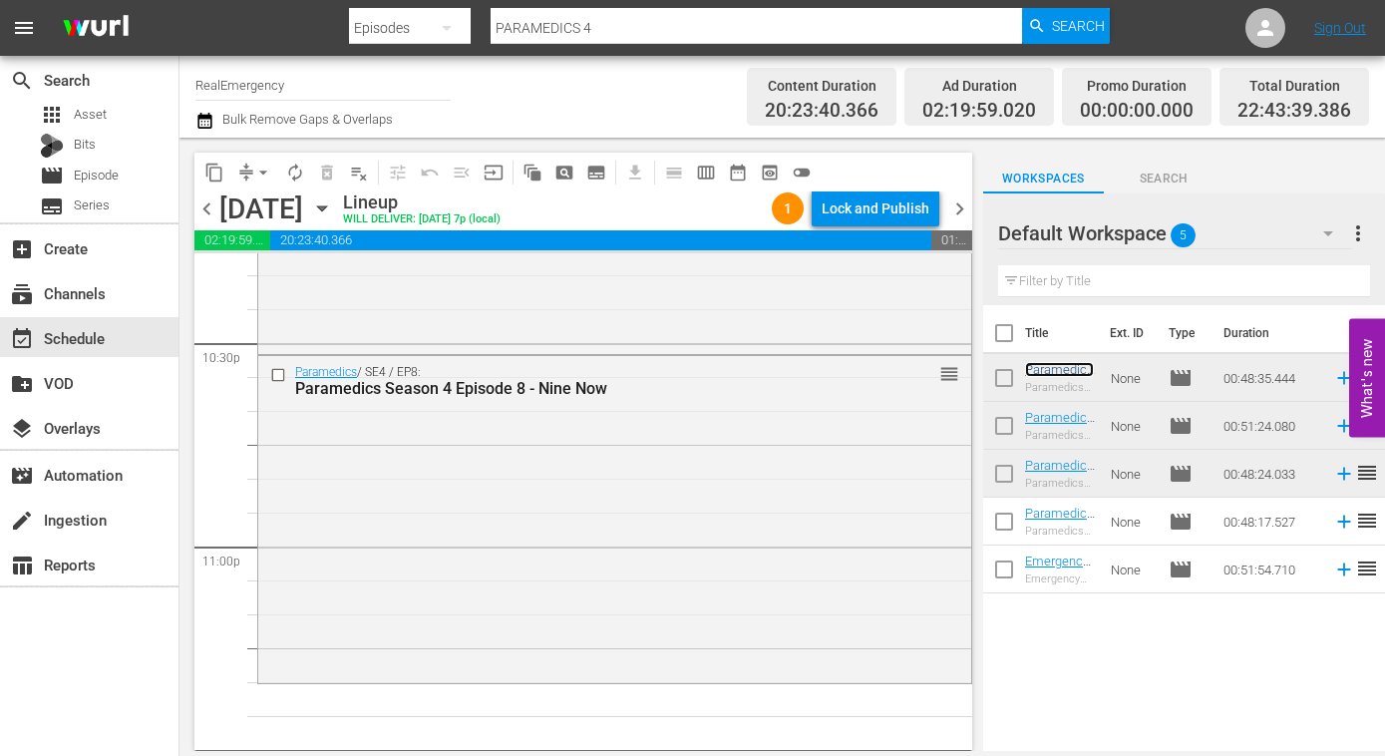
scroll to position [9062, 0]
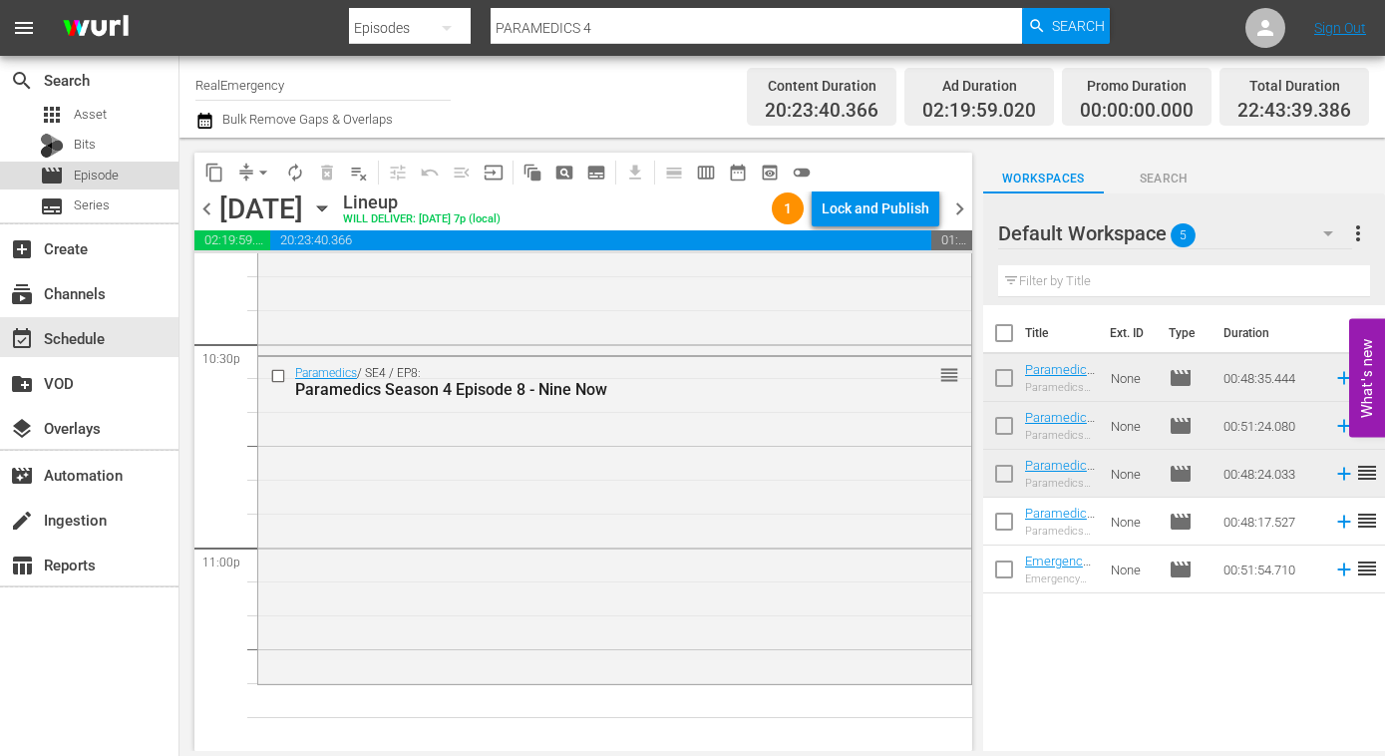
click at [112, 176] on span "Episode" at bounding box center [96, 176] width 45 height 20
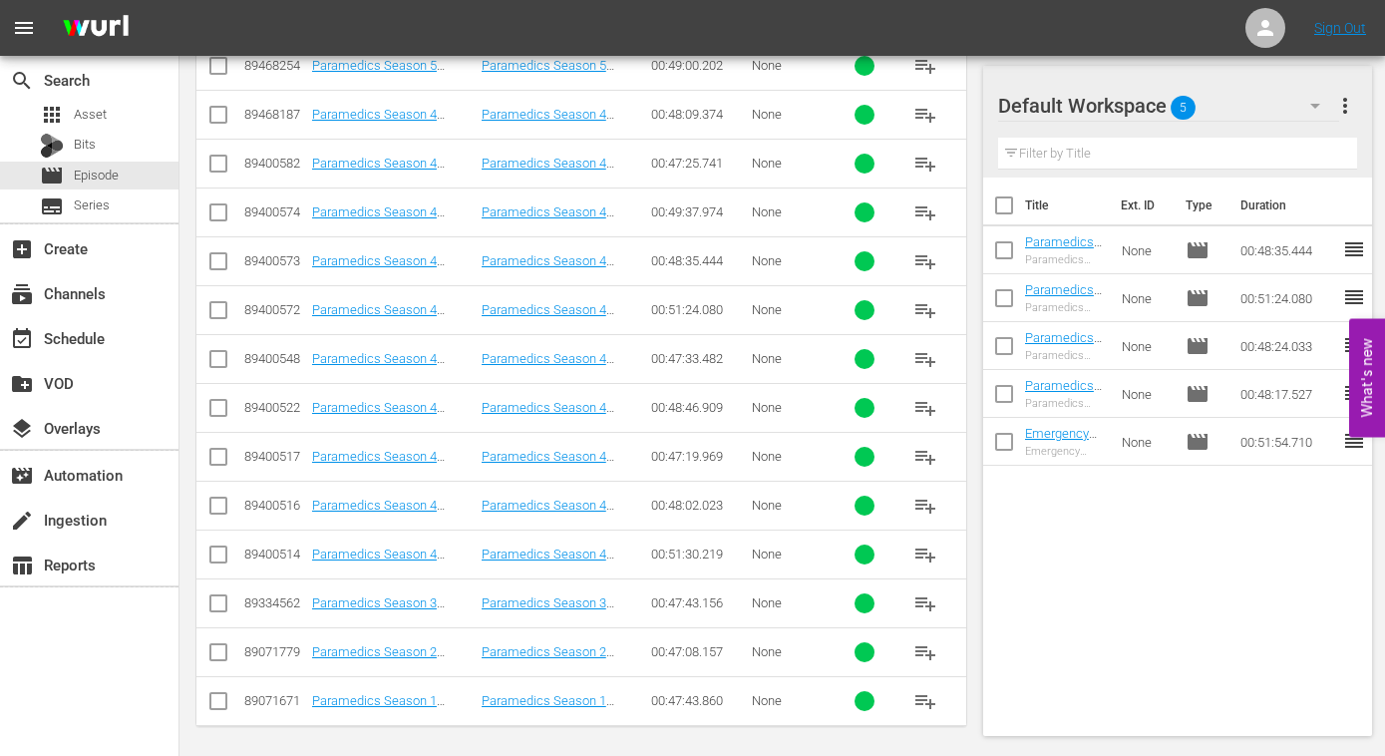
scroll to position [626, 0]
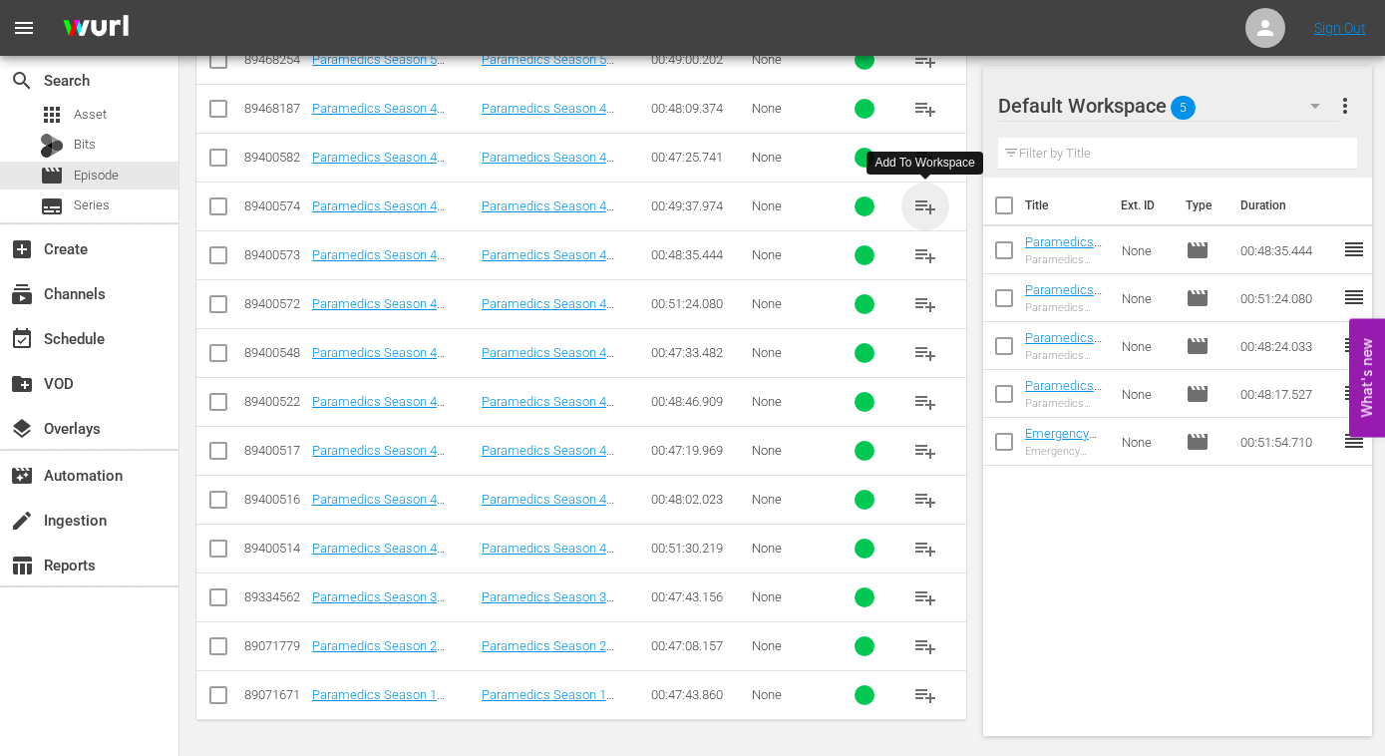
click at [917, 206] on span "playlist_add" at bounding box center [925, 206] width 24 height 24
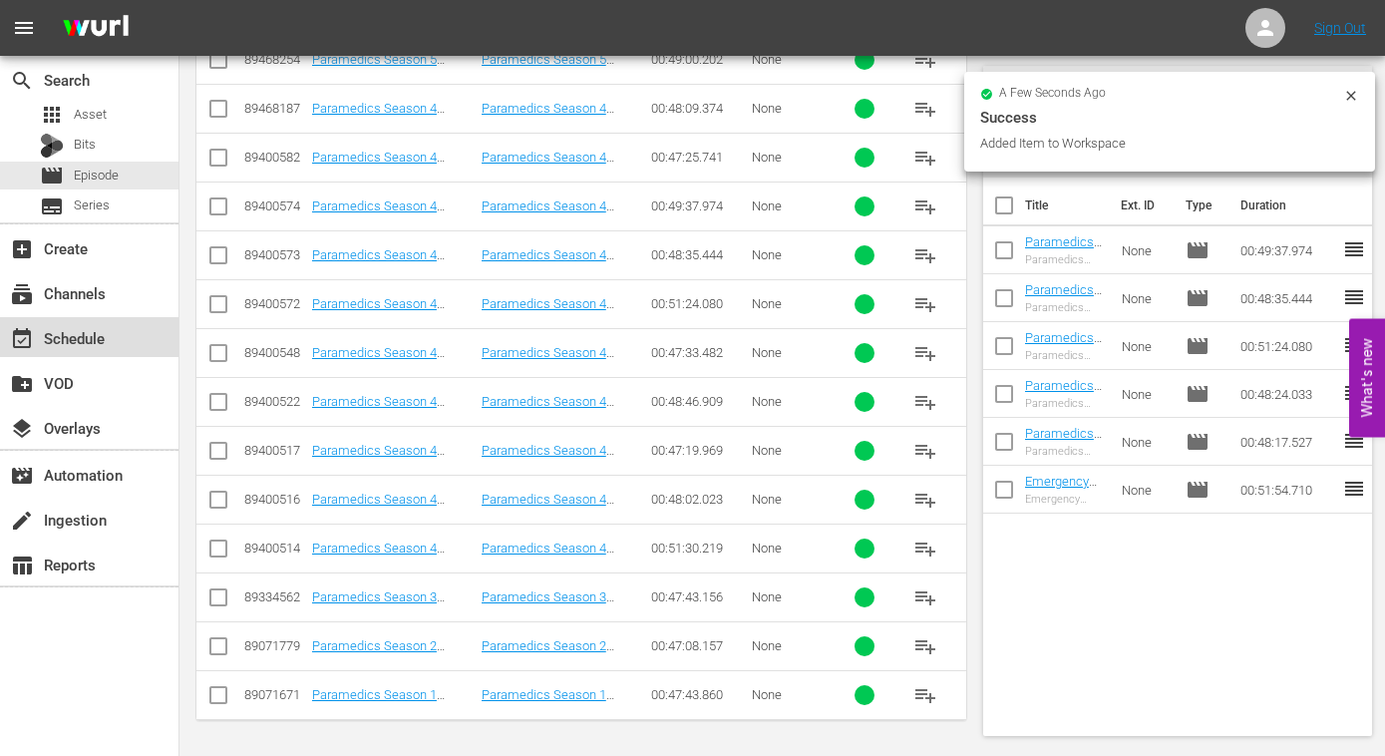
click at [70, 339] on div "event_available Schedule" at bounding box center [56, 335] width 112 height 18
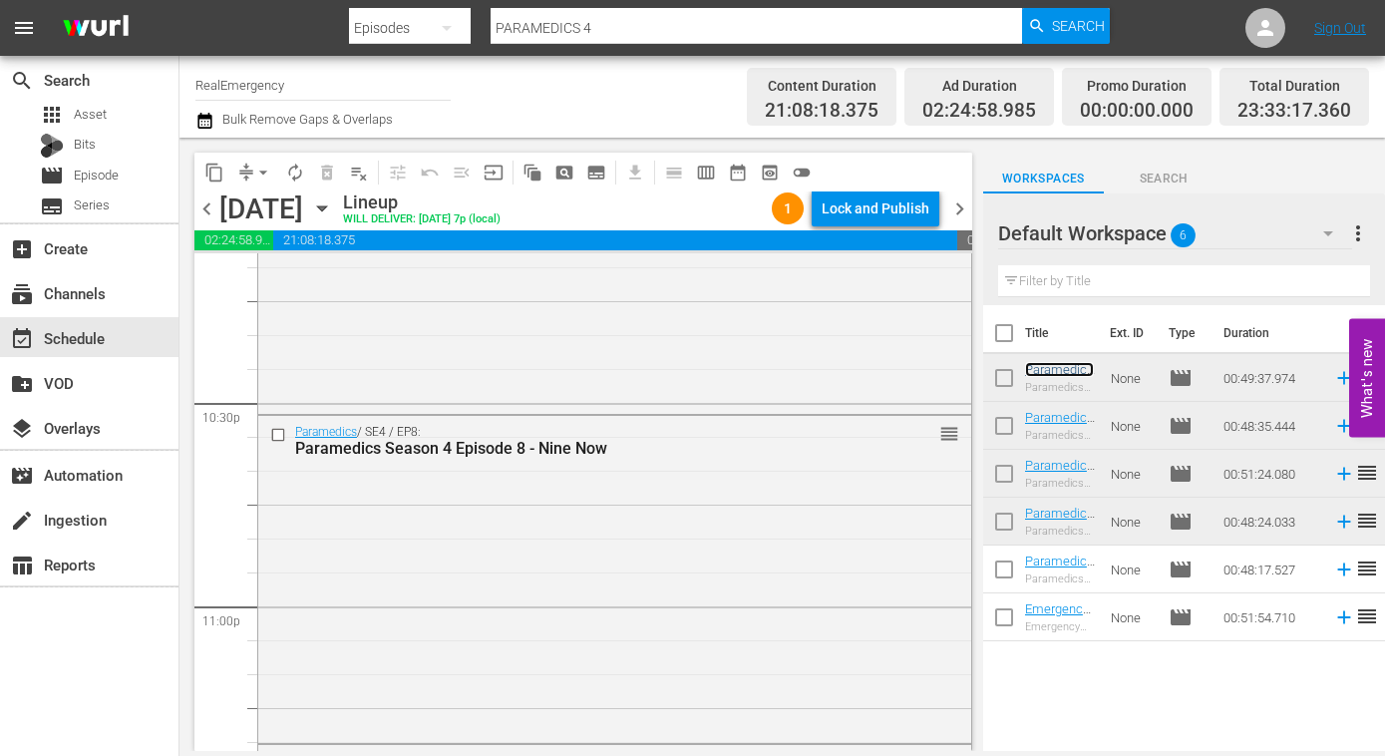
scroll to position [8994, 0]
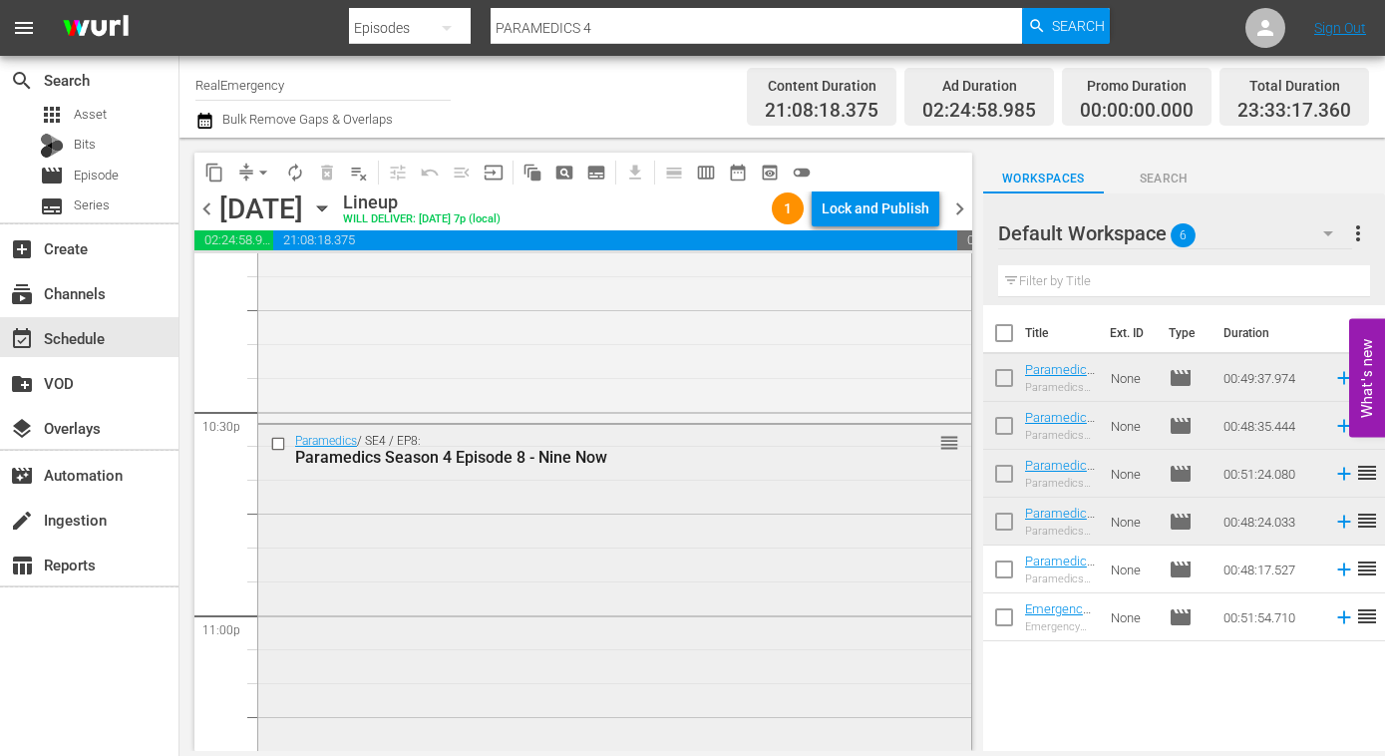
click at [605, 490] on div "Paramedics / SE4 / EP8: Paramedics Season 4 Episode 8 - Nine Now reorder" at bounding box center [614, 586] width 713 height 323
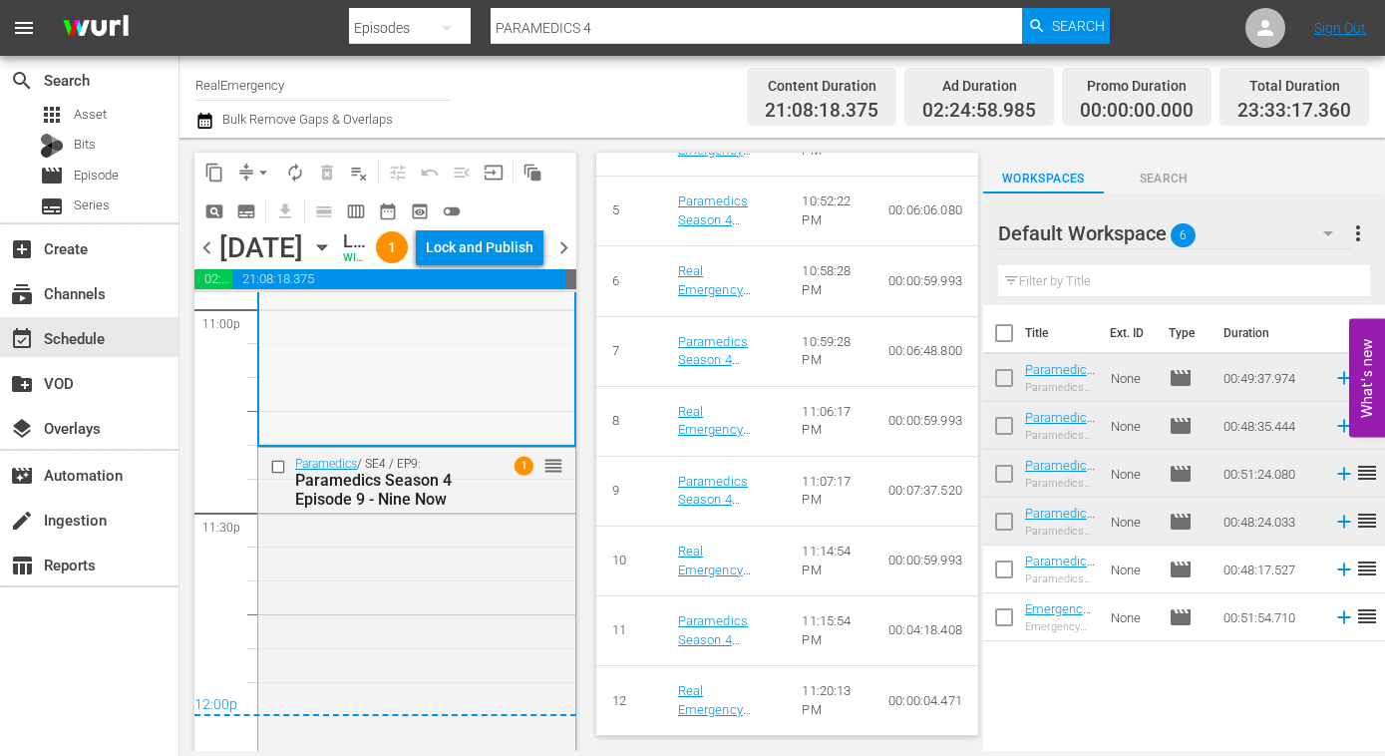
scroll to position [9357, 0]
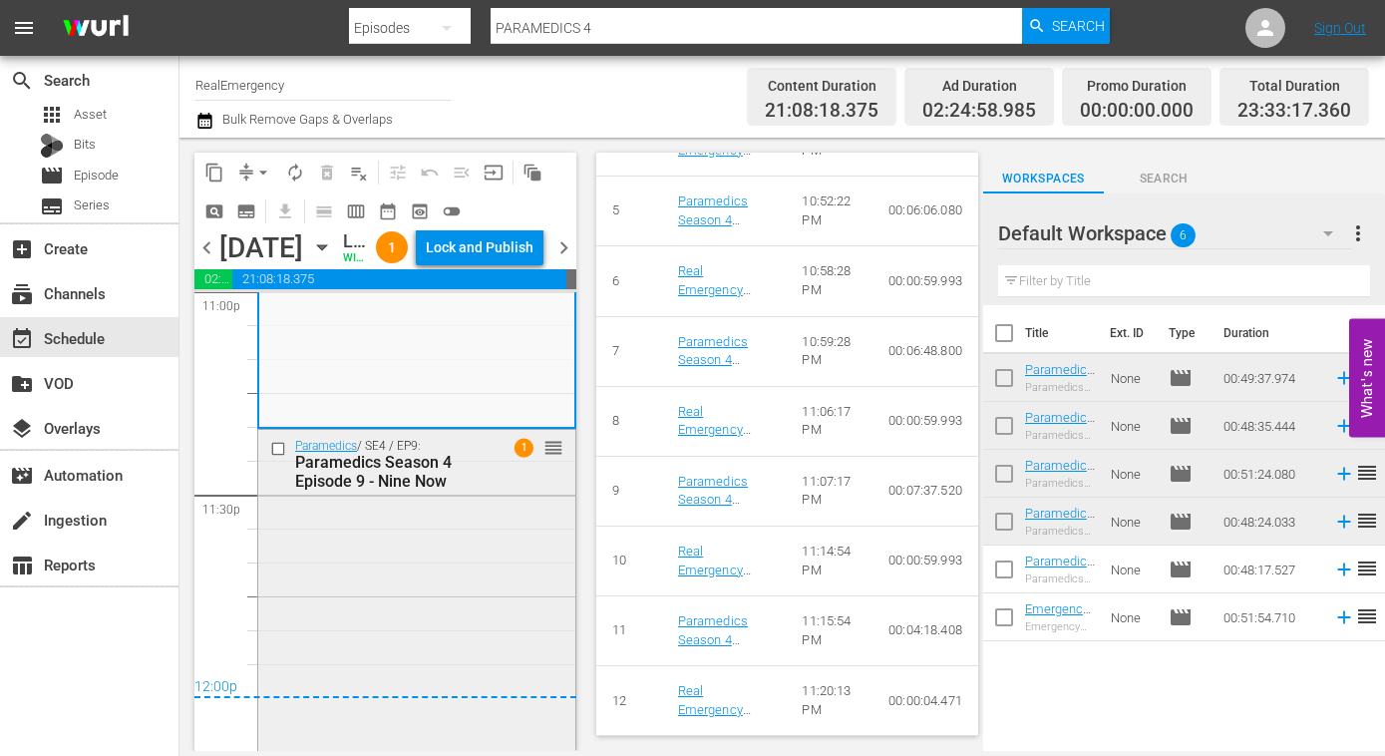
click at [447, 575] on div "Paramedics / SE4 / EP9: Paramedics Season 4 Episode 9 - Nine Now 1 reorder" at bounding box center [416, 595] width 317 height 331
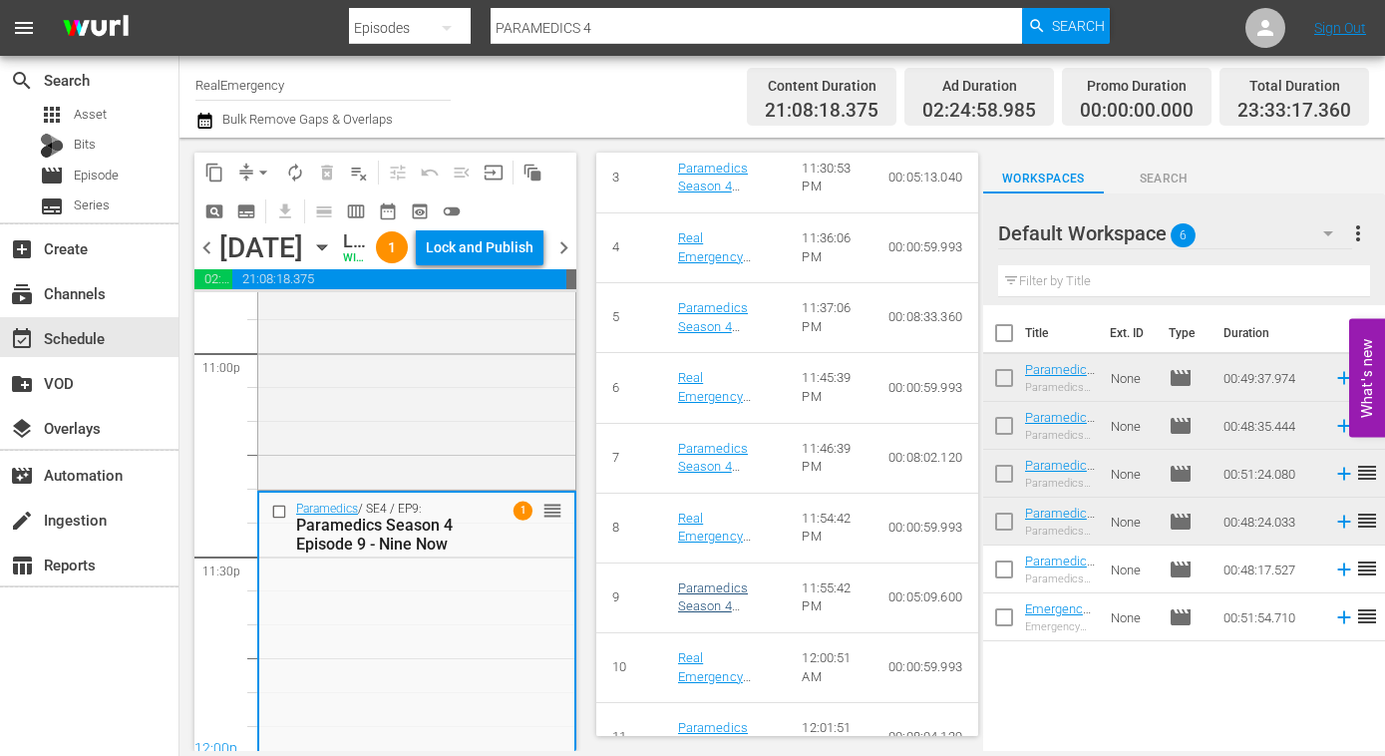
scroll to position [1166, 0]
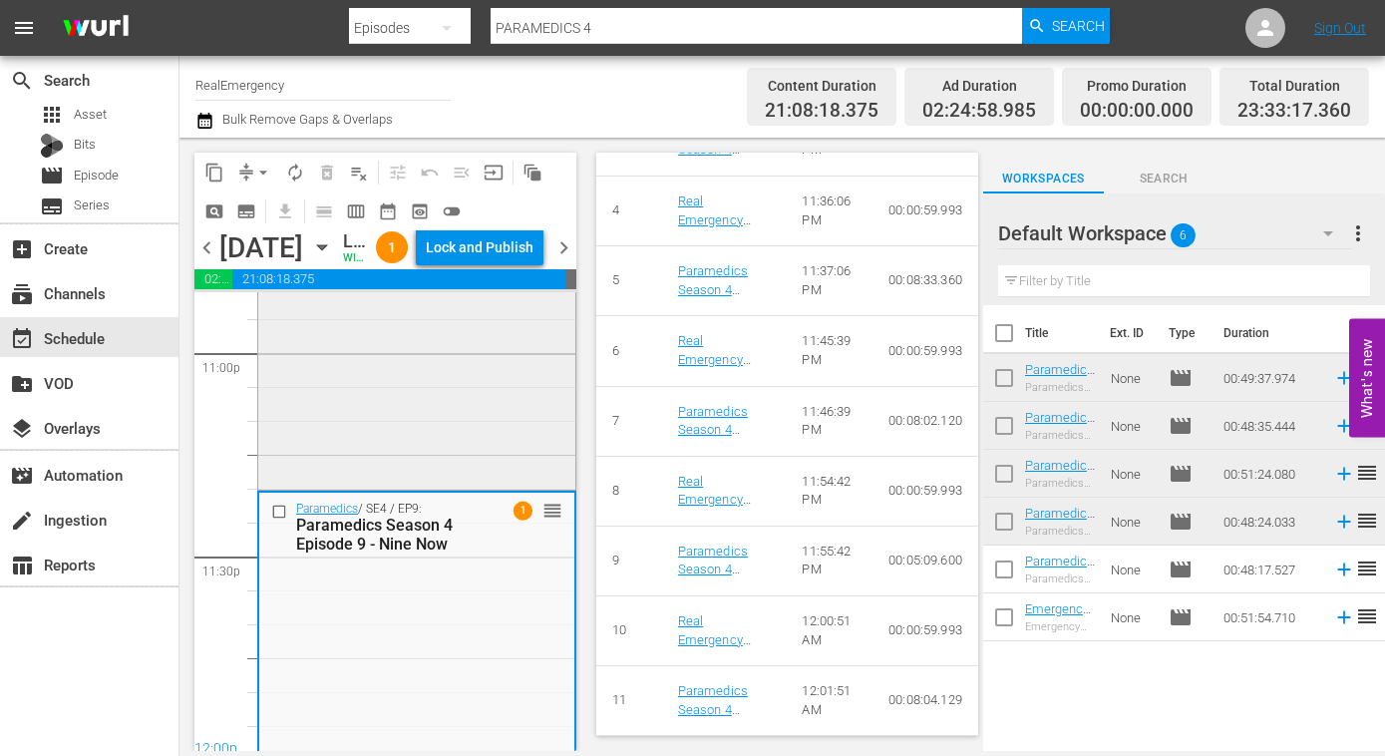
click at [442, 486] on div "Paramedics / SE4 / EP8: Paramedics Season 4 Episode 8 - Nine Now reorder" at bounding box center [416, 324] width 317 height 323
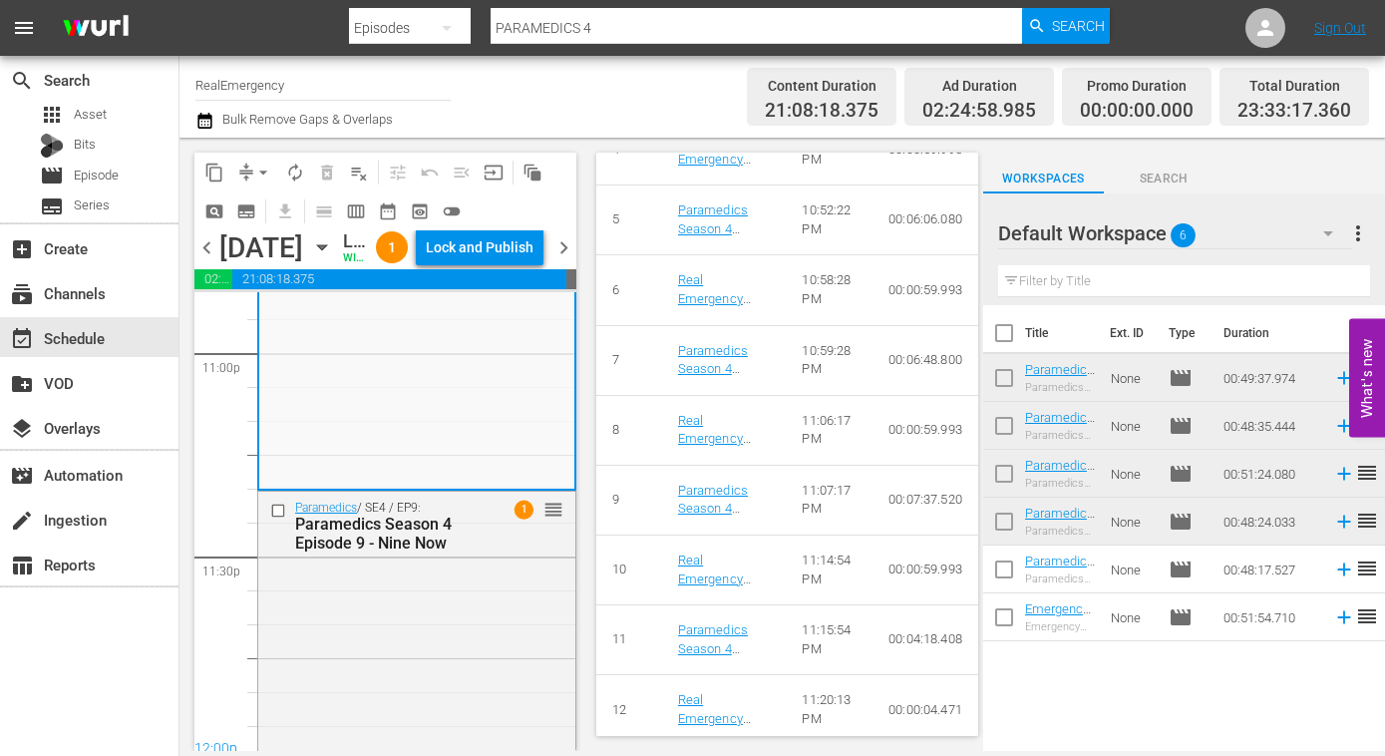
scroll to position [1168, 0]
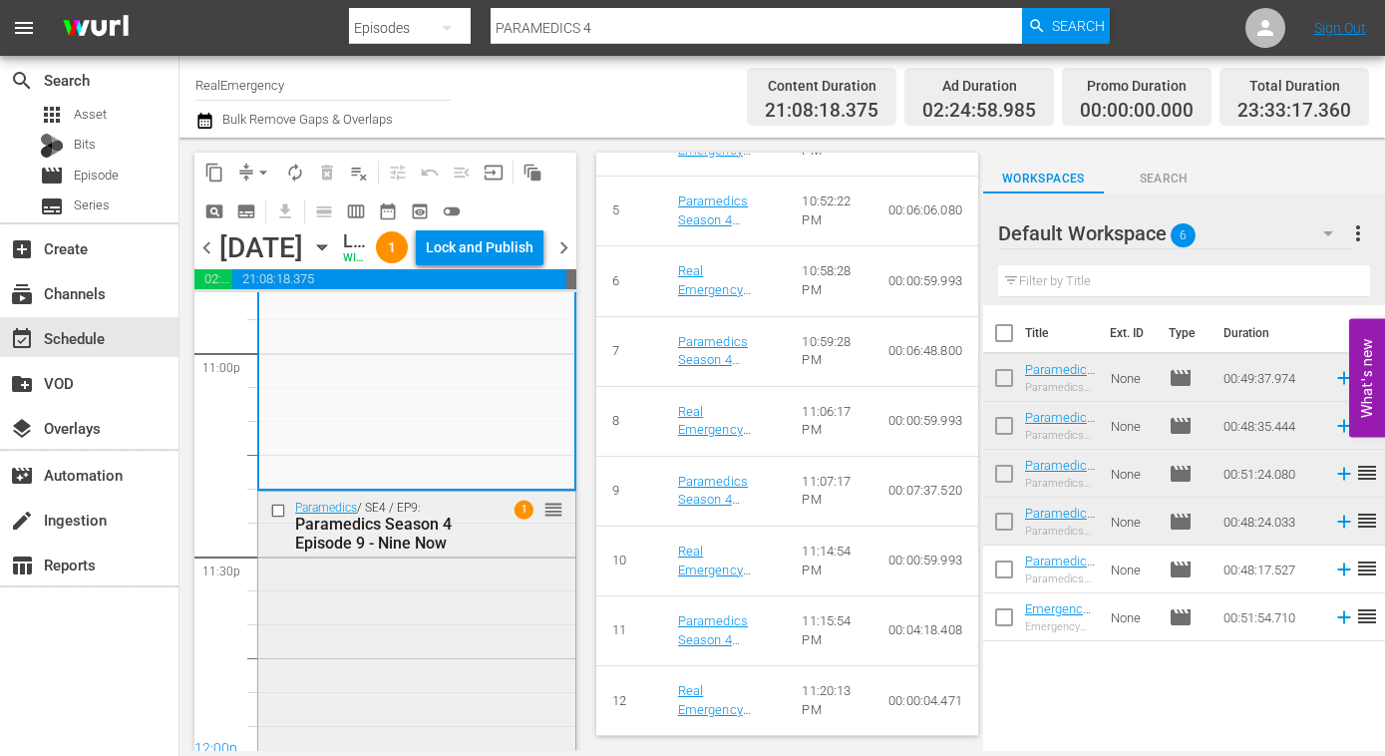
click at [428, 657] on div "Paramedics / SE4 / EP9: Paramedics Season 4 Episode 9 - Nine Now 1 reorder" at bounding box center [416, 657] width 317 height 331
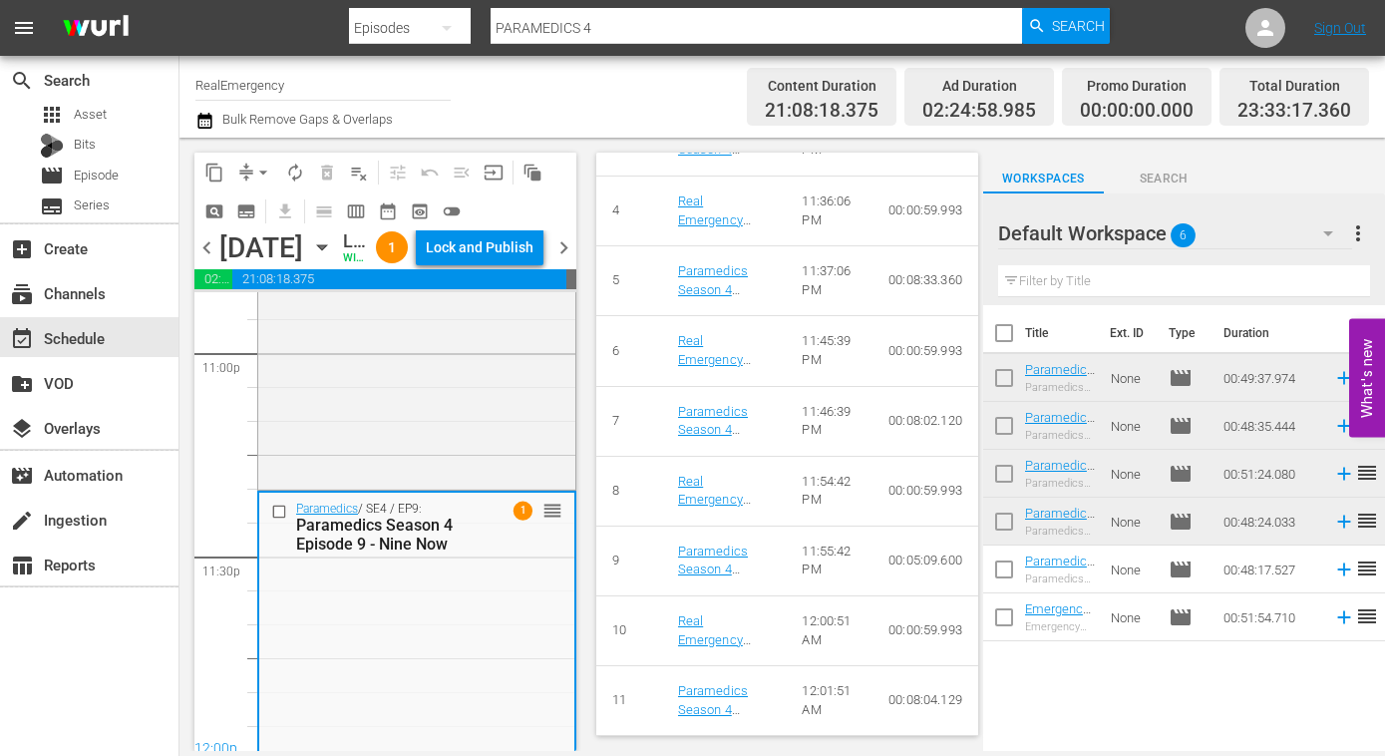
scroll to position [1166, 0]
click at [564, 260] on span "chevron_right" at bounding box center [563, 247] width 25 height 25
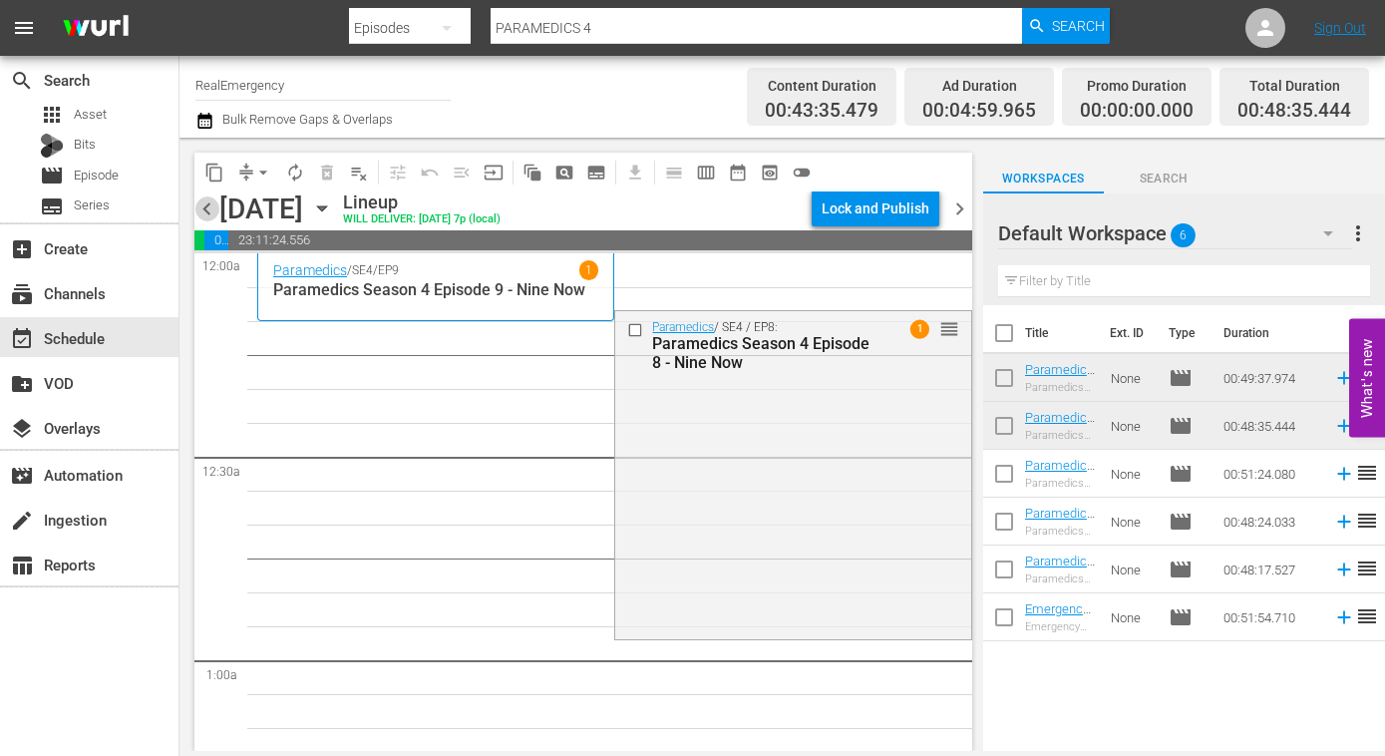
click at [208, 207] on span "chevron_left" at bounding box center [206, 208] width 25 height 25
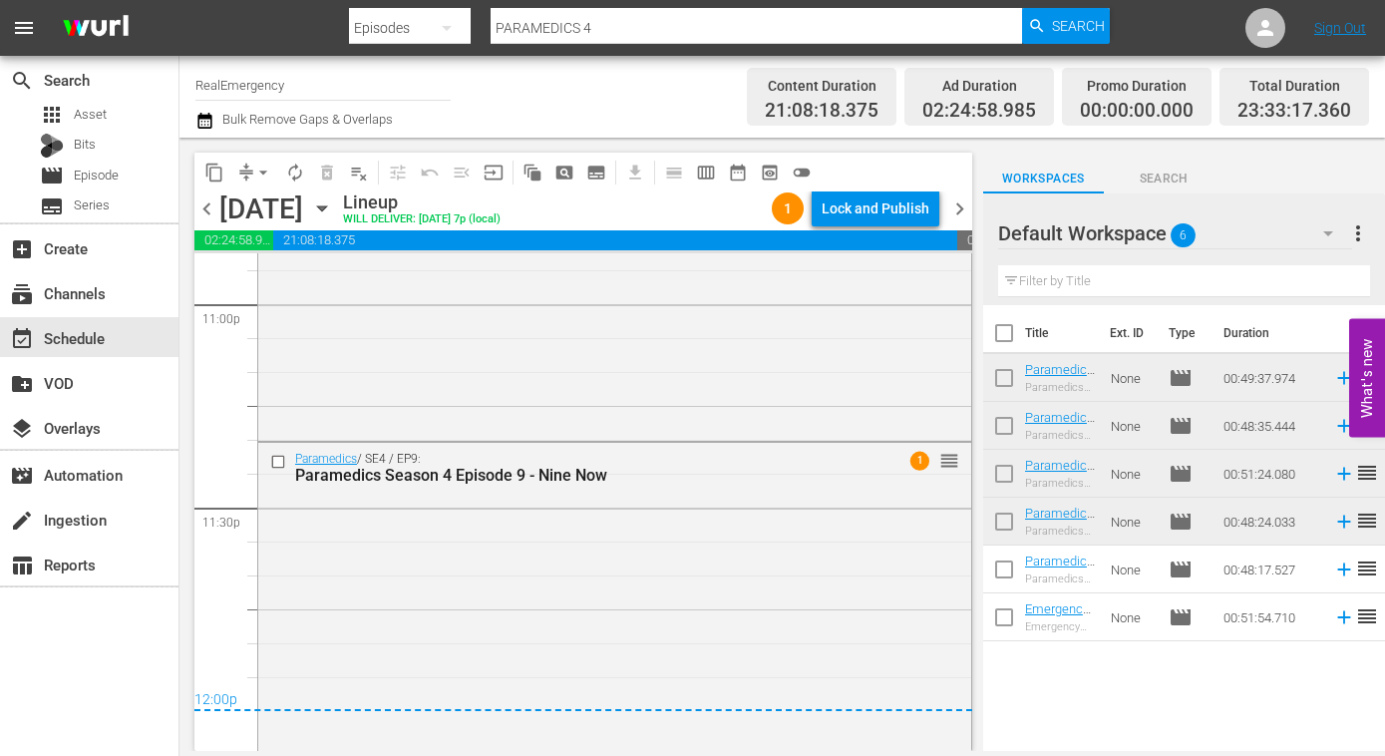
scroll to position [9333, 0]
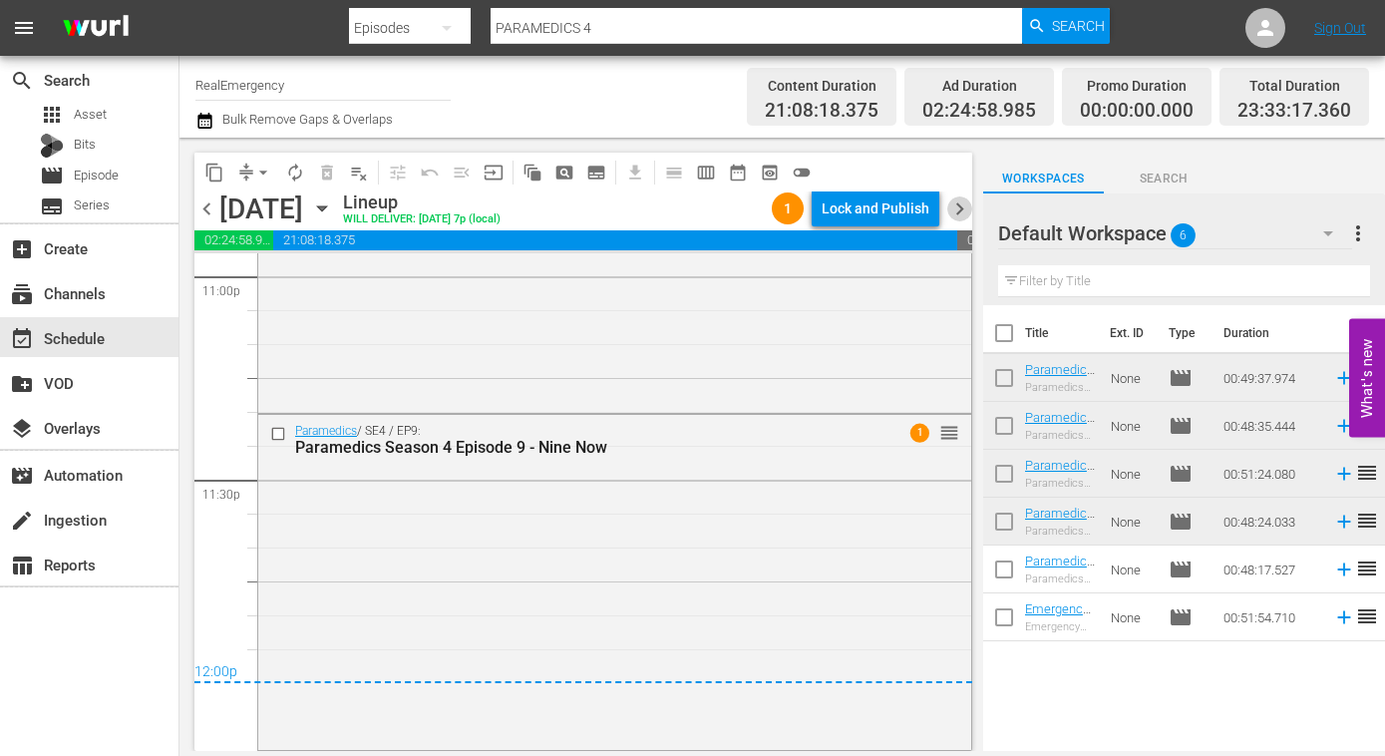
click at [957, 199] on span "chevron_right" at bounding box center [959, 208] width 25 height 25
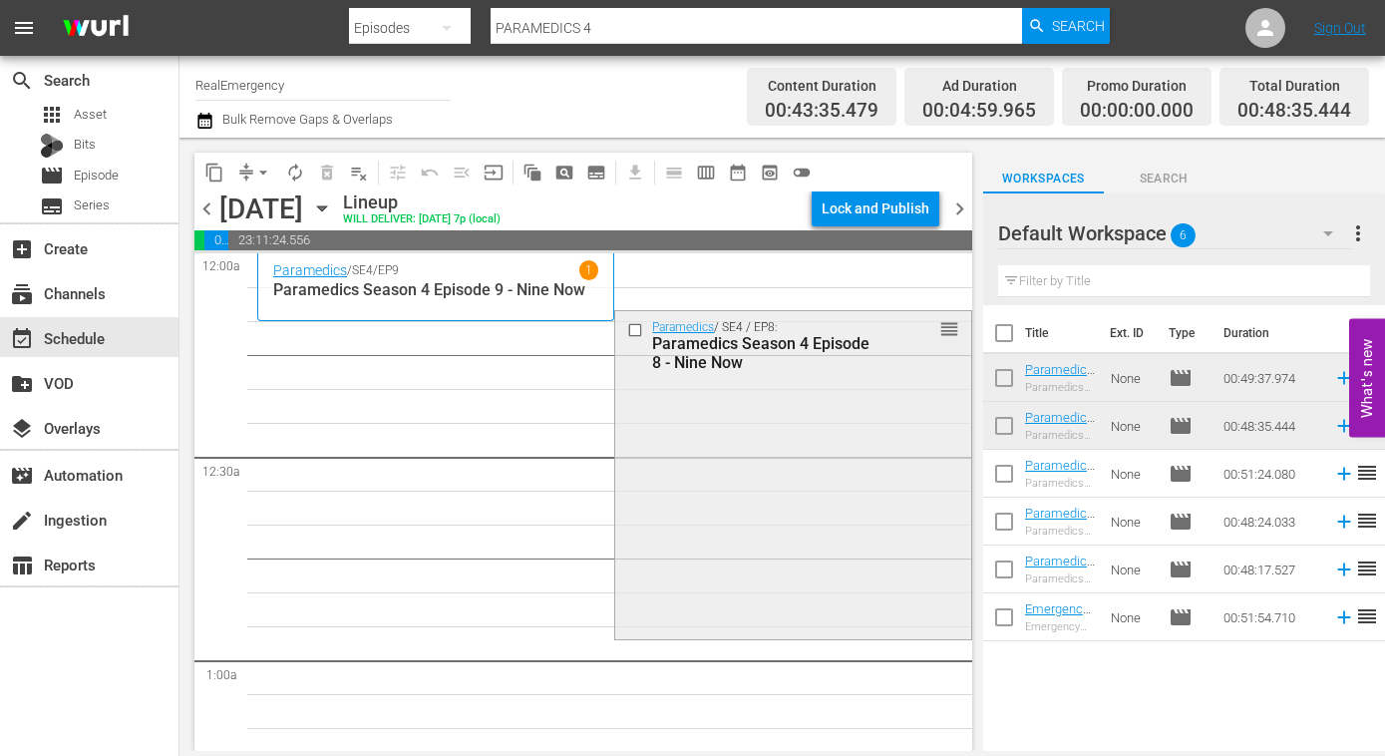
click at [636, 331] on input "checkbox" at bounding box center [637, 330] width 21 height 17
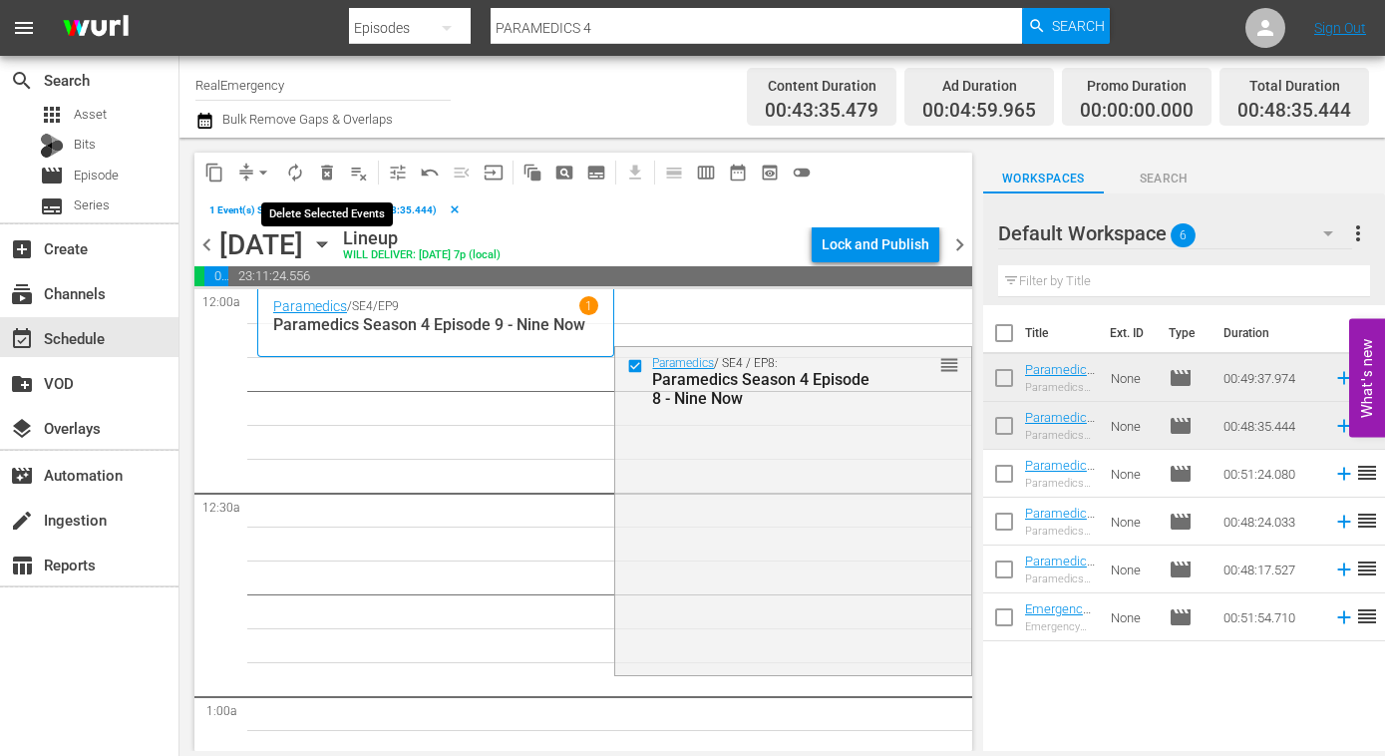
click at [331, 175] on span "delete_forever_outlined" at bounding box center [327, 173] width 20 height 20
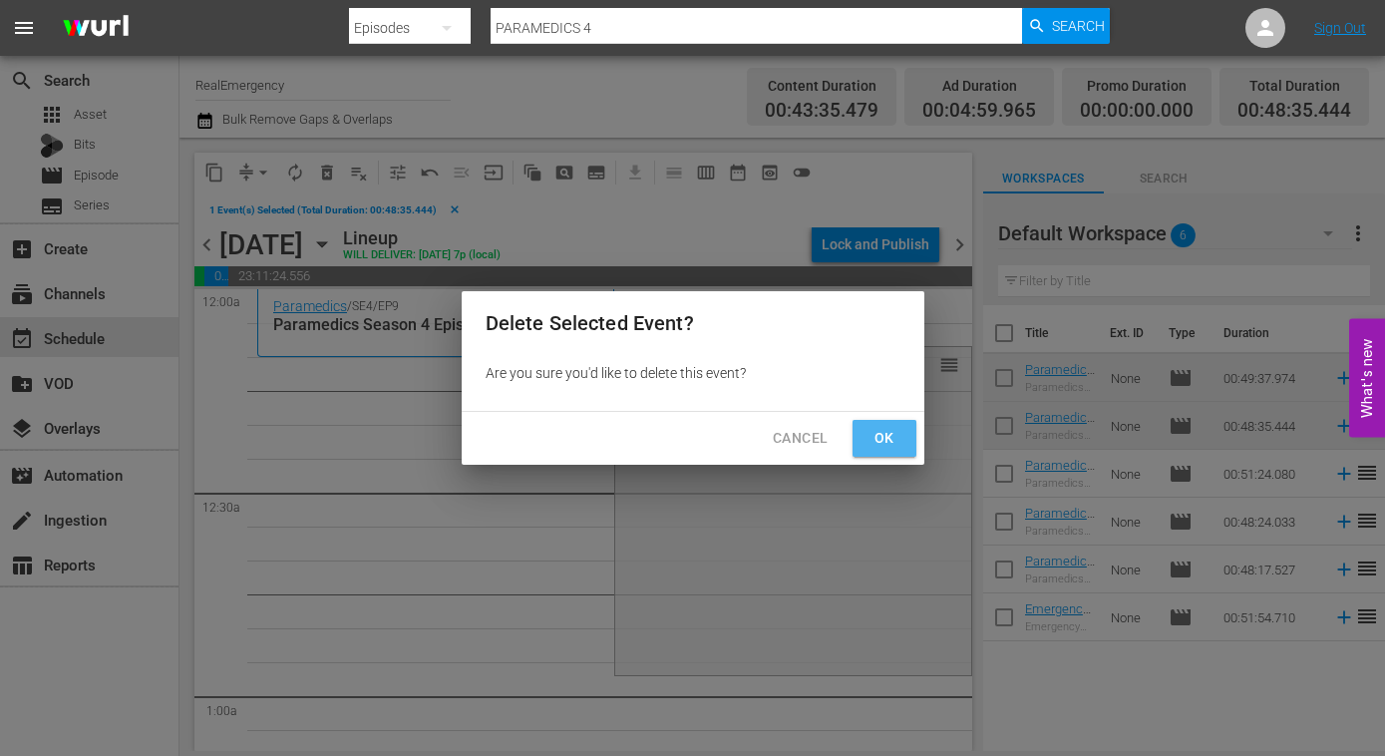
click at [885, 444] on span "Ok" at bounding box center [884, 438] width 32 height 25
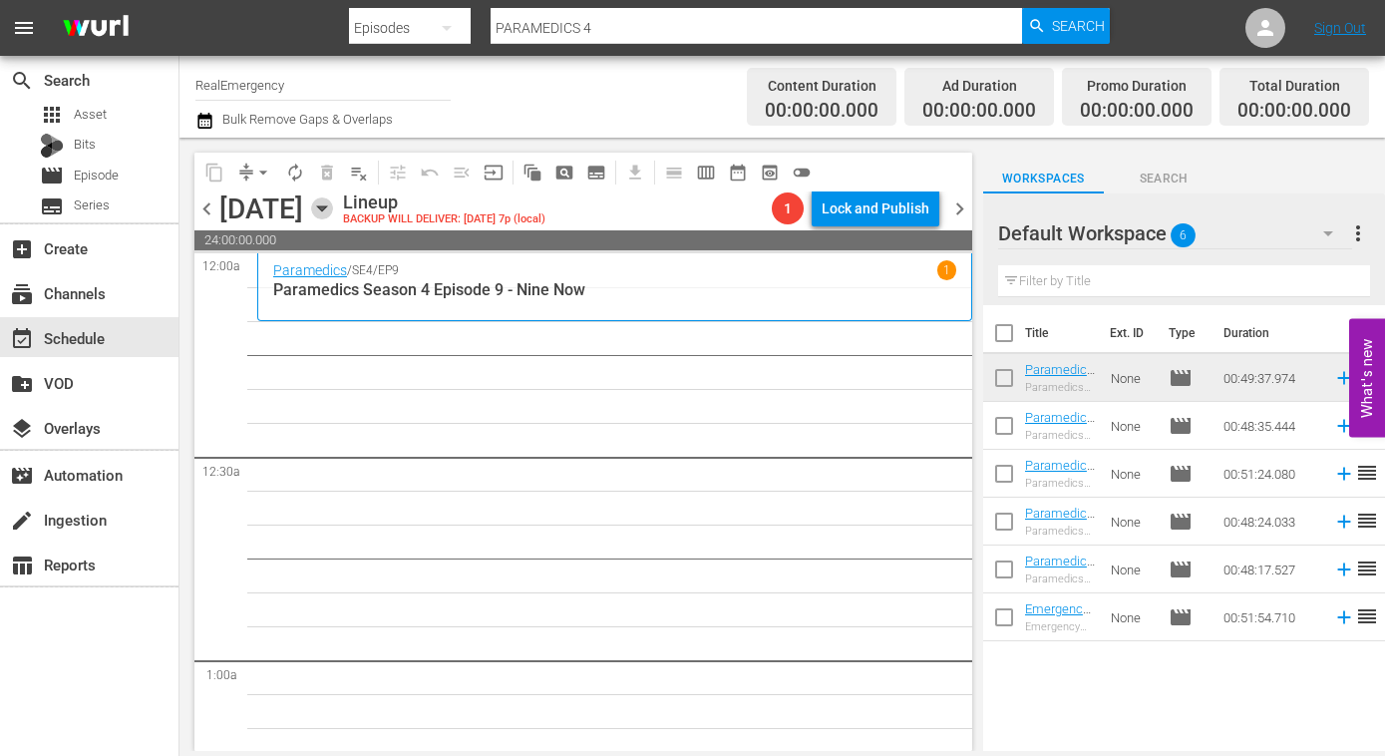
click at [326, 208] on icon "button" at bounding box center [321, 208] width 9 height 5
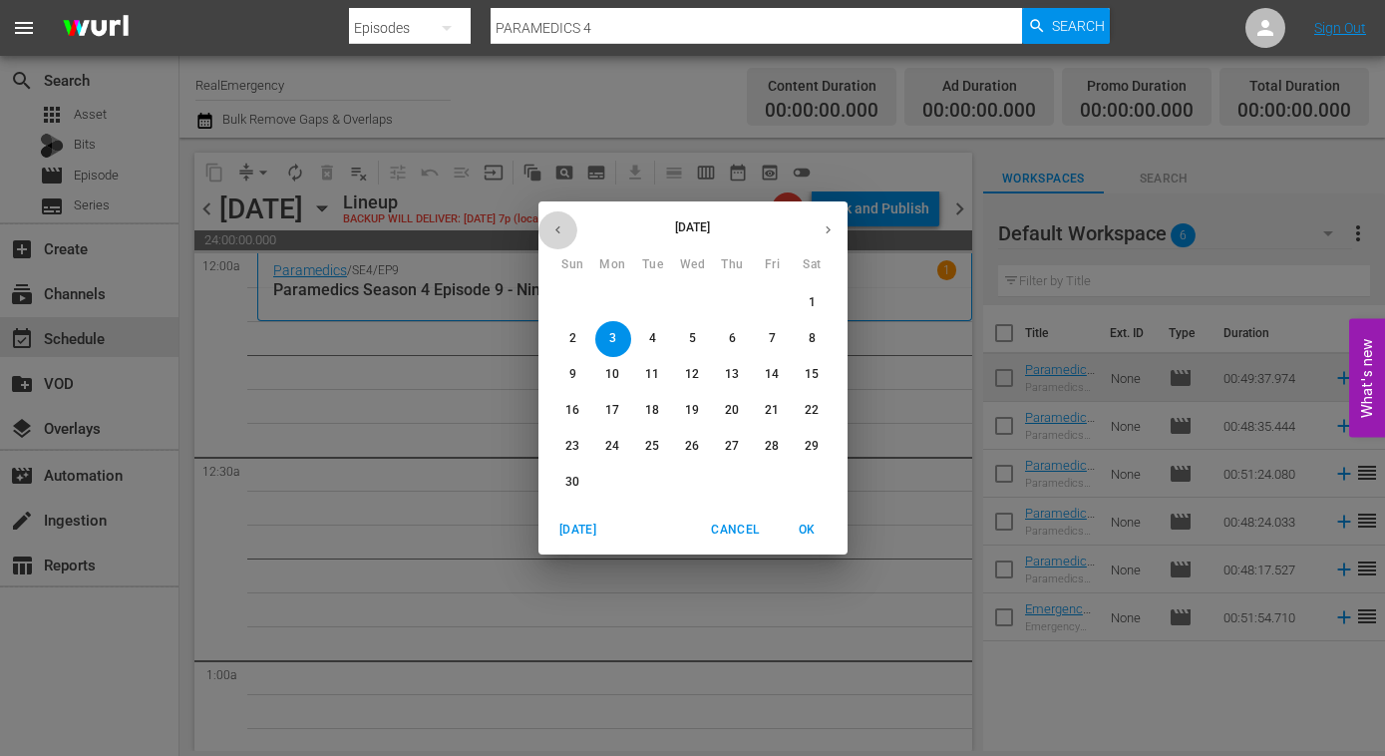
click at [552, 225] on icon "button" at bounding box center [557, 229] width 15 height 15
click at [609, 408] on p "20" at bounding box center [612, 410] width 14 height 17
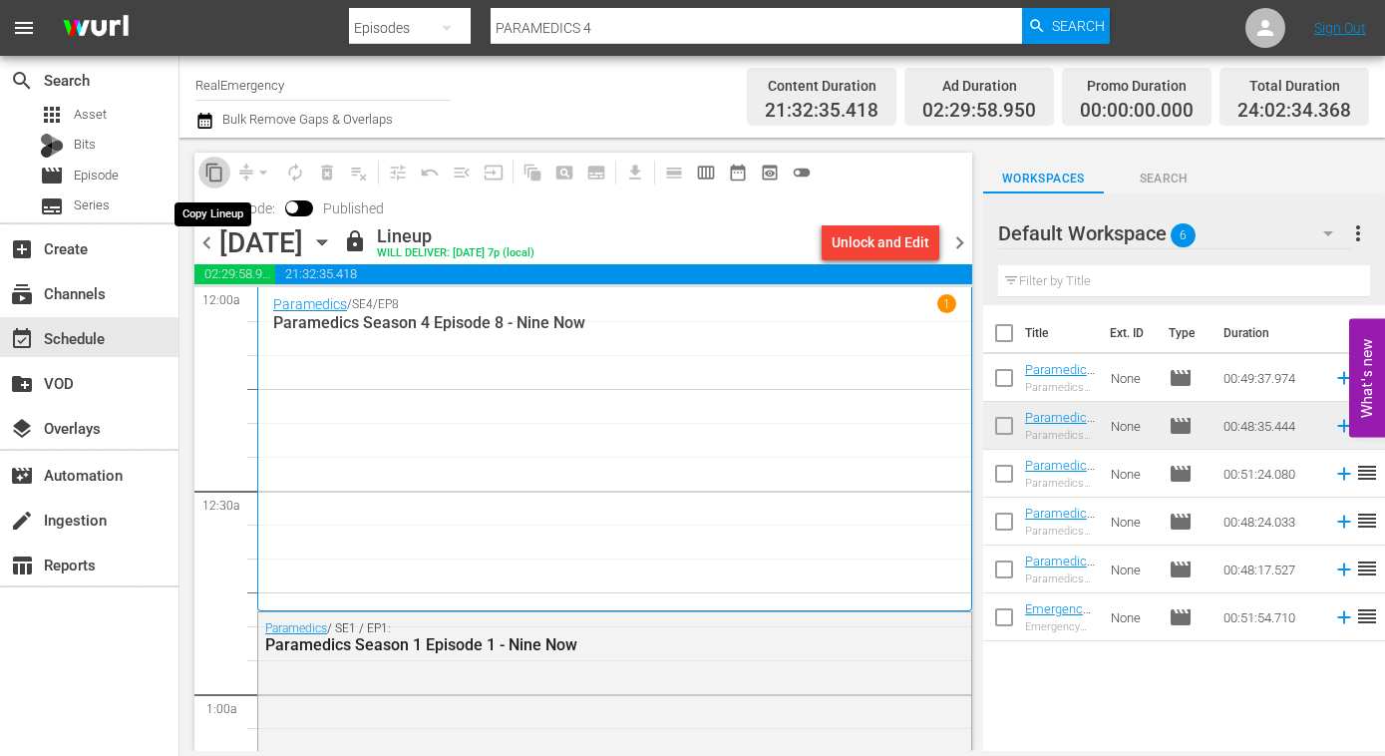
click at [218, 177] on span "content_copy" at bounding box center [214, 173] width 20 height 20
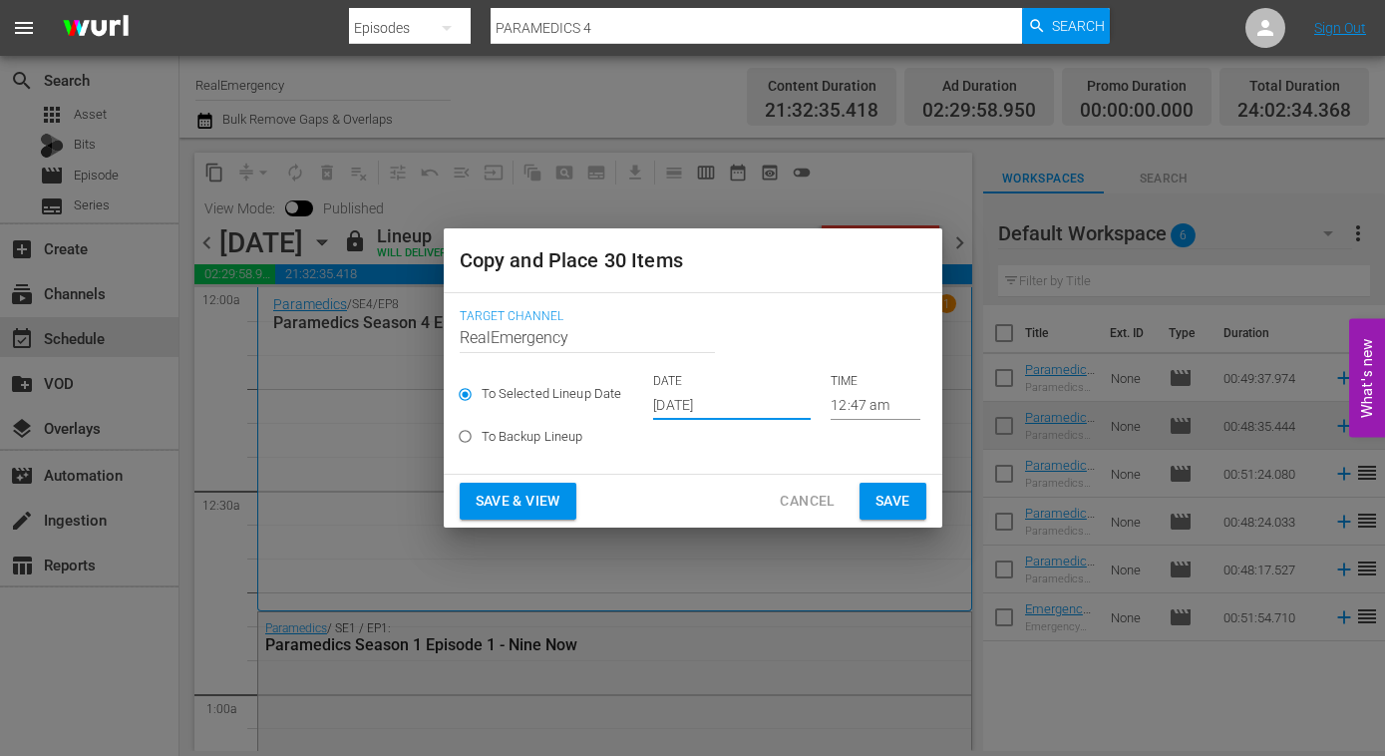
click at [758, 399] on input "Oct 15th 2025" at bounding box center [732, 405] width 158 height 30
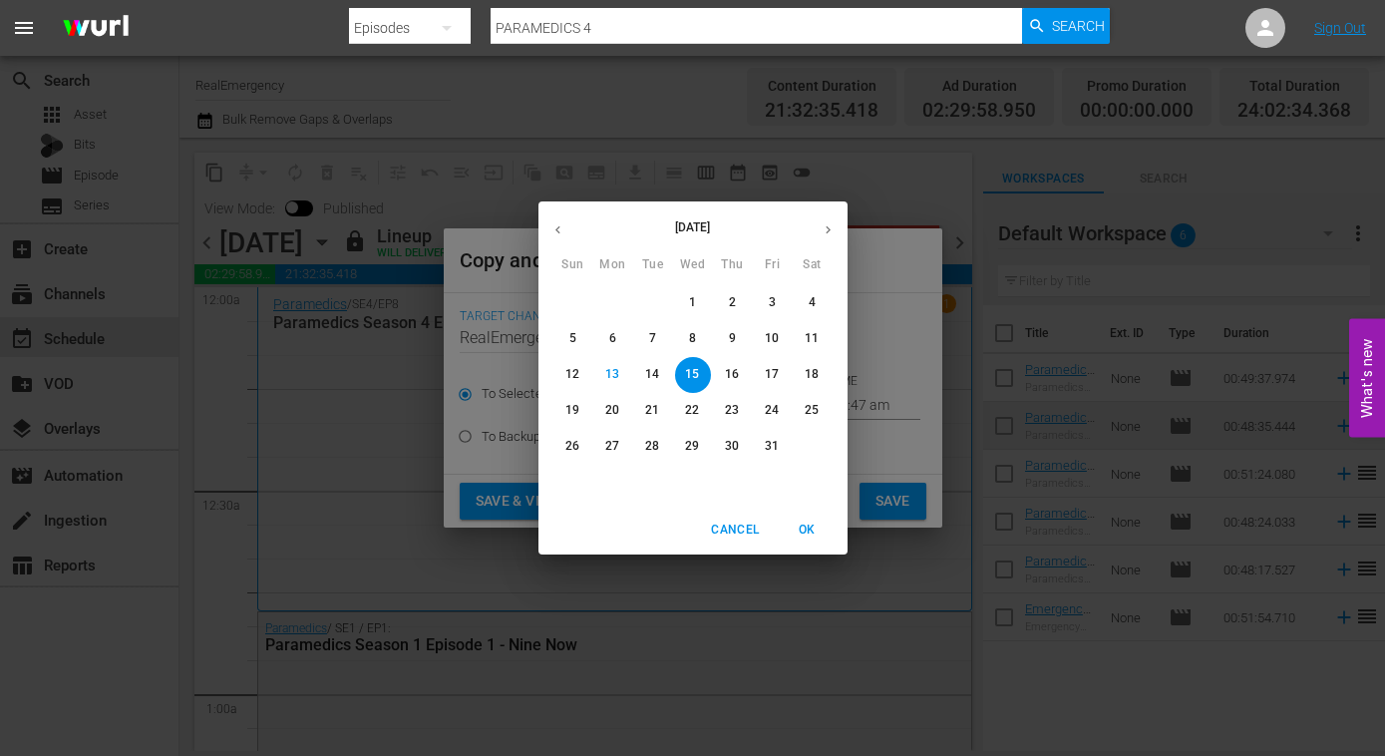
click at [826, 234] on icon "button" at bounding box center [828, 229] width 15 height 15
click at [608, 333] on span "3" at bounding box center [613, 338] width 36 height 17
type input "Nov 3rd 2025"
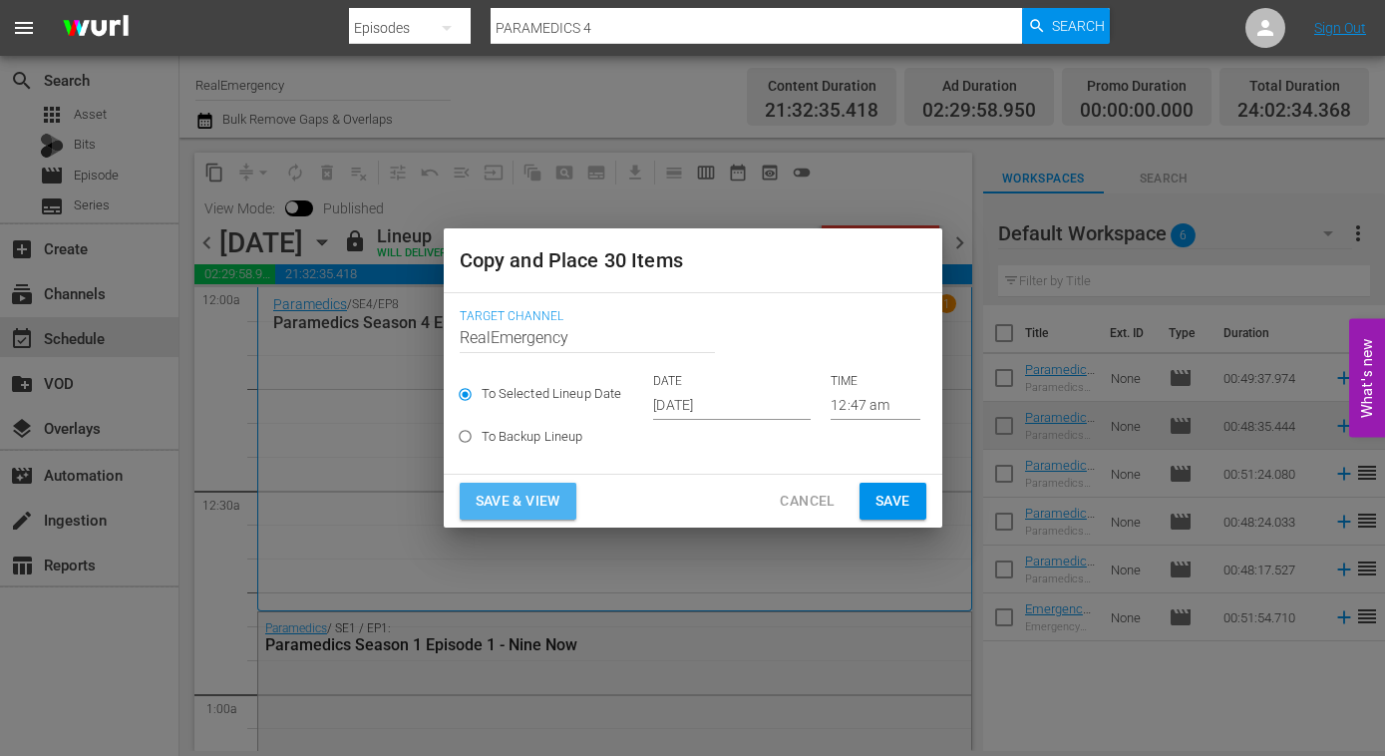
click at [519, 506] on span "Save & View" at bounding box center [518, 501] width 85 height 25
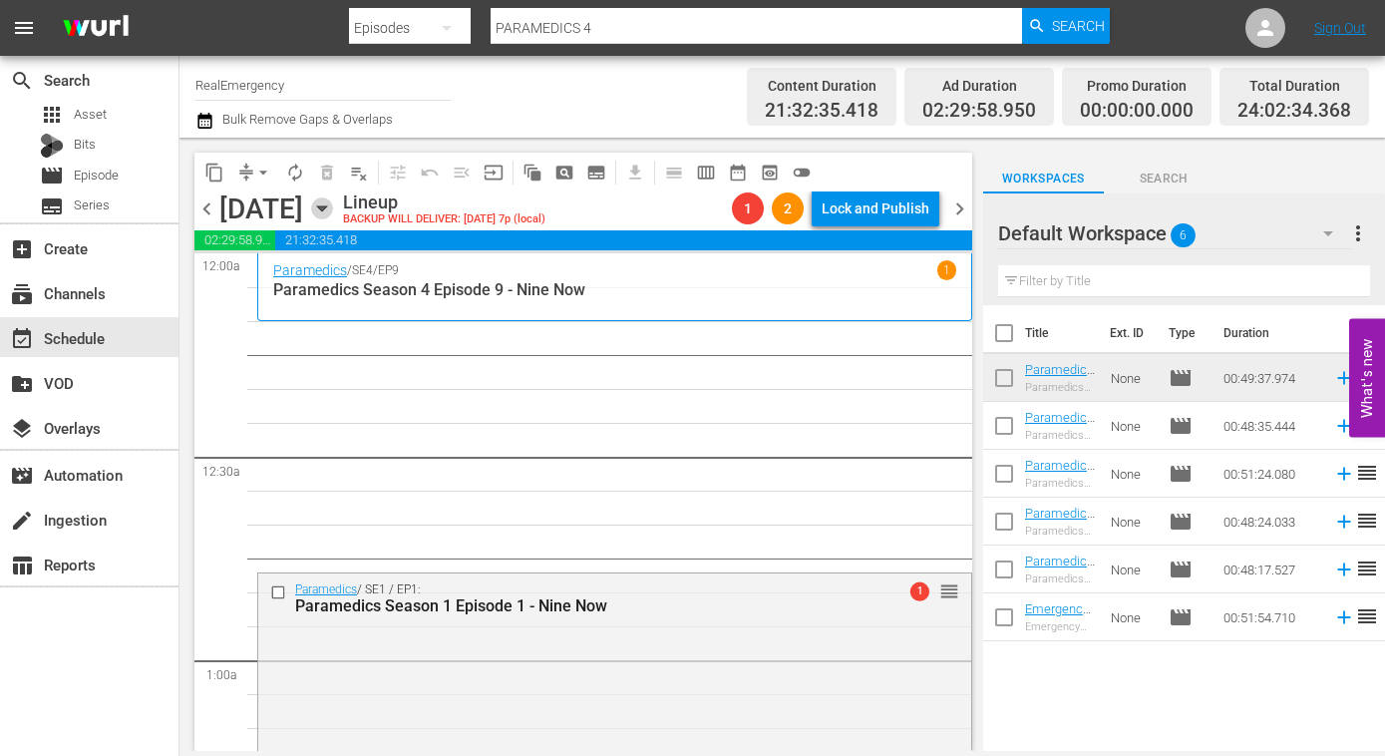
click at [333, 203] on icon "button" at bounding box center [322, 208] width 22 height 22
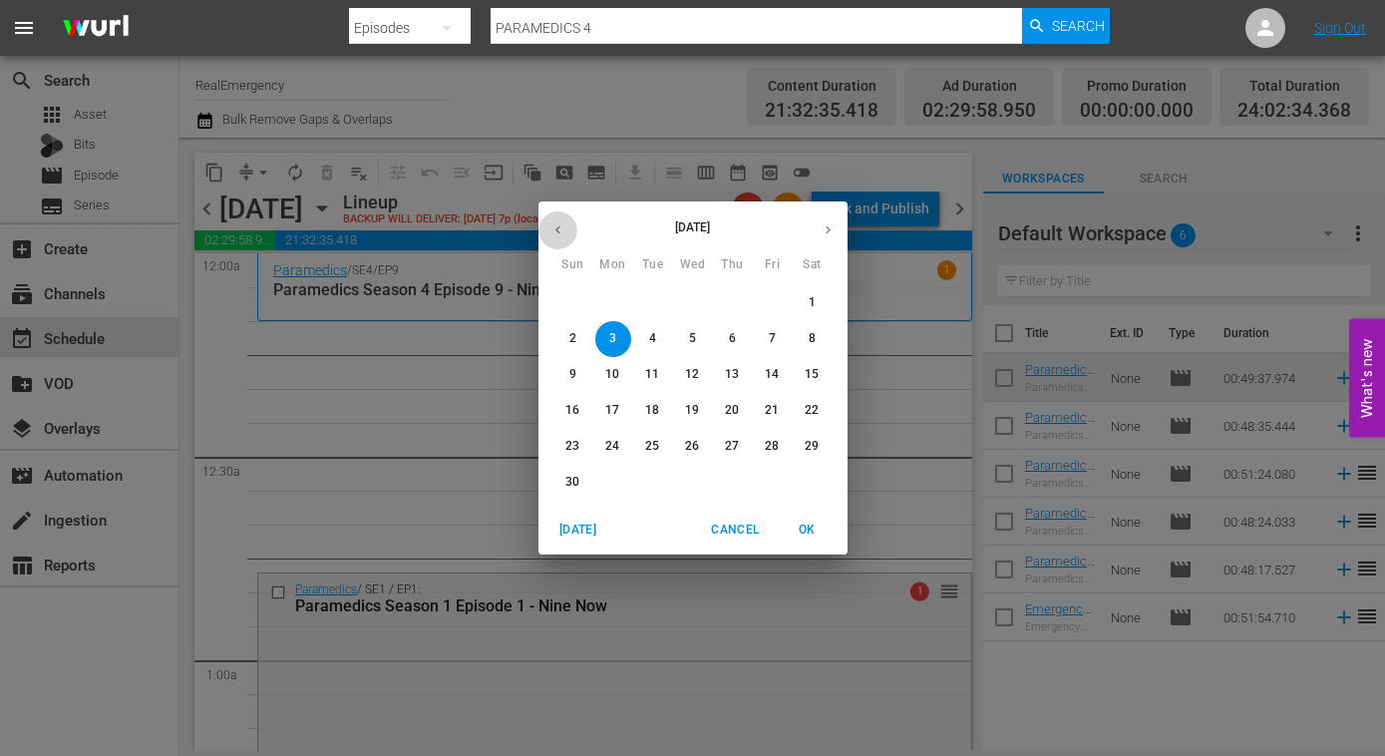
click at [553, 227] on icon "button" at bounding box center [557, 229] width 15 height 15
click at [600, 410] on span "20" at bounding box center [613, 410] width 36 height 17
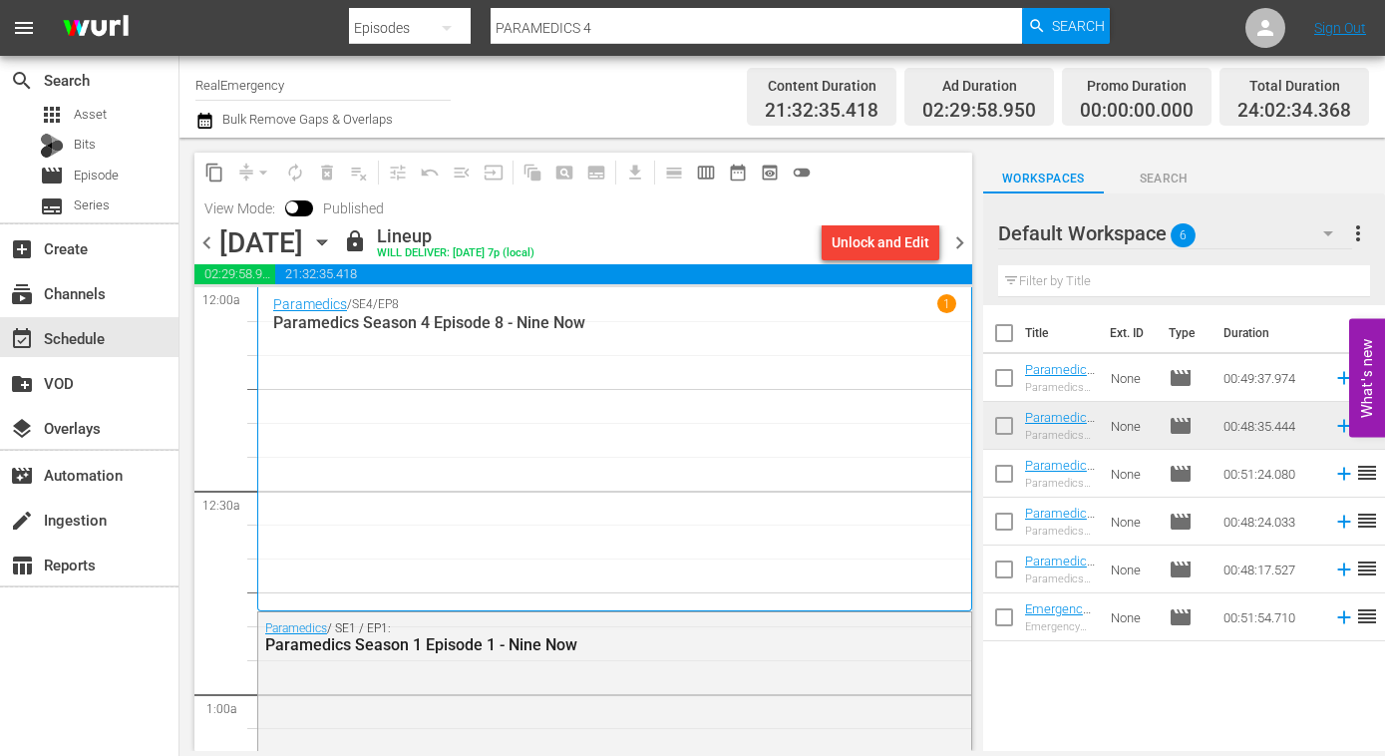
click at [206, 244] on span "chevron_left" at bounding box center [206, 242] width 25 height 25
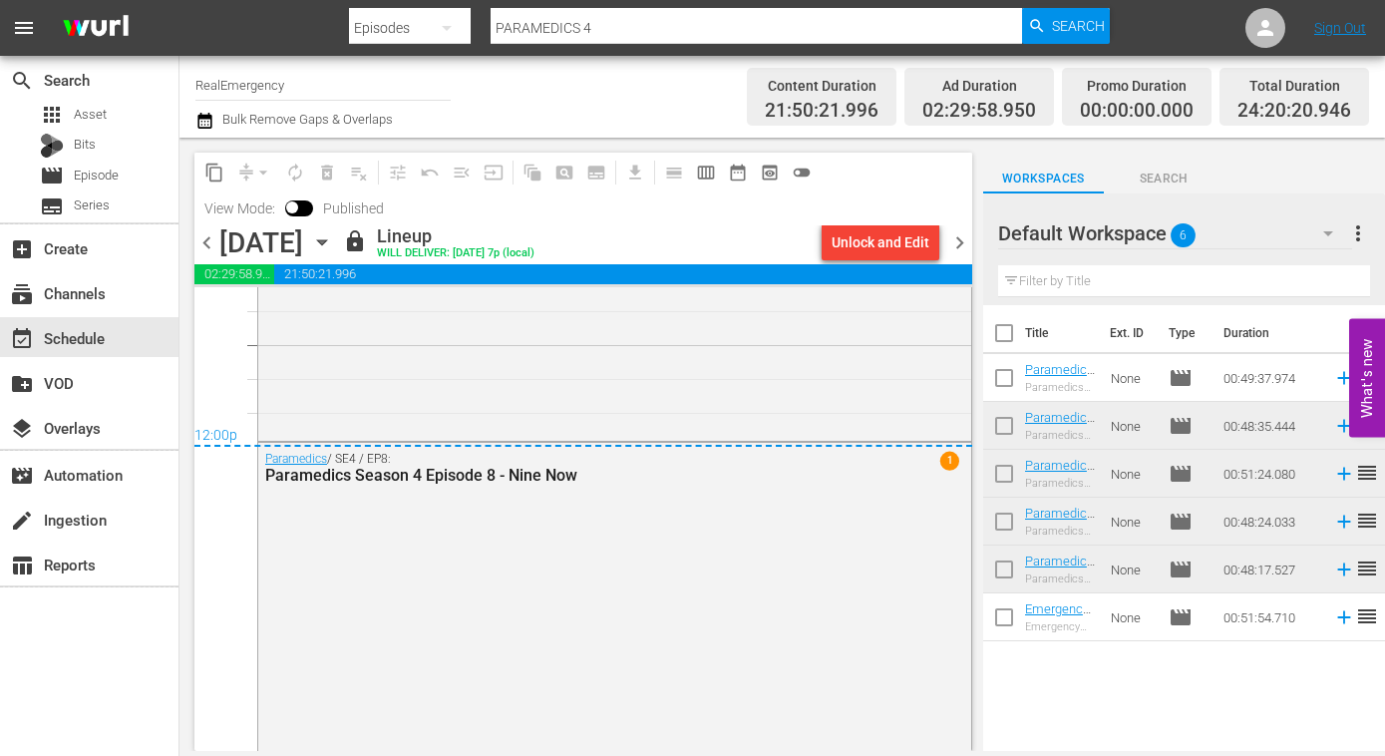
scroll to position [9624, 0]
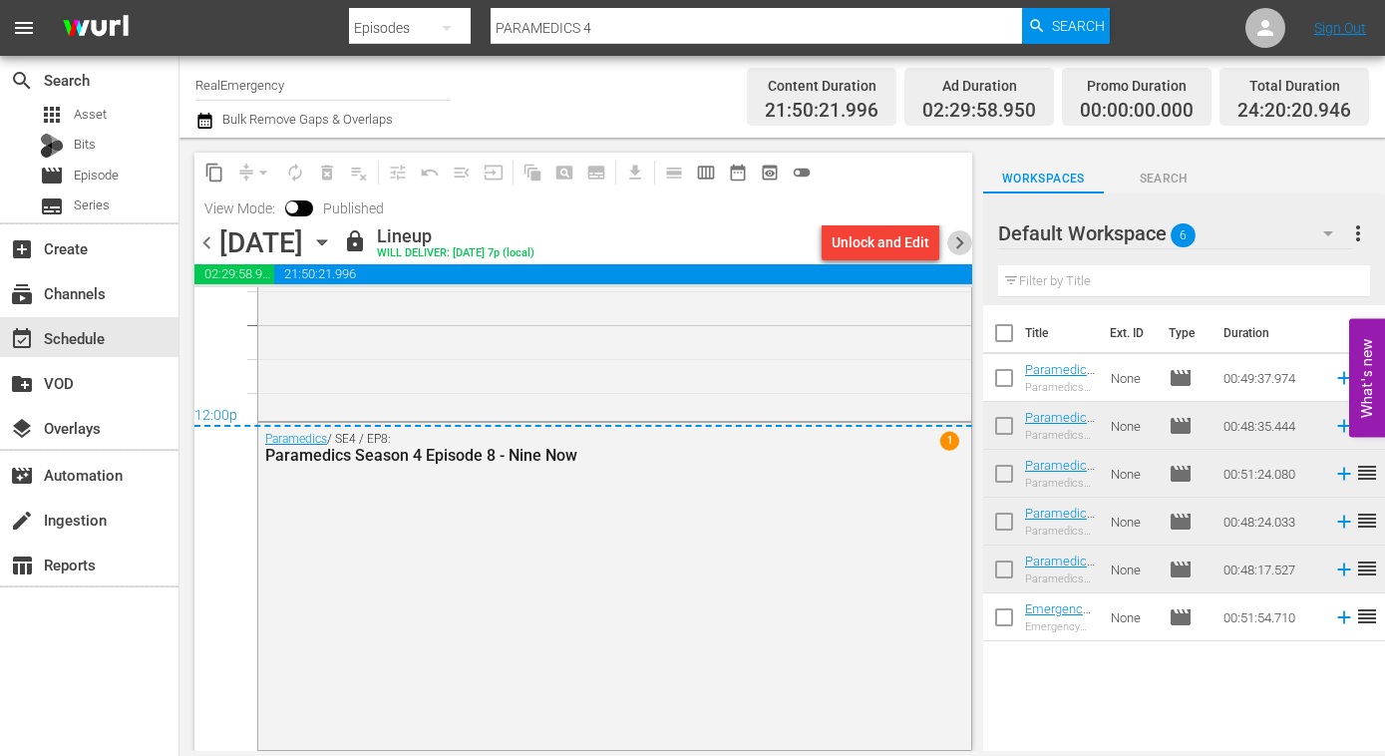
click at [964, 247] on span "chevron_right" at bounding box center [959, 242] width 25 height 25
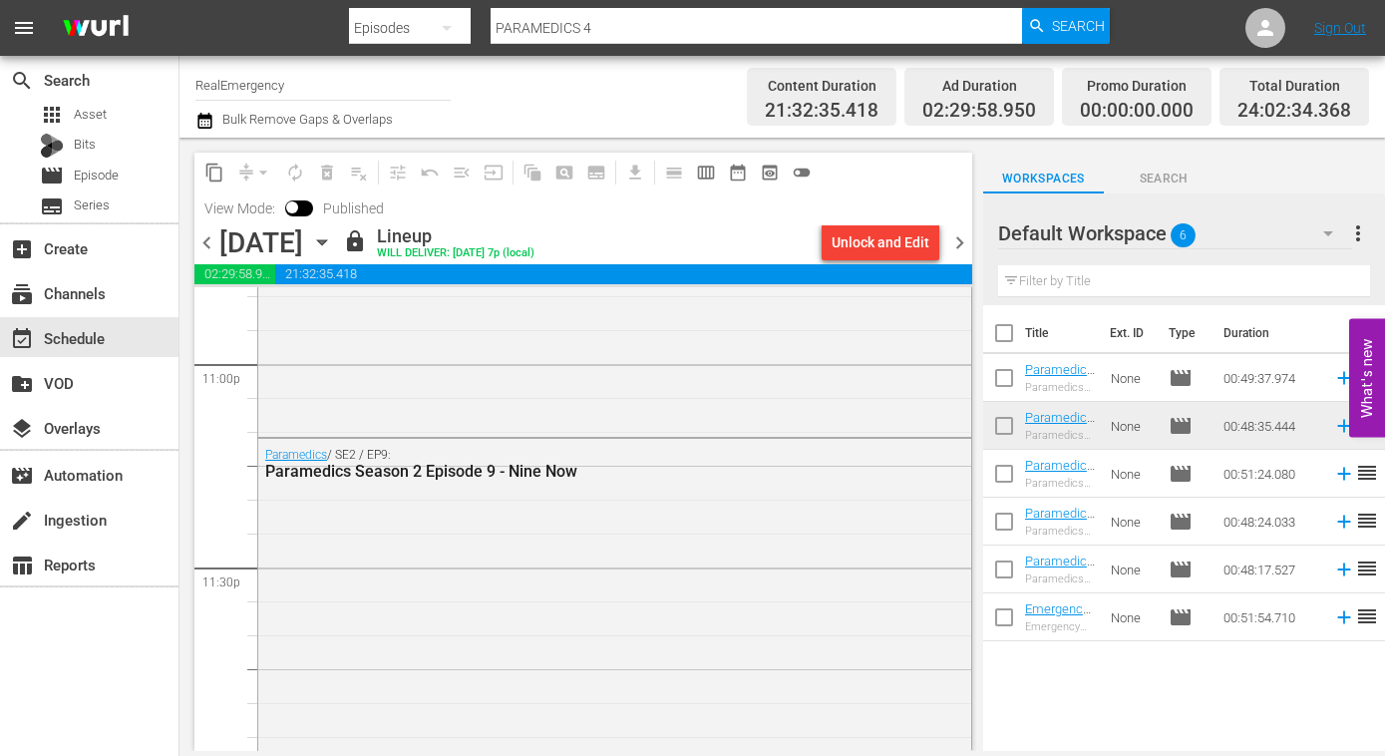
scroll to position [9640, 0]
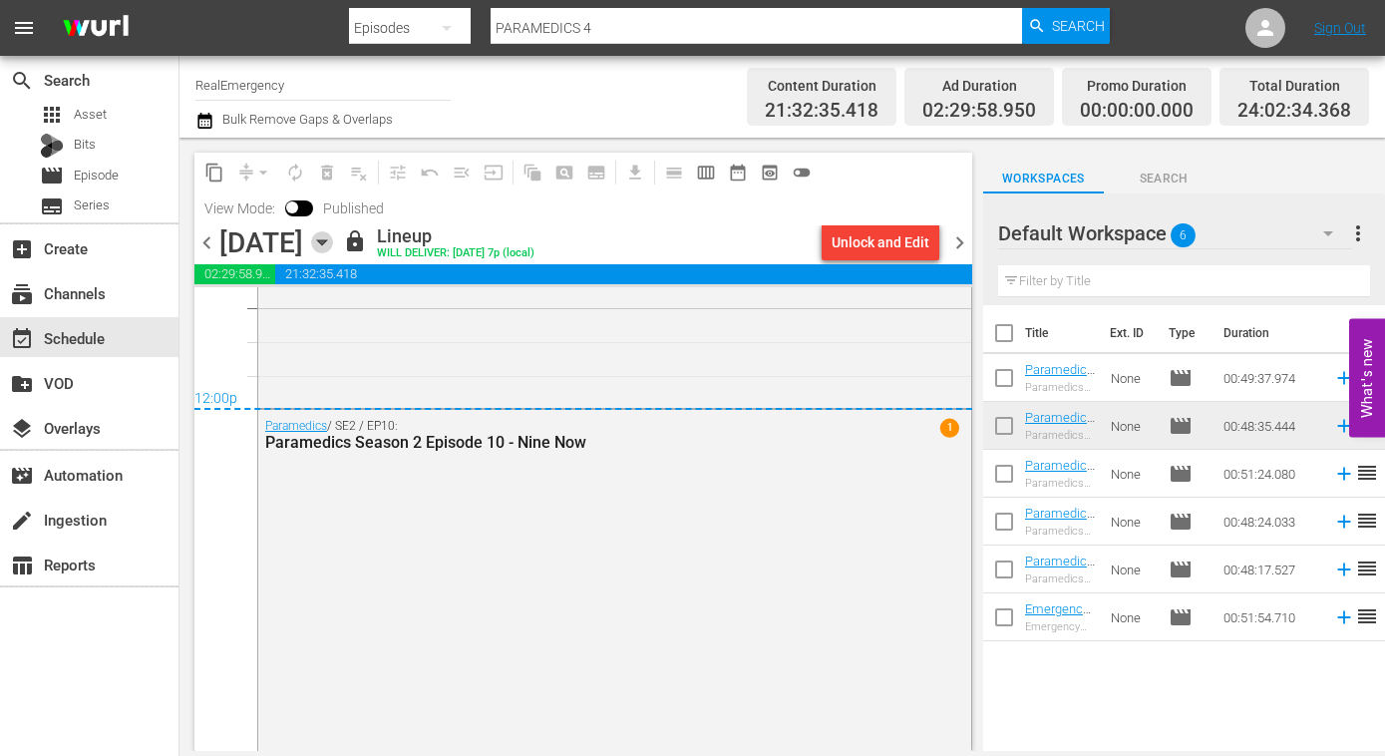
click at [333, 239] on icon "button" at bounding box center [322, 242] width 22 height 22
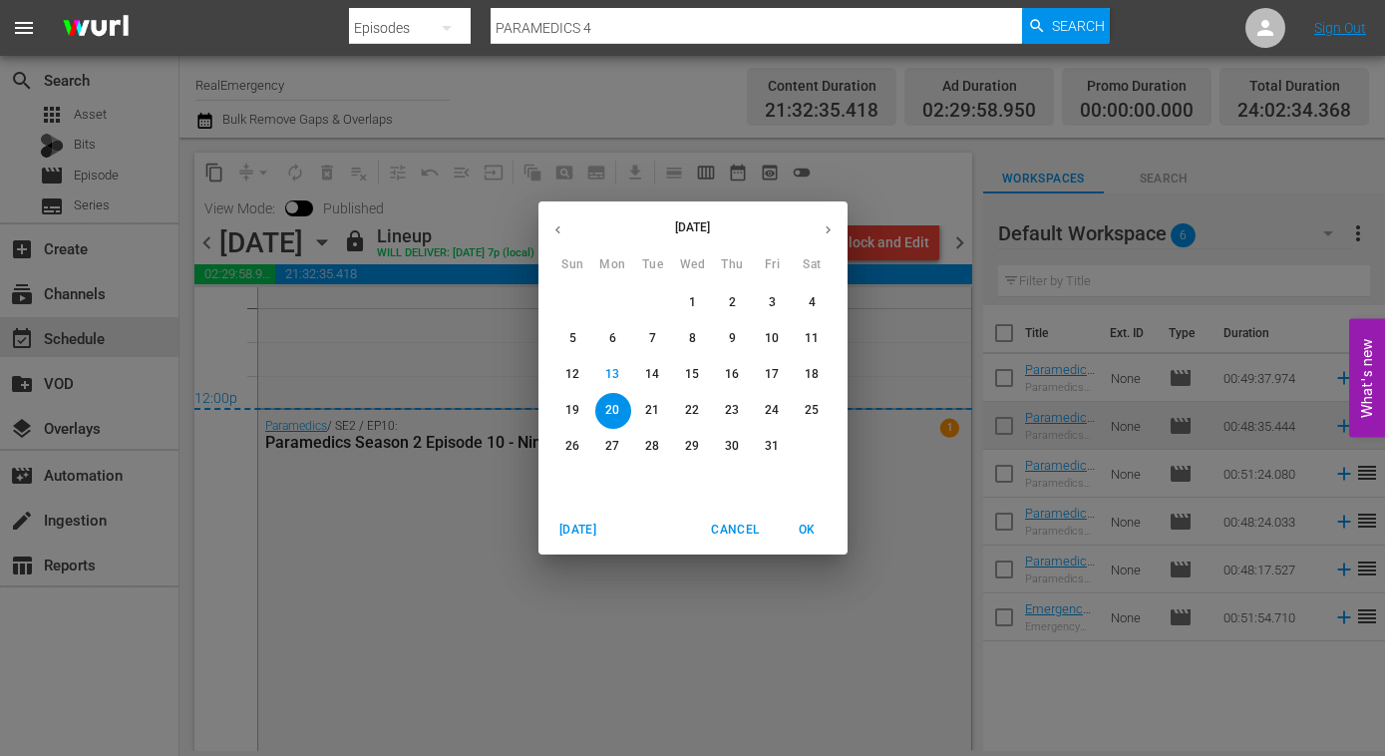
click at [824, 231] on icon "button" at bounding box center [828, 229] width 15 height 15
click at [613, 332] on p "3" at bounding box center [612, 338] width 7 height 17
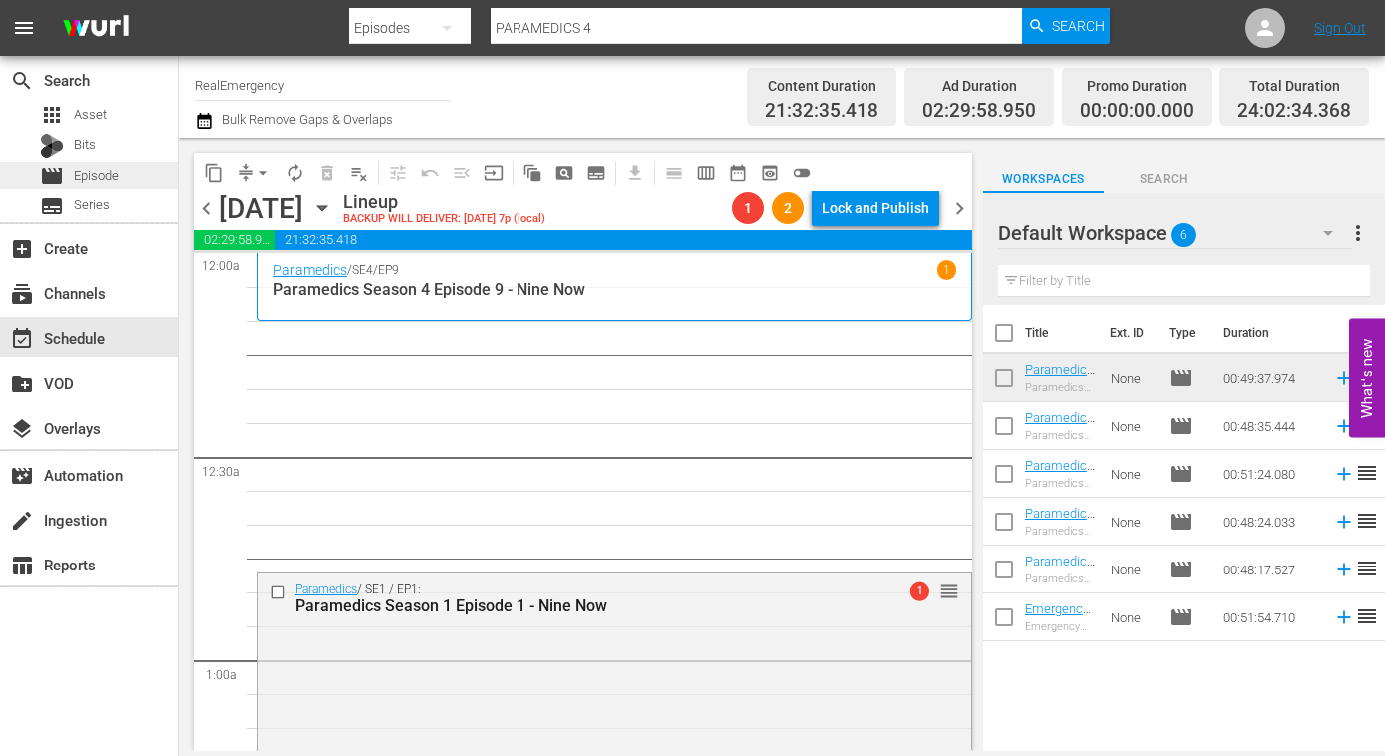
click at [92, 176] on span "Episode" at bounding box center [96, 176] width 45 height 20
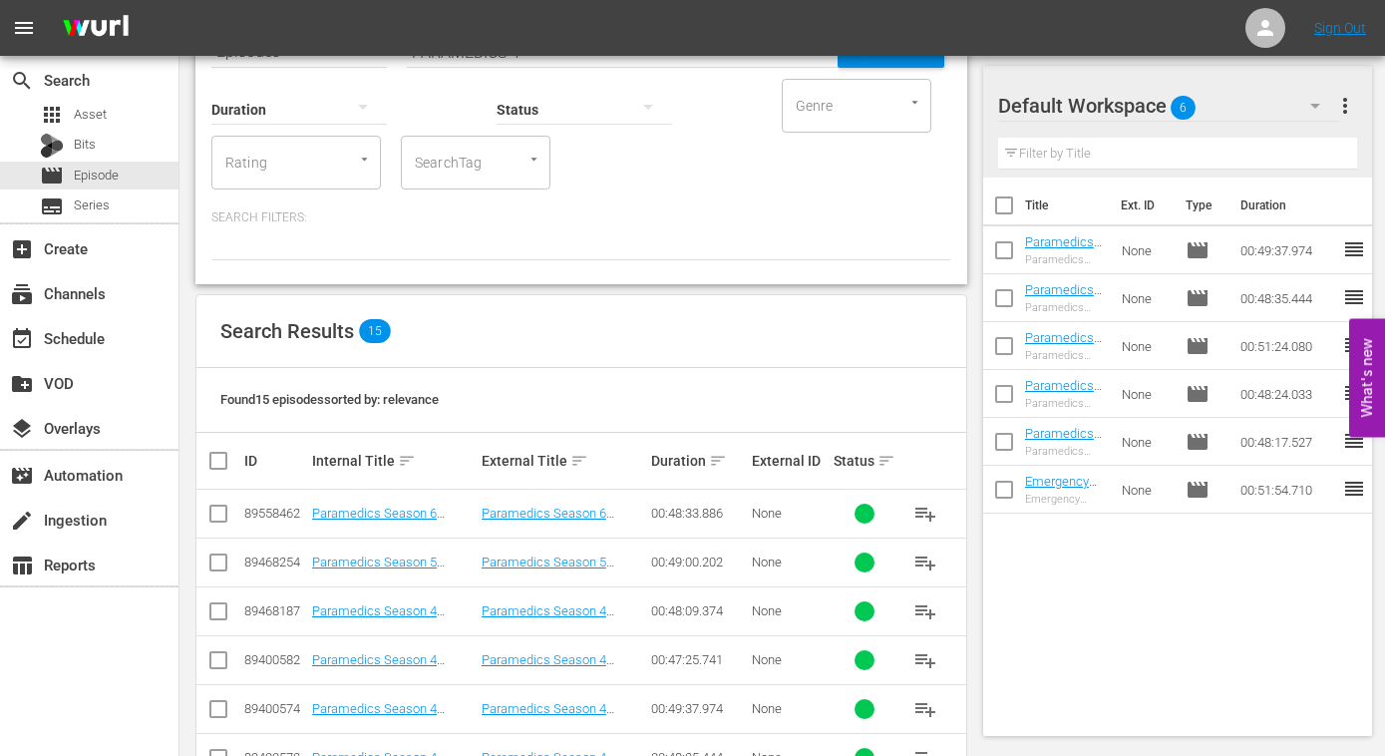
scroll to position [160, 0]
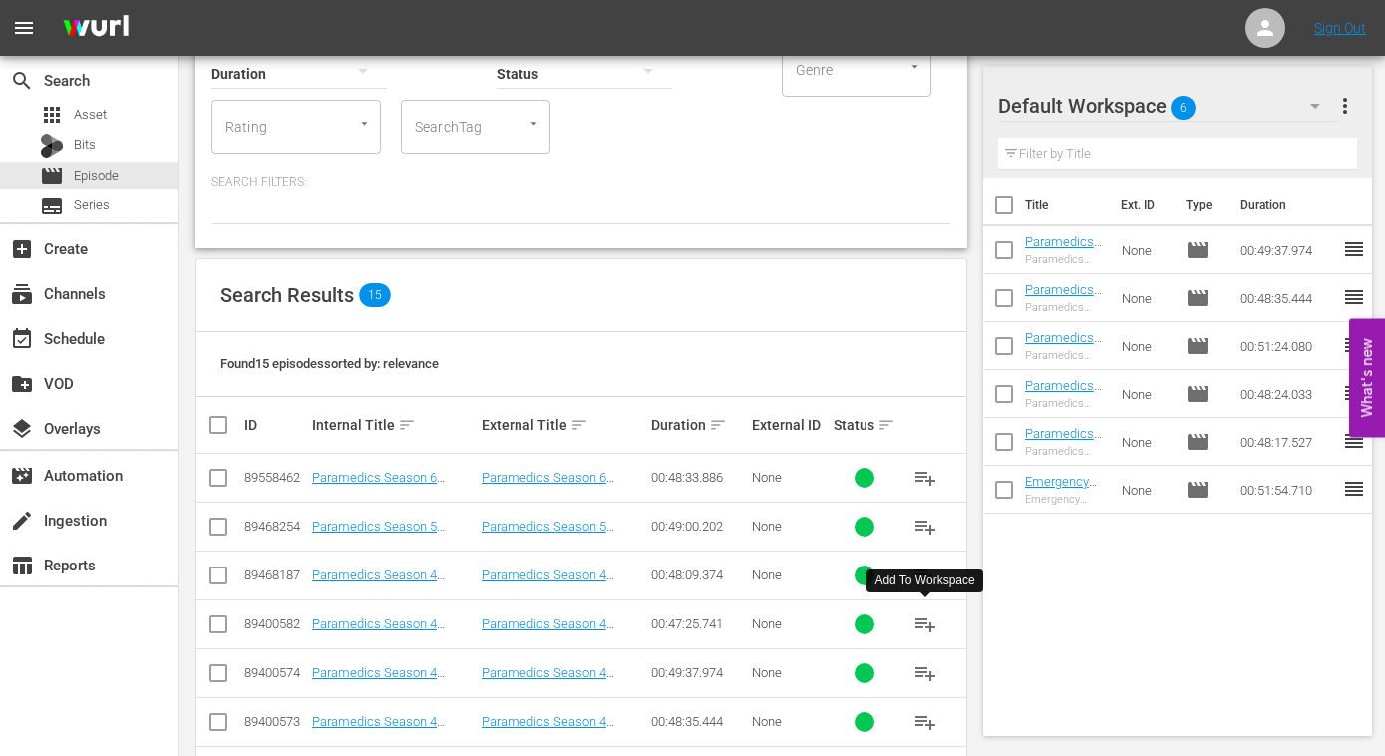
click at [918, 625] on span "playlist_add" at bounding box center [925, 624] width 24 height 24
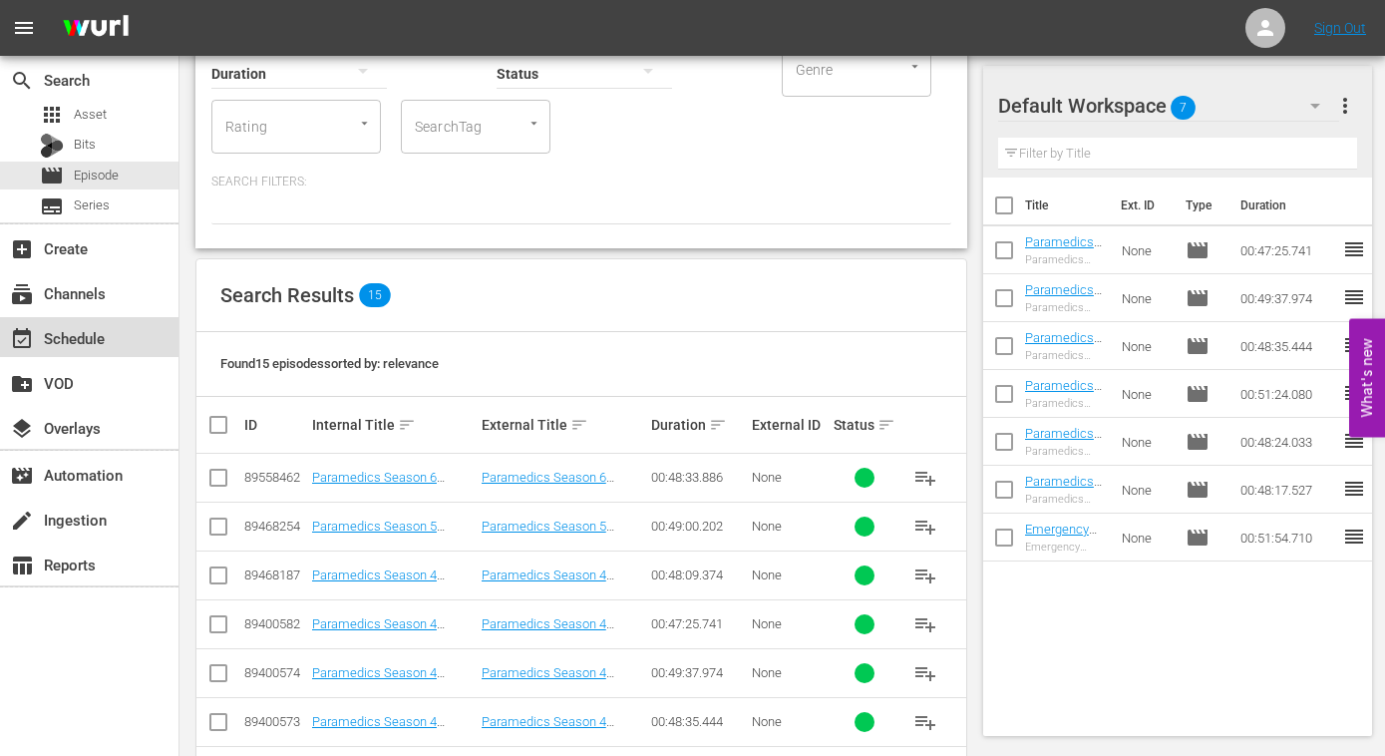
click at [72, 344] on div "event_available Schedule" at bounding box center [56, 335] width 112 height 18
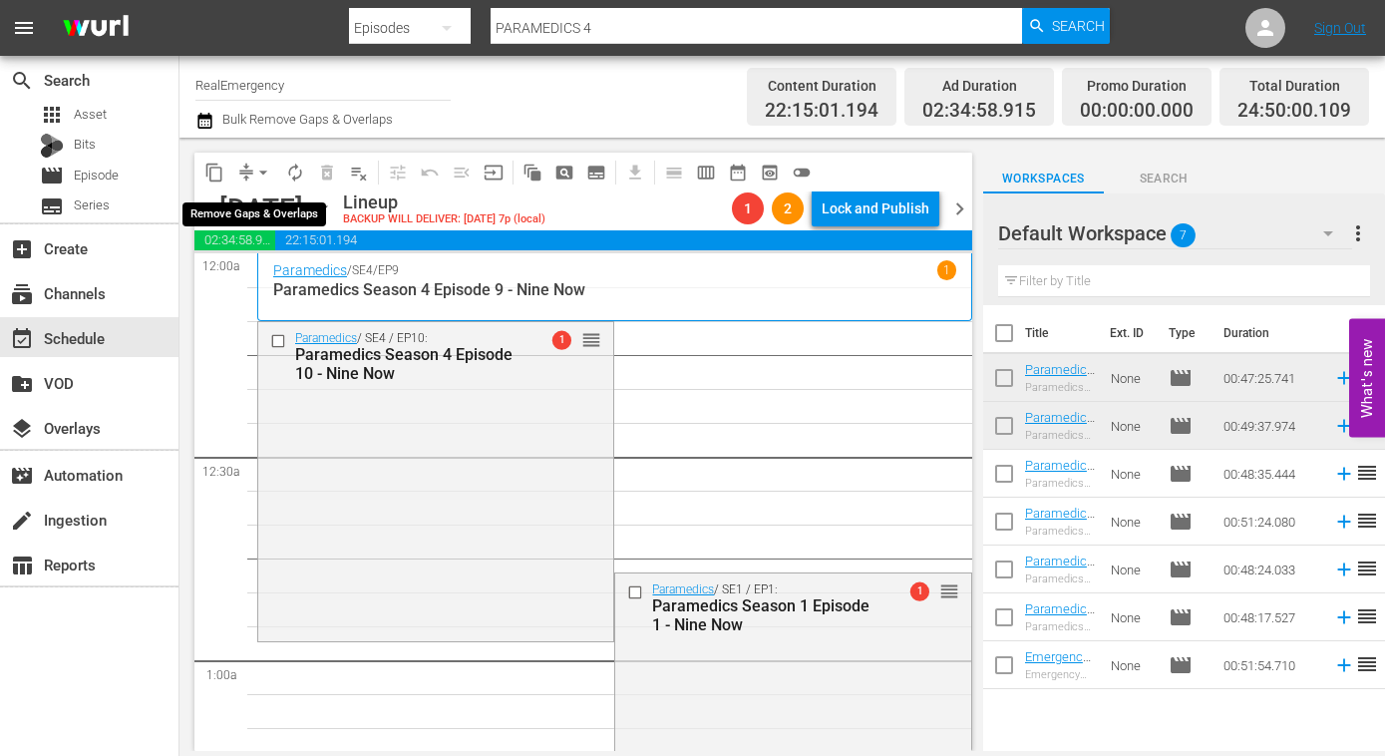
click at [268, 171] on span "arrow_drop_down" at bounding box center [263, 173] width 20 height 20
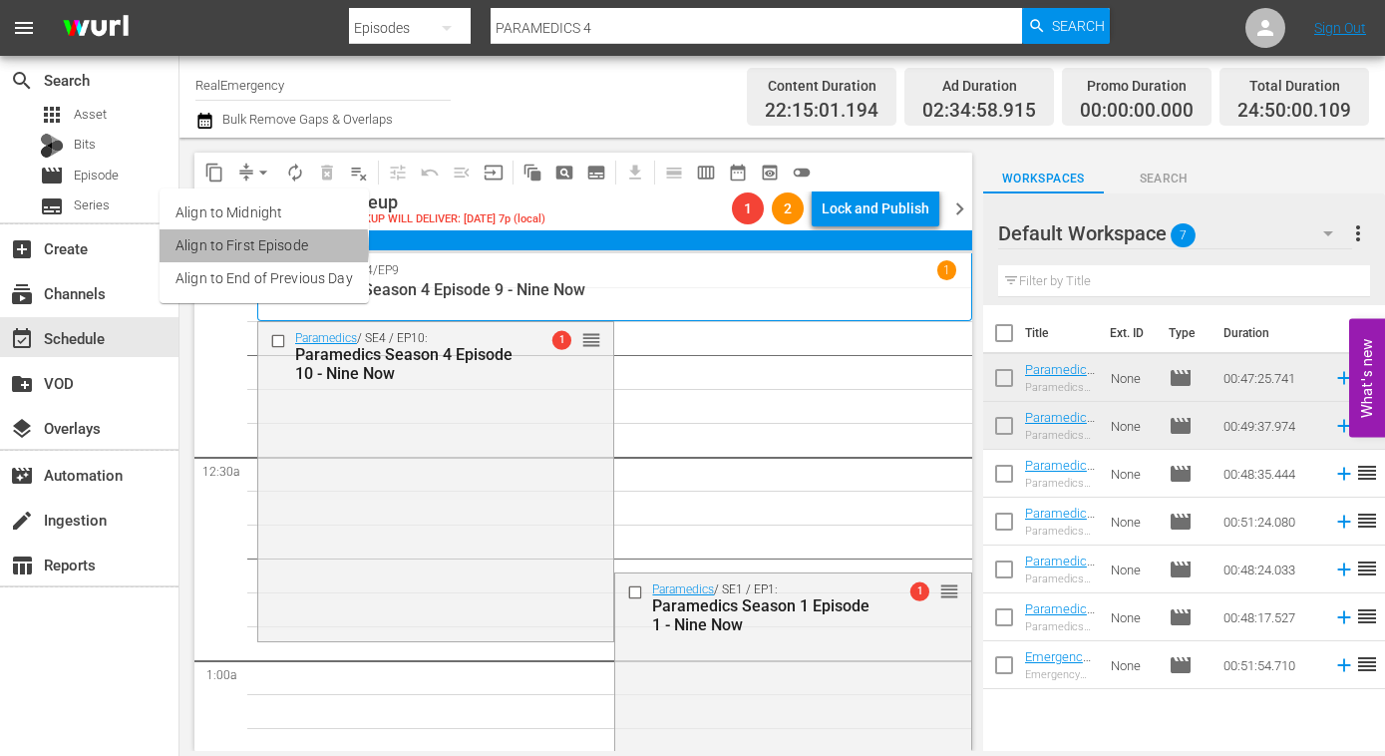
click at [253, 247] on li "Align to First Episode" at bounding box center [264, 245] width 209 height 33
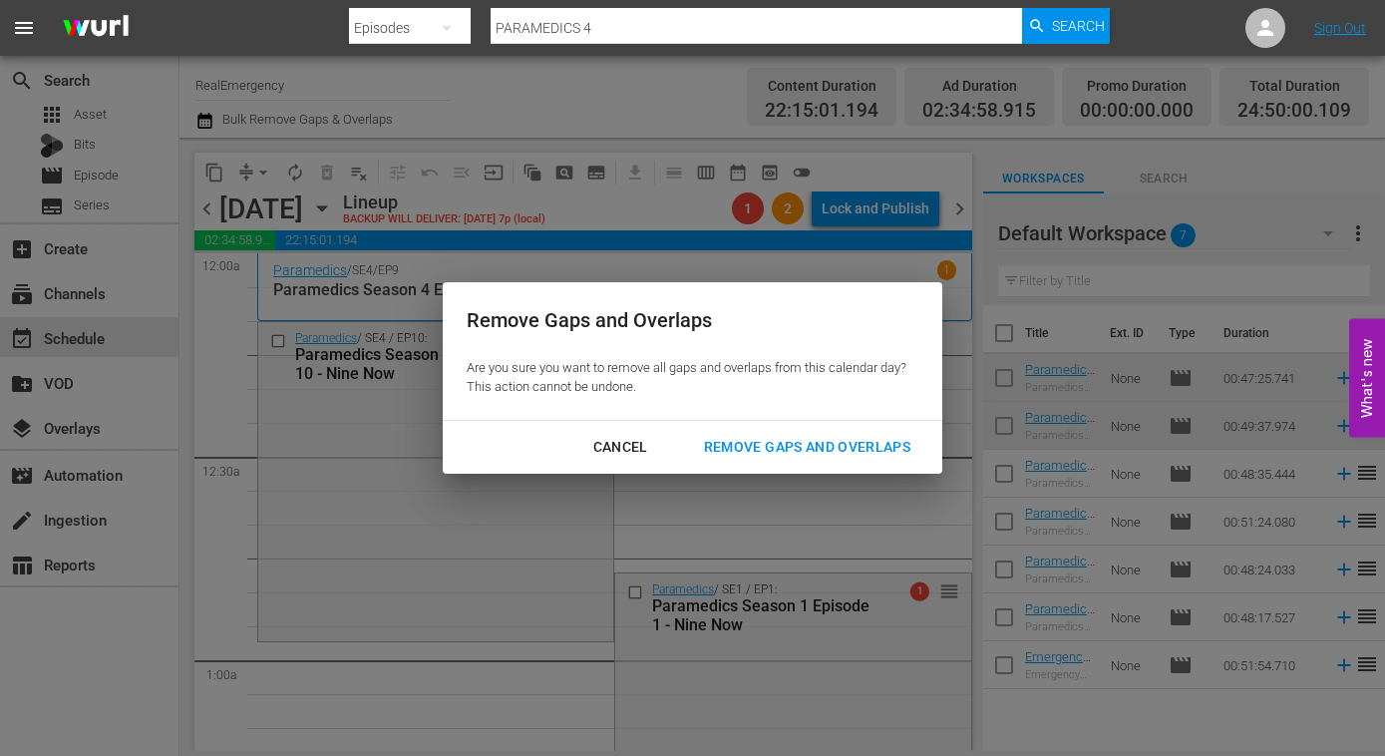
click at [786, 438] on div "Remove Gaps and Overlaps" at bounding box center [807, 447] width 238 height 25
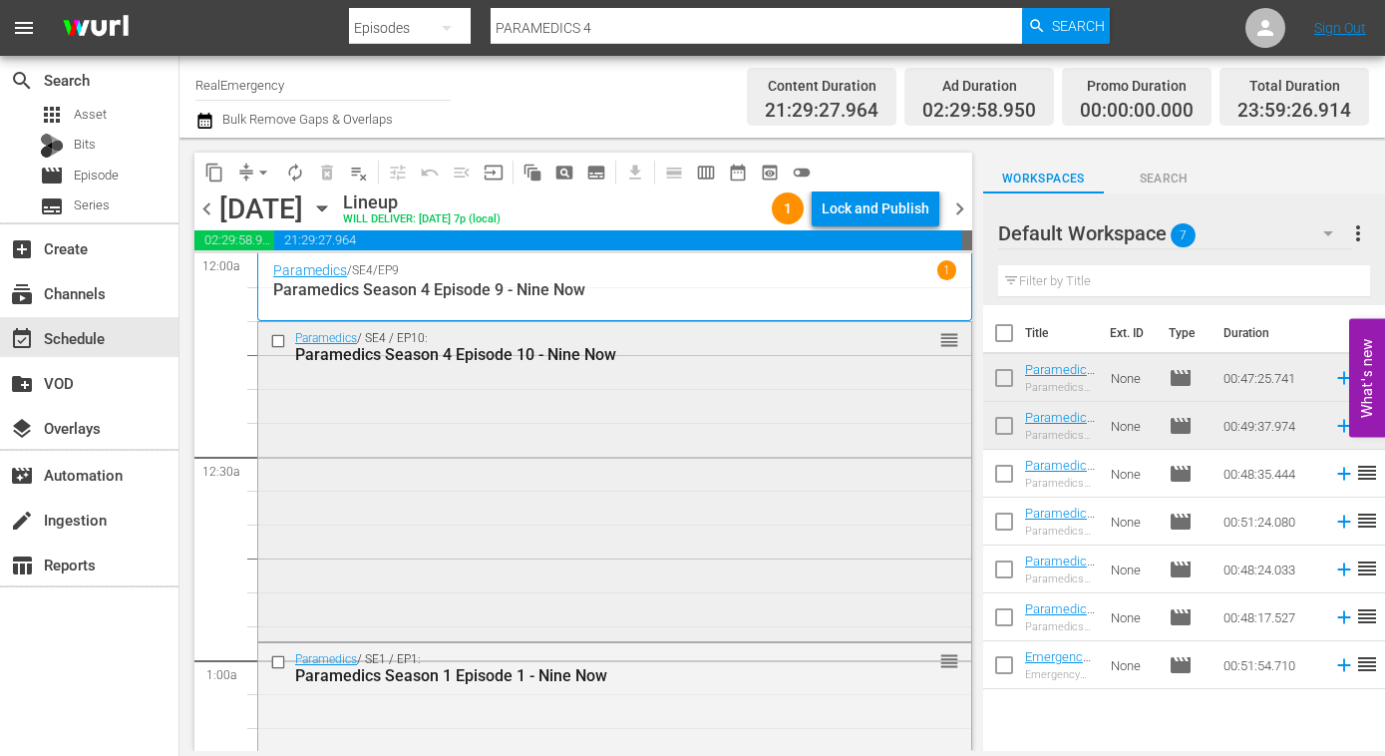
click at [521, 482] on div "Paramedics / SE4 / EP10: Paramedics Season 4 Episode 10 - Nine Now reorder" at bounding box center [614, 480] width 713 height 316
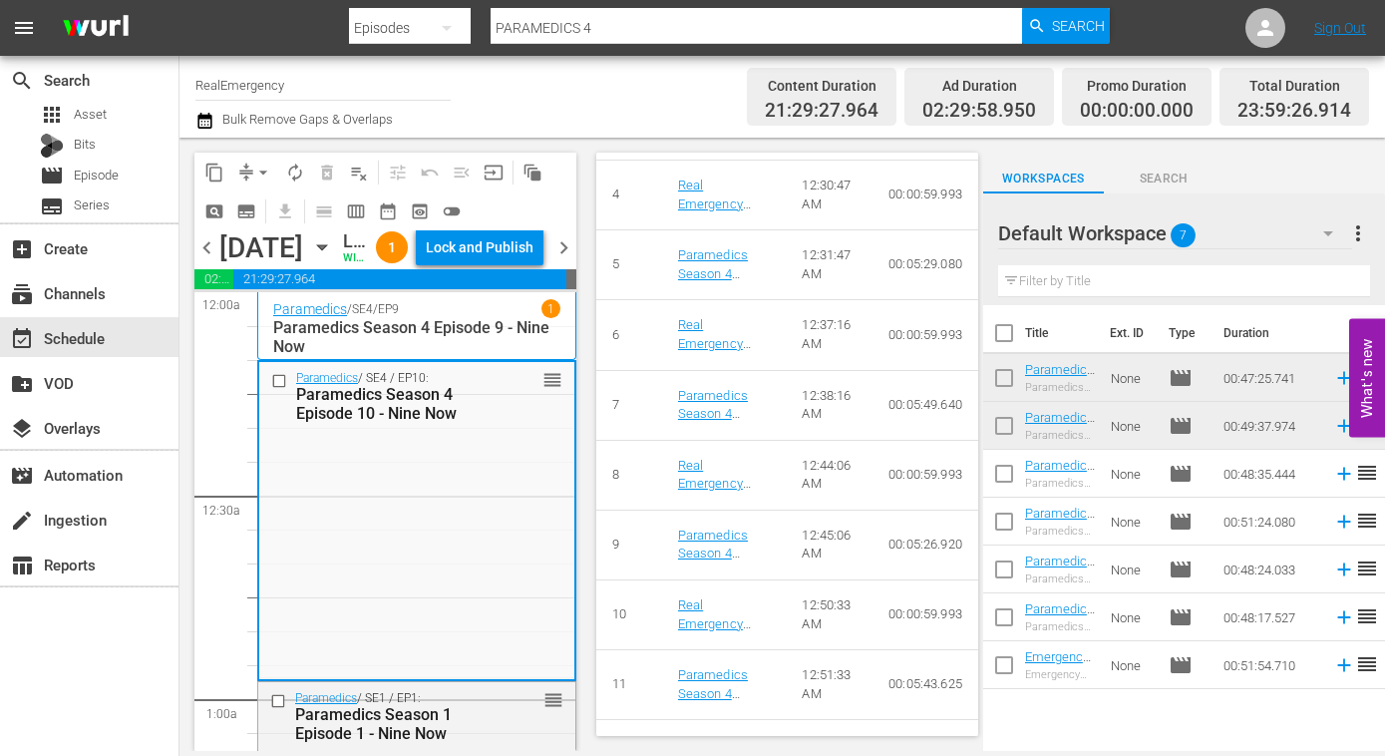
scroll to position [1168, 0]
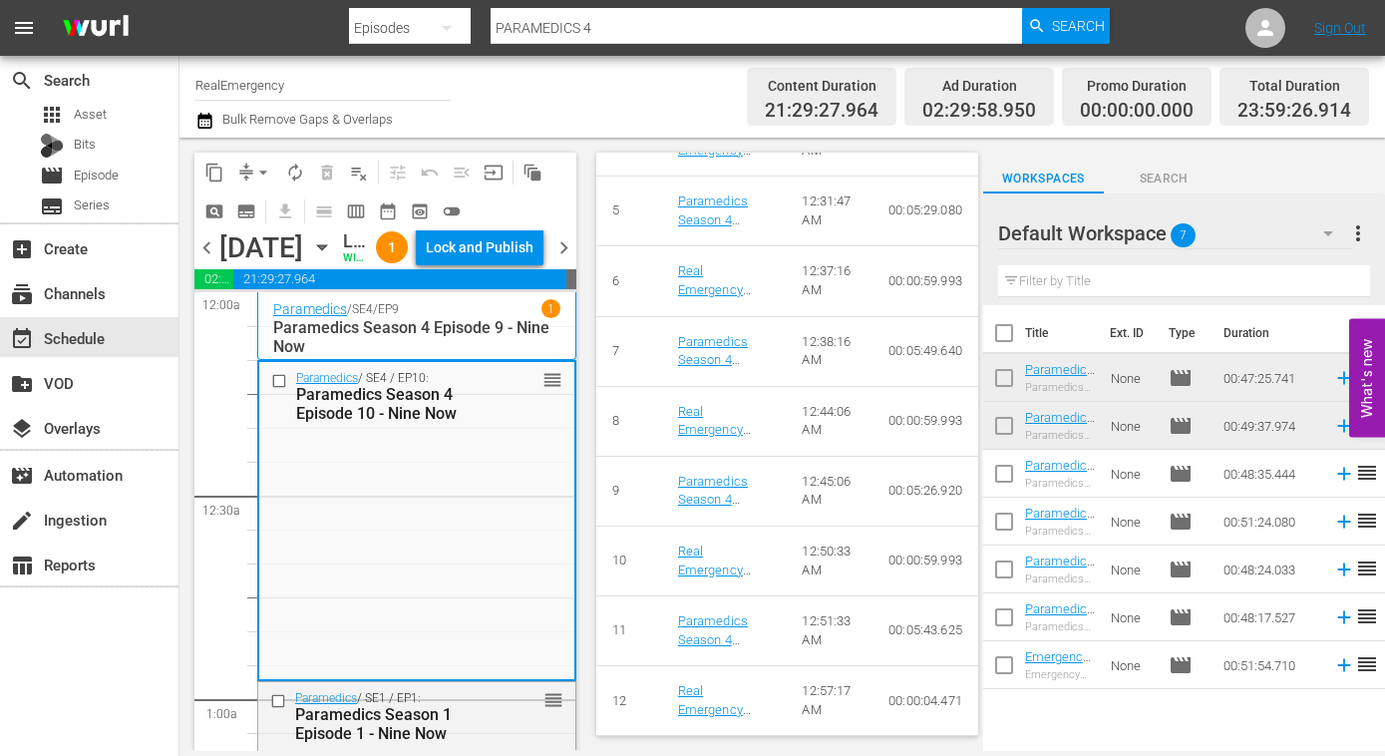
click at [398, 356] on p "Paramedics Season 4 Episode 9 - Nine Now" at bounding box center [416, 337] width 287 height 38
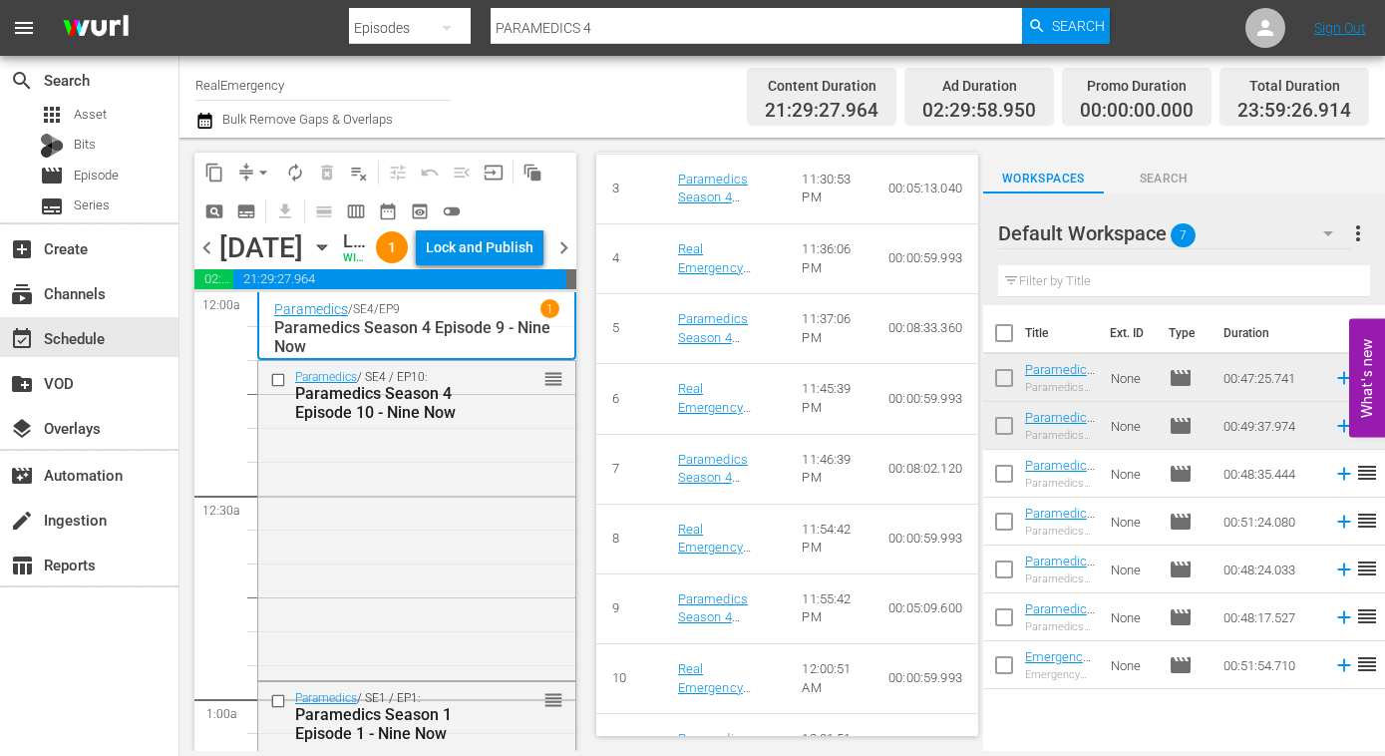
scroll to position [1166, 0]
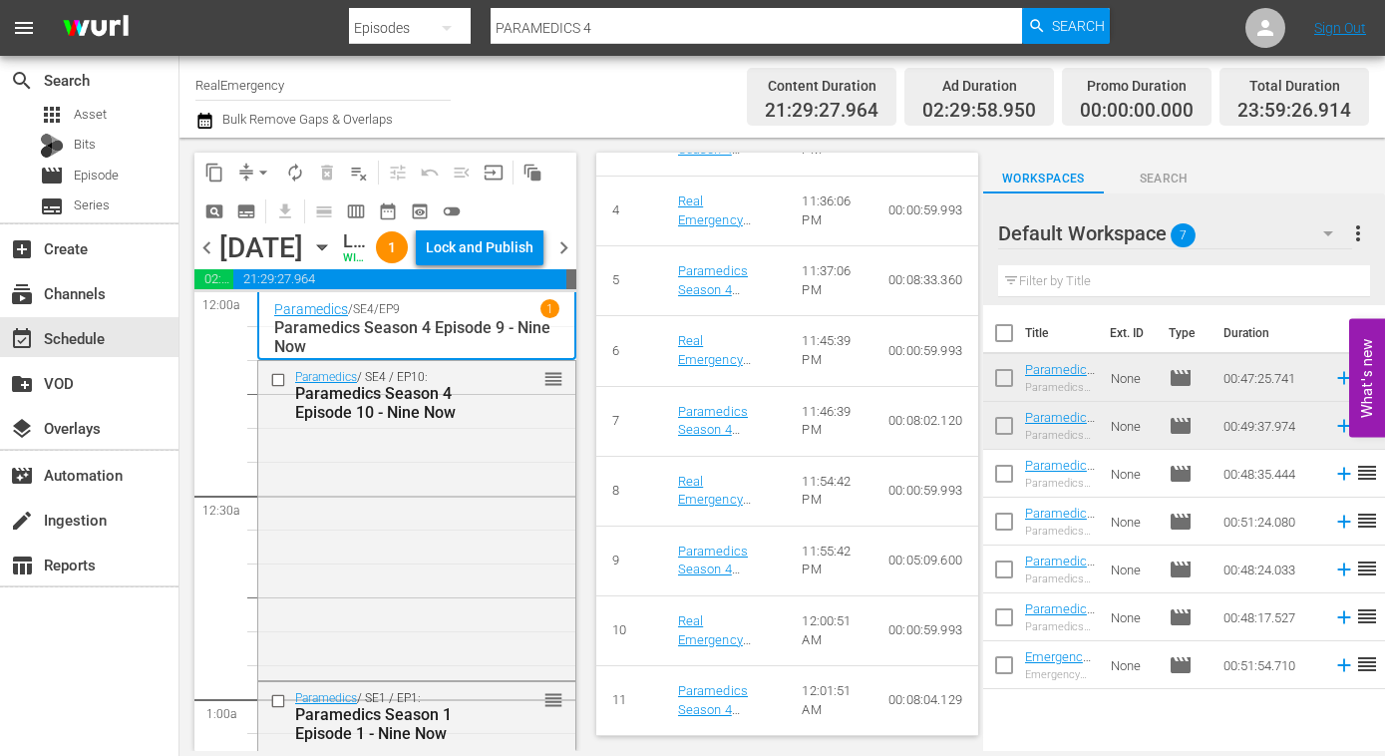
drag, startPoint x: 214, startPoint y: 280, endPoint x: 246, endPoint y: 280, distance: 31.9
click at [214, 260] on span "chevron_left" at bounding box center [206, 247] width 25 height 25
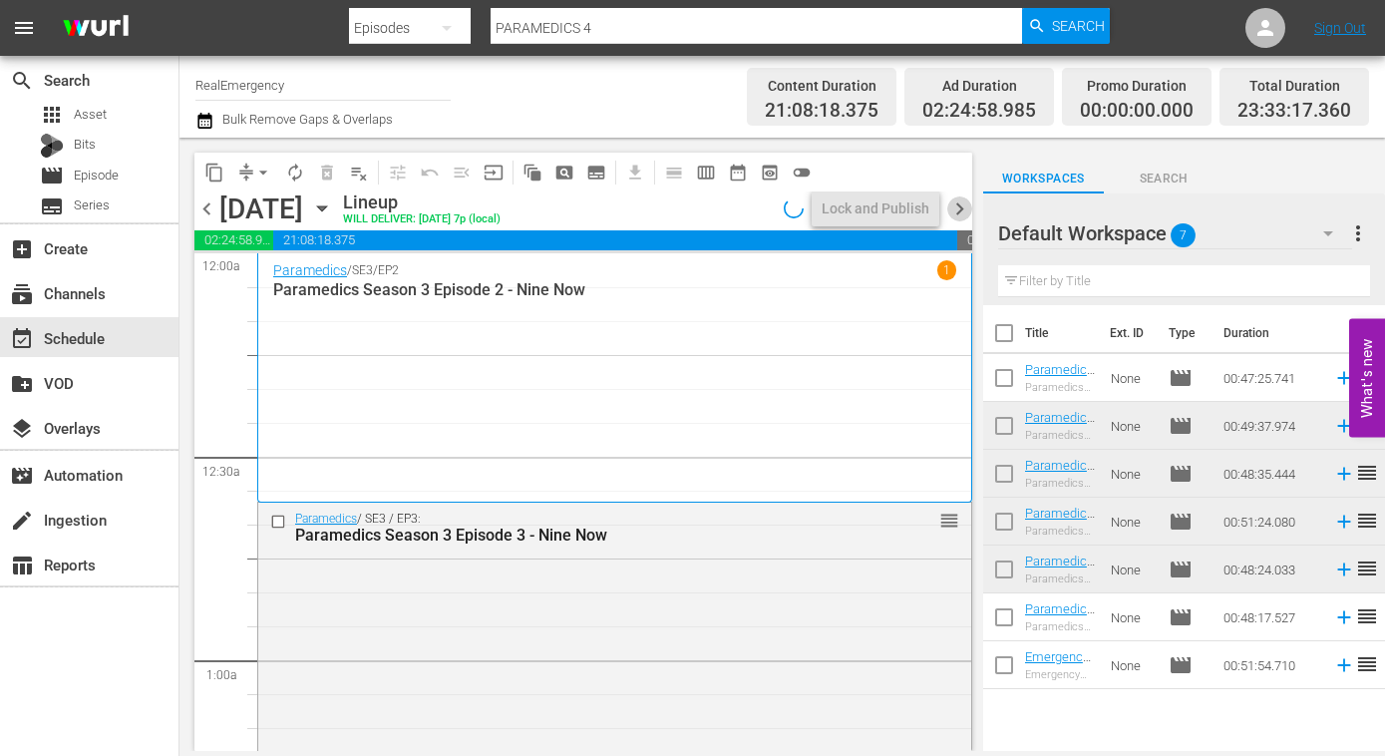
click at [962, 201] on span "chevron_right" at bounding box center [959, 208] width 25 height 25
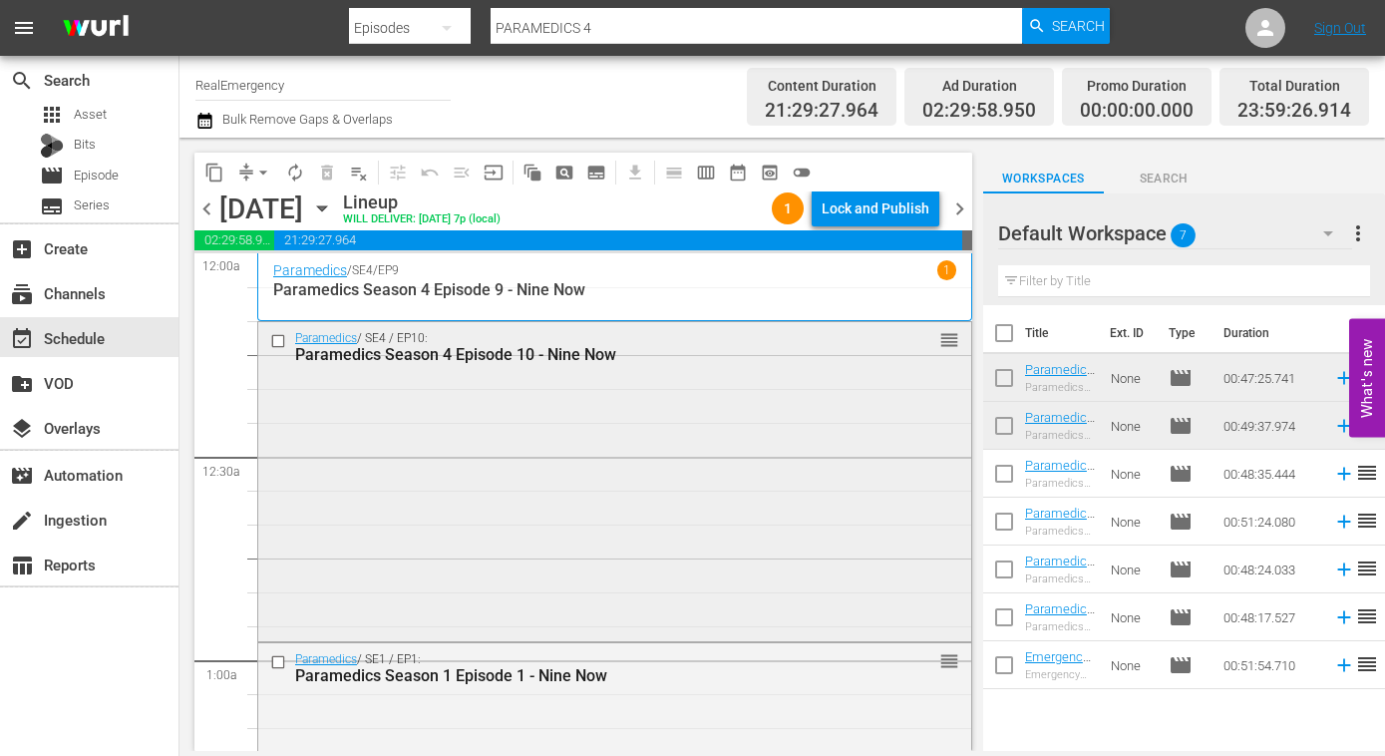
click at [613, 507] on div "Paramedics / SE4 / EP10: Paramedics Season 4 Episode 10 - Nine Now reorder" at bounding box center [614, 480] width 713 height 316
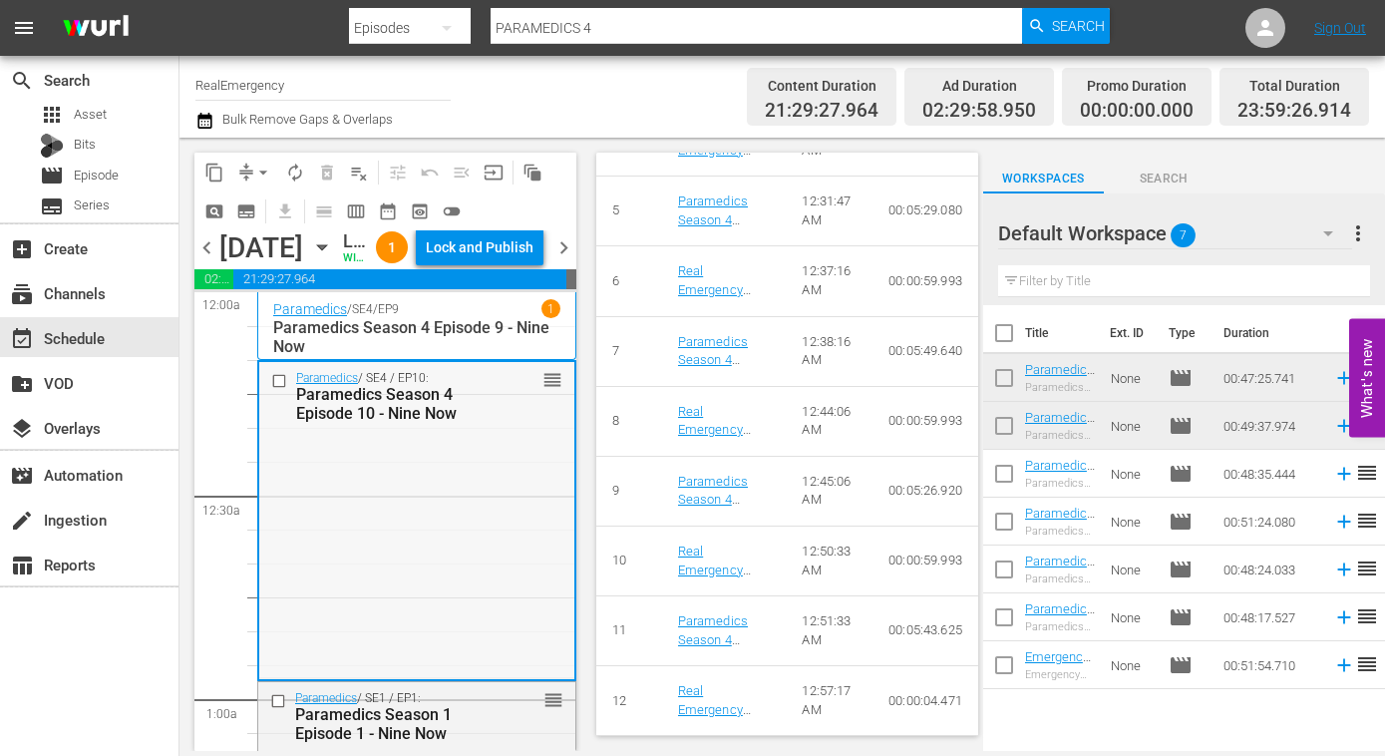
scroll to position [28, 0]
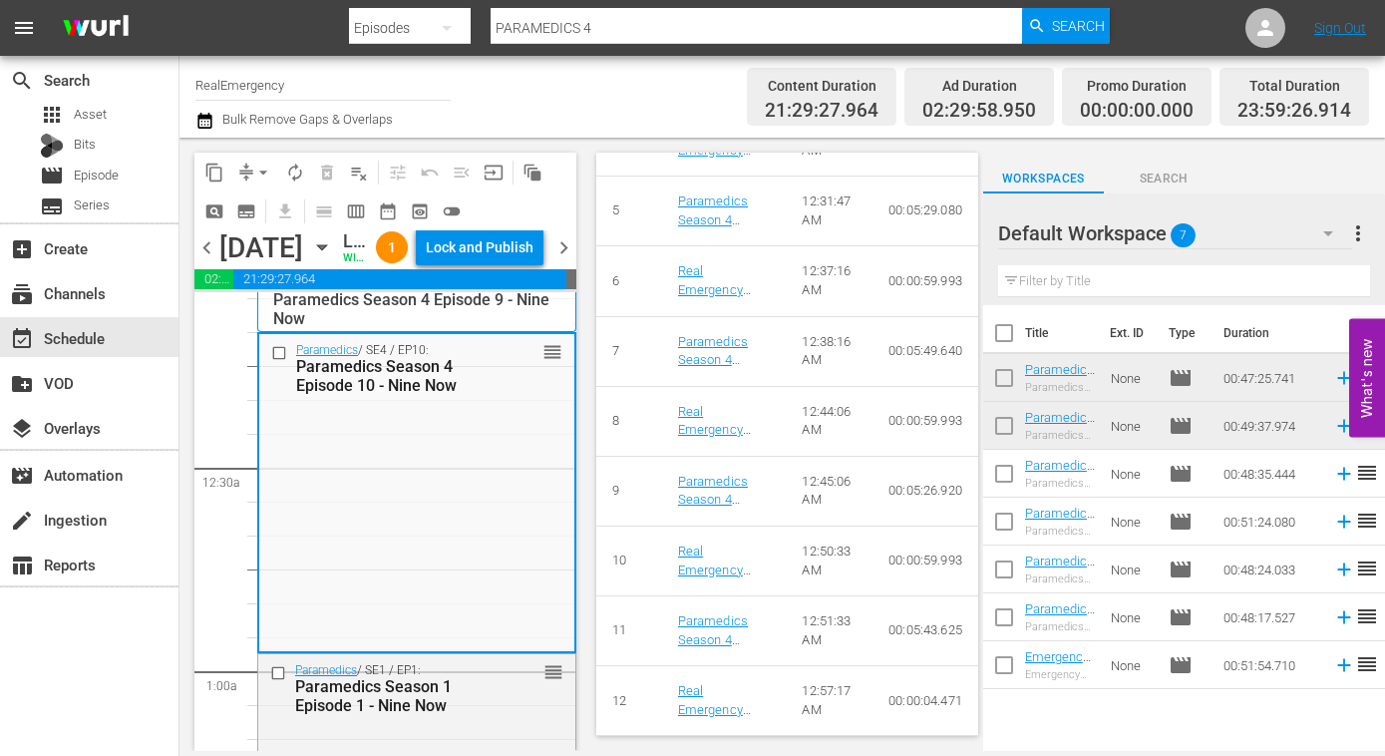
drag, startPoint x: 210, startPoint y: 283, endPoint x: 222, endPoint y: 283, distance: 12.0
click at [211, 260] on span "chevron_left" at bounding box center [206, 247] width 25 height 25
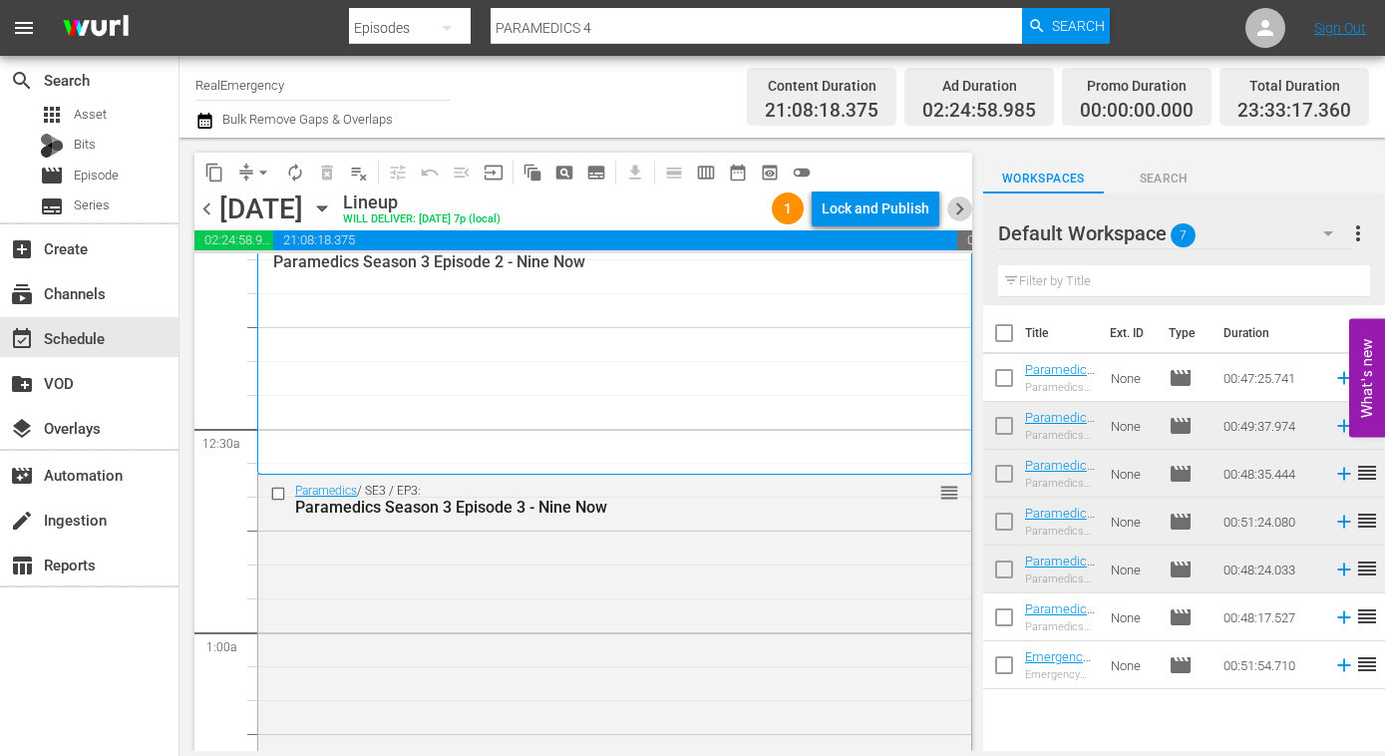
click at [960, 210] on span "chevron_right" at bounding box center [959, 208] width 25 height 25
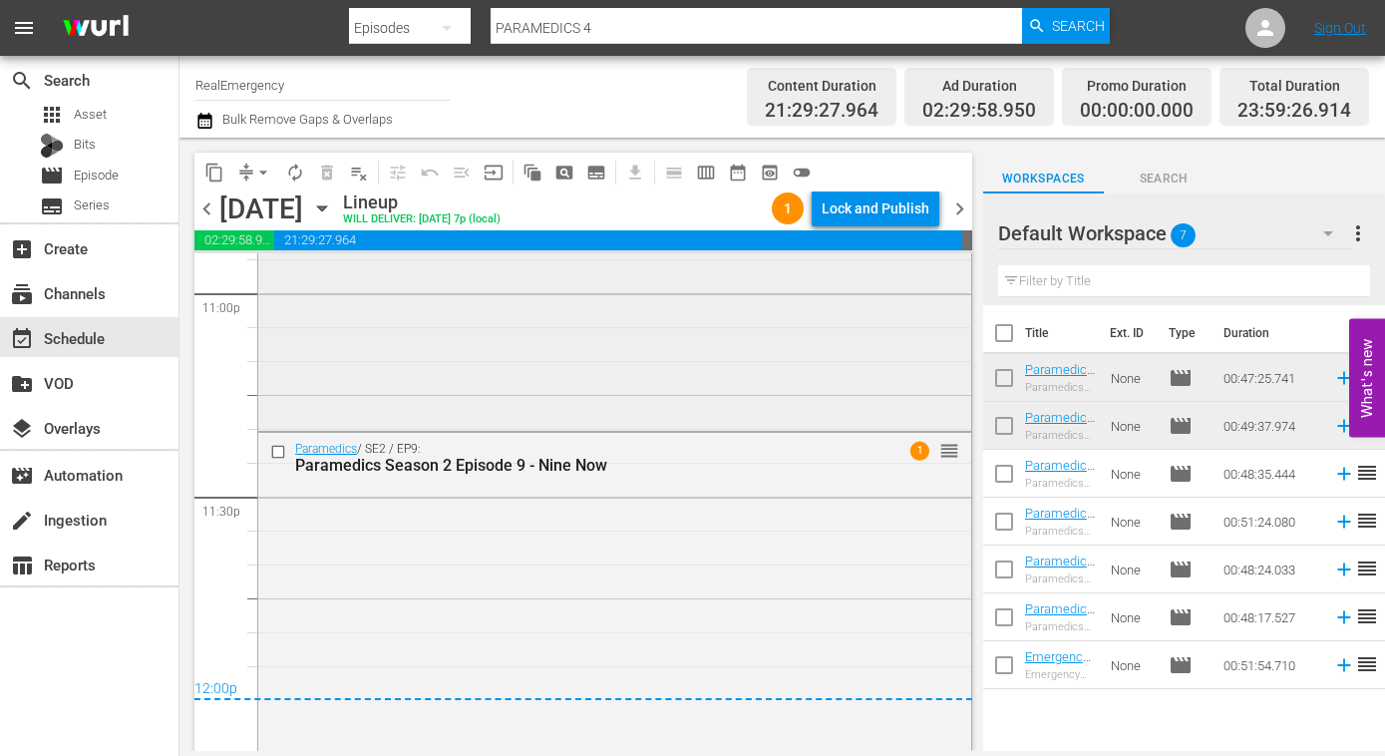
scroll to position [9324, 0]
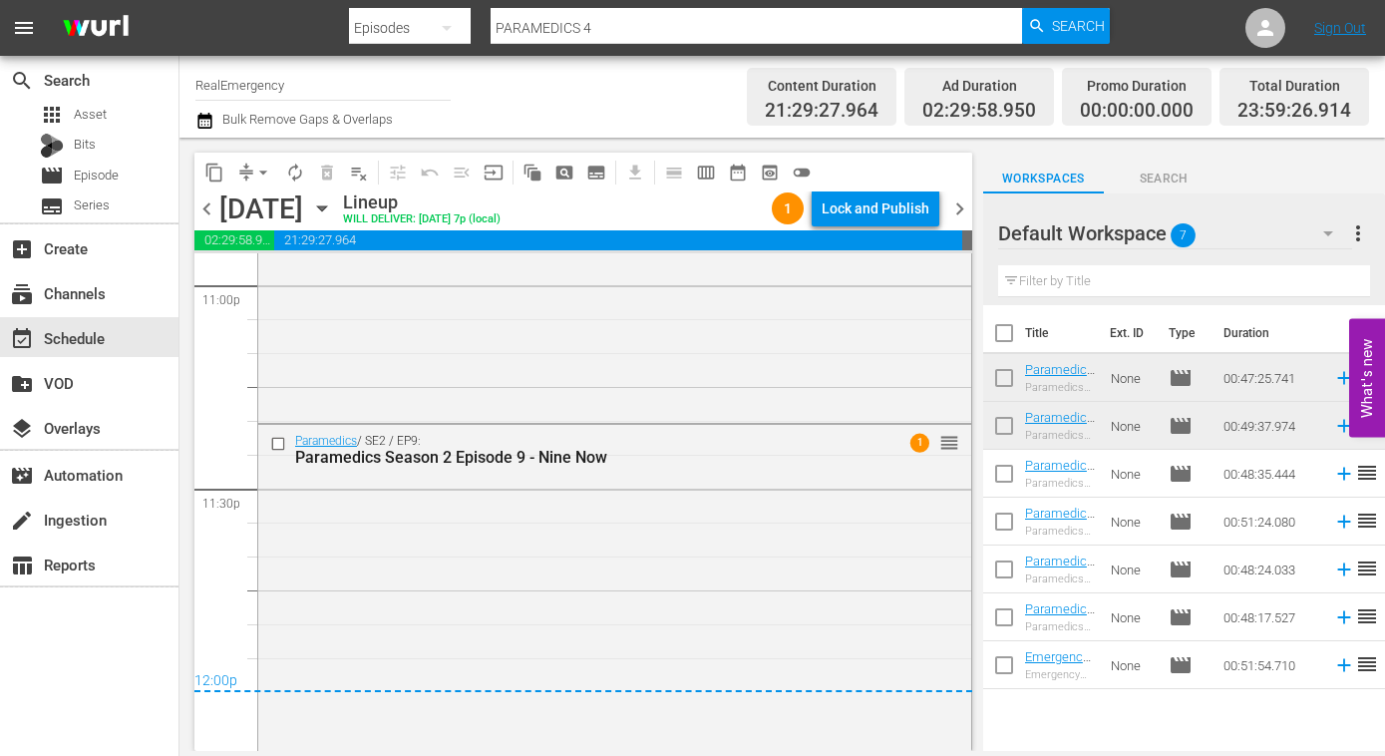
click at [963, 213] on span "chevron_right" at bounding box center [959, 208] width 25 height 25
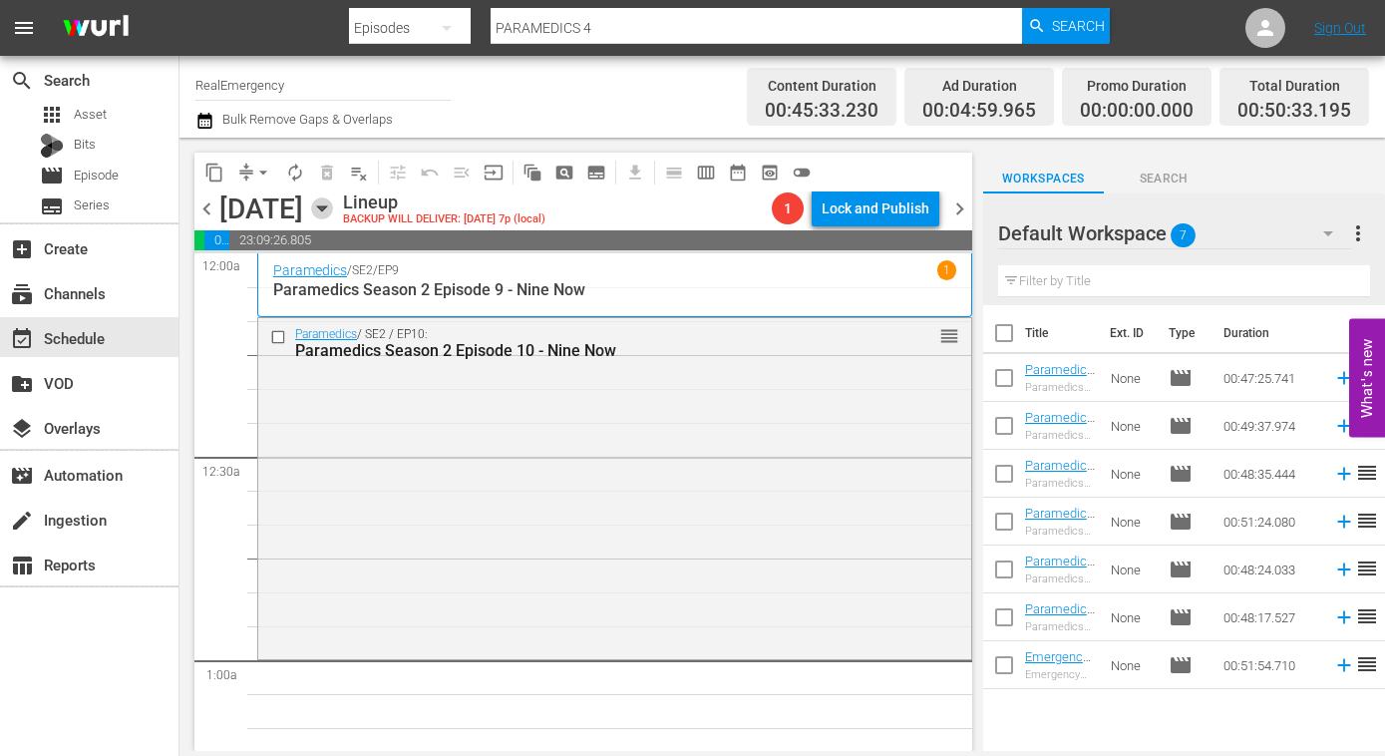
click at [333, 210] on icon "button" at bounding box center [322, 208] width 22 height 22
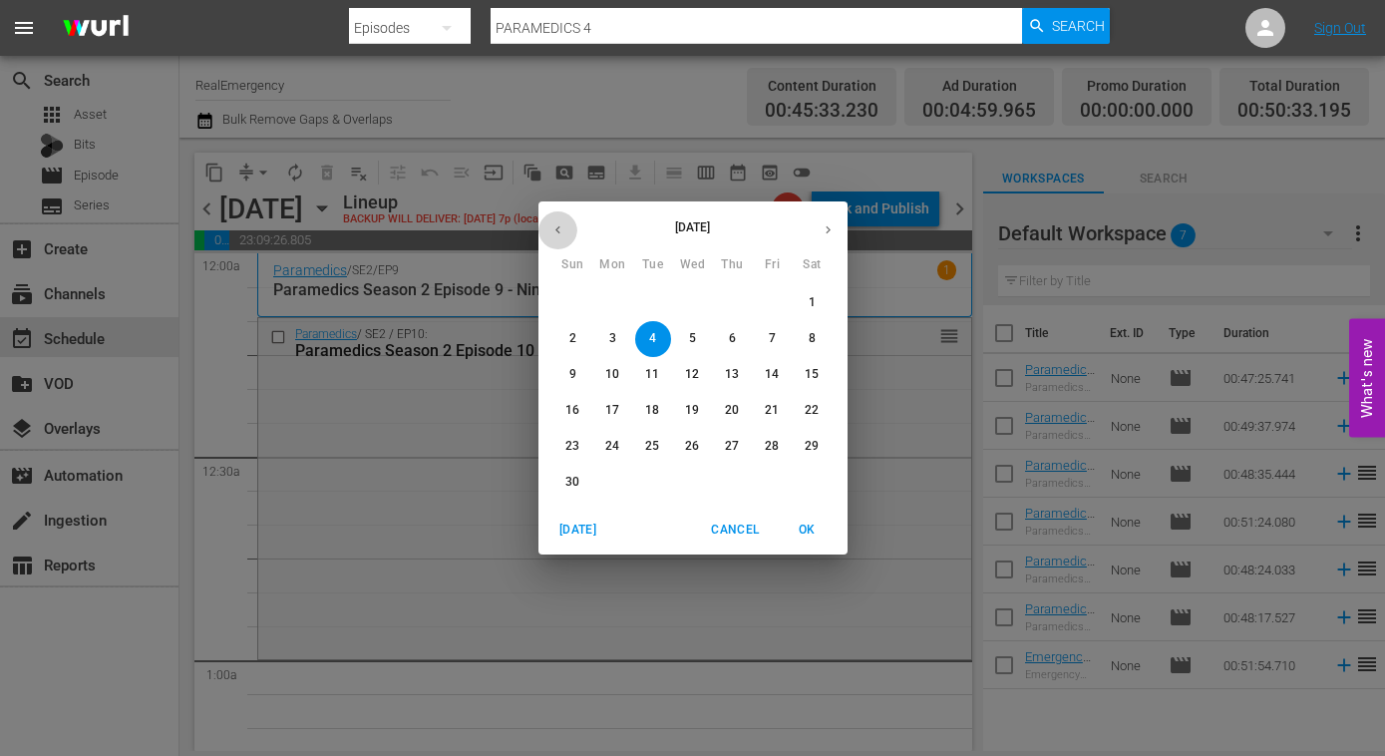
click at [560, 226] on icon "button" at bounding box center [557, 229] width 15 height 15
click at [652, 405] on p "21" at bounding box center [652, 410] width 14 height 17
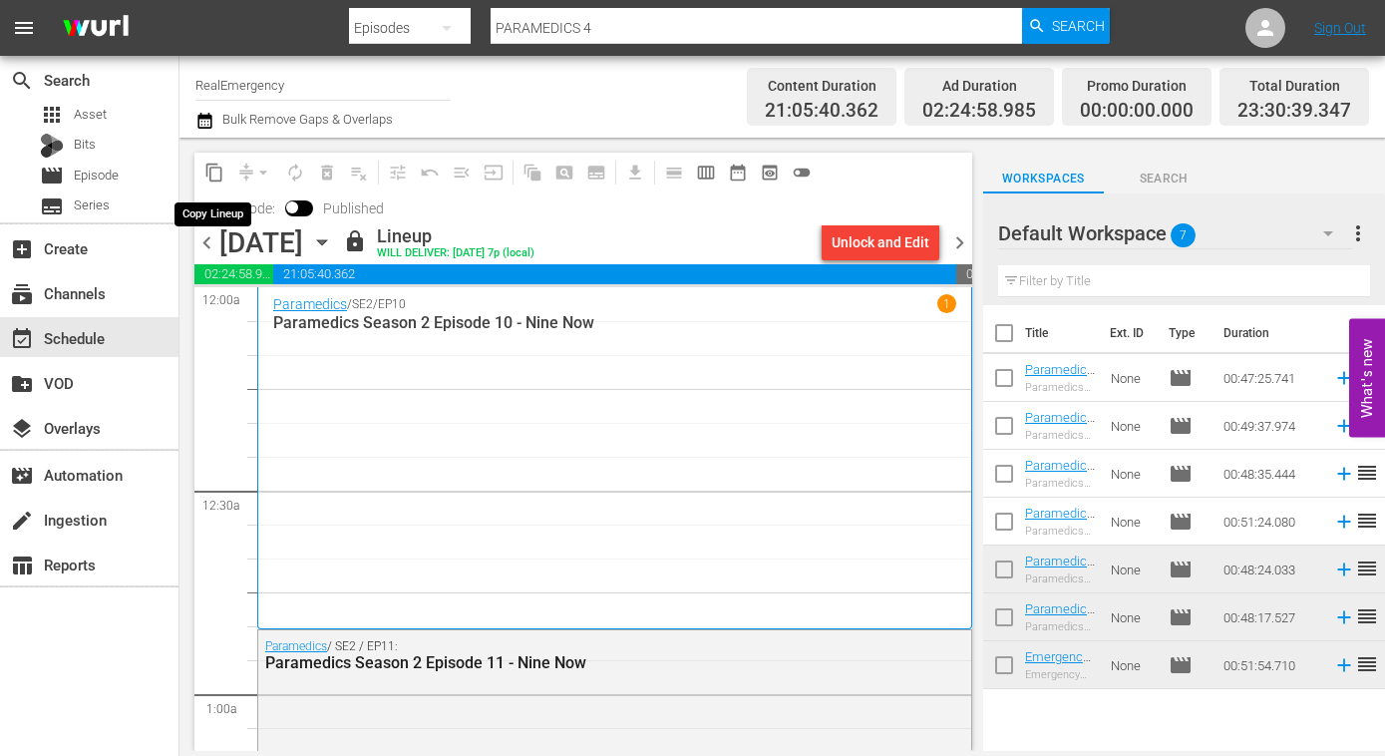
click at [212, 172] on span "content_copy" at bounding box center [214, 173] width 20 height 20
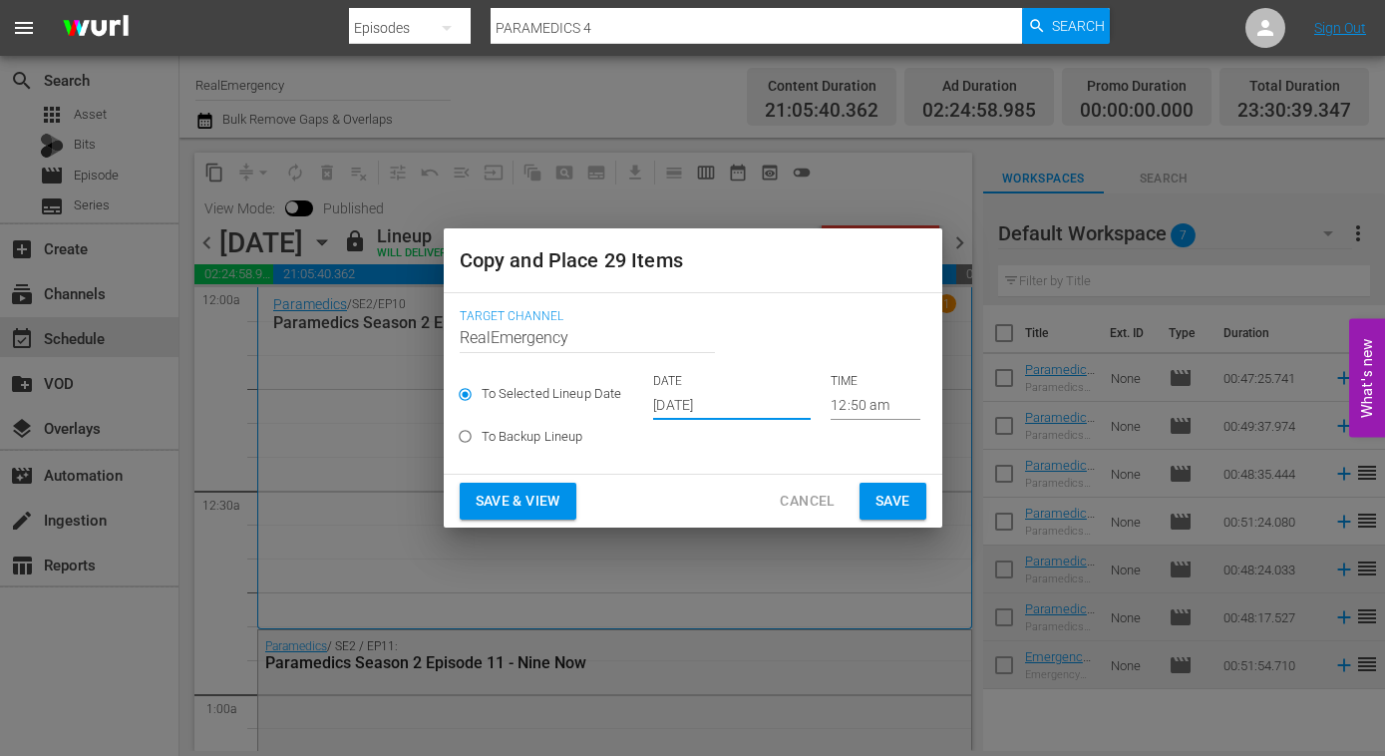
click at [743, 405] on input "Oct 15th 2025" at bounding box center [732, 405] width 158 height 30
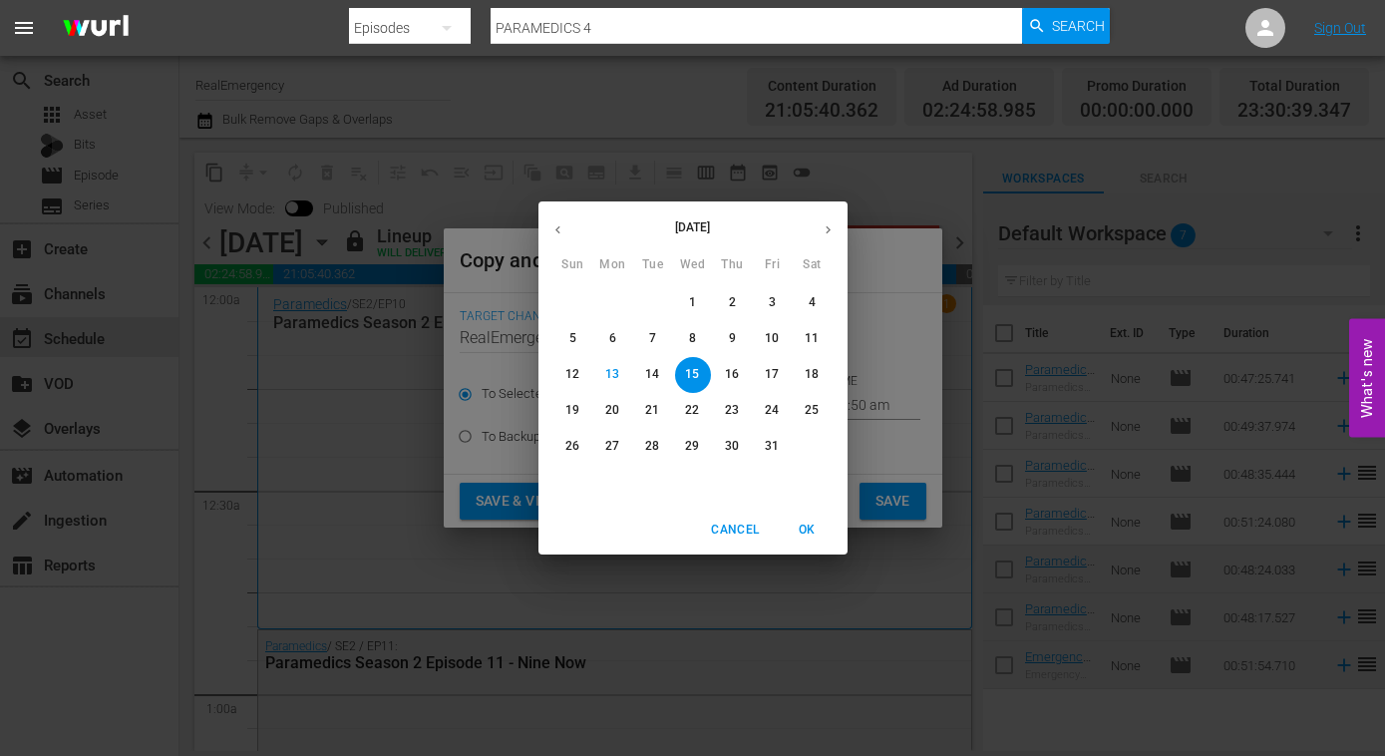
click at [827, 224] on icon "button" at bounding box center [828, 229] width 15 height 15
drag, startPoint x: 644, startPoint y: 336, endPoint x: 674, endPoint y: 361, distance: 38.9
click at [645, 337] on span "4" at bounding box center [653, 338] width 36 height 17
type input "Nov 4th 2025"
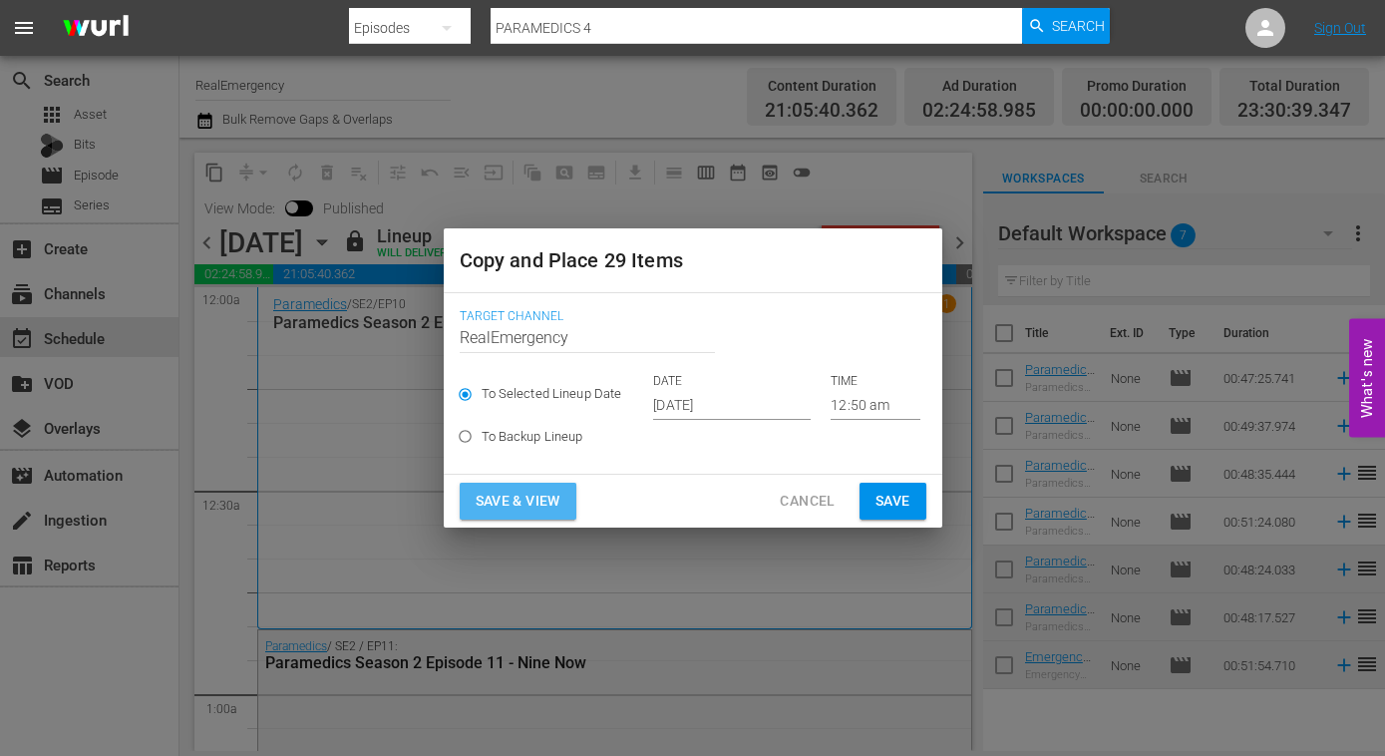
click at [512, 498] on span "Save & View" at bounding box center [518, 501] width 85 height 25
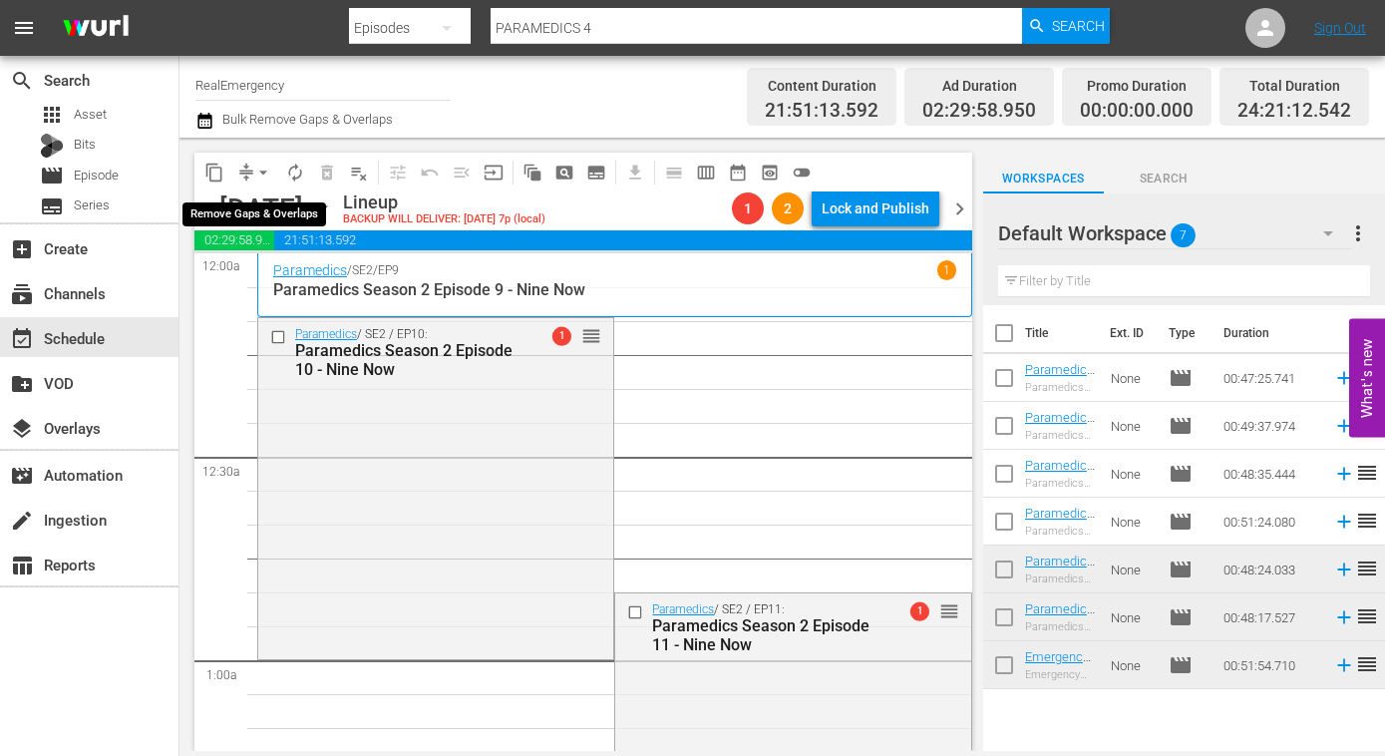
click at [265, 169] on span "arrow_drop_down" at bounding box center [263, 173] width 20 height 20
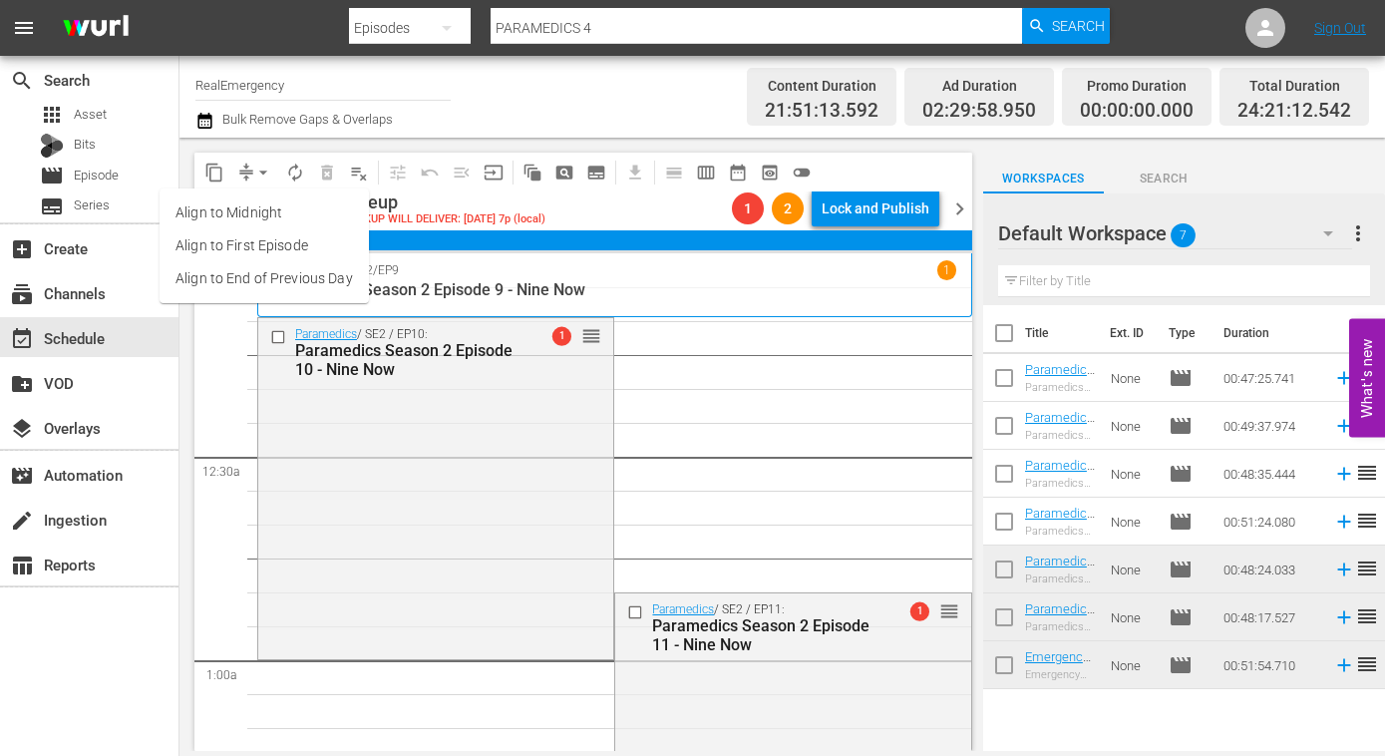
click at [233, 247] on li "Align to First Episode" at bounding box center [264, 245] width 209 height 33
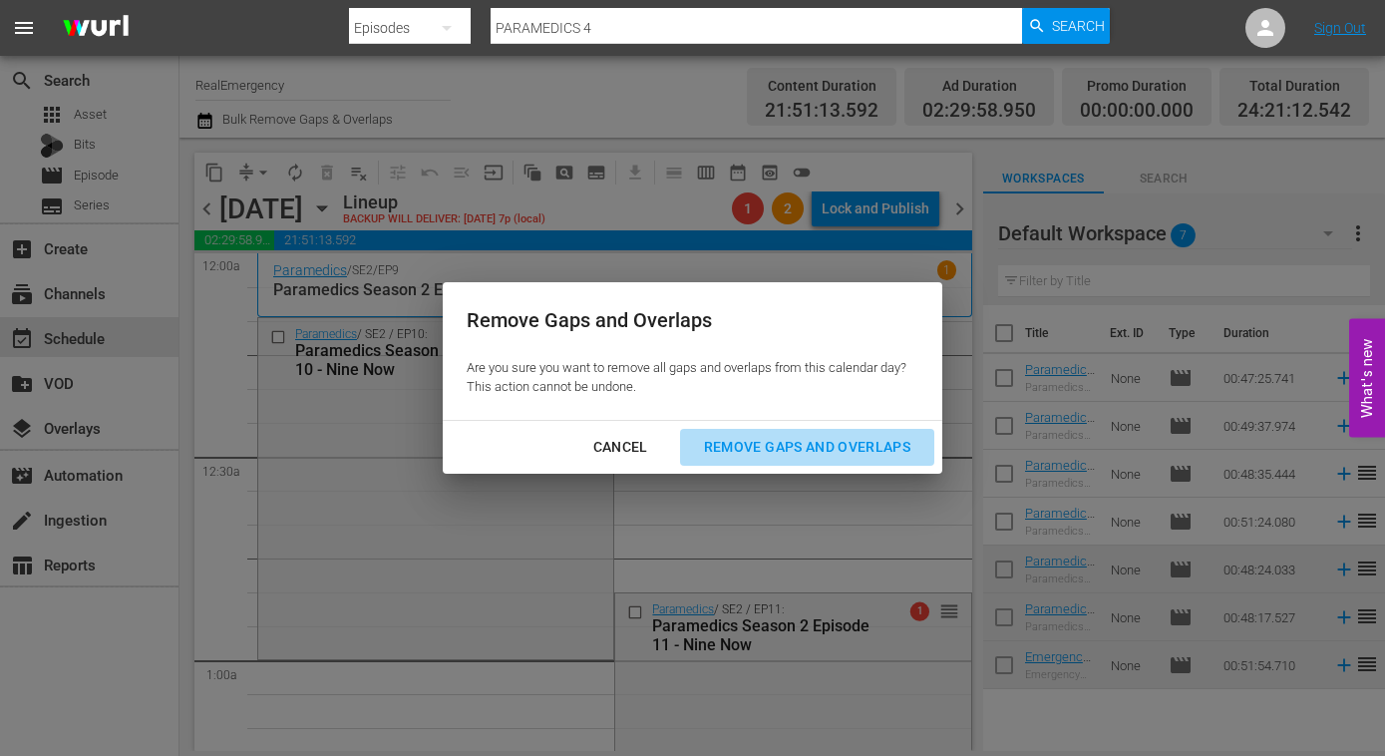
click at [766, 442] on div "Remove Gaps and Overlaps" at bounding box center [807, 447] width 238 height 25
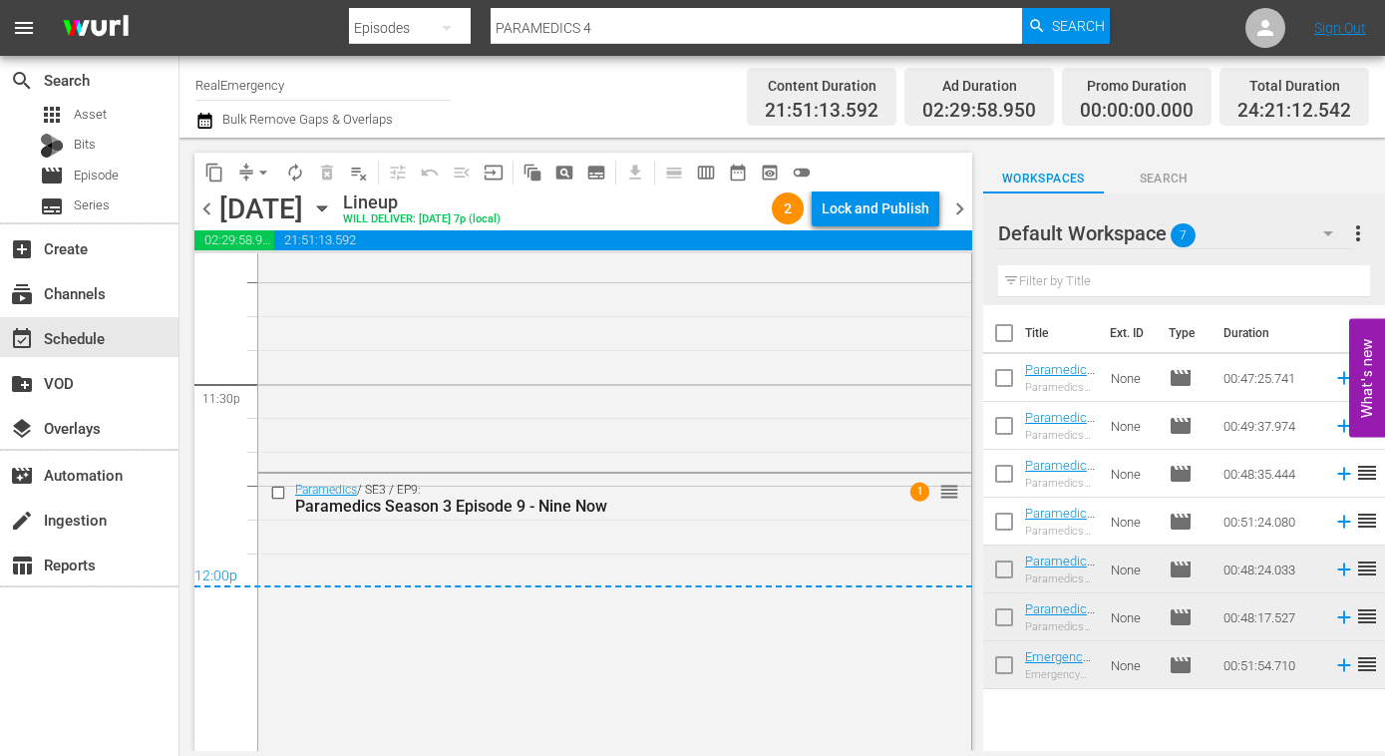
scroll to position [9473, 0]
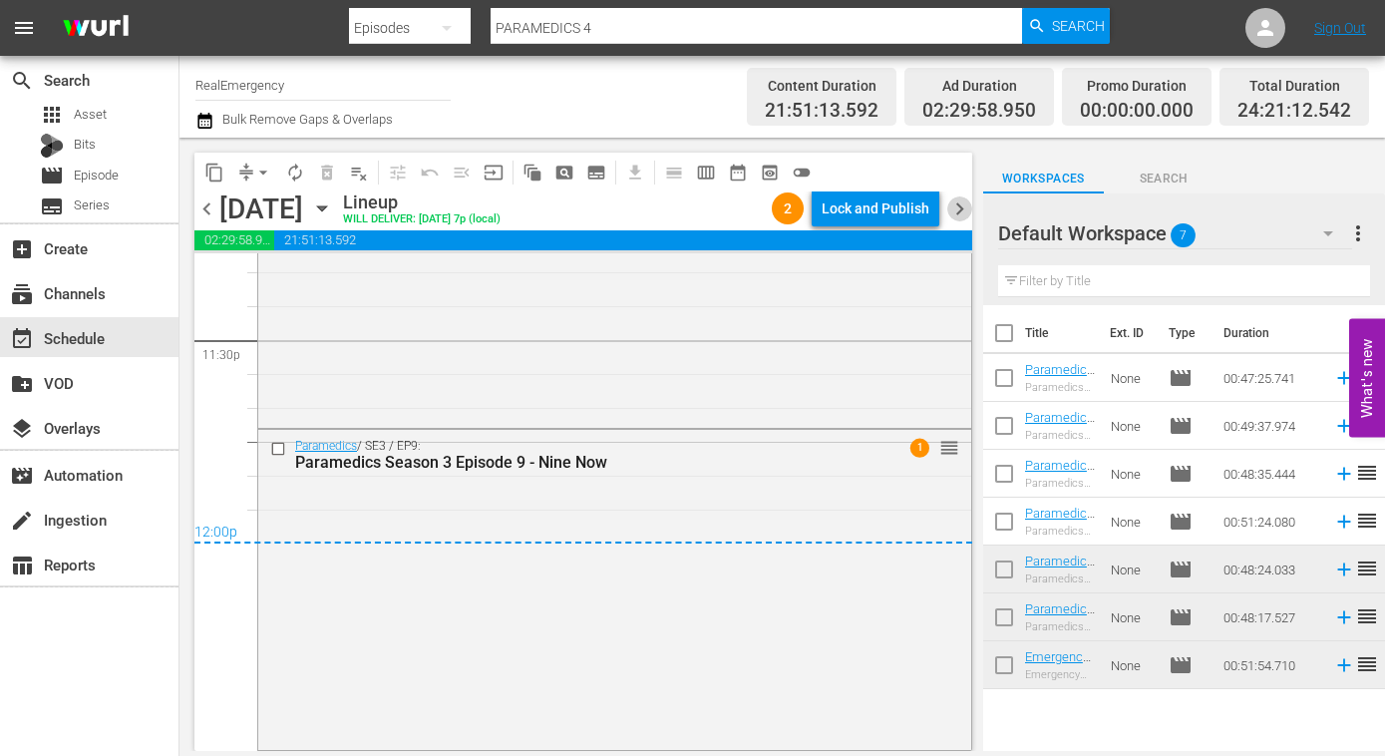
click at [961, 210] on span "chevron_right" at bounding box center [959, 208] width 25 height 25
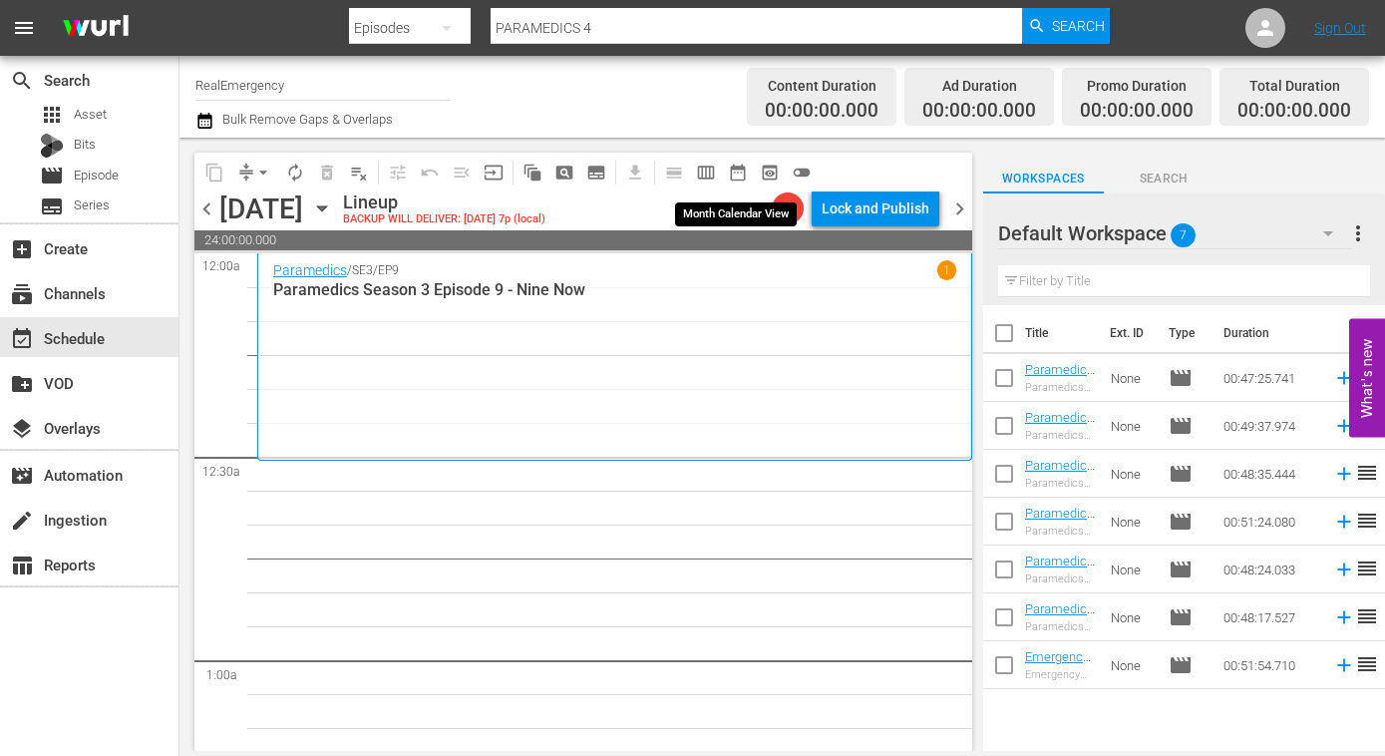
click at [739, 170] on span "date_range_outlined" at bounding box center [738, 173] width 20 height 20
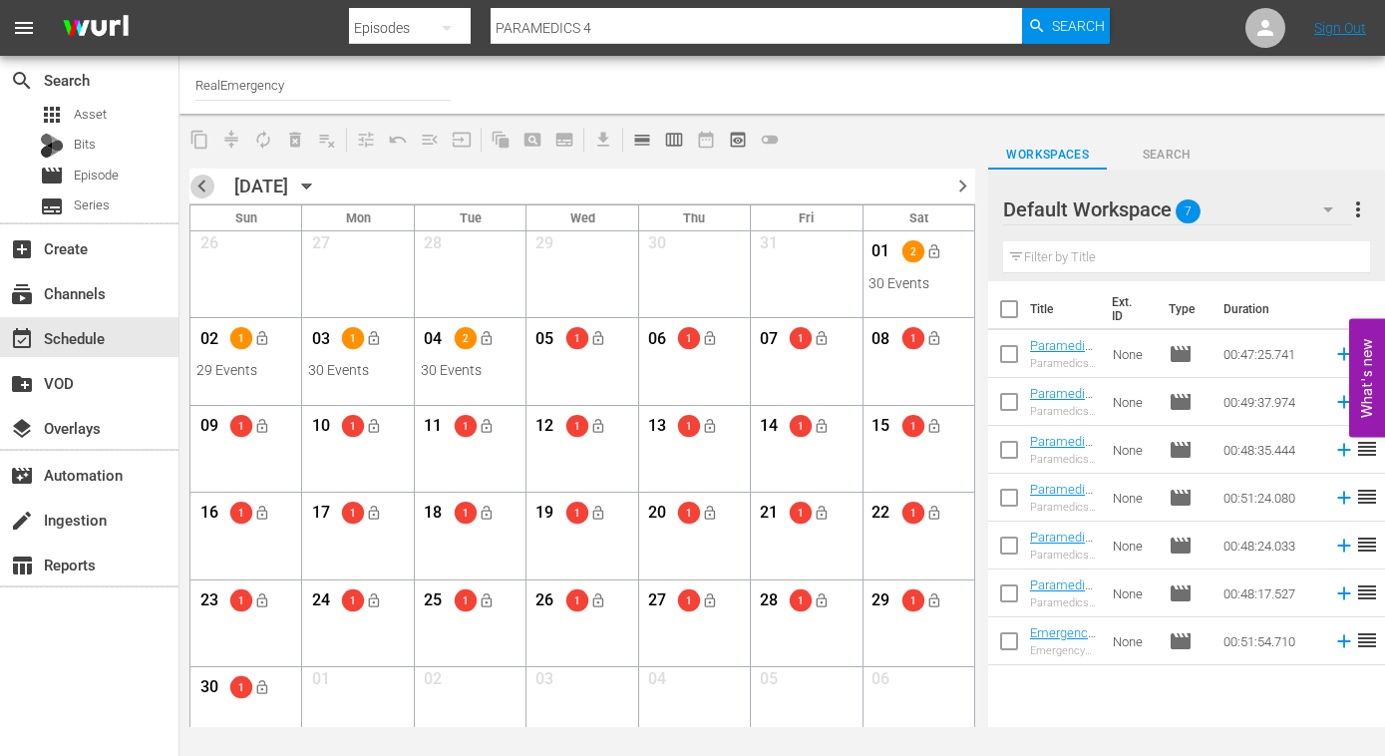
click at [202, 186] on span "chevron_left" at bounding box center [201, 185] width 25 height 25
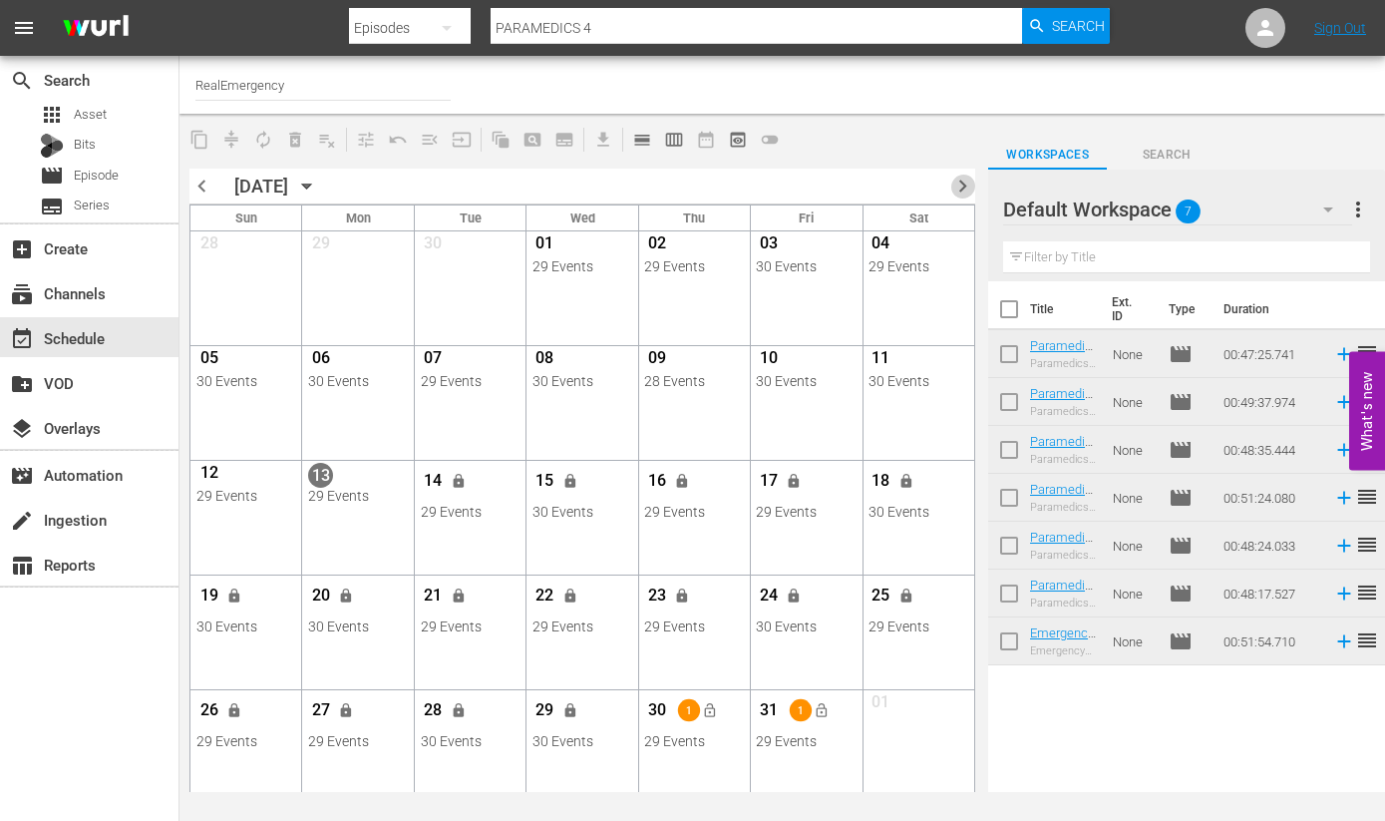
click at [957, 181] on span "chevron_right" at bounding box center [962, 185] width 25 height 25
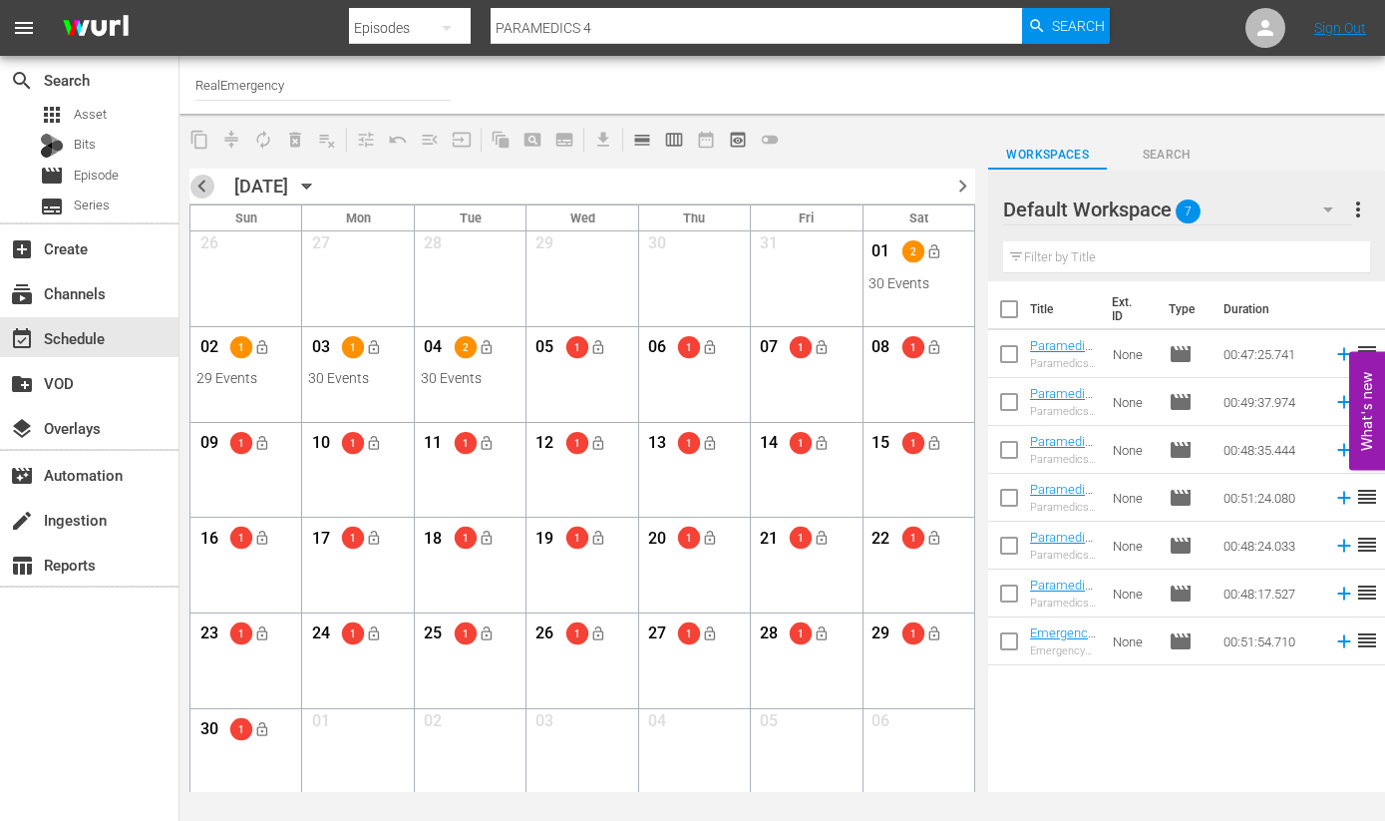
click at [196, 182] on span "chevron_left" at bounding box center [201, 185] width 25 height 25
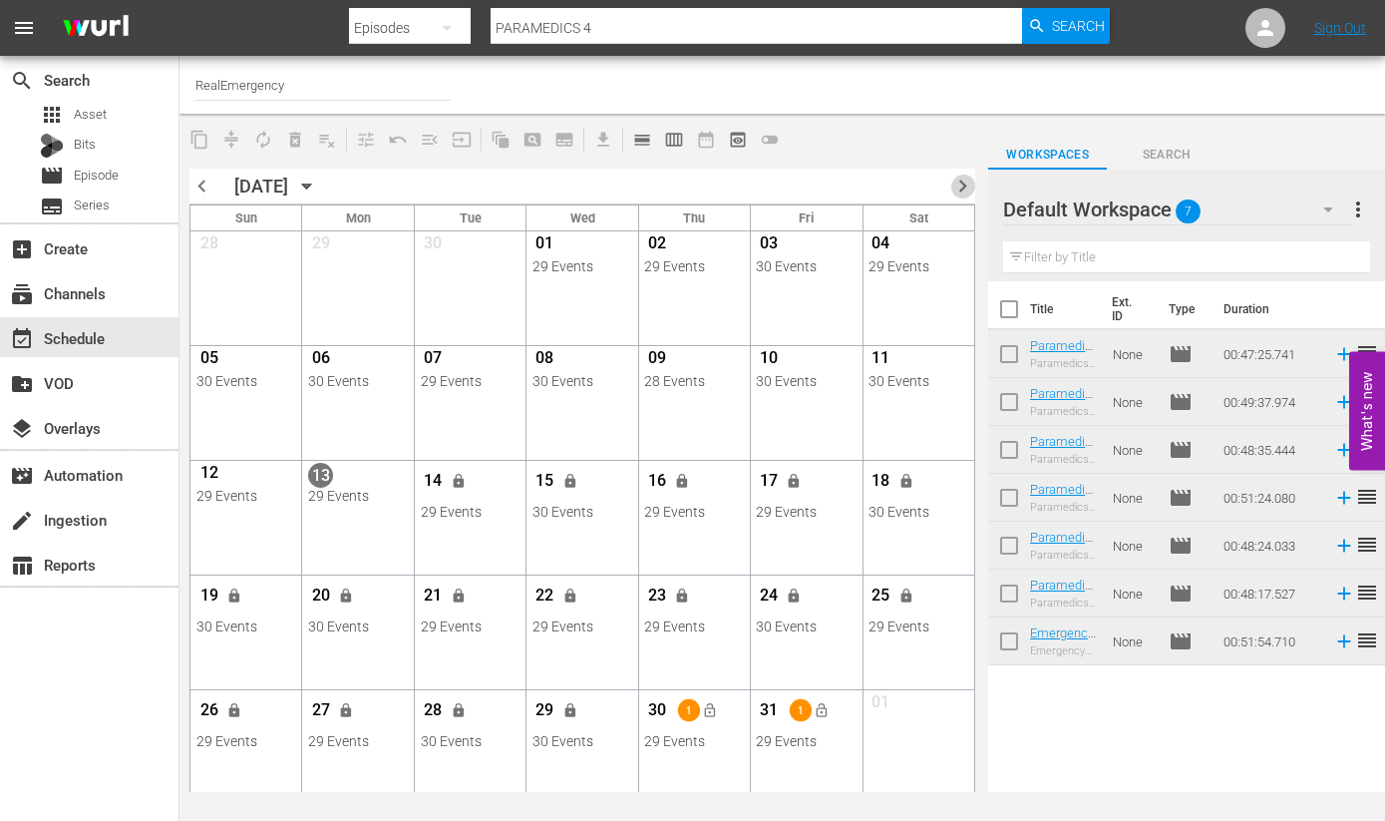
click at [962, 180] on span "chevron_right" at bounding box center [962, 185] width 25 height 25
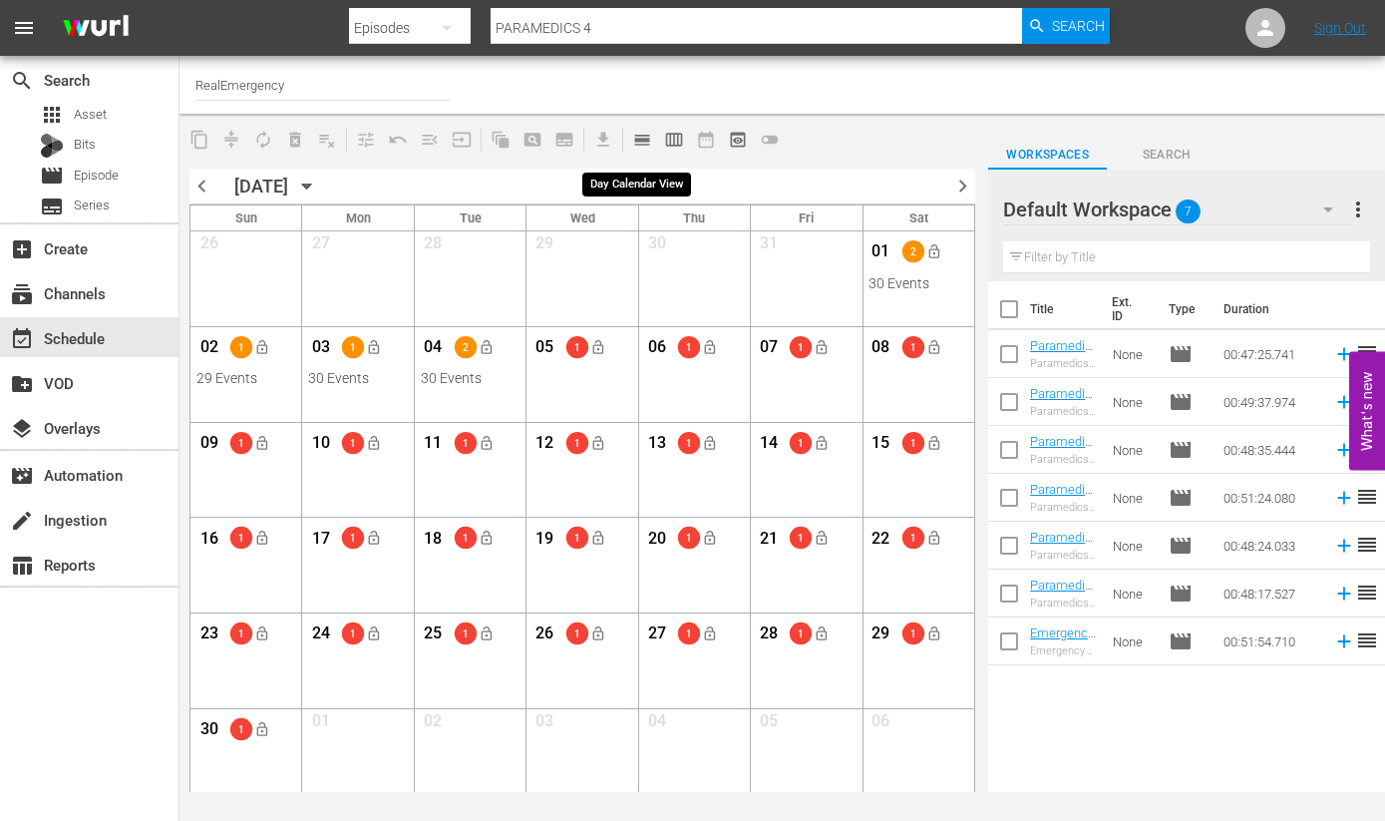
click at [640, 138] on span "calendar_view_day_outlined" at bounding box center [642, 140] width 20 height 20
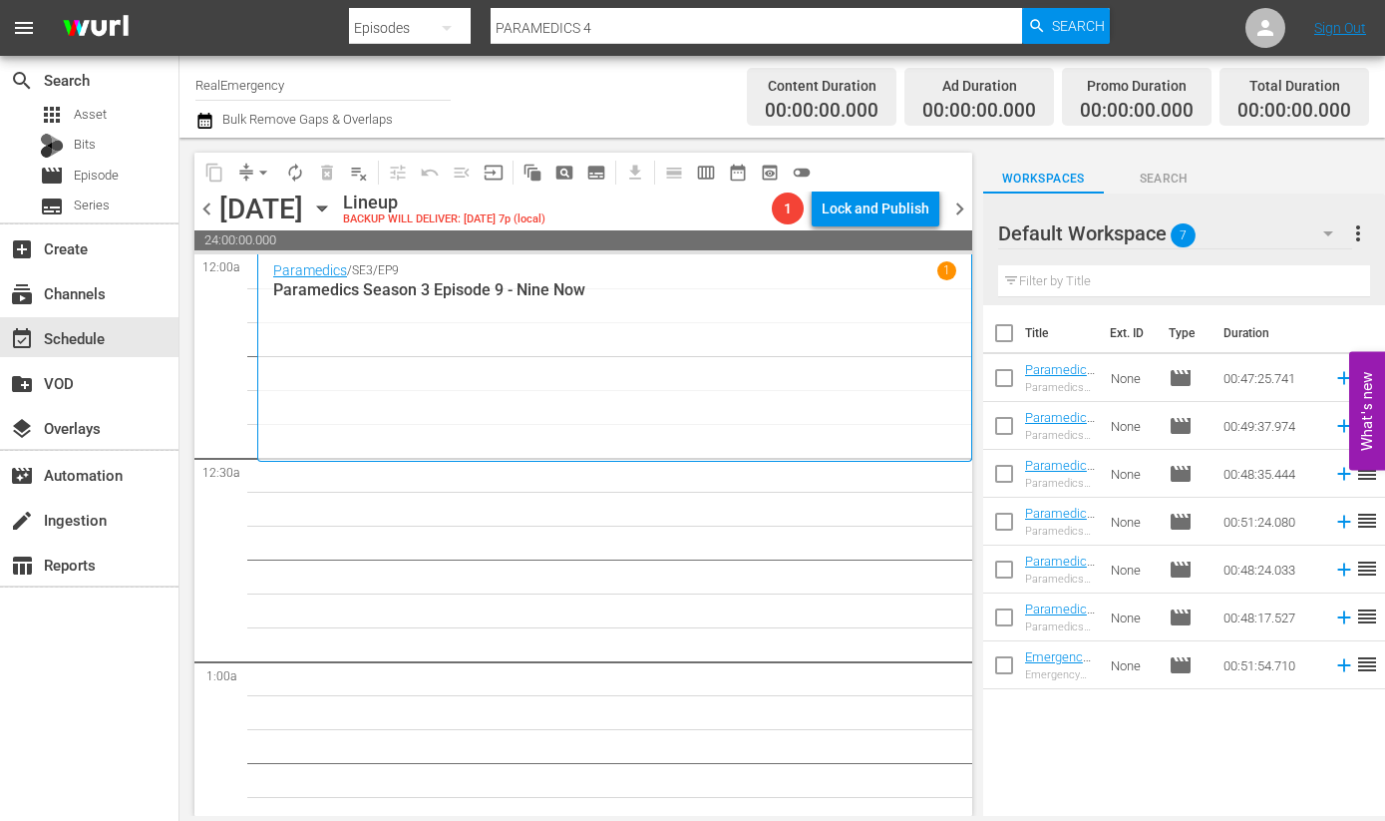
click at [333, 205] on icon "button" at bounding box center [322, 208] width 22 height 22
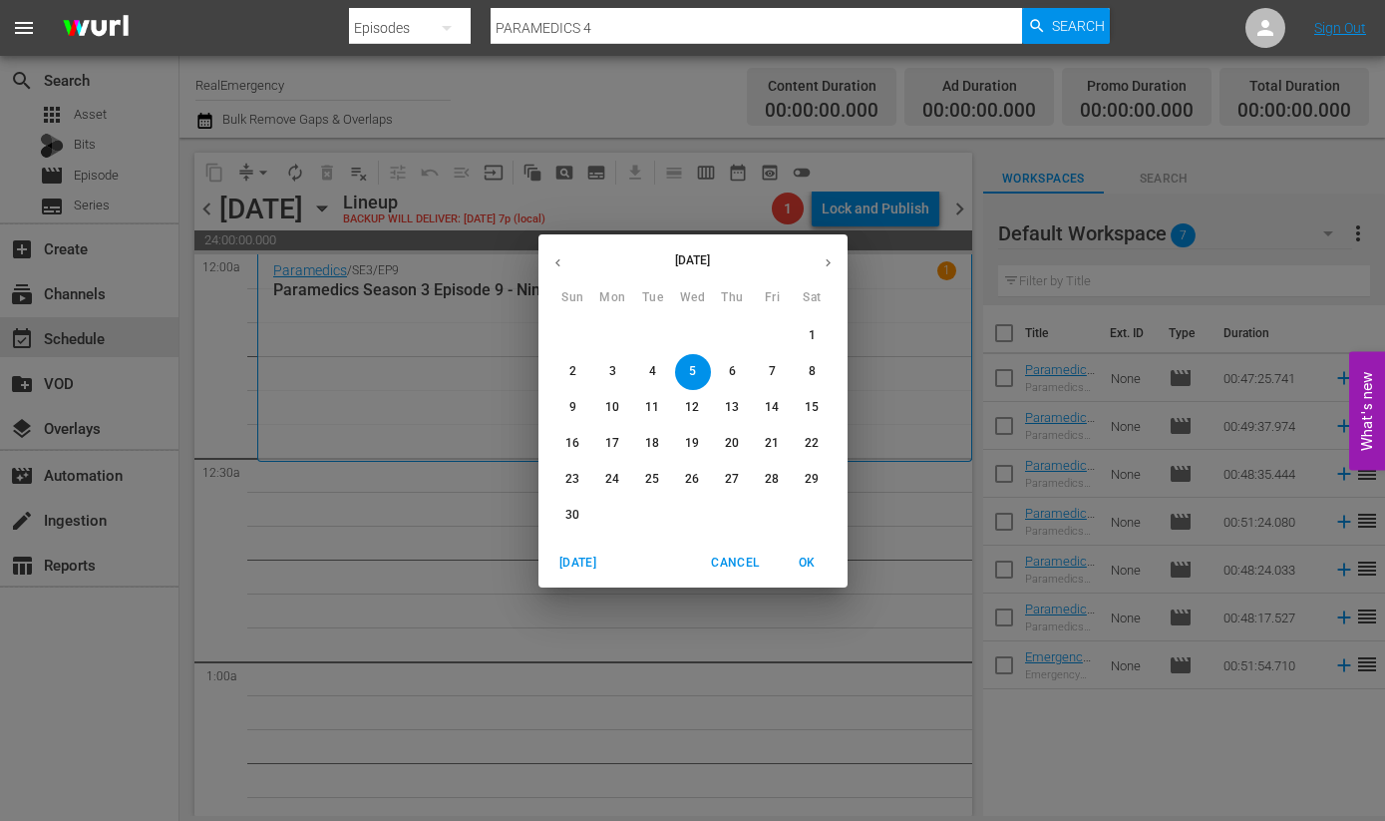
click at [560, 255] on icon "button" at bounding box center [557, 262] width 15 height 15
click at [611, 411] on p "13" at bounding box center [612, 407] width 14 height 17
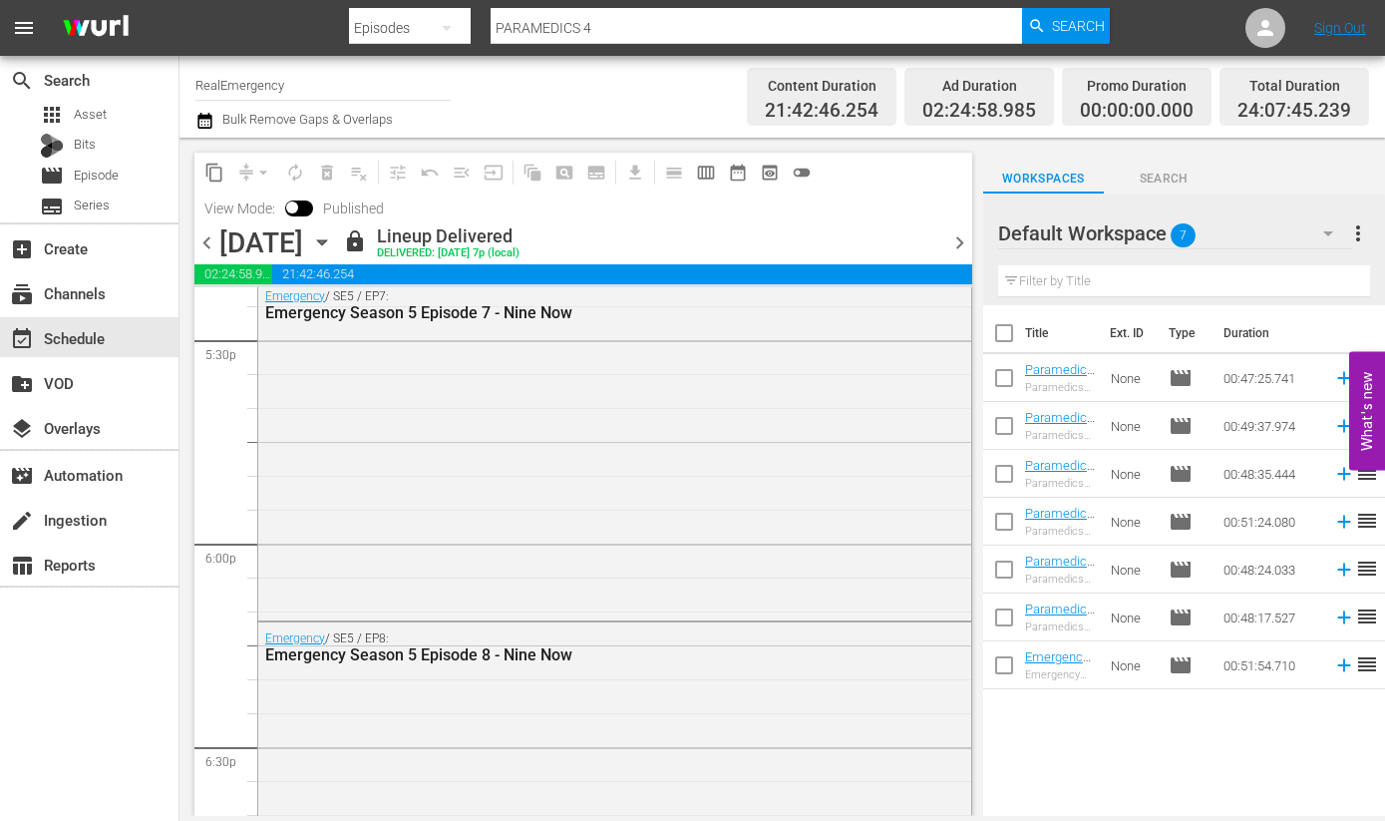
scroll to position [7065, 0]
click at [966, 248] on span "chevron_right" at bounding box center [959, 242] width 25 height 25
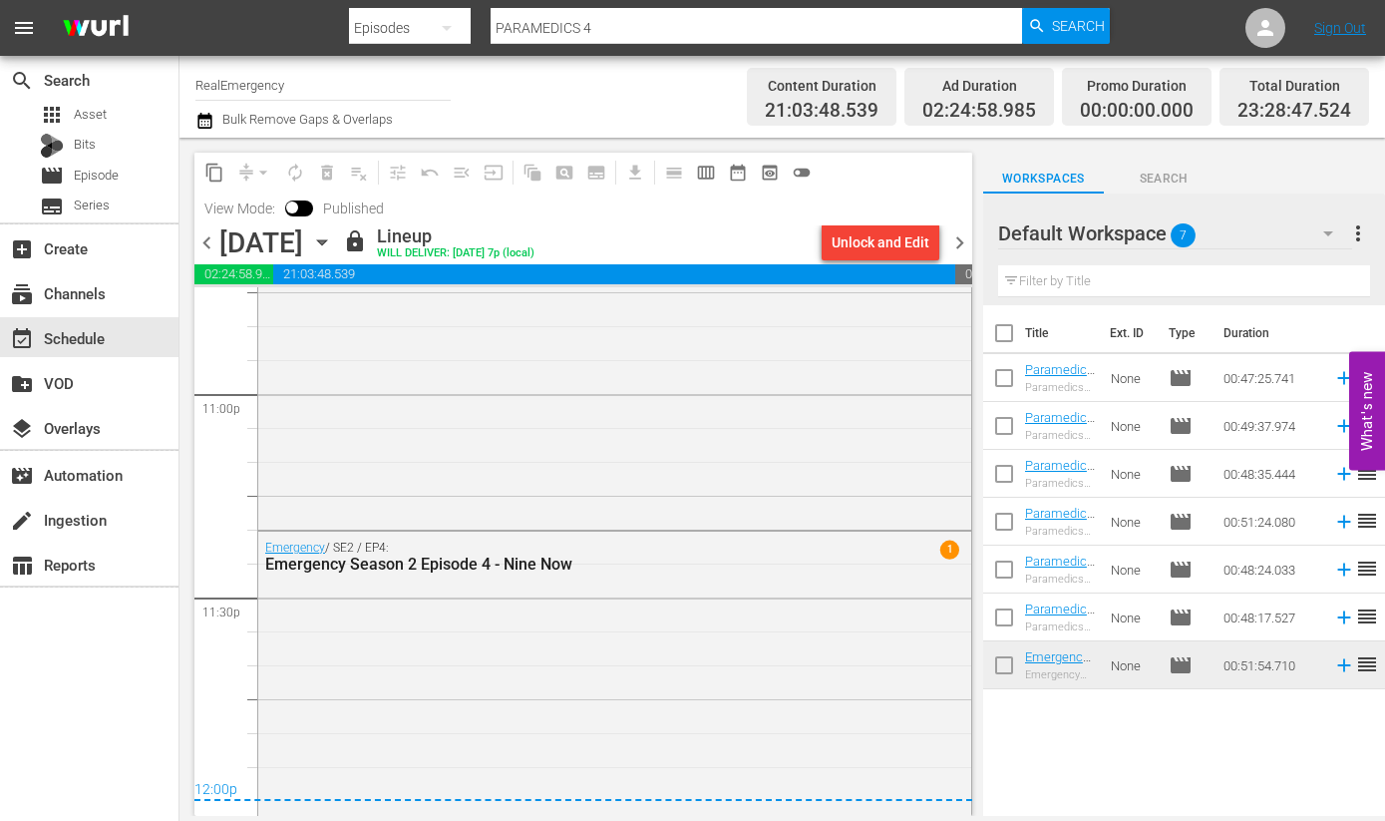
scroll to position [9310, 0]
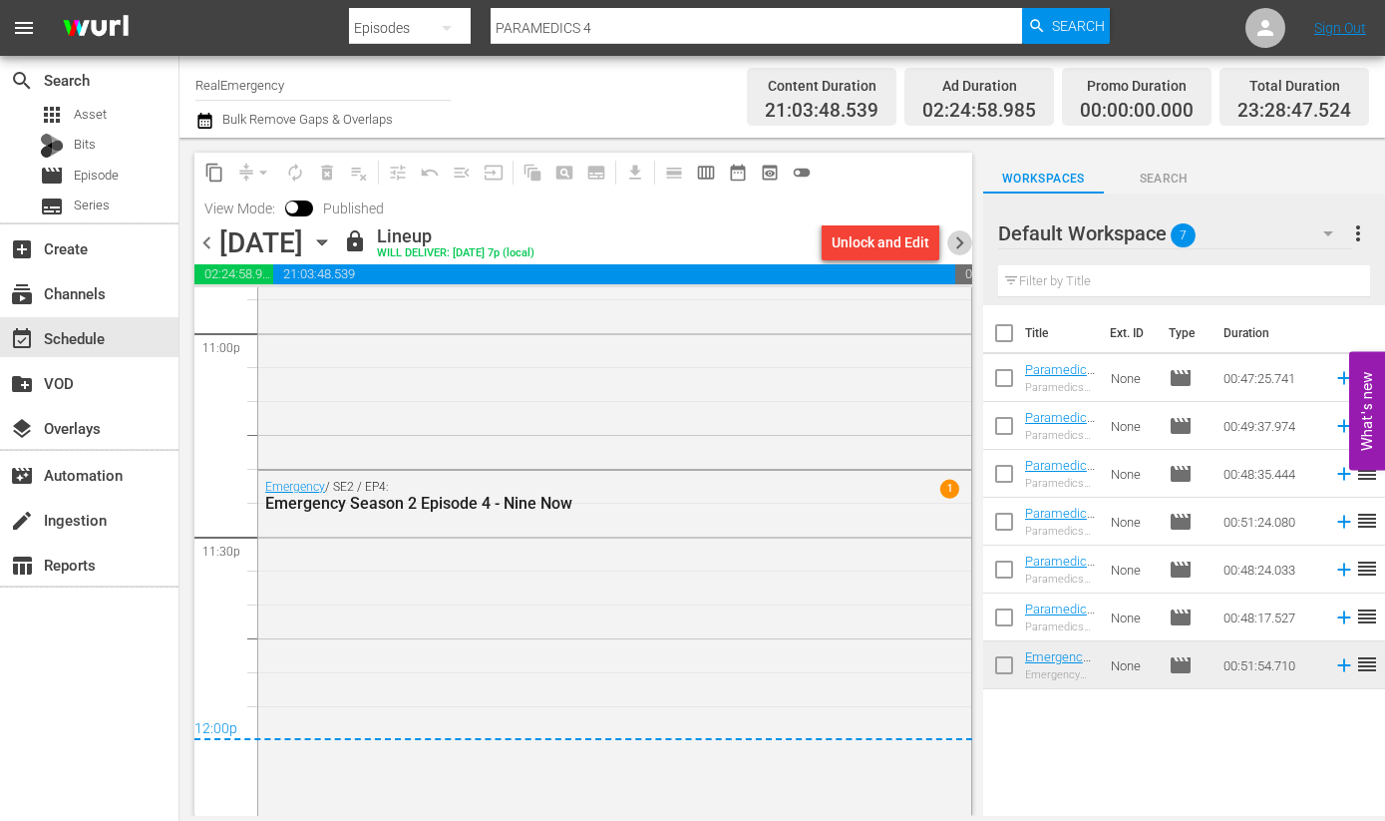
click at [960, 239] on span "chevron_right" at bounding box center [959, 242] width 25 height 25
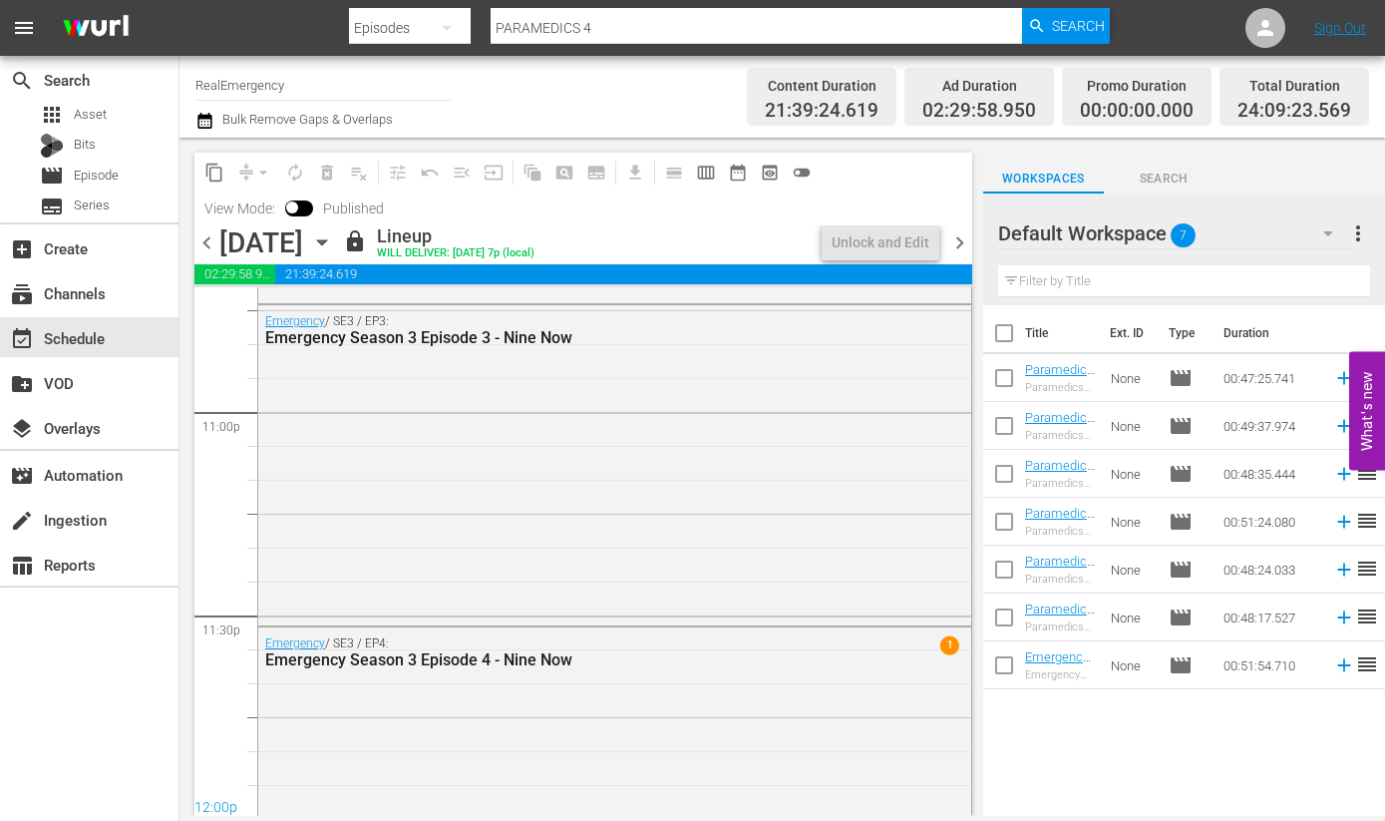
scroll to position [9310, 0]
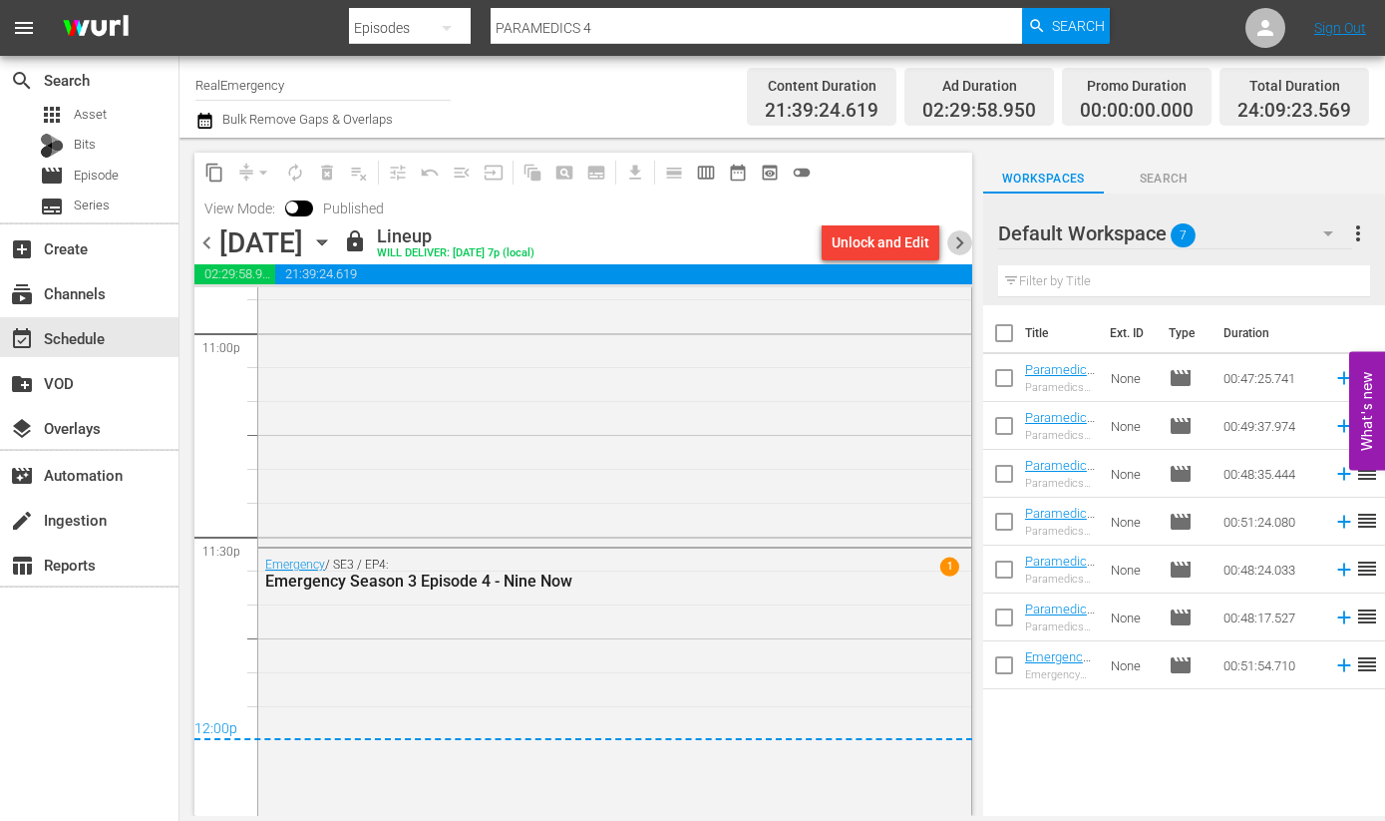
click at [958, 240] on span "chevron_right" at bounding box center [959, 242] width 25 height 25
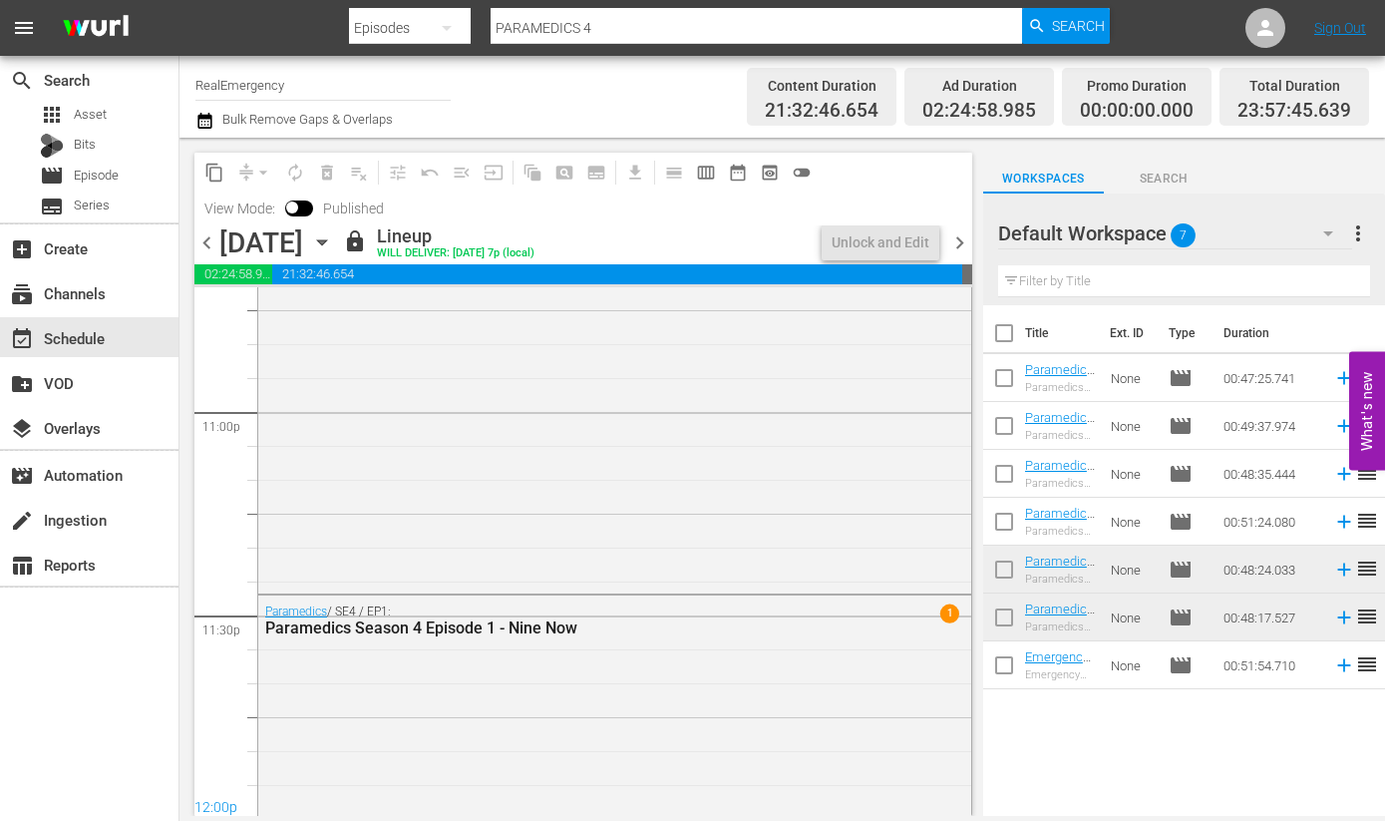
scroll to position [9310, 0]
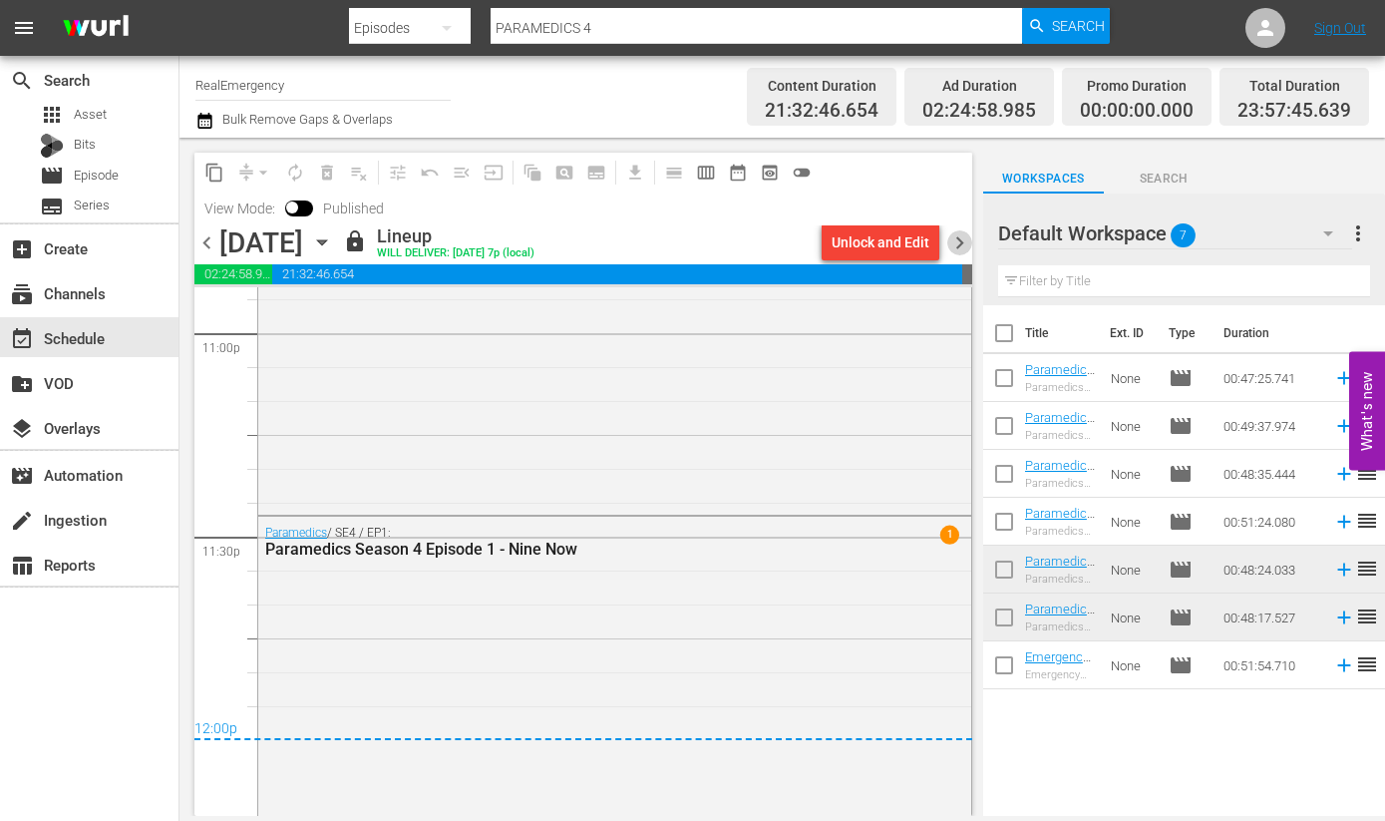
click at [960, 242] on span "chevron_right" at bounding box center [959, 242] width 25 height 25
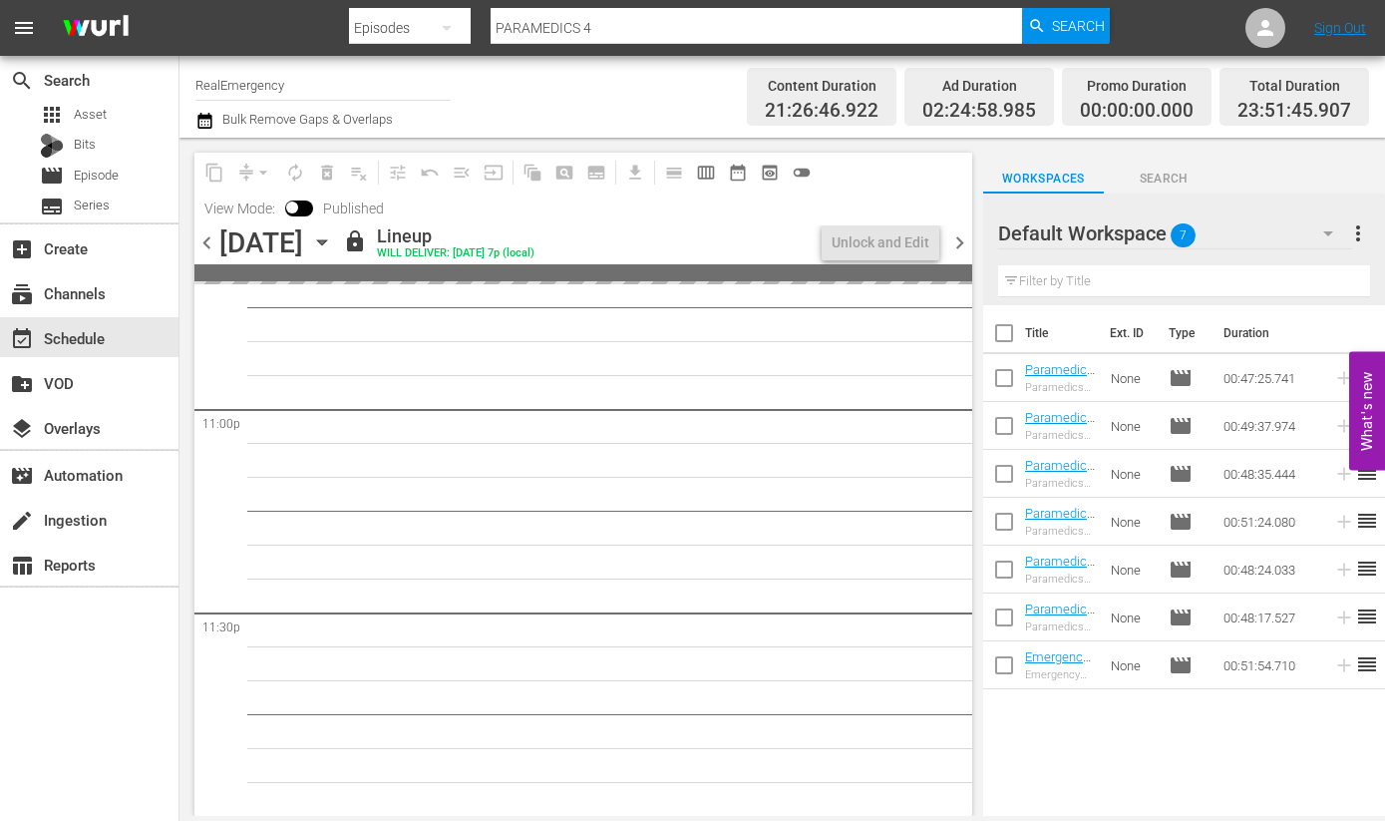
scroll to position [9303, 0]
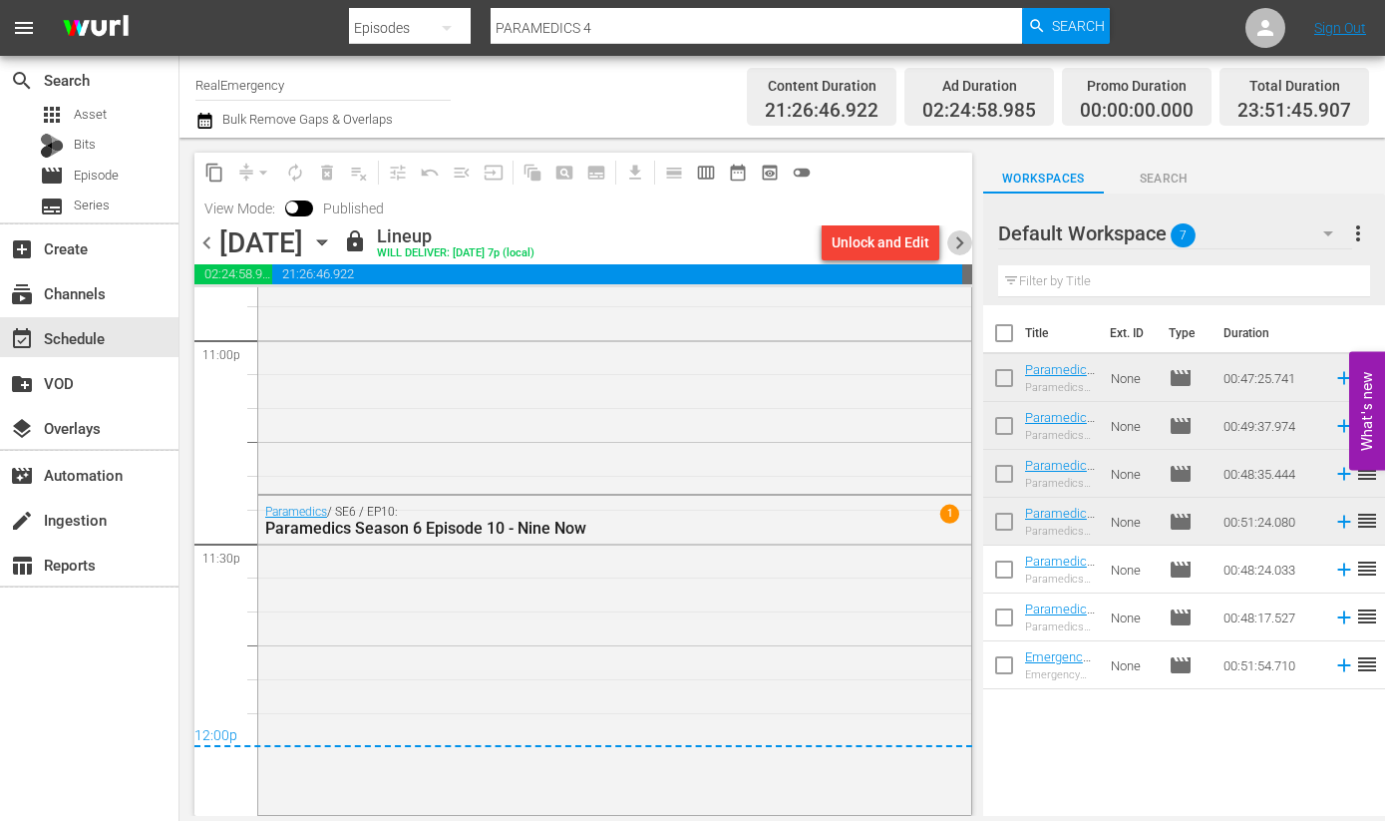
click at [960, 242] on span "chevron_right" at bounding box center [959, 242] width 25 height 25
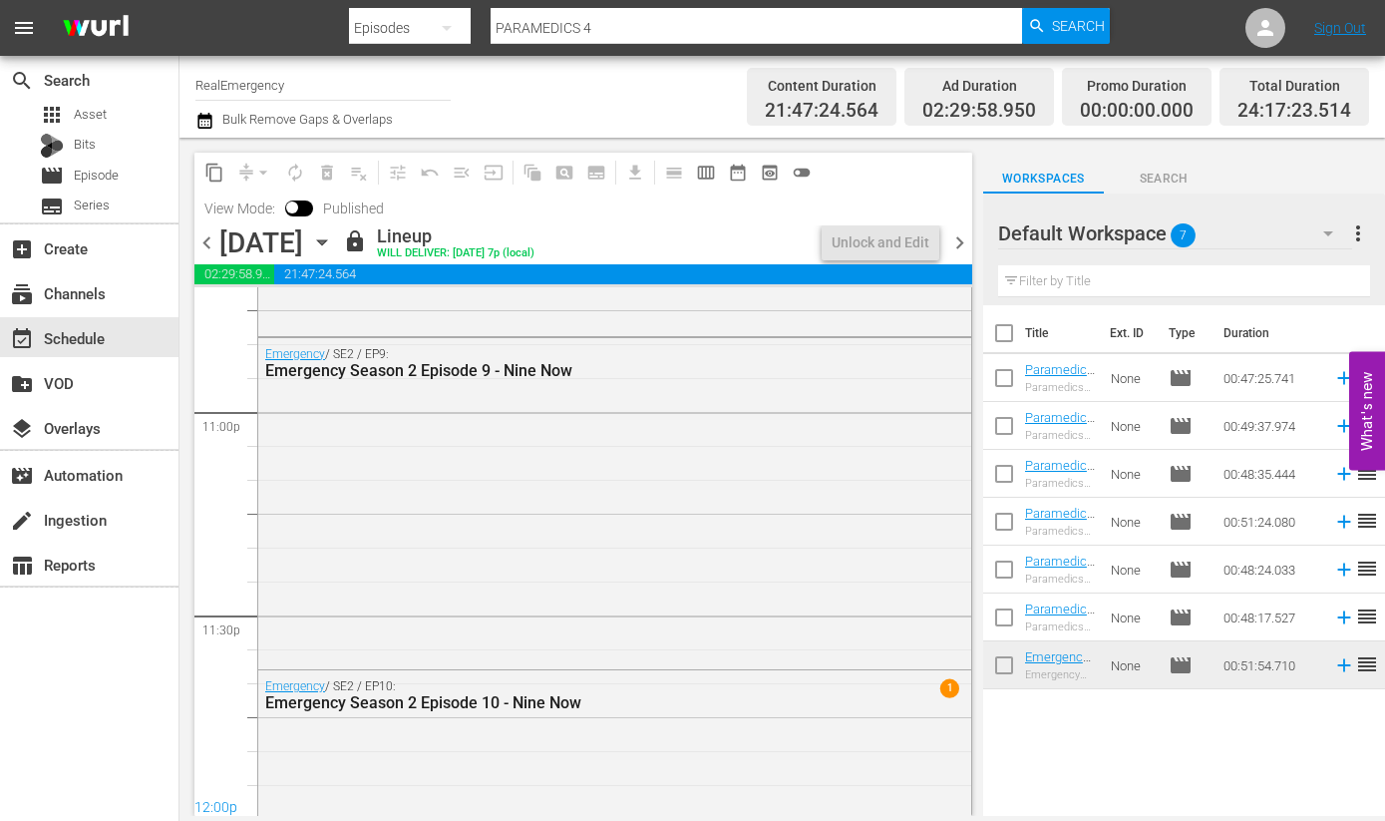
scroll to position [9310, 0]
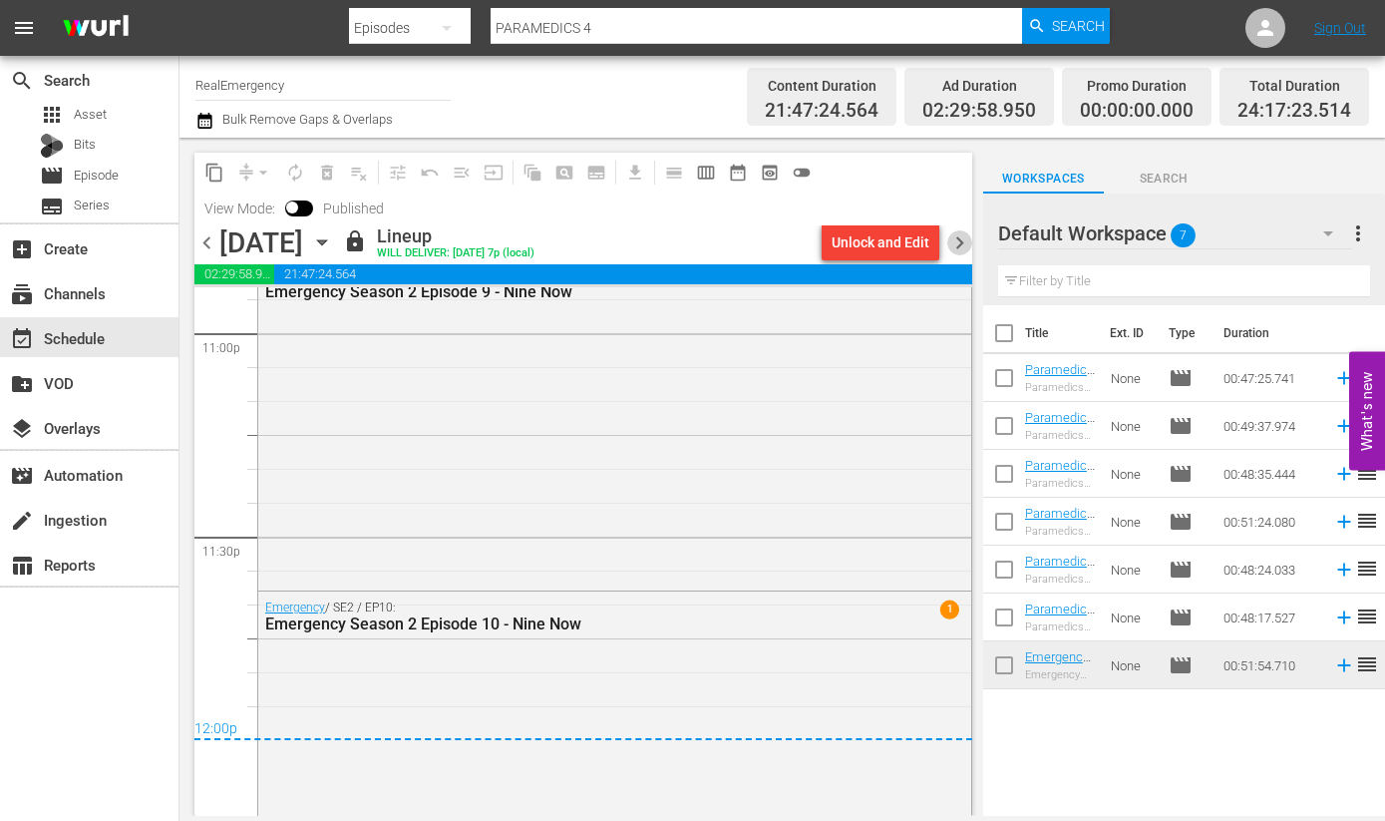
click at [960, 242] on span "chevron_right" at bounding box center [959, 242] width 25 height 25
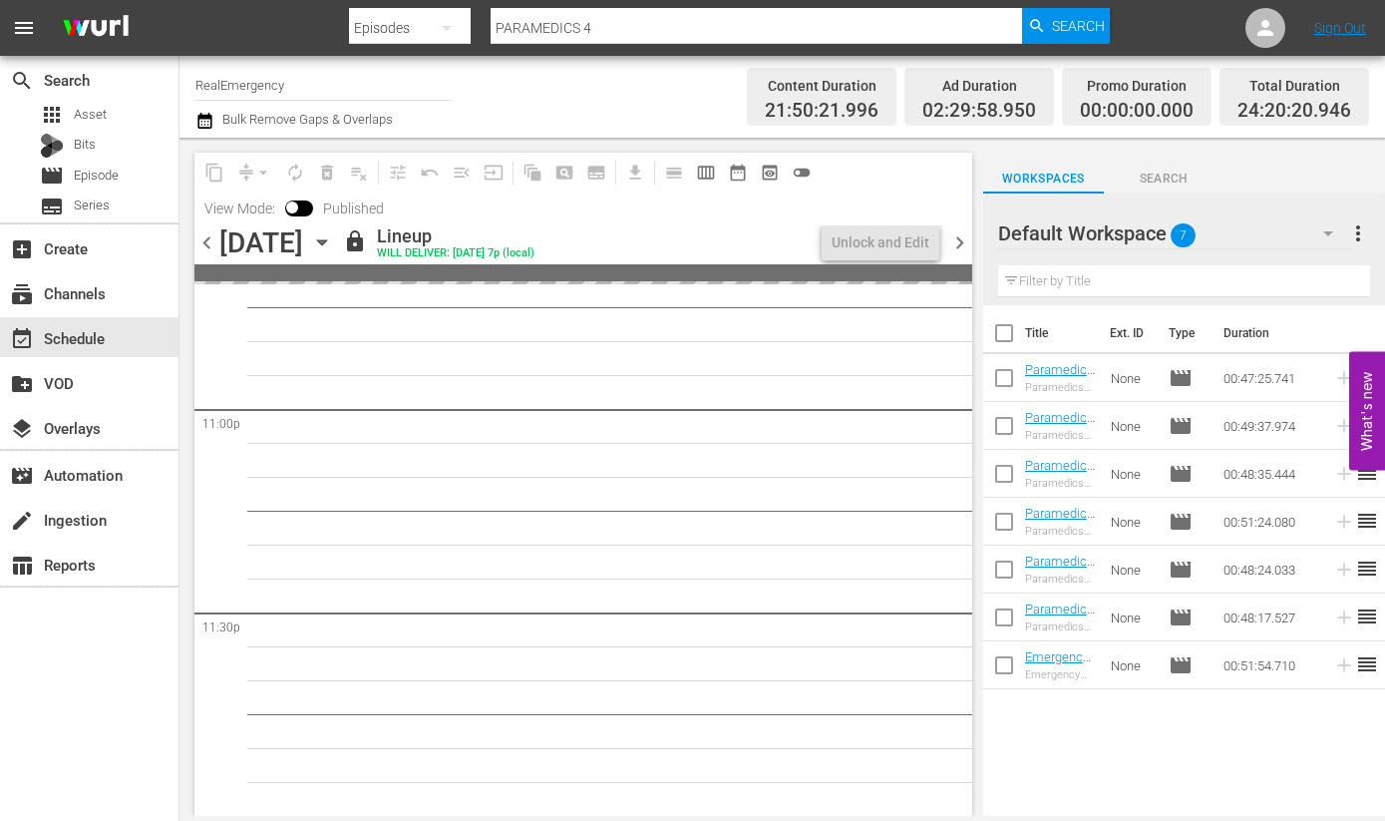
scroll to position [9310, 0]
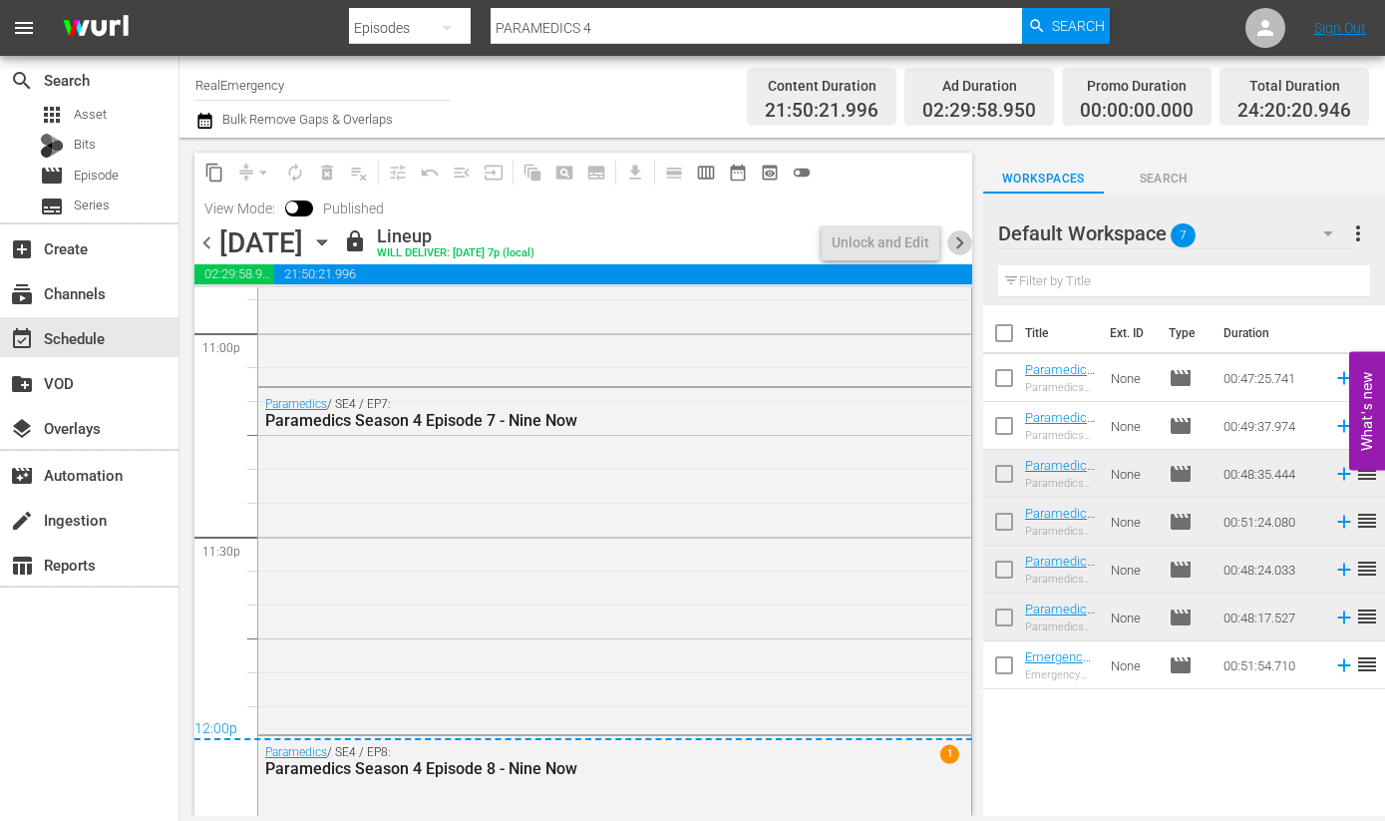
click at [960, 242] on span "chevron_right" at bounding box center [959, 242] width 25 height 25
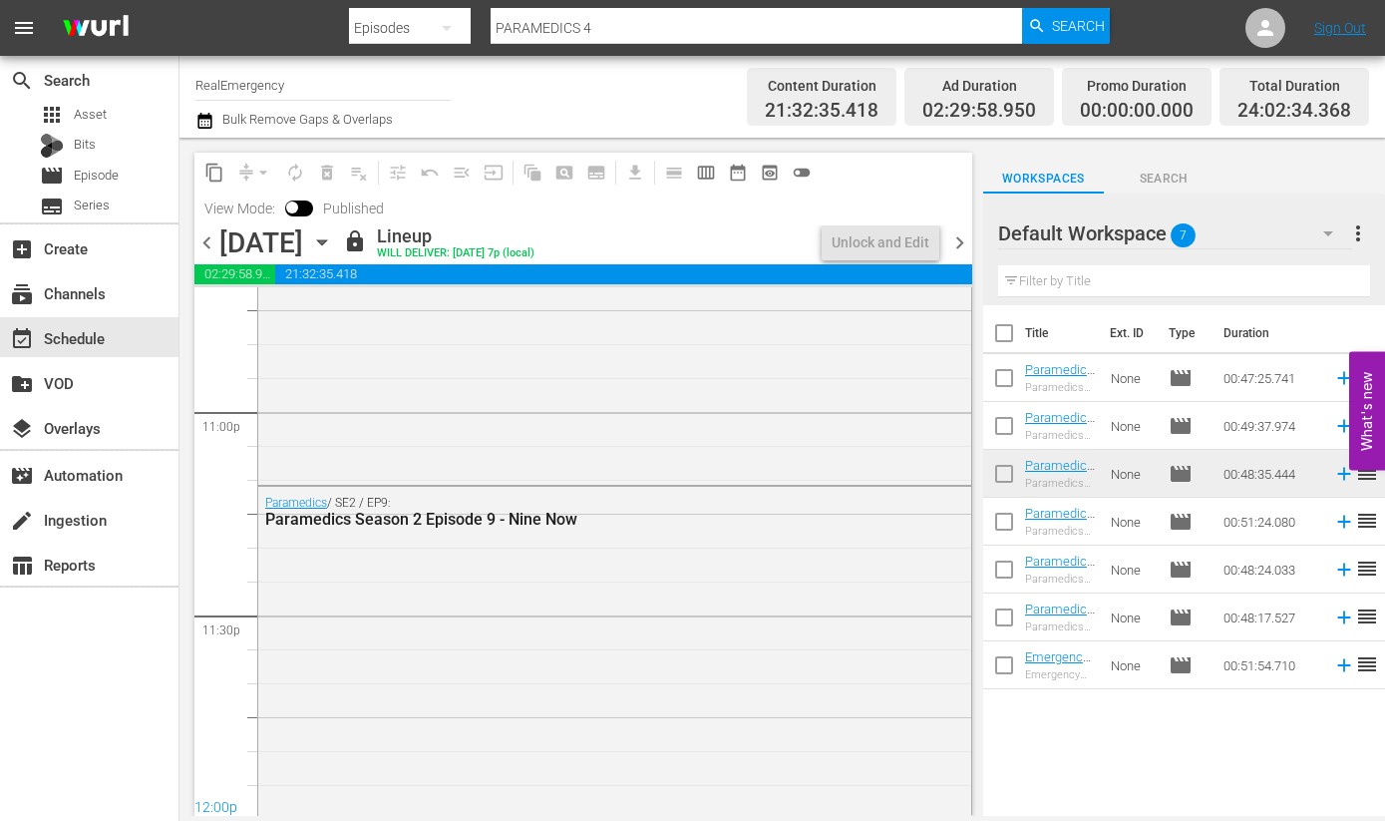
scroll to position [9310, 0]
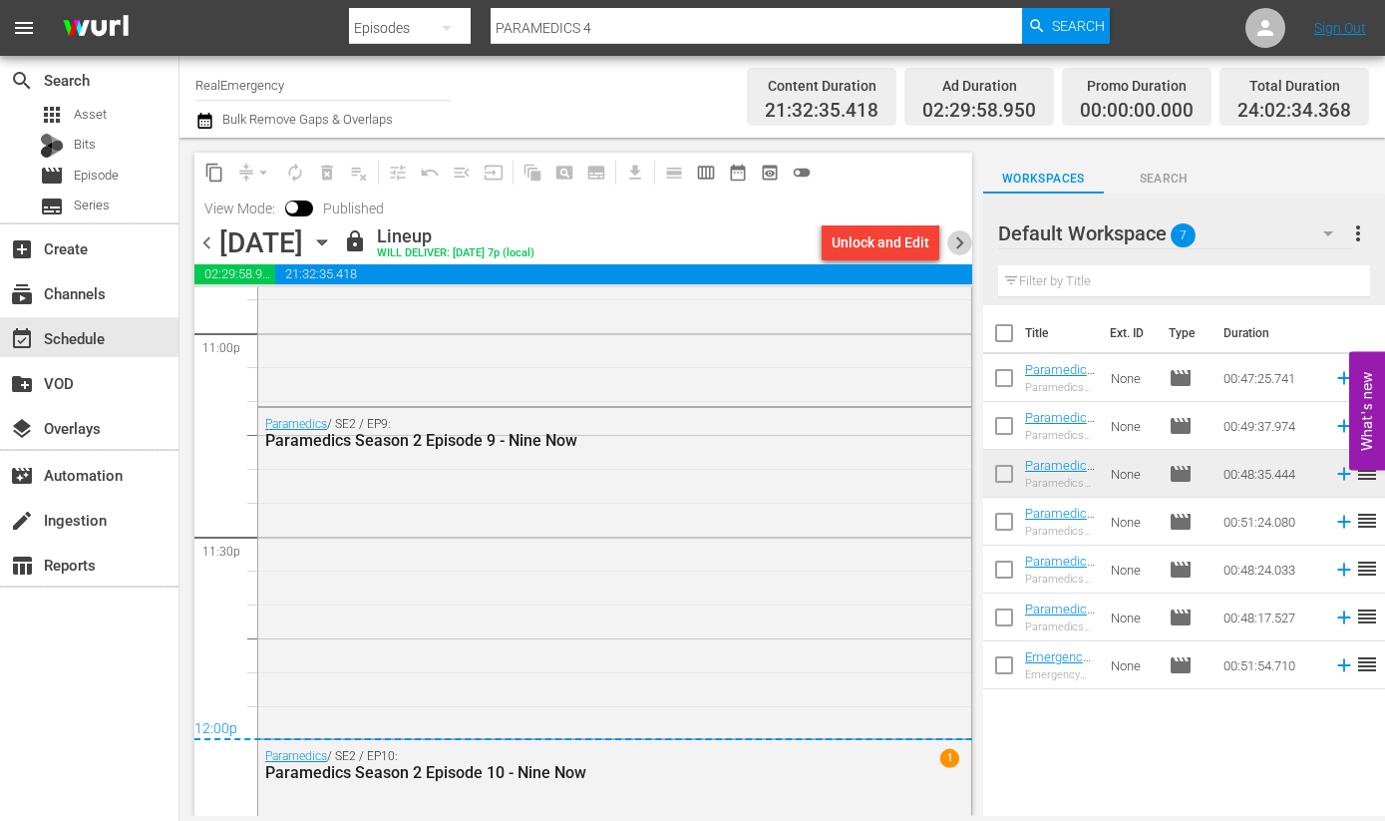
click at [962, 242] on span "chevron_right" at bounding box center [959, 242] width 25 height 25
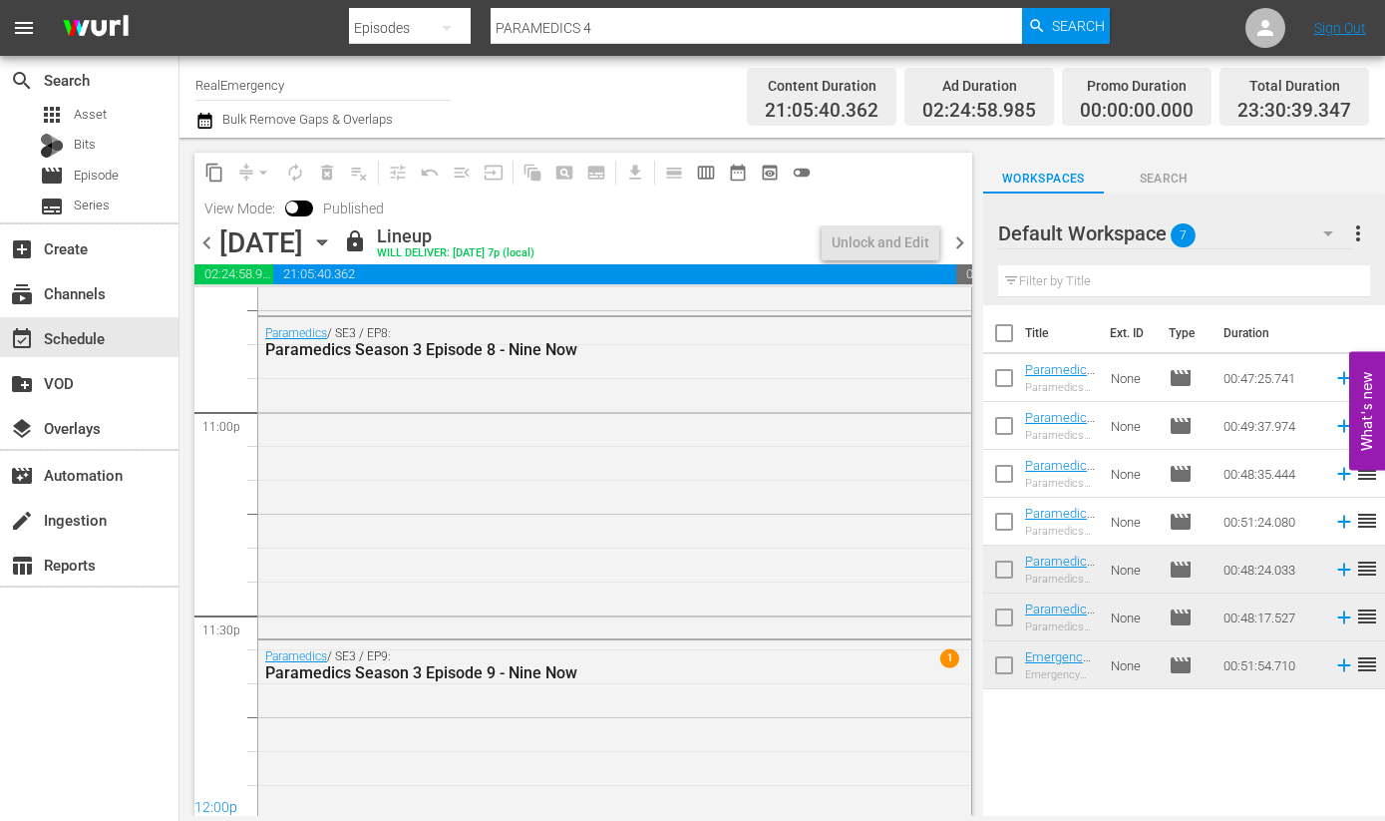
scroll to position [9310, 0]
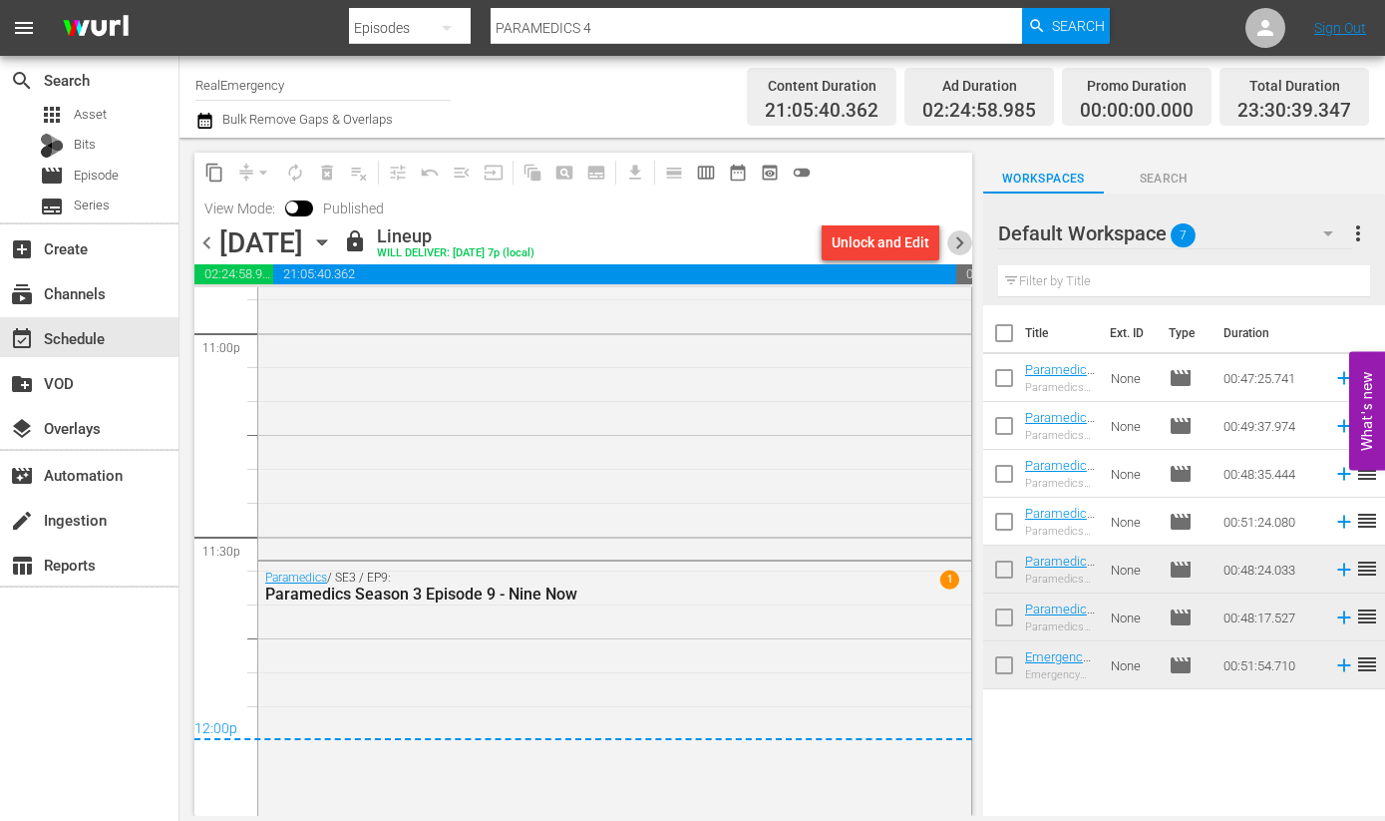
click at [962, 242] on span "chevron_right" at bounding box center [959, 242] width 25 height 25
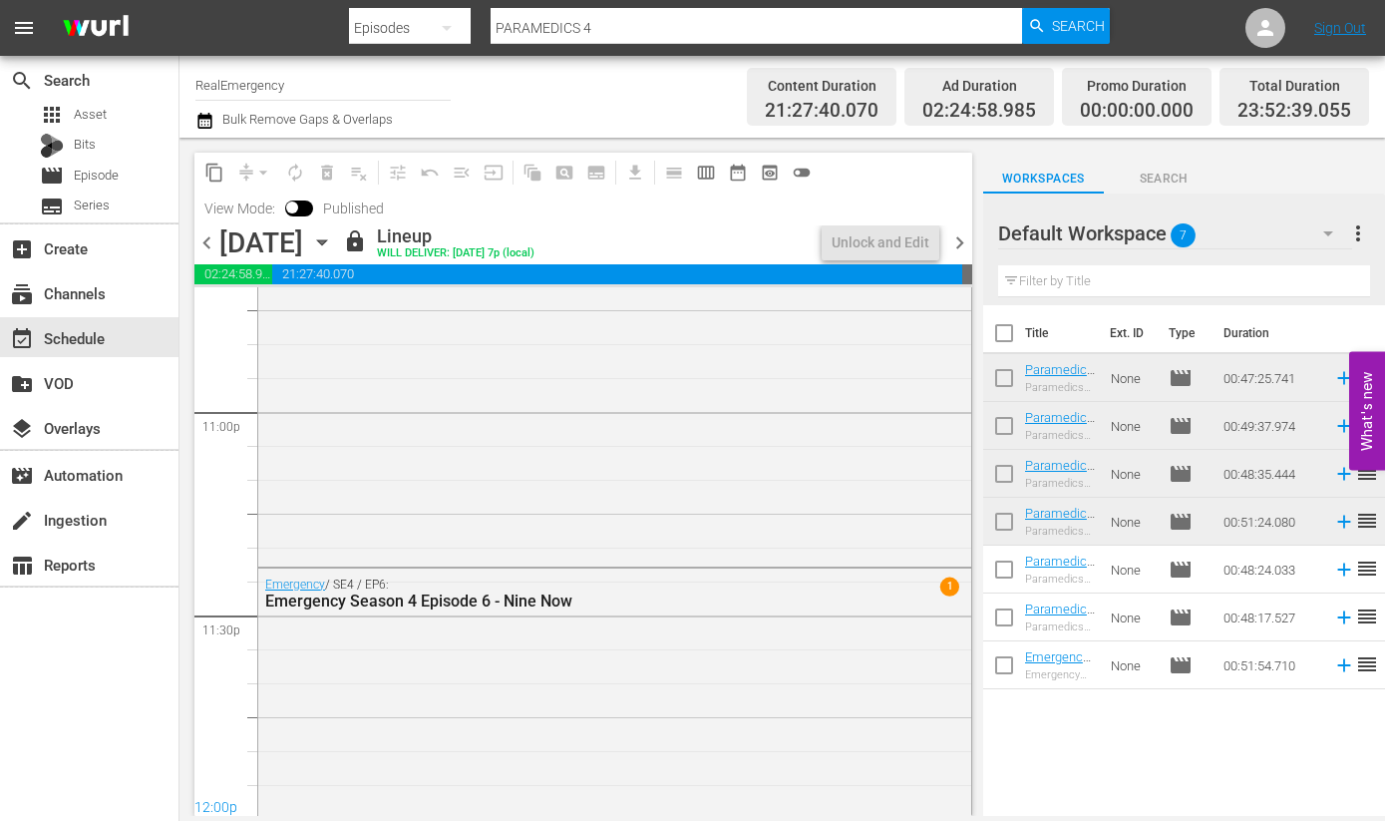
scroll to position [9310, 0]
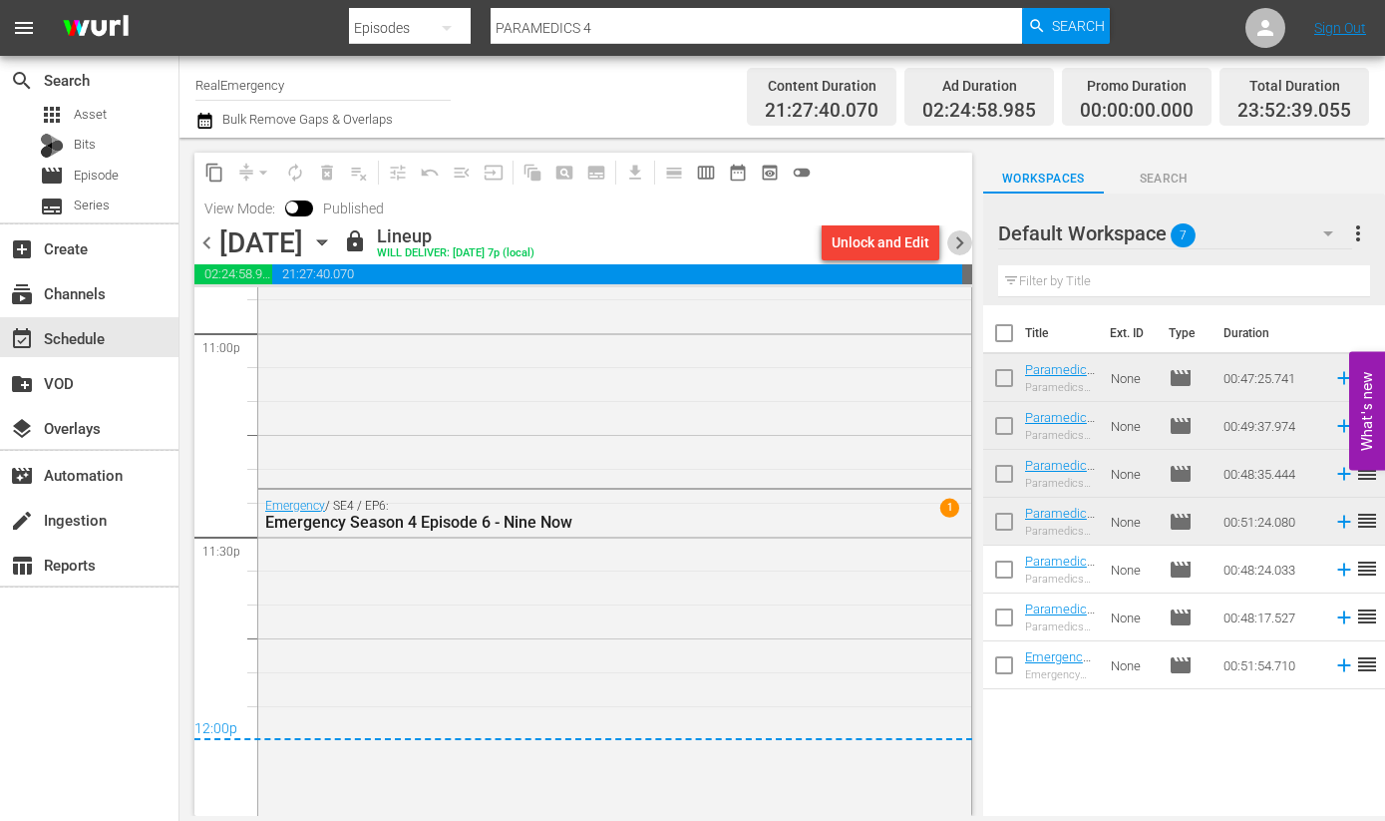
click at [962, 242] on span "chevron_right" at bounding box center [959, 242] width 25 height 25
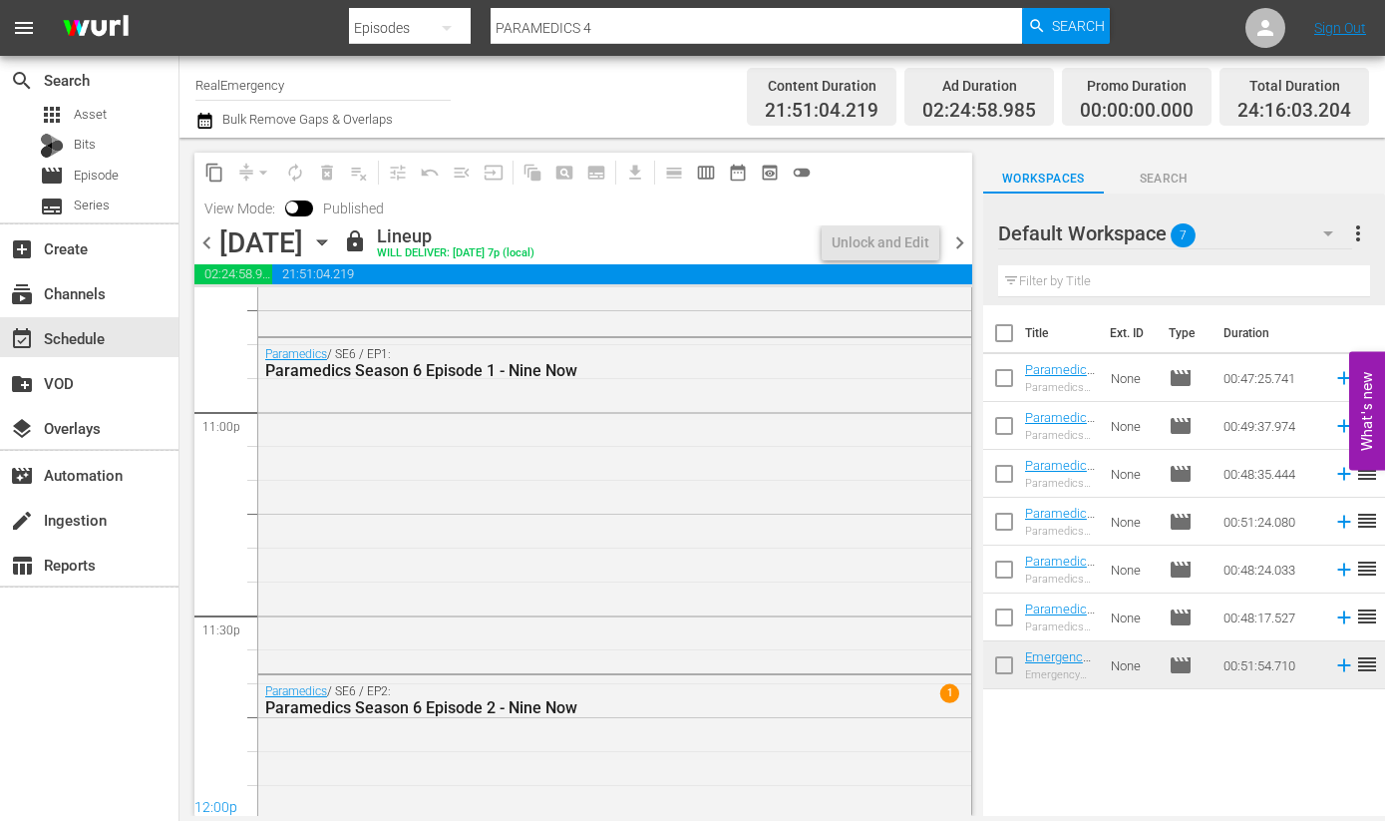
scroll to position [9310, 0]
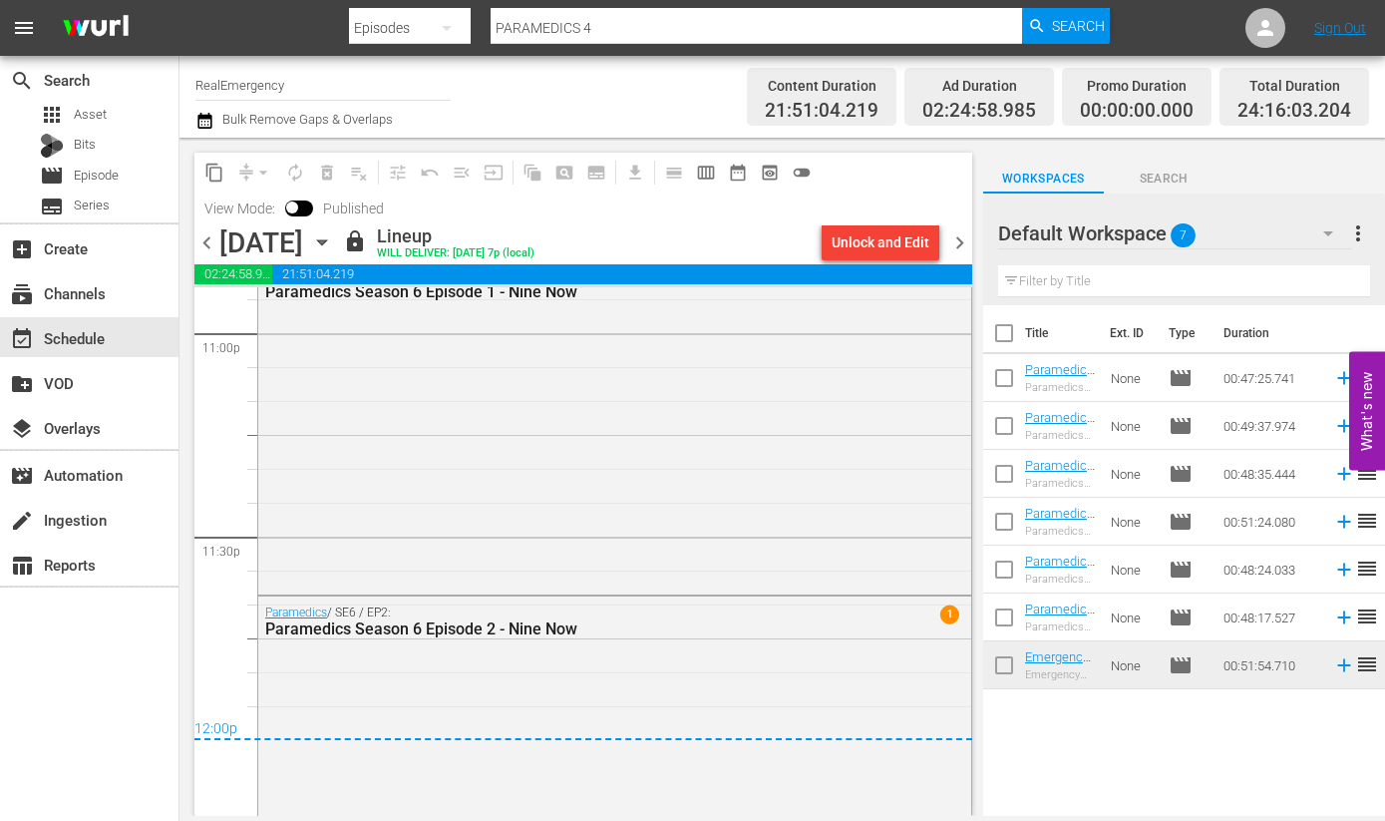
click at [962, 242] on span "chevron_right" at bounding box center [959, 242] width 25 height 25
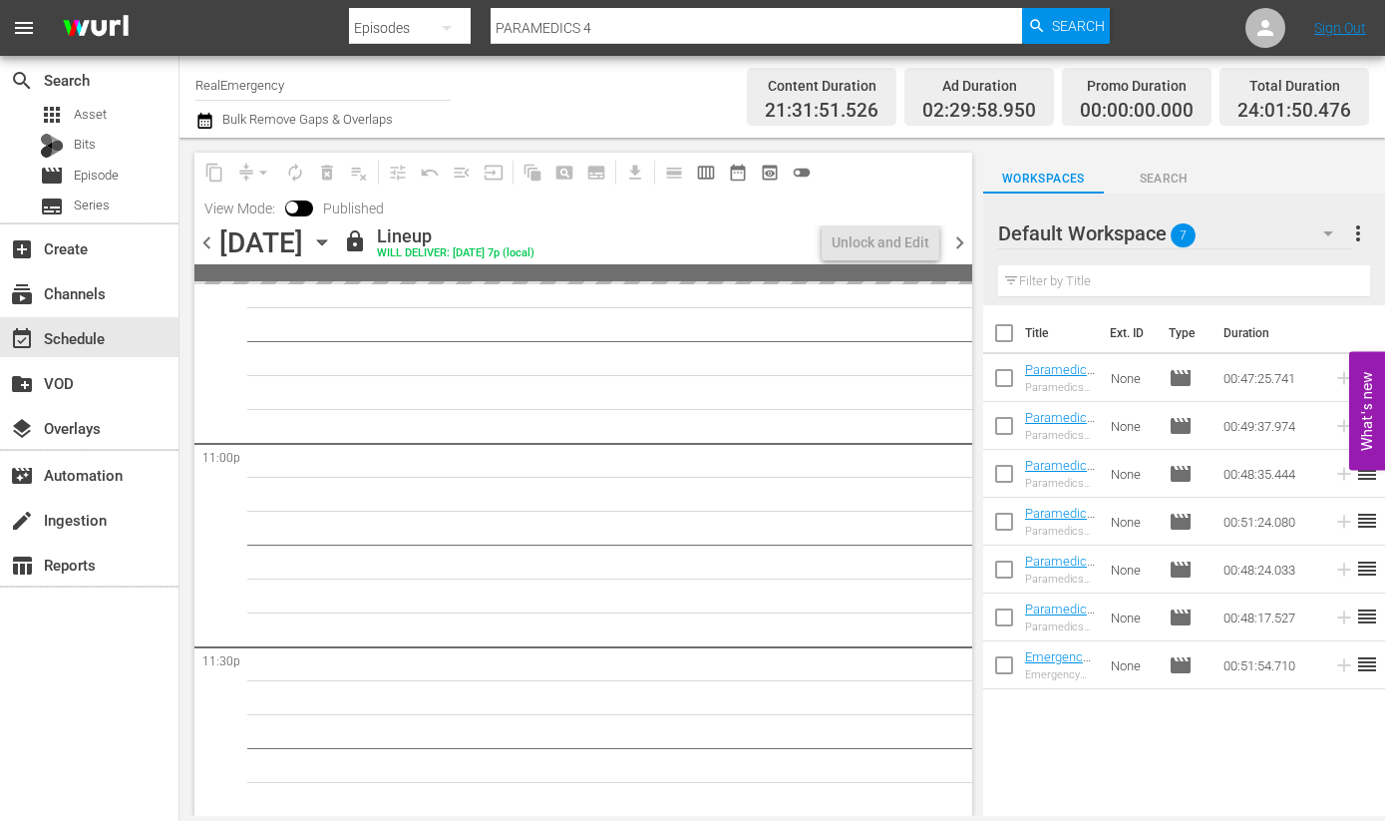
scroll to position [9310, 0]
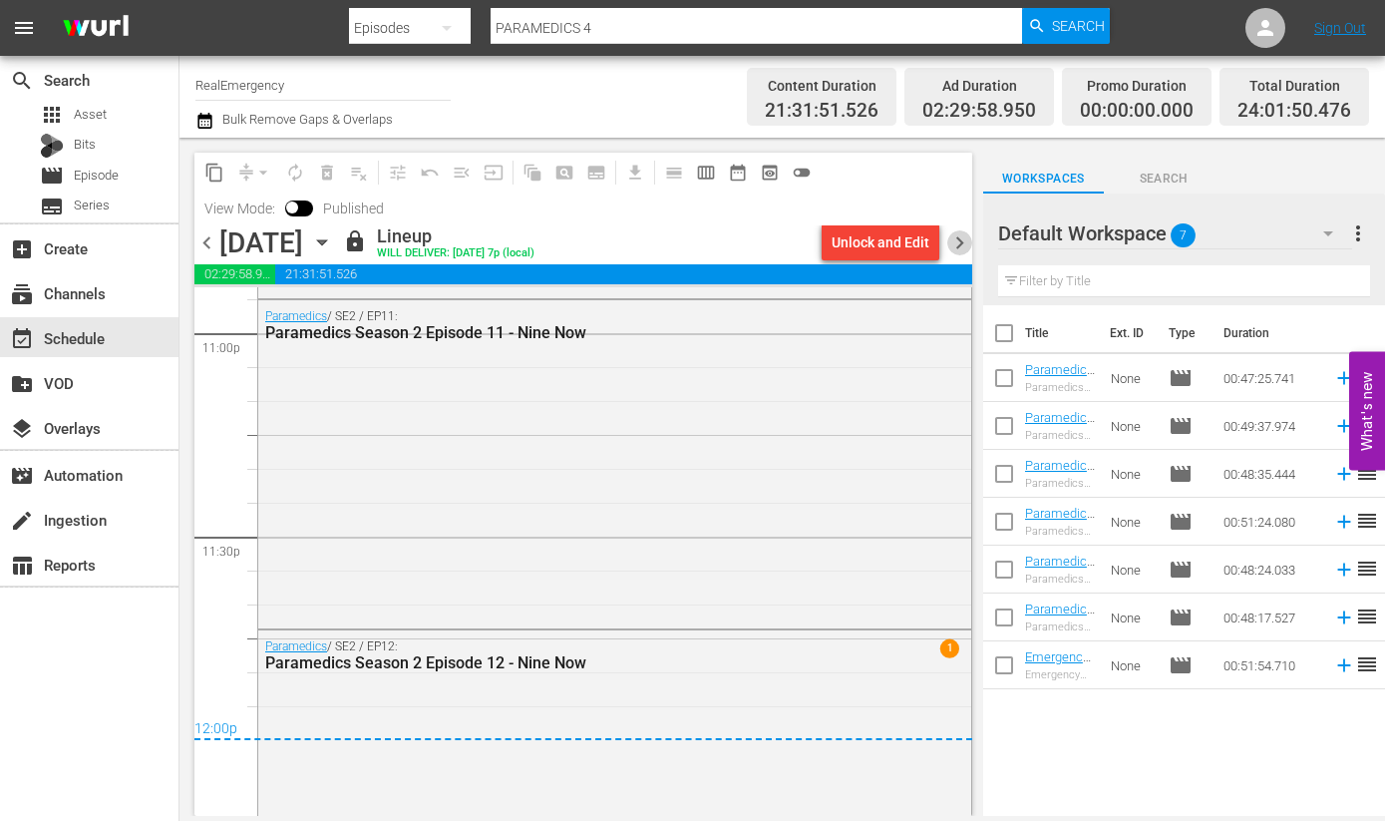
click at [962, 242] on span "chevron_right" at bounding box center [959, 242] width 25 height 25
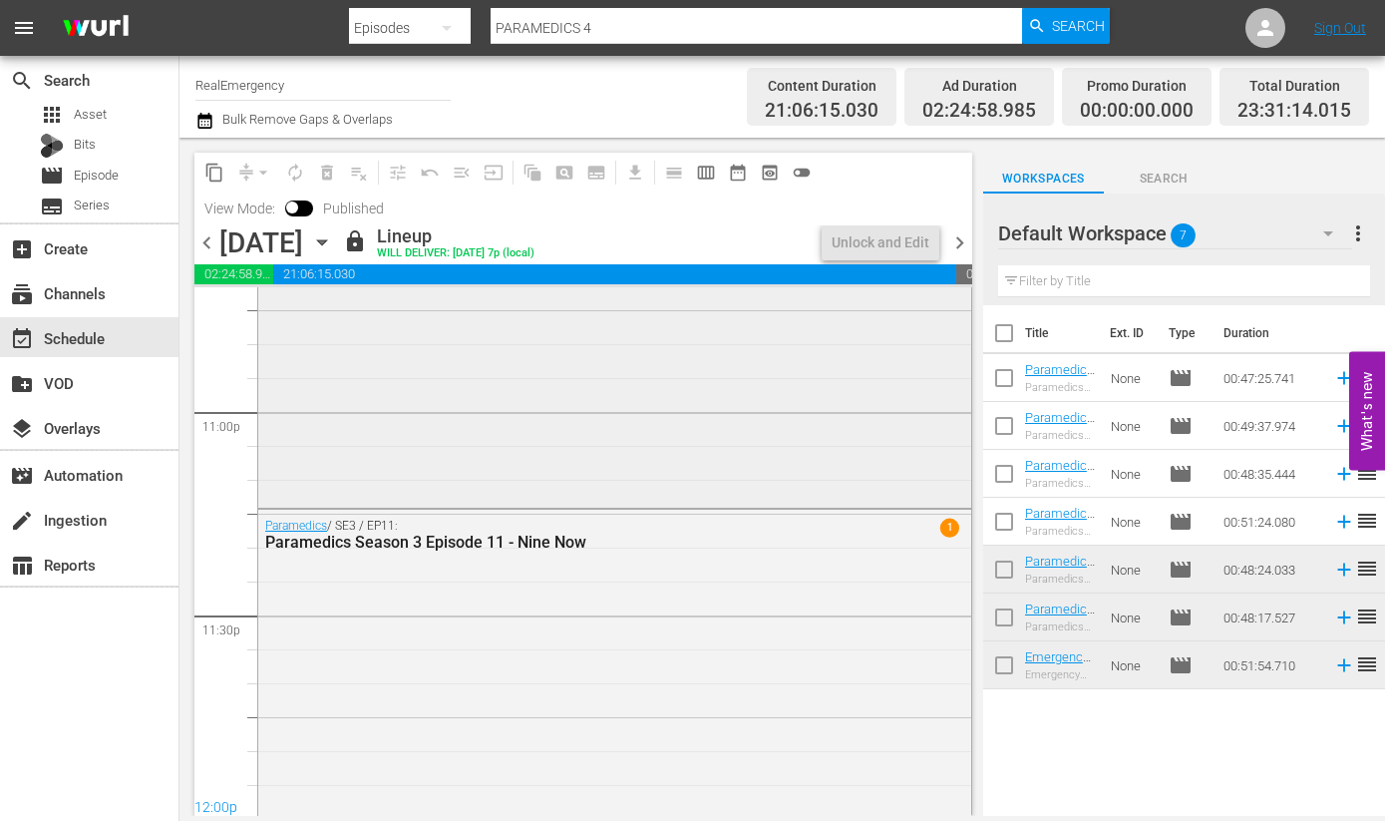
scroll to position [9255, 0]
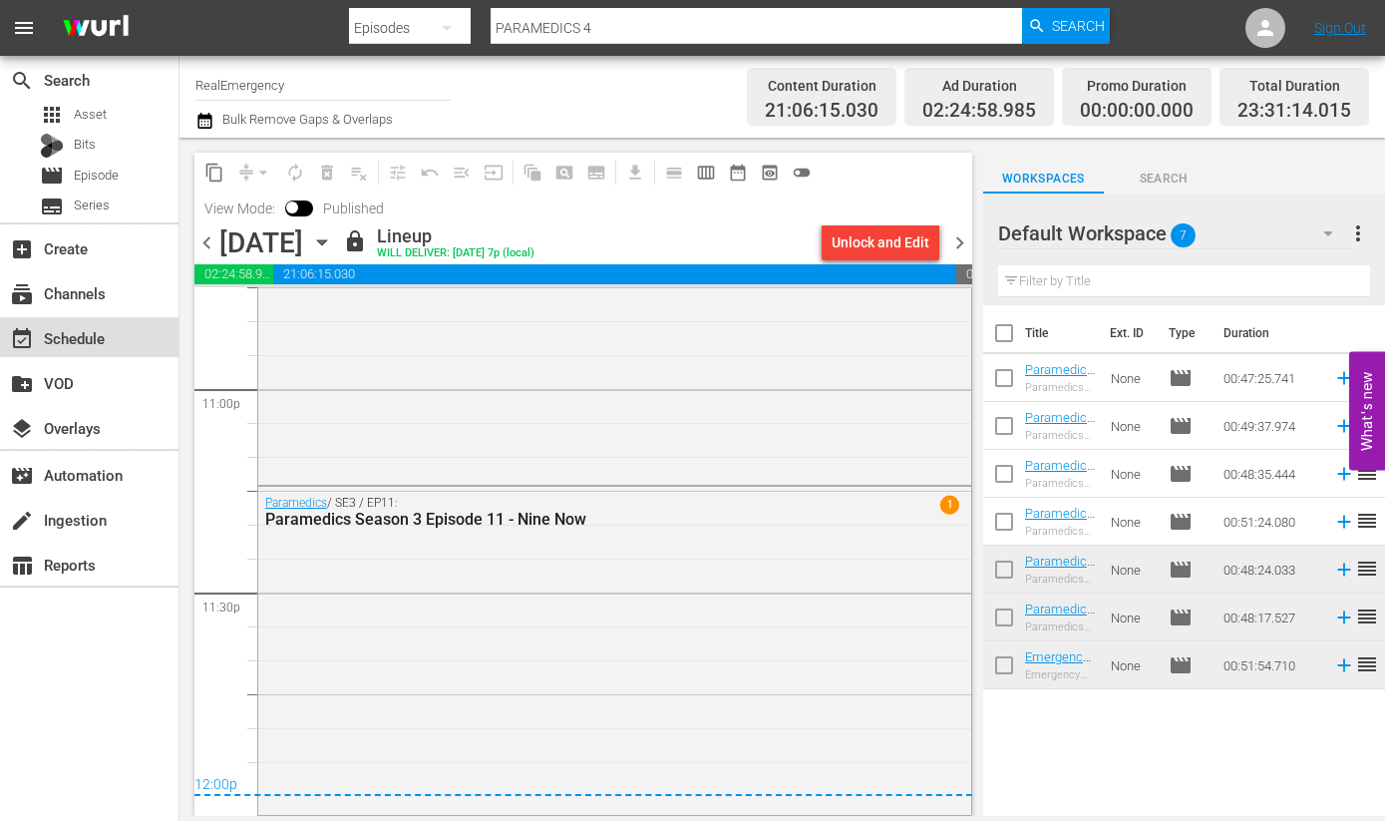
click at [47, 342] on div "event_available Schedule" at bounding box center [56, 335] width 112 height 18
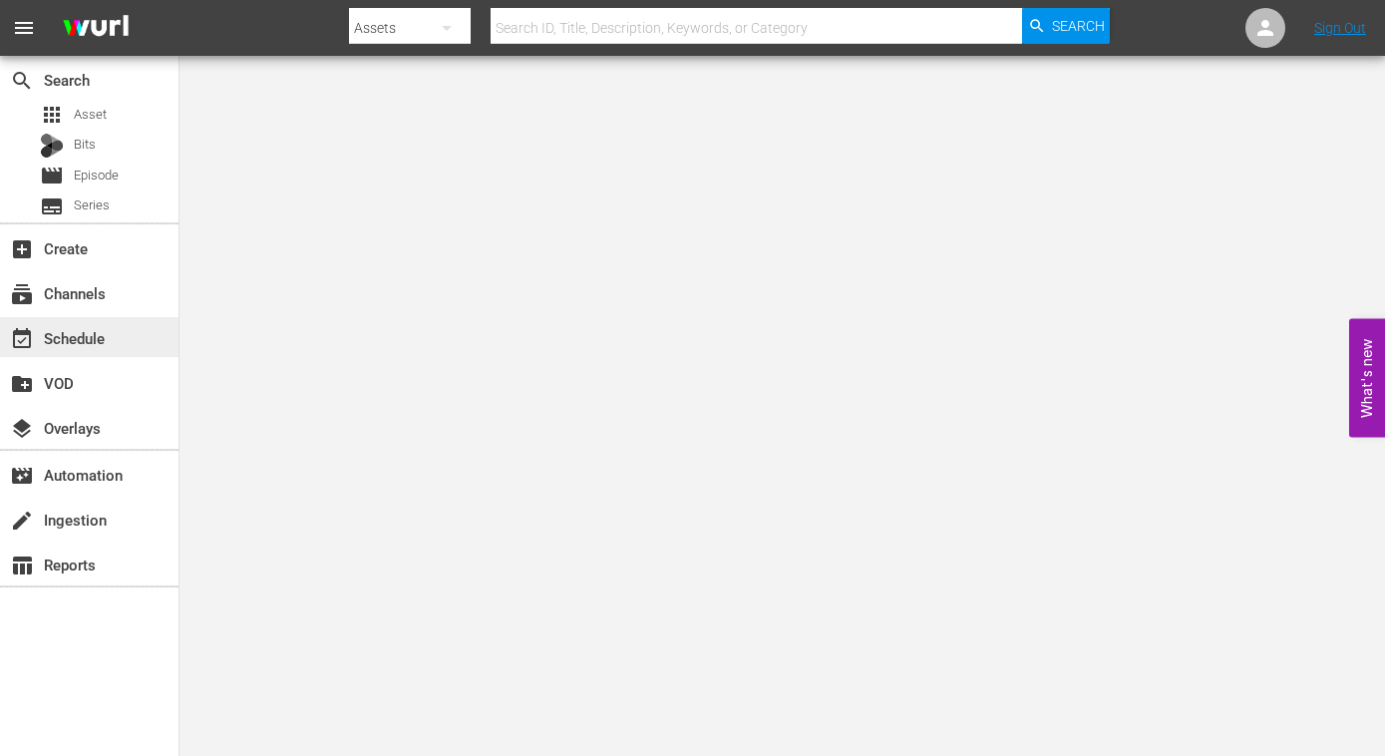
click at [82, 332] on div "event_available Schedule" at bounding box center [56, 335] width 112 height 18
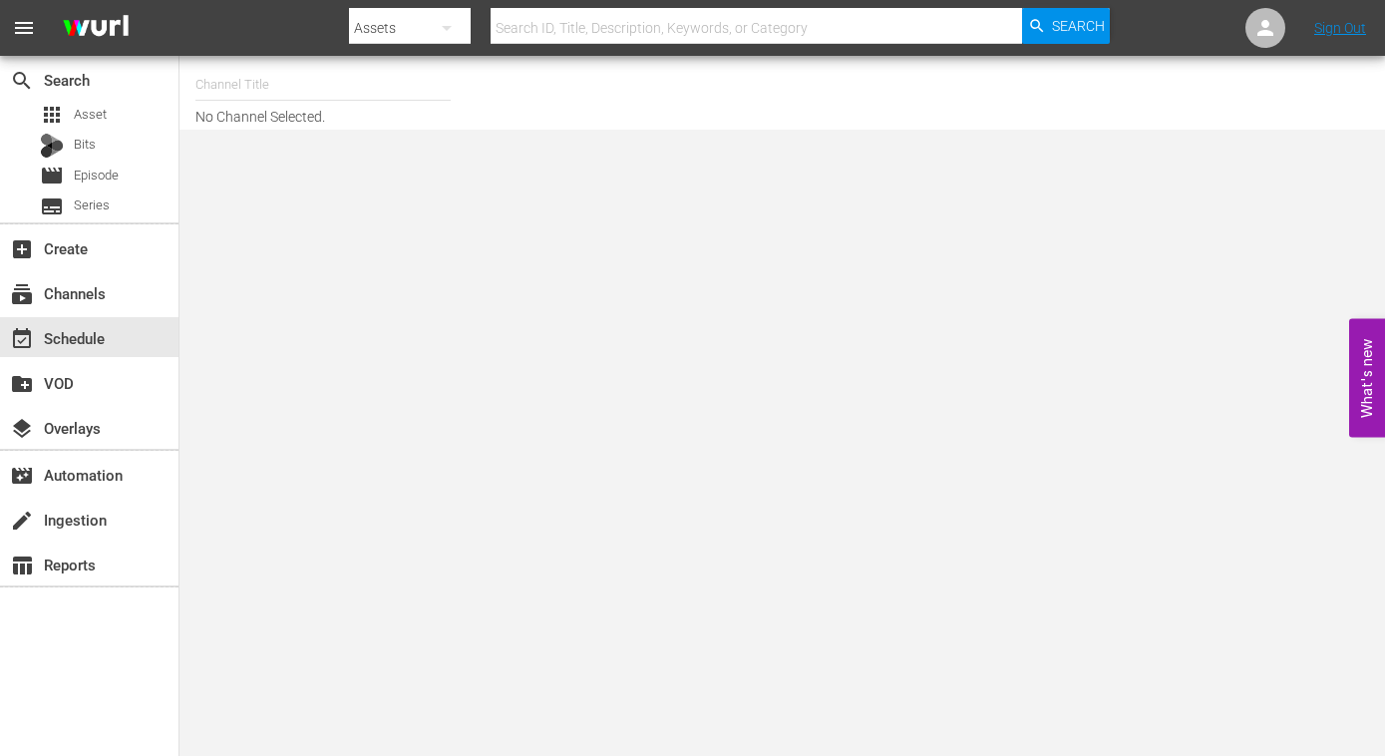
click at [321, 72] on input "text" at bounding box center [322, 85] width 255 height 48
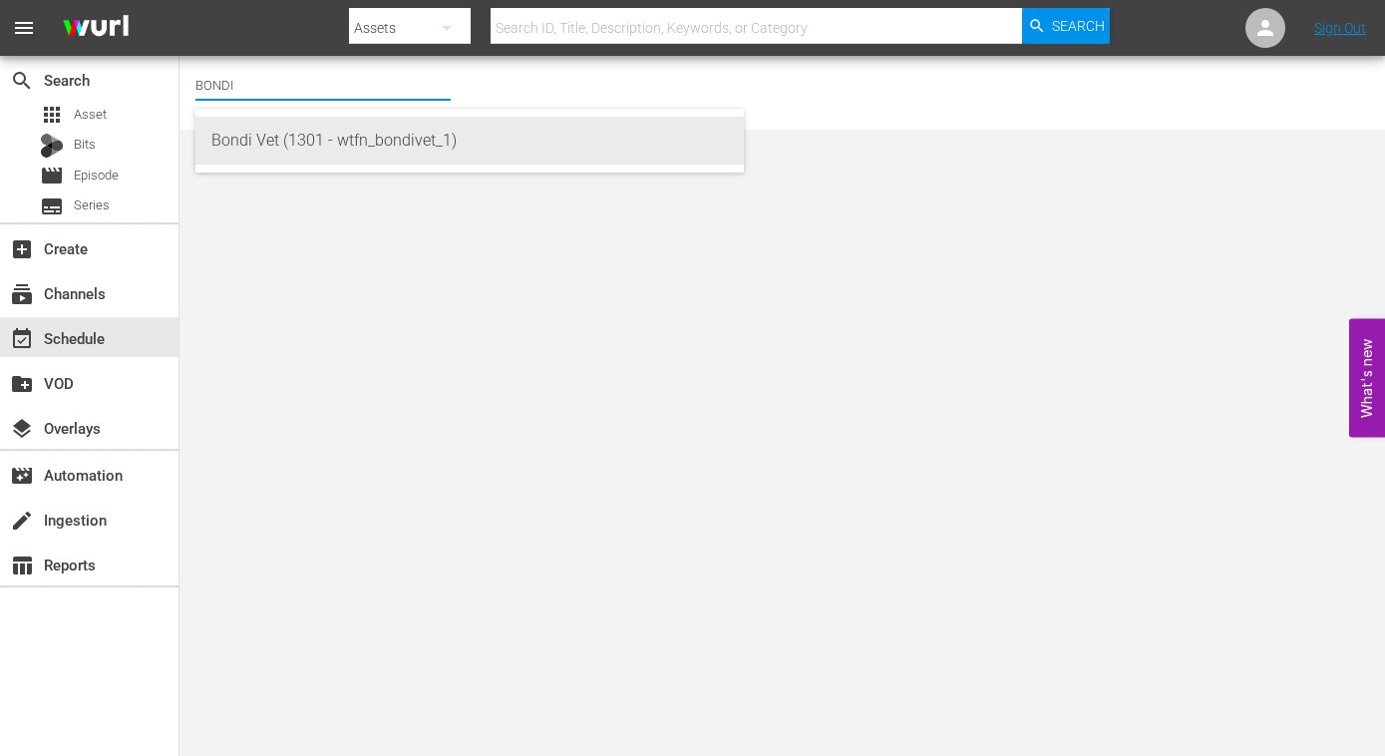
click at [362, 140] on div "Bondi Vet (1301 - wtfn_bondivet_1)" at bounding box center [469, 141] width 516 height 48
type input "Bondi Vet (1301 - wtfn_bondivet_1)"
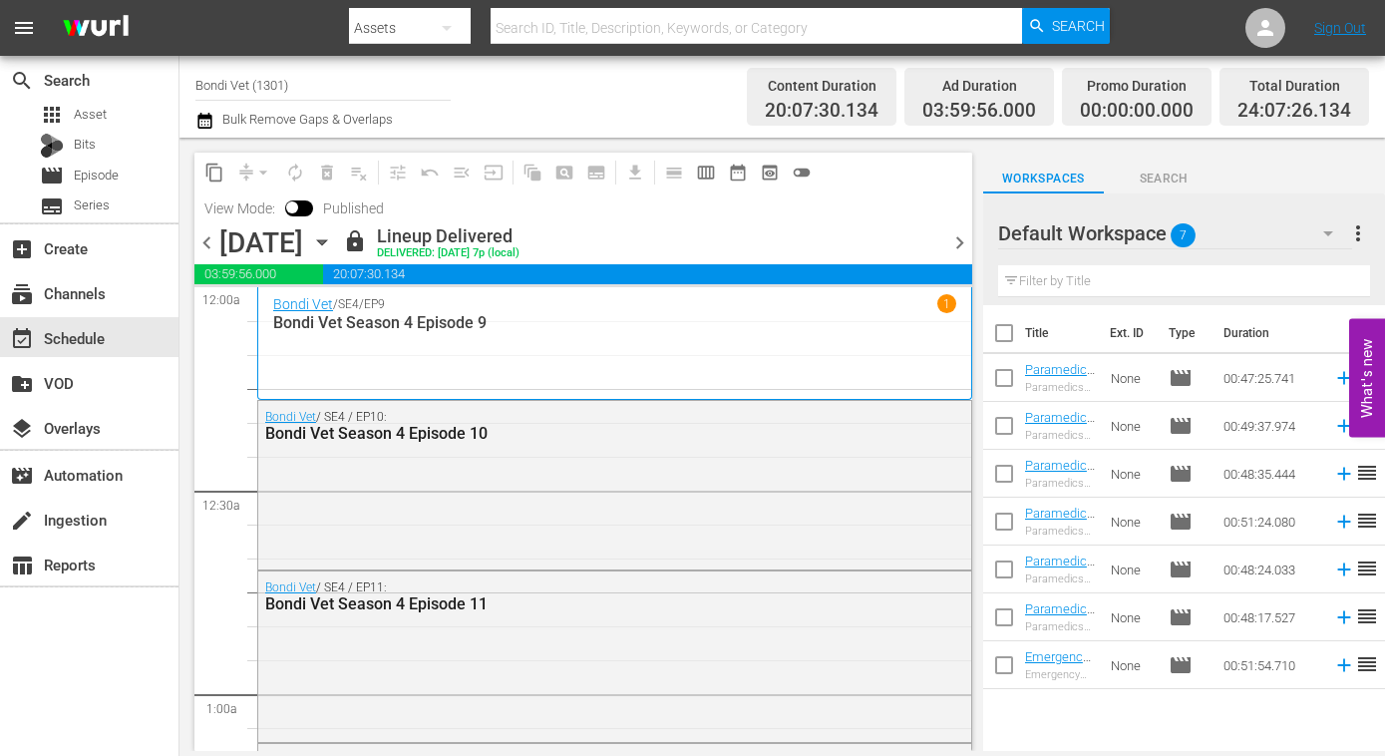
click at [955, 238] on span "chevron_right" at bounding box center [959, 242] width 25 height 25
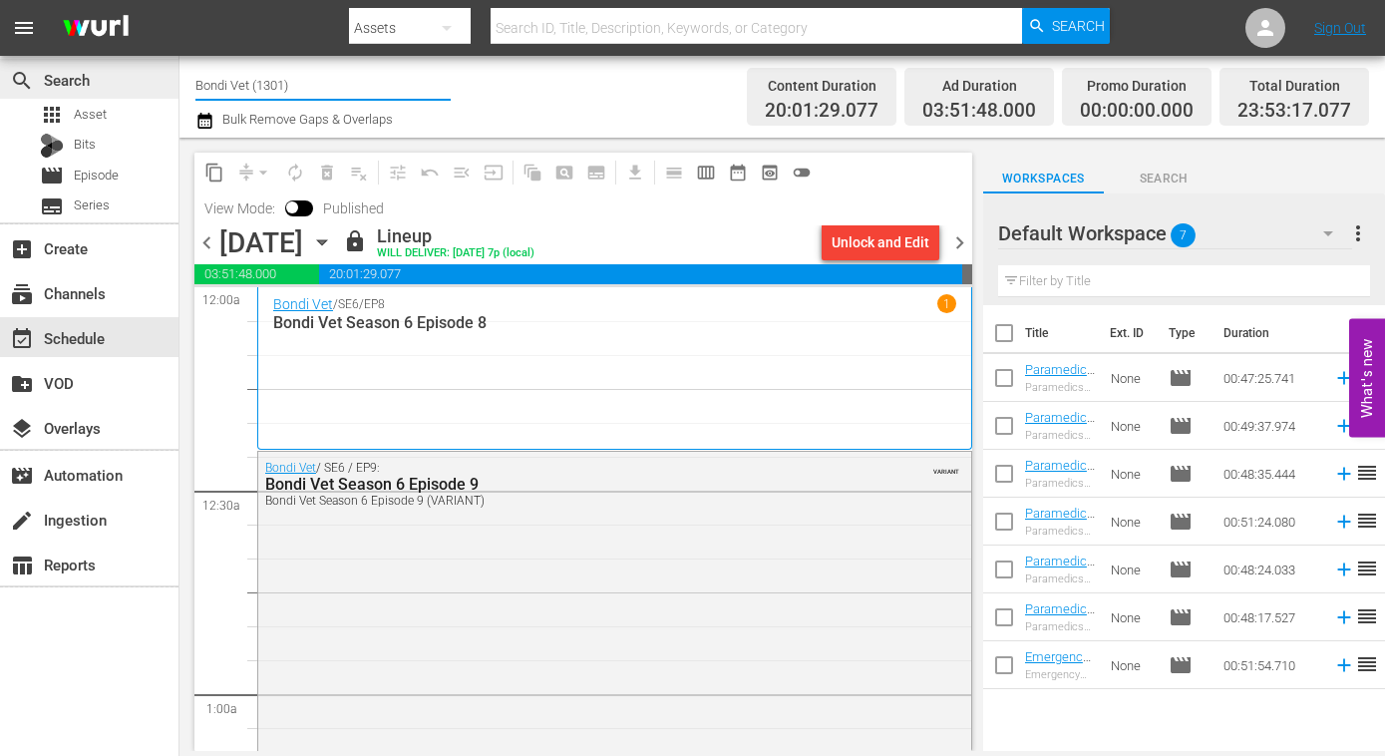
drag, startPoint x: 306, startPoint y: 87, endPoint x: 176, endPoint y: 82, distance: 129.7
click at [179, 0] on div "search Search apps Asset Bits movie Episode subtitles Series add_box Create sub…" at bounding box center [781, 0] width 1205 height 0
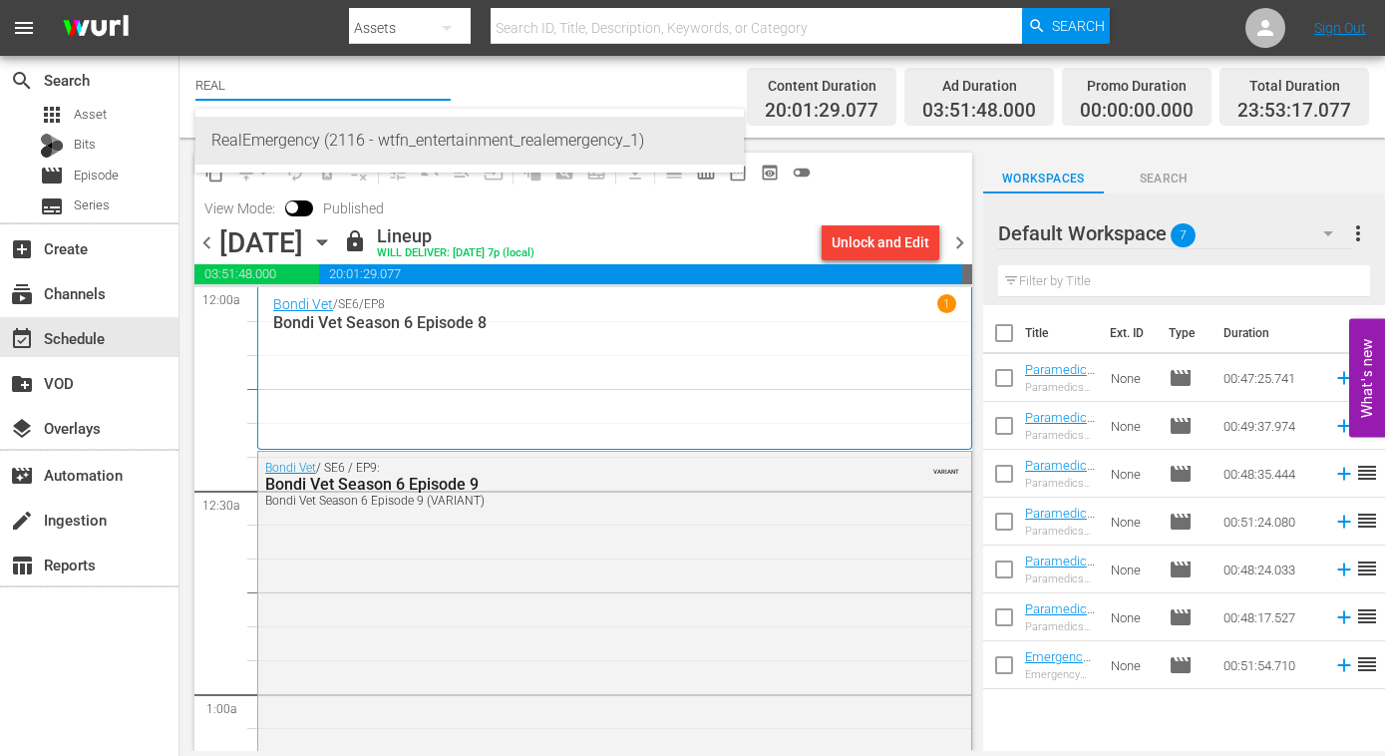
click at [305, 138] on div "RealEmergency (2116 - wtfn_entertainment_realemergency_1)" at bounding box center [469, 141] width 516 height 48
type input "RealEmergency (2116 - wtfn_entertainment_realemergency_1)"
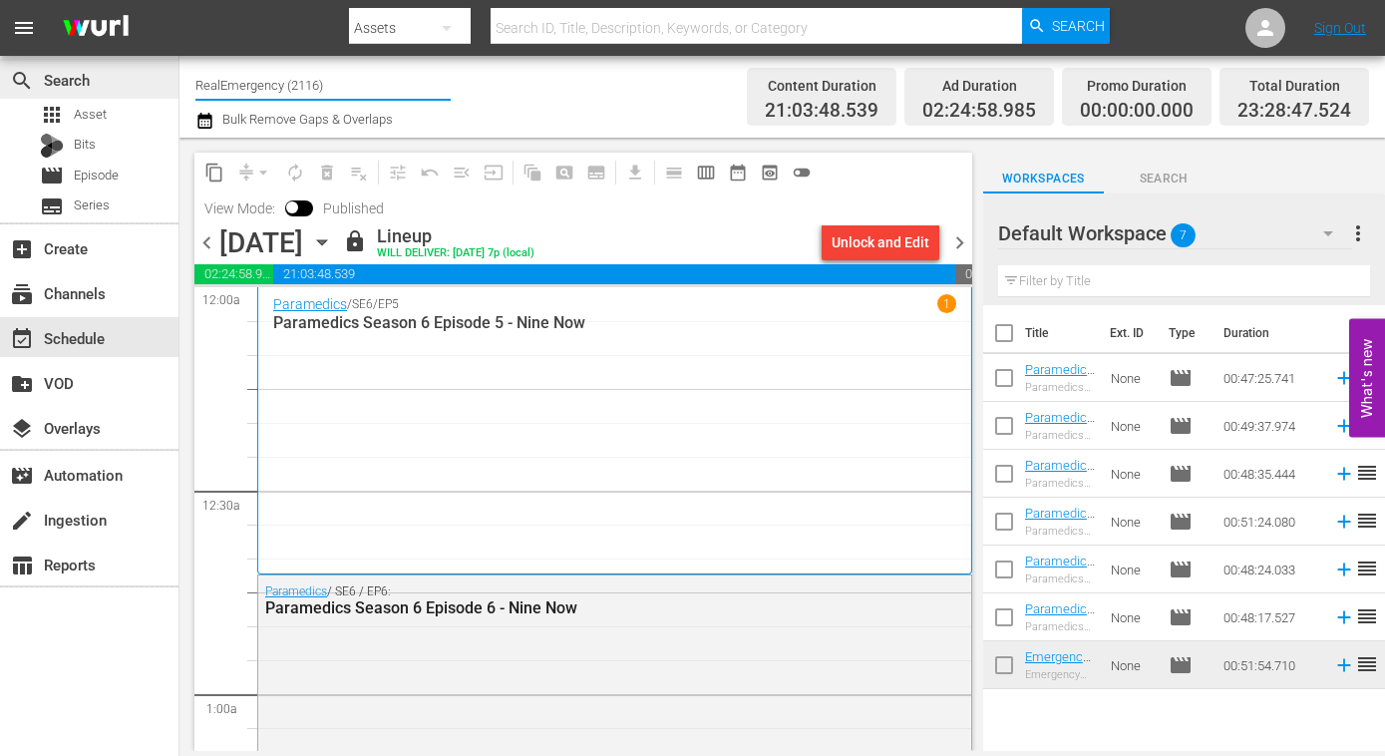
drag, startPoint x: 366, startPoint y: 88, endPoint x: 169, endPoint y: 87, distance: 196.4
click at [179, 0] on div "search Search apps Asset Bits movie Episode subtitles Series add_box Create sub…" at bounding box center [781, 0] width 1205 height 0
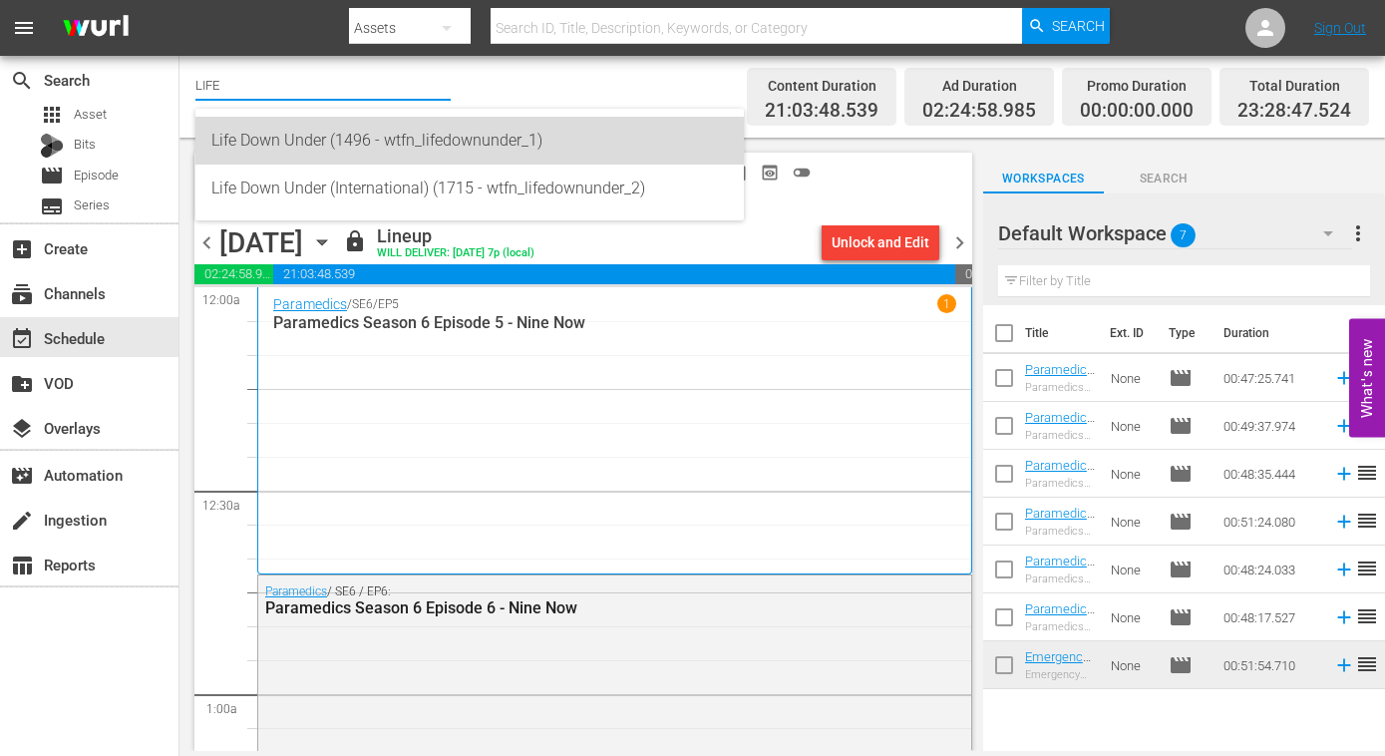
click at [292, 145] on div "Life Down Under (1496 - wtfn_lifedownunder_1)" at bounding box center [469, 141] width 516 height 48
type input "Life Down Under (1496 - wtfn_lifedownunder_1)"
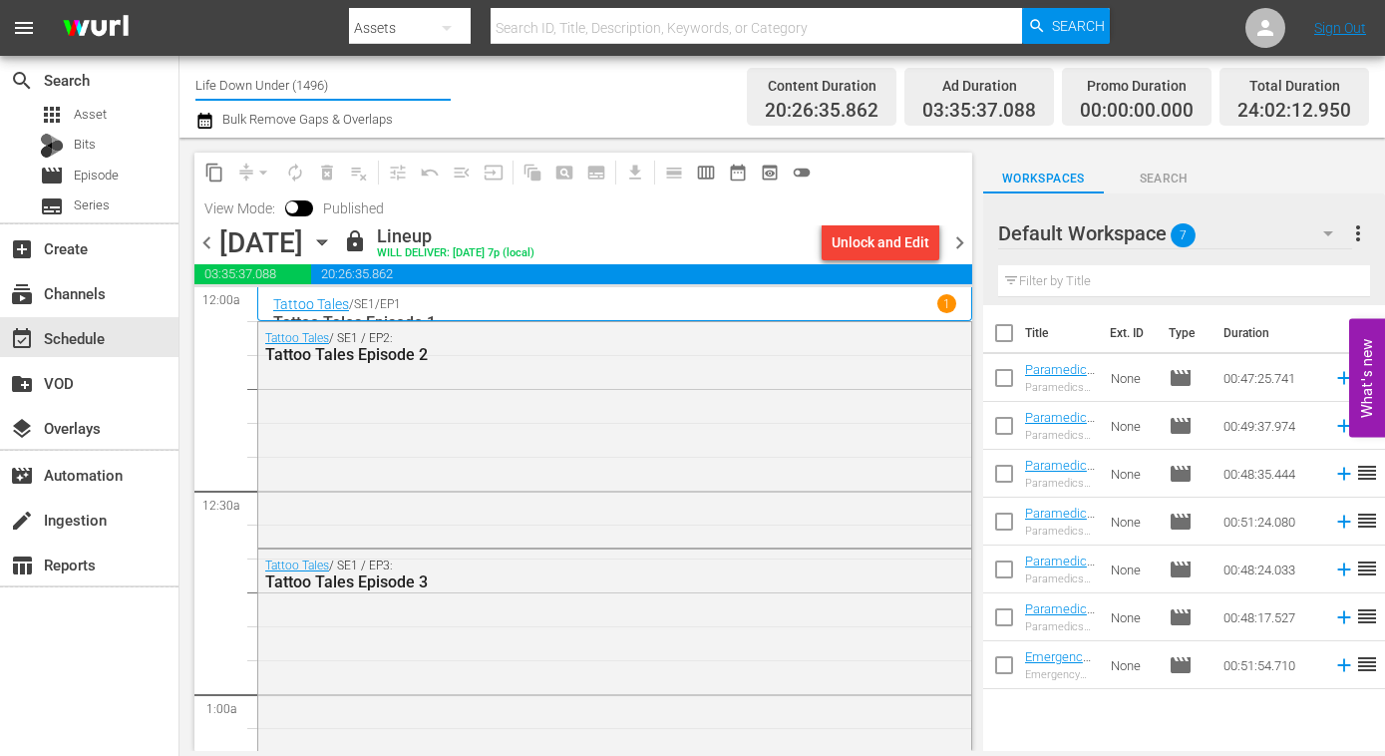
drag, startPoint x: 275, startPoint y: 77, endPoint x: 192, endPoint y: 76, distance: 82.8
click at [193, 76] on div "Channel Title Life Down Under (1496) Bulk Remove Gaps & Overlaps Content Durati…" at bounding box center [781, 97] width 1205 height 82
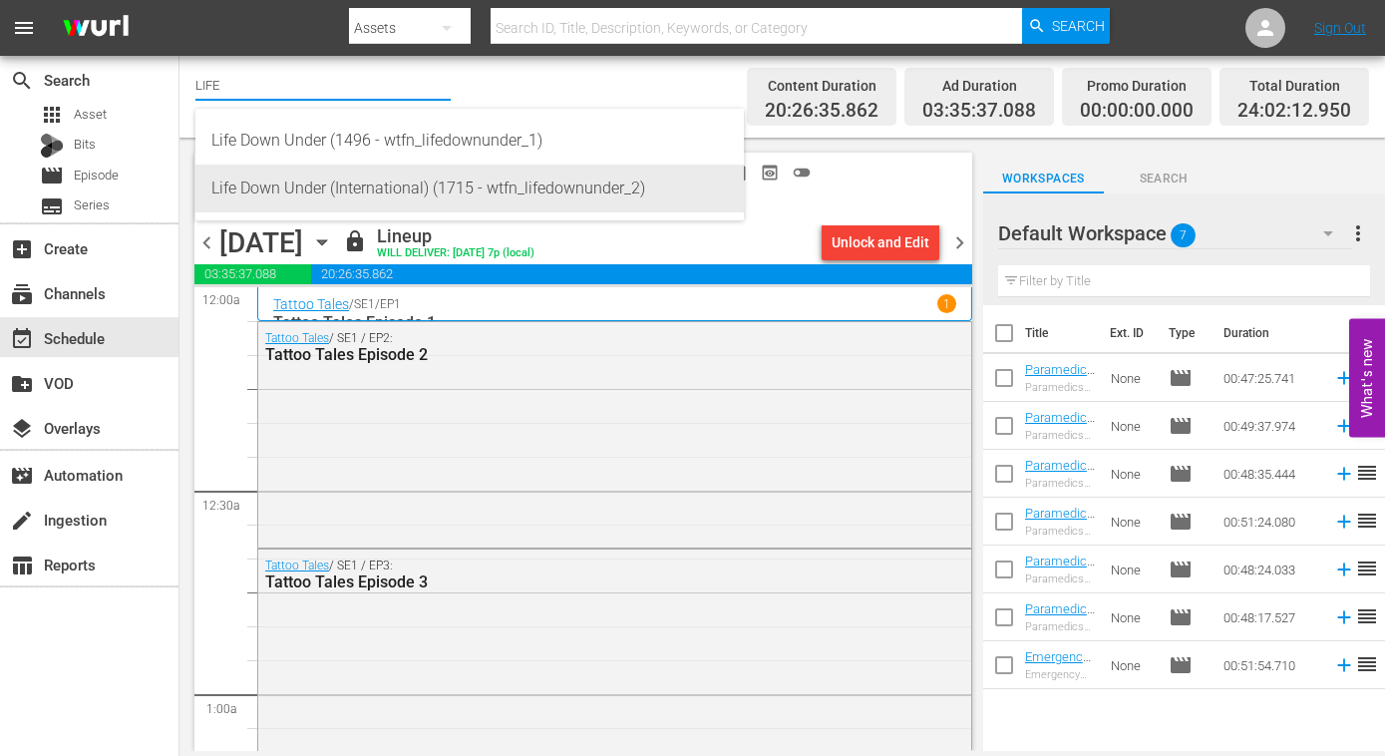
click at [262, 178] on div "Life Down Under (International) (1715 - wtfn_lifedownunder_2)" at bounding box center [469, 189] width 516 height 48
type input "Life Down Under (International) (1715 - wtfn_lifedownunder_2)"
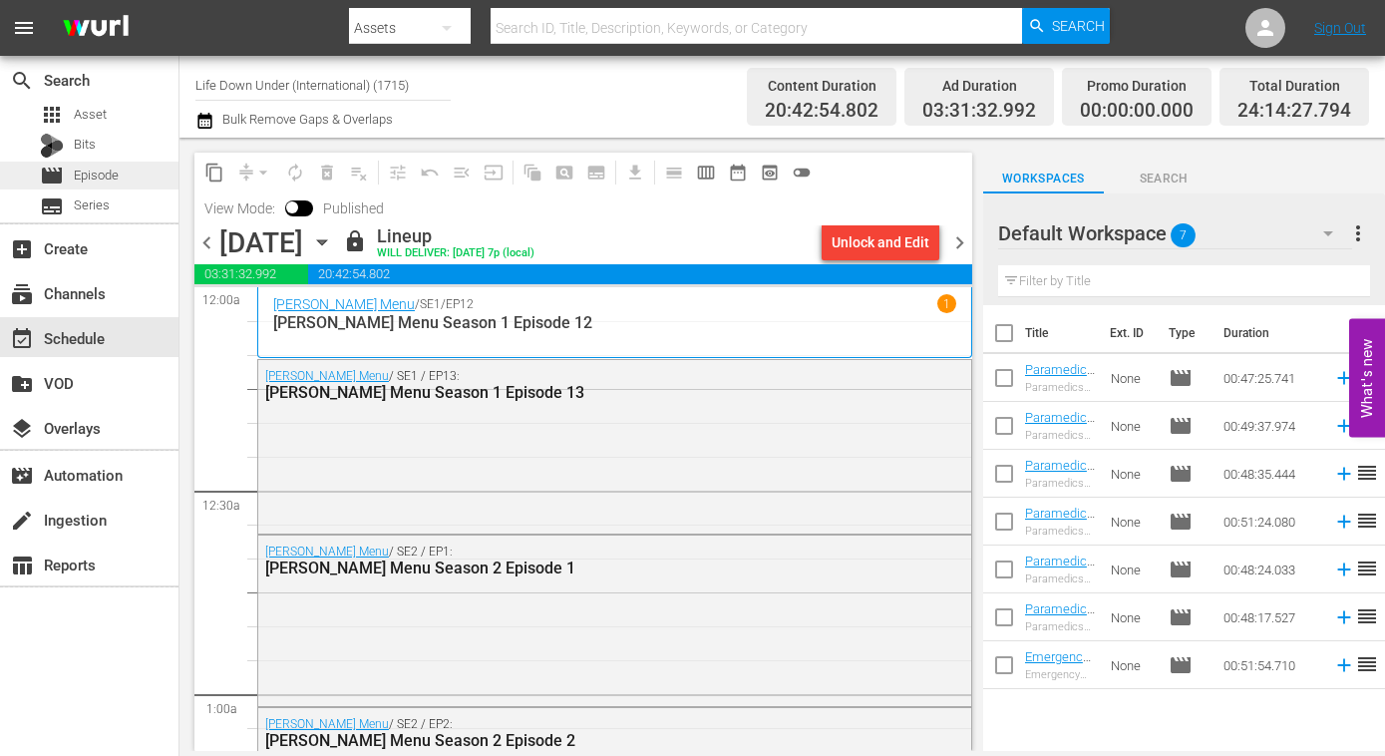
click at [86, 175] on span "Episode" at bounding box center [96, 176] width 45 height 20
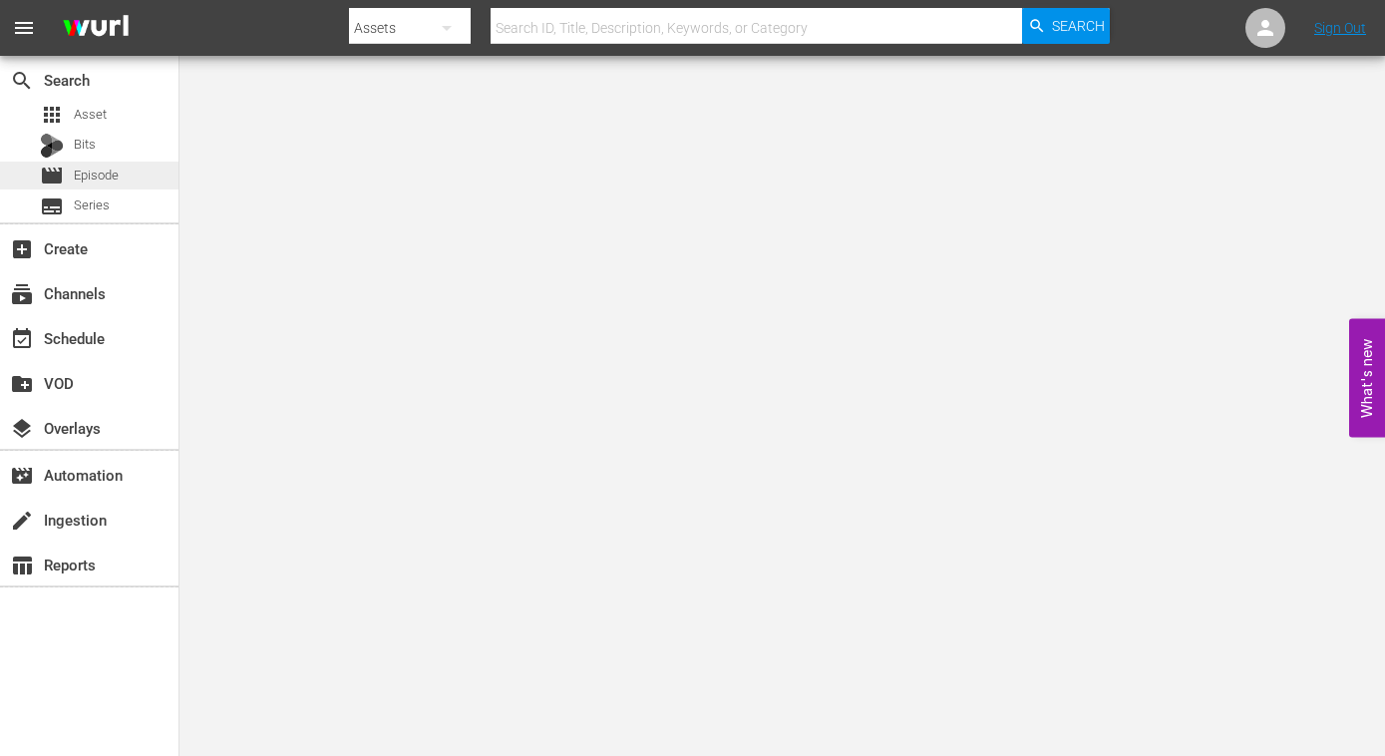
click at [87, 174] on span "Episode" at bounding box center [96, 176] width 45 height 20
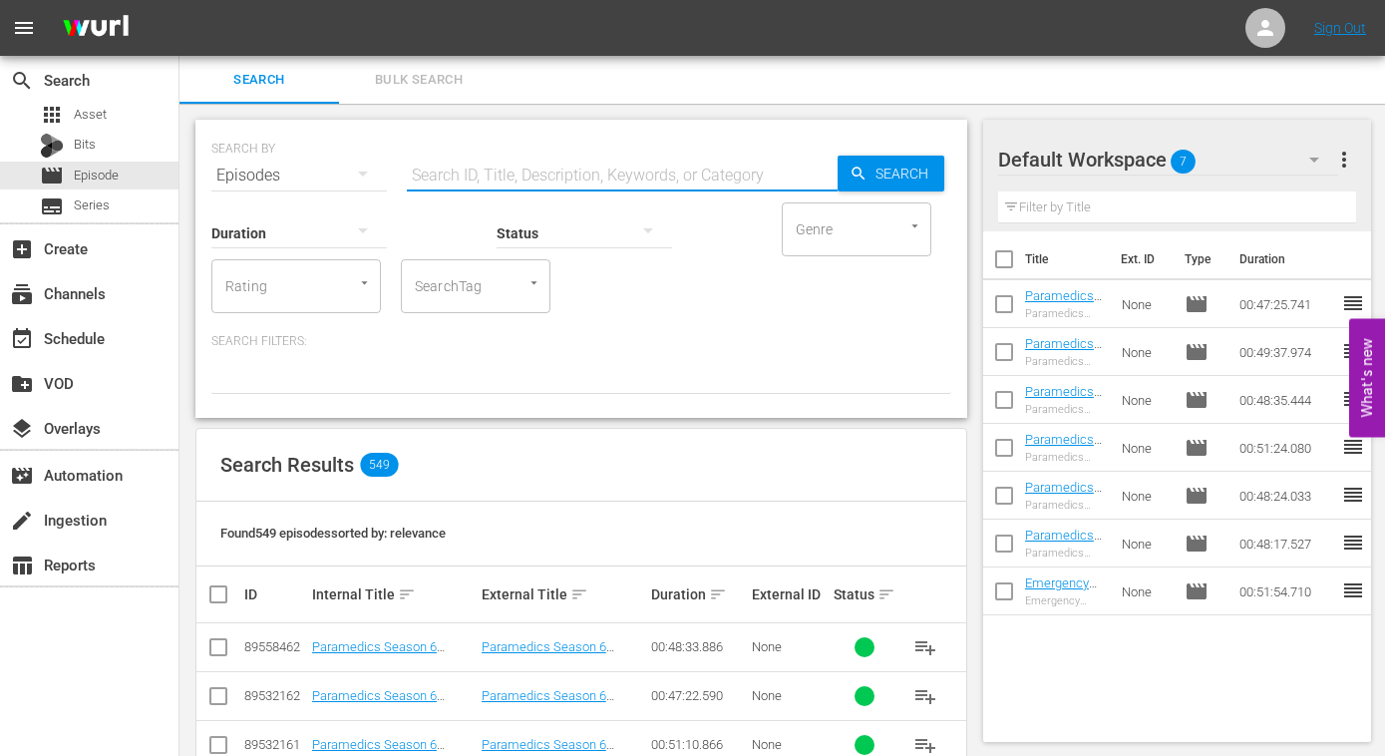
click at [460, 169] on input "text" at bounding box center [622, 176] width 431 height 48
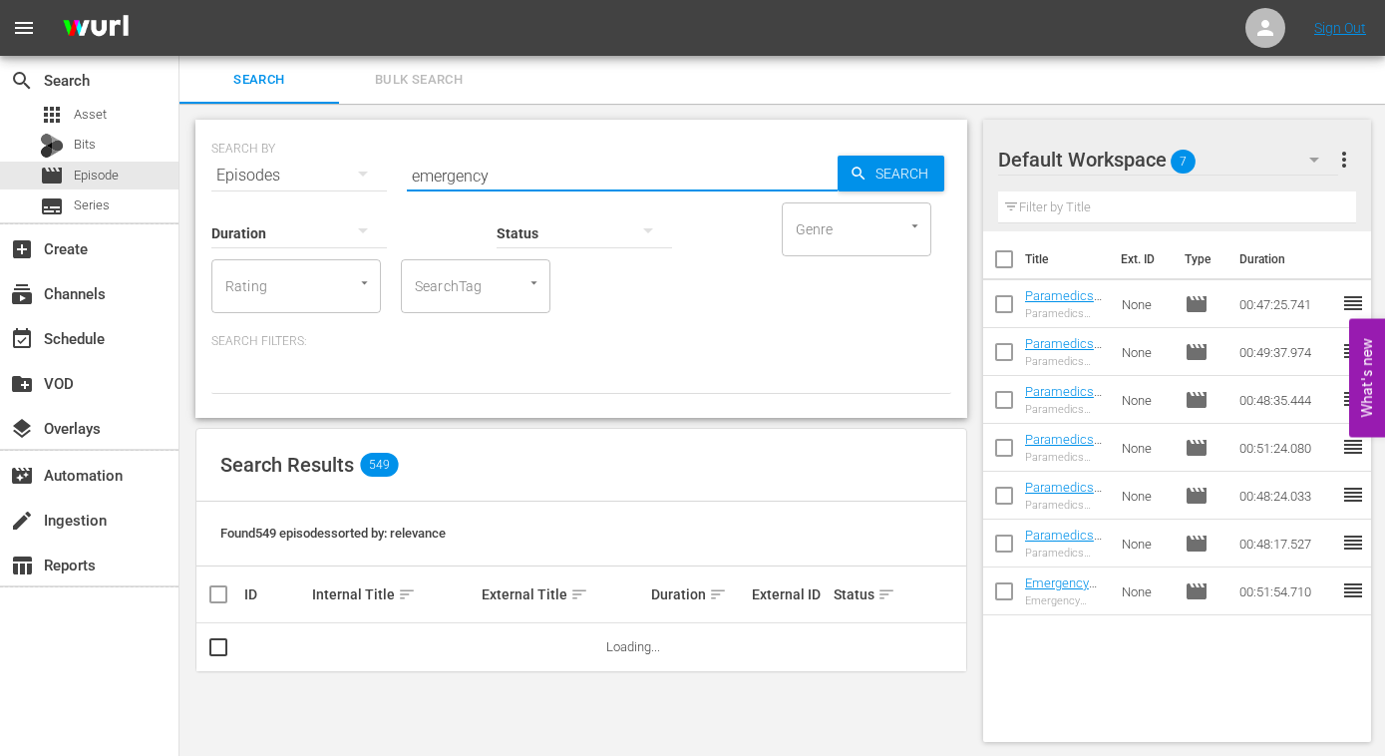
type input "emergency season 5"
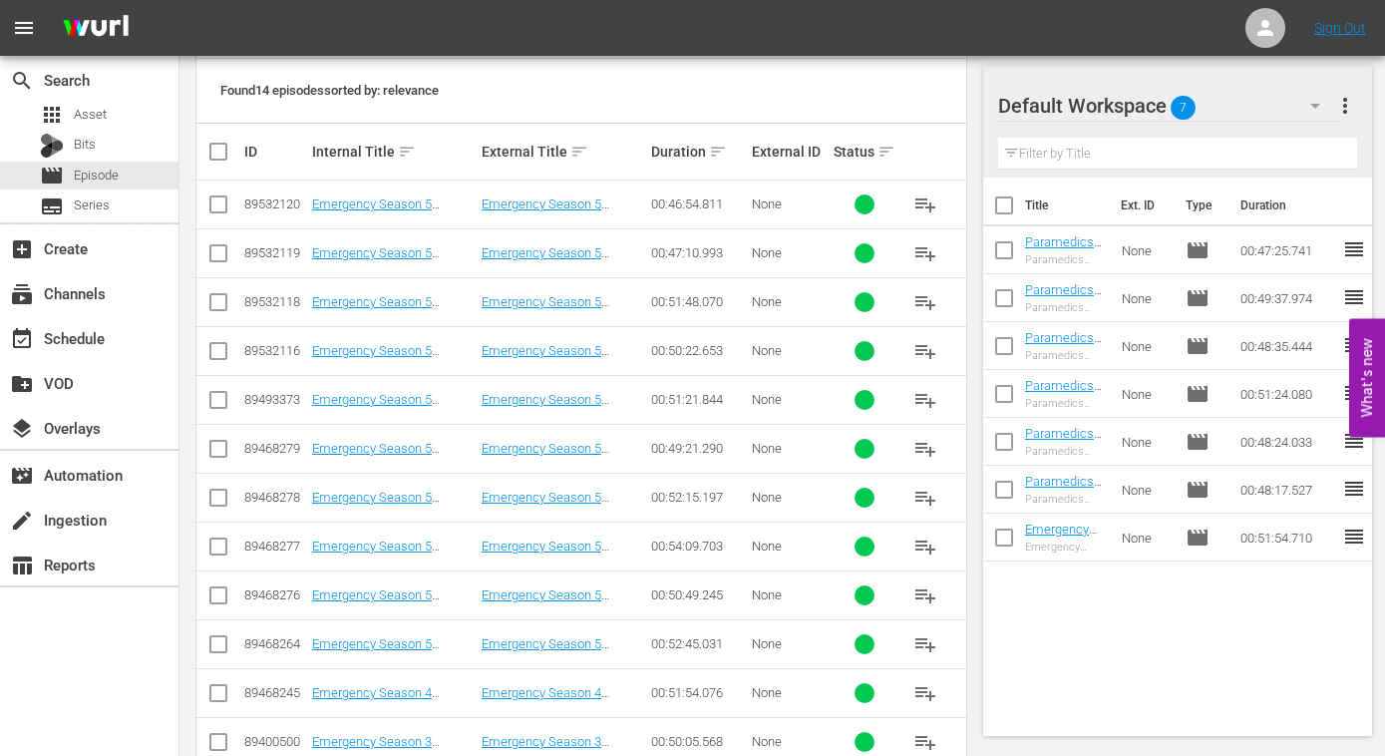
scroll to position [447, 0]
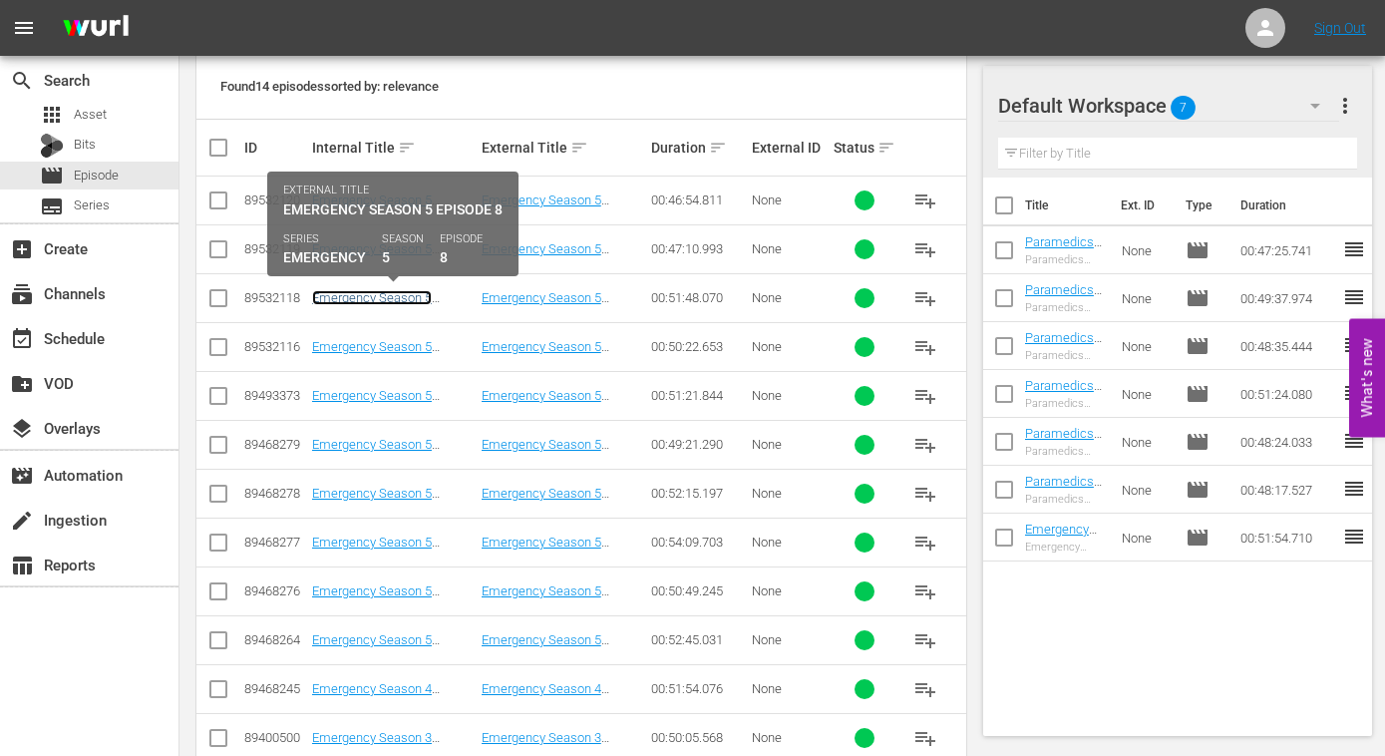
click at [398, 295] on link "Emergency Season 5 Episode 8 - Nine Now" at bounding box center [372, 305] width 120 height 30
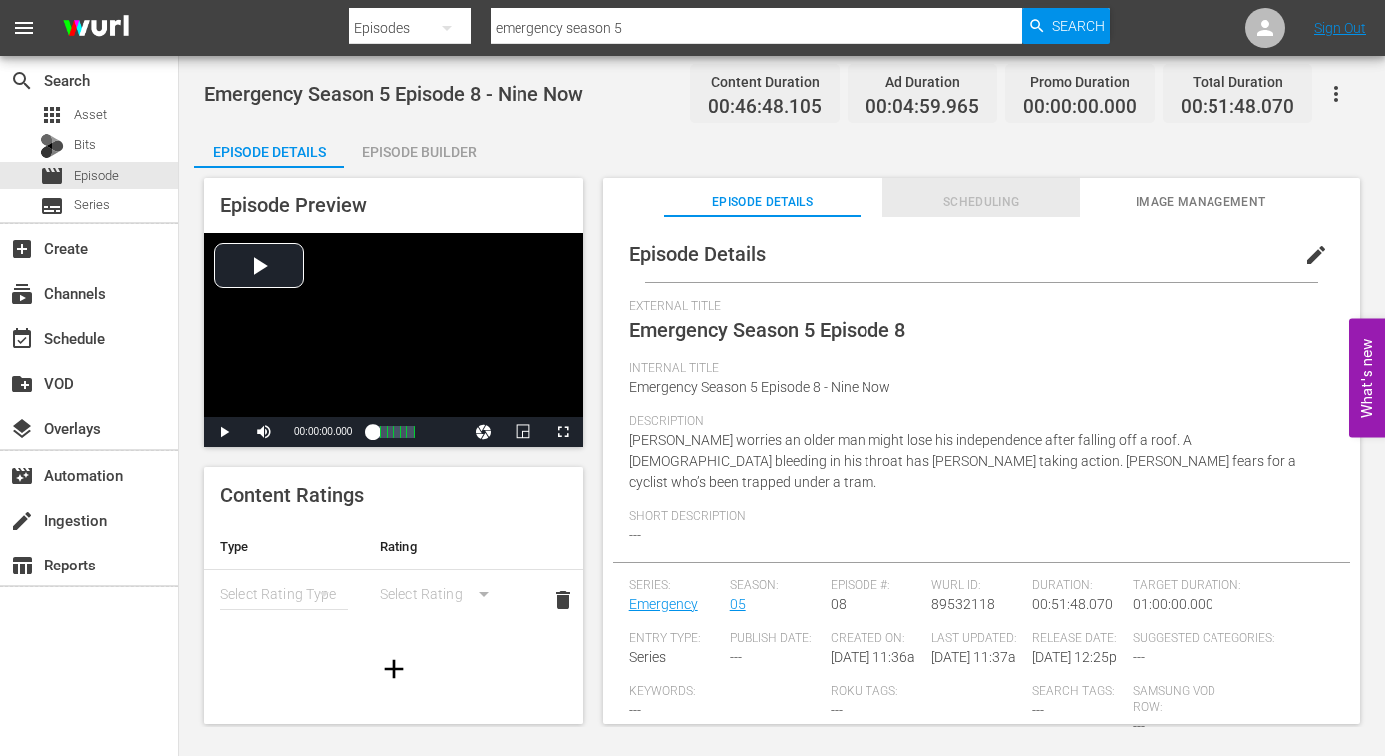
click at [982, 201] on span "Scheduling" at bounding box center [980, 202] width 197 height 21
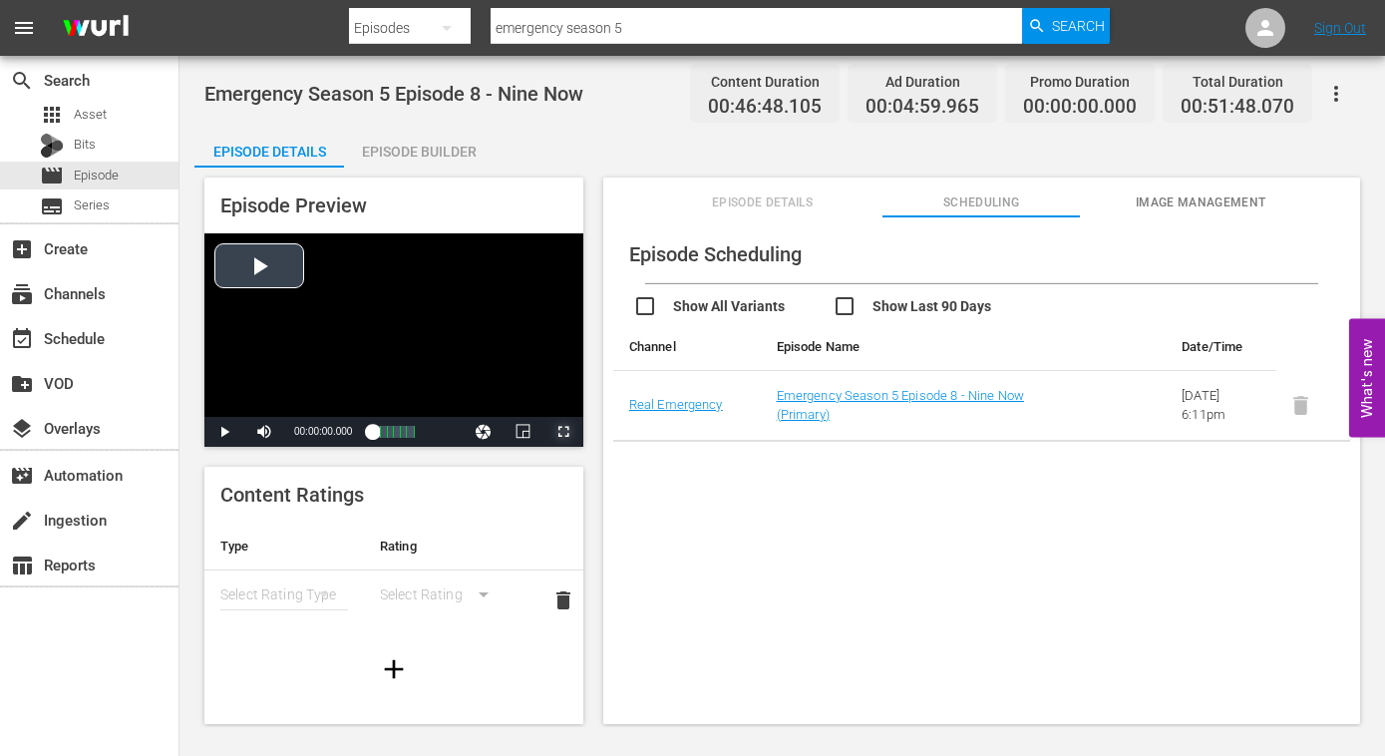
click at [563, 432] on span "Video Player" at bounding box center [563, 432] width 0 height 0
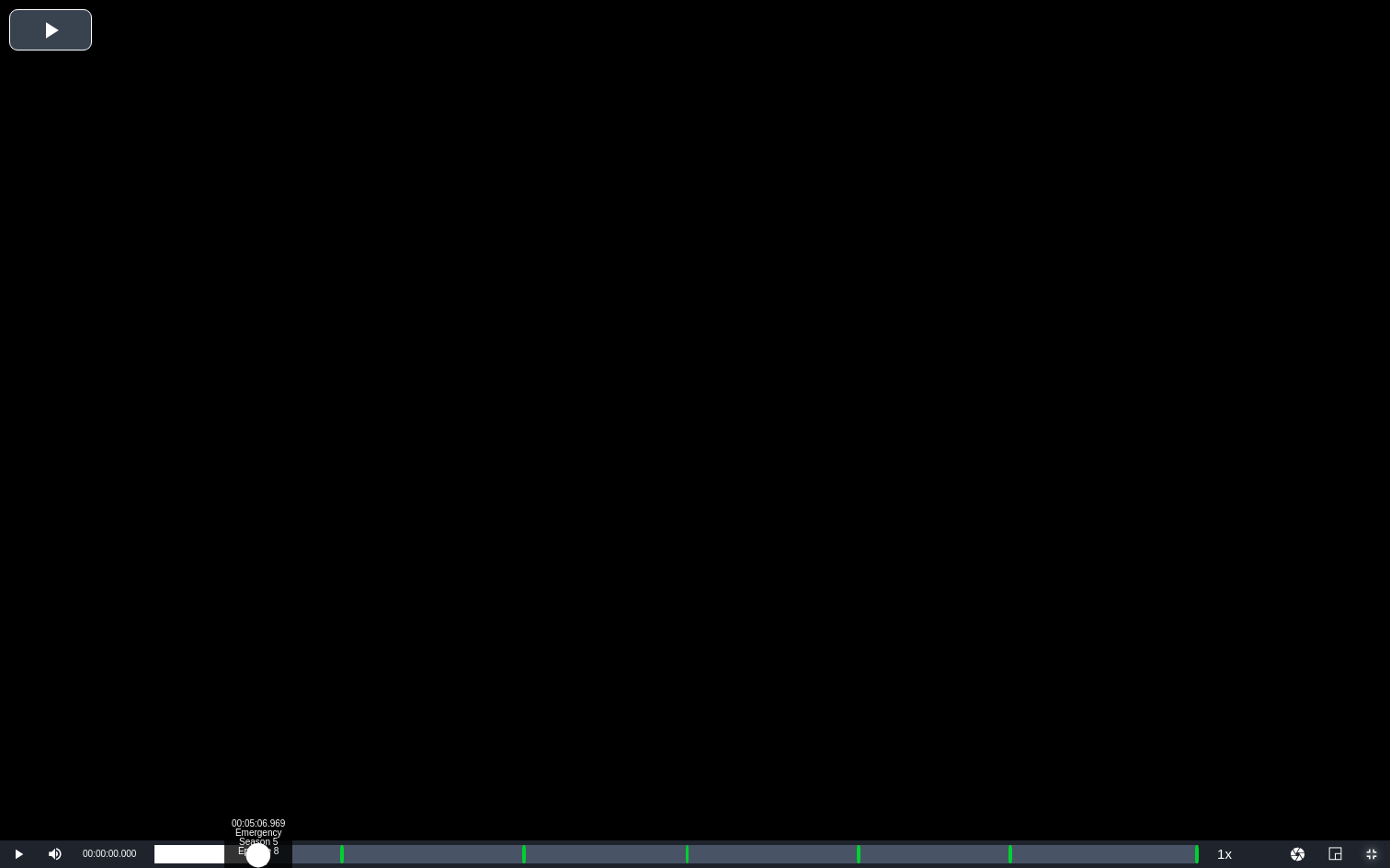
click at [257, 696] on div "Loaded : 0.20% 00:05:06.969 Emergency Season 5 Episode 8 (1/6) 00:00:00.000" at bounding box center [676, 854] width 1042 height 18
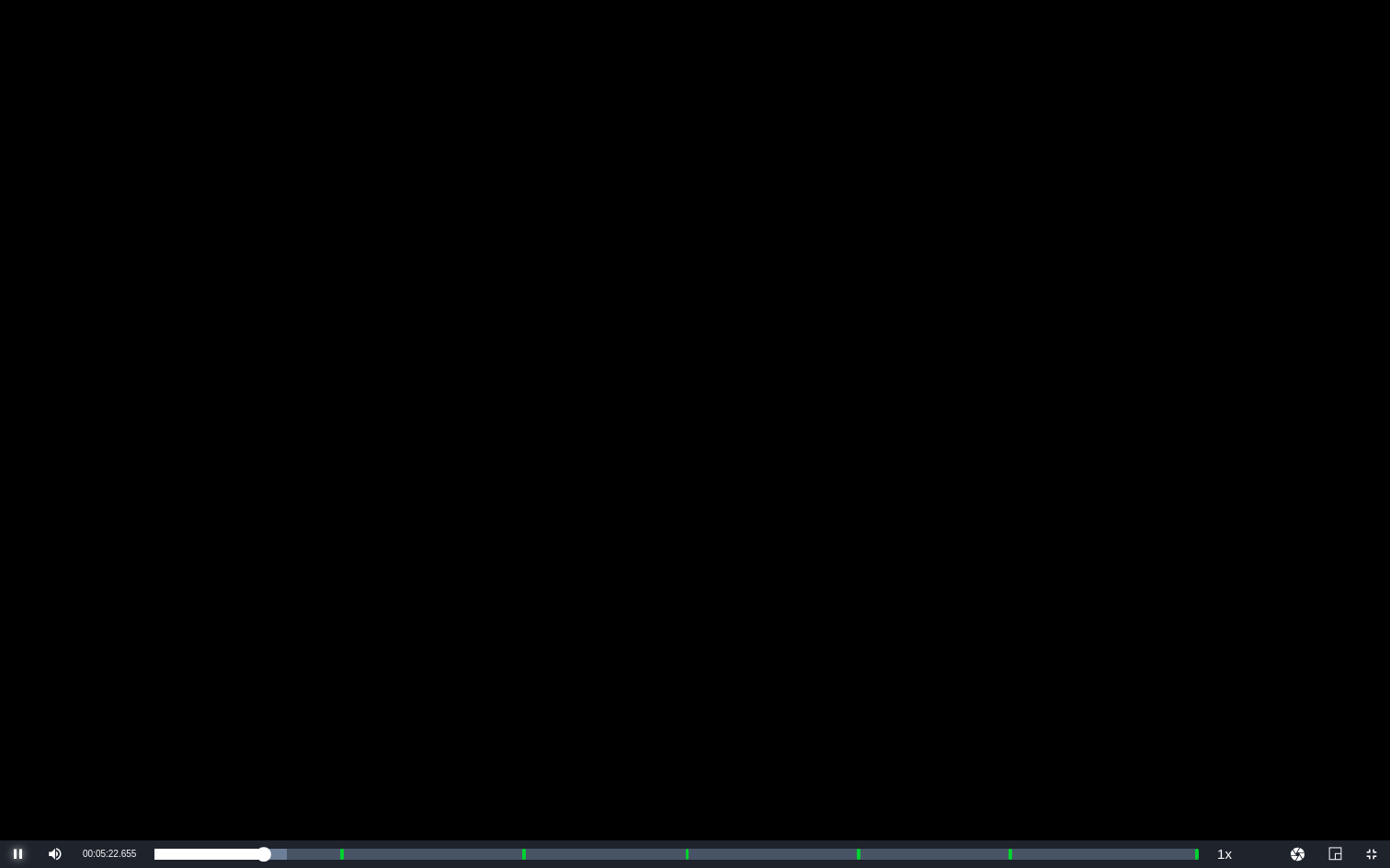
click at [18, 696] on span "Video Player" at bounding box center [18, 854] width 0 height 0
click at [1276, 696] on span "Video Player" at bounding box center [1372, 854] width 0 height 0
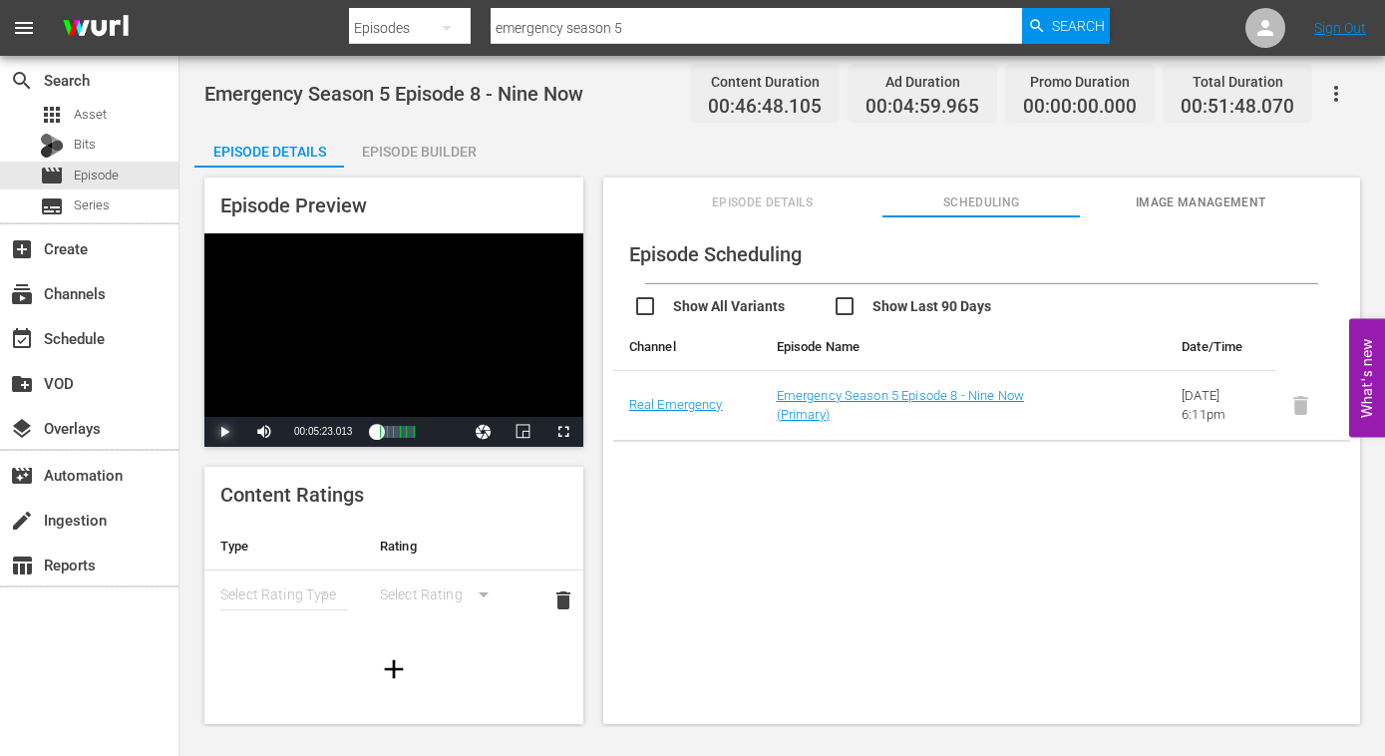
click at [224, 432] on span "Video Player" at bounding box center [224, 432] width 0 height 0
click at [563, 432] on span "Video Player" at bounding box center [563, 432] width 0 height 0
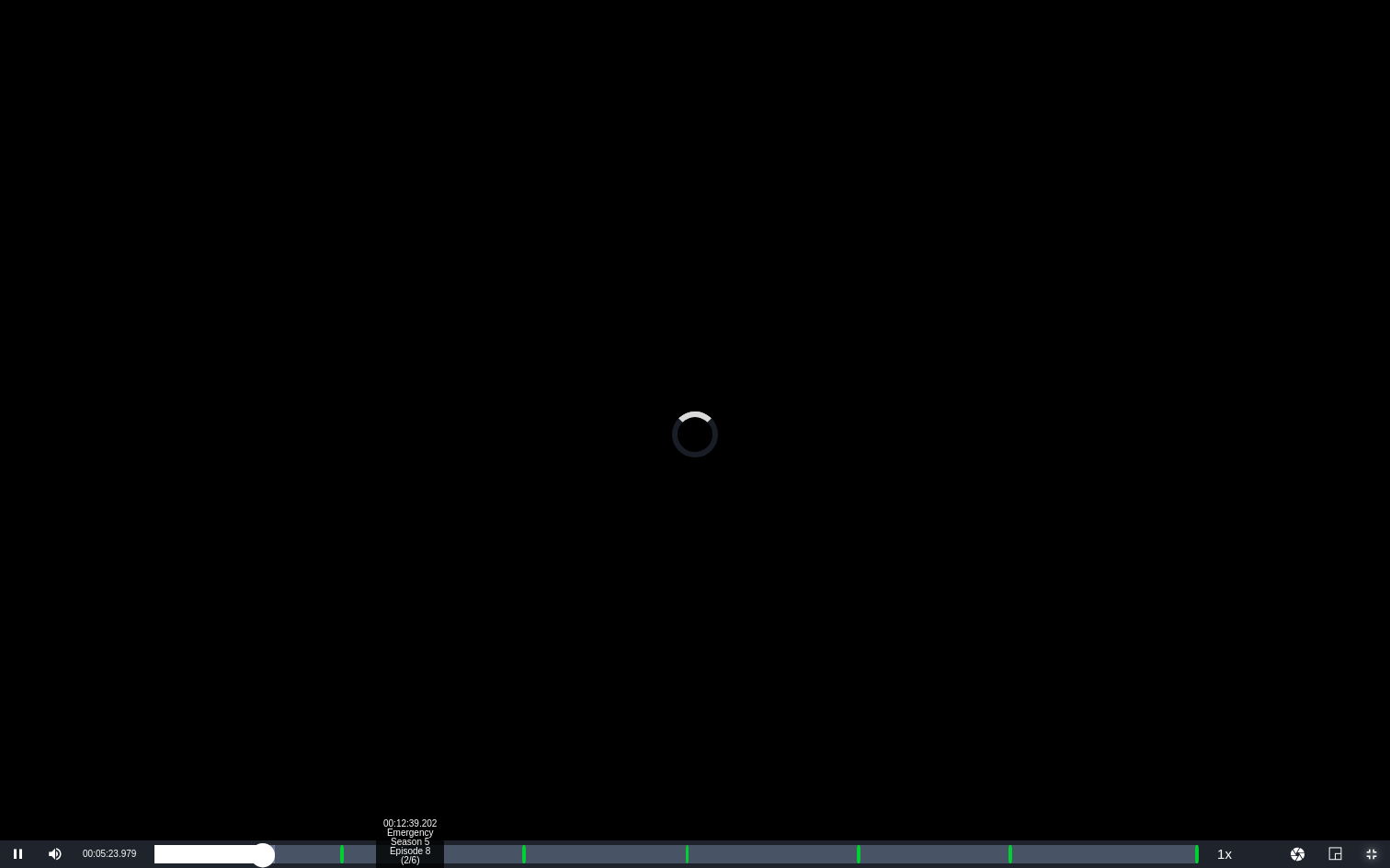
click at [409, 696] on div "Loaded : 11.56% 00:12:39.202 Emergency Season 5 Episode 8 (2/6) 00:05:24.191" at bounding box center [676, 854] width 1061 height 28
click at [606, 696] on div "Loaded : 25.27% 00:22:25.734 Emergency Season 5 Episode 8 (3/6) 00:11:40.944" at bounding box center [676, 854] width 1061 height 28
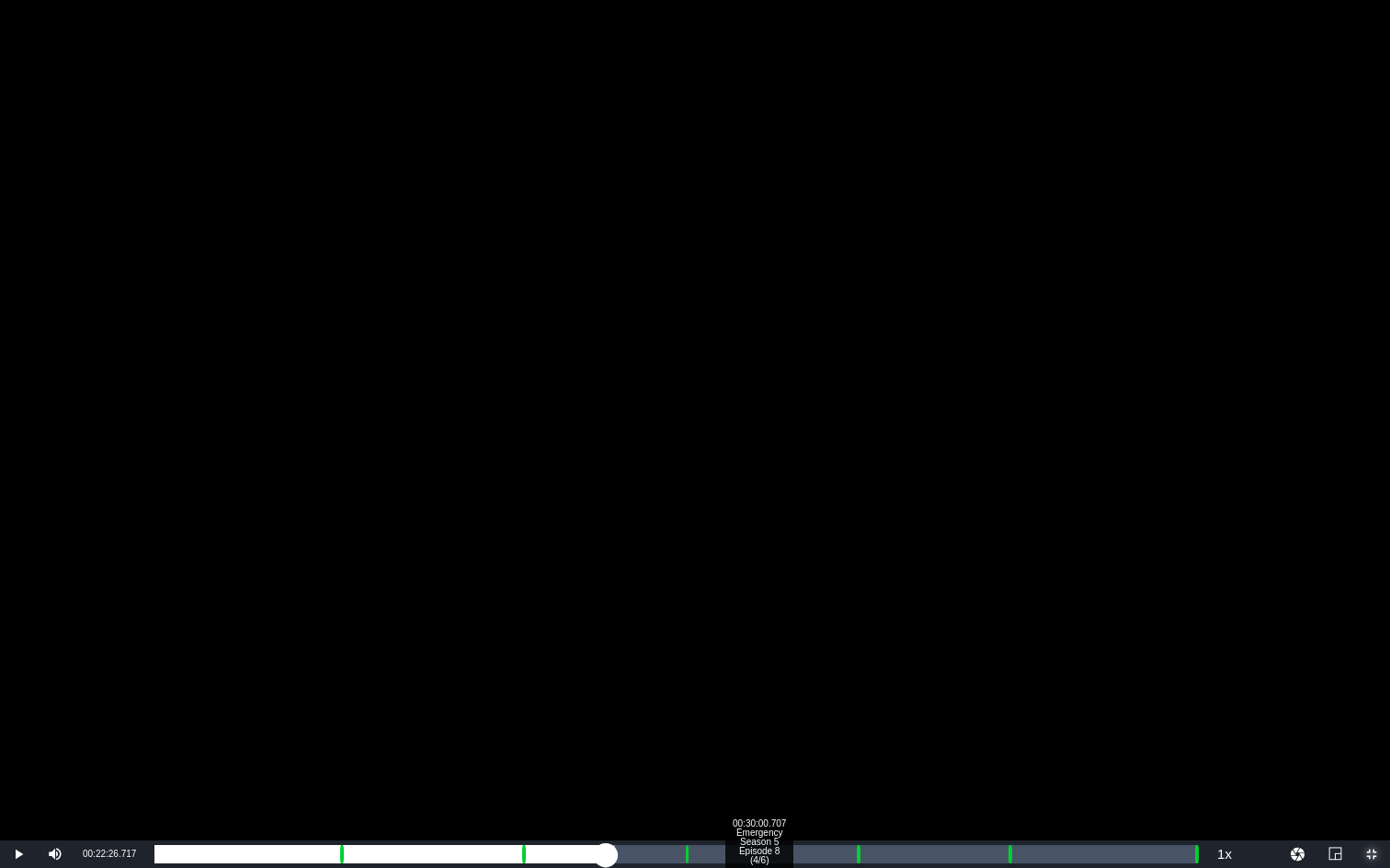
click at [759, 696] on div "00:30:00.707 Emergency Season 5 Episode 8 (4/6)" at bounding box center [759, 854] width 1 height 18
click at [1065, 696] on div "Loaded : 59.76% 00:45:13.394 Emergency Season 5 Episode 8 (6/6) 00:27:13.089 Cu…" at bounding box center [676, 854] width 1042 height 18
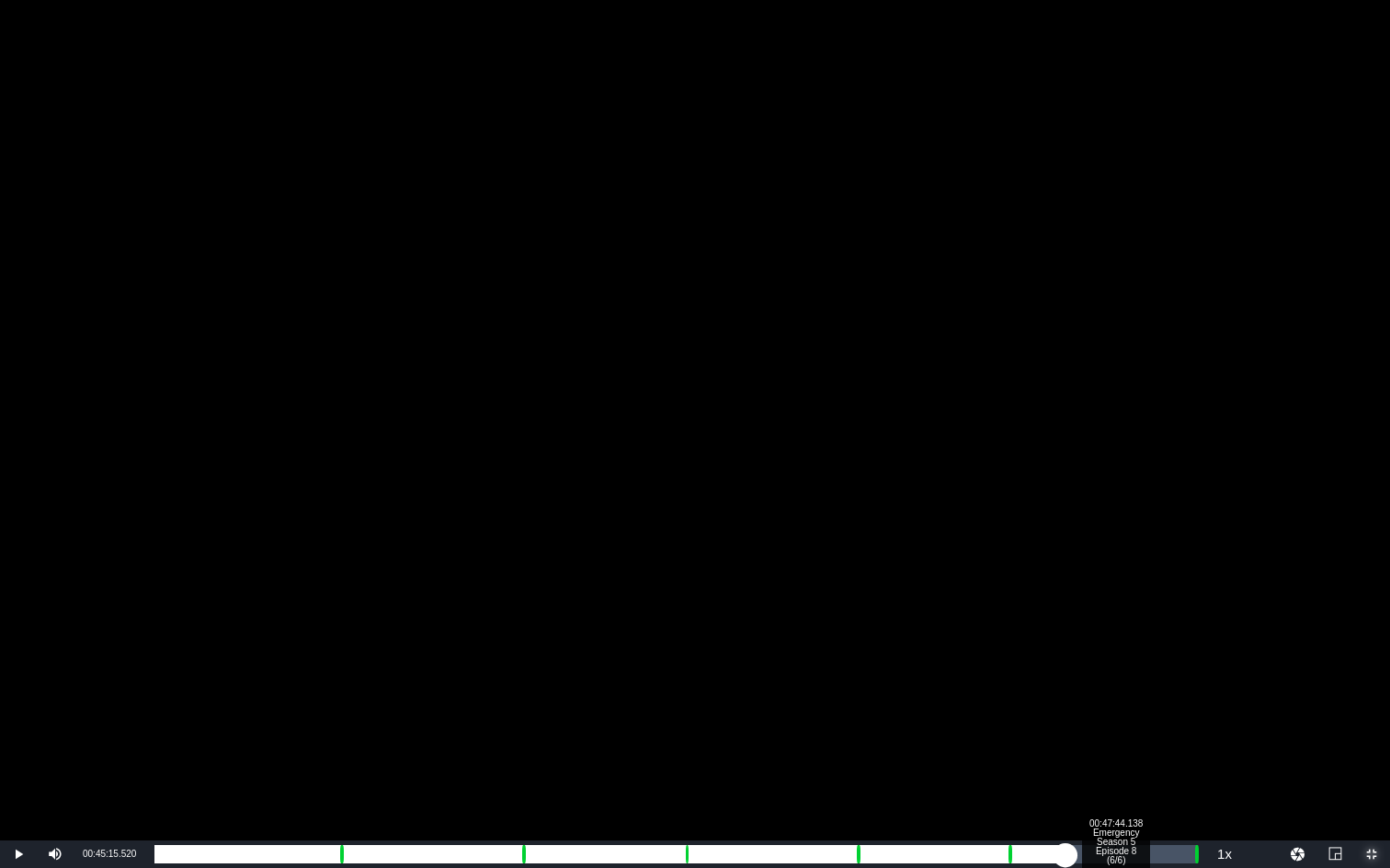
click at [1113, 696] on div "Loaded : 86.97% 00:47:44.138 Emergency Season 5 Episode 8 (6/6) 00:40:15.624 Cu…" at bounding box center [676, 854] width 1042 height 18
click at [1112, 696] on div "00:42:43.467" at bounding box center [633, 854] width 958 height 18
click at [1108, 696] on div "00:42:36.524" at bounding box center [633, 854] width 958 height 18
click at [1099, 696] on div "00:42:28.406" at bounding box center [628, 854] width 946 height 18
click at [1090, 696] on div "00:42:02.220" at bounding box center [628, 854] width 946 height 18
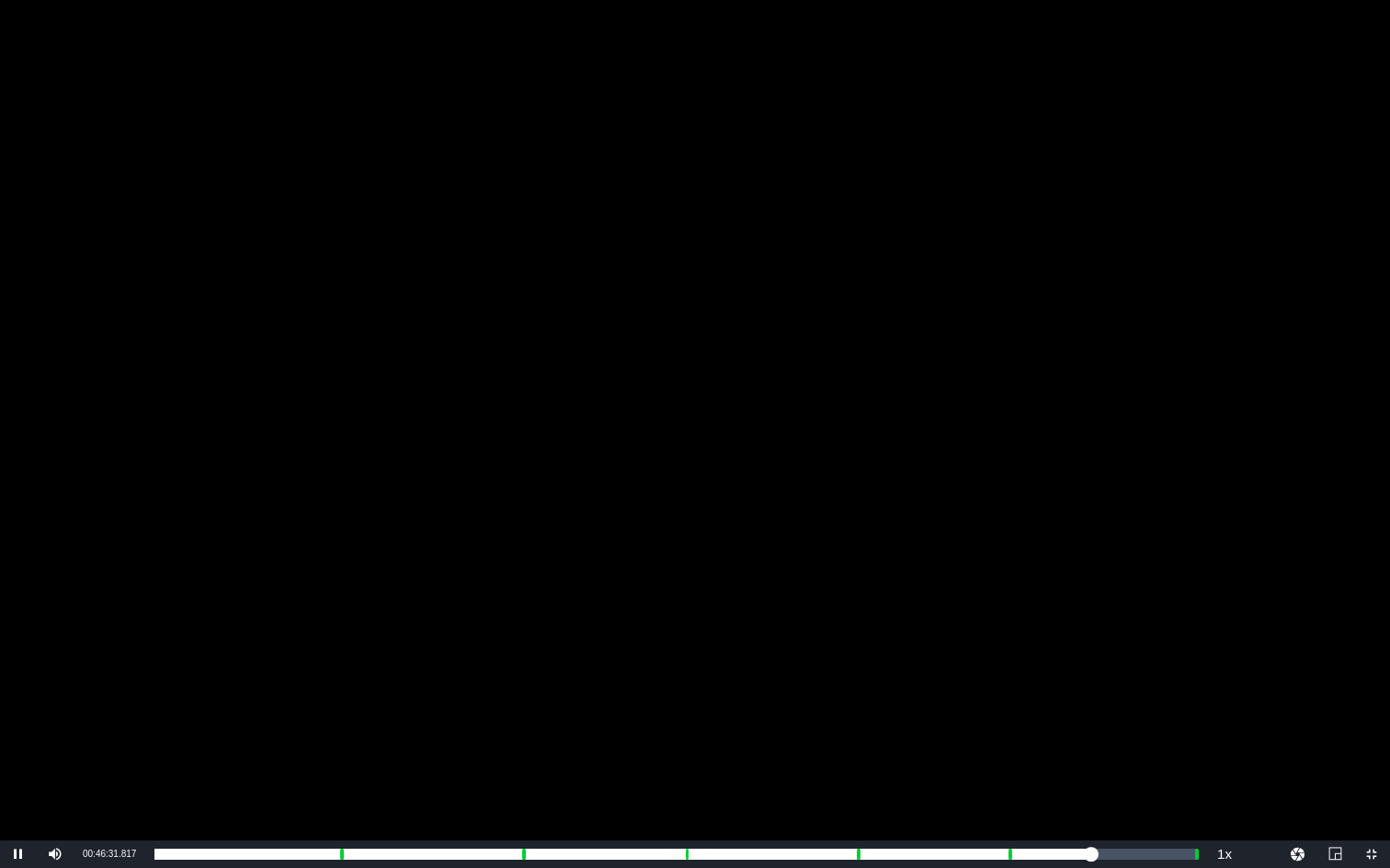
click at [0, 0] on span "2x" at bounding box center [0, 0] width 0 height 0
click at [1219, 696] on span "1.5x" at bounding box center [1224, 771] width 21 height 13
click at [1276, 696] on span "Video Player" at bounding box center [1372, 854] width 0 height 0
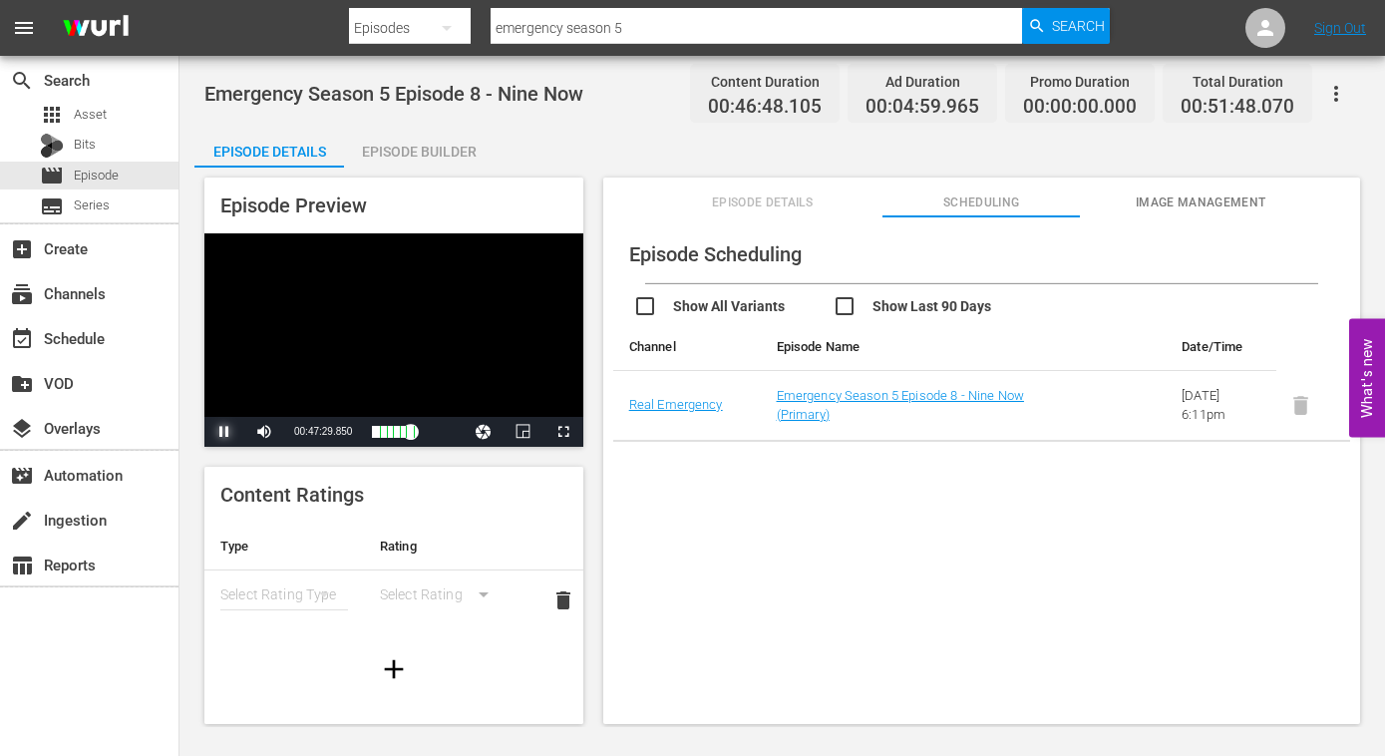
click at [224, 432] on span "Video Player" at bounding box center [224, 432] width 0 height 0
click at [563, 432] on span "Video Player" at bounding box center [563, 432] width 0 height 0
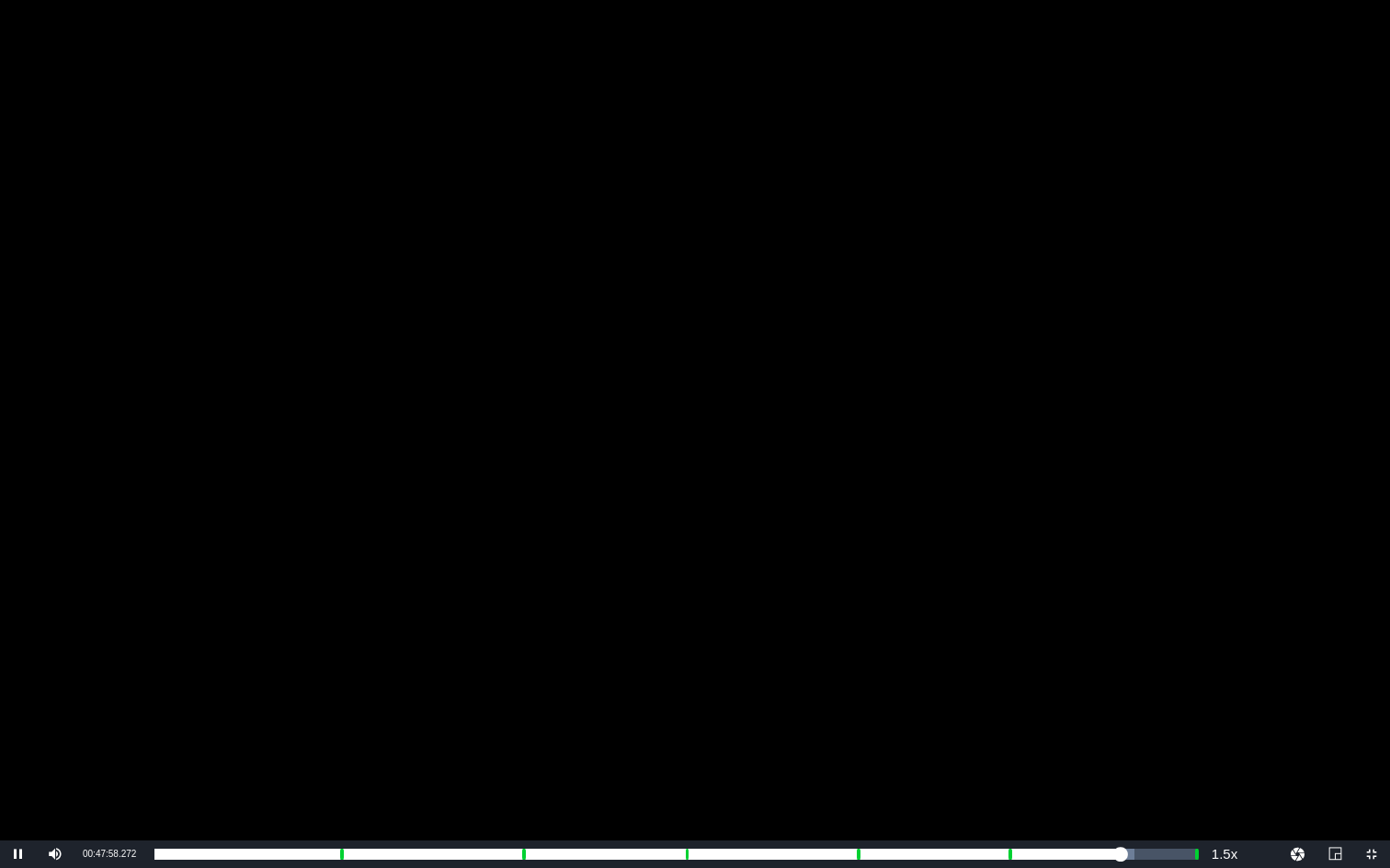
drag, startPoint x: 1222, startPoint y: 789, endPoint x: 1205, endPoint y: 792, distance: 17.3
click at [0, 0] on span "1x" at bounding box center [0, 0] width 0 height 0
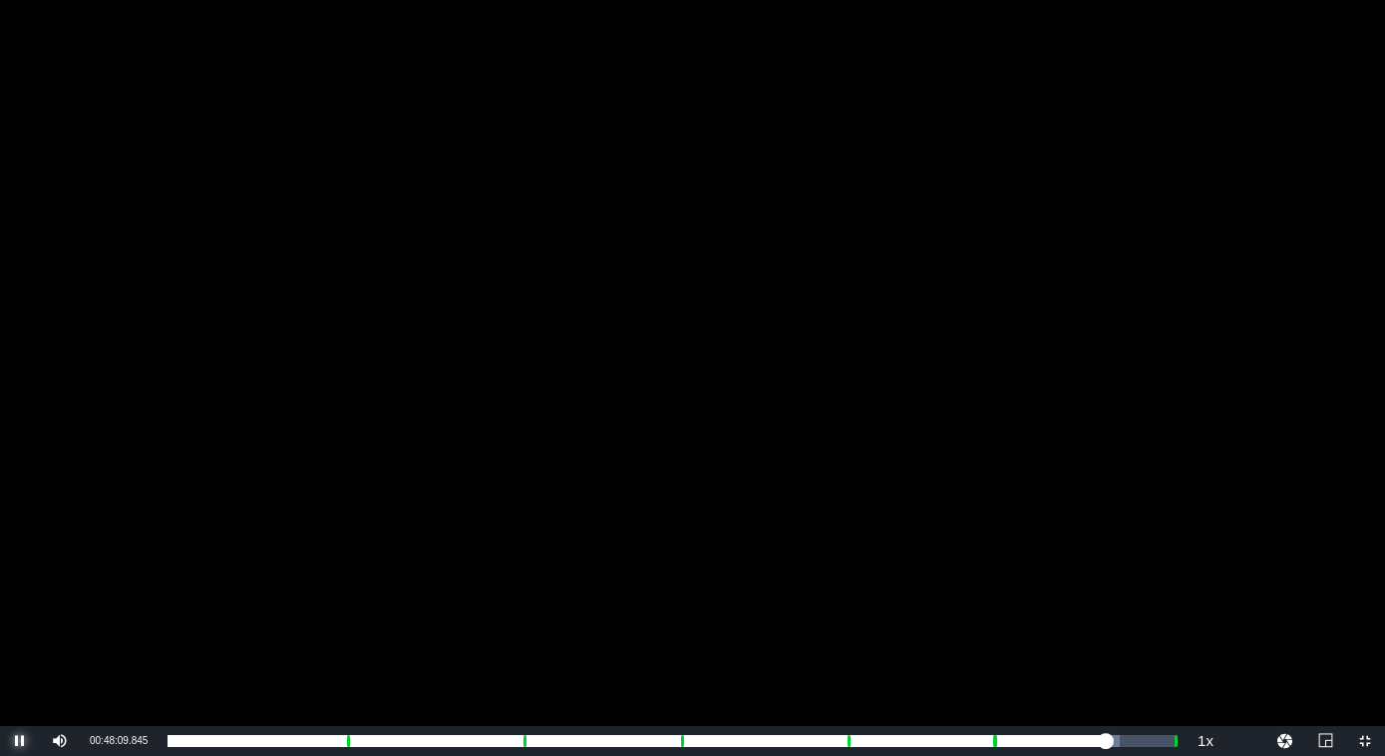
drag, startPoint x: 21, startPoint y: 737, endPoint x: 22, endPoint y: 724, distance: 13.0
click at [20, 741] on span "Video Player" at bounding box center [20, 741] width 0 height 0
drag, startPoint x: 19, startPoint y: 739, endPoint x: 1, endPoint y: 741, distance: 18.1
click at [20, 741] on span "Video Player" at bounding box center [20, 741] width 0 height 0
click at [1365, 741] on span "Video Player" at bounding box center [1365, 741] width 0 height 0
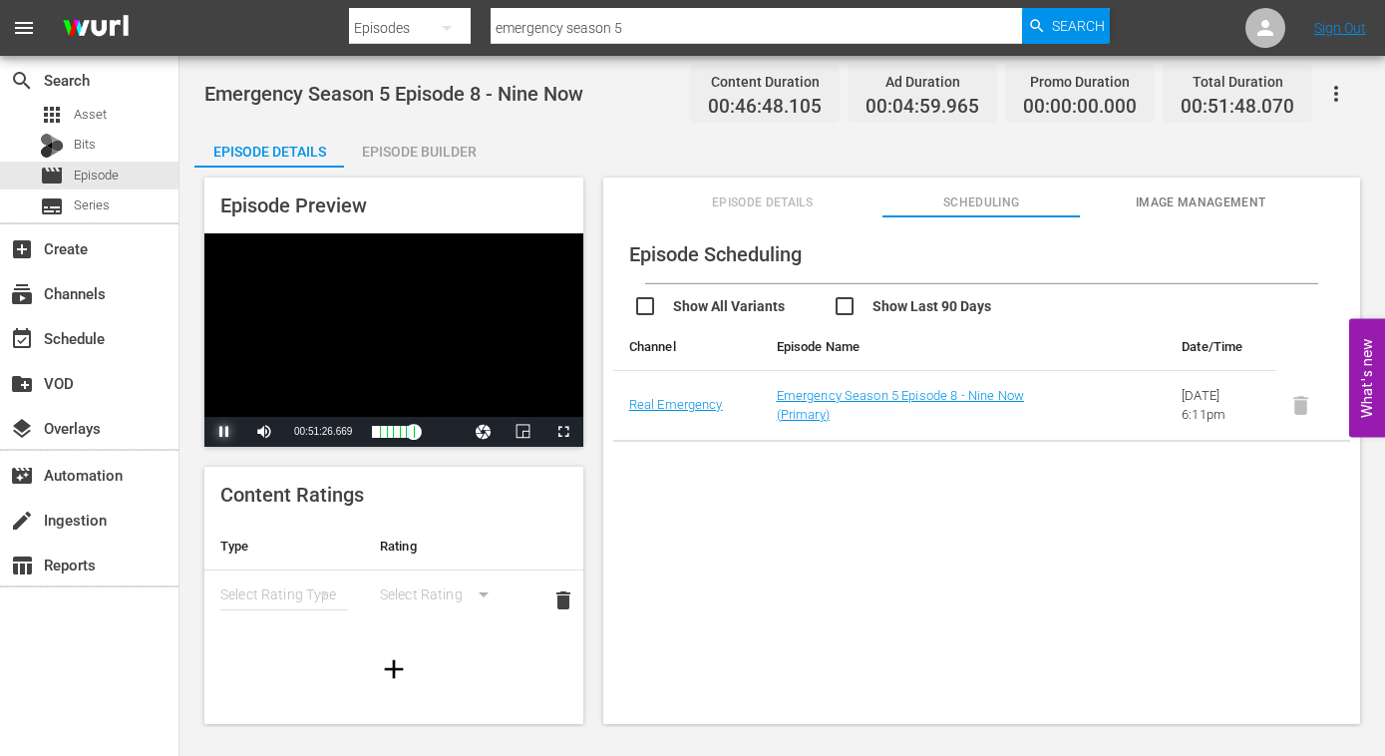
click at [224, 432] on span "Video Player" at bounding box center [224, 432] width 0 height 0
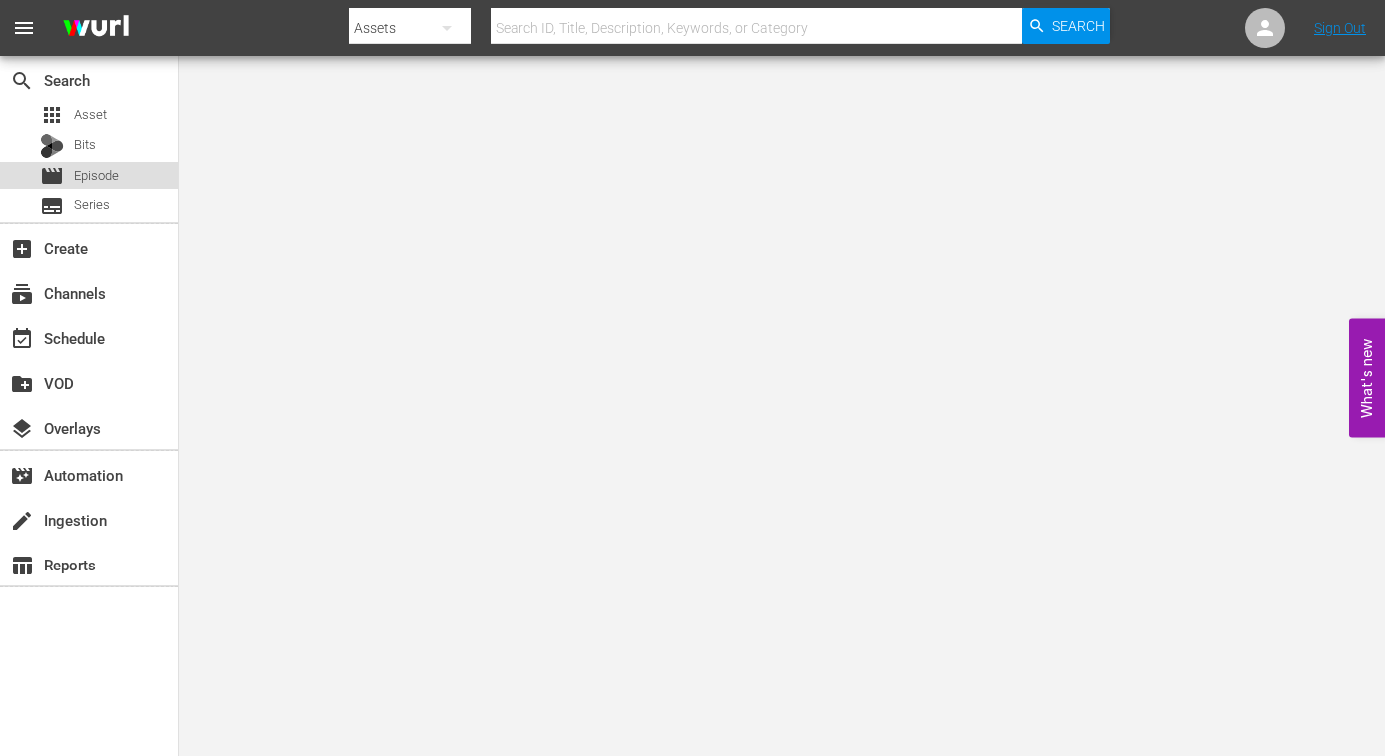
click at [94, 175] on span "Episode" at bounding box center [96, 176] width 45 height 20
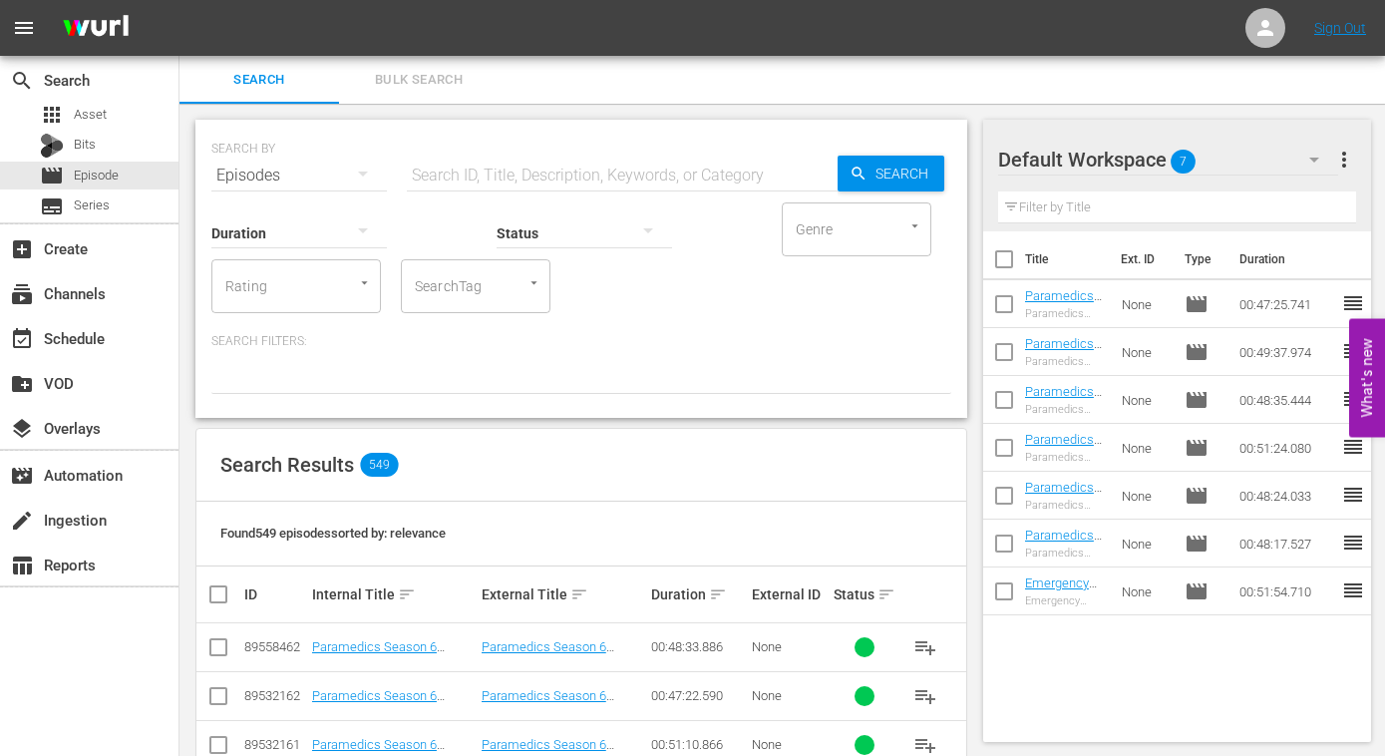
click at [493, 172] on input "text" at bounding box center [622, 176] width 431 height 48
type input "emergency season 5"
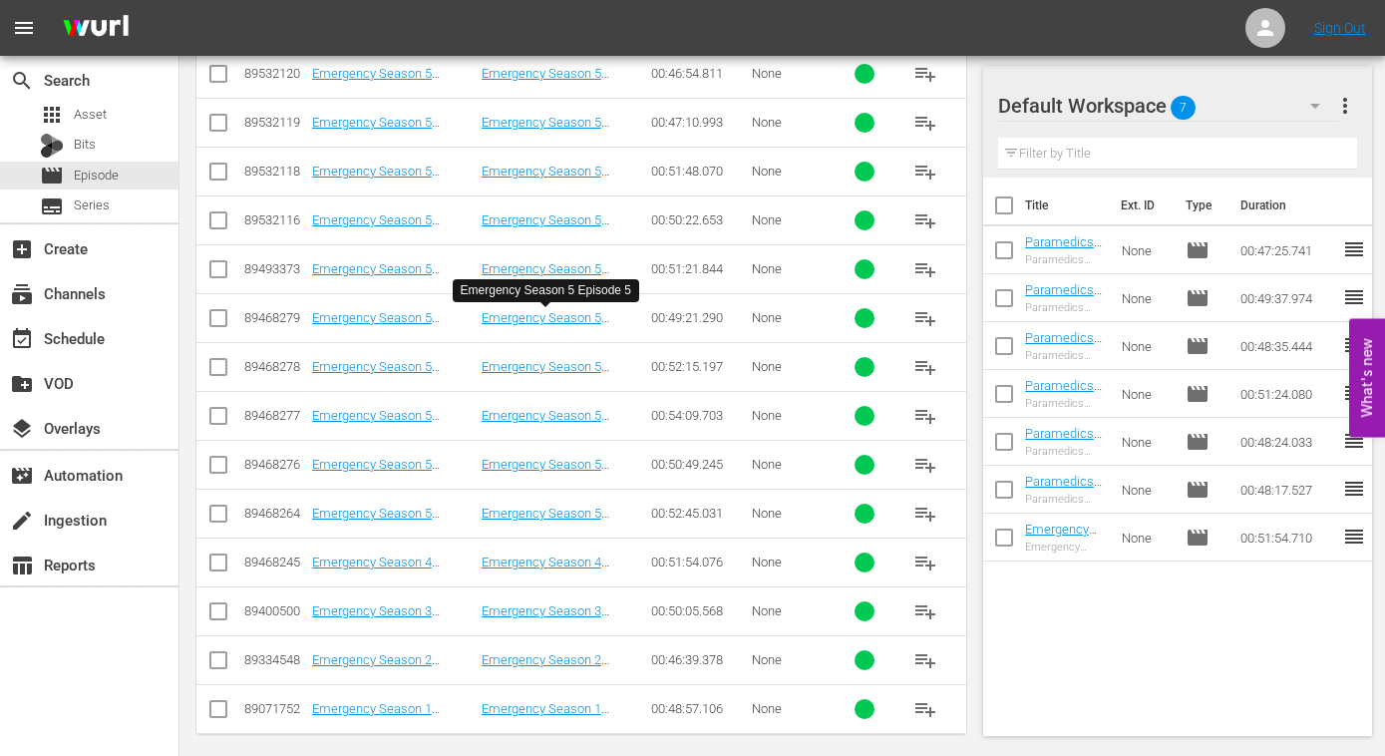
scroll to position [587, 0]
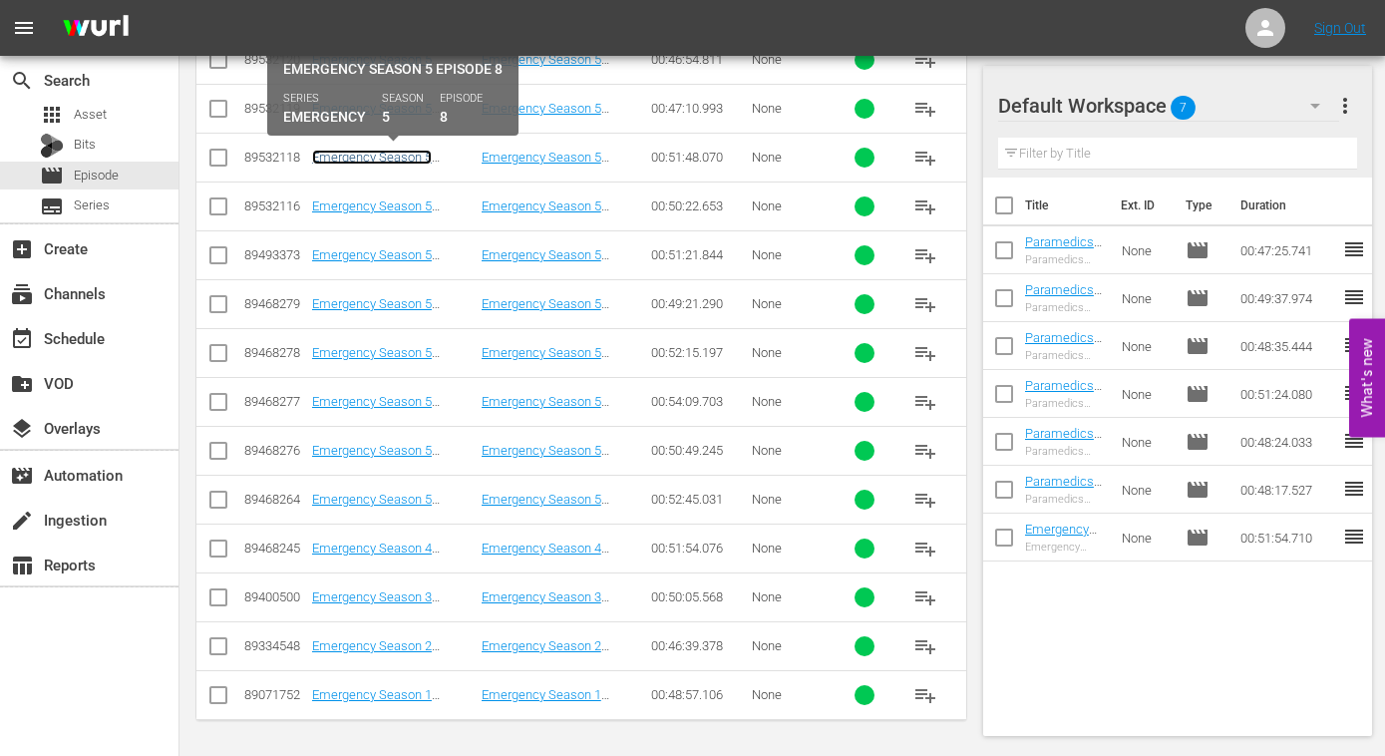
click at [399, 158] on link "Emergency Season 5 Episode 8 - Nine Now" at bounding box center [372, 165] width 120 height 30
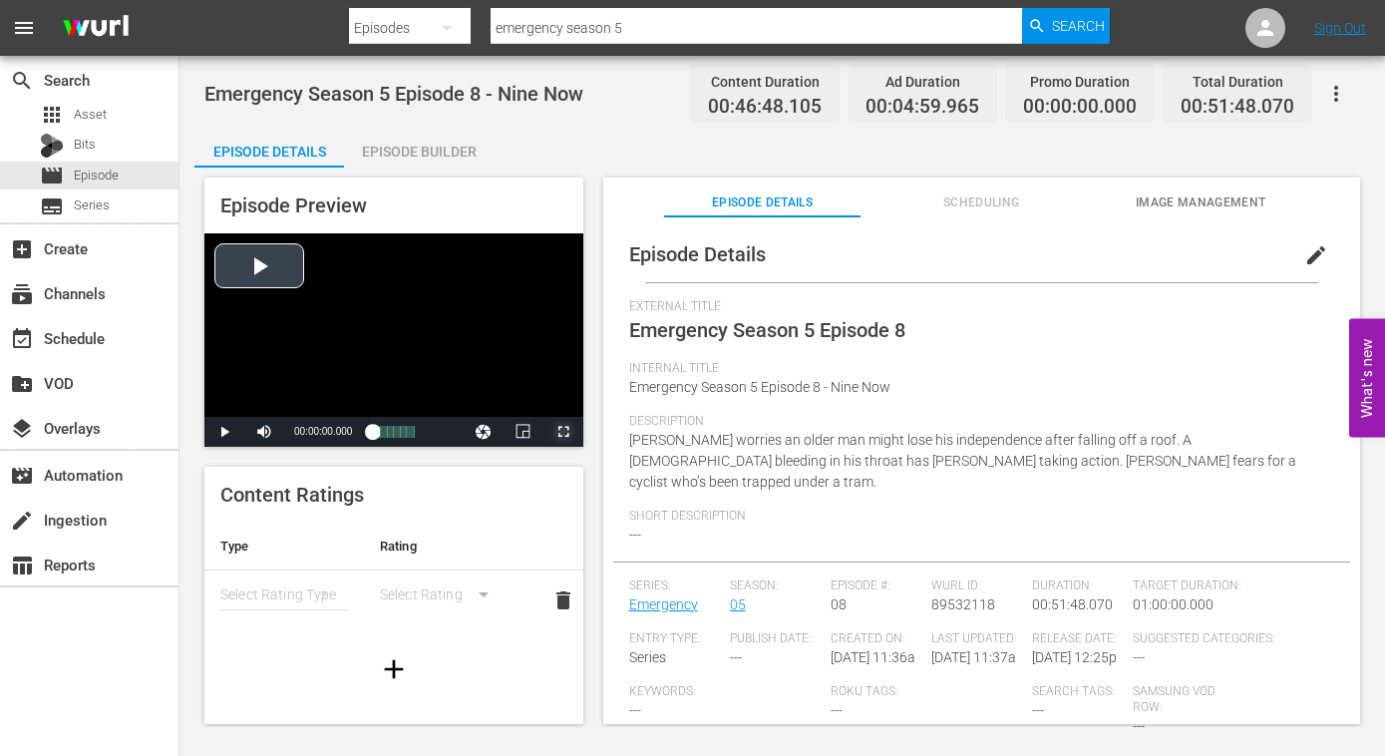
click at [563, 432] on span "Video Player" at bounding box center [563, 432] width 0 height 0
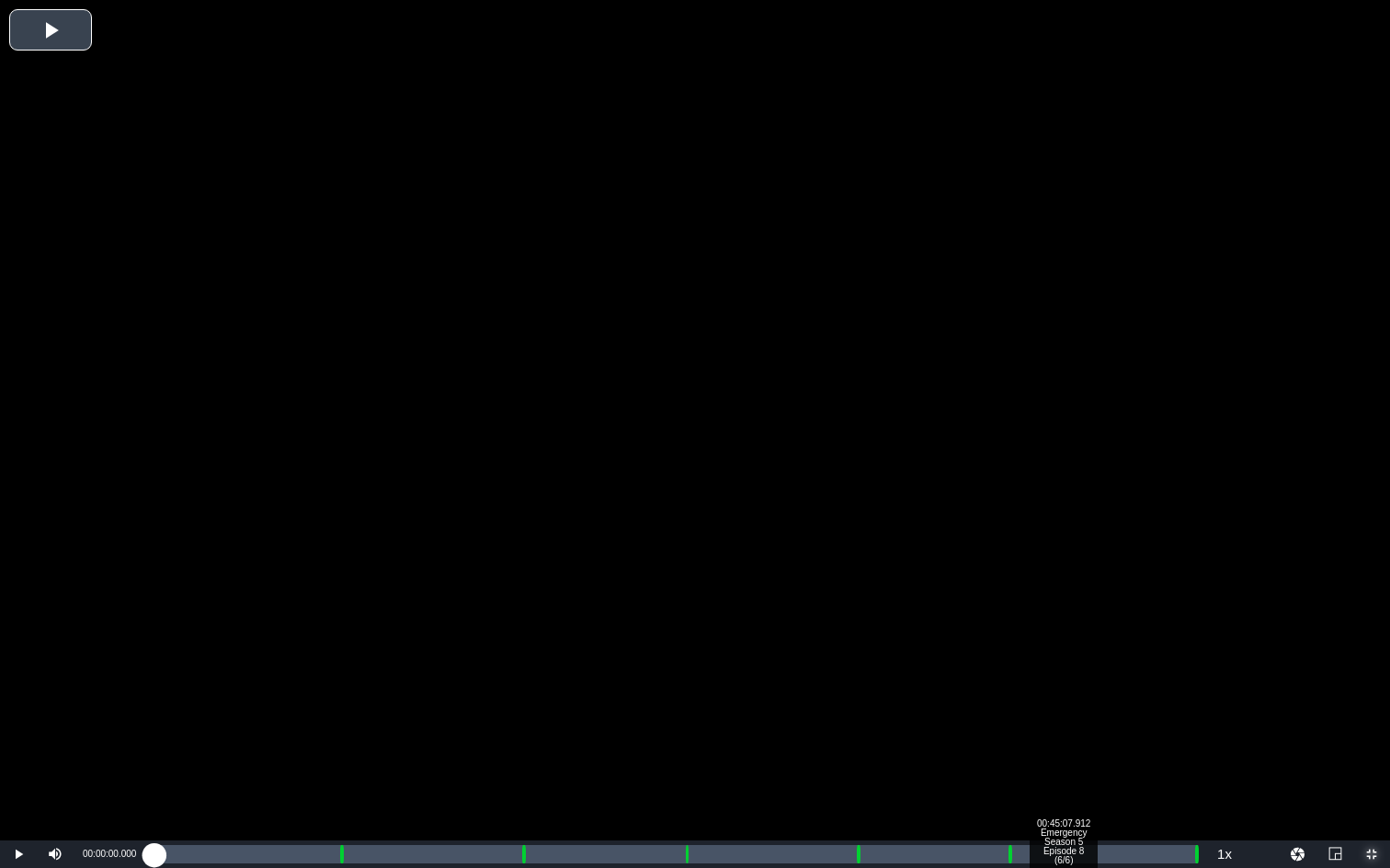
click at [1063, 696] on div "Loaded : 0.20% 00:45:07.912 Emergency Season 5 Episode 8 (6/6) 00:00:00.000 Cue…" at bounding box center [676, 854] width 1042 height 18
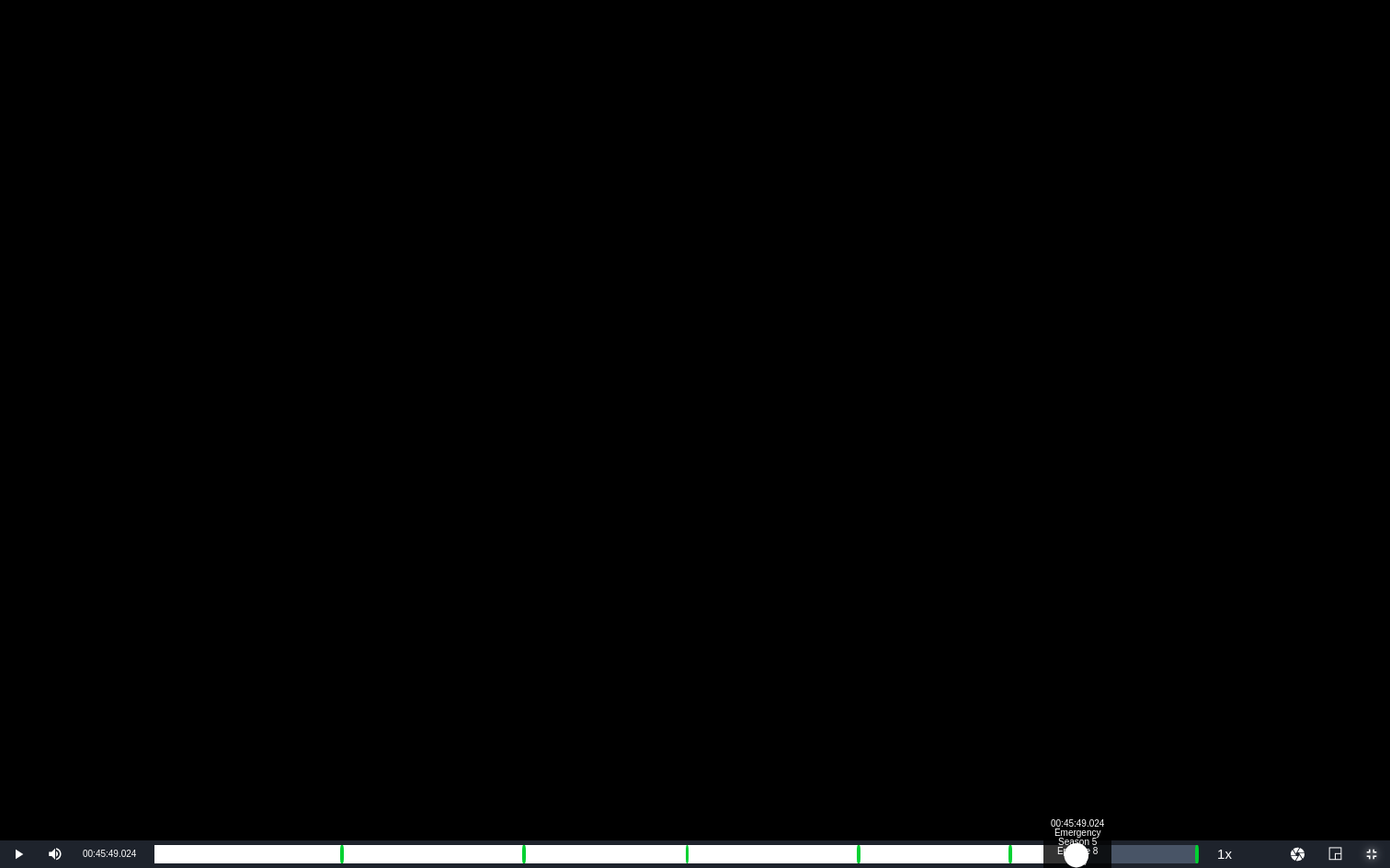
click at [1077, 696] on div "00:40:09.786" at bounding box center [616, 854] width 922 height 18
click at [1078, 696] on div "00:40:52.785" at bounding box center [616, 854] width 923 height 18
click at [1083, 696] on div "00:41:09.509" at bounding box center [618, 854] width 928 height 18
click at [1086, 696] on div "00:41:17.614" at bounding box center [620, 854] width 931 height 18
click at [1094, 696] on div "00:41:40.139" at bounding box center [625, 854] width 940 height 18
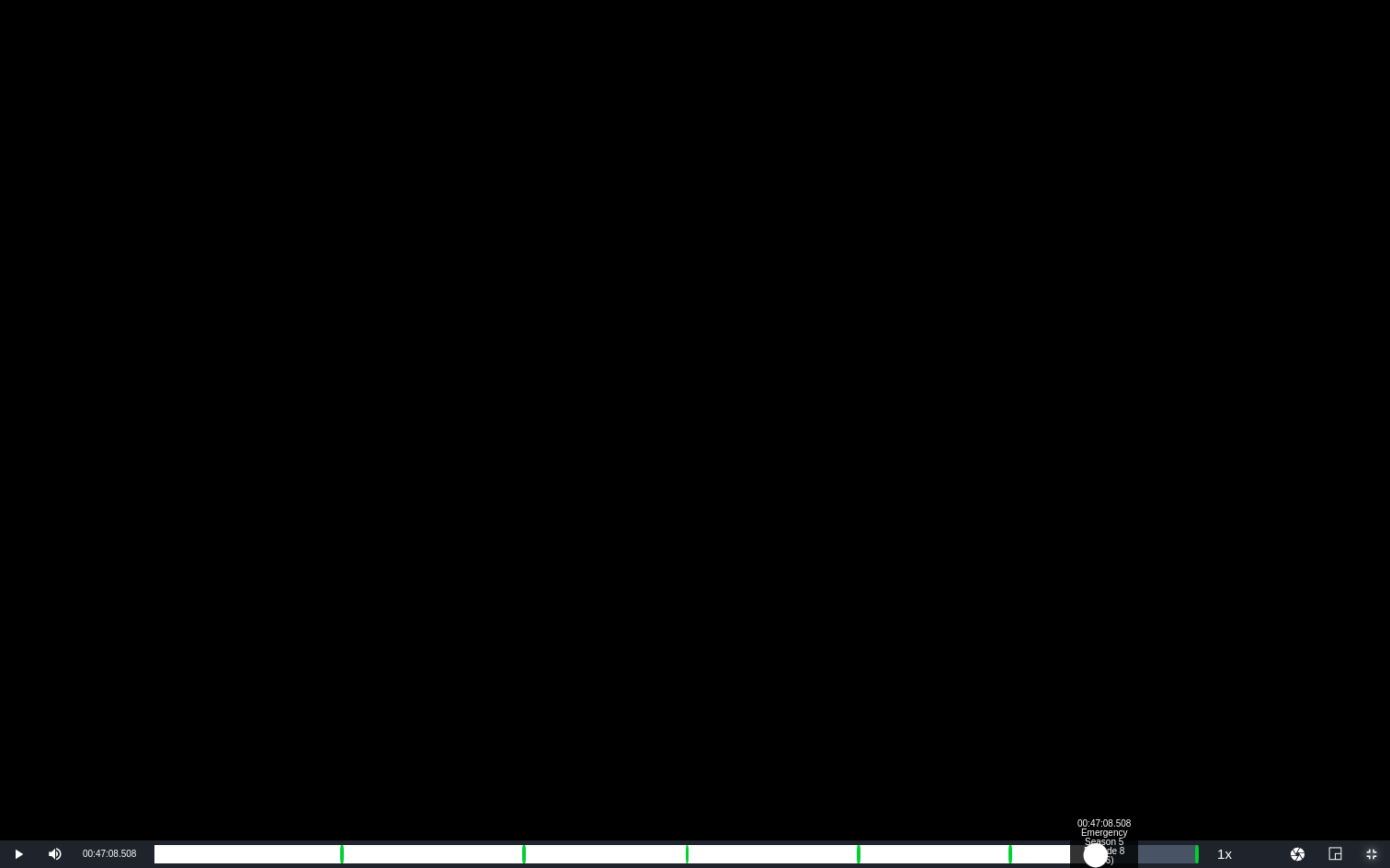
click at [1095, 696] on div "00:41:47.086" at bounding box center [625, 854] width 941 height 18
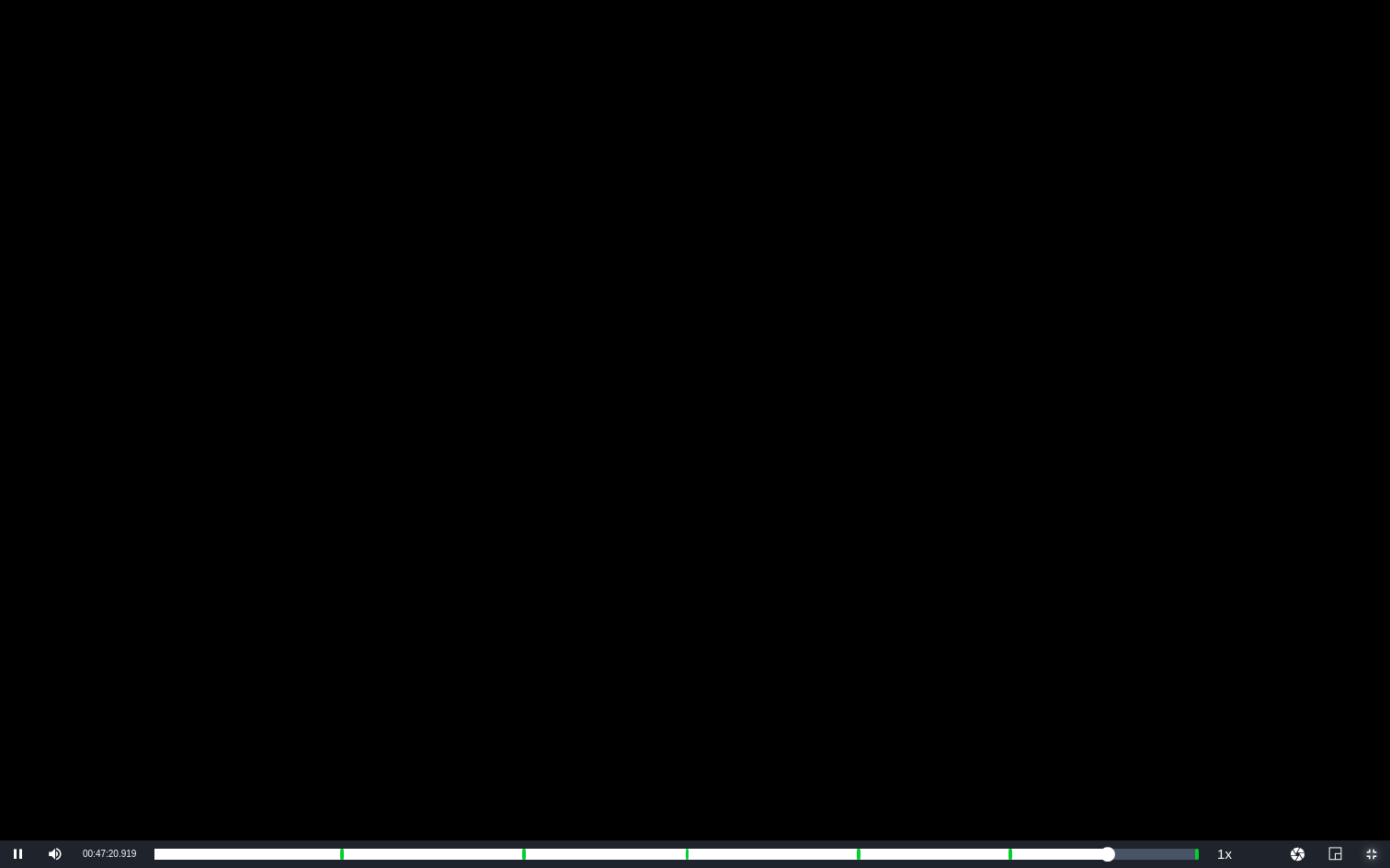
click at [1276, 696] on span "Video Player" at bounding box center [1372, 854] width 0 height 0
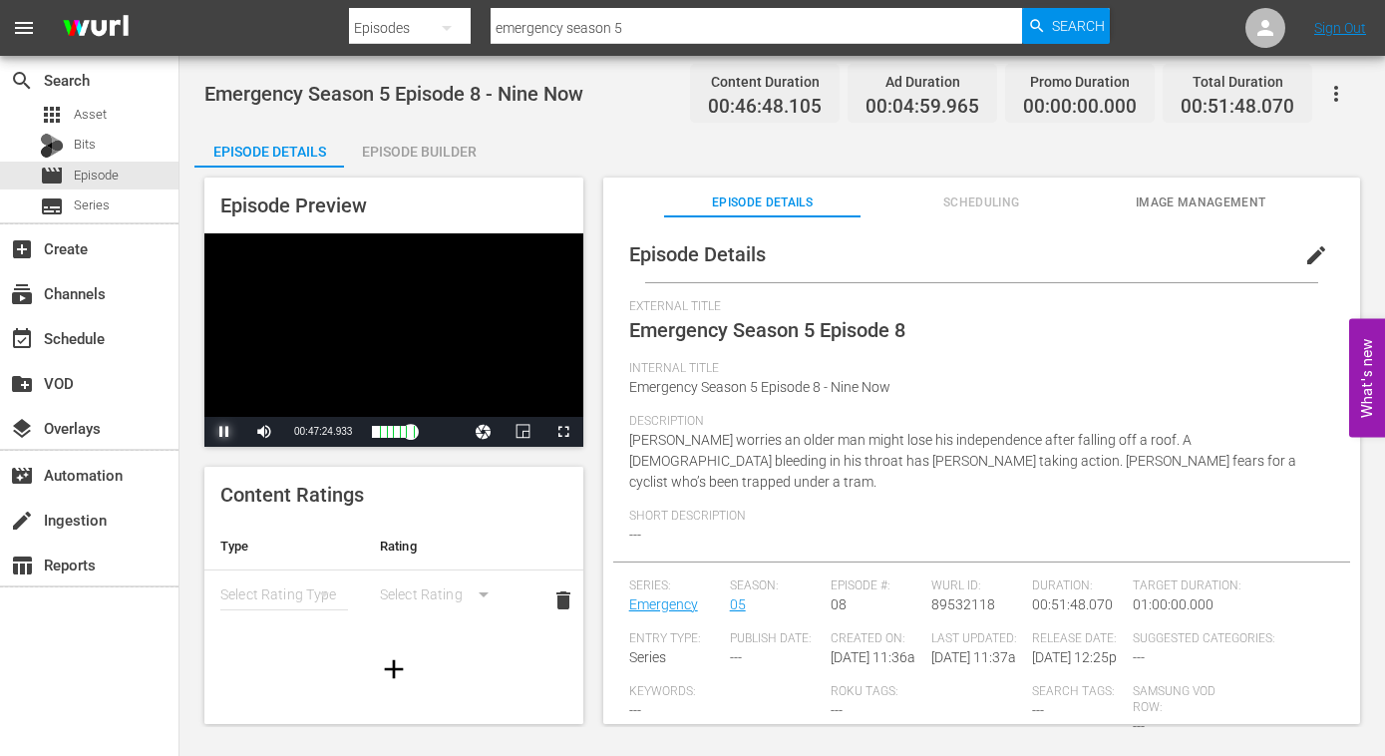
click at [224, 432] on span "Video Player" at bounding box center [224, 432] width 0 height 0
click at [78, 173] on span "Episode" at bounding box center [96, 176] width 45 height 20
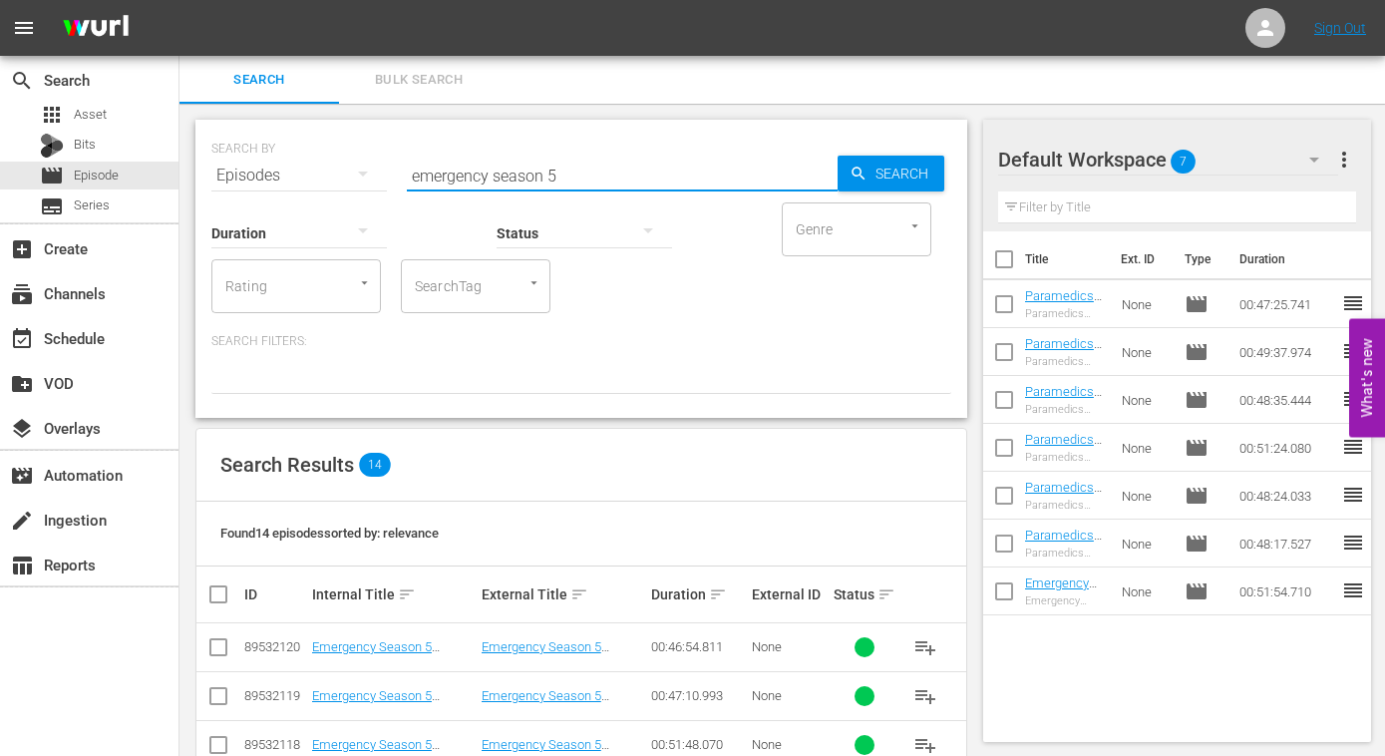
drag, startPoint x: 529, startPoint y: 169, endPoint x: 421, endPoint y: 161, distance: 109.0
click at [418, 159] on input "emergency season 5" at bounding box center [622, 176] width 431 height 48
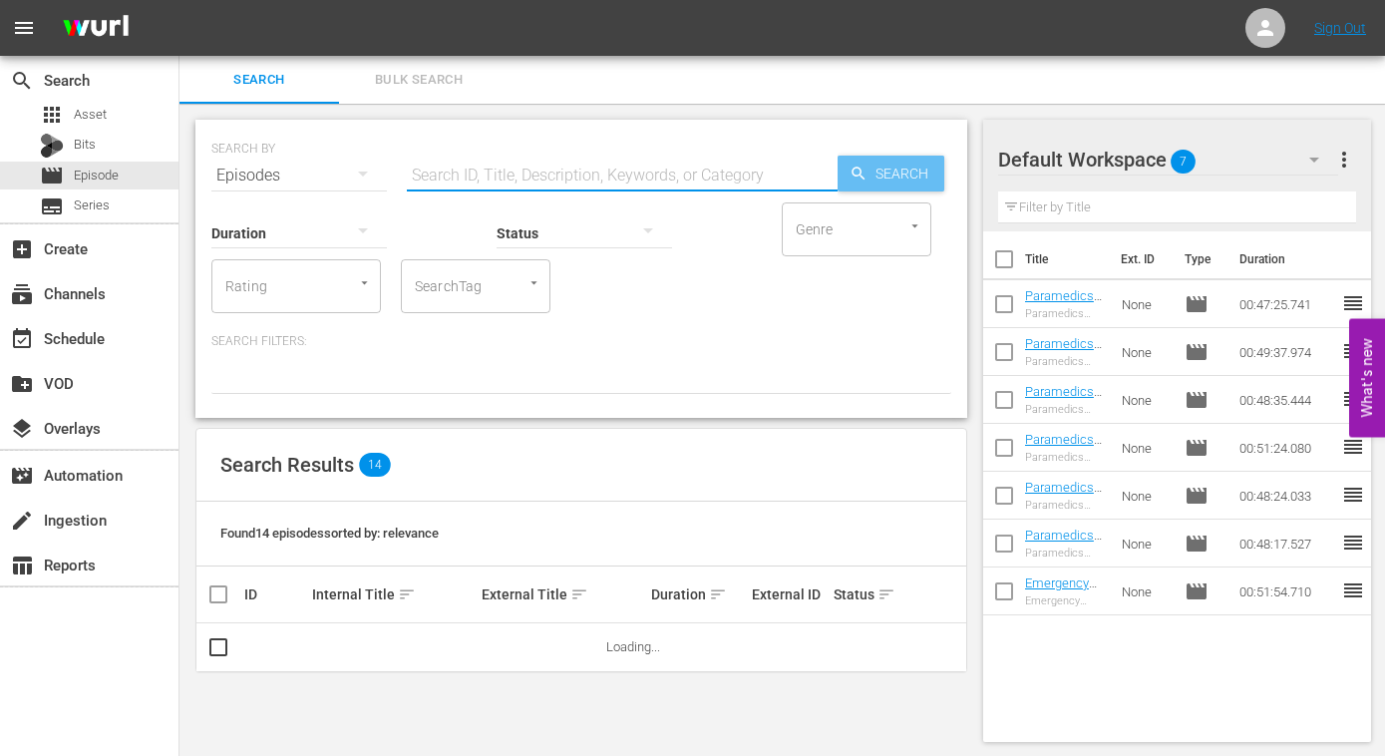
click at [879, 178] on span "Search" at bounding box center [905, 174] width 77 height 36
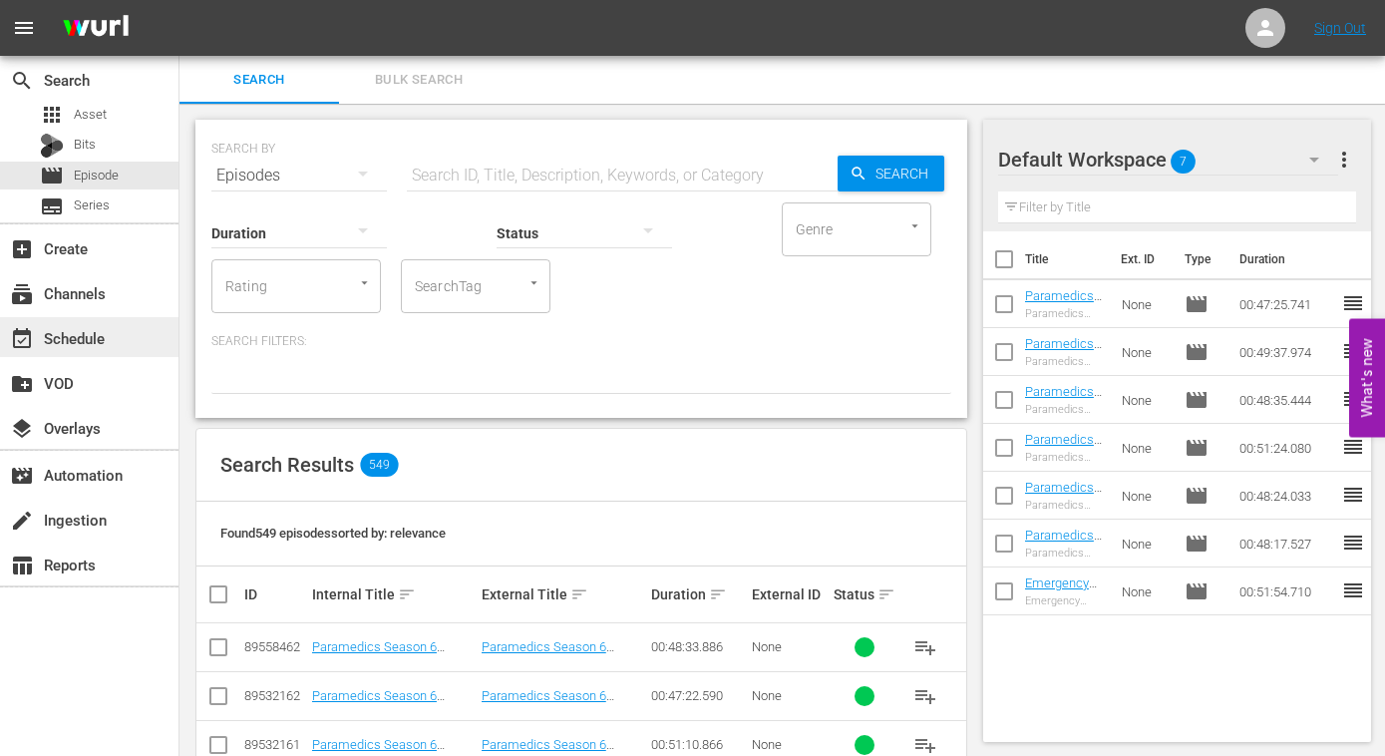
click at [56, 333] on div "event_available Schedule" at bounding box center [56, 335] width 112 height 18
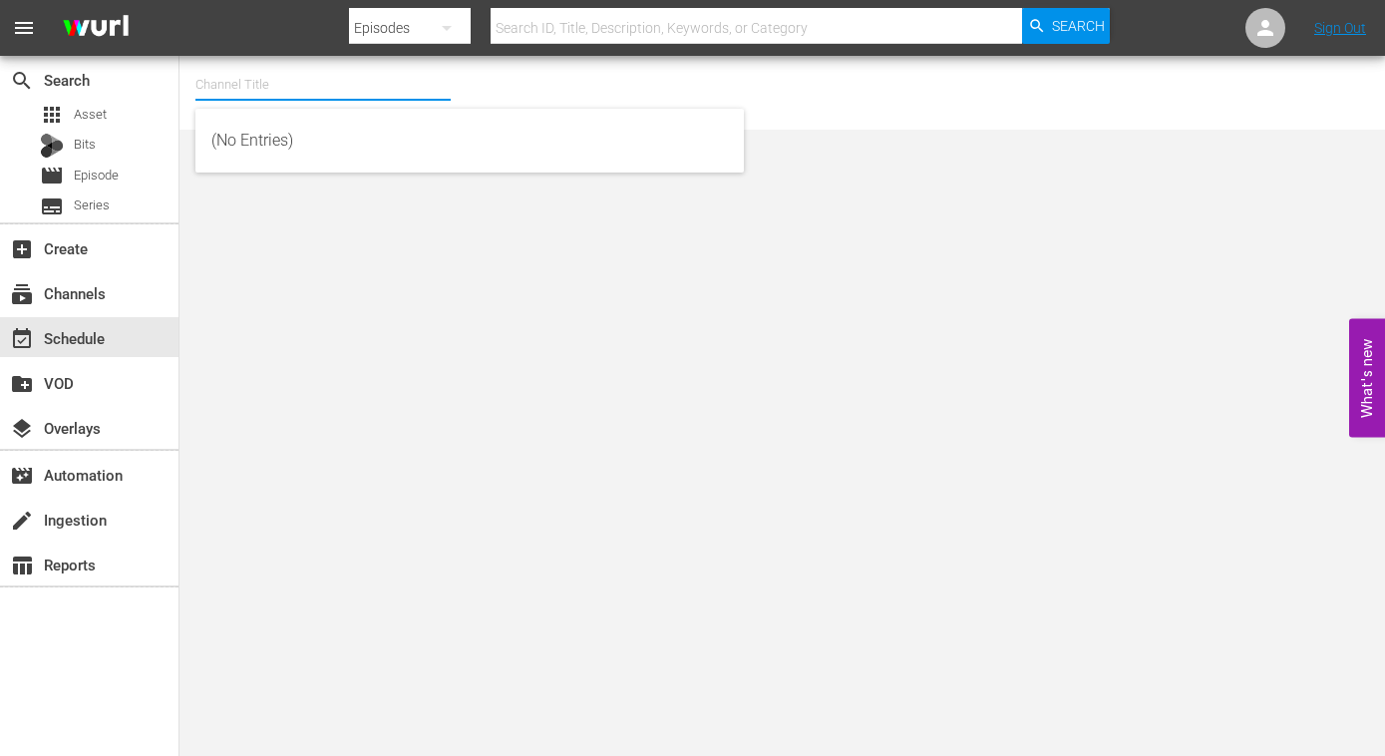
click at [264, 82] on input "text" at bounding box center [322, 85] width 255 height 48
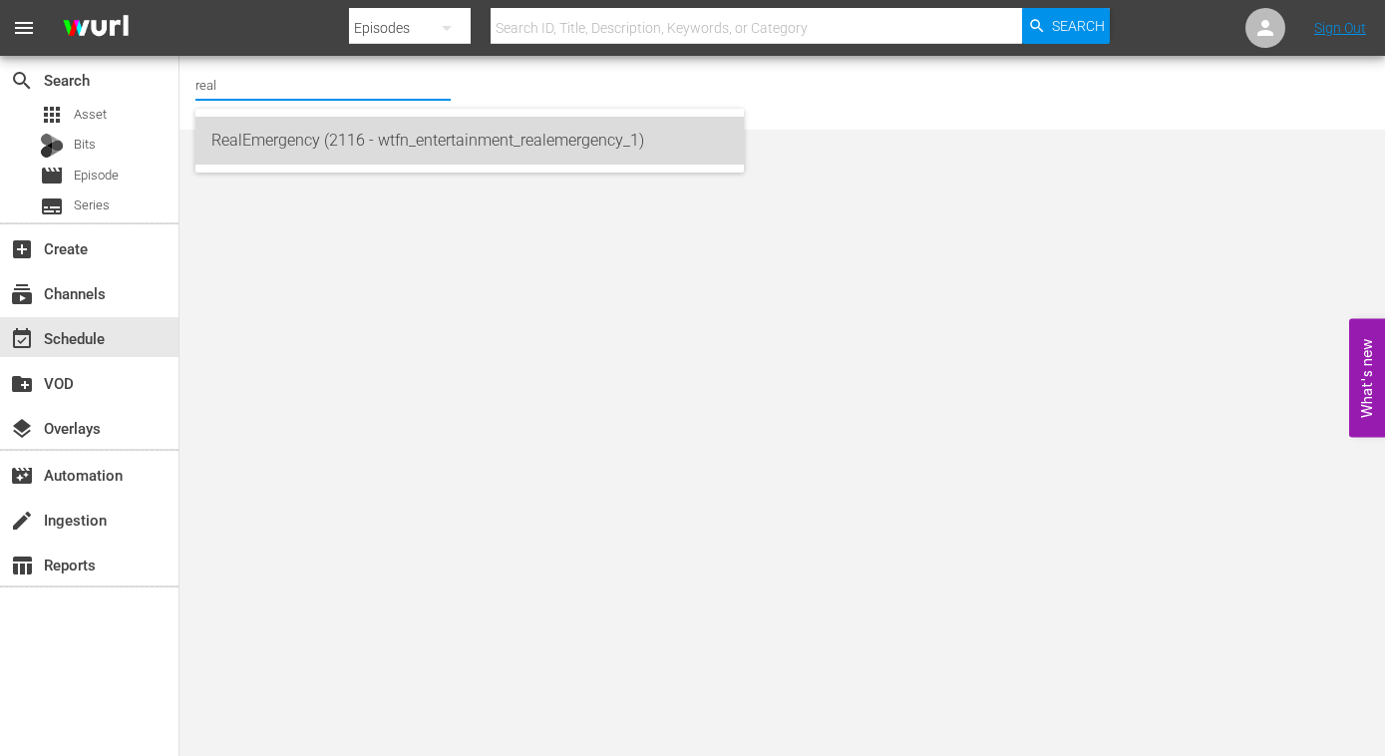
click at [263, 142] on div "RealEmergency (2116 - wtfn_entertainment_realemergency_1)" at bounding box center [469, 141] width 516 height 48
type input "RealEmergency (2116 - wtfn_entertainment_realemergency_1)"
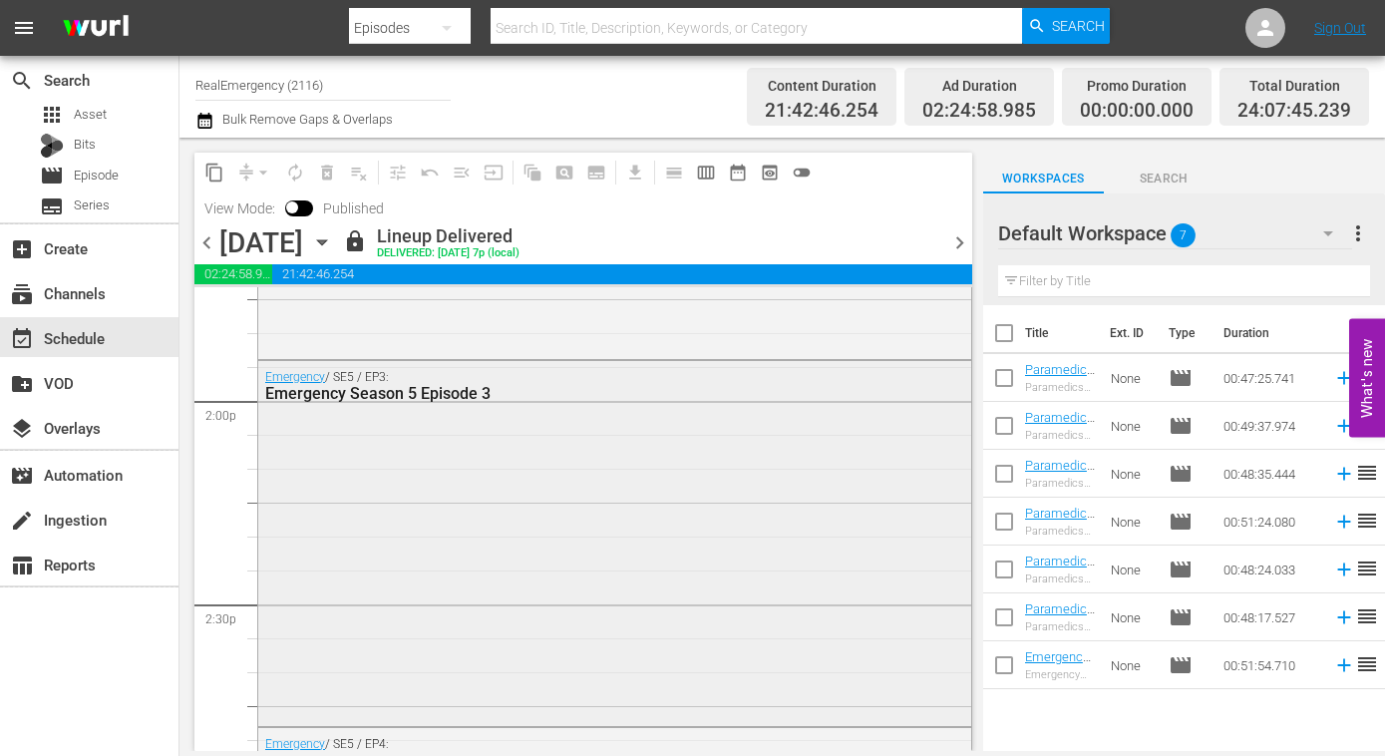
scroll to position [5580, 0]
click at [374, 424] on div "Emergency / SE5 / EP3: Emergency Season 5 Episode 3" at bounding box center [614, 542] width 713 height 361
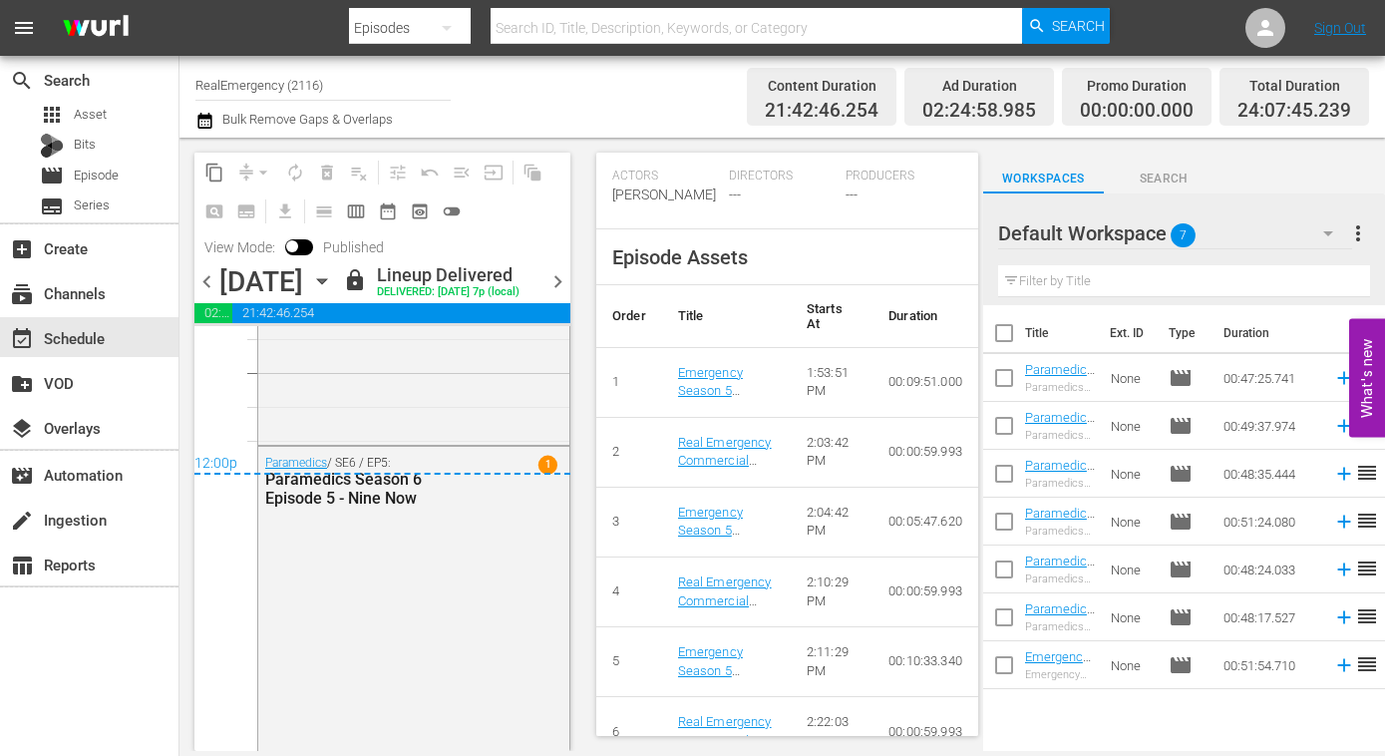
scroll to position [9625, 0]
click at [563, 278] on span "chevron_right" at bounding box center [557, 281] width 25 height 25
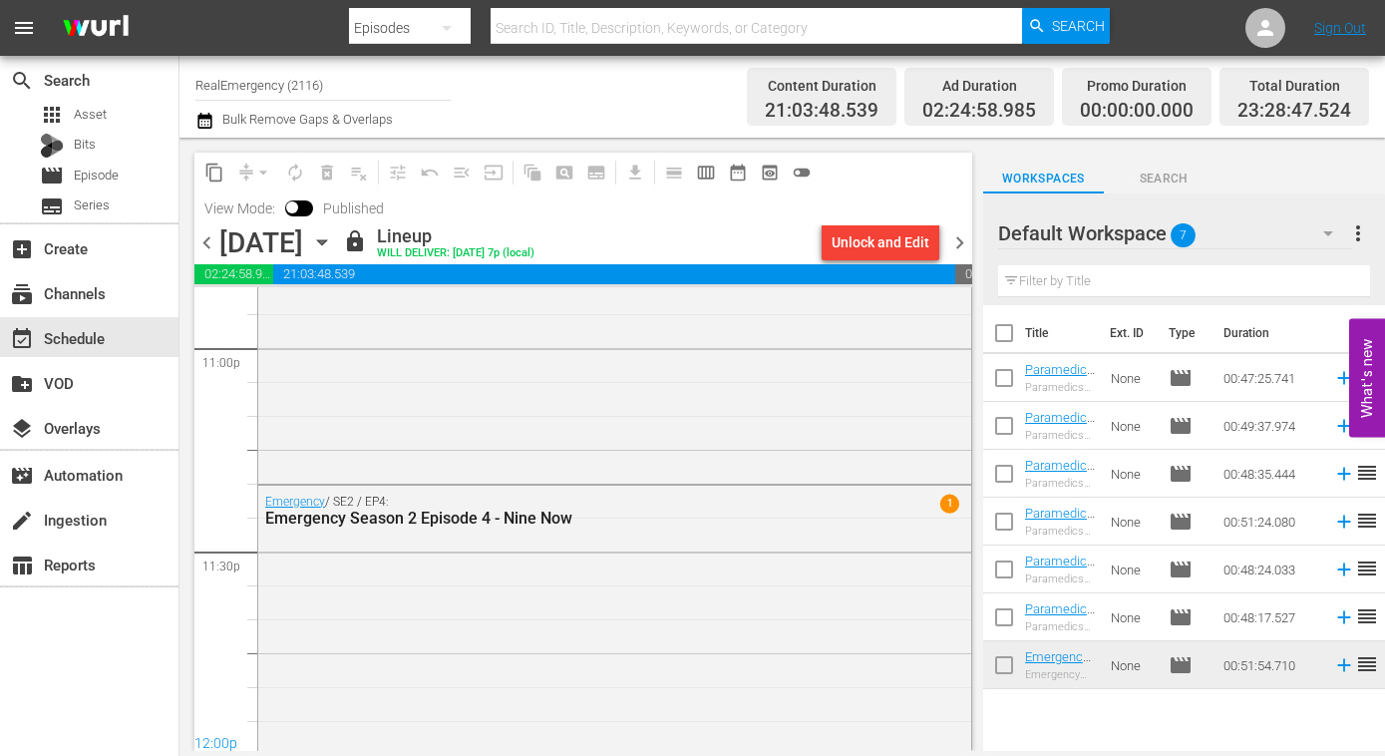
scroll to position [9375, 0]
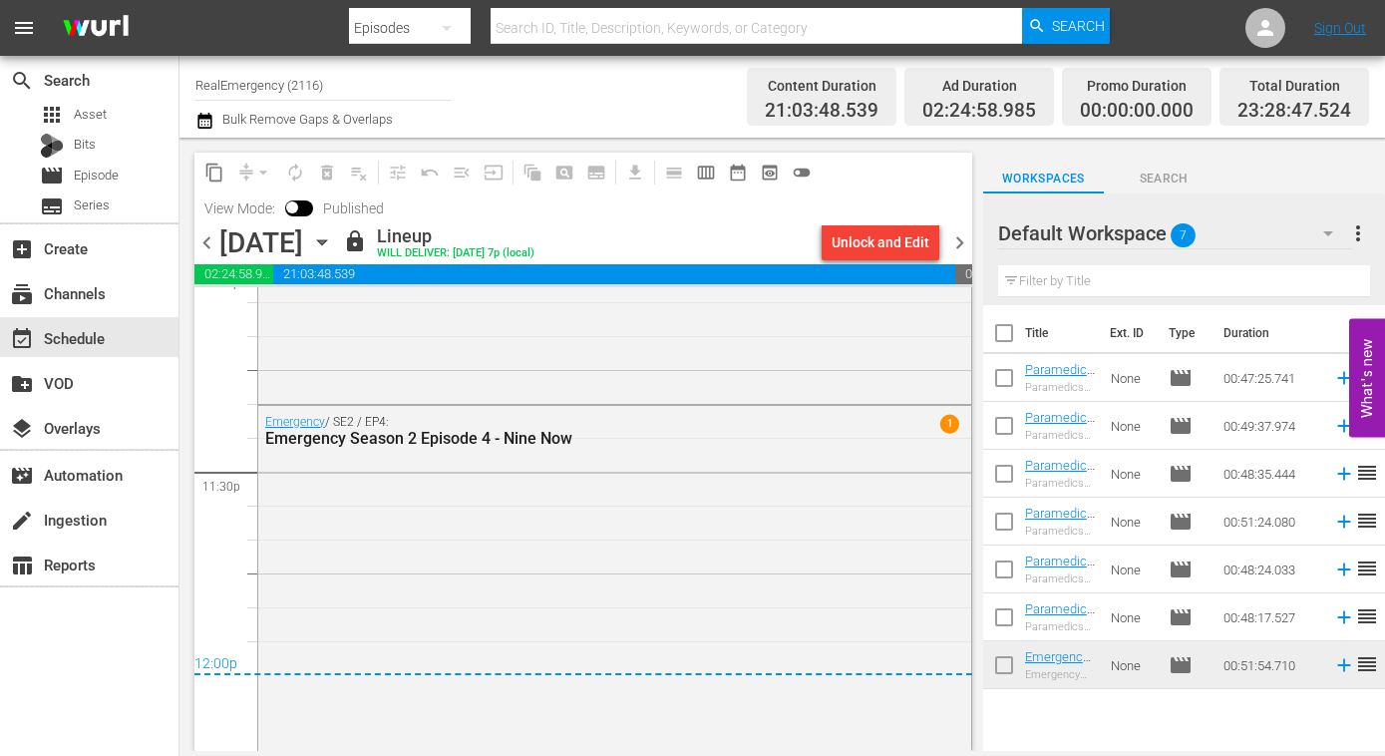
click at [965, 242] on span "chevron_right" at bounding box center [959, 242] width 25 height 25
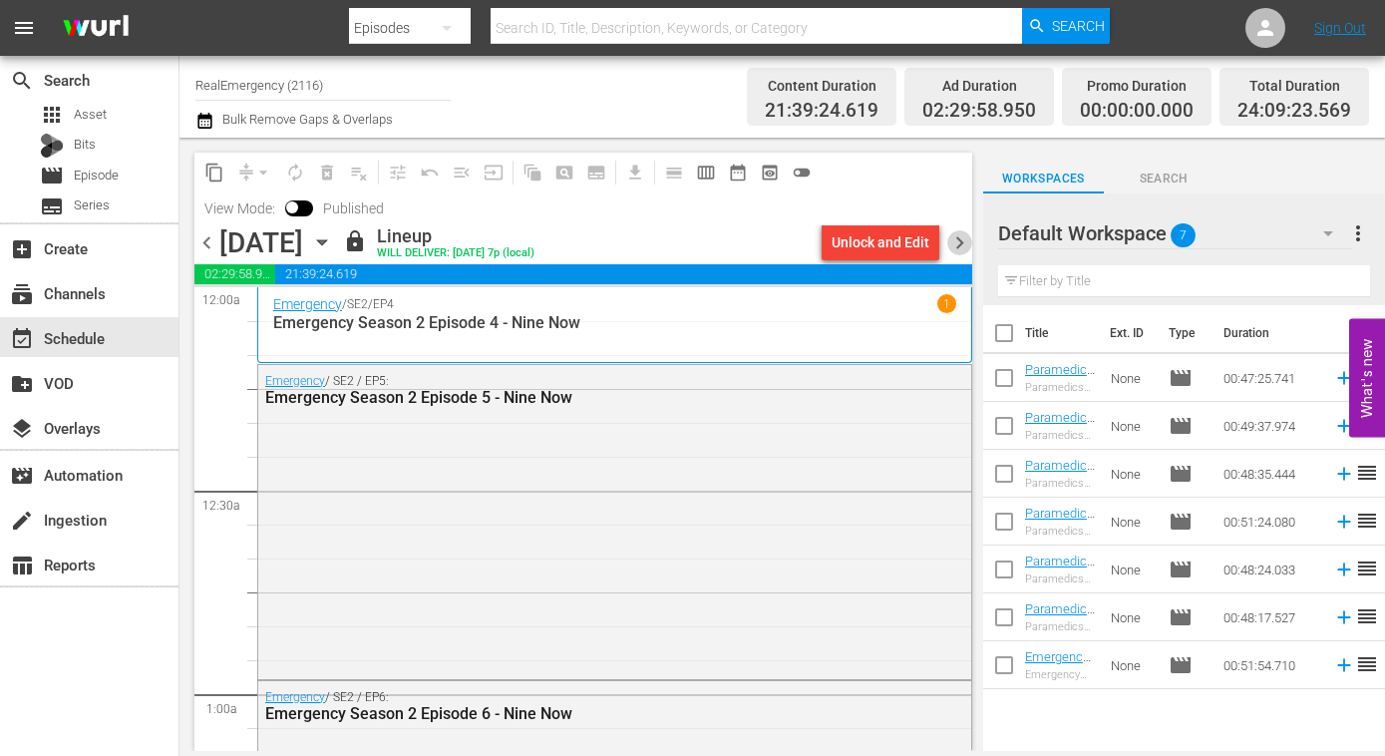
click at [966, 243] on span "chevron_right" at bounding box center [959, 242] width 25 height 25
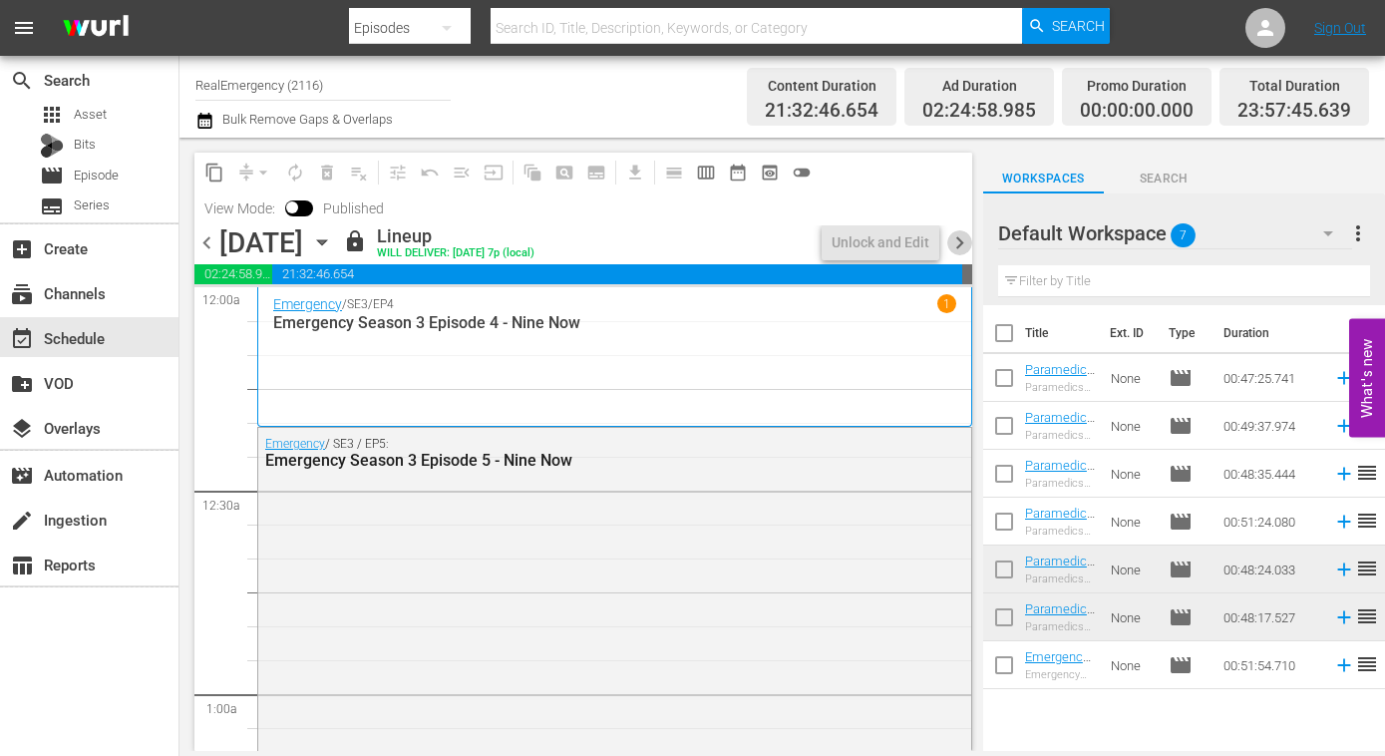
click at [963, 243] on span "chevron_right" at bounding box center [959, 242] width 25 height 25
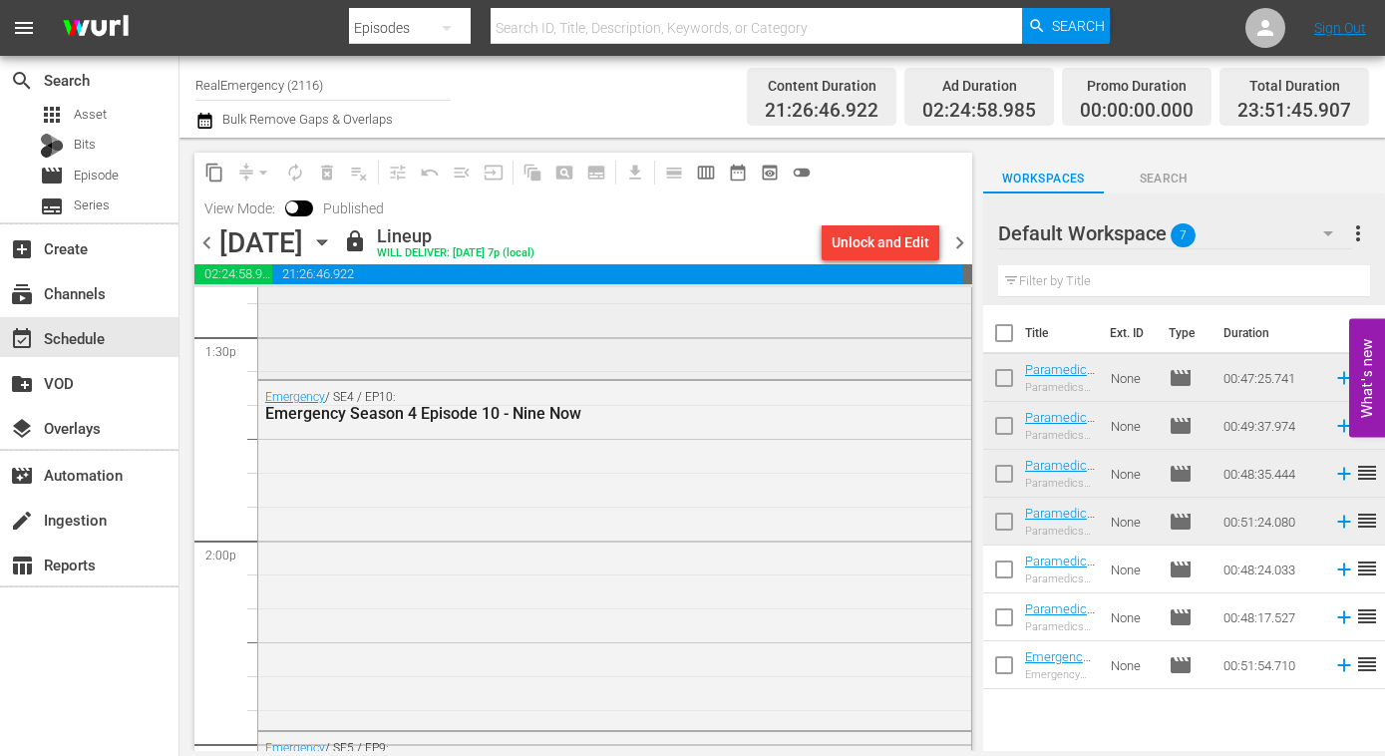
scroll to position [5431, 0]
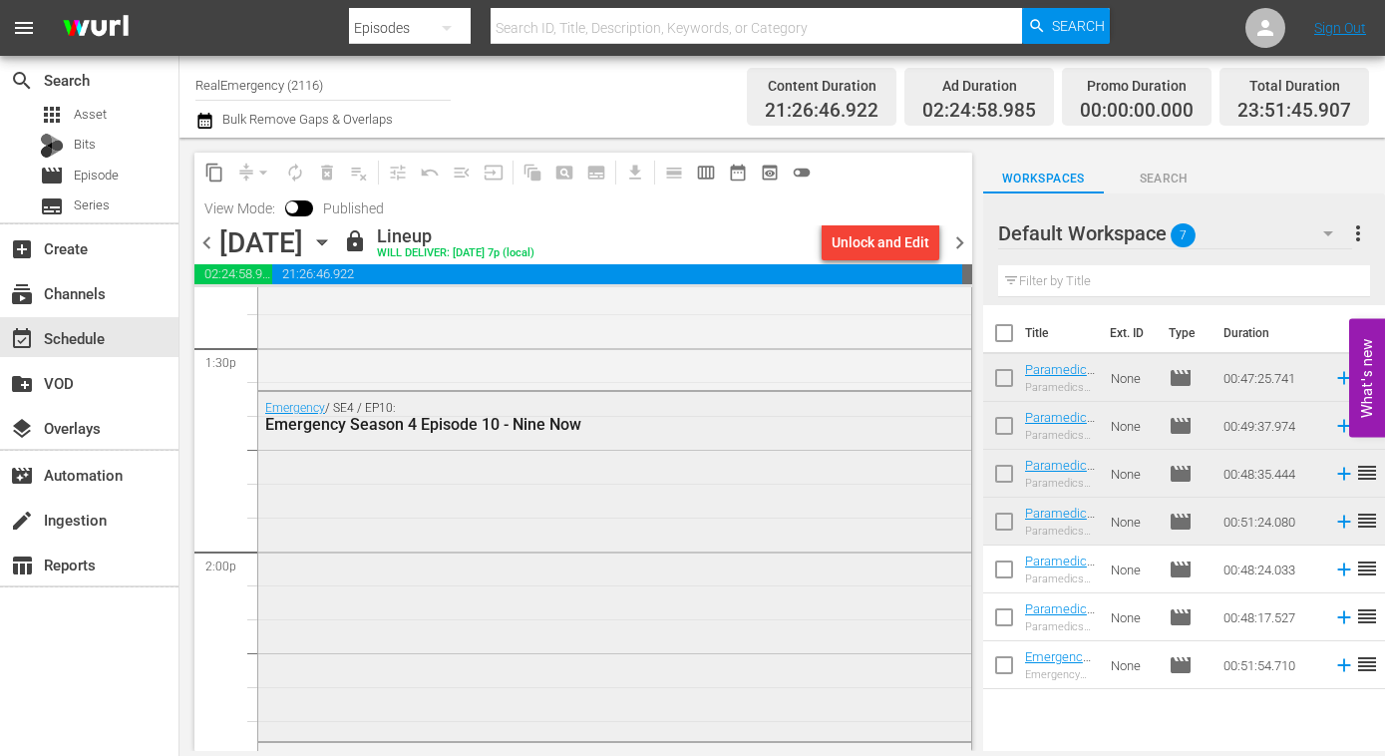
click at [508, 468] on div "Emergency / SE4 / EP10: Emergency Season 4 Episode 10 - Nine Now" at bounding box center [614, 564] width 713 height 345
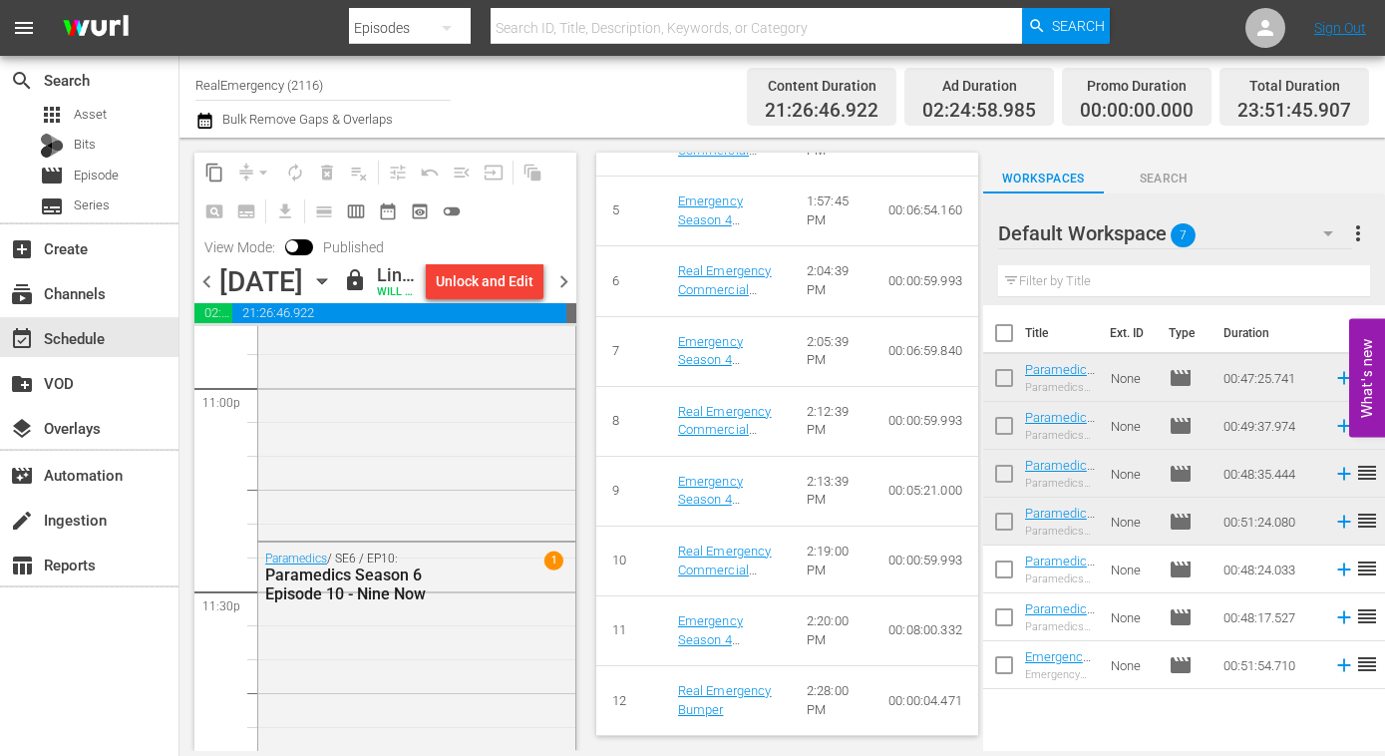
scroll to position [9438, 0]
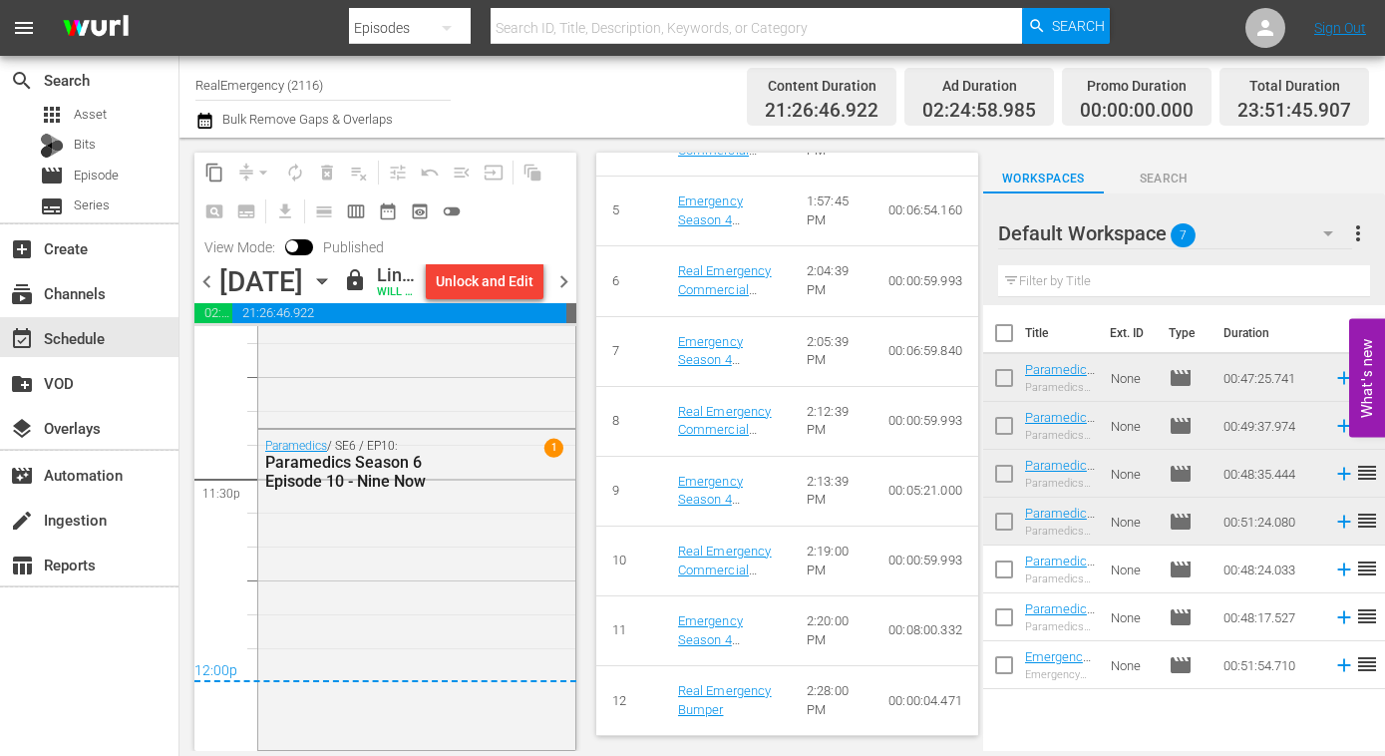
click at [565, 294] on span "chevron_right" at bounding box center [563, 281] width 25 height 25
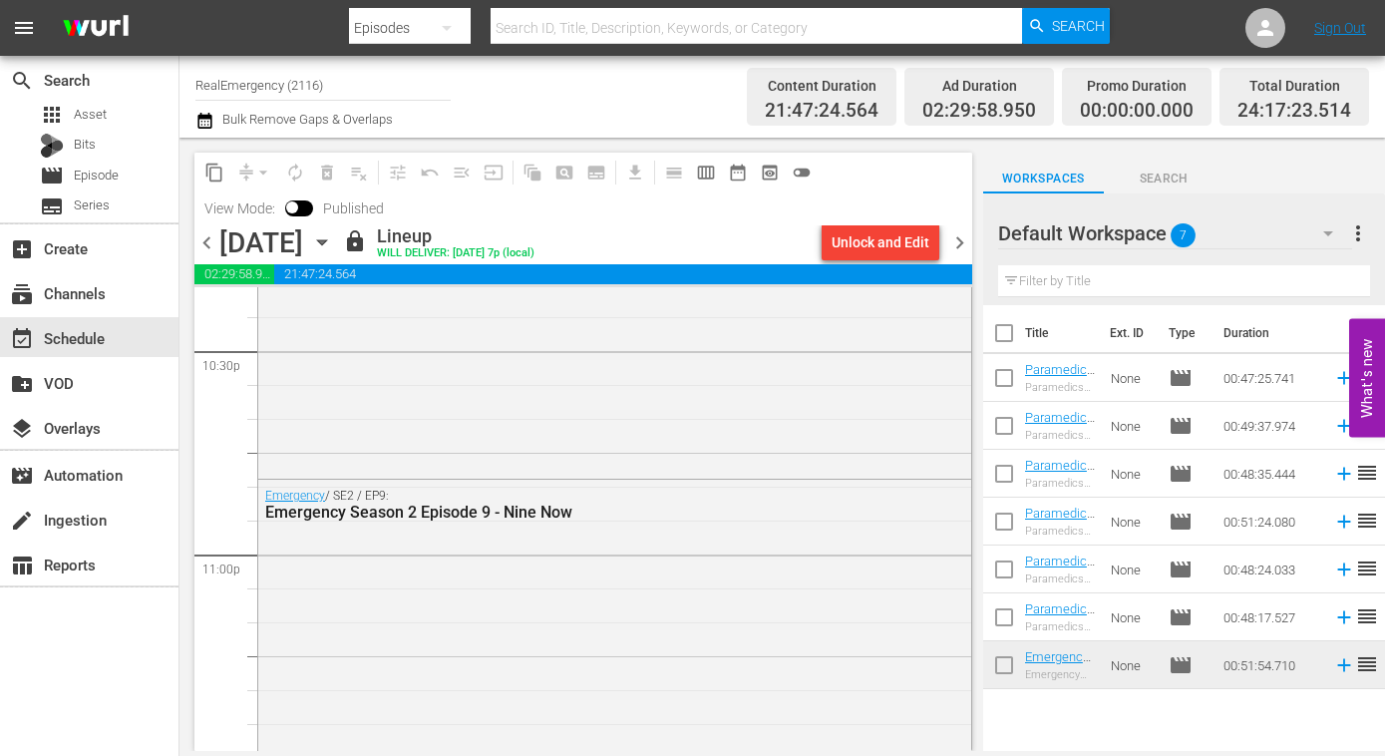
scroll to position [9486, 0]
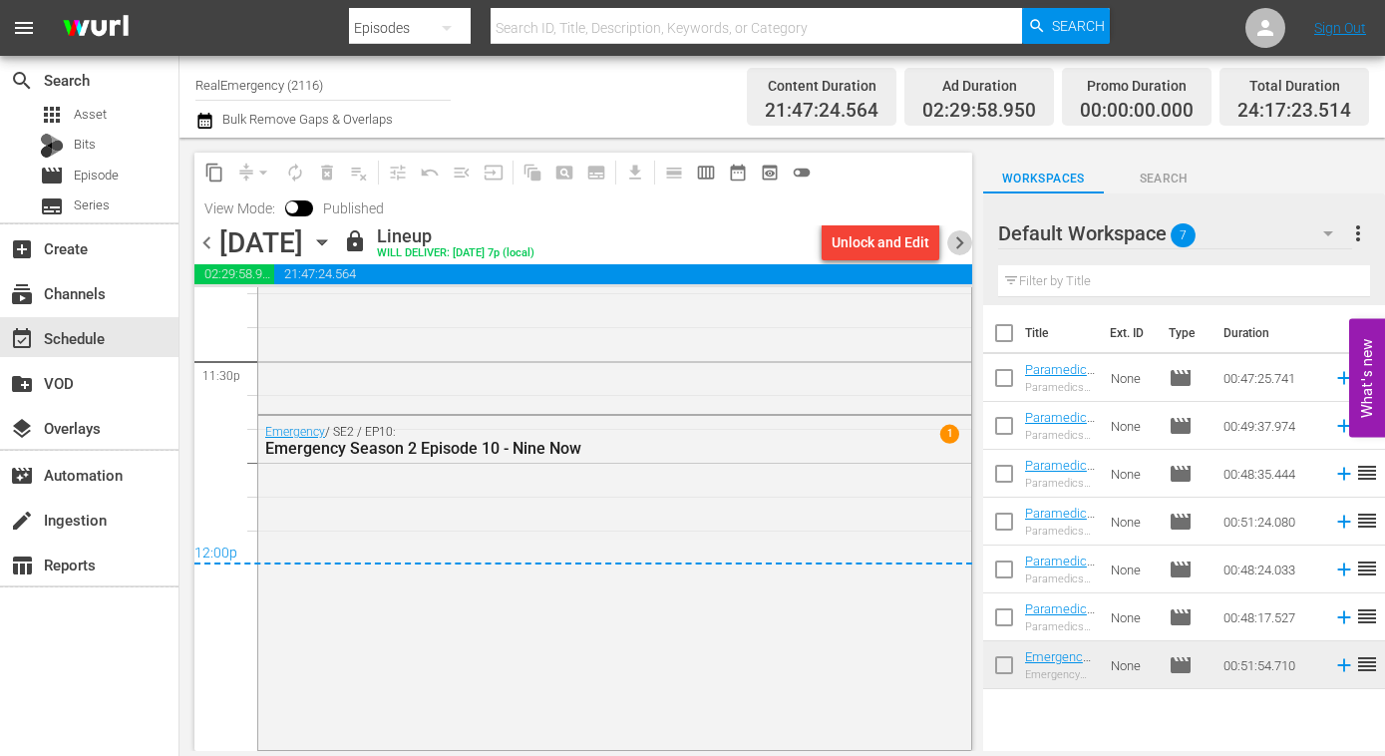
click at [959, 244] on span "chevron_right" at bounding box center [959, 242] width 25 height 25
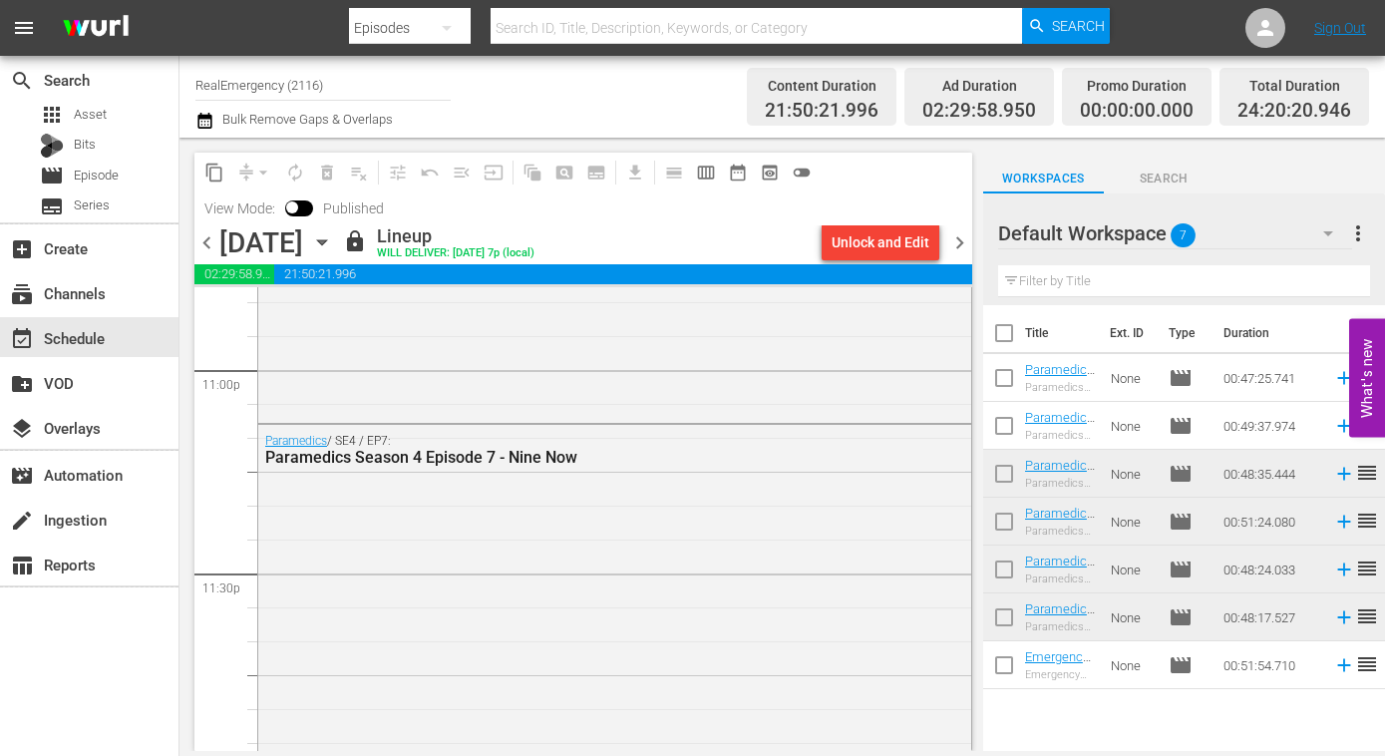
scroll to position [9624, 0]
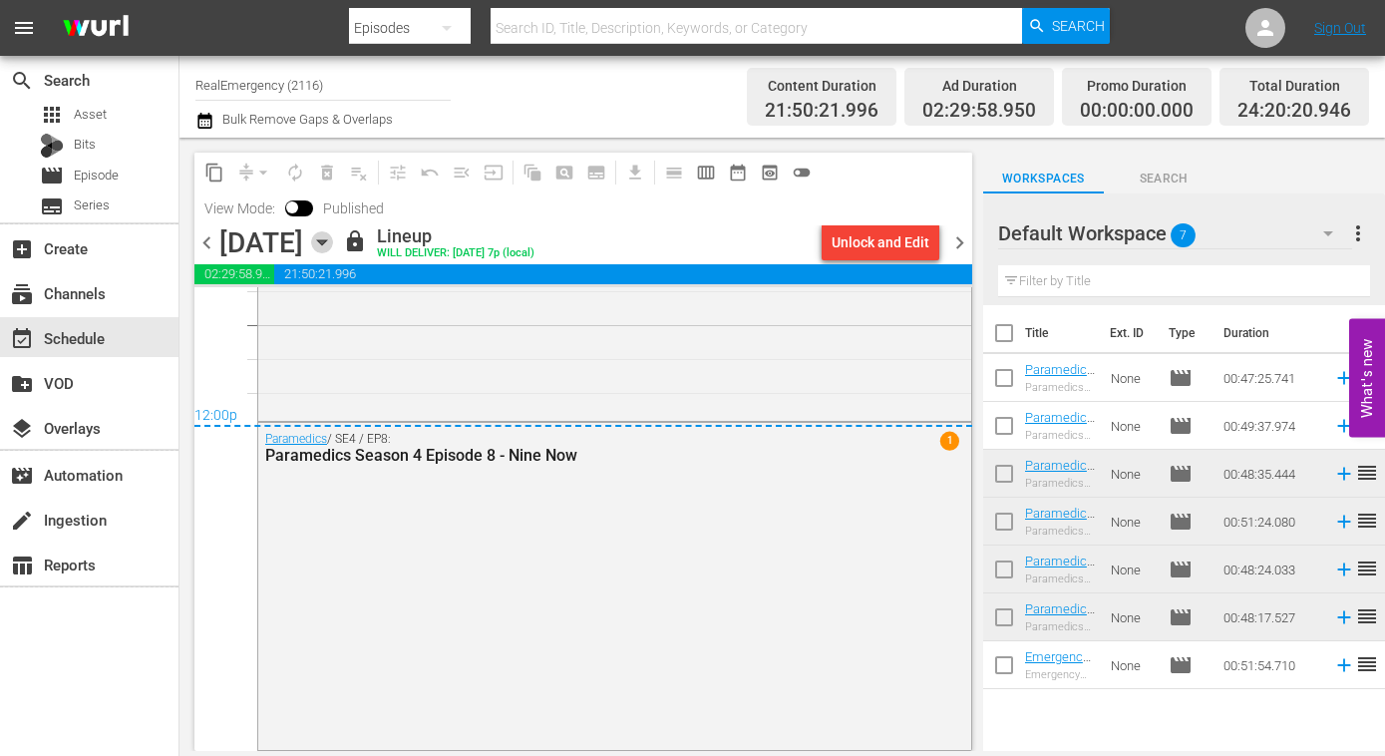
click at [333, 242] on icon "button" at bounding box center [322, 242] width 22 height 22
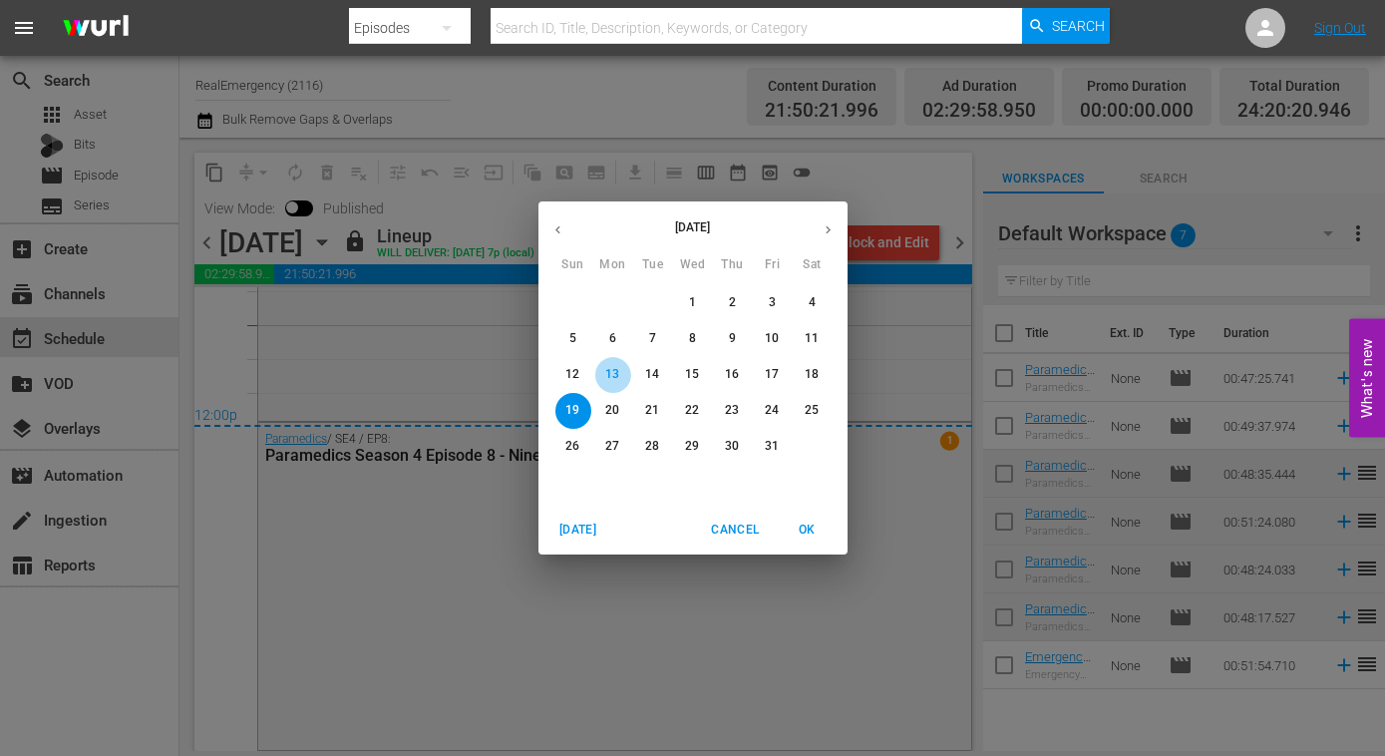
click at [616, 371] on p "13" at bounding box center [612, 374] width 14 height 17
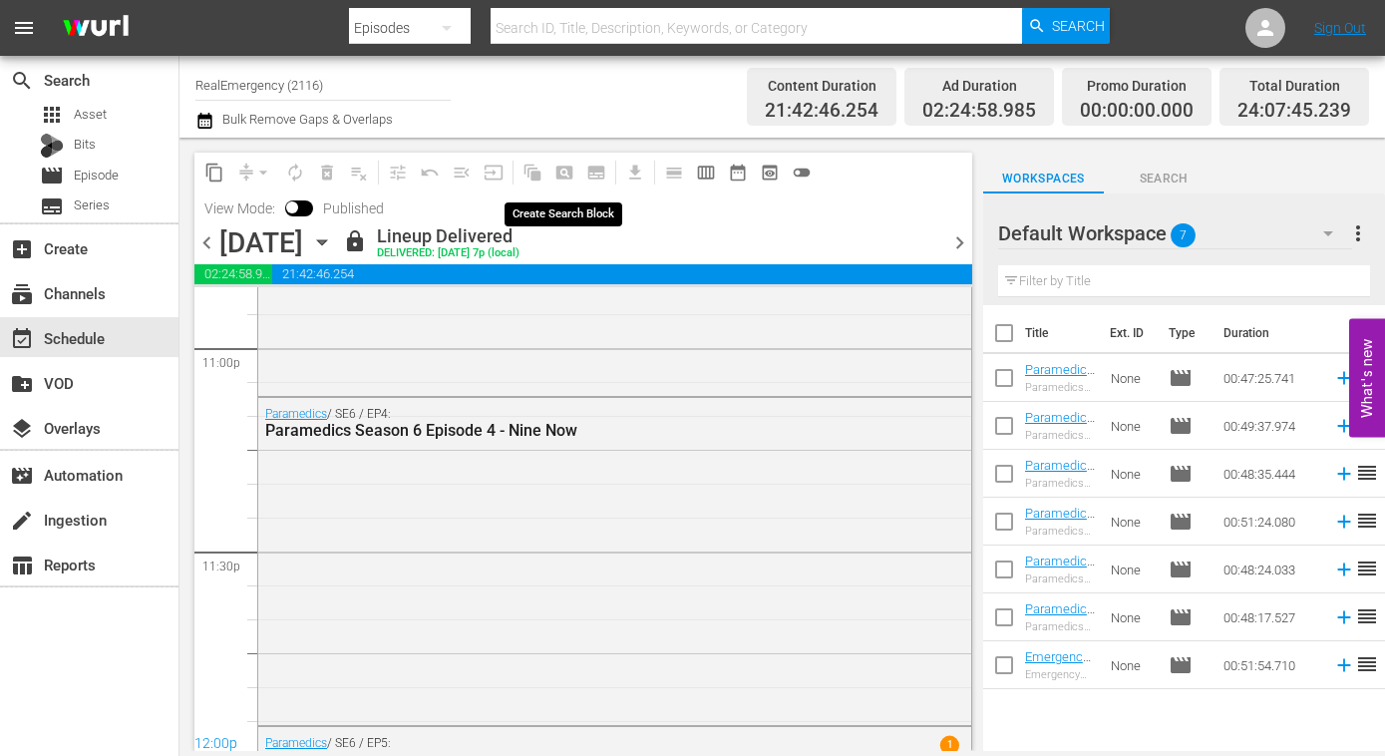
scroll to position [9587, 0]
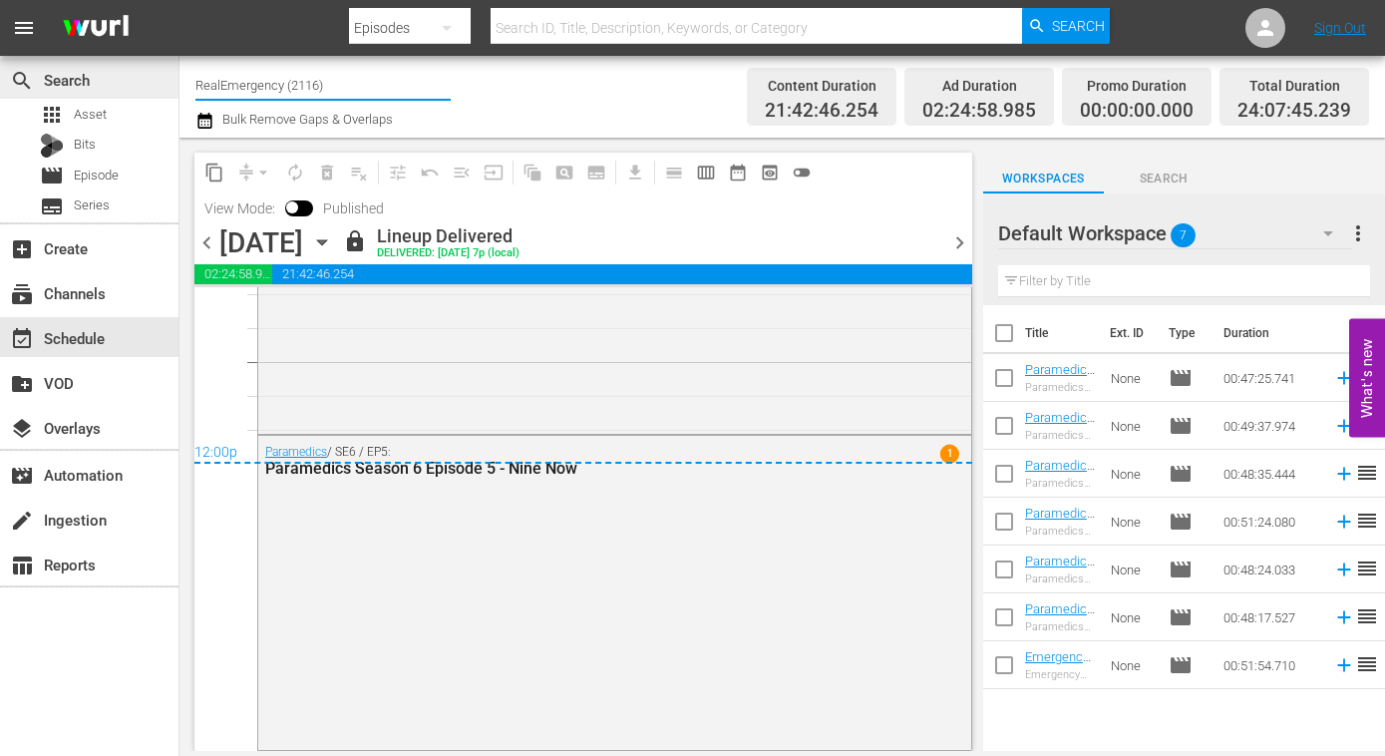
drag, startPoint x: 366, startPoint y: 87, endPoint x: 164, endPoint y: 84, distance: 202.4
click at [179, 0] on div "search Search apps Asset Bits movie Episode subtitles Series add_box Create sub…" at bounding box center [781, 0] width 1205 height 0
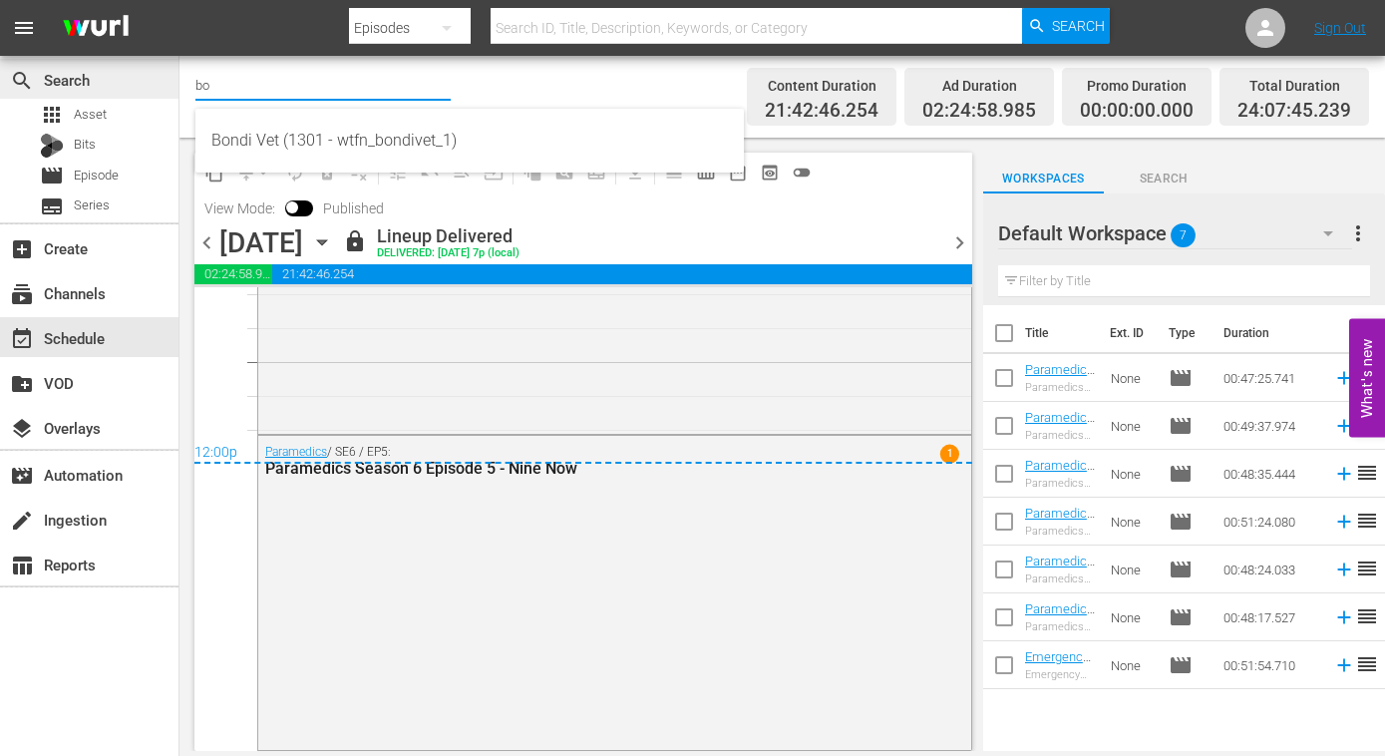
type input "b"
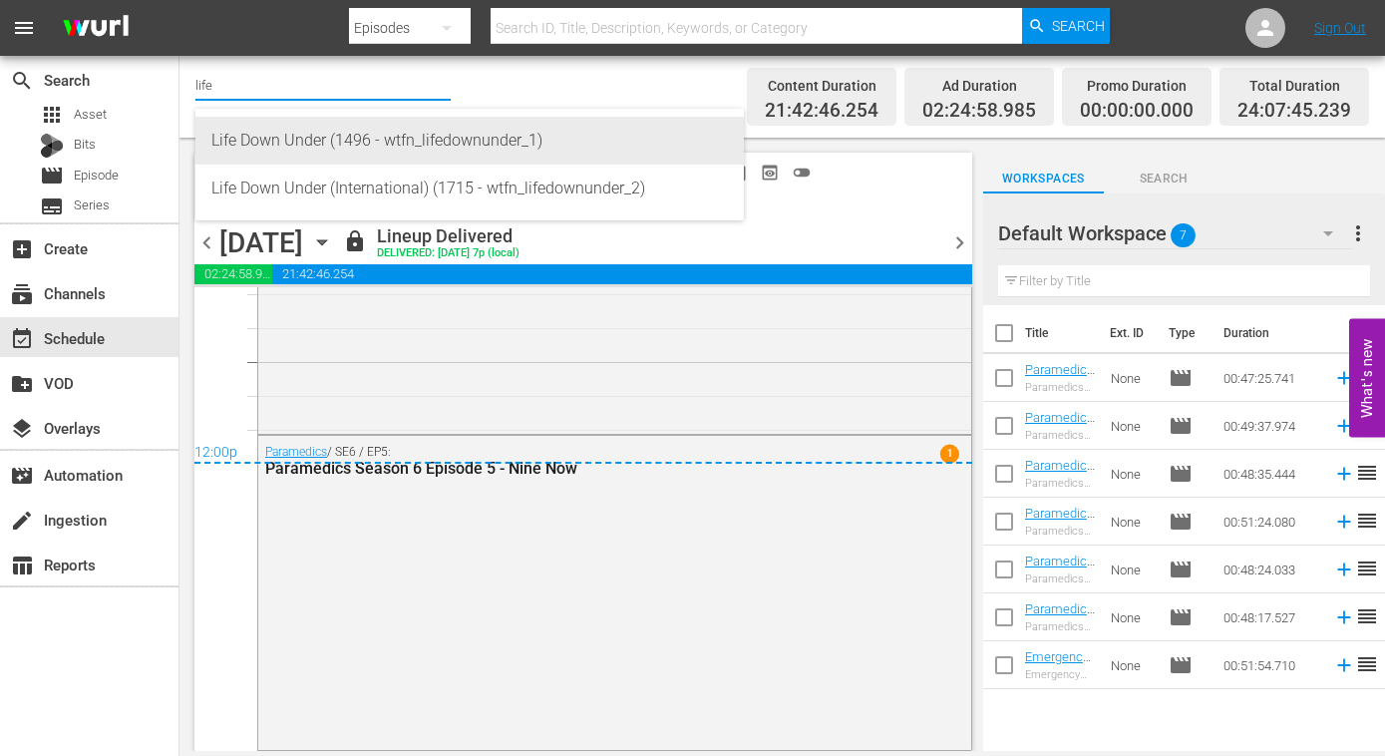
click at [291, 135] on div "Life Down Under (1496 - wtfn_lifedownunder_1)" at bounding box center [469, 141] width 516 height 48
type input "Life Down Under (1496 - wtfn_lifedownunder_1)"
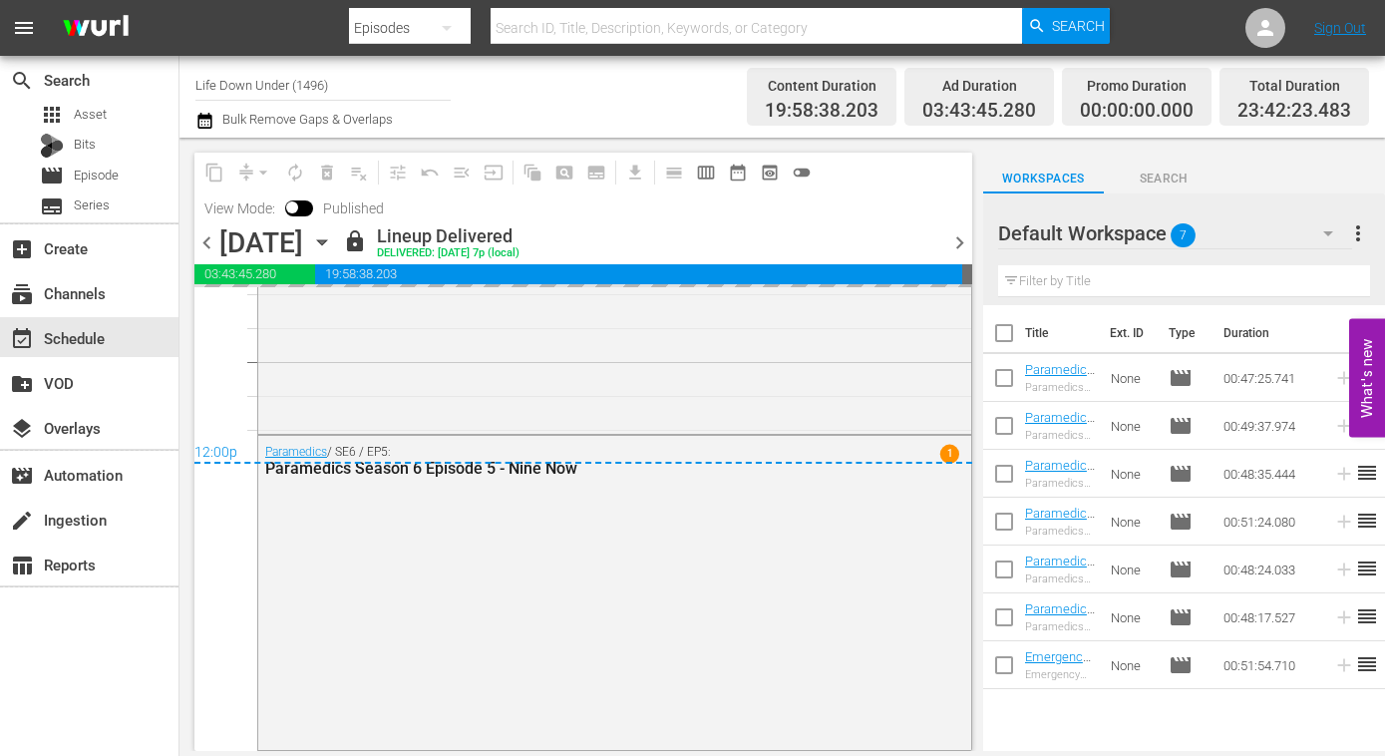
scroll to position [9332, 0]
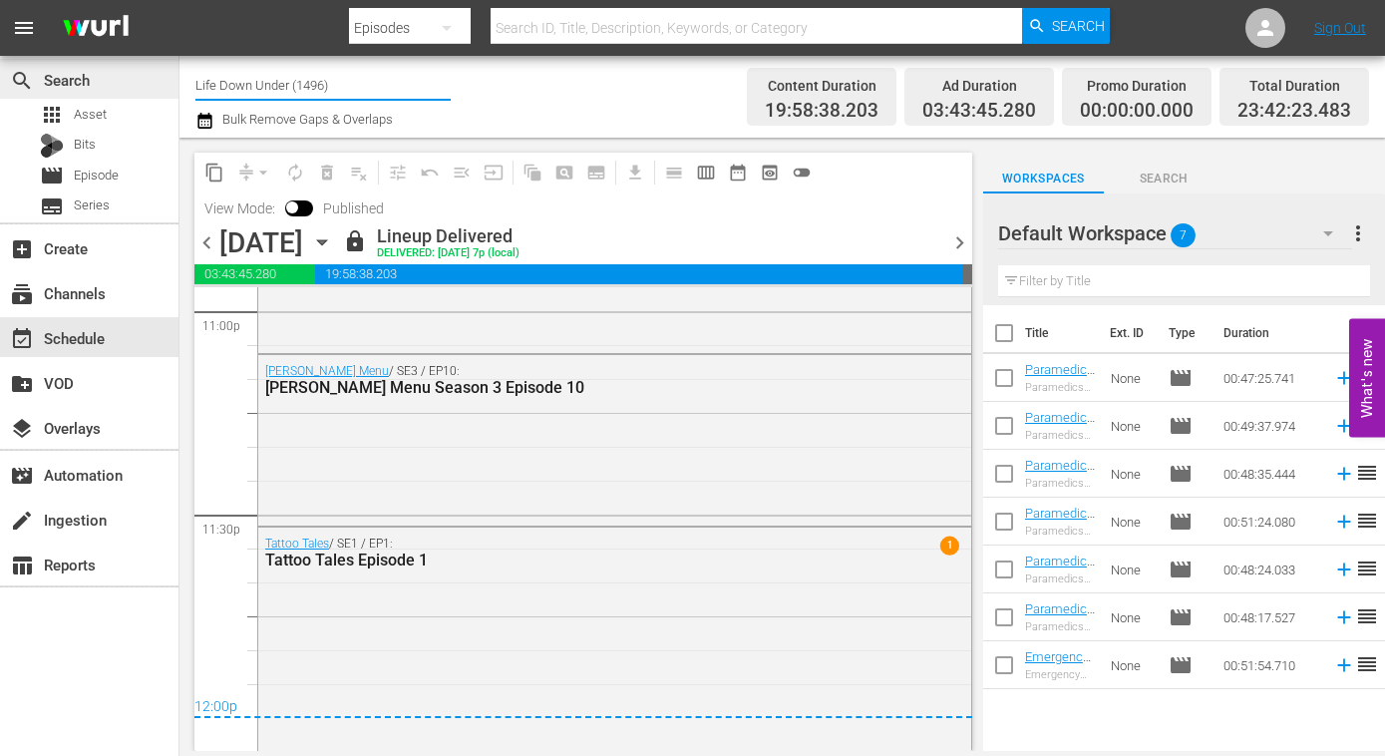
drag, startPoint x: 358, startPoint y: 85, endPoint x: 167, endPoint y: 80, distance: 191.5
click at [179, 0] on div "search Search apps Asset Bits movie Episode subtitles Series add_box Create sub…" at bounding box center [781, 0] width 1205 height 0
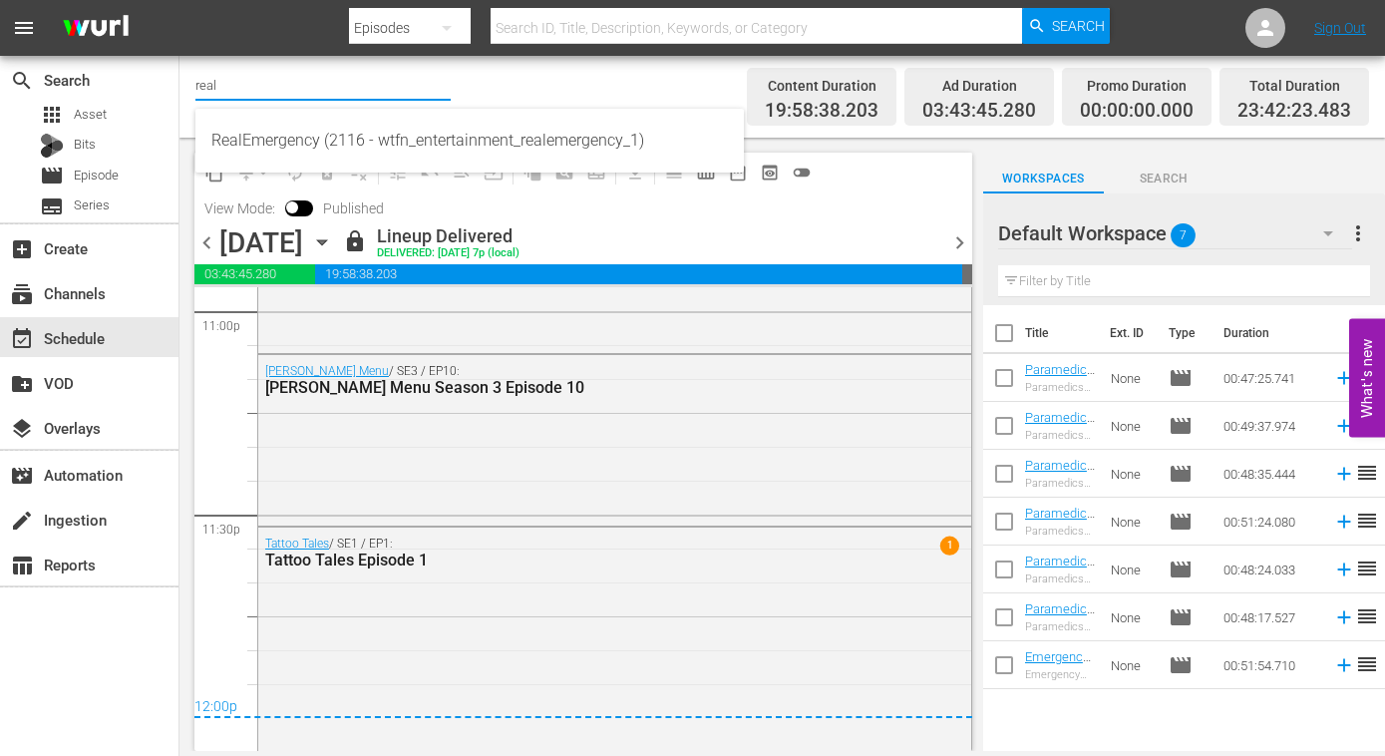
type input "real"
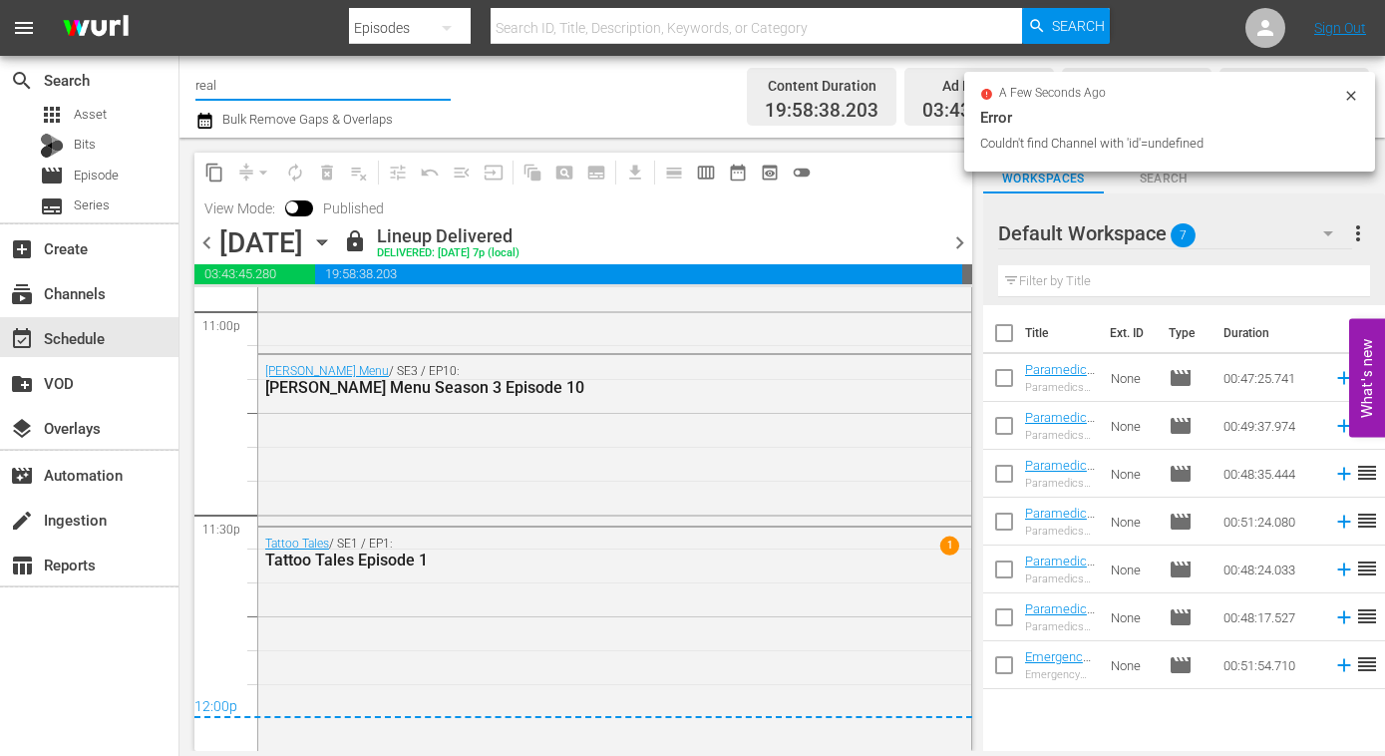
click at [255, 81] on input "real" at bounding box center [322, 85] width 255 height 48
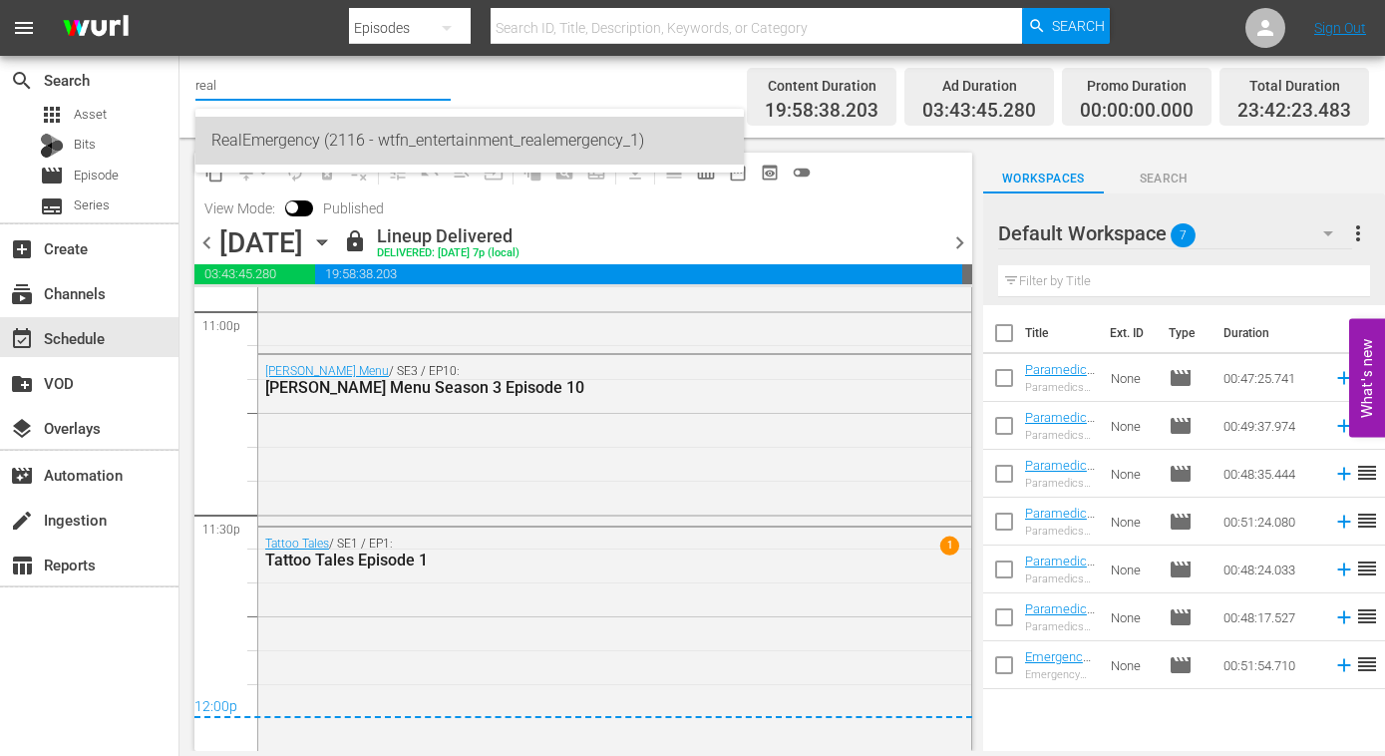
click at [259, 134] on div "RealEmergency (2116 - wtfn_entertainment_realemergency_1)" at bounding box center [469, 141] width 516 height 48
type input "RealEmergency (2116 - wtfn_entertainment_realemergency_1)"
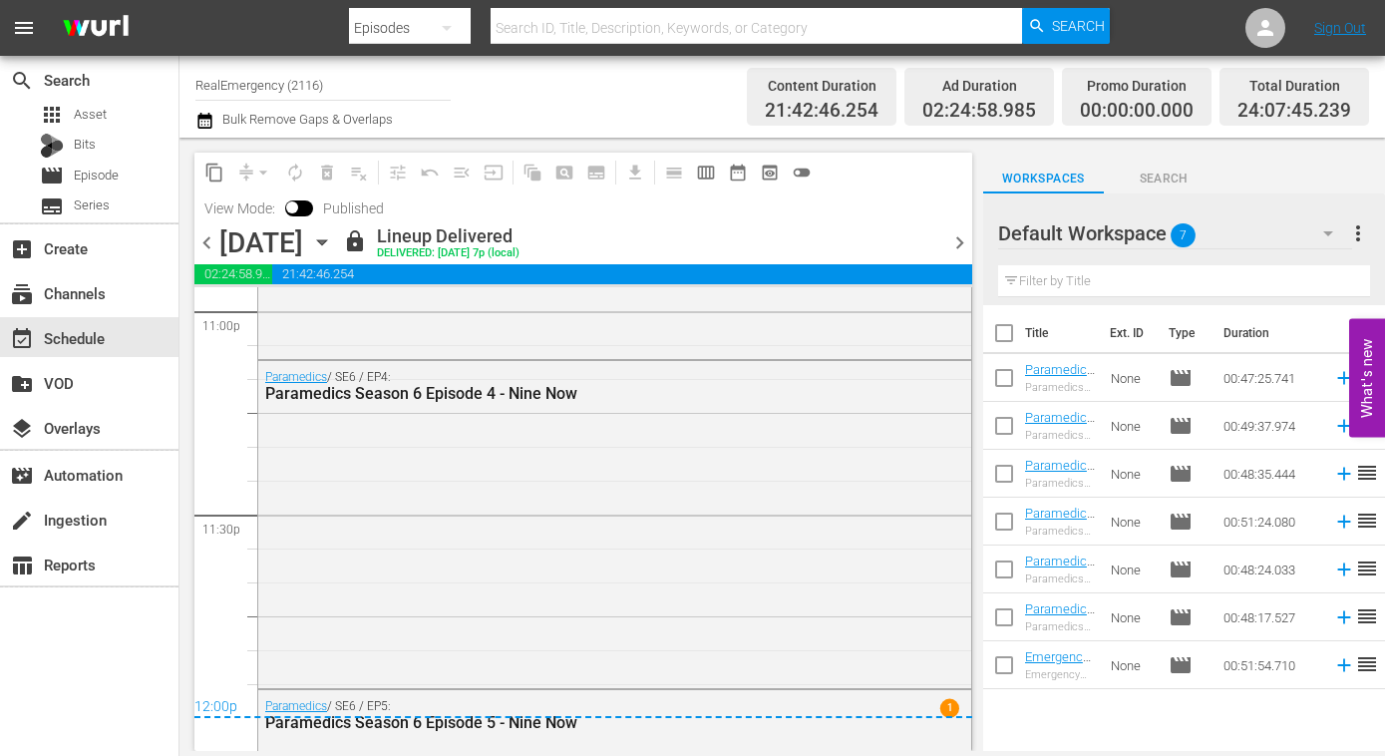
scroll to position [9587, 0]
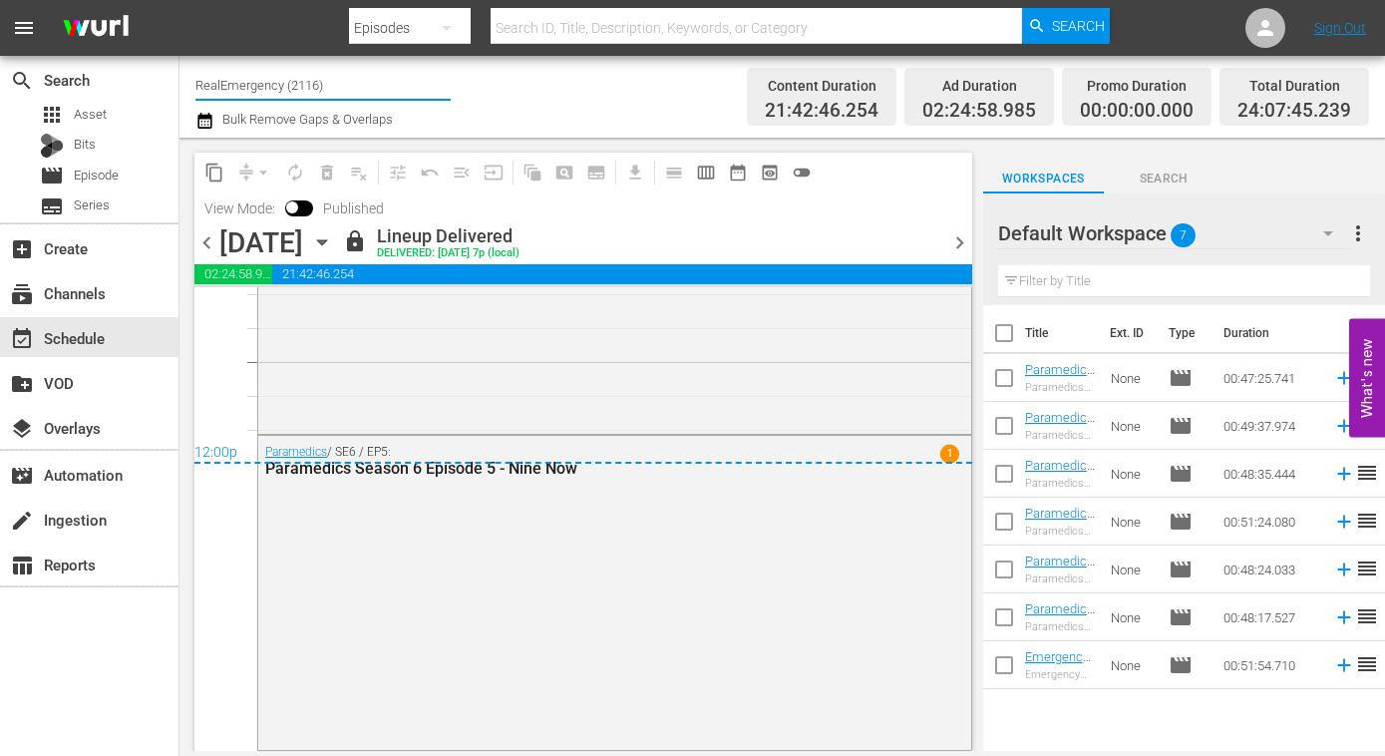
drag, startPoint x: 255, startPoint y: 82, endPoint x: 181, endPoint y: 82, distance: 73.8
click at [182, 83] on div "Channel Title RealEmergency (2116) Bulk Remove Gaps & Overlaps Content Duration…" at bounding box center [781, 97] width 1205 height 82
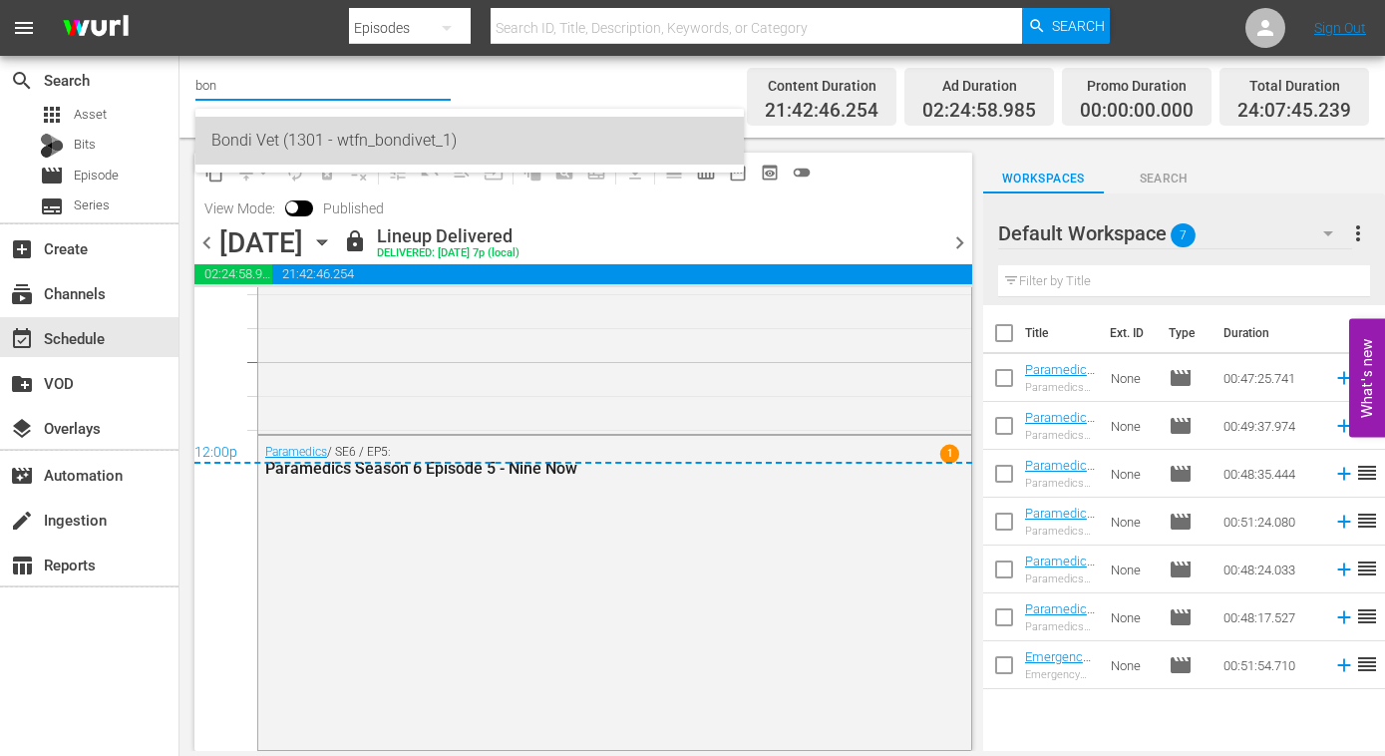
click at [242, 135] on div "Bondi Vet (1301 - wtfn_bondivet_1)" at bounding box center [469, 141] width 516 height 48
type input "Bondi Vet (1301 - wtfn_bondivet_1)"
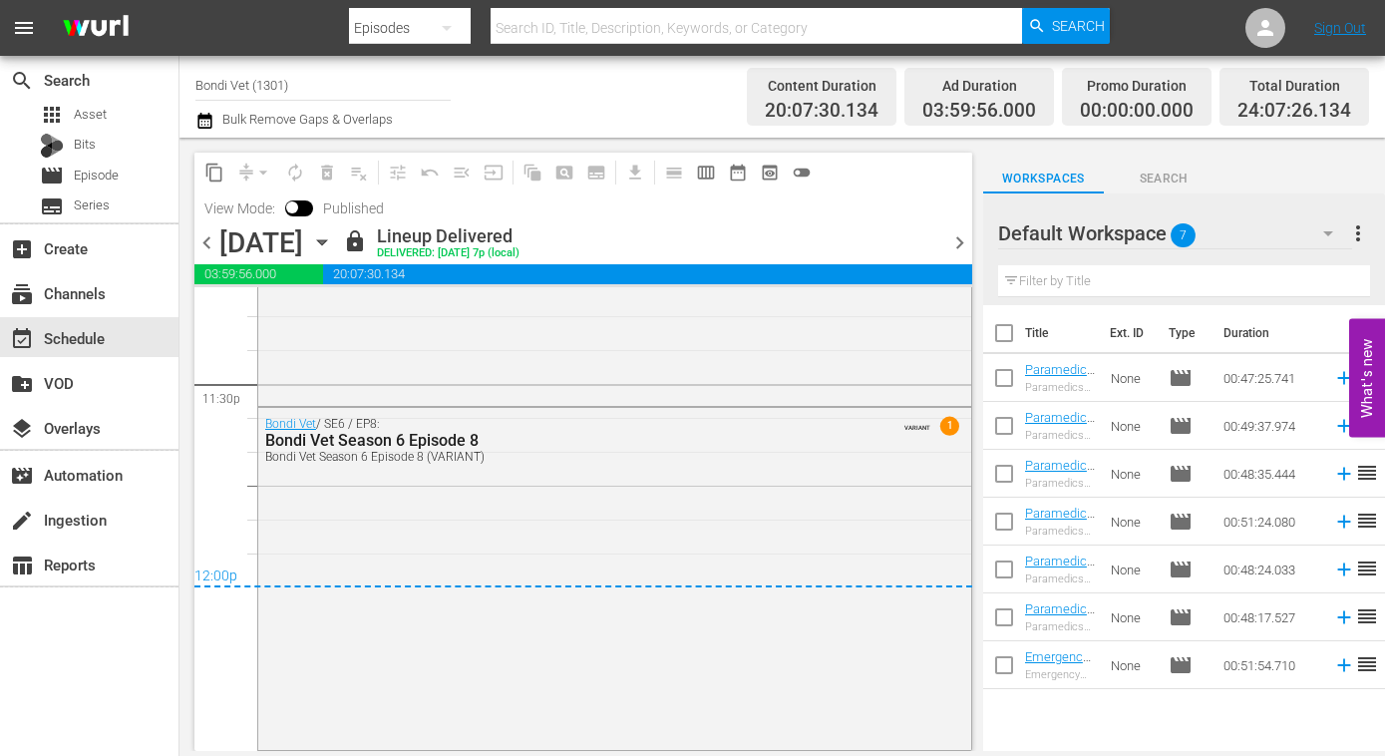
scroll to position [9462, 0]
click at [80, 173] on span "Episode" at bounding box center [96, 176] width 45 height 20
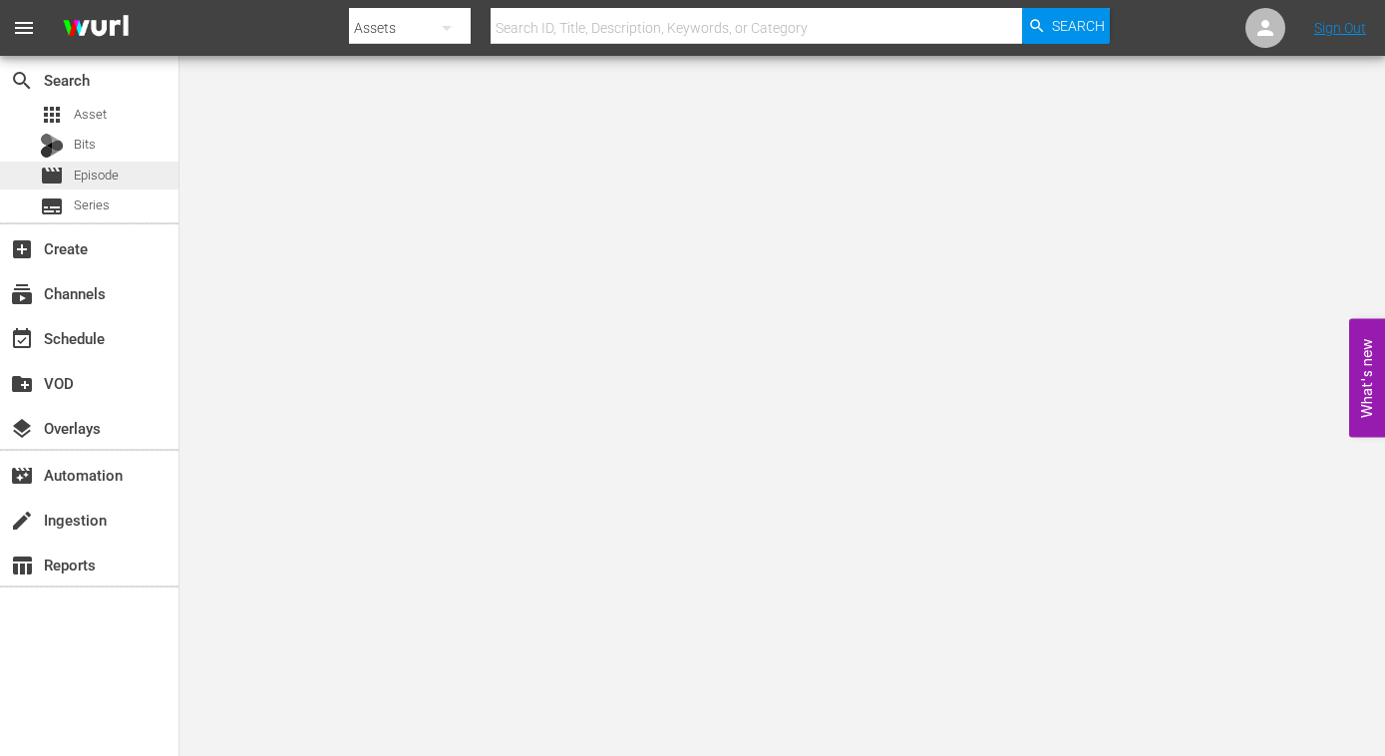
click at [110, 170] on span "Episode" at bounding box center [96, 176] width 45 height 20
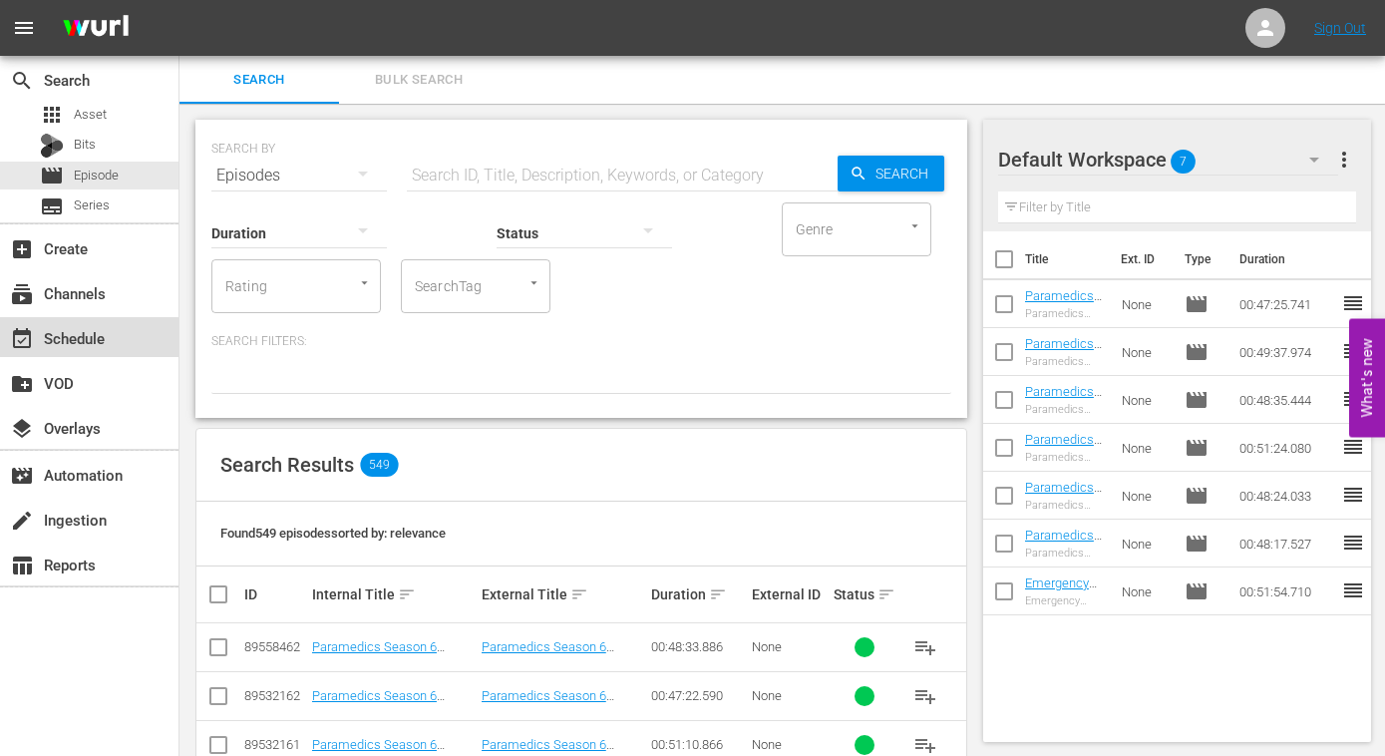
click at [60, 344] on div "event_available Schedule" at bounding box center [56, 335] width 112 height 18
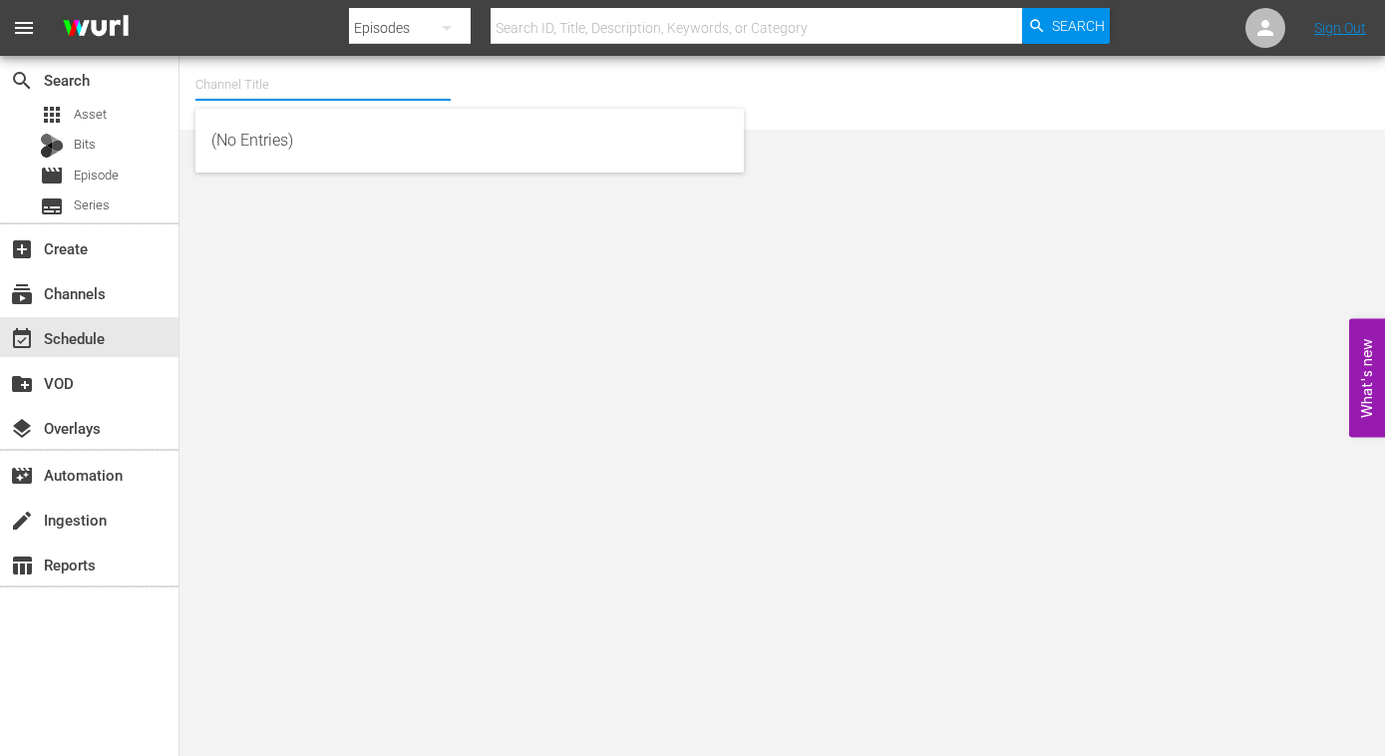
click at [349, 83] on input "text" at bounding box center [322, 85] width 255 height 48
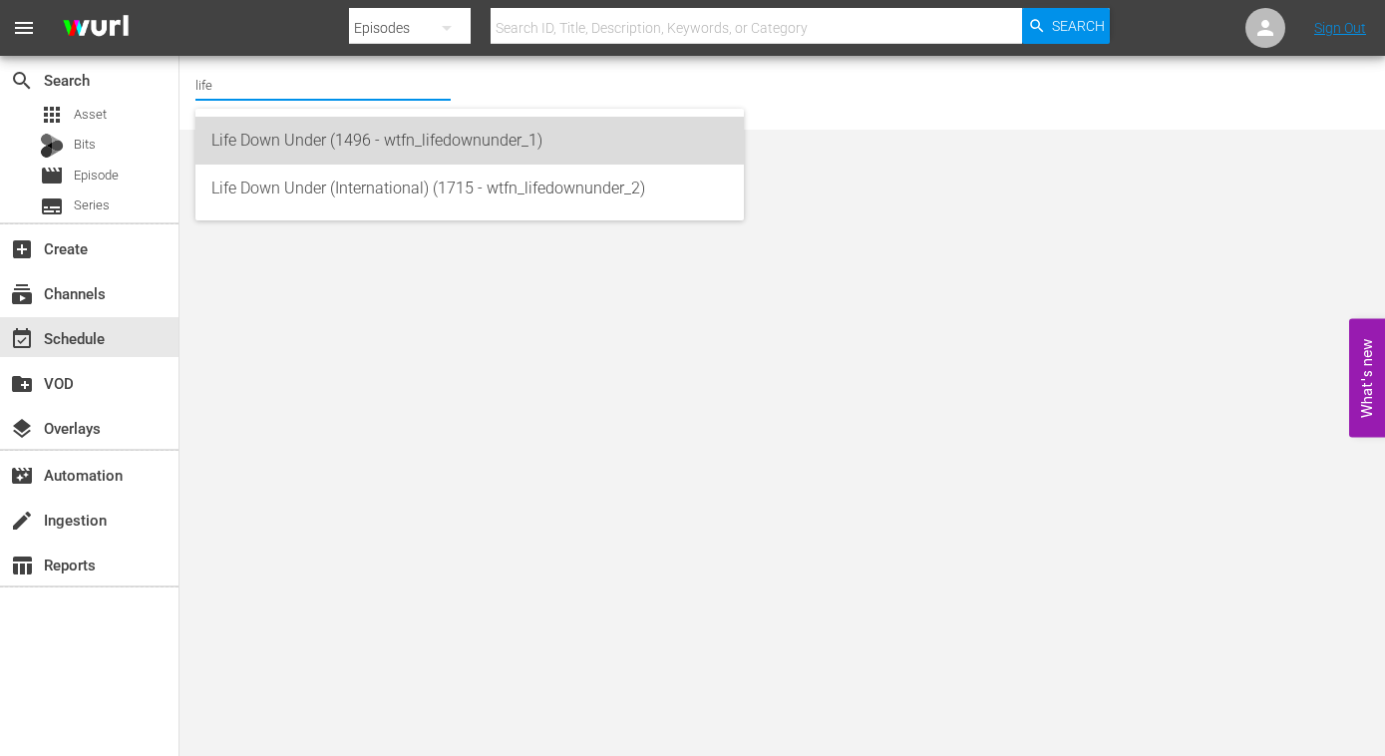
click at [347, 124] on div "Life Down Under (1496 - wtfn_lifedownunder_1)" at bounding box center [469, 141] width 516 height 48
type input "Life Down Under (1496 - wtfn_lifedownunder_1)"
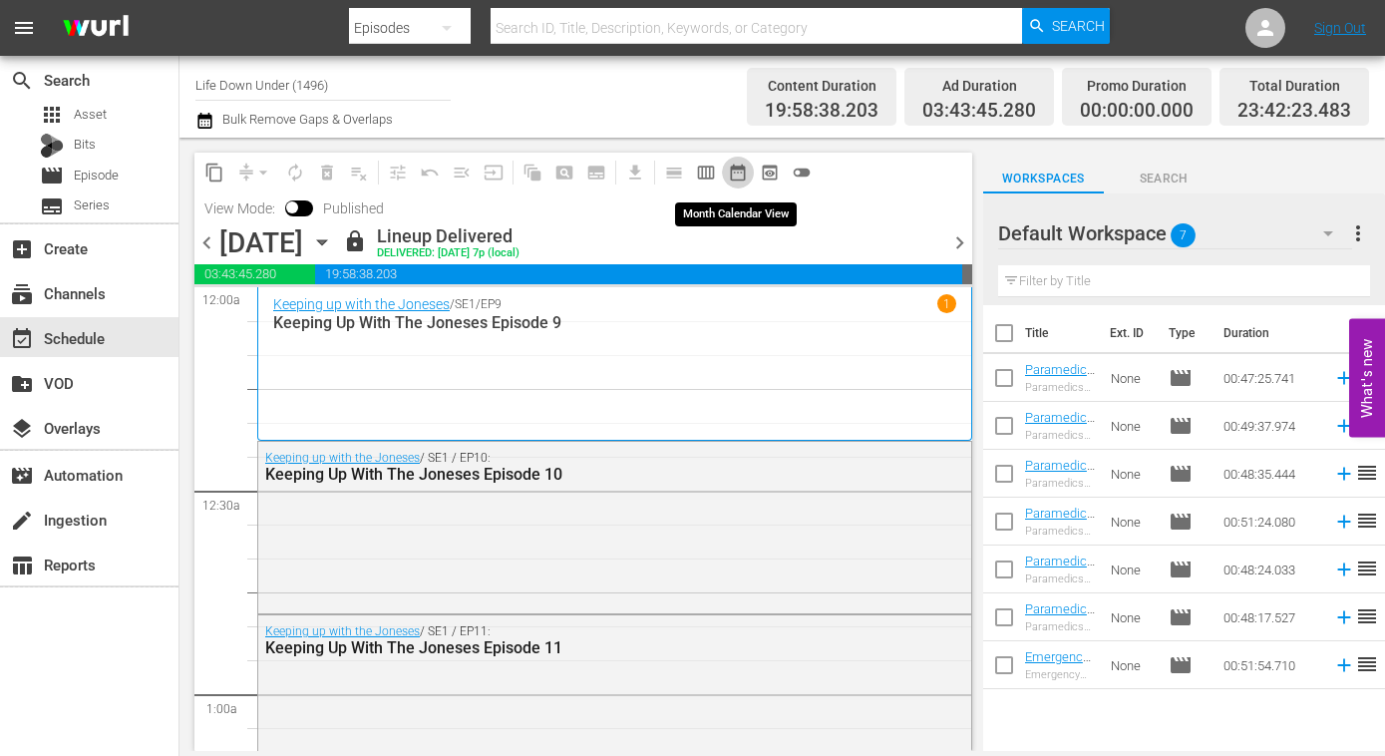
click at [734, 171] on span "date_range_outlined" at bounding box center [738, 173] width 20 height 20
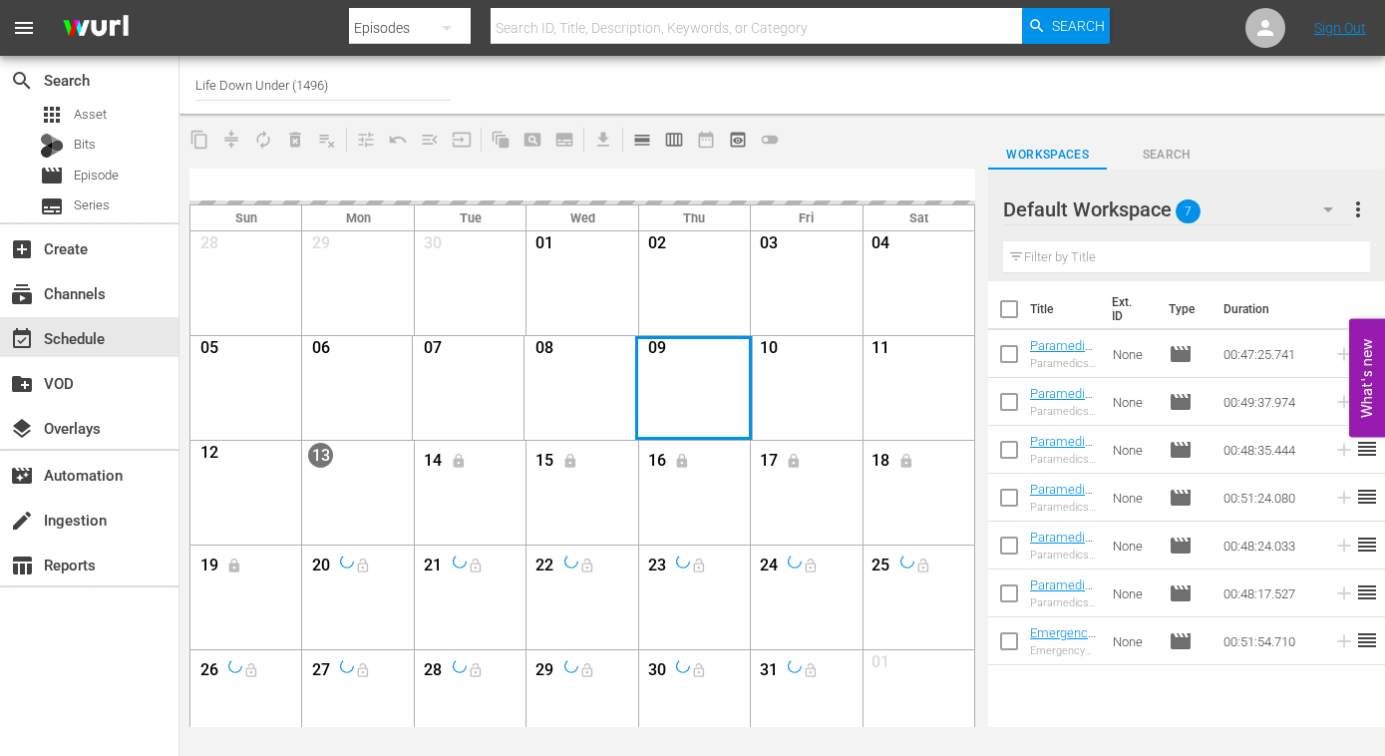
click at [683, 376] on div "Month View" at bounding box center [693, 388] width 117 height 104
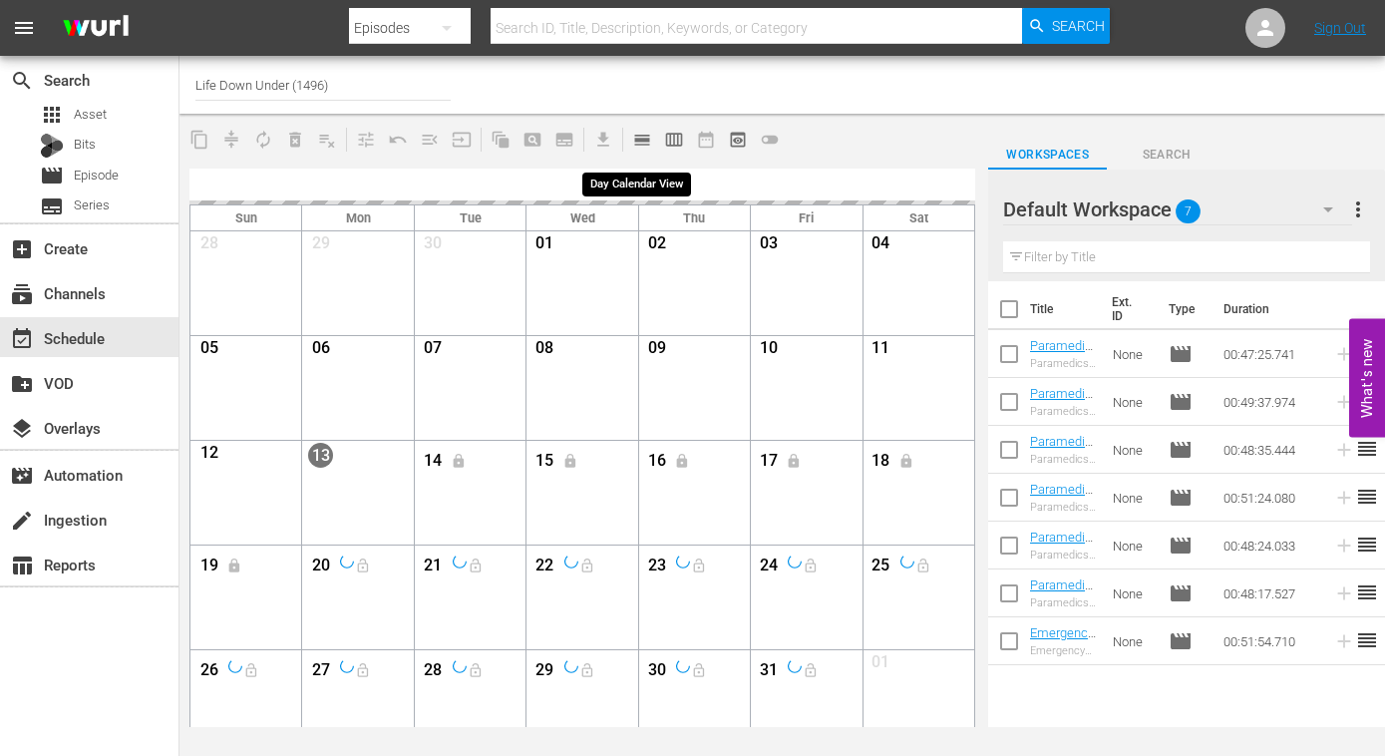
click at [639, 146] on span "calendar_view_day_outlined" at bounding box center [642, 140] width 20 height 20
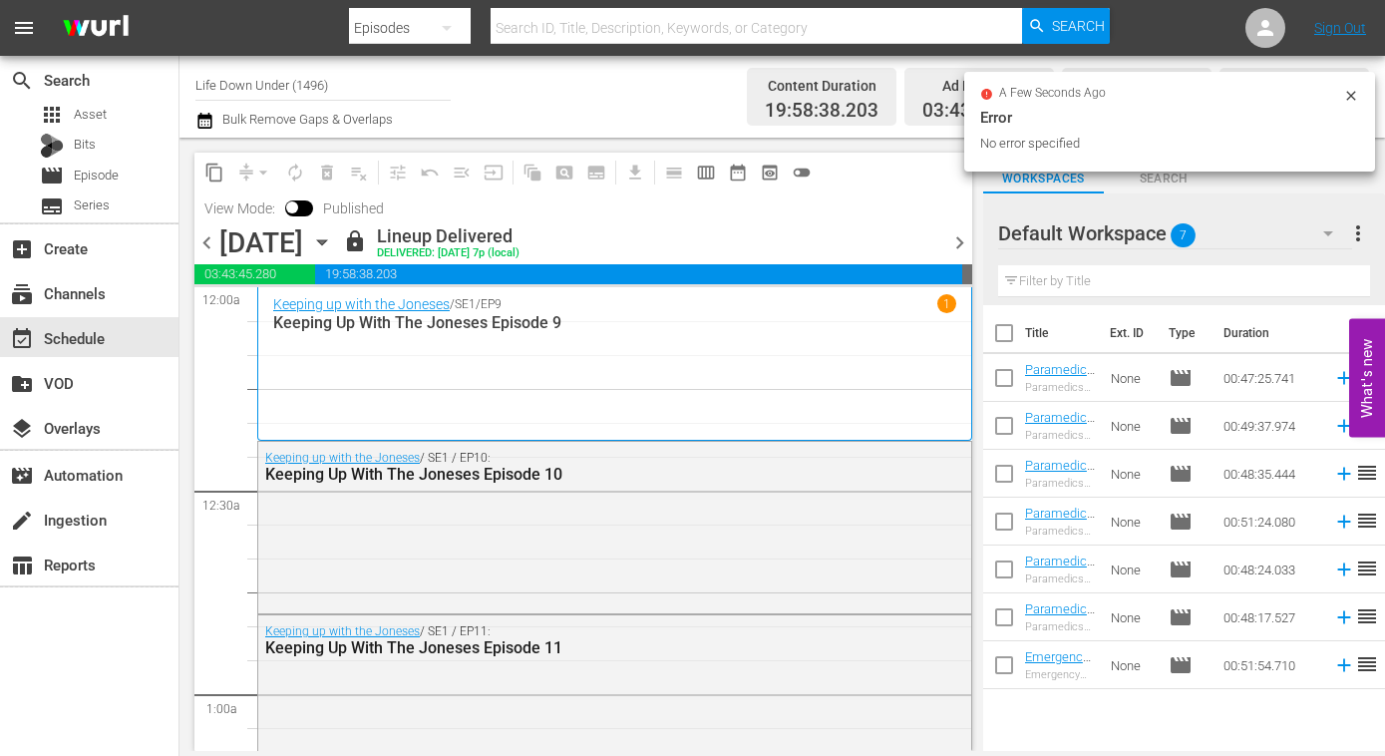
click at [208, 242] on span "chevron_left" at bounding box center [206, 242] width 25 height 25
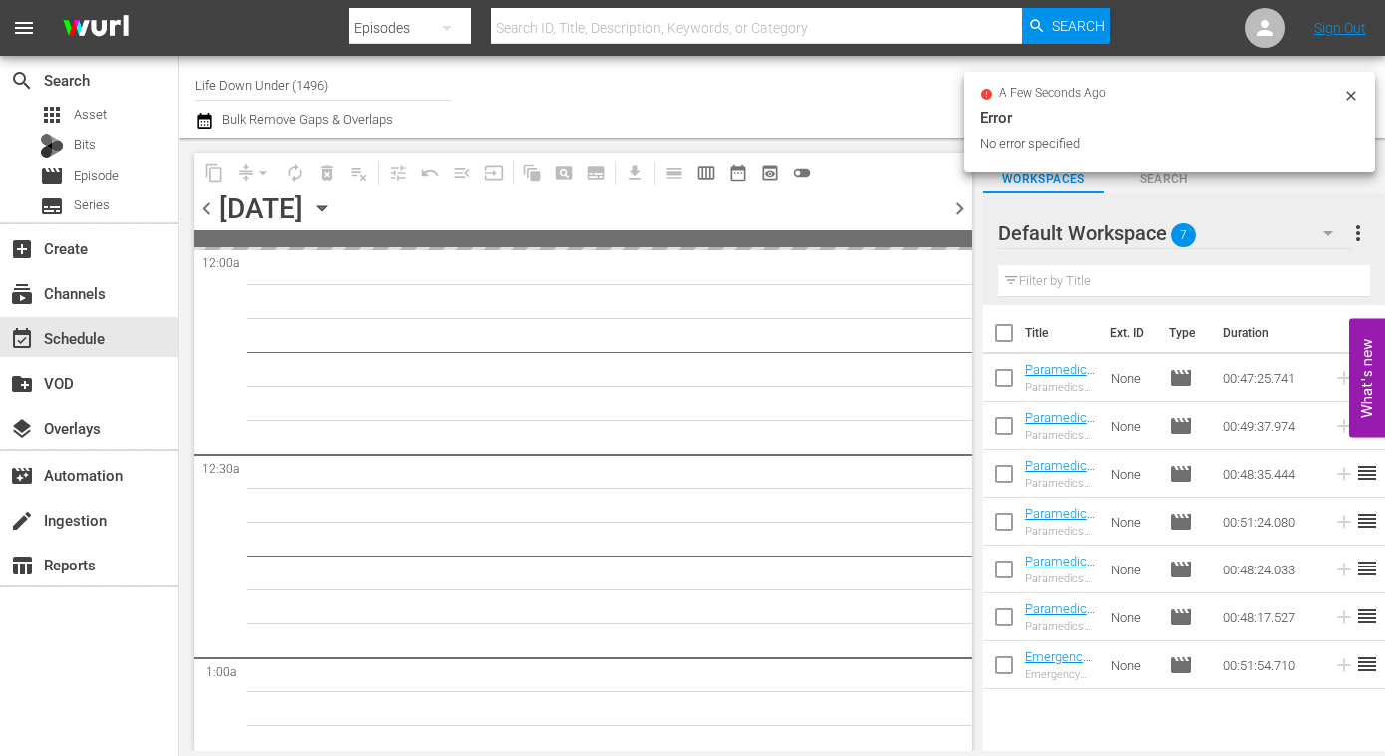
click at [208, 242] on span at bounding box center [583, 238] width 778 height 17
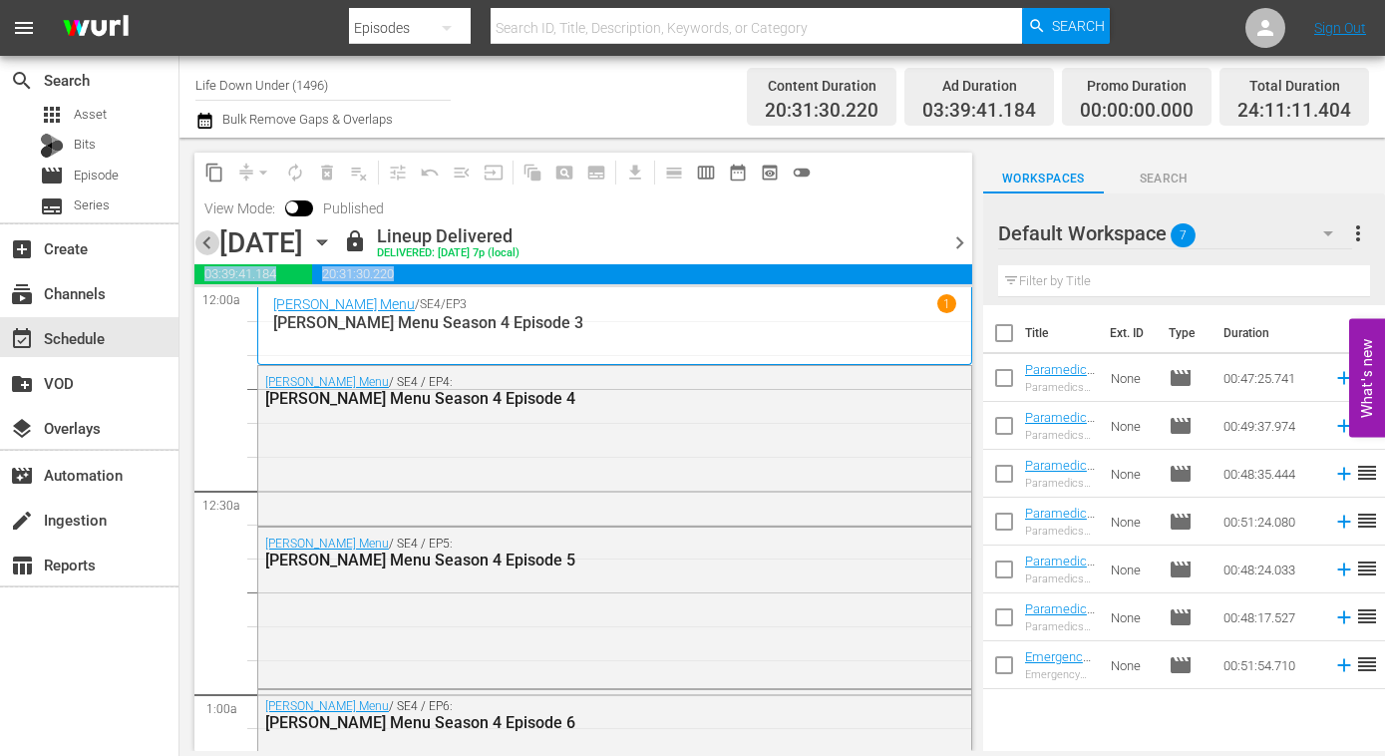
click at [208, 239] on span "chevron_left" at bounding box center [206, 242] width 25 height 25
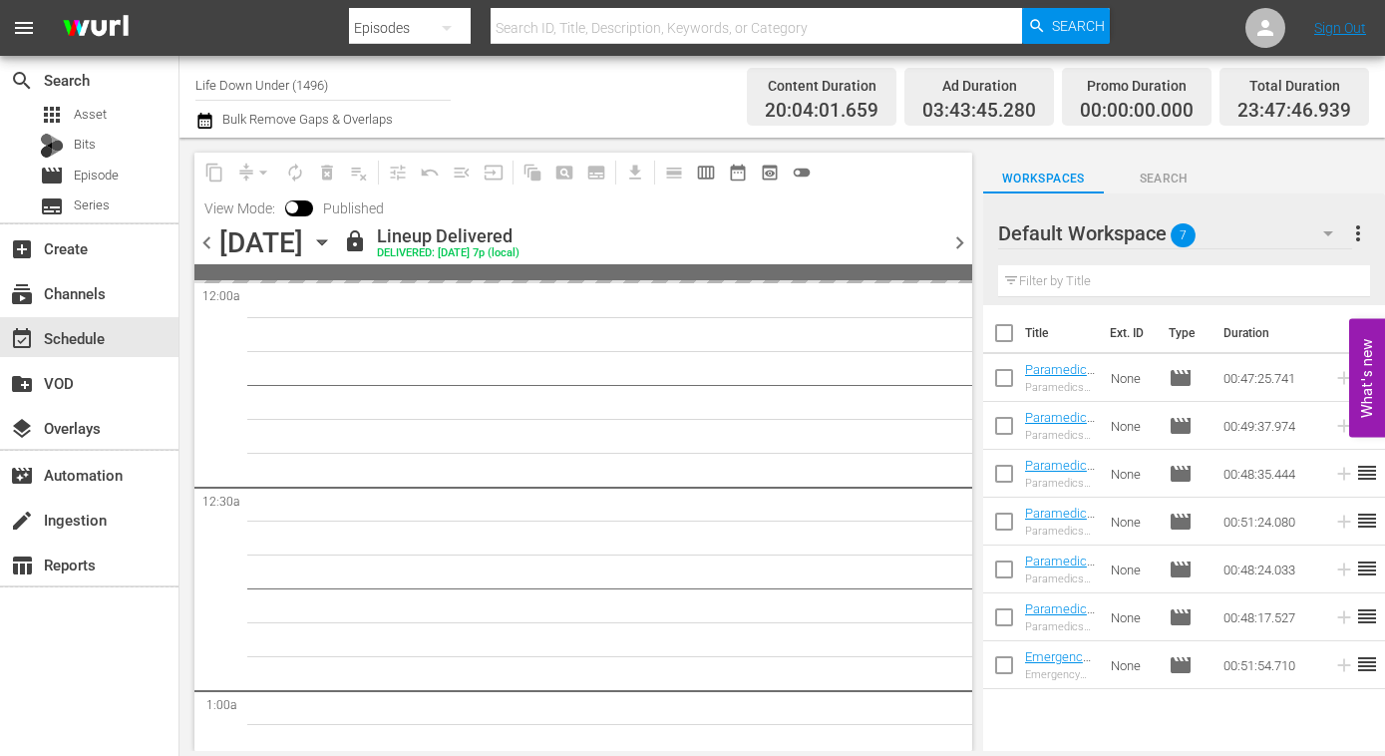
click at [206, 220] on div "View Mode: Published" at bounding box center [293, 208] width 199 height 34
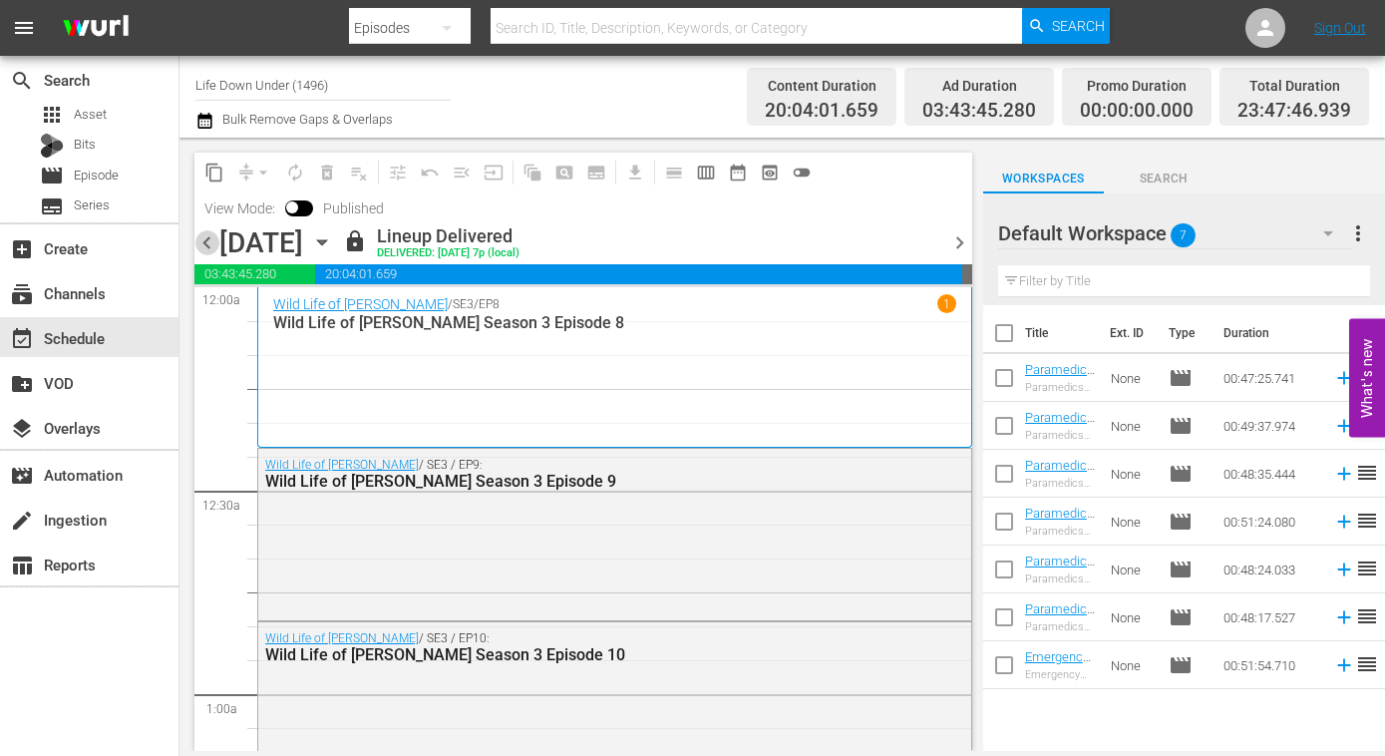
click at [206, 230] on span "chevron_left" at bounding box center [206, 242] width 25 height 25
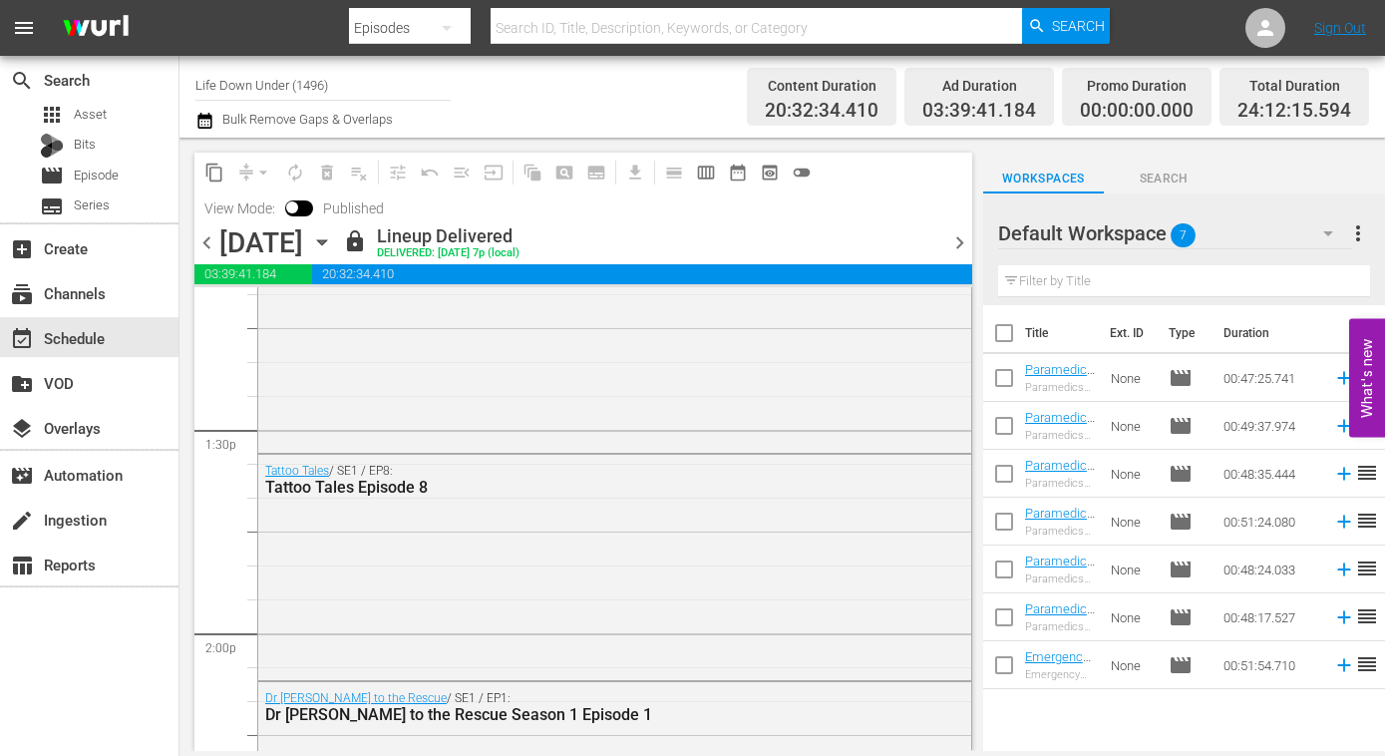
scroll to position [5327, 0]
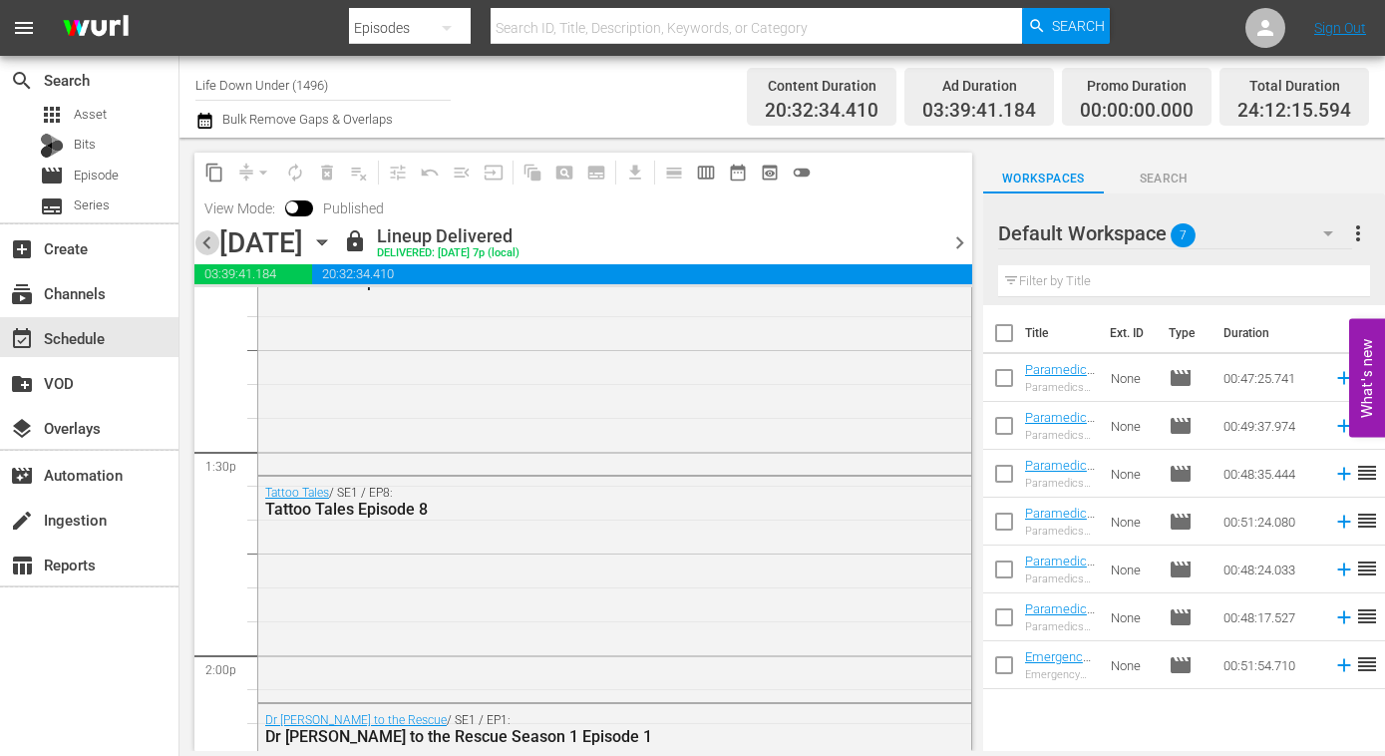
click at [206, 242] on span "chevron_left" at bounding box center [206, 242] width 25 height 25
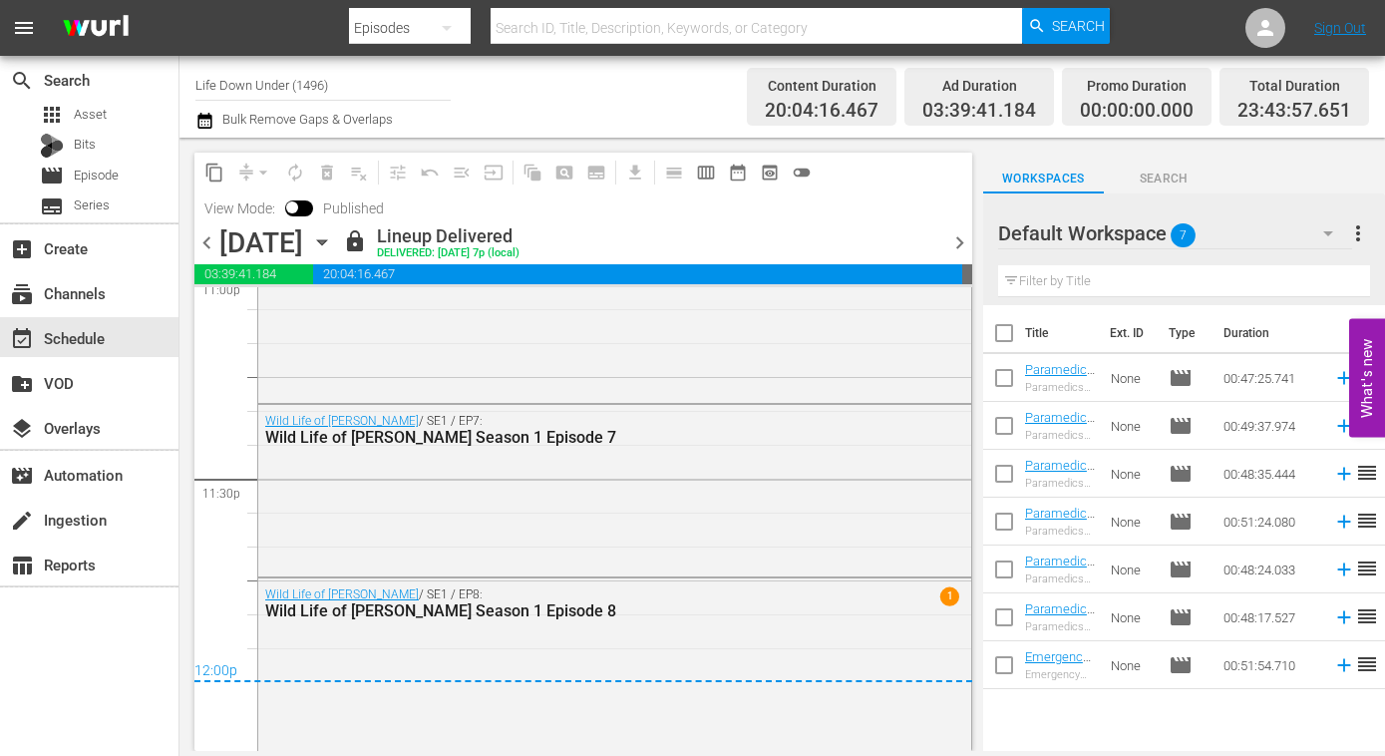
scroll to position [9376, 0]
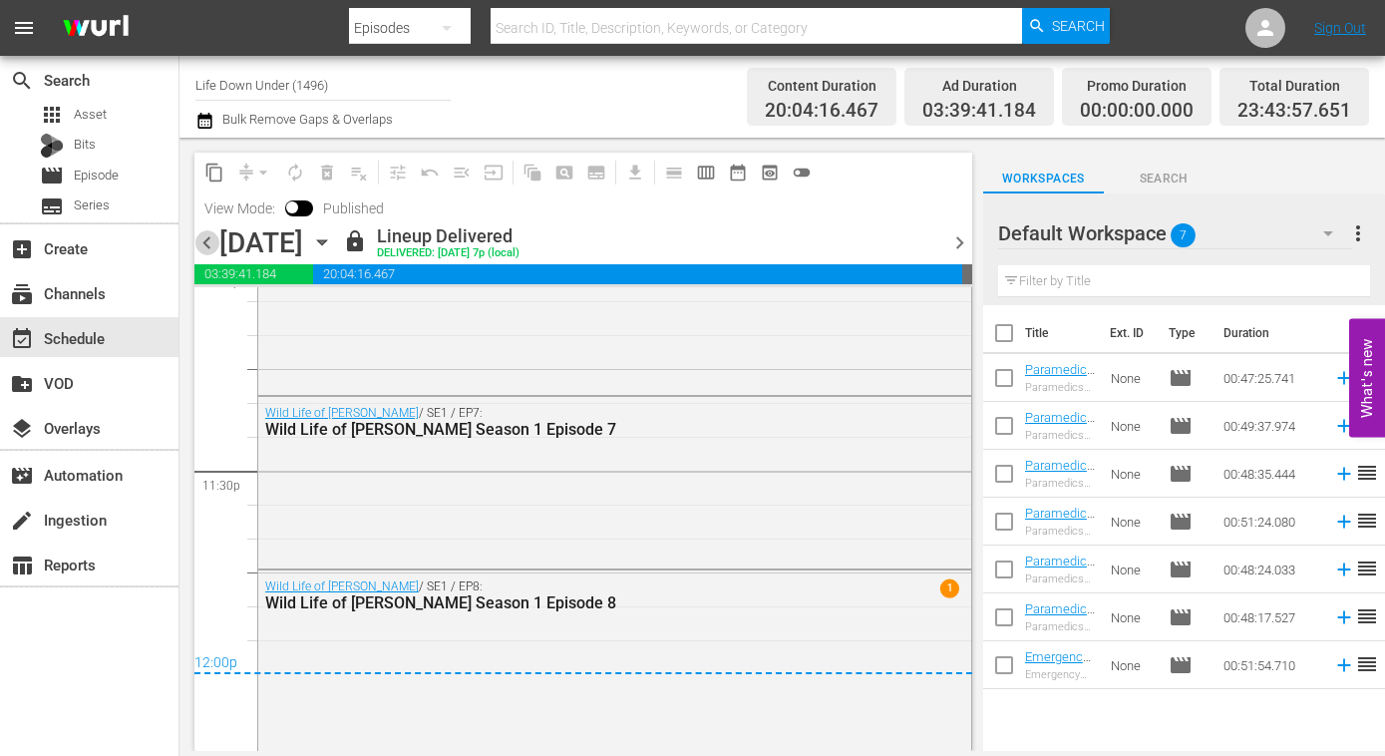
drag, startPoint x: 207, startPoint y: 249, endPoint x: 252, endPoint y: 265, distance: 47.6
click at [207, 248] on span "chevron_left" at bounding box center [206, 242] width 25 height 25
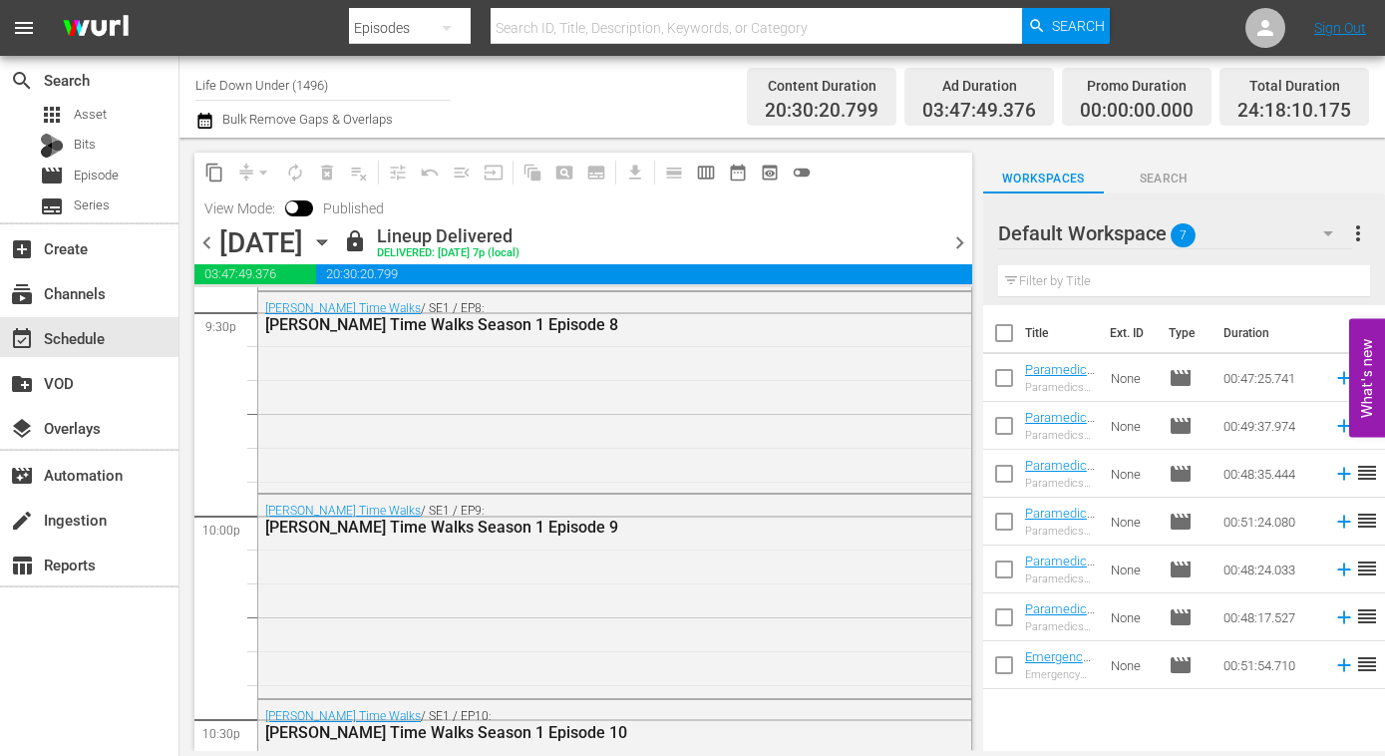
scroll to position [8730, 0]
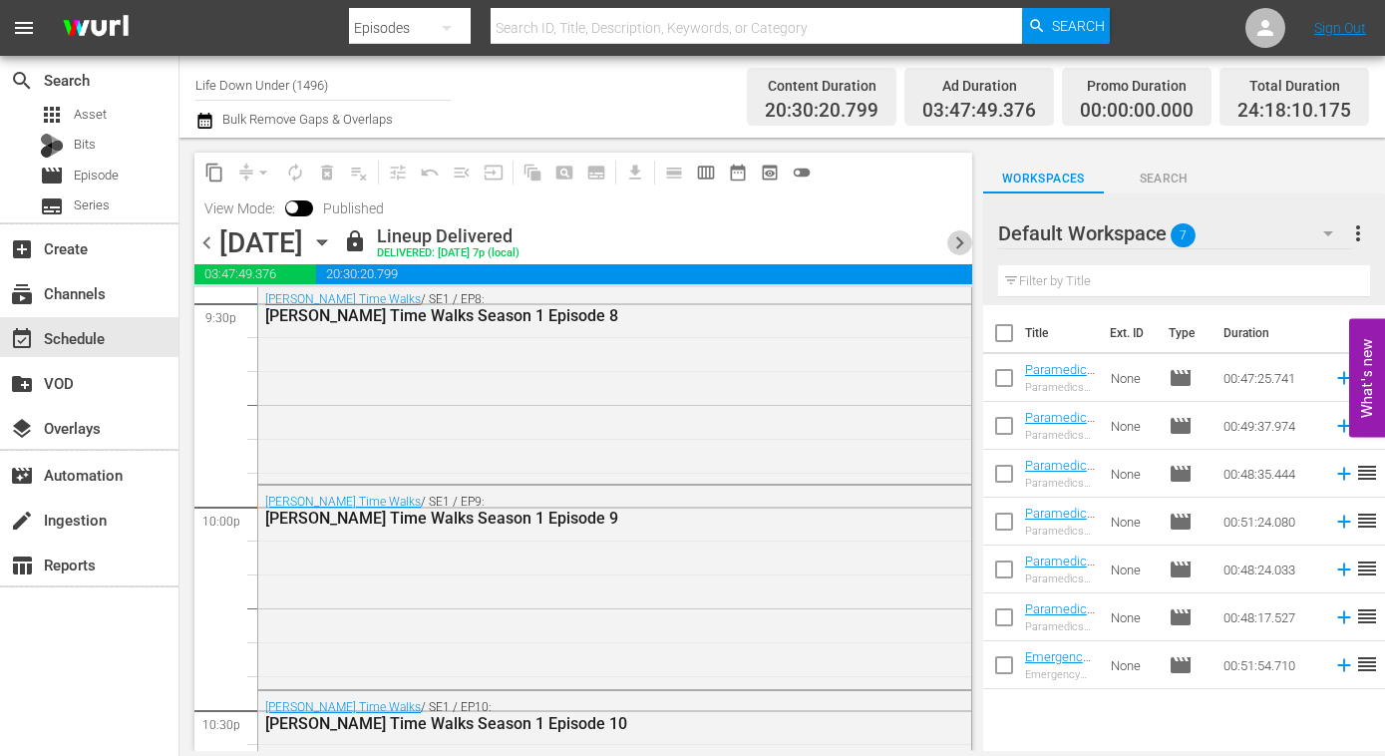
click at [950, 244] on span "chevron_right" at bounding box center [959, 242] width 25 height 25
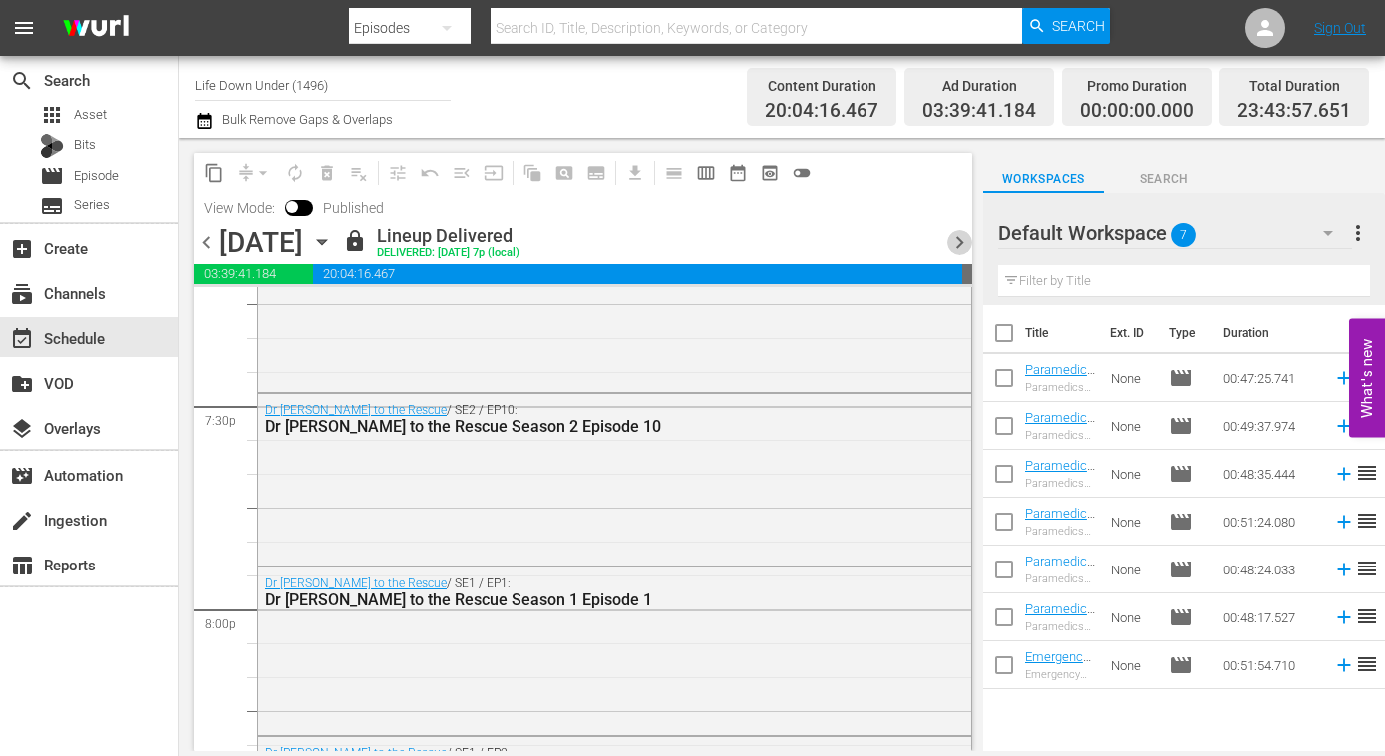
click at [960, 243] on span "chevron_right" at bounding box center [959, 242] width 25 height 25
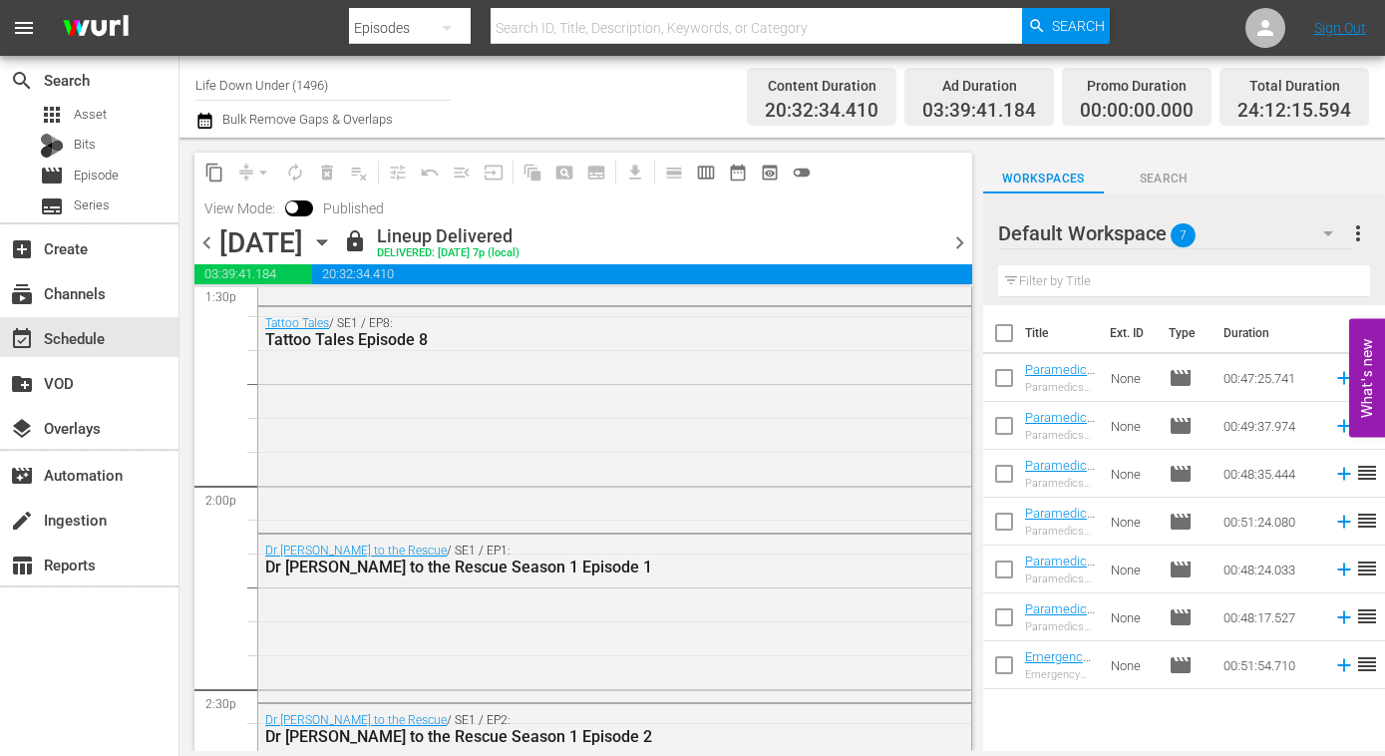
scroll to position [5498, 0]
drag, startPoint x: 355, startPoint y: 88, endPoint x: 191, endPoint y: 76, distance: 164.0
click at [192, 76] on div "Channel Title Life Down Under (1496) Bulk Remove Gaps & Overlaps Content Durati…" at bounding box center [781, 97] width 1205 height 82
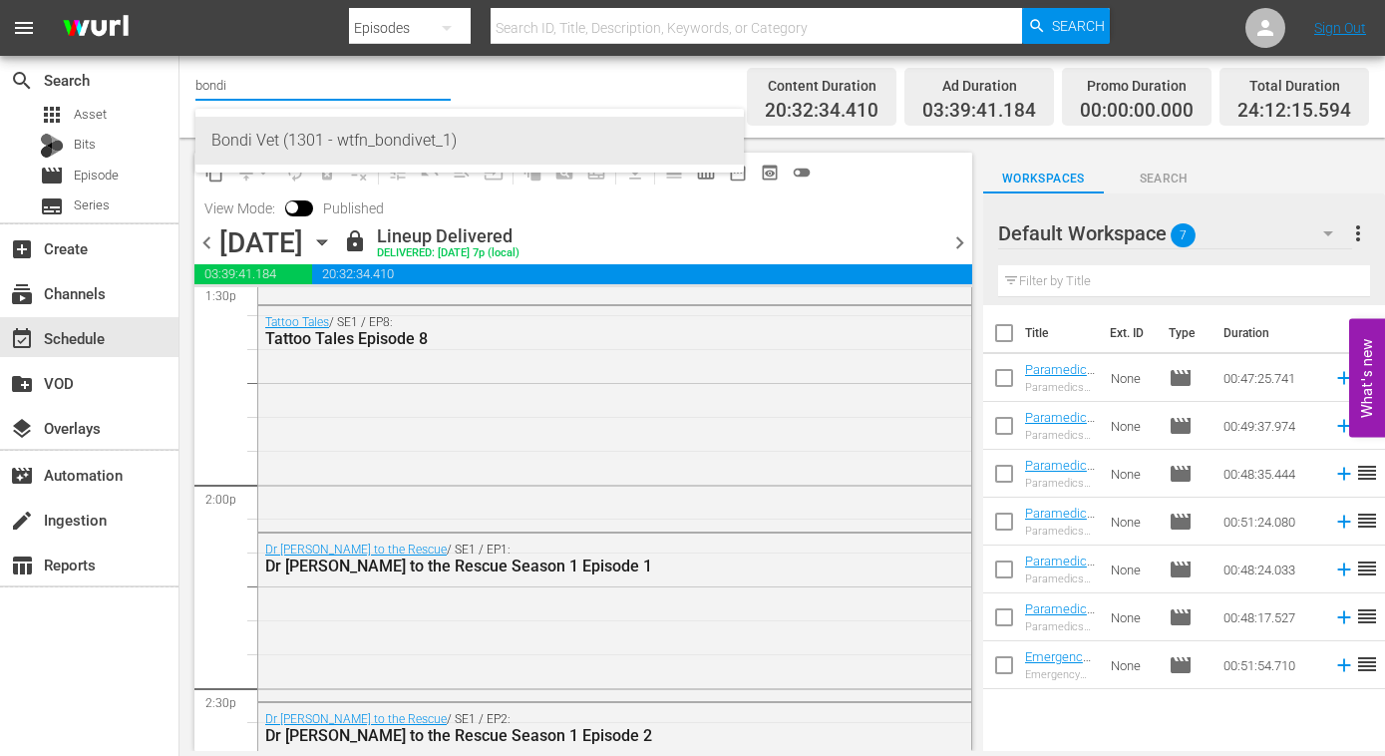
click at [258, 135] on div "Bondi Vet (1301 - wtfn_bondivet_1)" at bounding box center [469, 141] width 516 height 48
type input "Bondi Vet (1301 - wtfn_bondivet_1)"
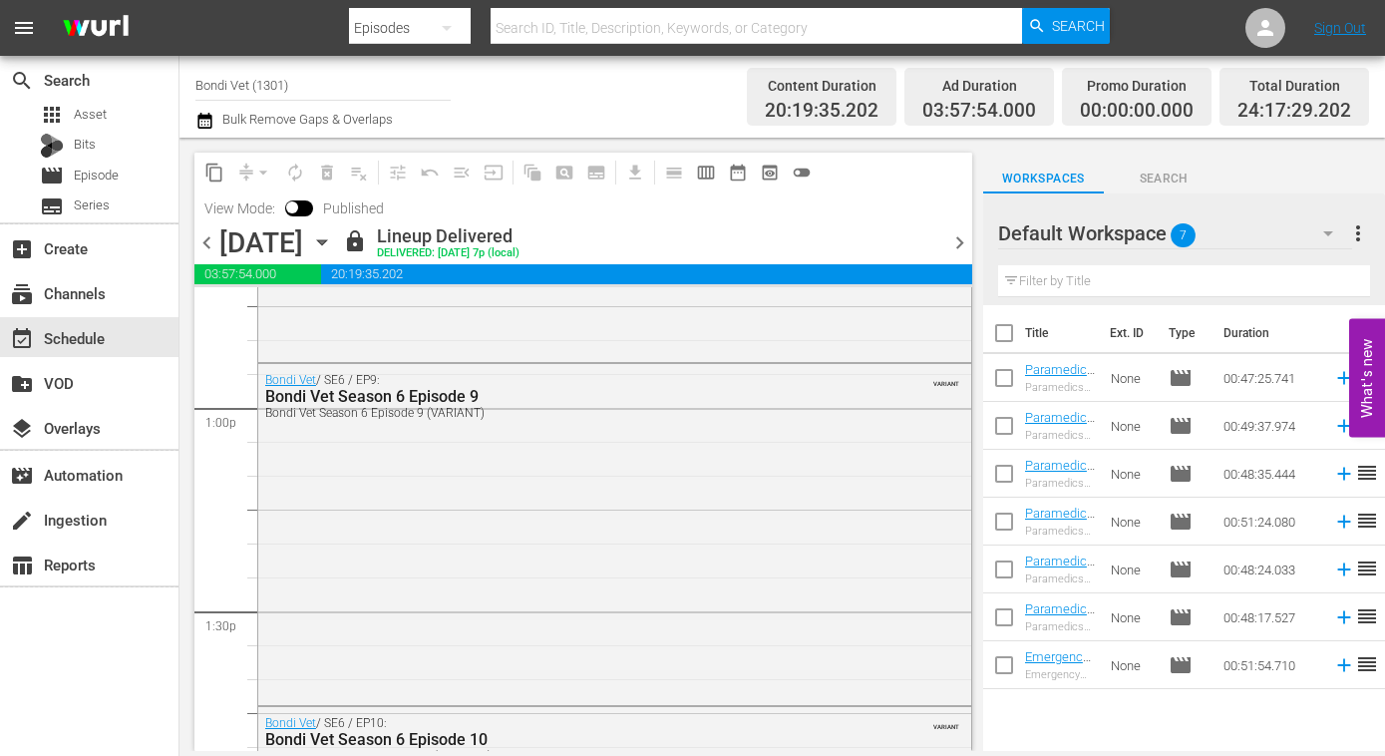
scroll to position [5158, 0]
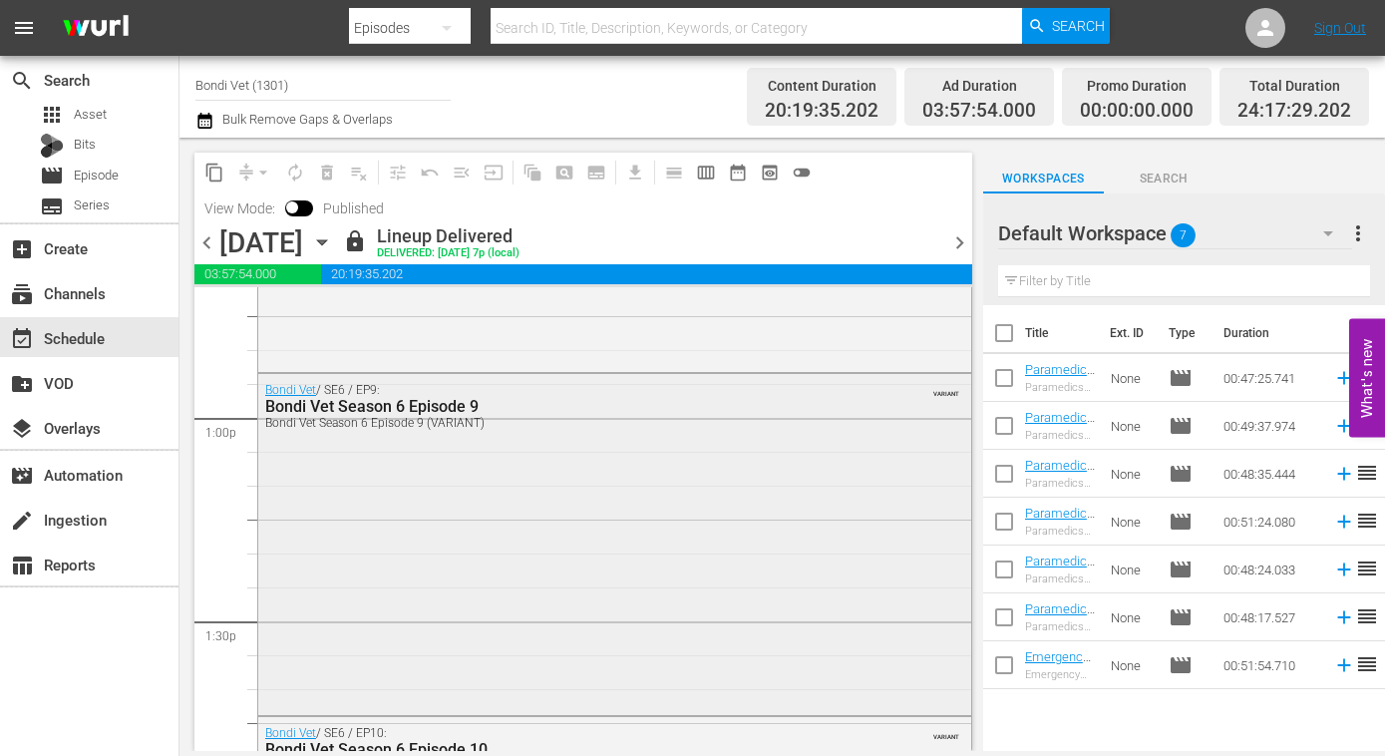
click at [377, 489] on div "Bondi Vet / SE6 / EP9: Bondi Vet Season 6 Episode 9 Bondi Vet Season 6 Episode …" at bounding box center [614, 543] width 713 height 338
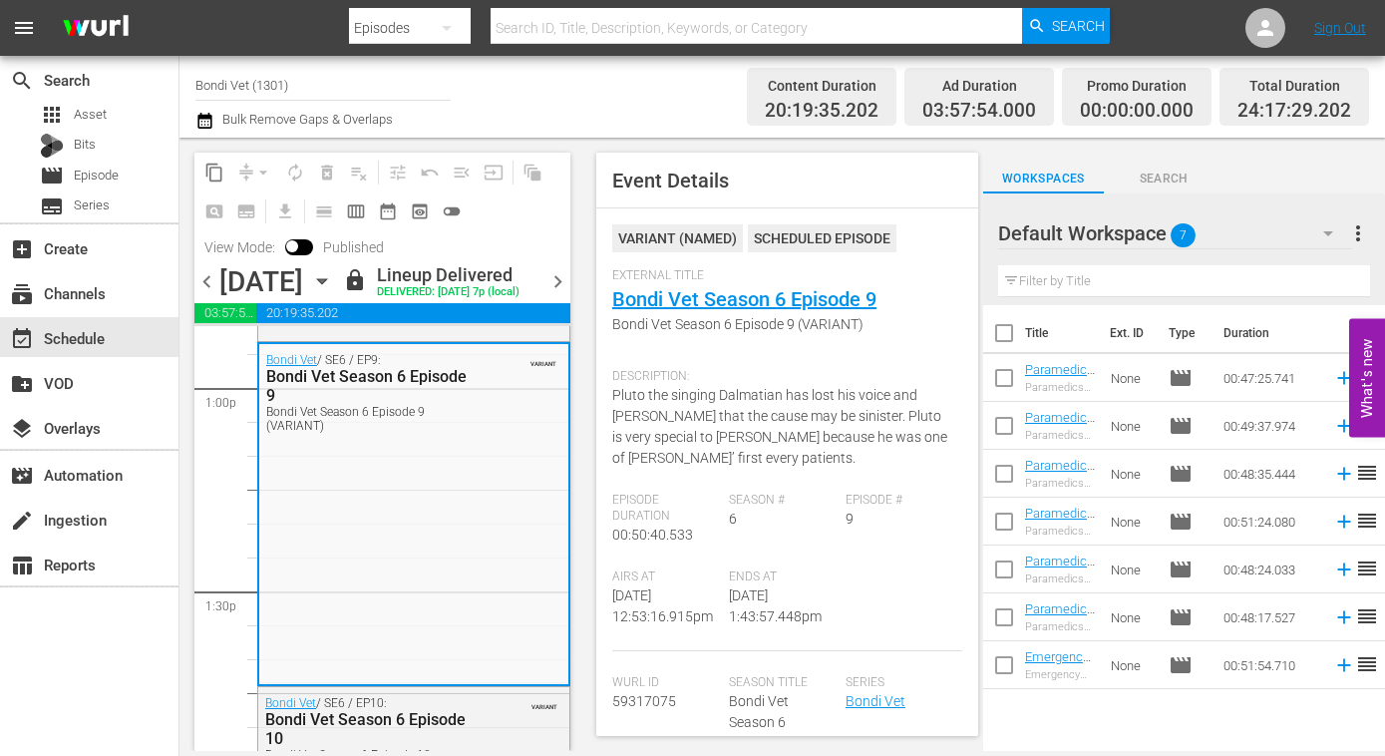
scroll to position [5229, 0]
click at [206, 281] on span "chevron_left" at bounding box center [206, 281] width 25 height 25
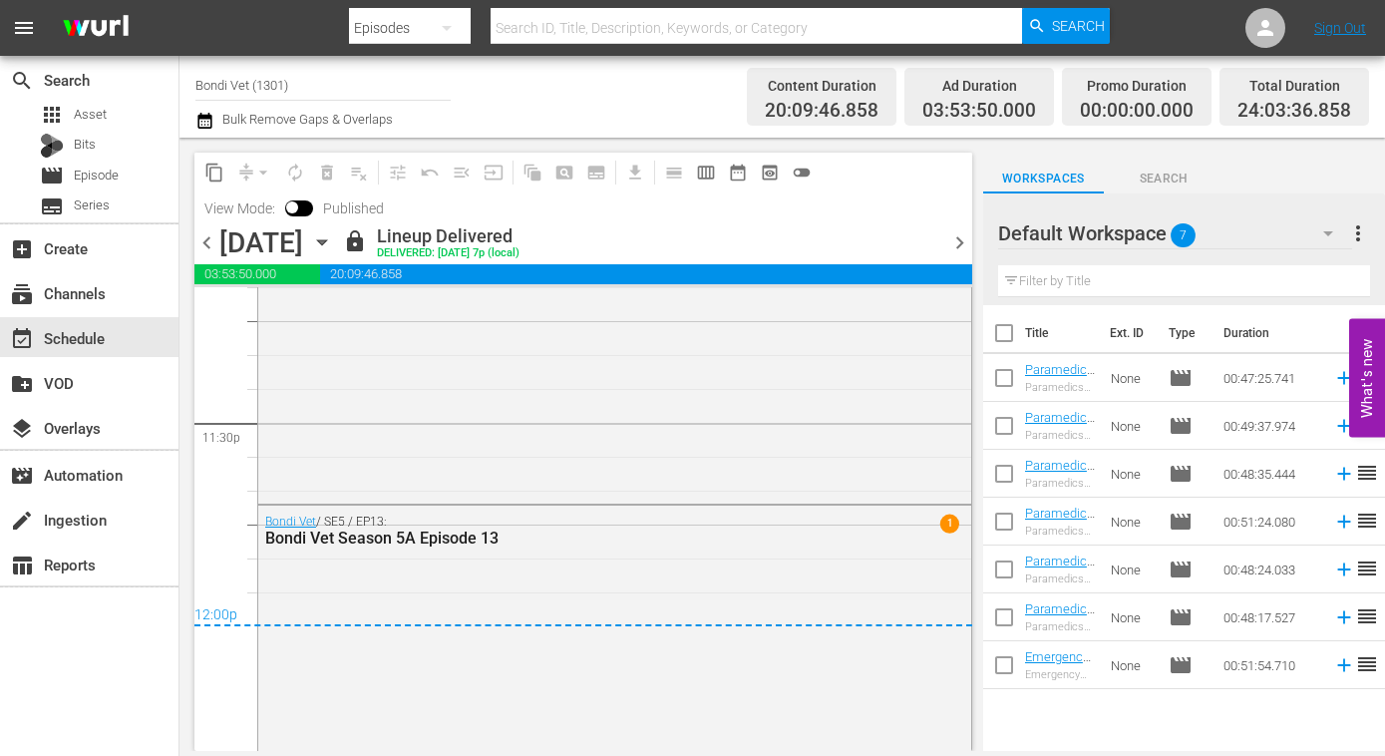
scroll to position [9505, 0]
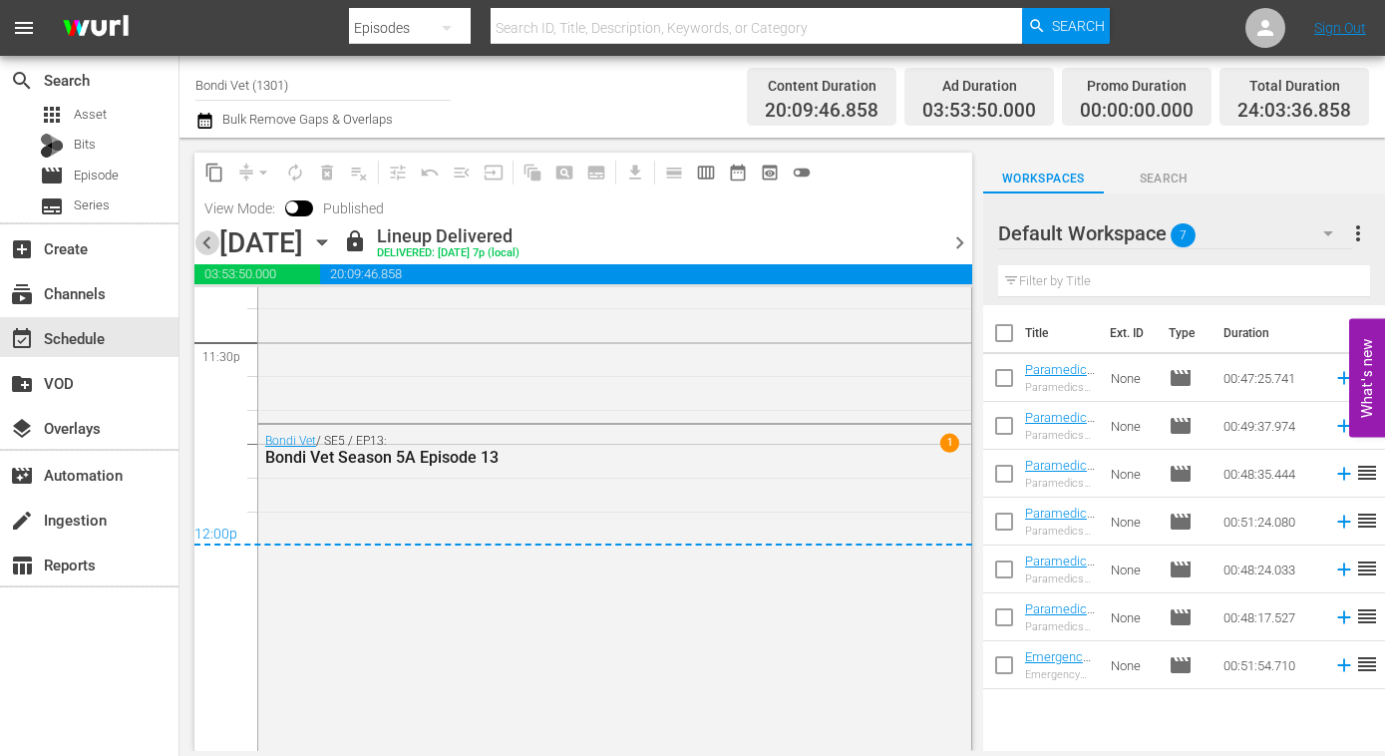
click at [214, 244] on span "chevron_left" at bounding box center [206, 242] width 25 height 25
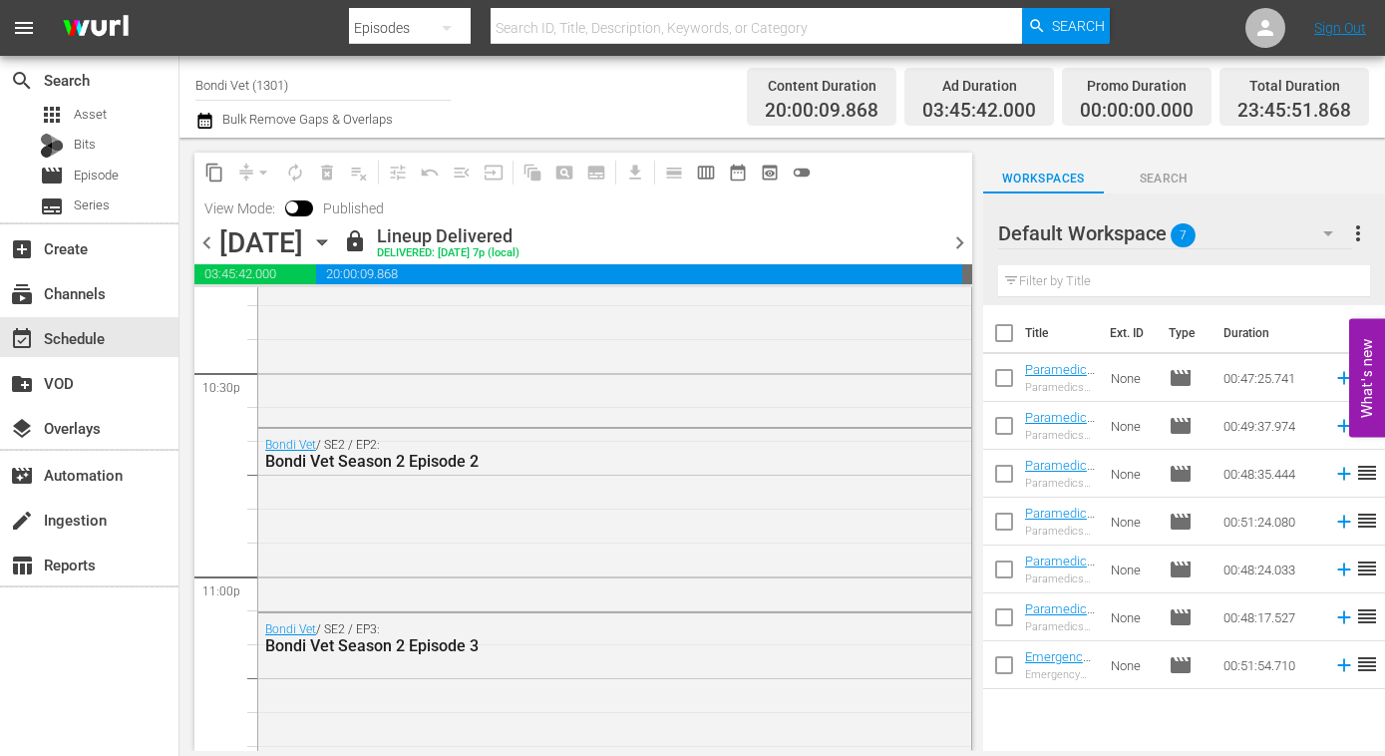
scroll to position [9481, 0]
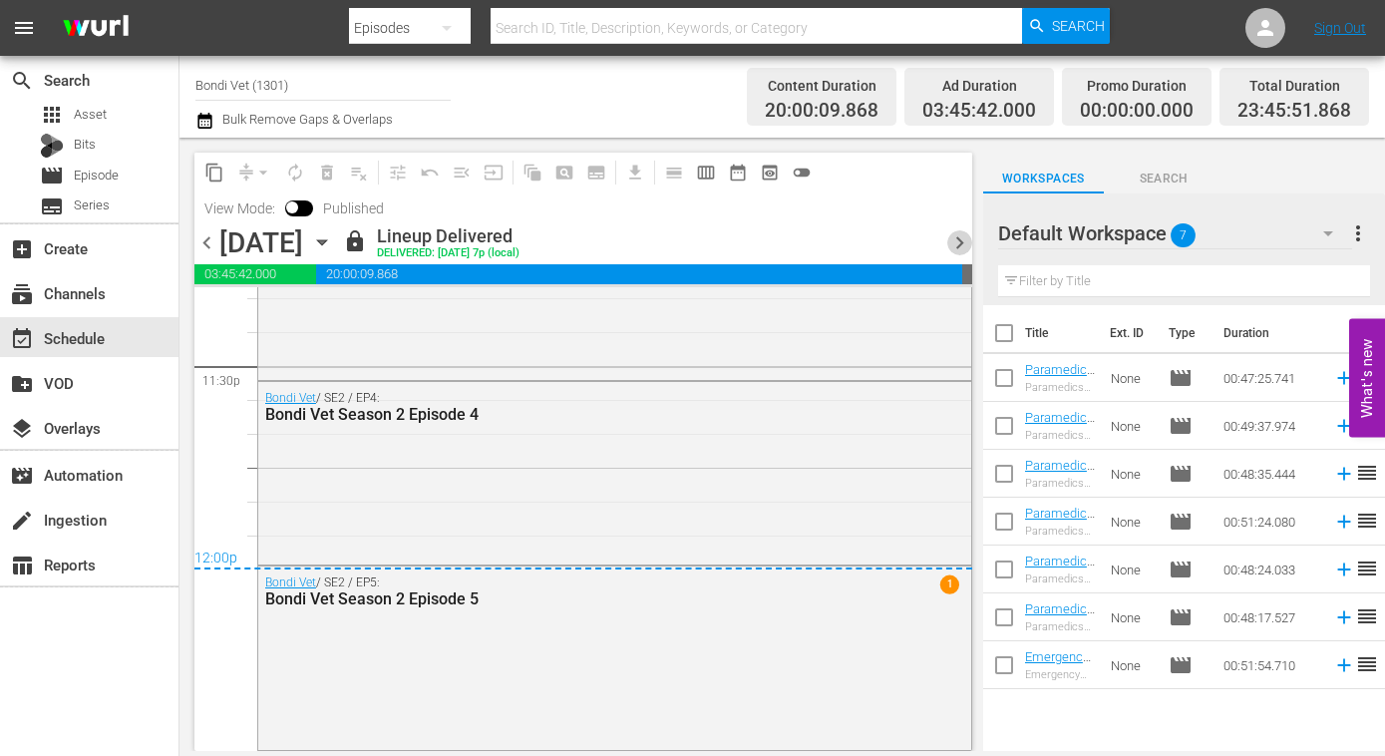
click at [951, 240] on span "chevron_right" at bounding box center [959, 242] width 25 height 25
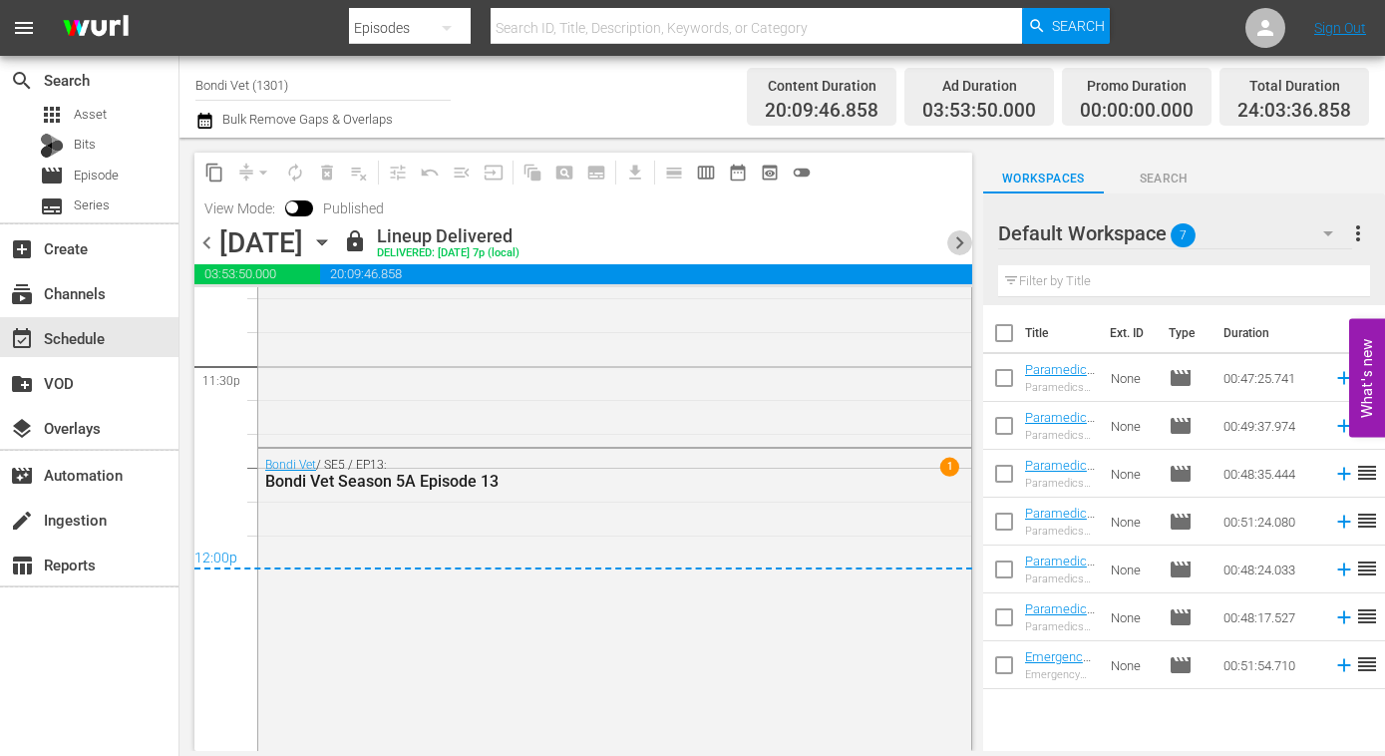
click at [961, 241] on span "chevron_right" at bounding box center [959, 242] width 25 height 25
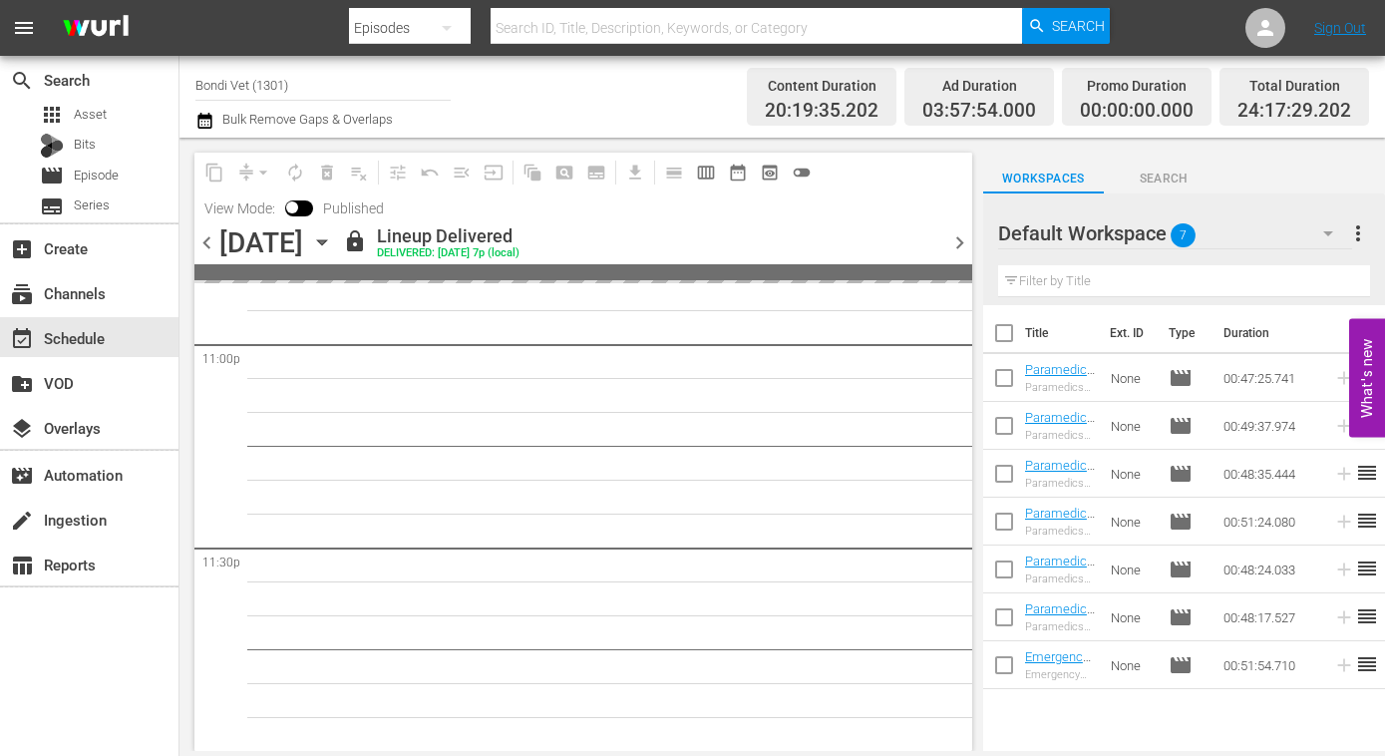
click at [961, 238] on span "chevron_right" at bounding box center [959, 242] width 25 height 25
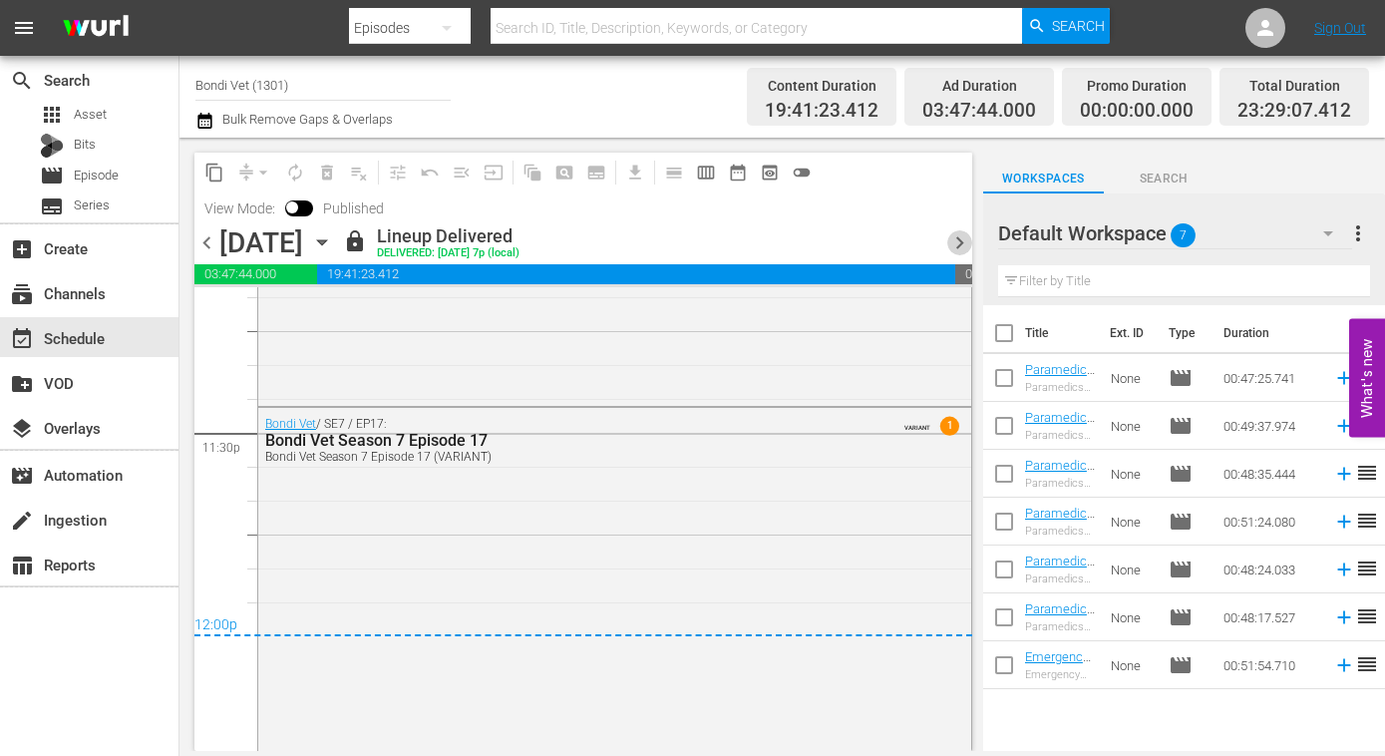
click at [961, 240] on span "chevron_right" at bounding box center [959, 242] width 25 height 25
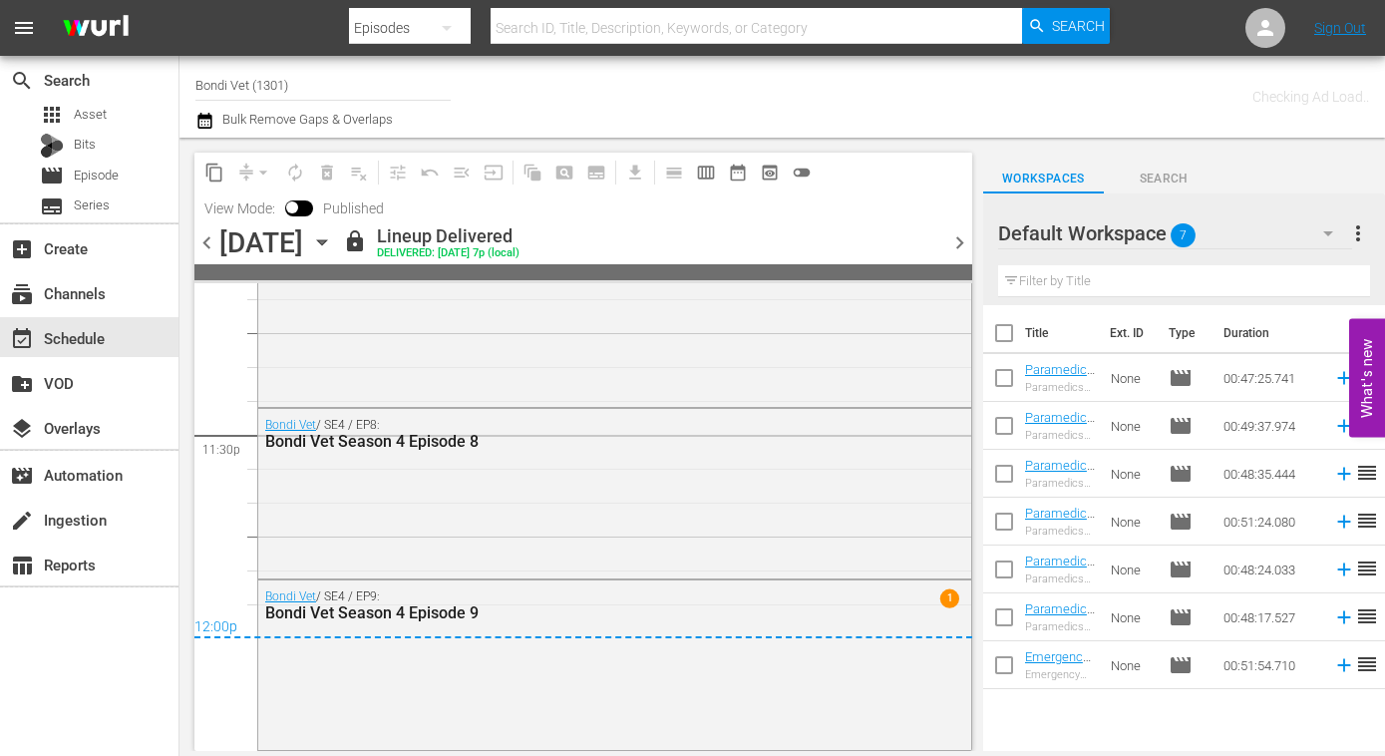
click at [961, 240] on span "chevron_right" at bounding box center [959, 242] width 25 height 25
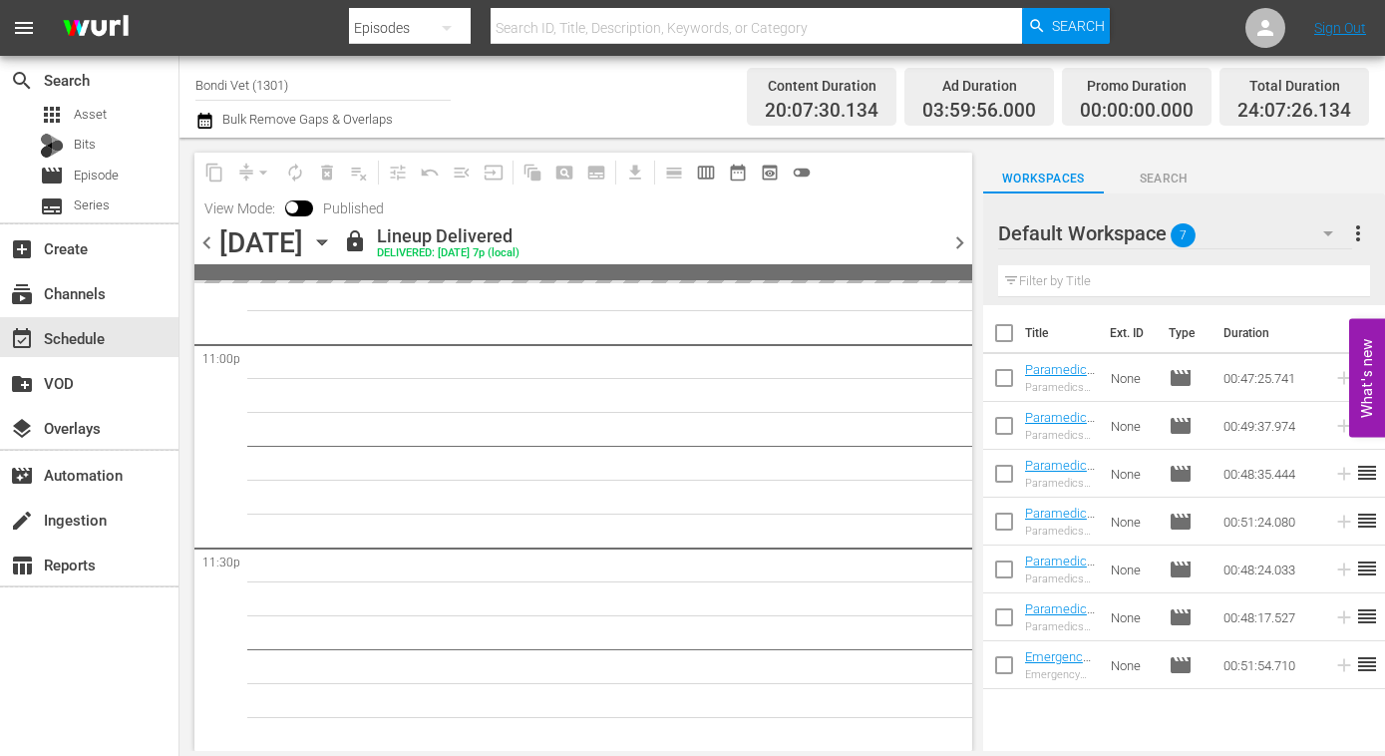
scroll to position [9462, 0]
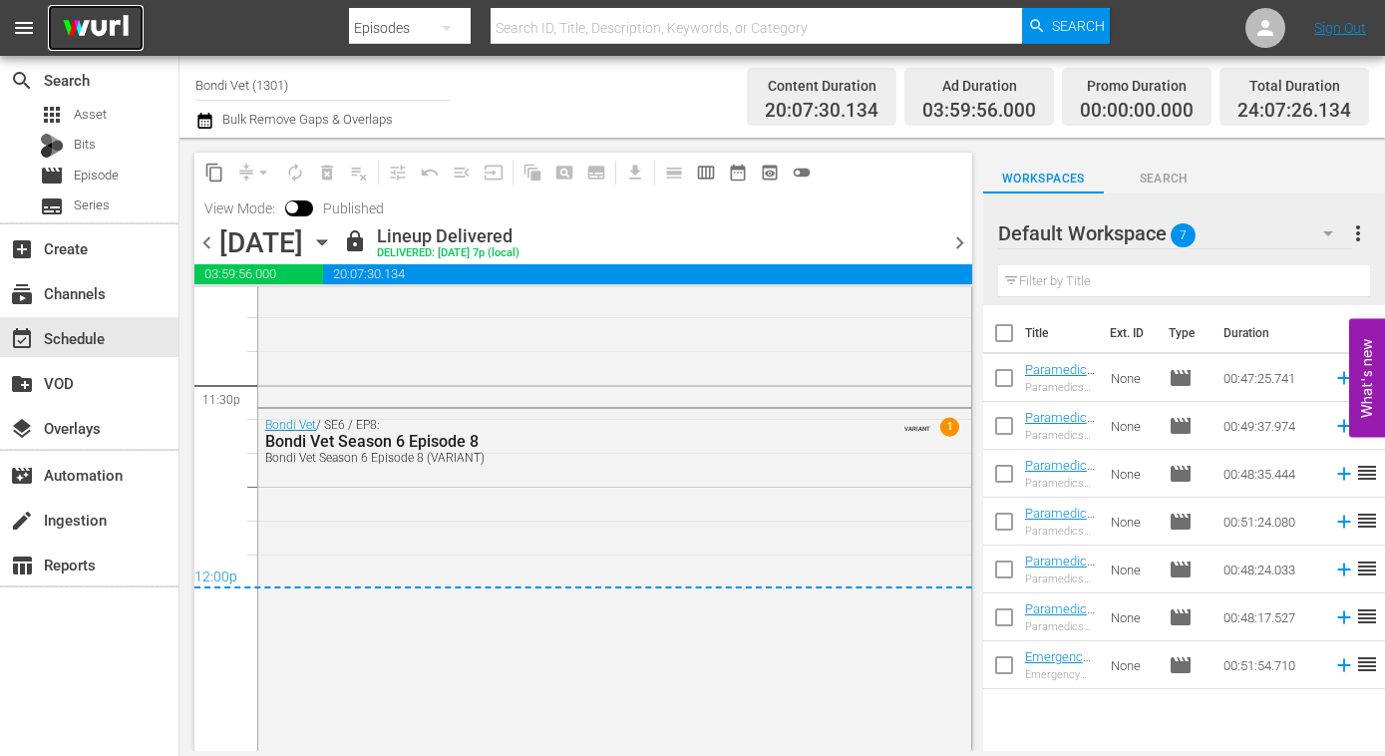
click at [85, 23] on img at bounding box center [96, 28] width 96 height 47
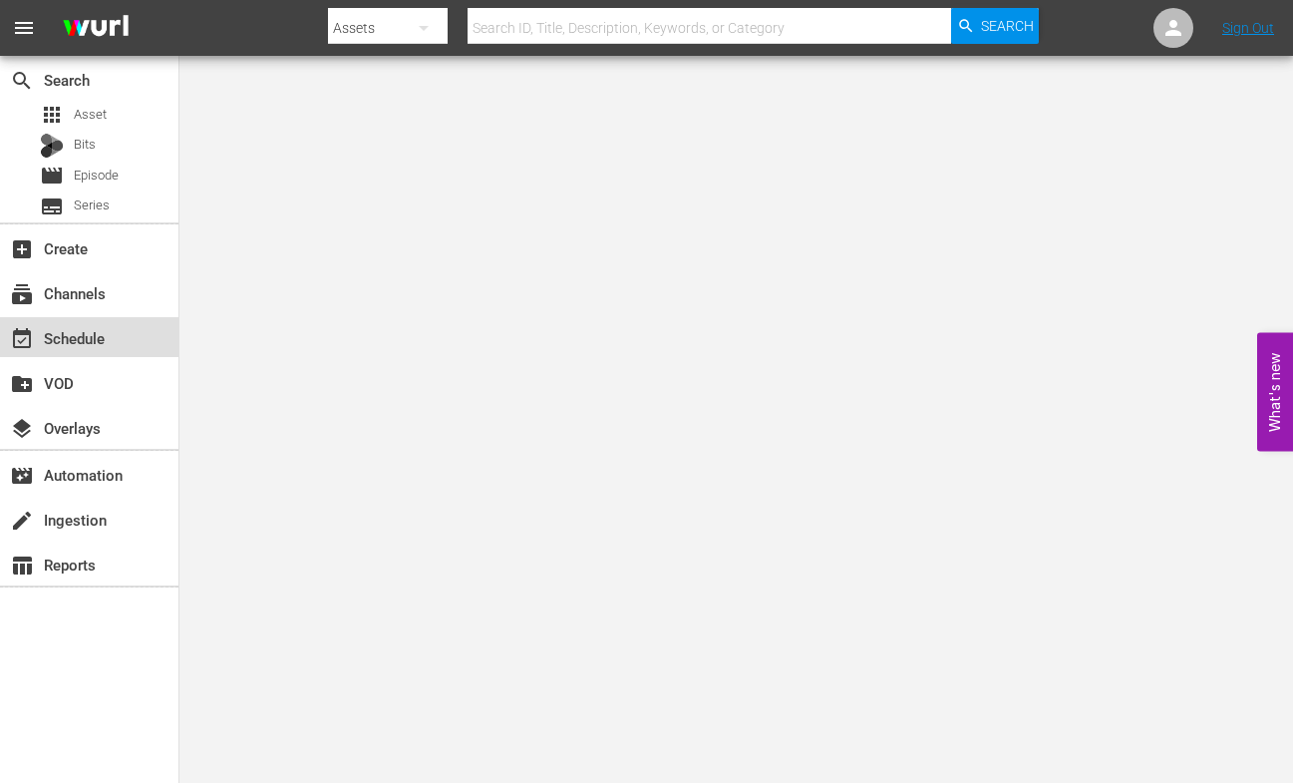
click at [78, 332] on div "event_available Schedule" at bounding box center [56, 335] width 112 height 18
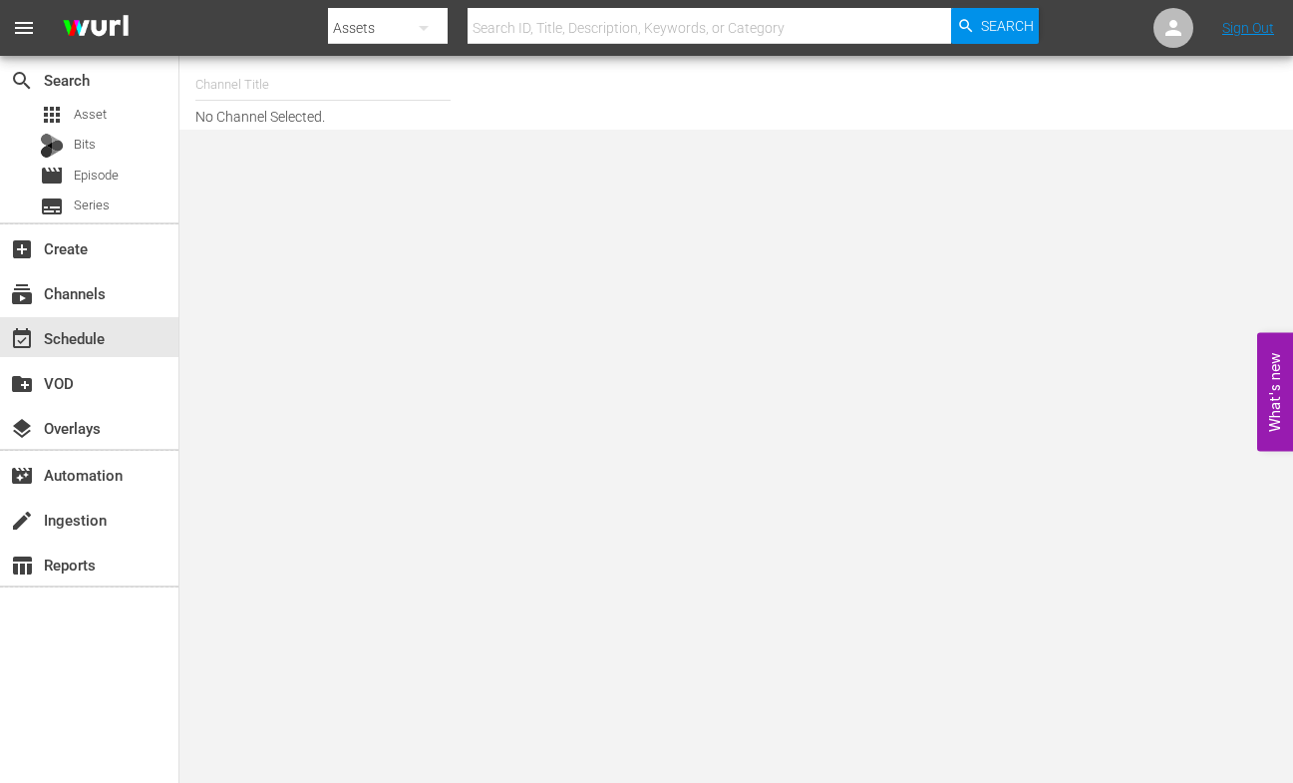
drag, startPoint x: 327, startPoint y: 76, endPoint x: 349, endPoint y: 78, distance: 22.0
click at [327, 76] on input "text" at bounding box center [322, 85] width 255 height 48
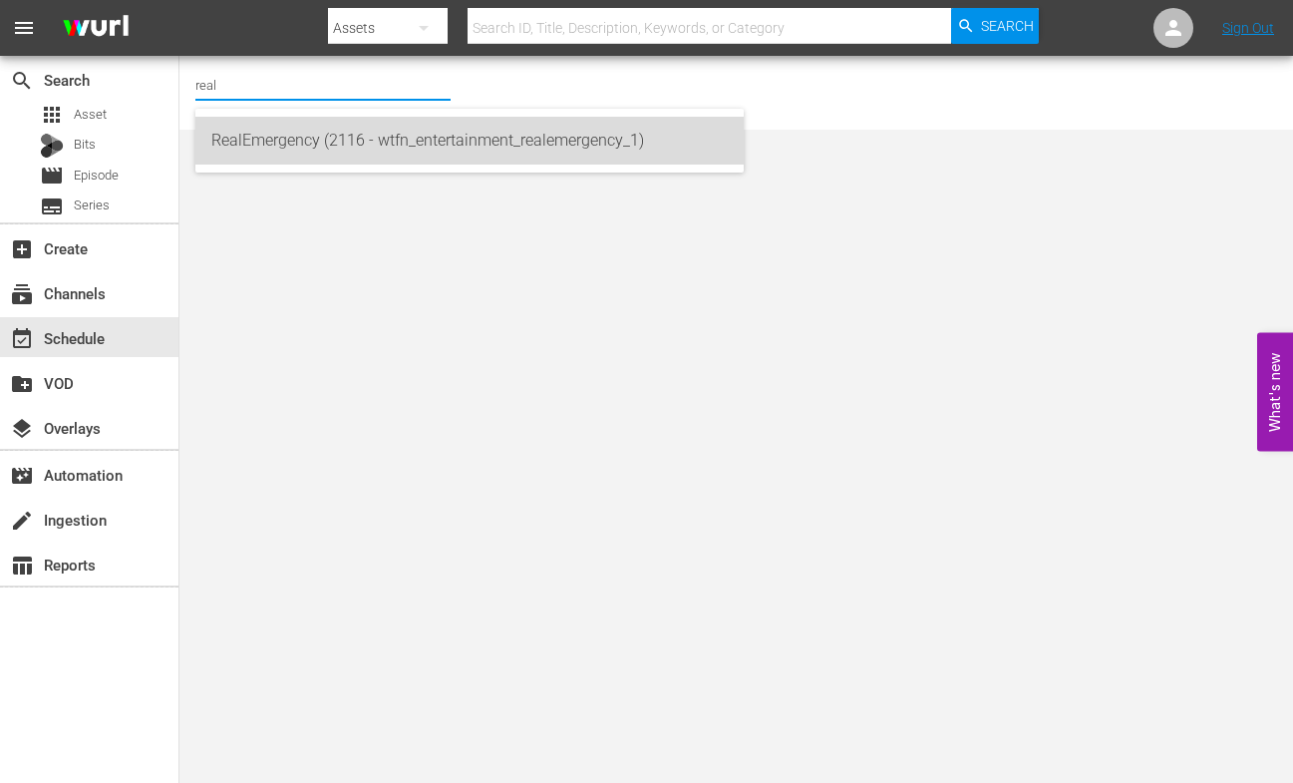
click at [565, 136] on div "RealEmergency (2116 - wtfn_entertainment_realemergency_1)" at bounding box center [469, 141] width 516 height 48
type input "RealEmergency (2116 - wtfn_entertainment_realemergency_1)"
